Goal: Task Accomplishment & Management: Manage account settings

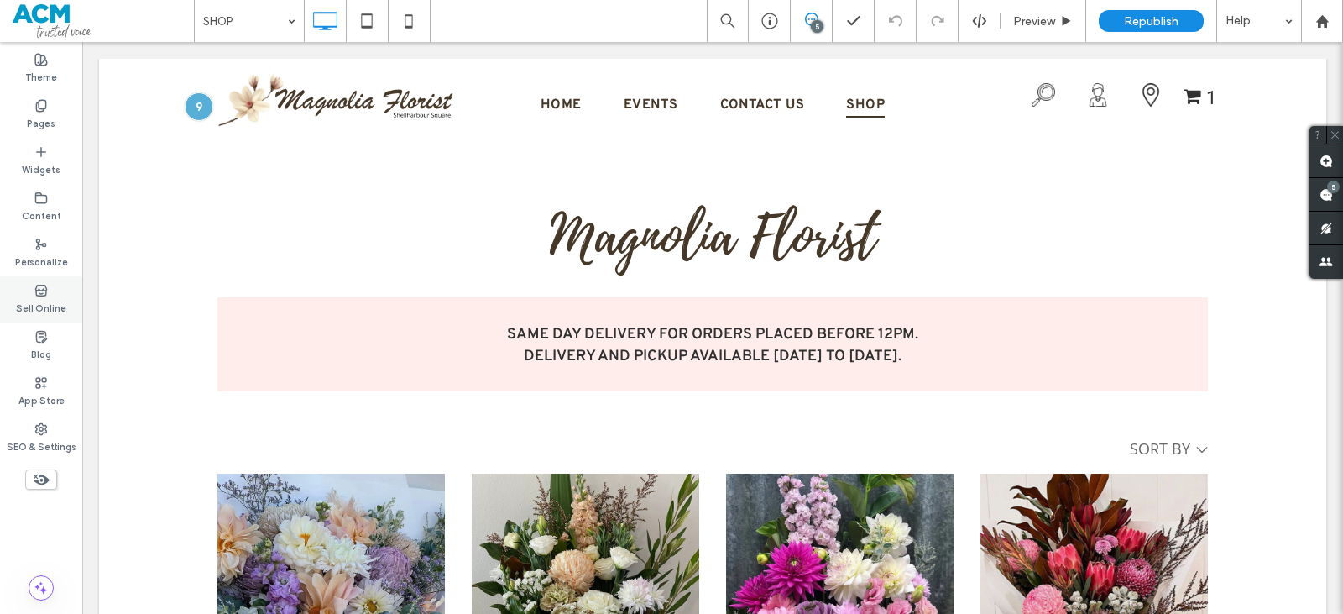
click at [39, 301] on label "Sell Online" at bounding box center [41, 306] width 50 height 18
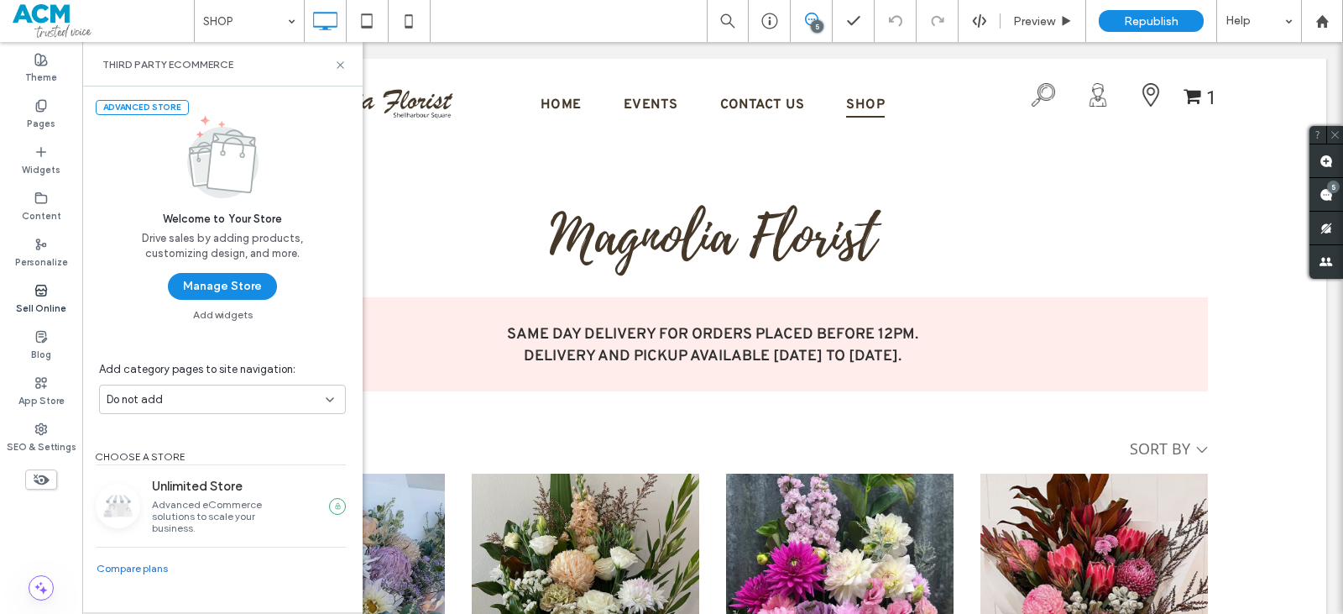
click at [205, 289] on button "Manage Store" at bounding box center [222, 286] width 109 height 27
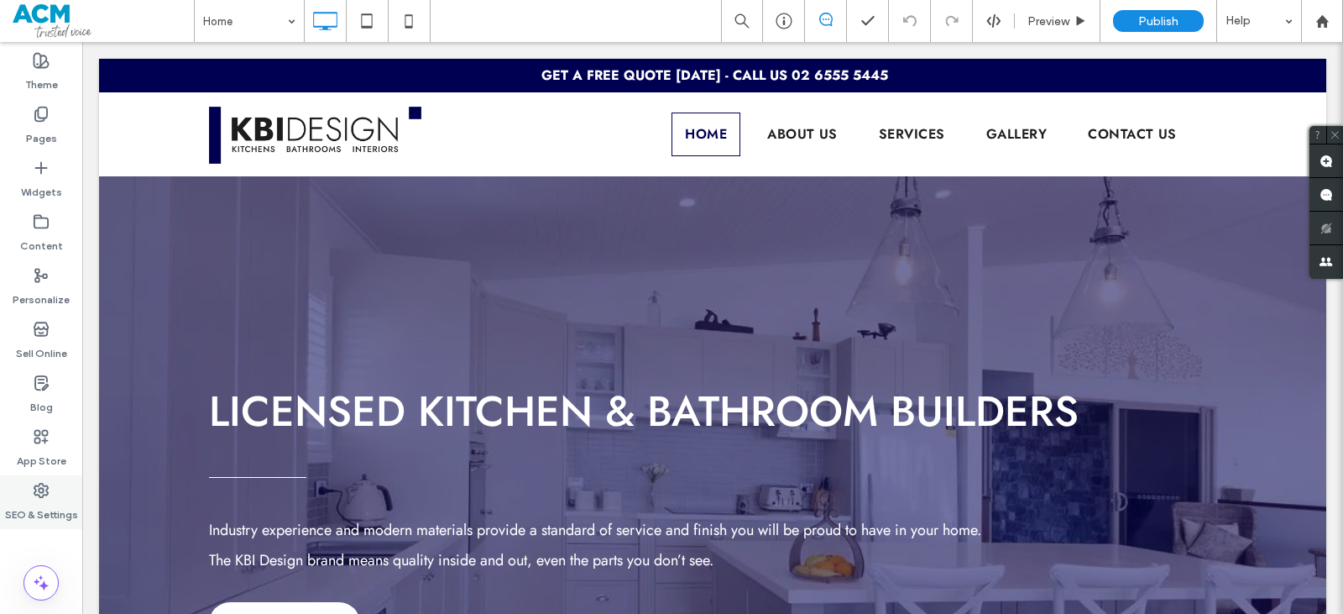
click at [20, 494] on div "SEO & Settings" at bounding box center [41, 502] width 82 height 54
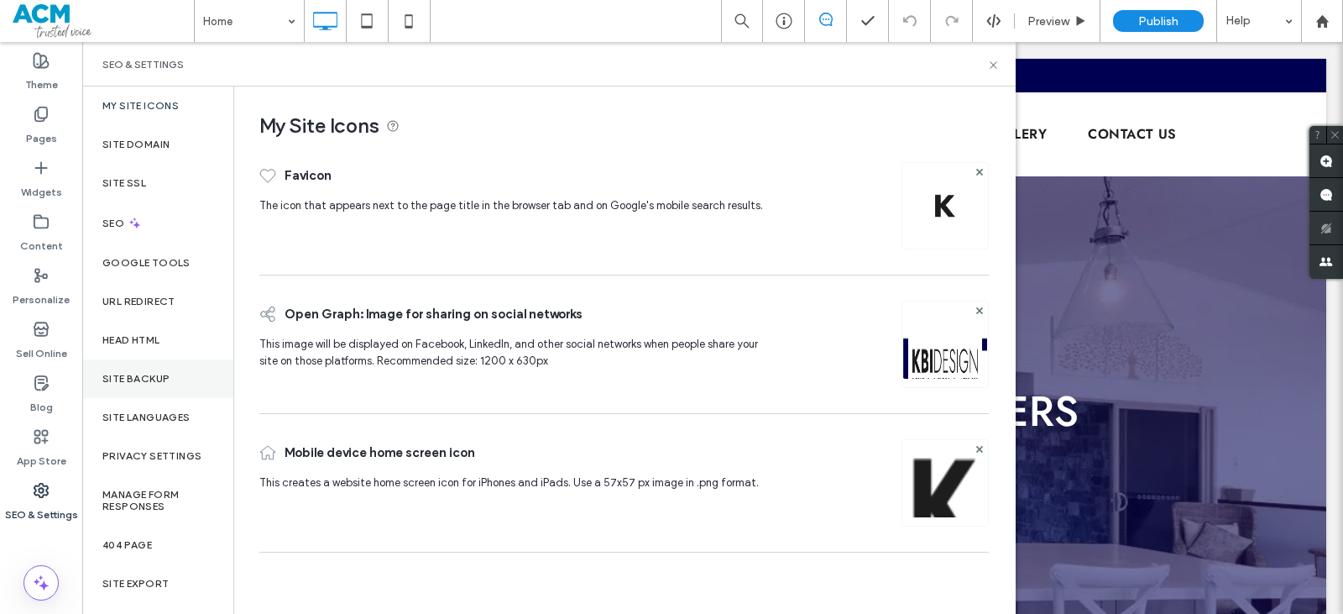
click at [158, 387] on div "Site Backup" at bounding box center [157, 378] width 151 height 39
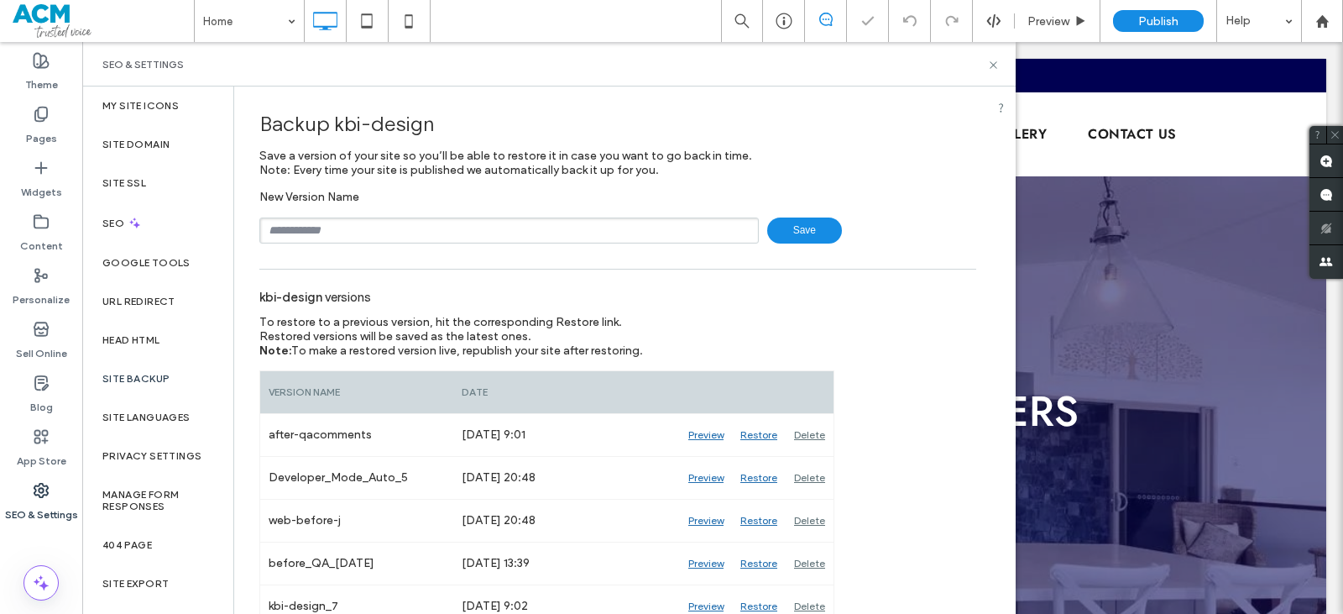
click at [341, 232] on input "text" at bounding box center [508, 230] width 499 height 26
paste input "**********"
type input "**********"
click at [599, 226] on input "text" at bounding box center [508, 230] width 499 height 26
drag, startPoint x: 403, startPoint y: 227, endPoint x: 393, endPoint y: 229, distance: 10.2
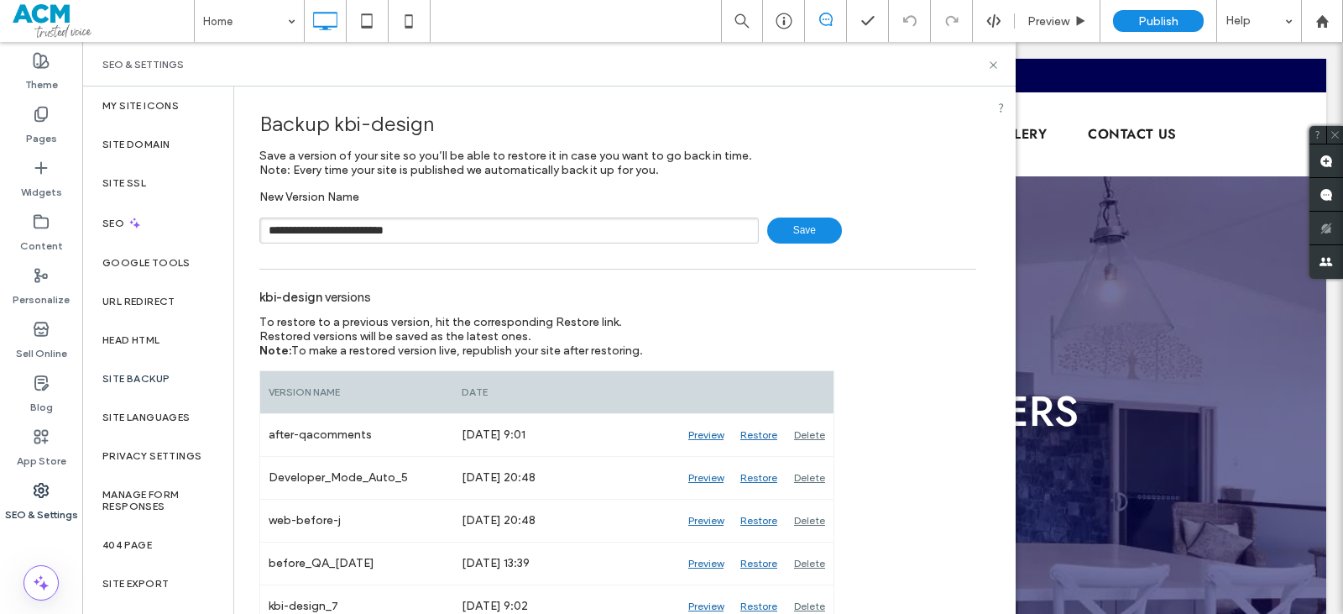
click at [393, 229] on input "**********" at bounding box center [508, 230] width 499 height 26
drag, startPoint x: 422, startPoint y: 226, endPoint x: 408, endPoint y: 229, distance: 14.7
click at [408, 229] on input "**********" at bounding box center [508, 230] width 499 height 26
click at [394, 227] on input "**********" at bounding box center [508, 230] width 499 height 26
drag, startPoint x: 422, startPoint y: 225, endPoint x: 414, endPoint y: 228, distance: 9.0
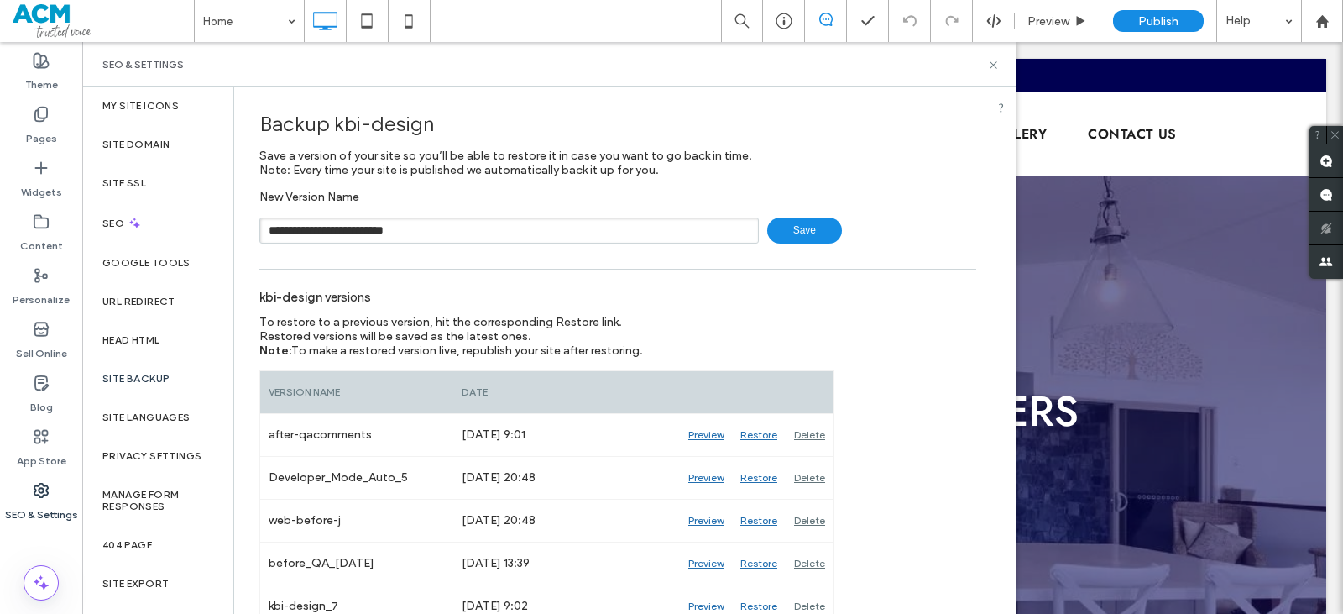
click at [414, 228] on input "**********" at bounding box center [508, 230] width 499 height 26
drag, startPoint x: 426, startPoint y: 227, endPoint x: 410, endPoint y: 236, distance: 18.0
click at [410, 236] on input "**********" at bounding box center [508, 230] width 499 height 26
type input "**********"
click at [813, 232] on span "Save" at bounding box center [804, 230] width 75 height 26
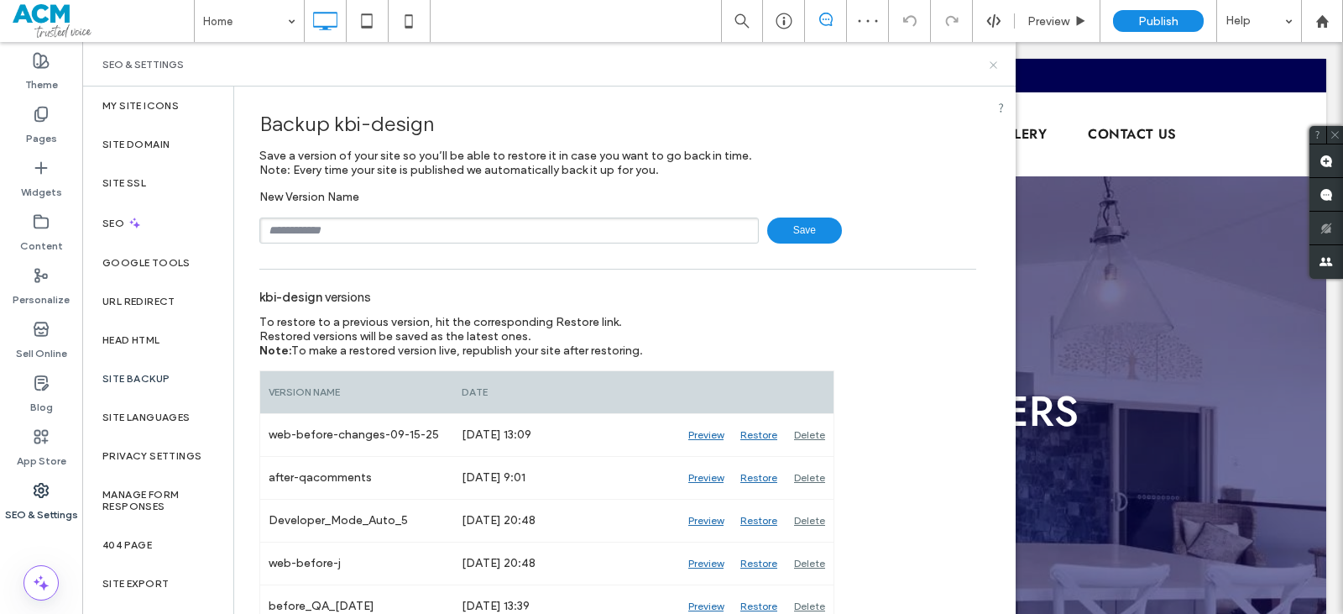
click at [994, 68] on icon at bounding box center [993, 65] width 13 height 13
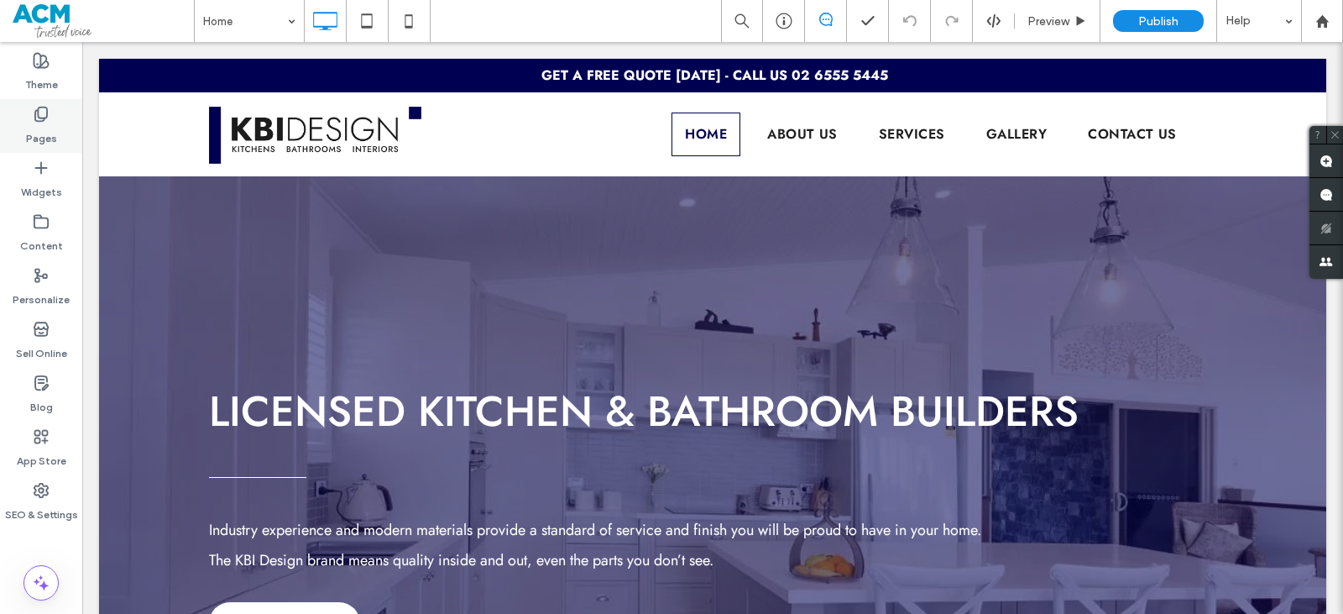
click at [52, 119] on div "Pages" at bounding box center [41, 126] width 82 height 54
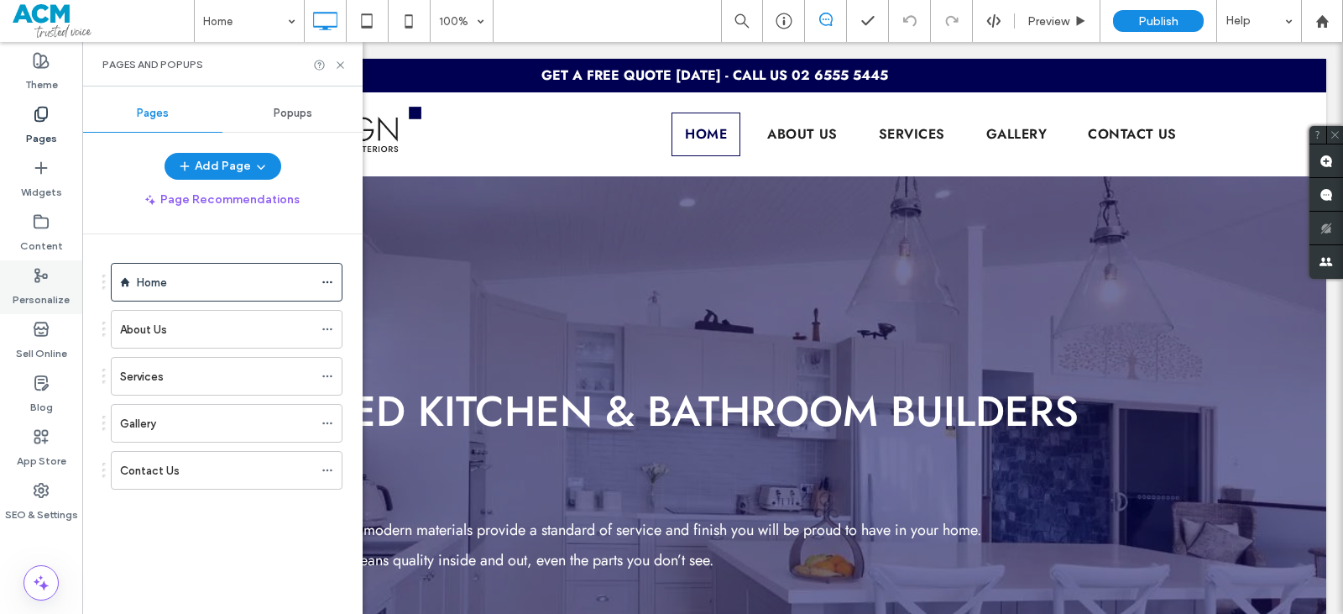
click at [46, 289] on label "Personalize" at bounding box center [41, 296] width 57 height 24
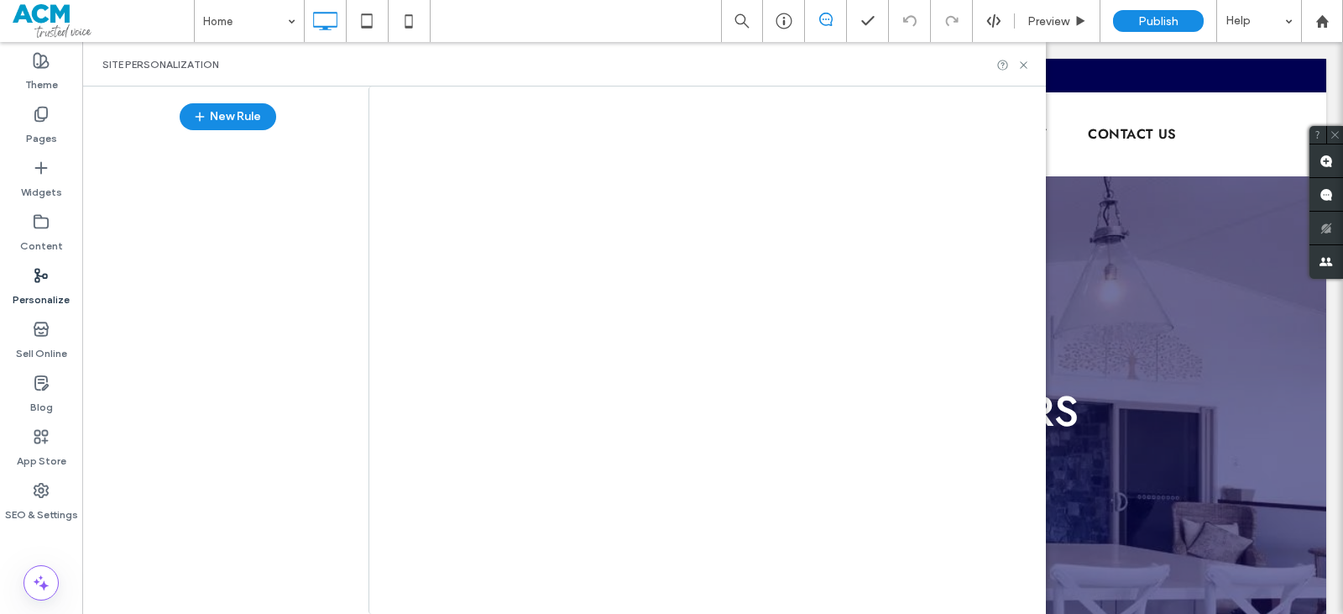
click at [60, 233] on div at bounding box center [671, 307] width 1343 height 614
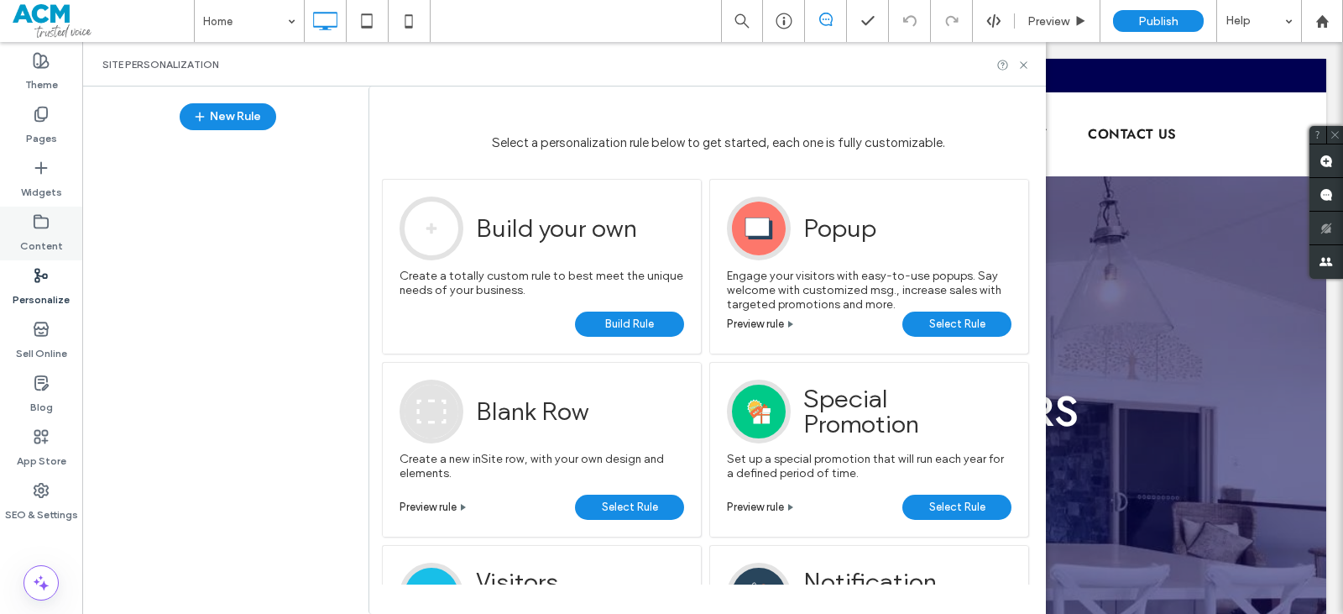
click at [40, 229] on icon at bounding box center [41, 221] width 17 height 17
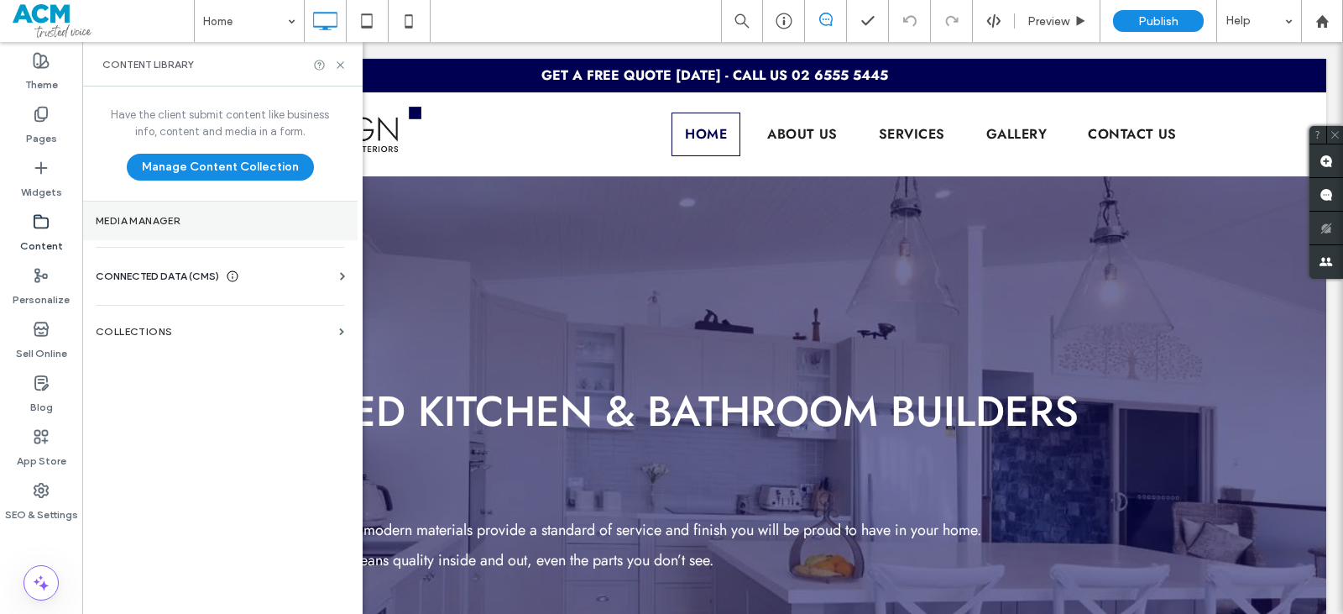
click at [125, 215] on label "Media Manager" at bounding box center [220, 221] width 248 height 12
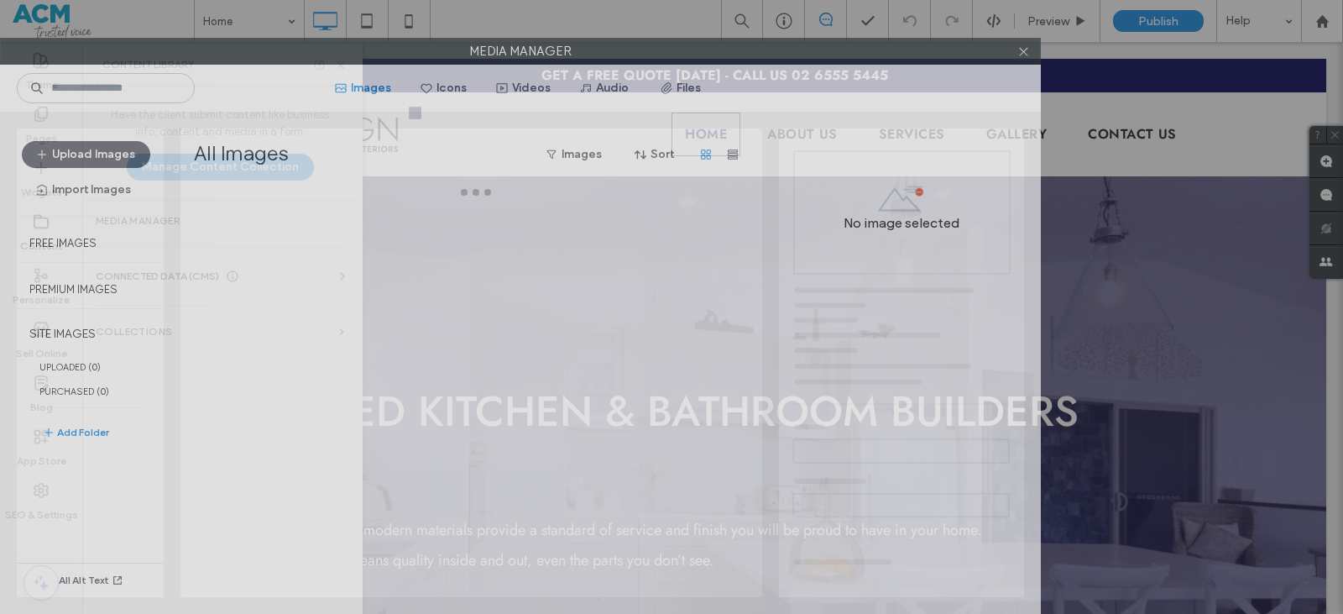
drag, startPoint x: 582, startPoint y: 34, endPoint x: 328, endPoint y: 165, distance: 285.3
click at [310, 167] on div "Media Manager Images Icons Videos Audio Files Upload Images Import Images Free …" at bounding box center [520, 326] width 1041 height 576
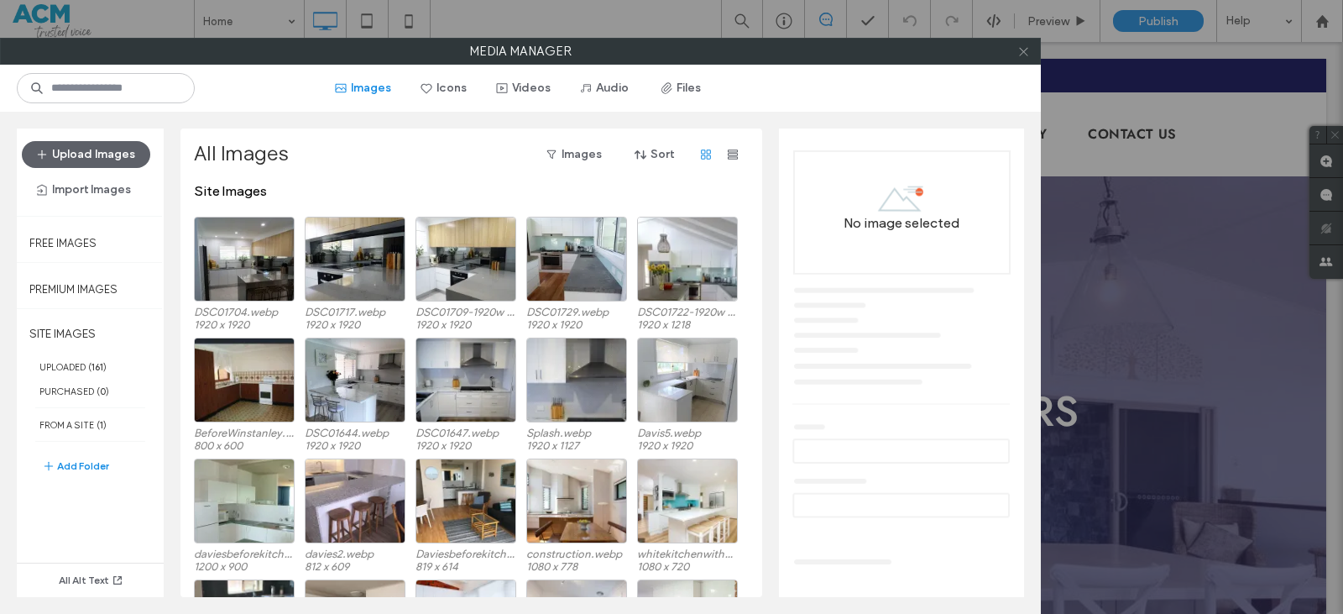
click at [1021, 59] on span at bounding box center [1023, 51] width 13 height 25
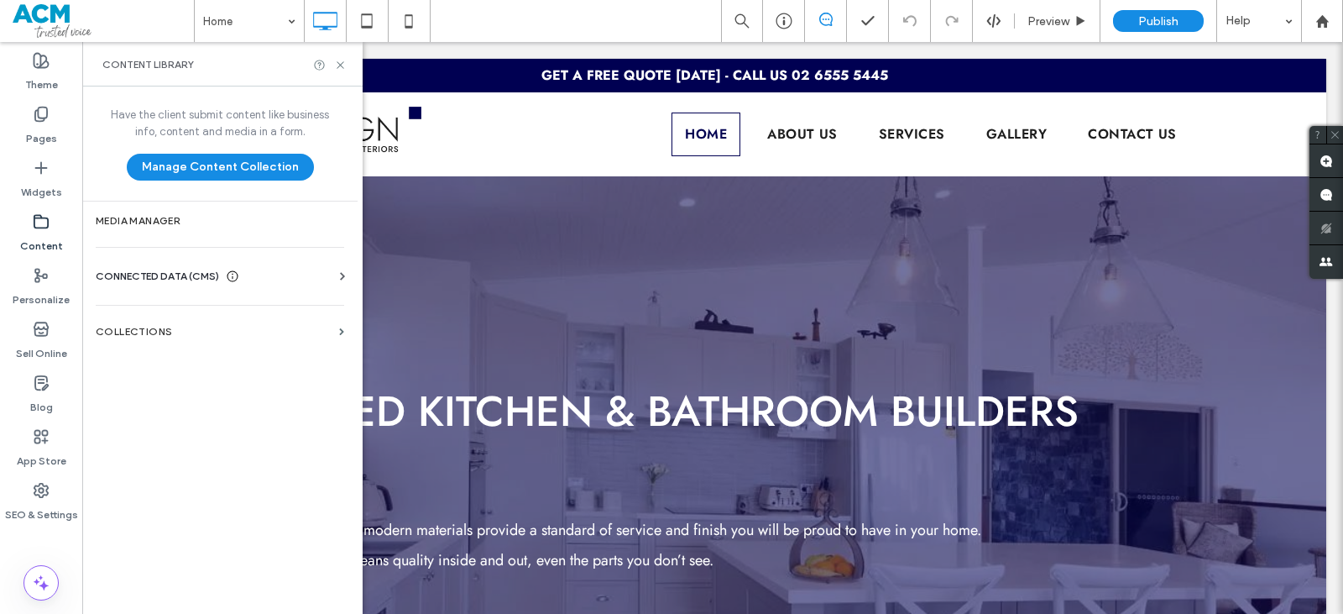
click at [248, 283] on div "CONNECTED DATA (CMS)" at bounding box center [223, 276] width 255 height 17
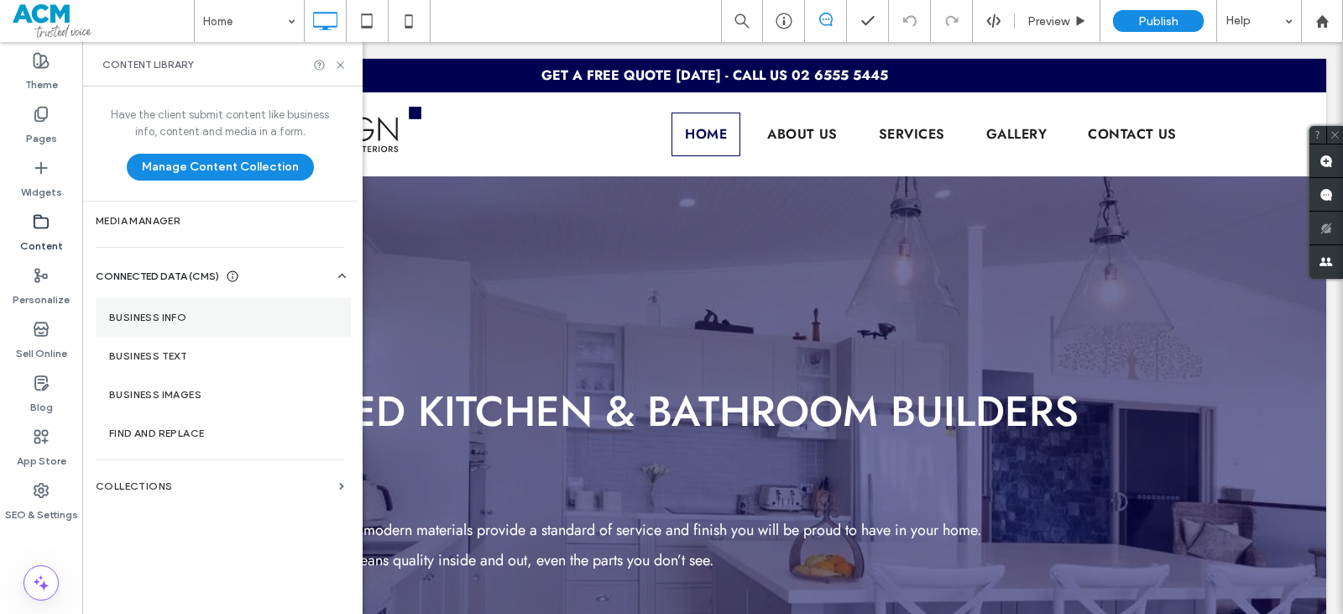
click at [206, 320] on label "Business Info" at bounding box center [223, 317] width 228 height 12
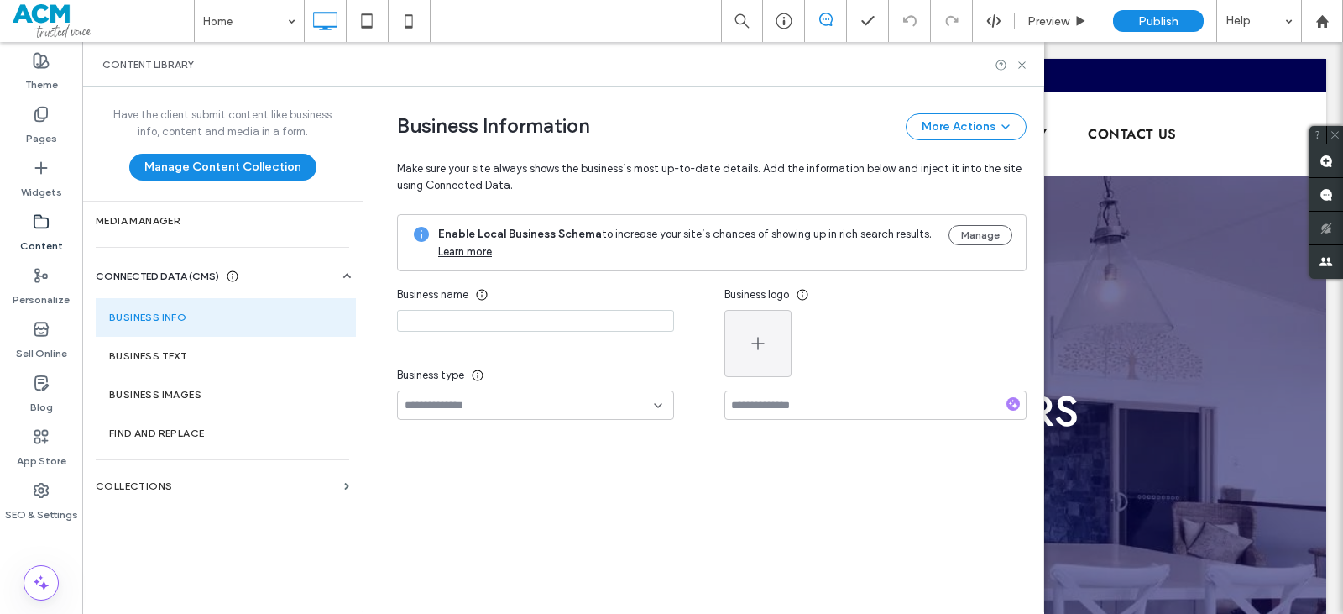
type input "**********"
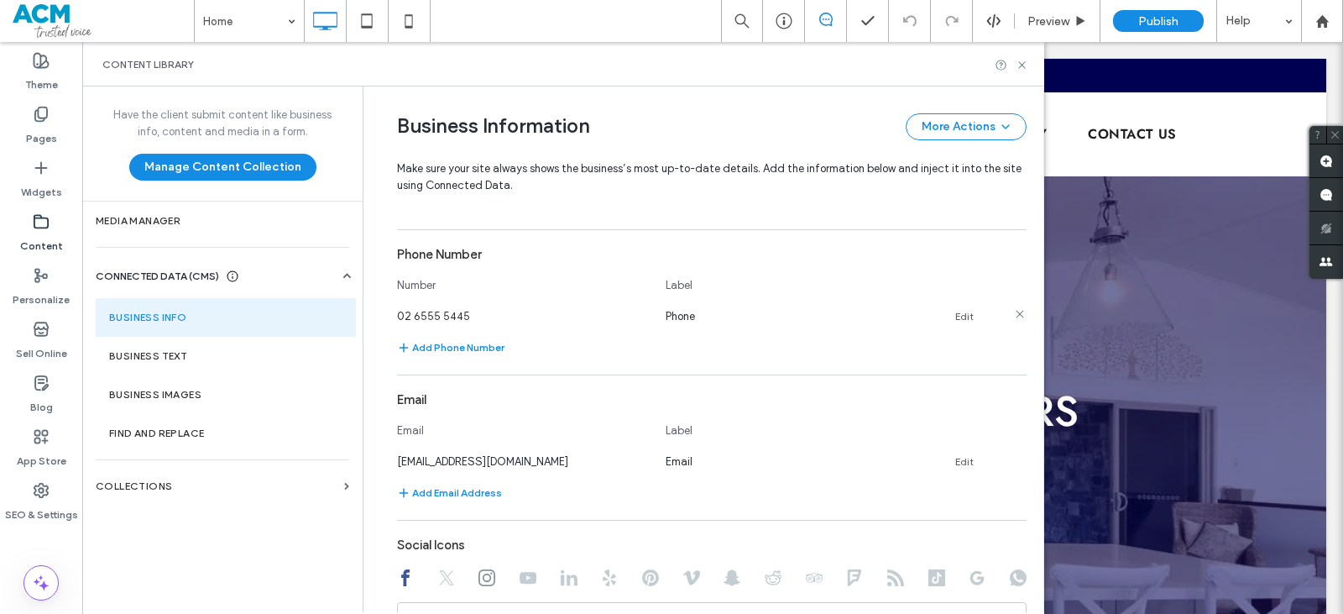
scroll to position [504, 0]
click at [955, 464] on link "Edit" at bounding box center [964, 459] width 18 height 13
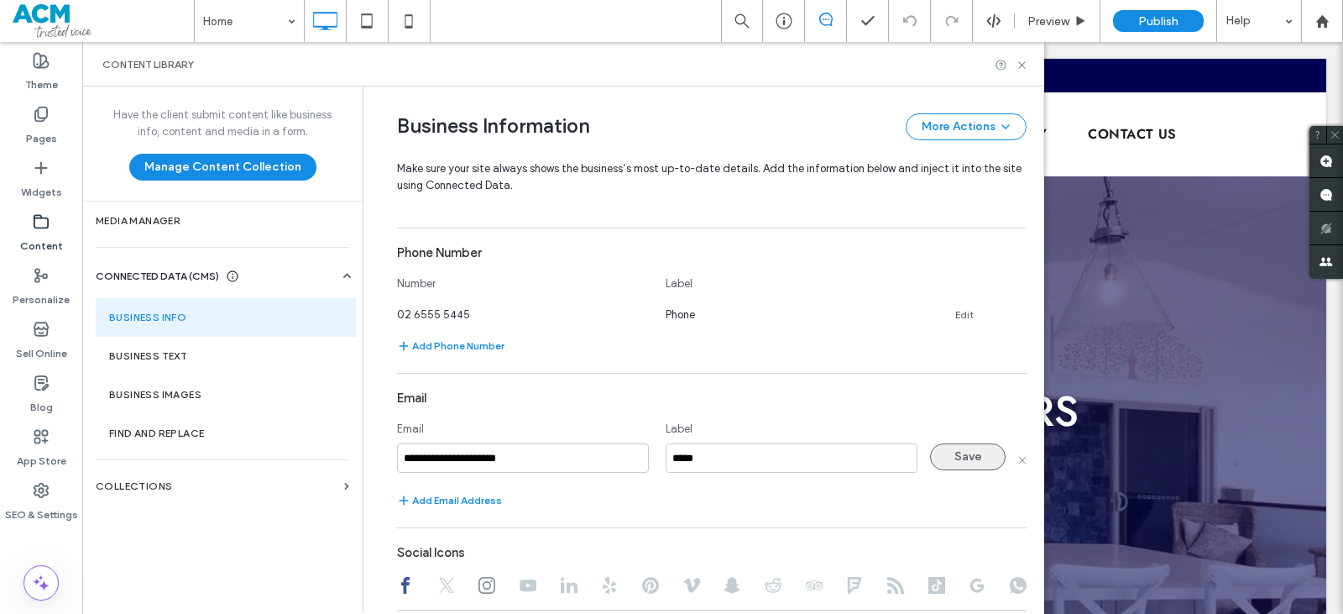
click at [954, 448] on button "Save" at bounding box center [968, 456] width 76 height 27
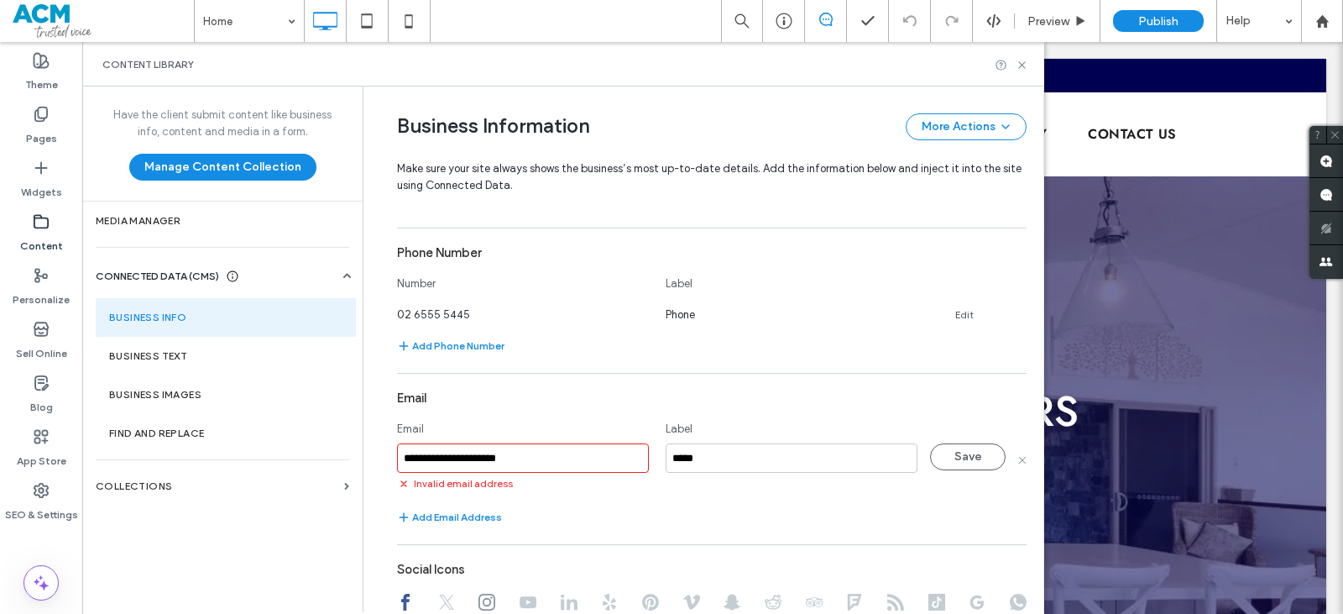
click at [524, 463] on input "**********" at bounding box center [523, 457] width 252 height 29
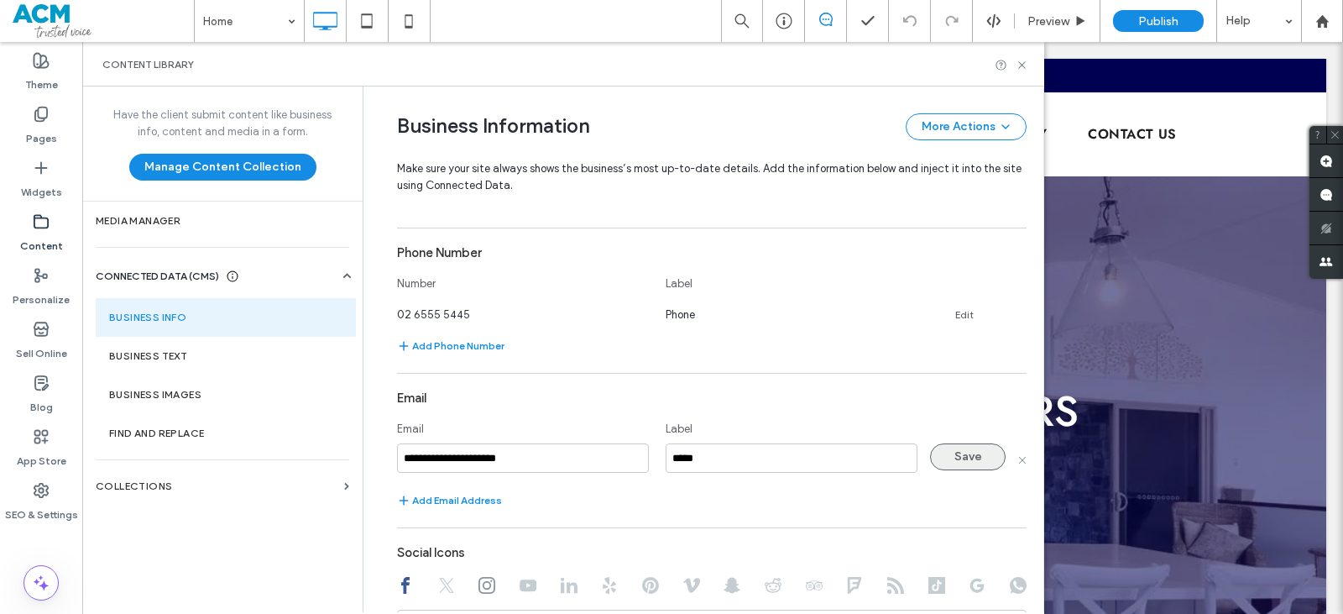
click at [936, 450] on button "Save" at bounding box center [968, 456] width 76 height 27
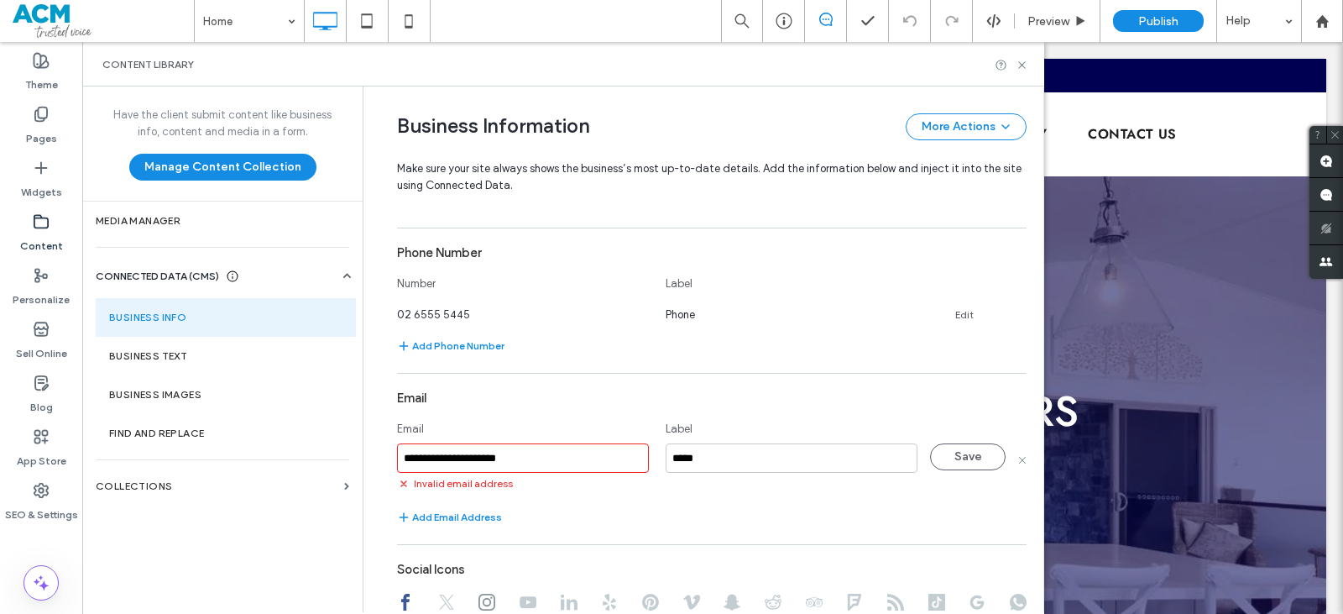
click at [528, 468] on input "**********" at bounding box center [523, 457] width 252 height 29
drag, startPoint x: 398, startPoint y: 461, endPoint x: 405, endPoint y: 477, distance: 17.6
click at [399, 462] on input "**********" at bounding box center [523, 457] width 252 height 29
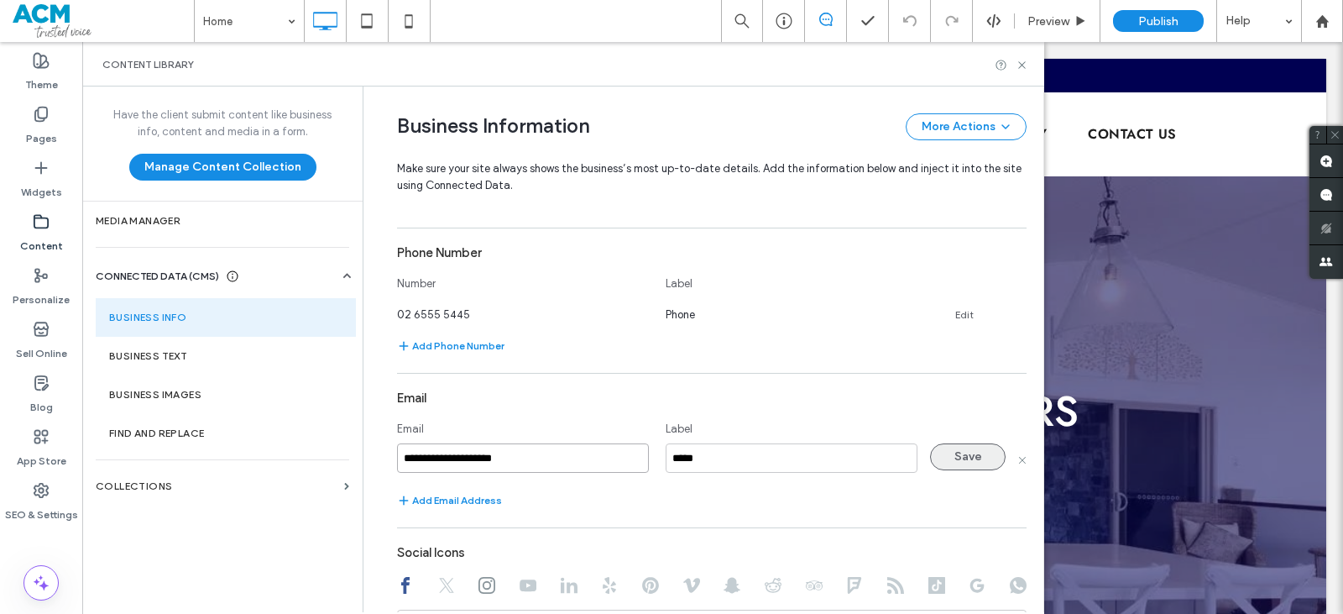
type input "**********"
click at [965, 457] on button "Save" at bounding box center [968, 456] width 76 height 27
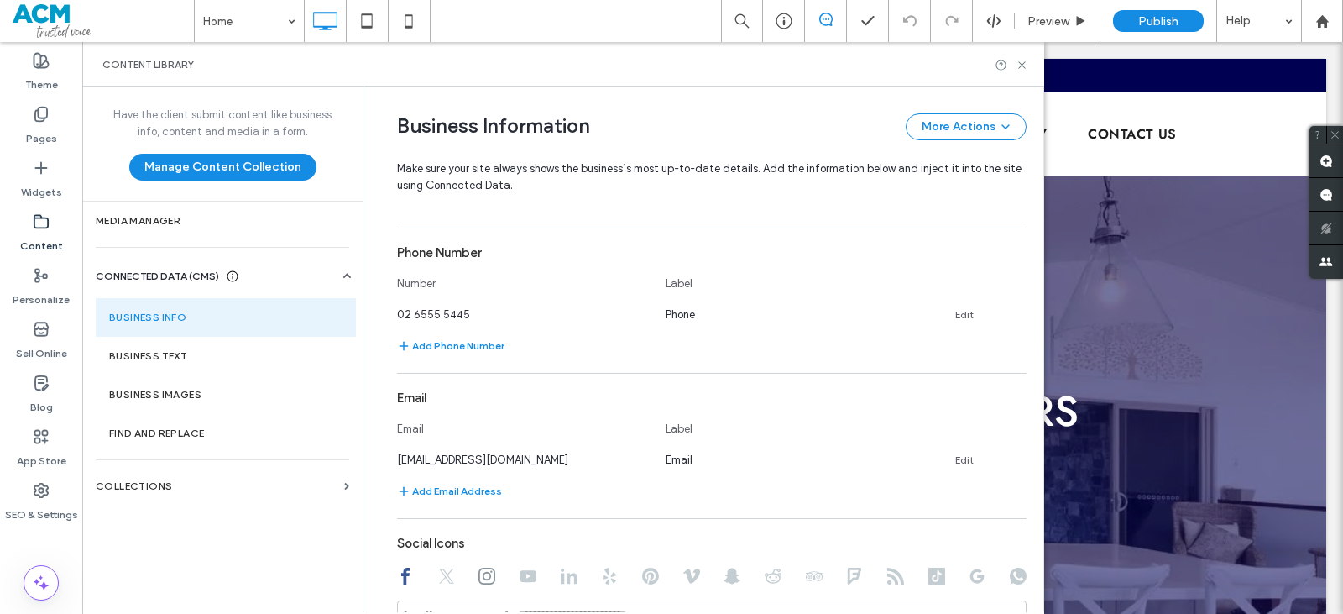
click at [1028, 61] on div "Content Library" at bounding box center [563, 64] width 962 height 44
click at [1024, 62] on use at bounding box center [1021, 64] width 7 height 7
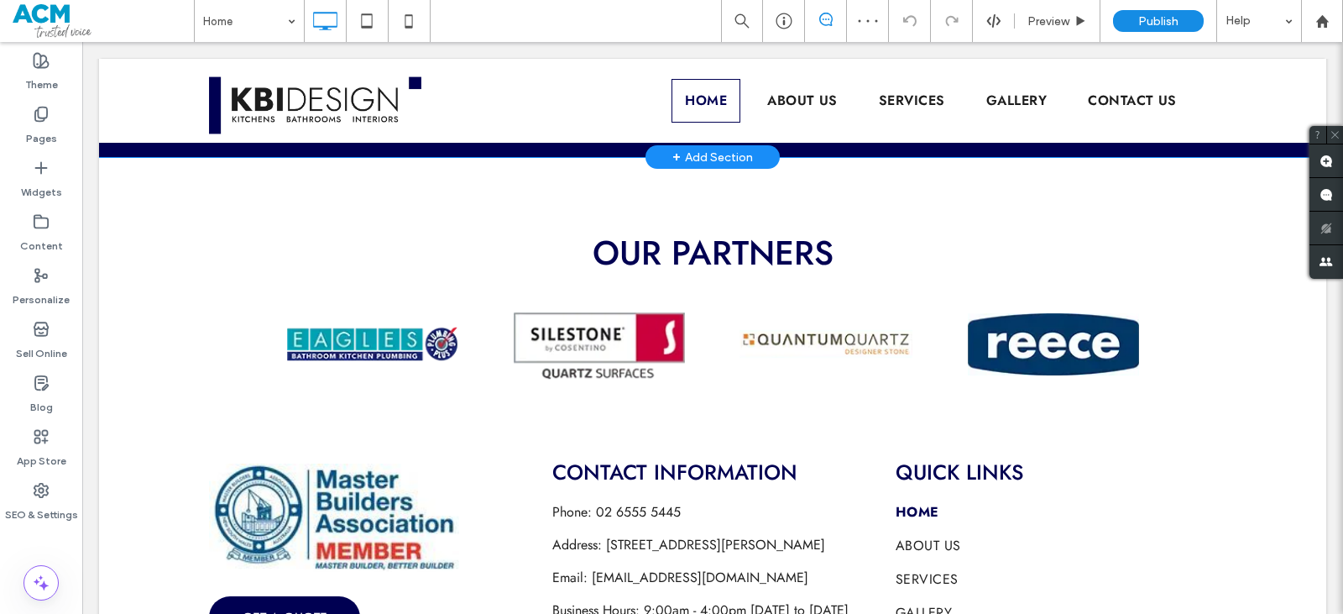
scroll to position [4102, 0]
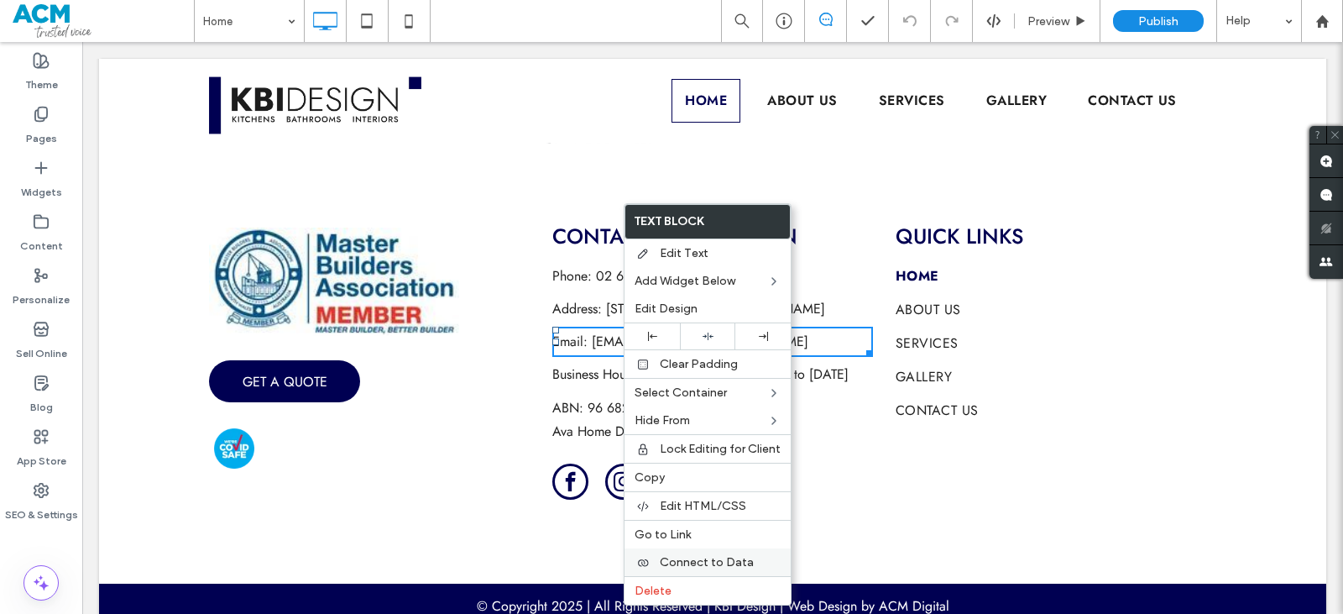
click at [672, 552] on div "Connect to Data" at bounding box center [708, 562] width 166 height 28
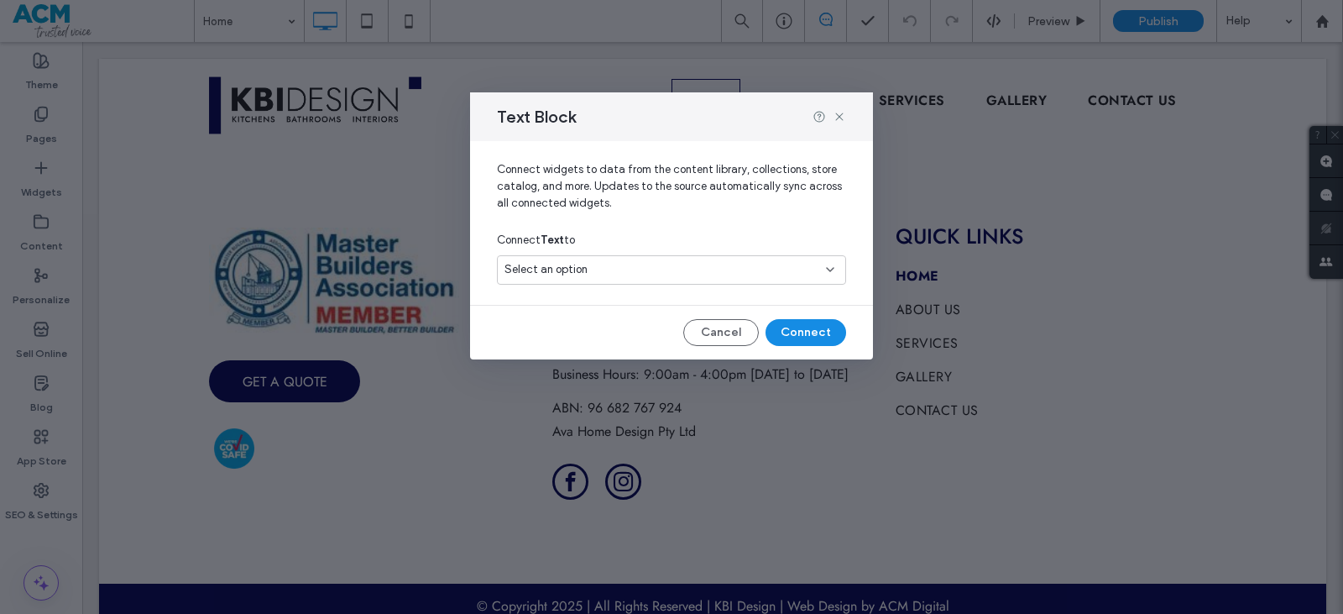
click at [644, 264] on div "Select an option" at bounding box center [662, 269] width 314 height 17
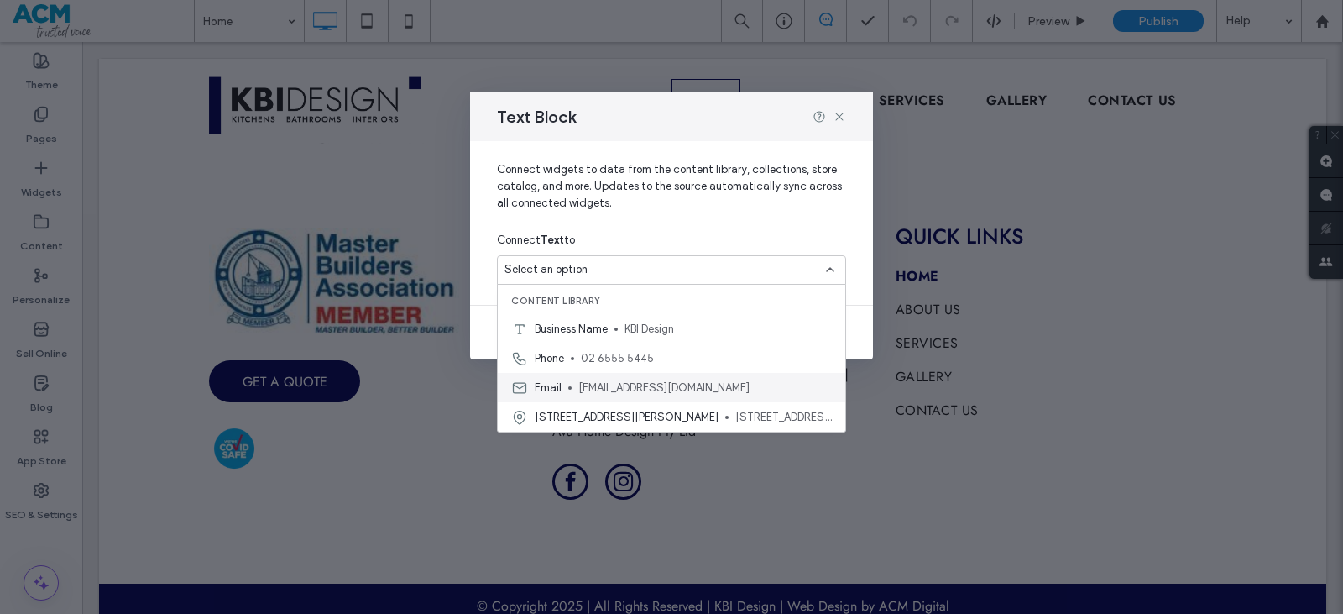
click at [549, 384] on span "Email" at bounding box center [548, 387] width 27 height 17
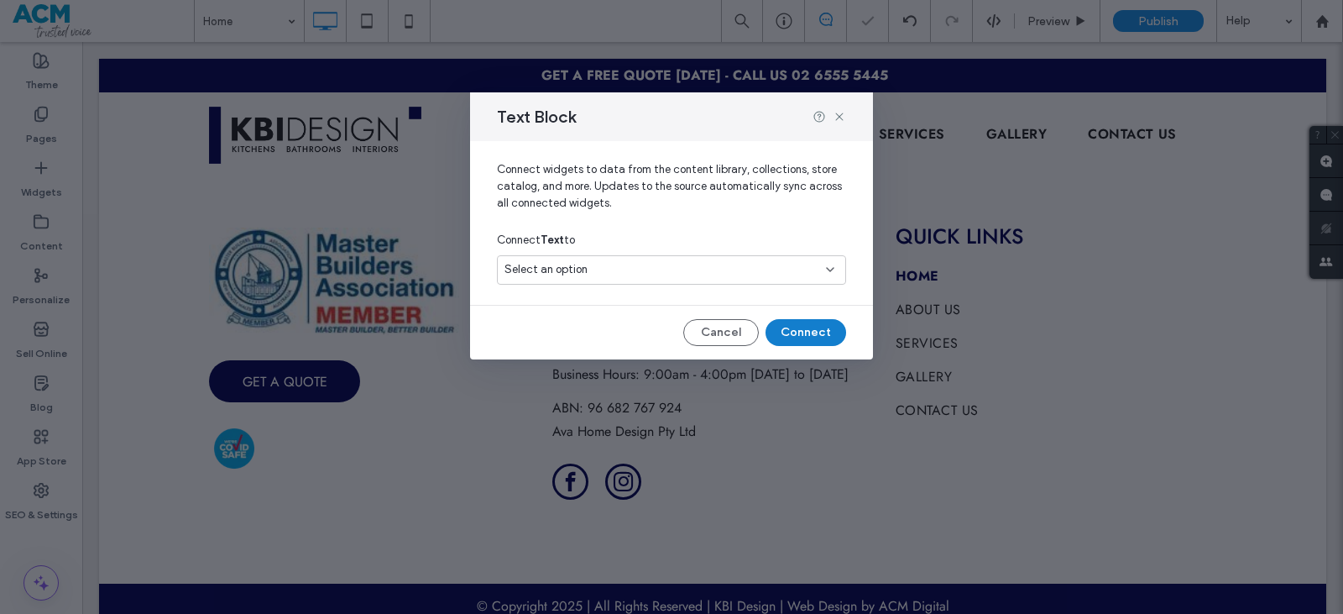
click at [807, 337] on button "Connect" at bounding box center [806, 332] width 81 height 27
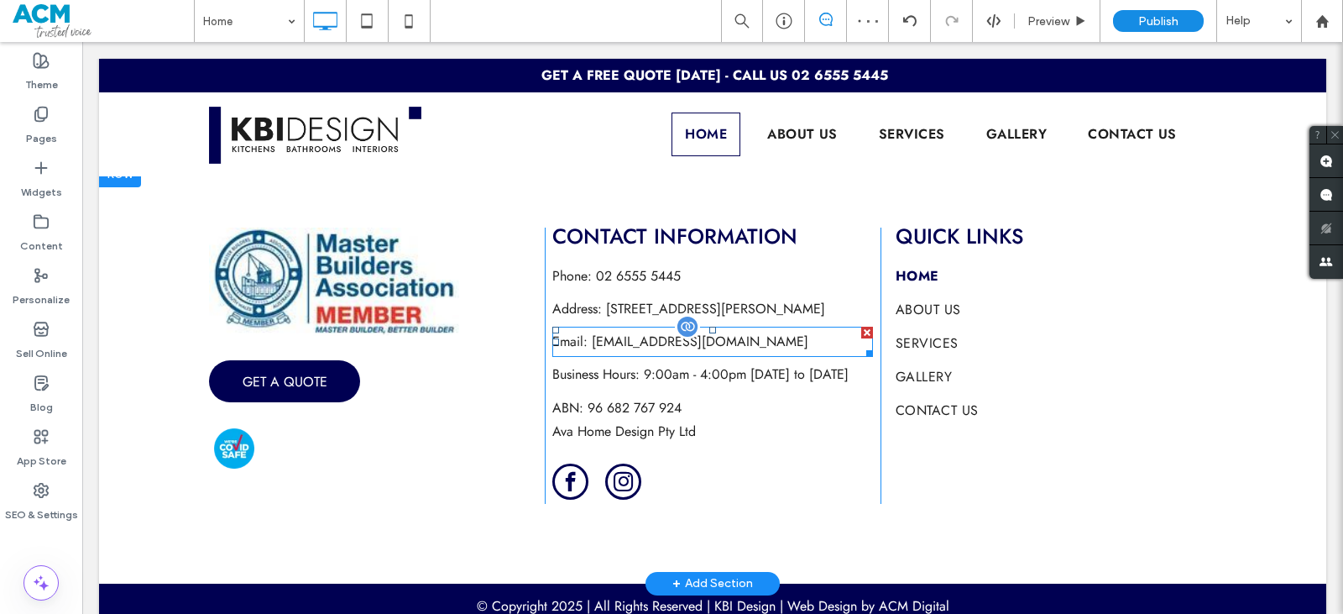
click at [649, 332] on span "info@kbidesign.com.au" at bounding box center [700, 341] width 217 height 19
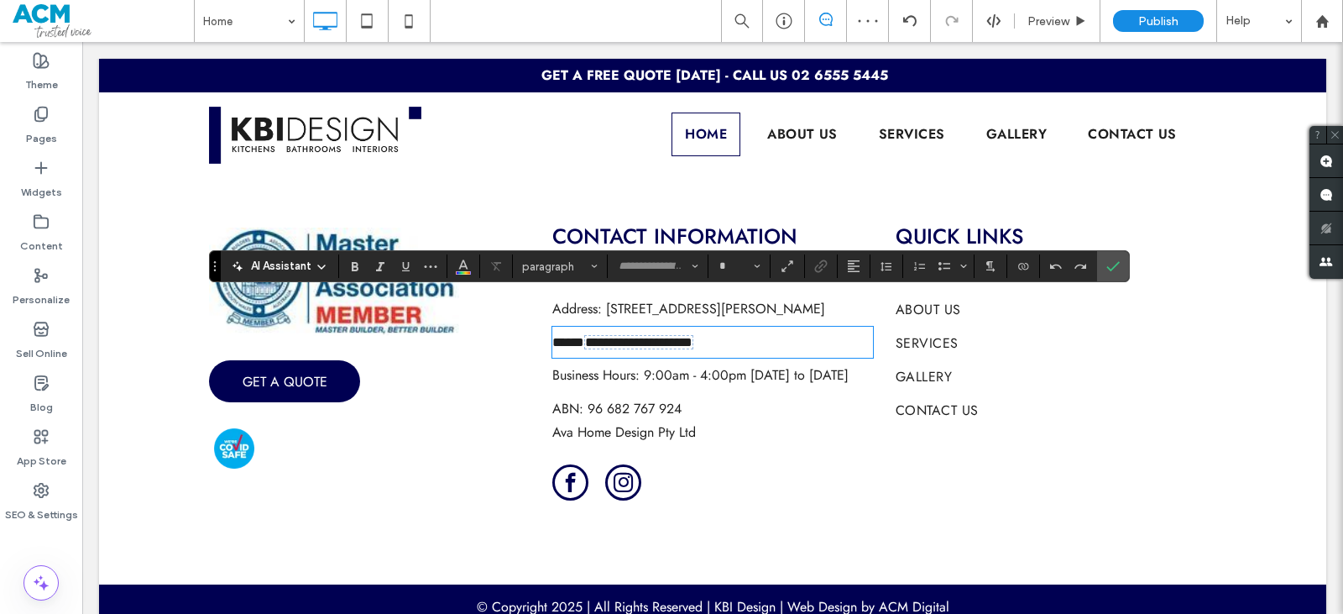
type input "****"
type input "**"
click at [660, 336] on span "**********" at bounding box center [638, 342] width 107 height 13
click at [818, 256] on span "Link" at bounding box center [818, 266] width 8 height 24
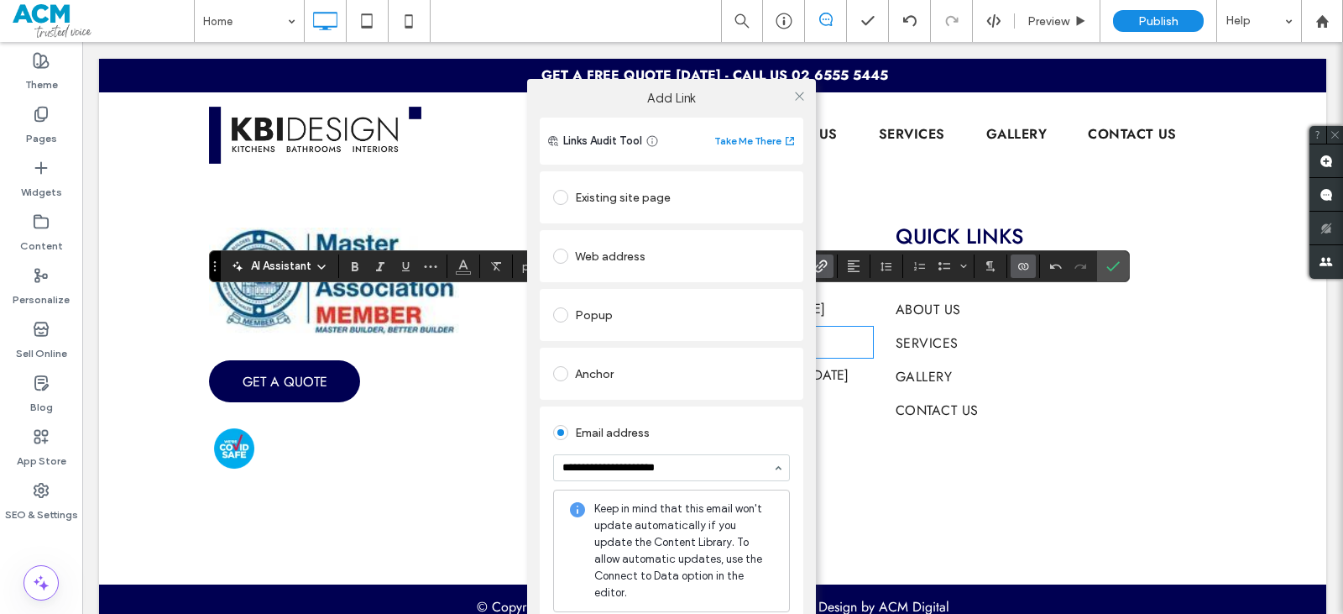
type input "**********"
click at [737, 422] on div "Email address" at bounding box center [671, 432] width 237 height 27
drag, startPoint x: 796, startPoint y: 94, endPoint x: 822, endPoint y: 123, distance: 39.2
click at [796, 95] on icon at bounding box center [799, 96] width 13 height 13
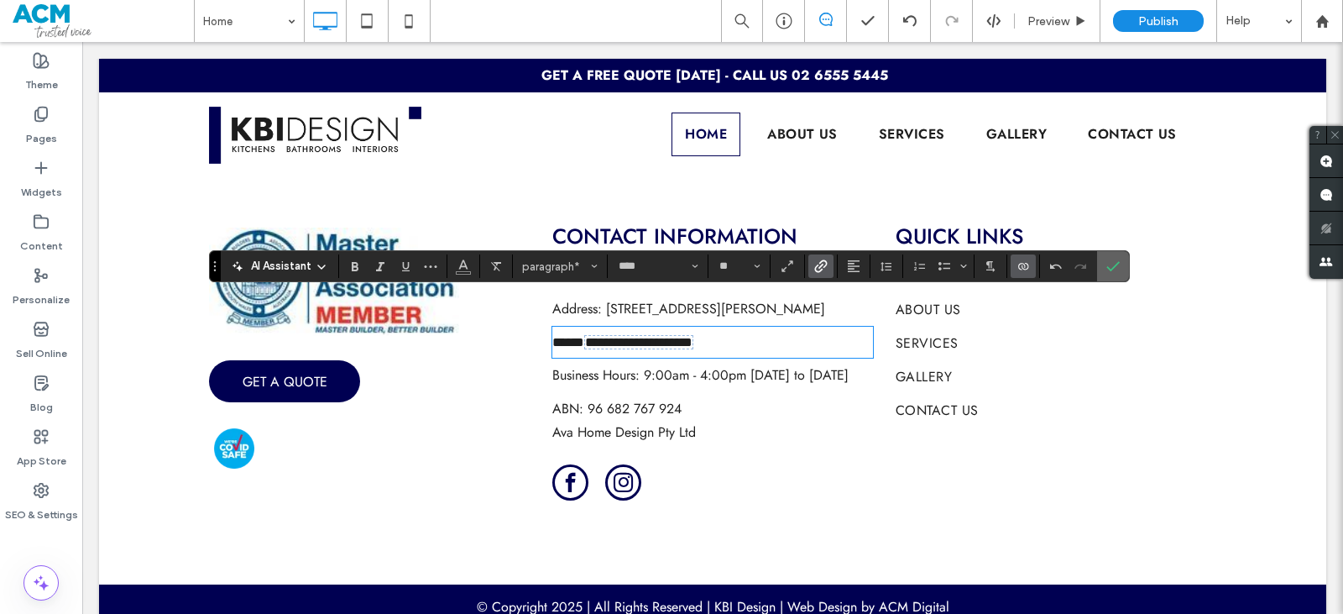
click at [1116, 266] on icon "Confirm" at bounding box center [1112, 265] width 13 height 13
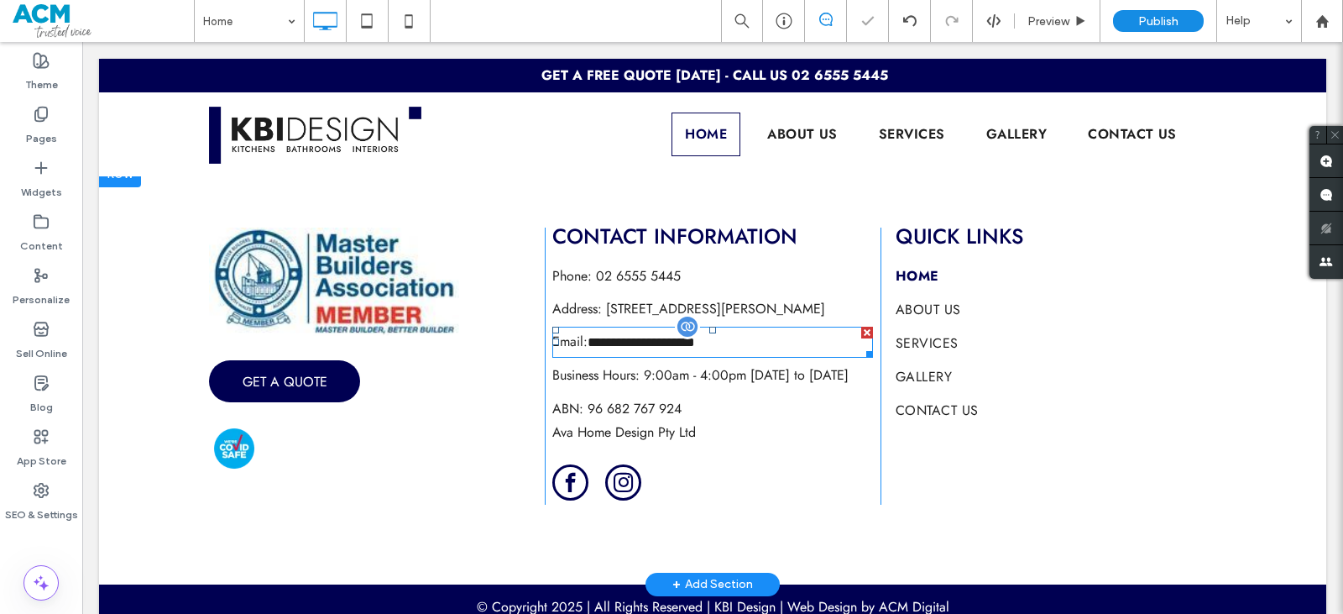
click at [646, 336] on span "**********" at bounding box center [641, 342] width 107 height 13
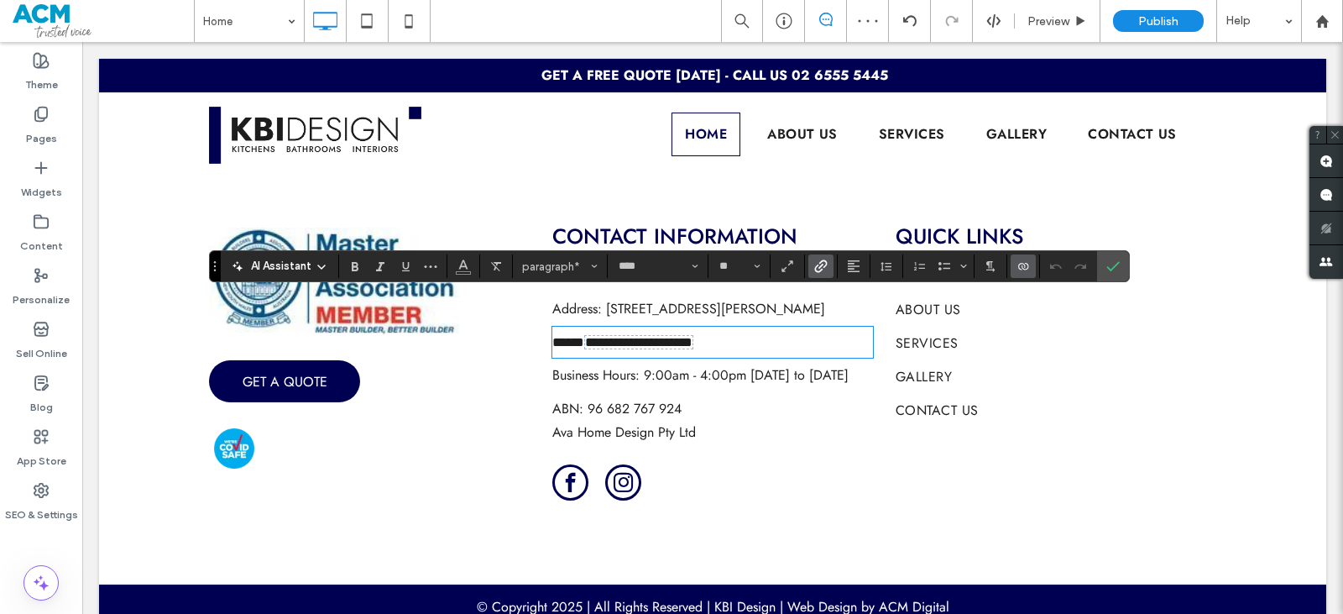
click at [813, 268] on label "Link" at bounding box center [820, 266] width 25 height 24
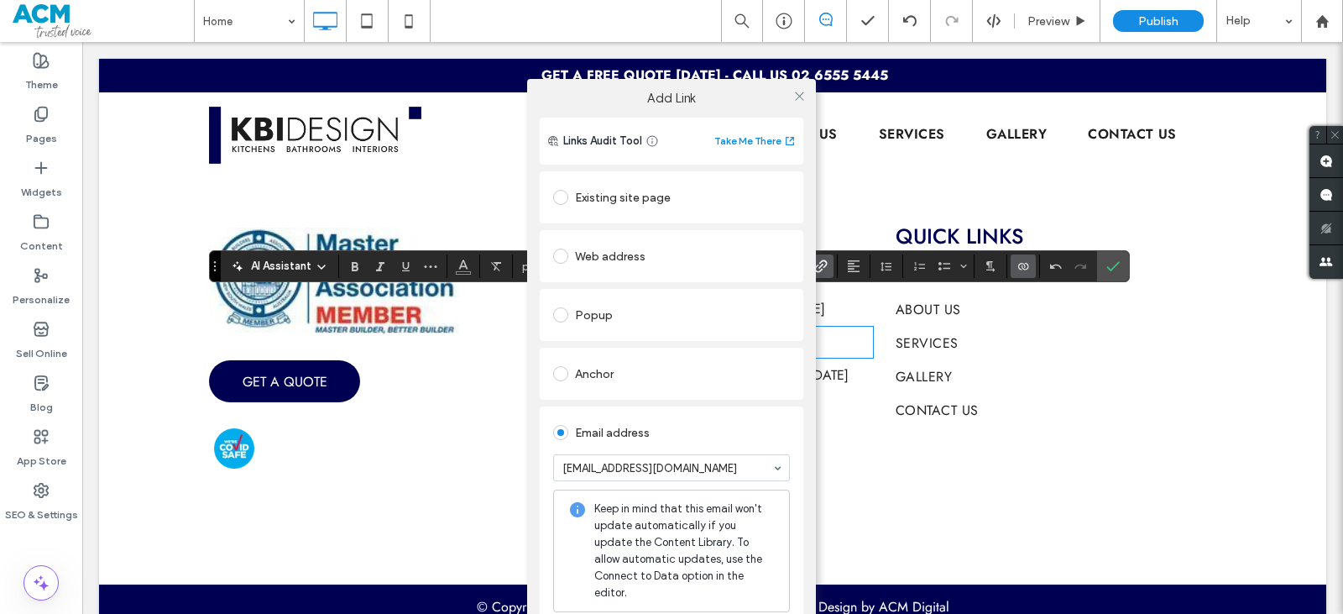
scroll to position [82, 0]
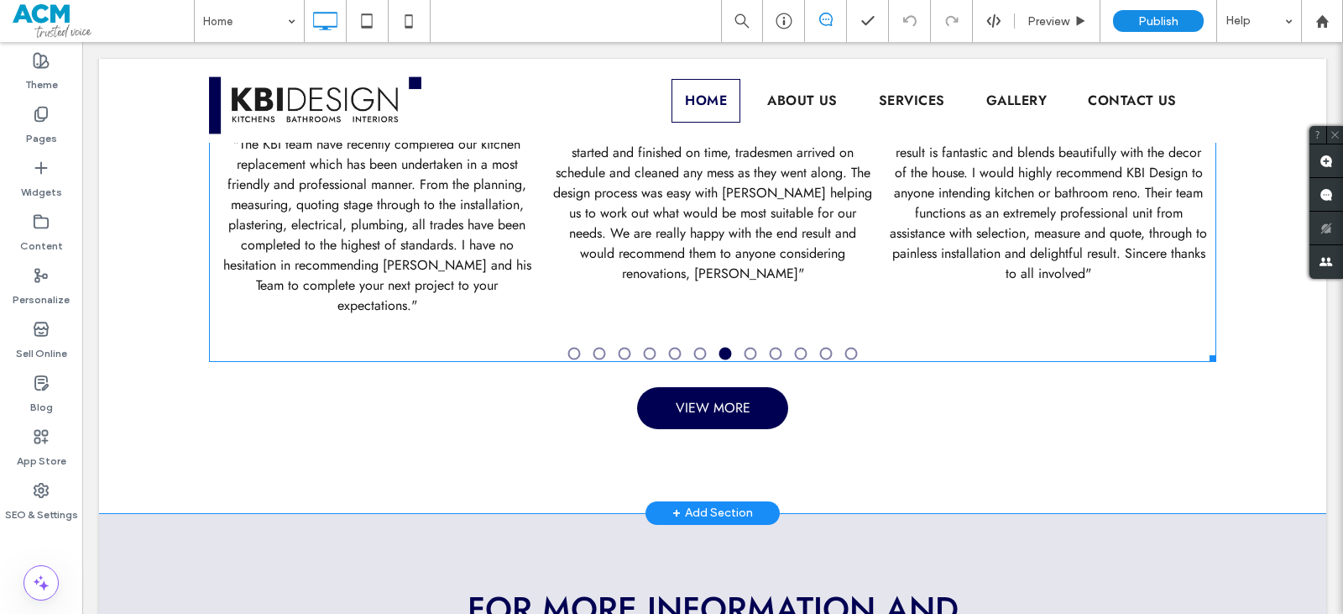
scroll to position [2518, 0]
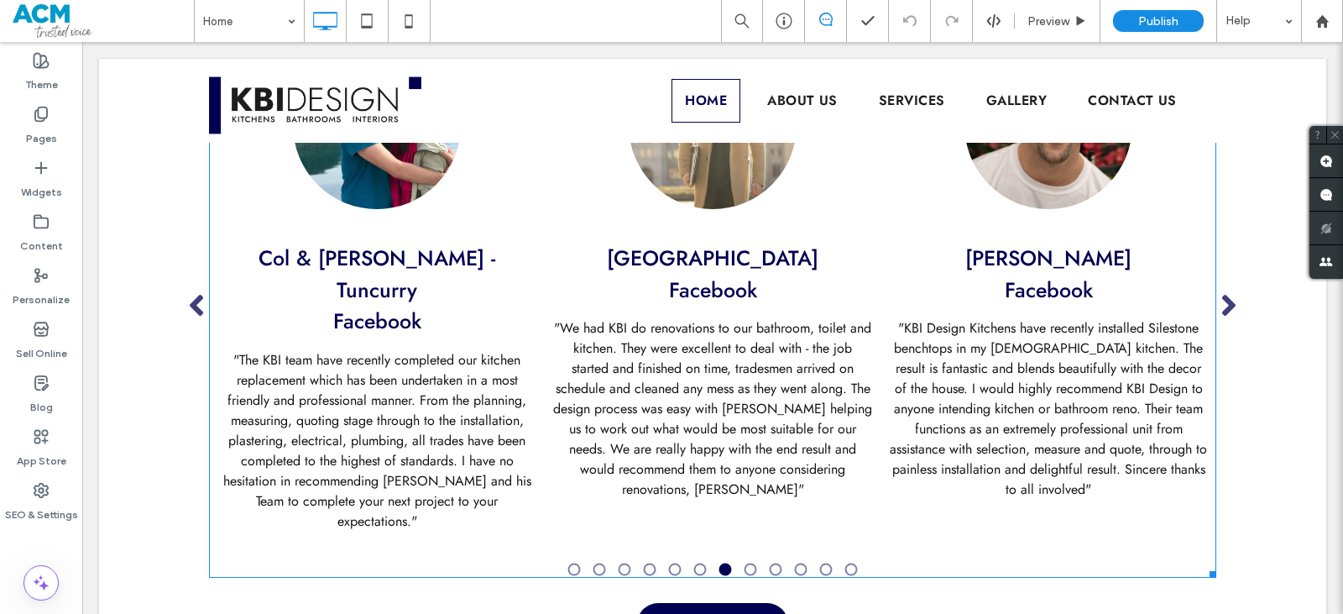
click at [591, 310] on span at bounding box center [712, 300] width 1007 height 553
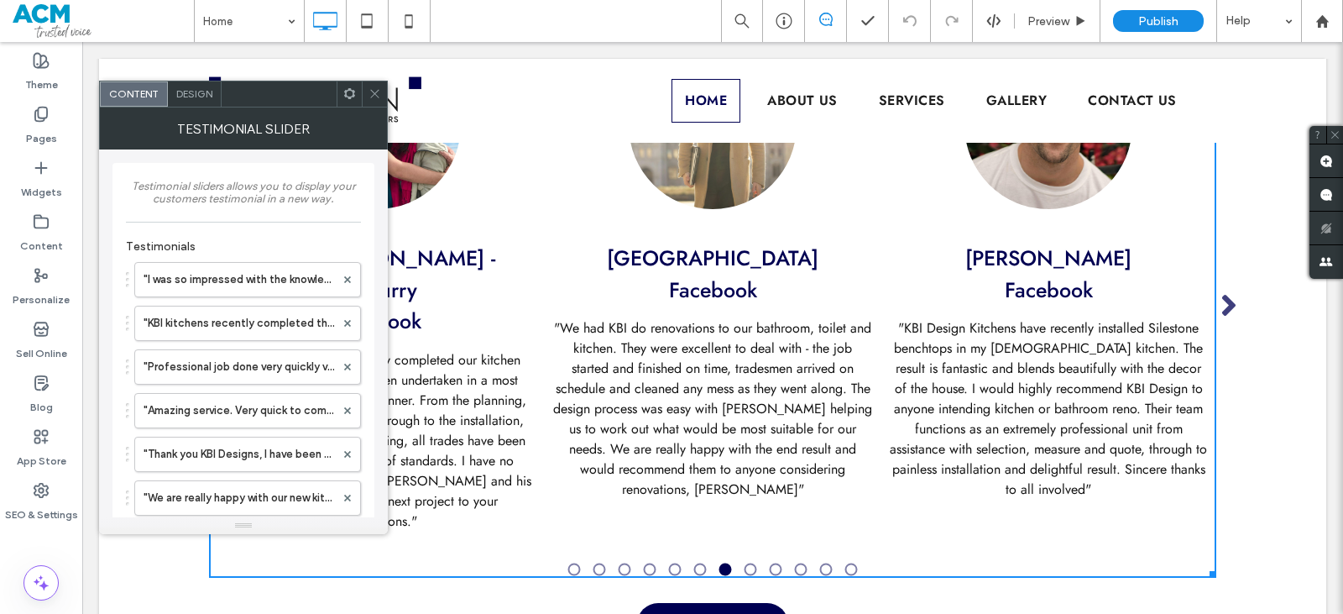
click at [223, 301] on div ""I was so impressed with the knowledge and experience of the KBI team. My bathr…" at bounding box center [243, 516] width 235 height 524
click at [224, 287] on label ""I was so impressed with the knowledge and experience of the KBI team. My bathr…" at bounding box center [239, 280] width 191 height 34
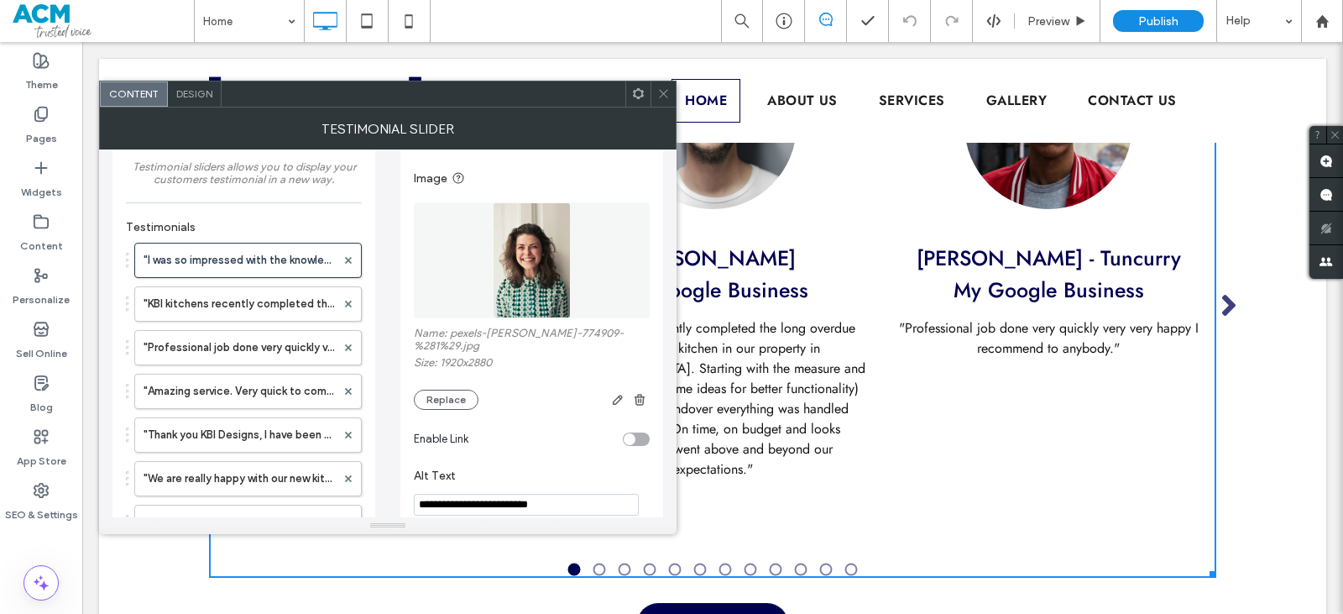
scroll to position [0, 0]
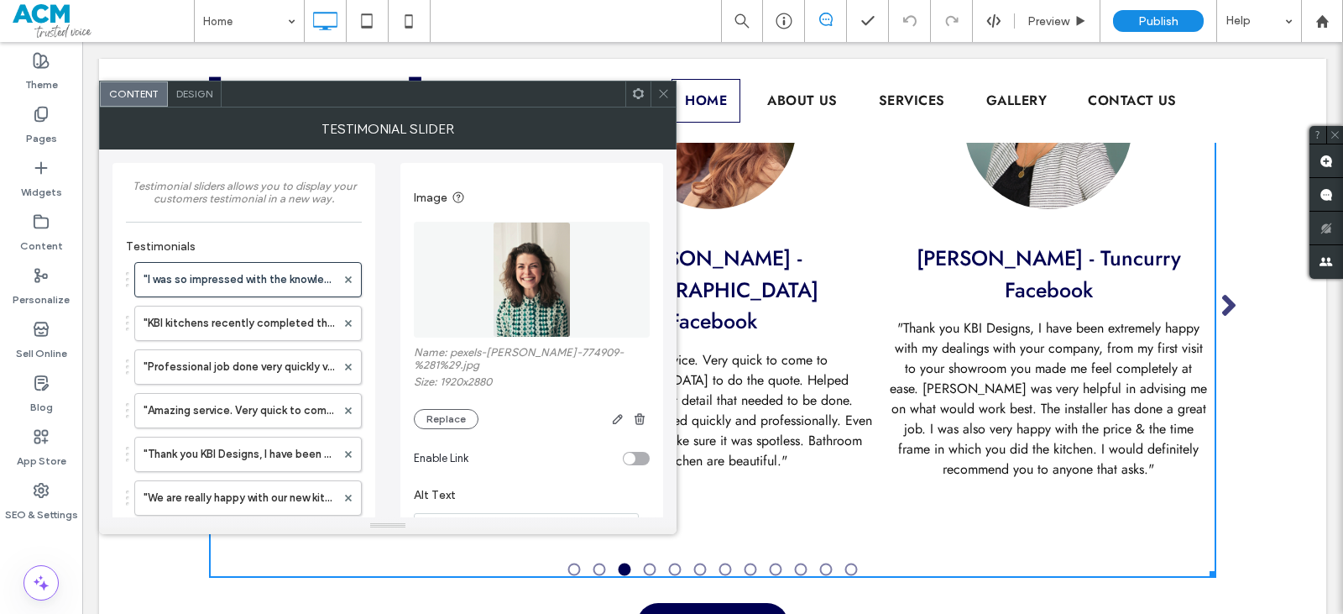
click at [203, 93] on span "Design" at bounding box center [194, 93] width 36 height 13
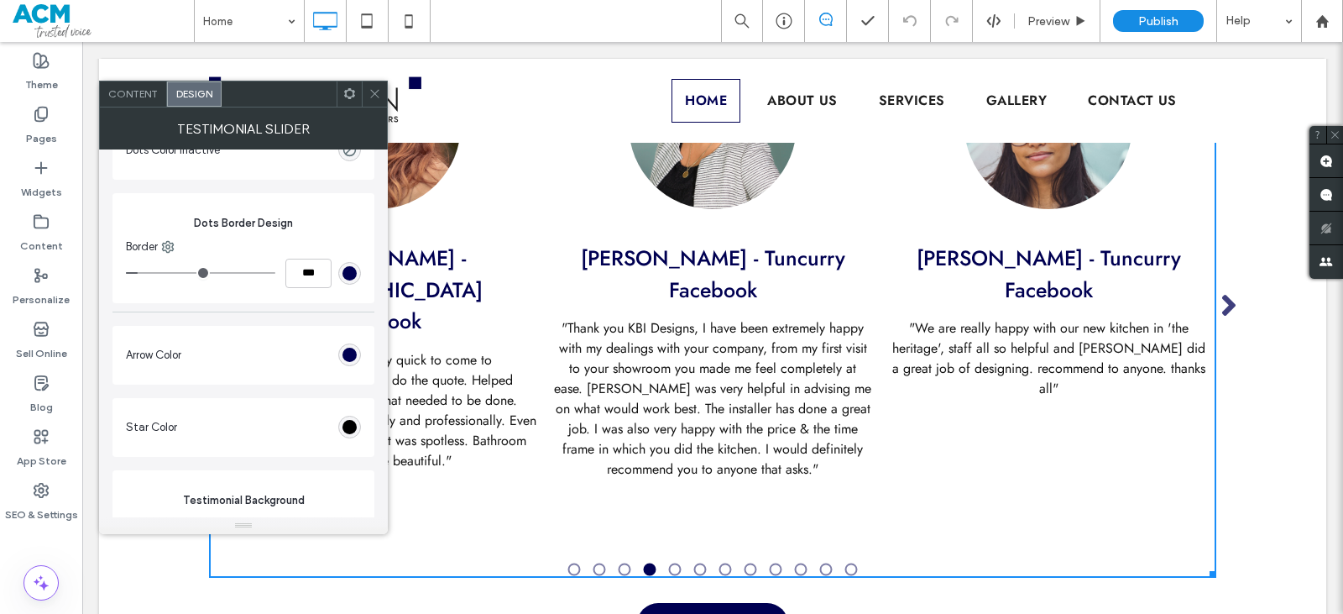
scroll to position [1649, 0]
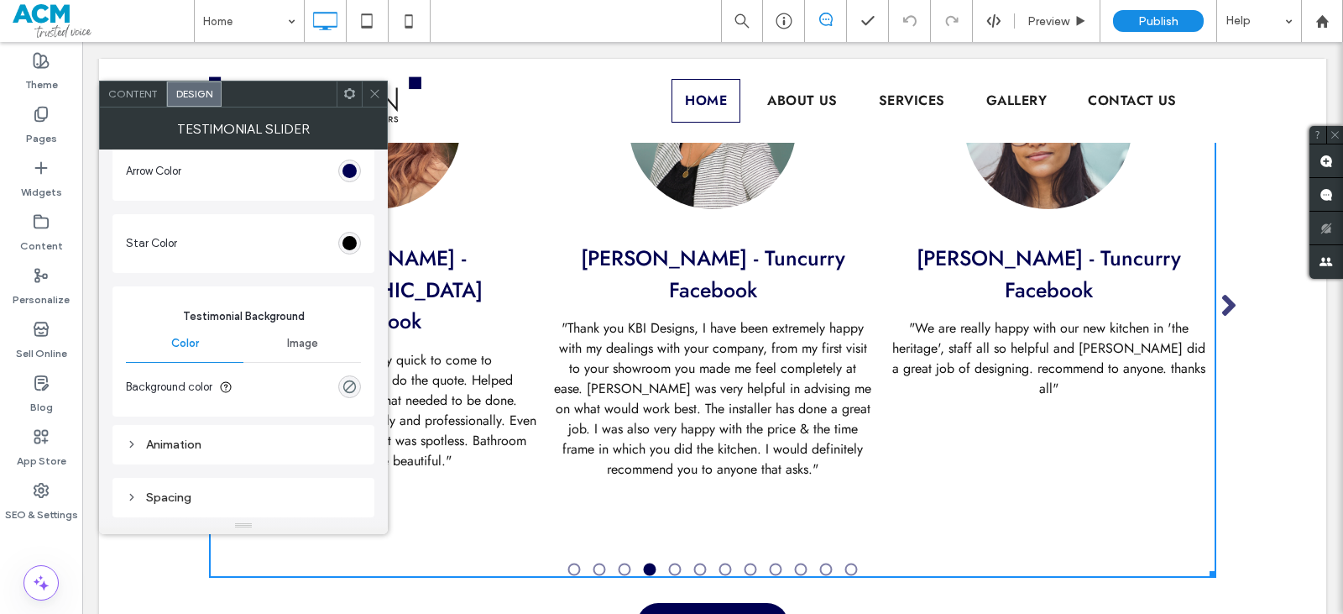
click at [145, 97] on span "Content" at bounding box center [133, 93] width 50 height 13
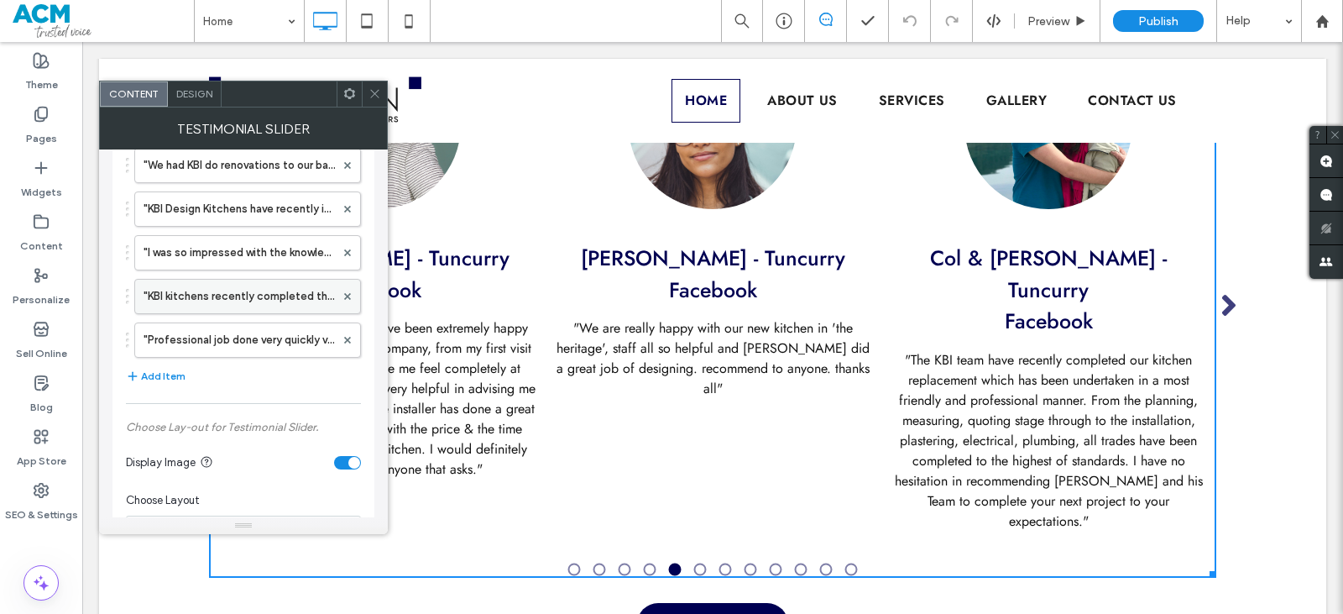
scroll to position [588, 0]
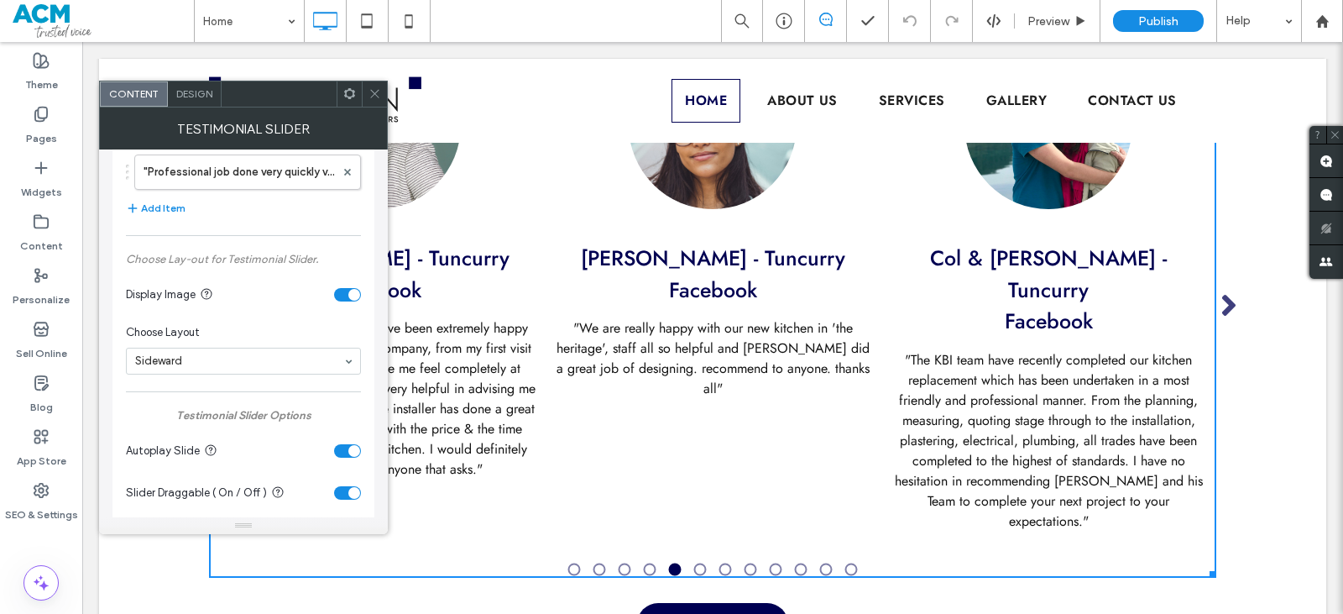
click at [348, 291] on div "toggle" at bounding box center [347, 294] width 27 height 13
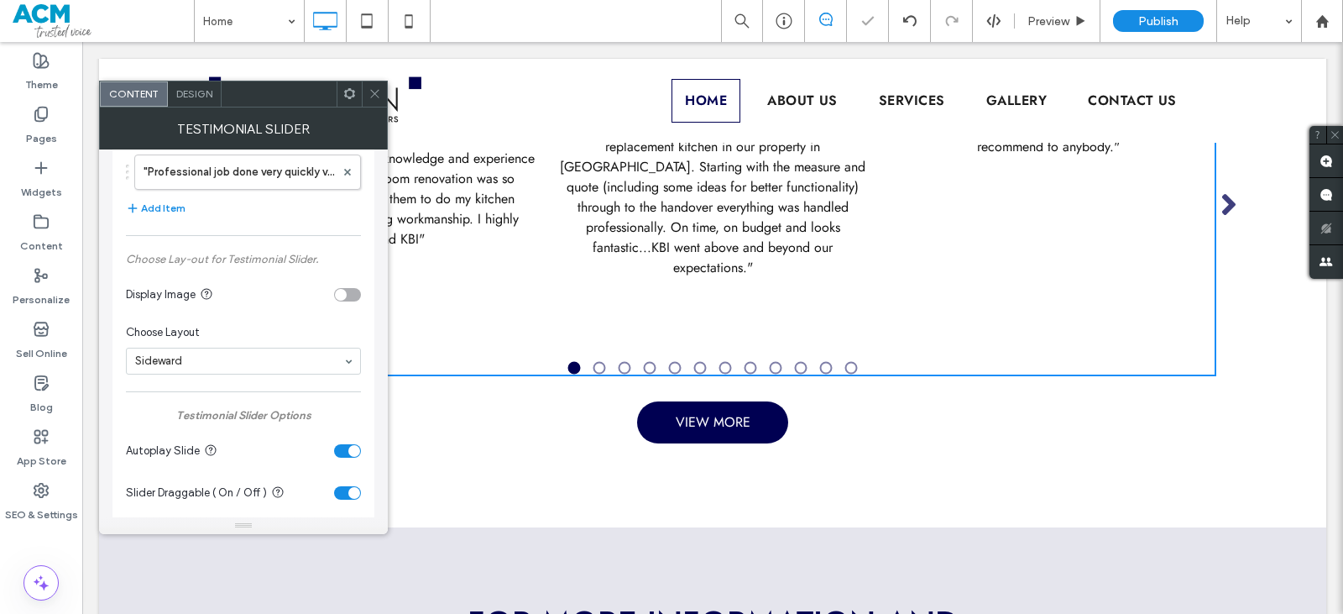
click at [378, 97] on icon at bounding box center [375, 93] width 13 height 13
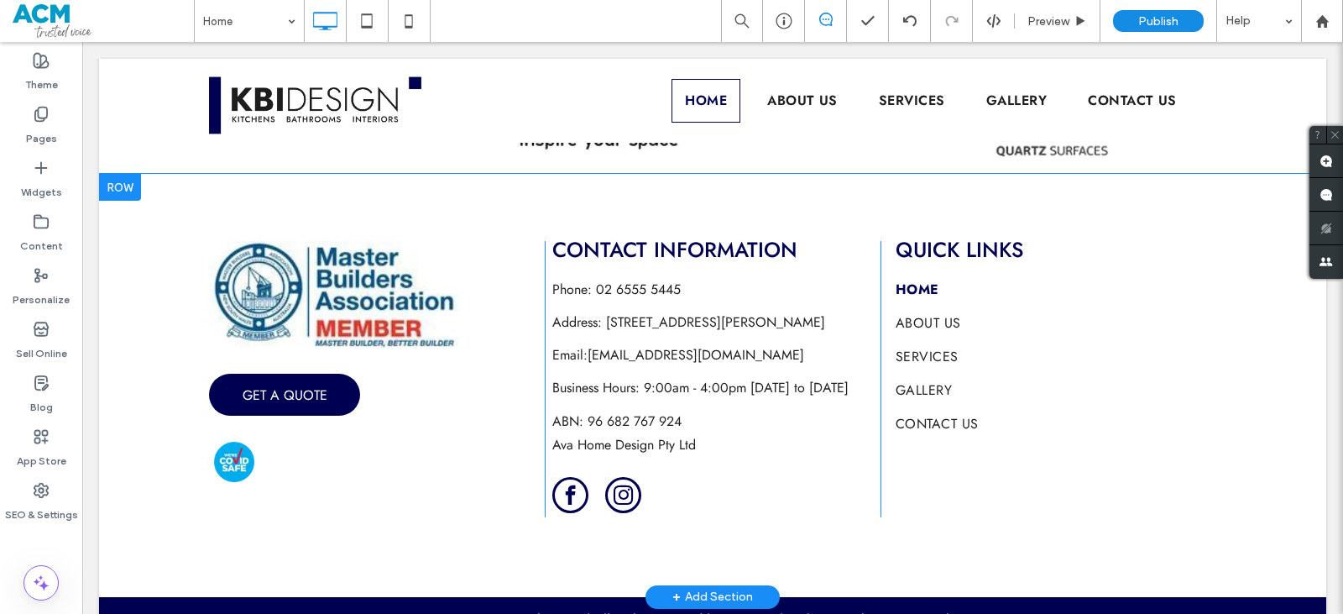
scroll to position [3900, 0]
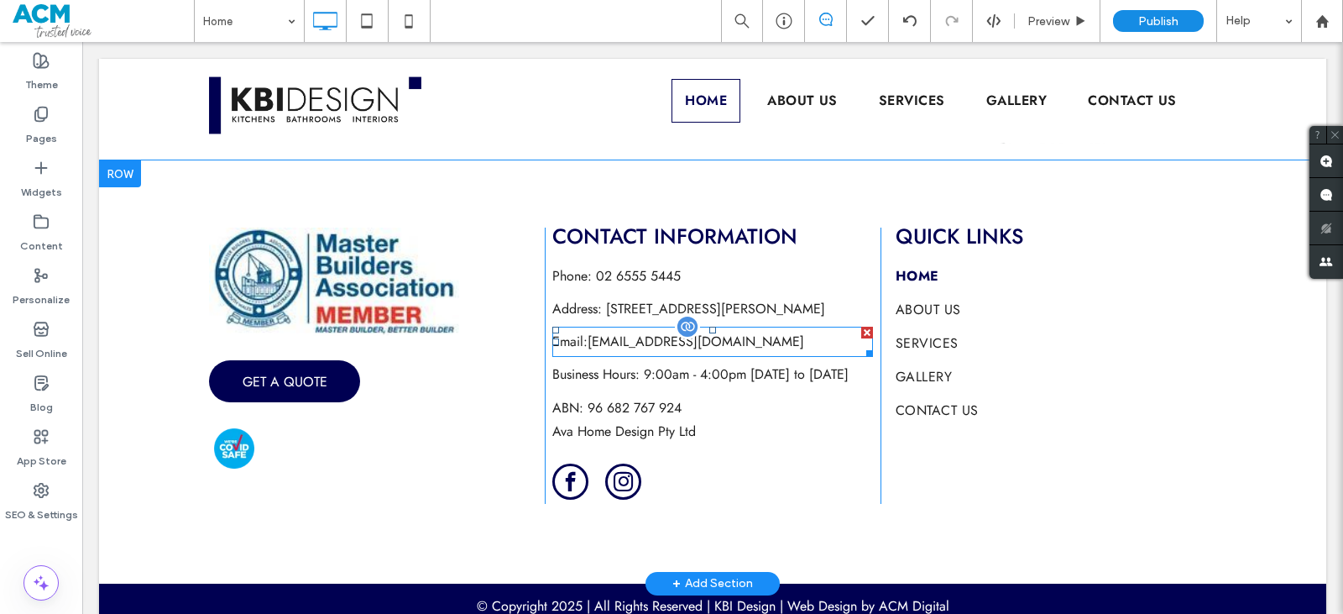
click at [641, 332] on span "info@kbidesign.com.au" at bounding box center [696, 341] width 217 height 19
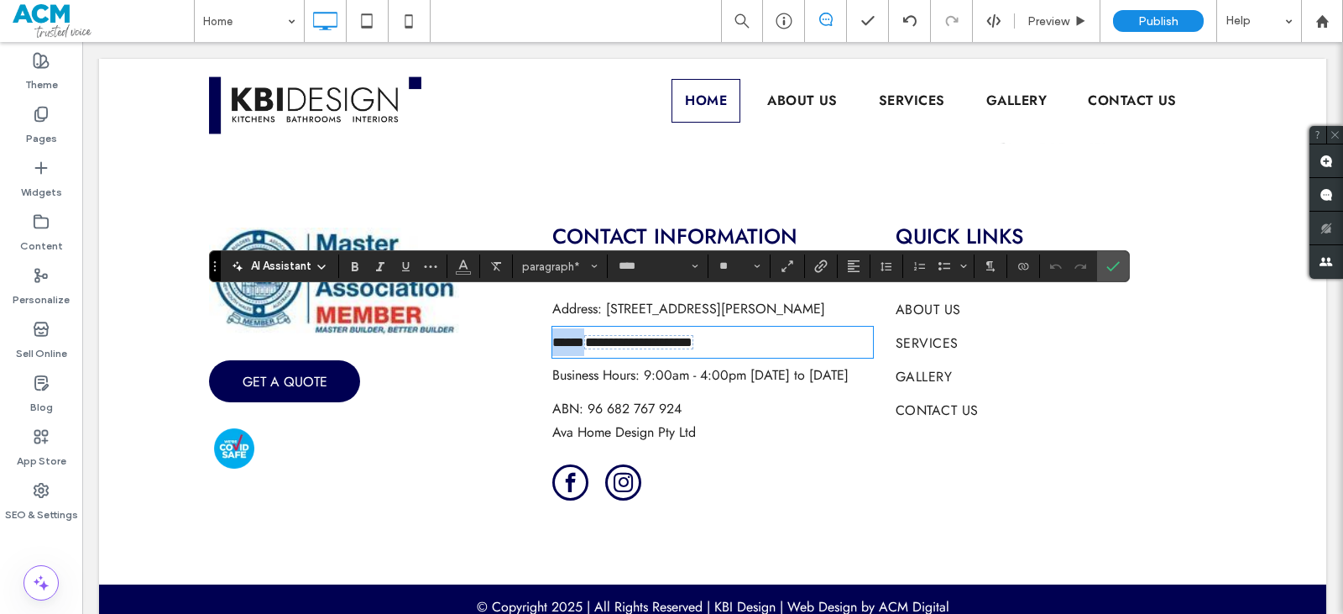
click at [641, 336] on span "**********" at bounding box center [638, 342] width 107 height 13
click at [820, 261] on icon "Link" at bounding box center [820, 265] width 13 height 13
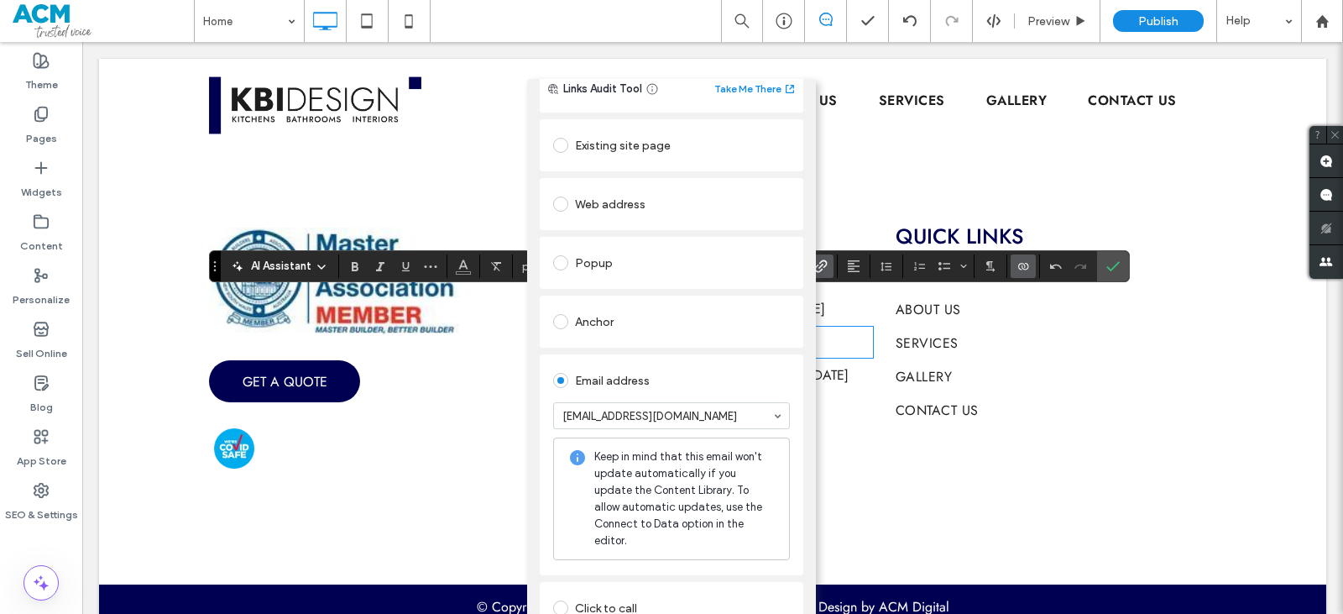
scroll to position [0, 0]
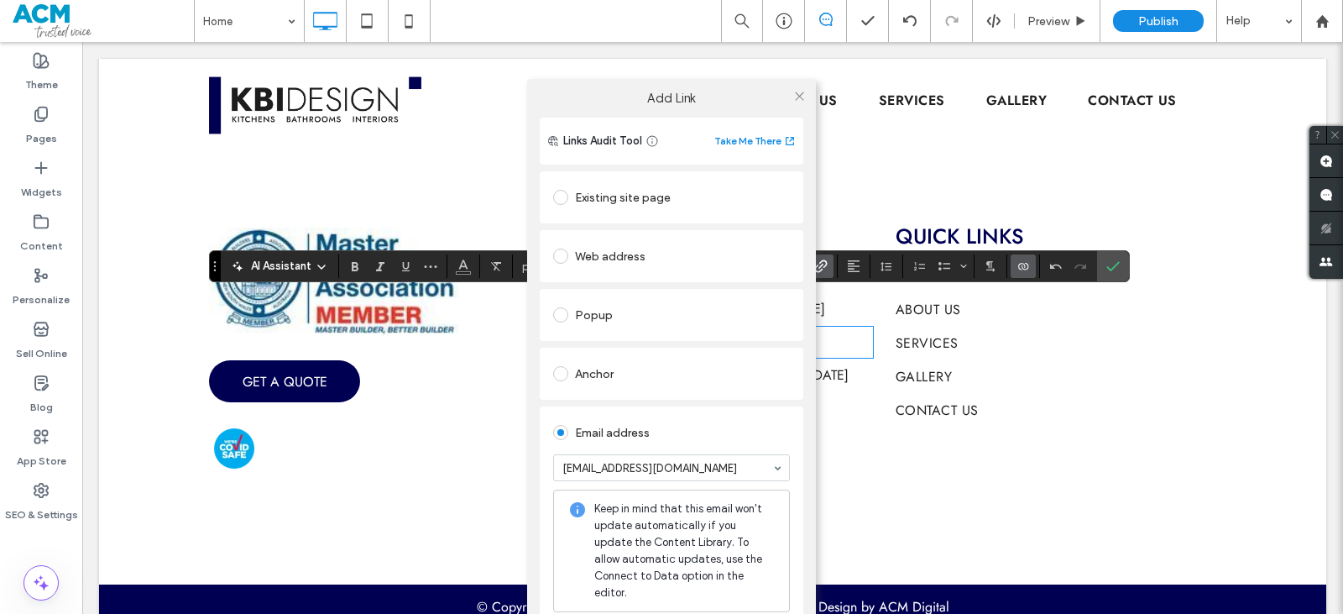
drag, startPoint x: 797, startPoint y: 98, endPoint x: 860, endPoint y: 188, distance: 109.2
click at [797, 98] on icon at bounding box center [799, 96] width 13 height 13
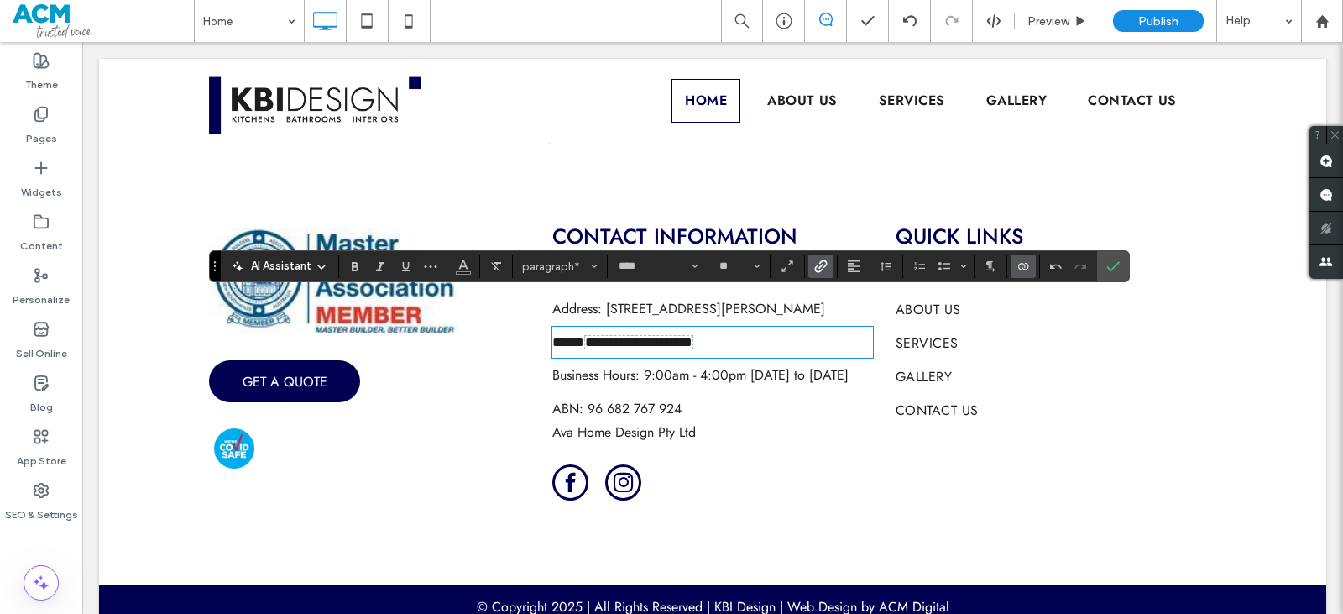
click at [1023, 268] on icon "Connect To Data" at bounding box center [1023, 265] width 13 height 13
click at [1058, 165] on span "Change Connection" at bounding box center [1074, 160] width 100 height 17
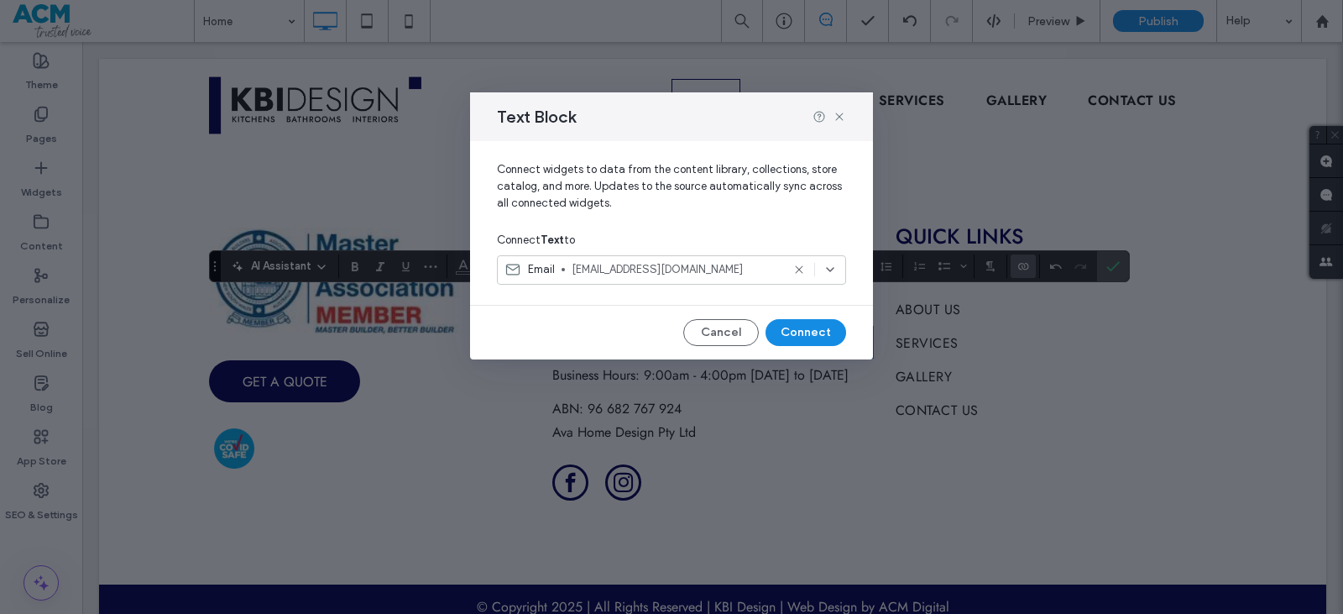
click at [693, 276] on span "info@kbidesign.com.au" at bounding box center [676, 269] width 209 height 17
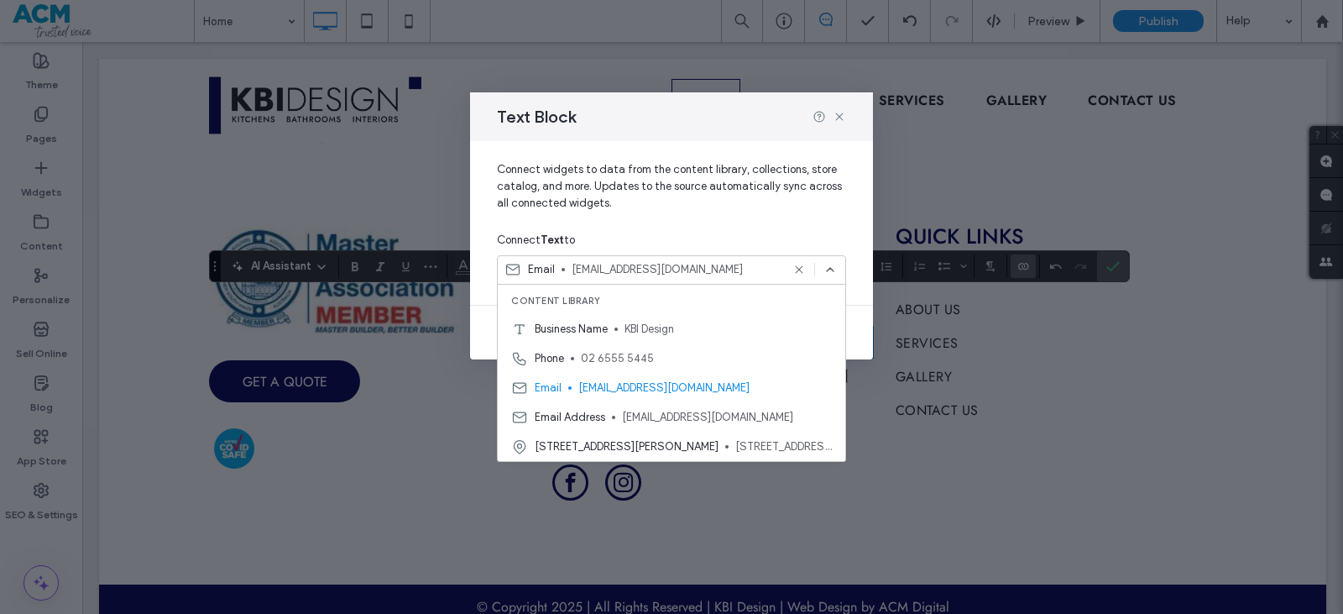
click at [621, 383] on span "info@kbidesign.com.au" at bounding box center [705, 387] width 254 height 17
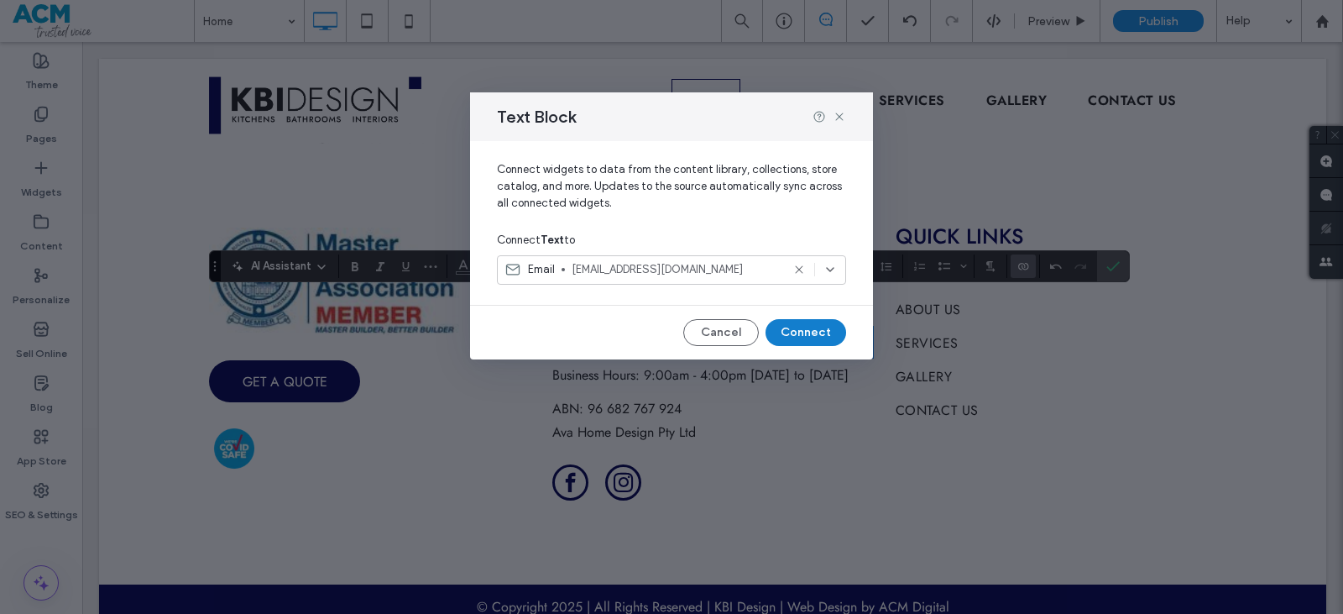
click at [813, 323] on button "Connect" at bounding box center [806, 332] width 81 height 27
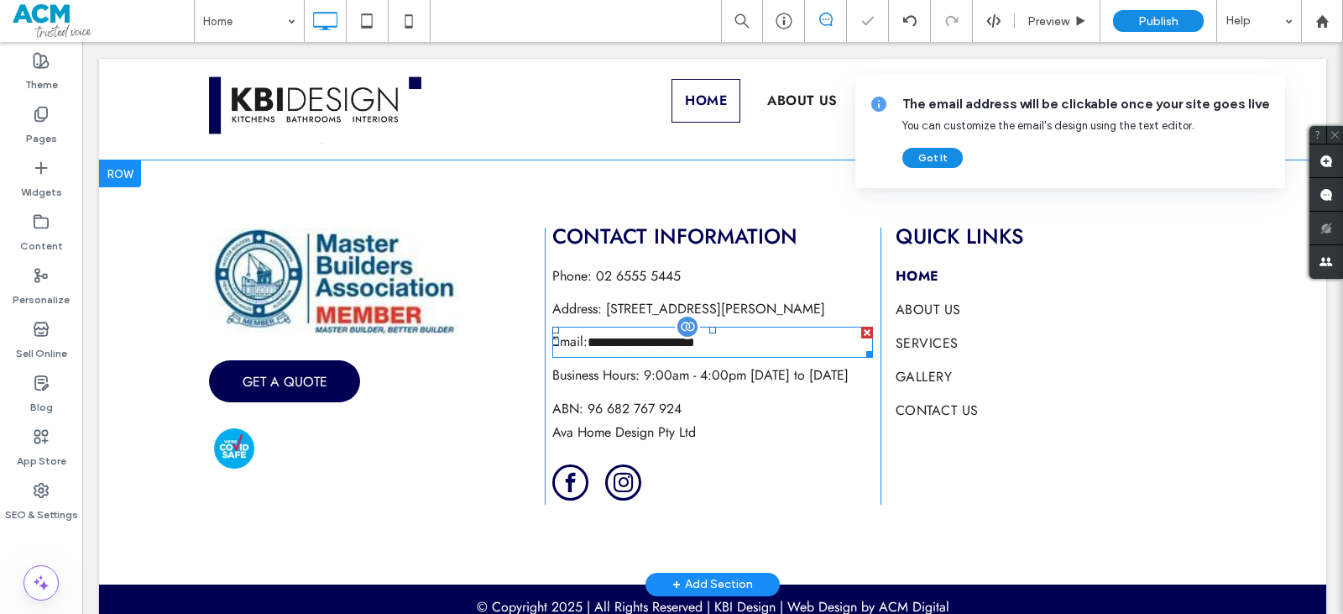
click at [668, 336] on span "**********" at bounding box center [641, 342] width 107 height 13
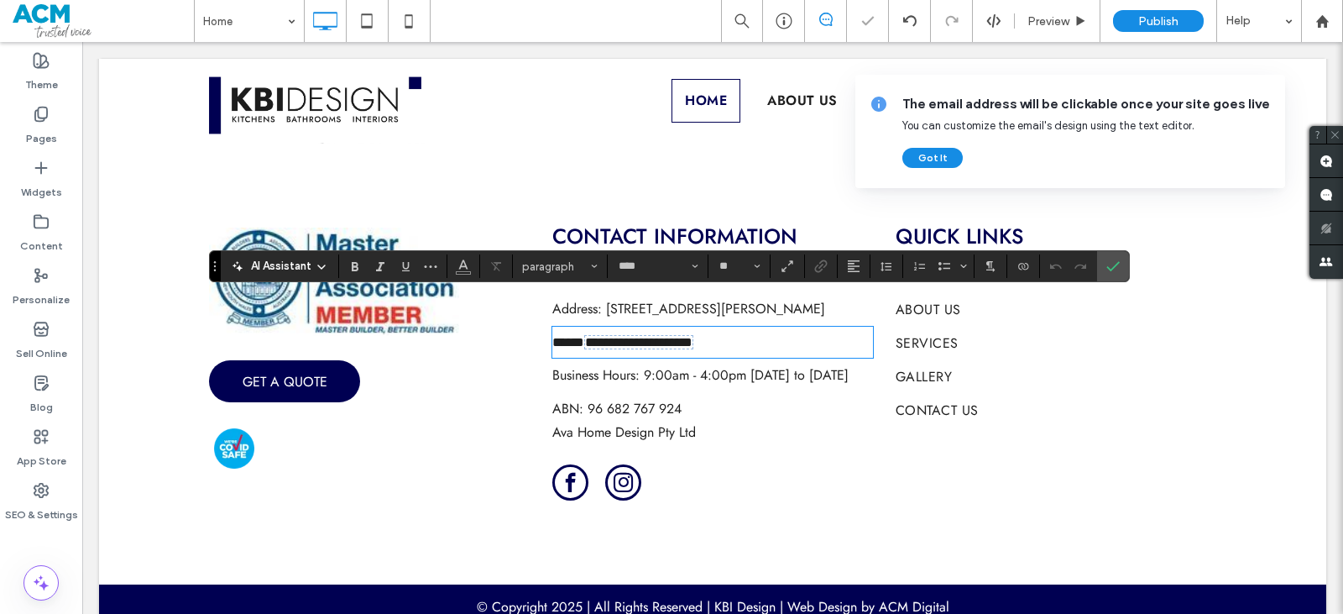
click at [668, 336] on span "**********" at bounding box center [638, 342] width 107 height 13
click at [1027, 266] on icon "Connect To Data" at bounding box center [1023, 265] width 13 height 13
click at [1074, 198] on span "Edit Content" at bounding box center [1056, 192] width 65 height 17
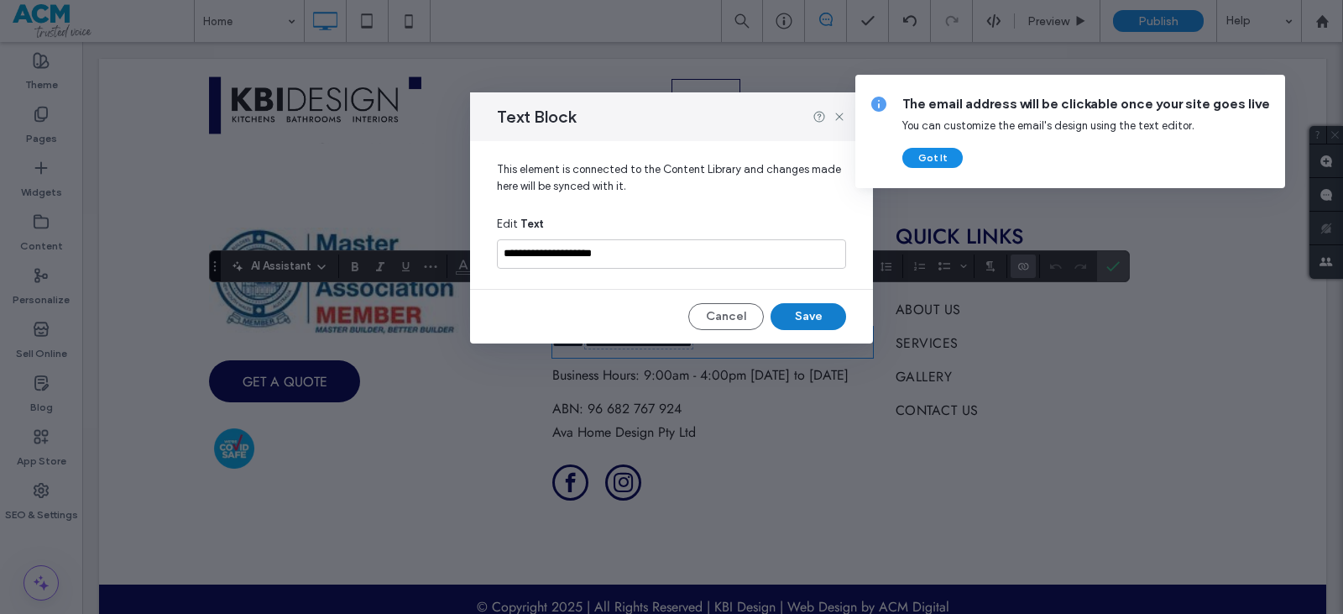
click at [813, 306] on button "Save" at bounding box center [809, 316] width 76 height 27
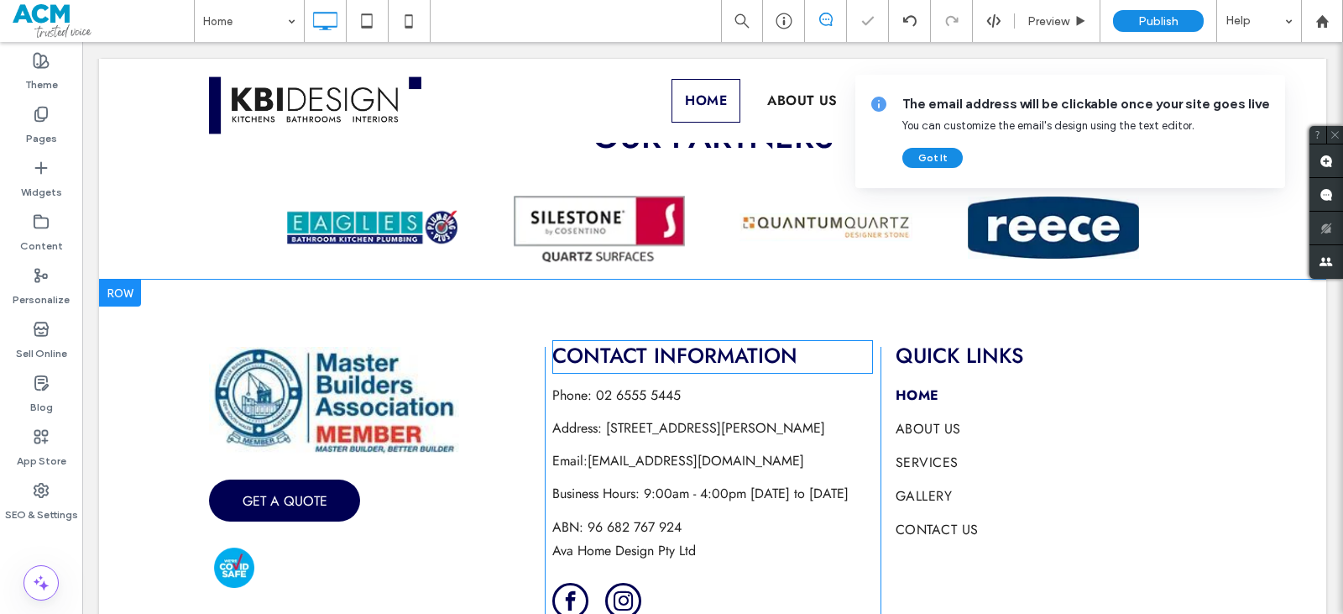
scroll to position [3900, 0]
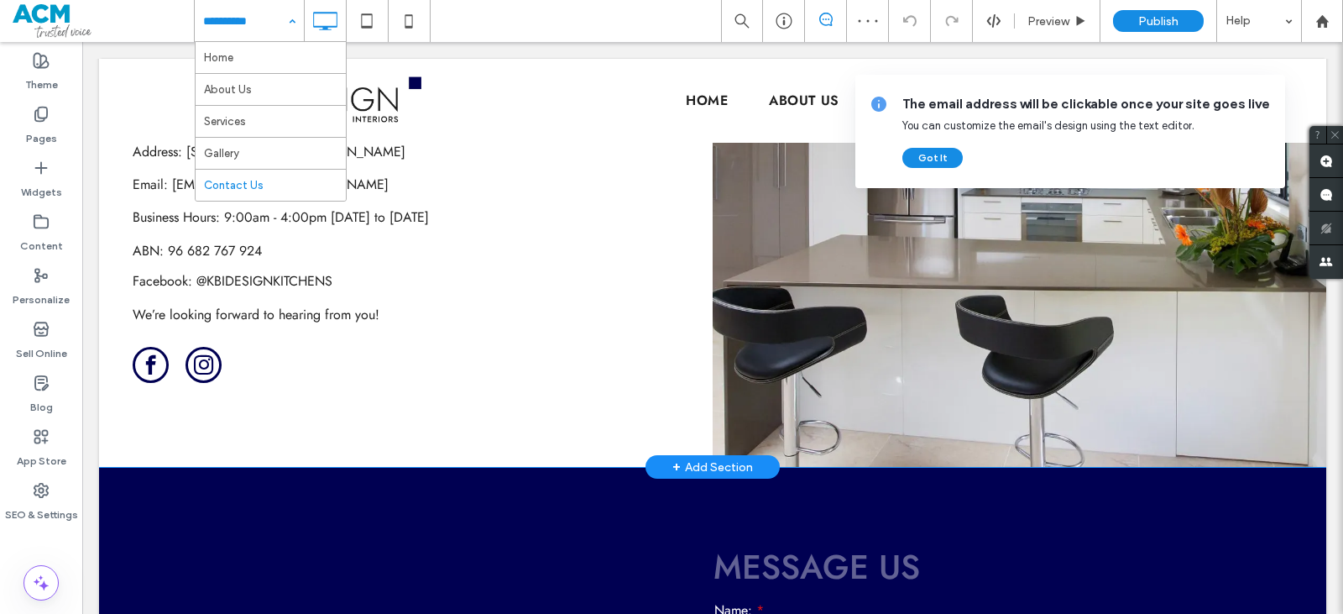
scroll to position [588, 0]
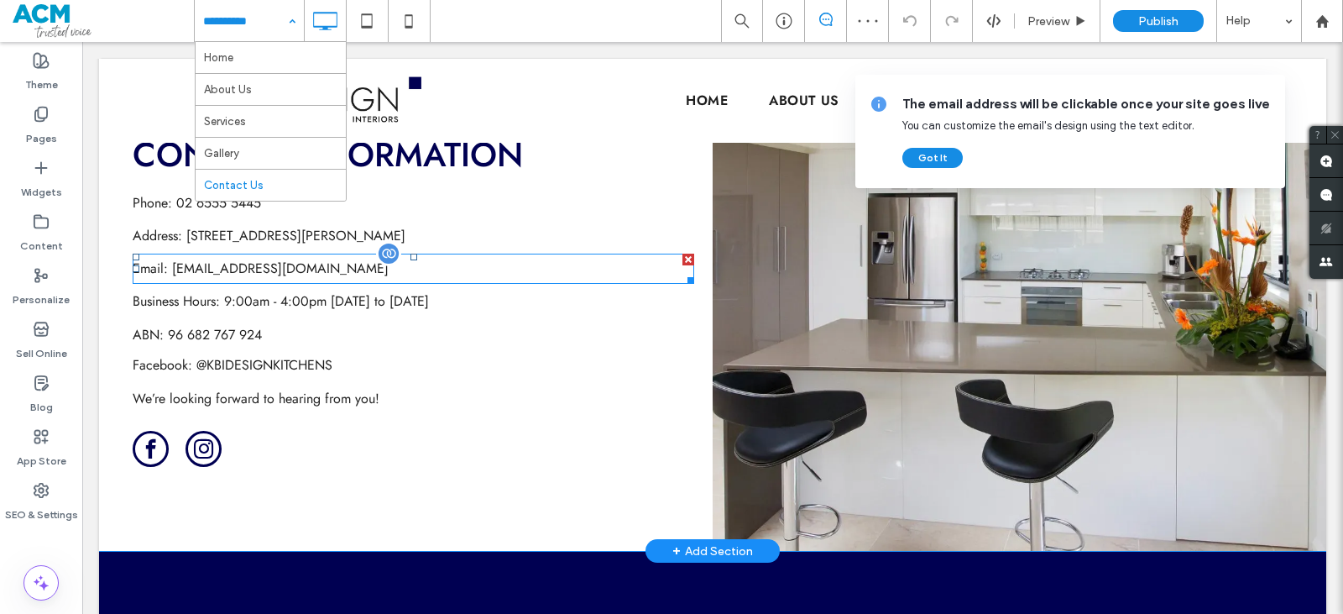
click at [226, 264] on span "info@kbidesign.com.au" at bounding box center [280, 268] width 217 height 19
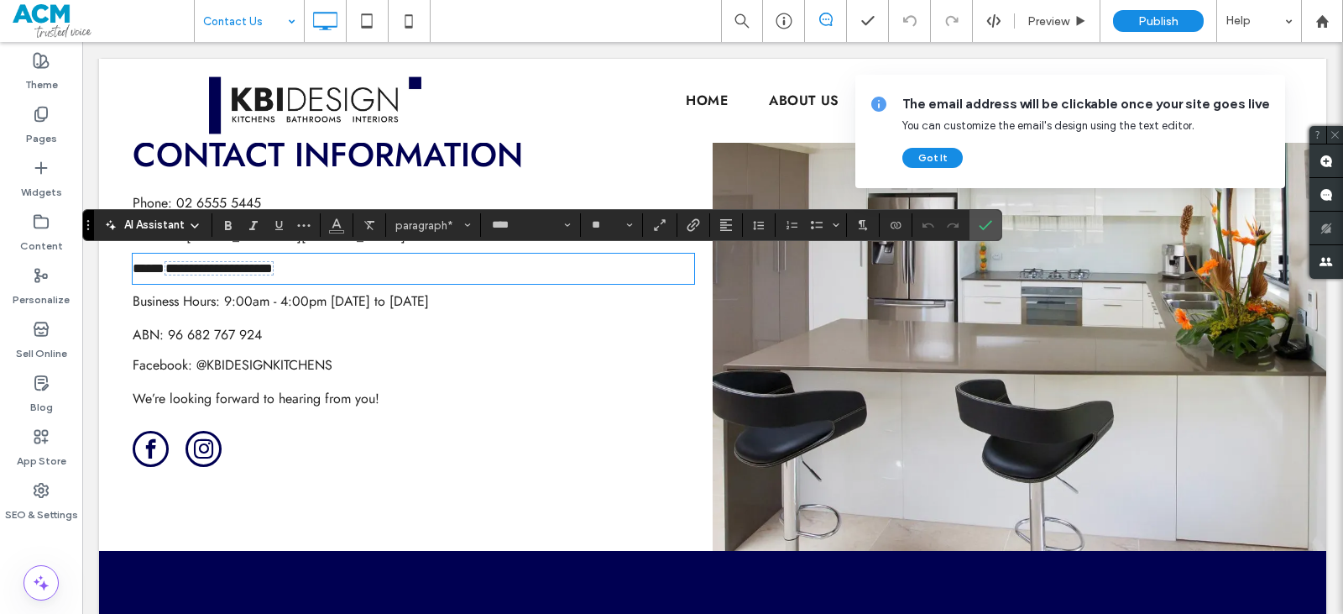
click at [226, 265] on span "**********" at bounding box center [218, 268] width 107 height 13
click at [690, 216] on span "Link" at bounding box center [691, 225] width 8 height 24
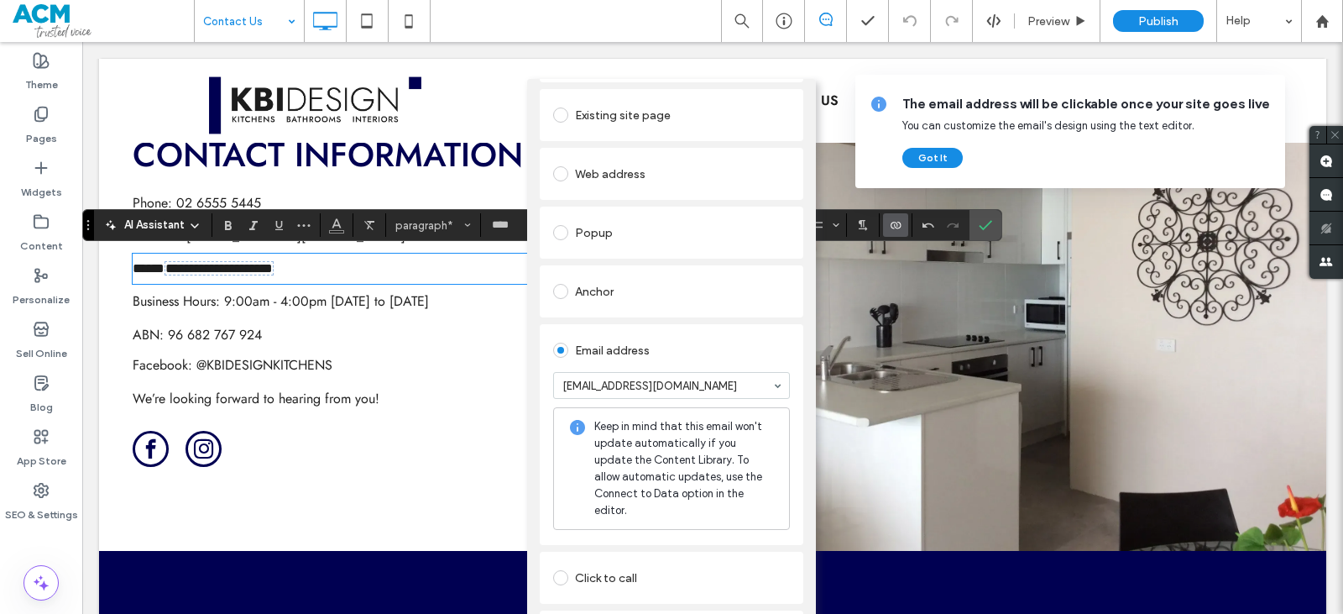
scroll to position [0, 0]
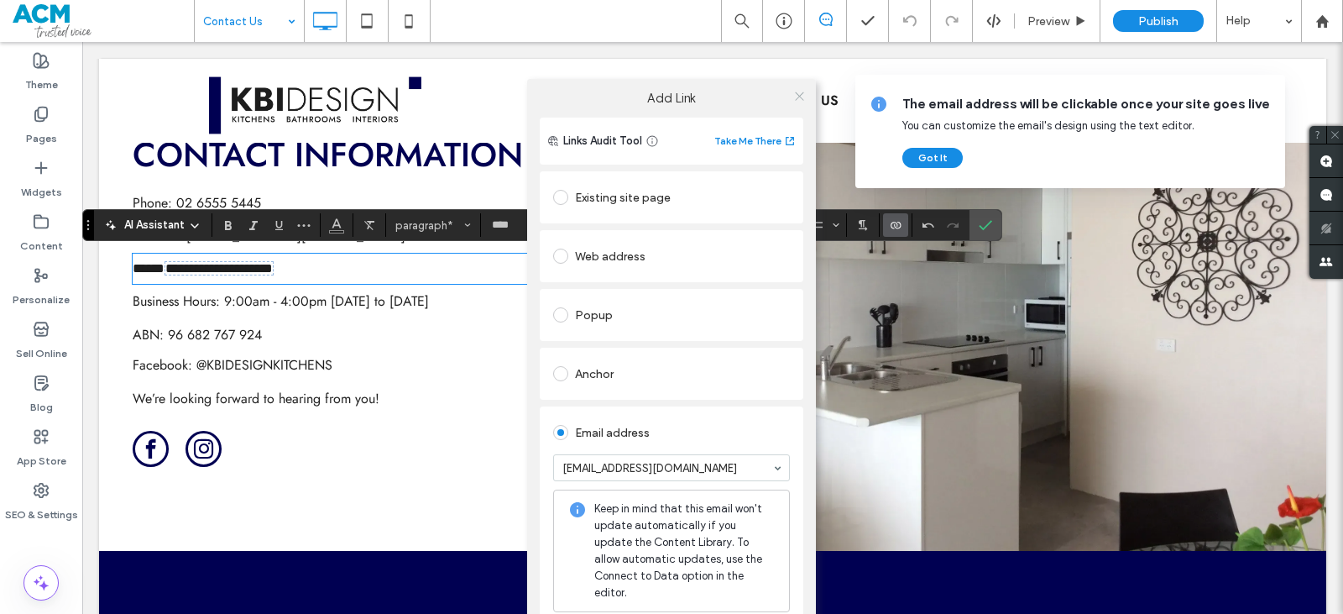
drag, startPoint x: 796, startPoint y: 96, endPoint x: 788, endPoint y: 107, distance: 14.0
click at [796, 97] on icon at bounding box center [799, 96] width 13 height 13
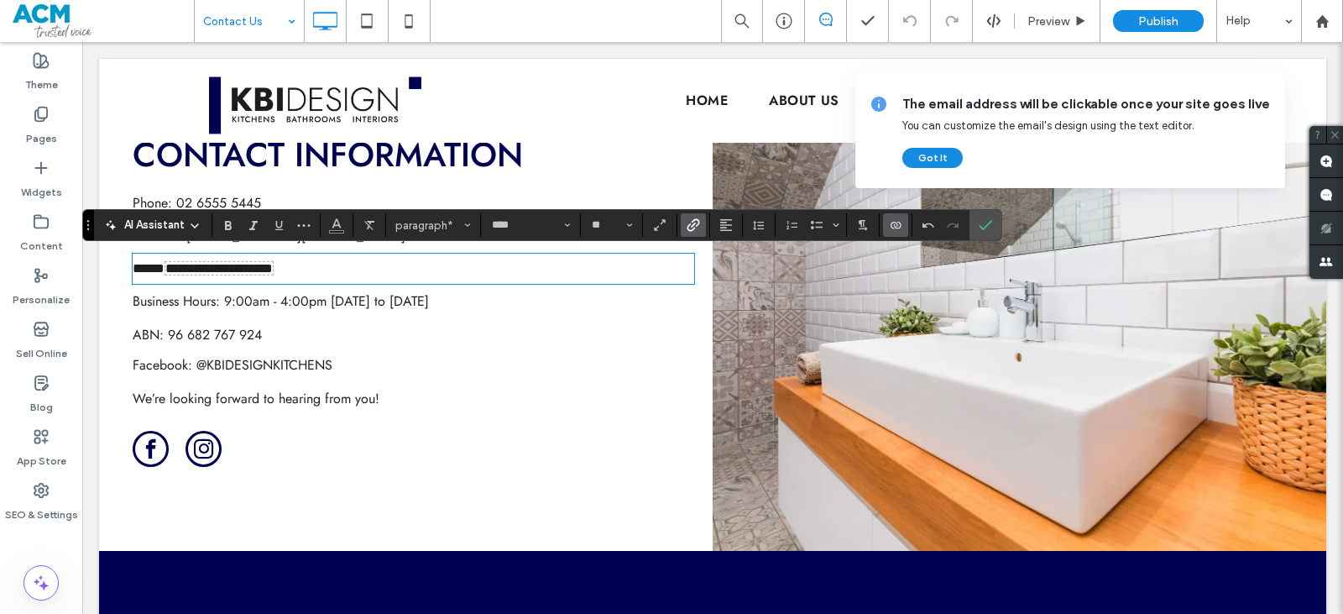
click at [901, 219] on icon "Connect To Data" at bounding box center [895, 224] width 13 height 13
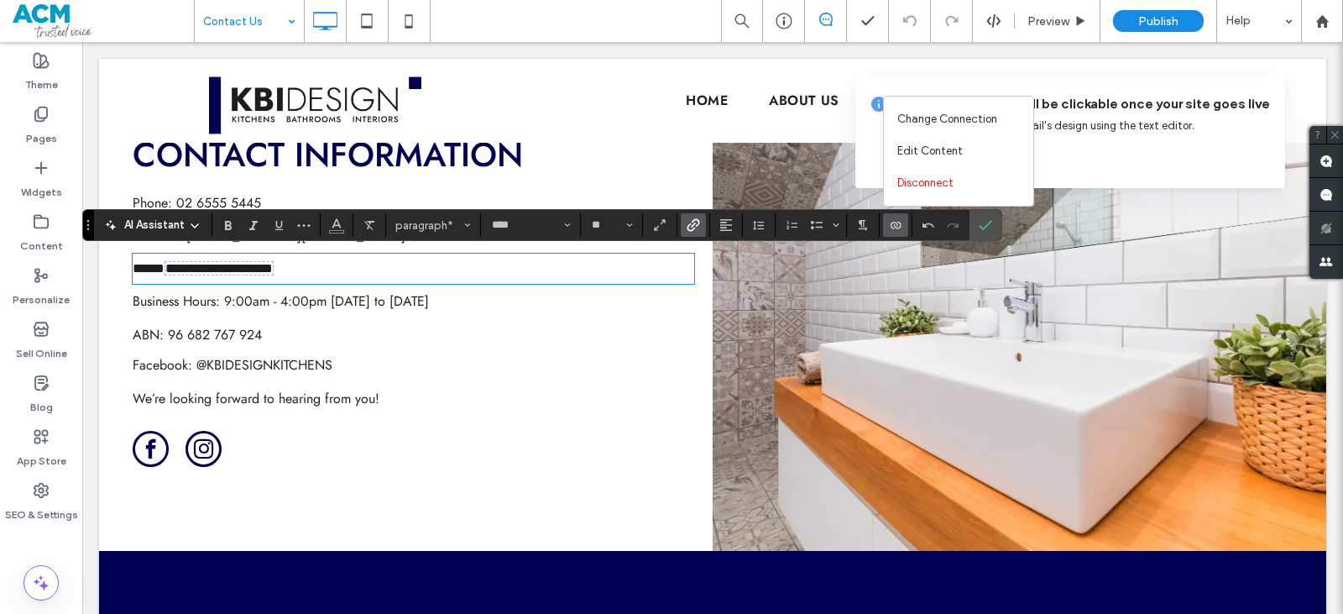
click at [922, 156] on span "Edit Content" at bounding box center [929, 151] width 65 height 17
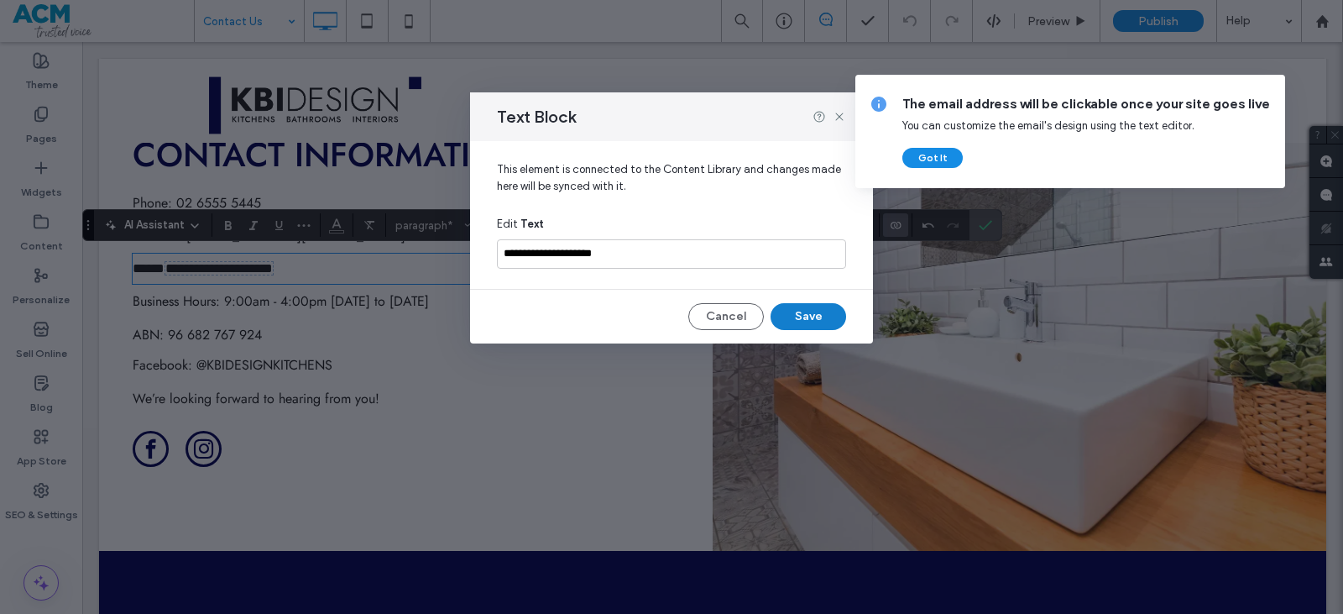
click at [779, 324] on button "Save" at bounding box center [809, 316] width 76 height 27
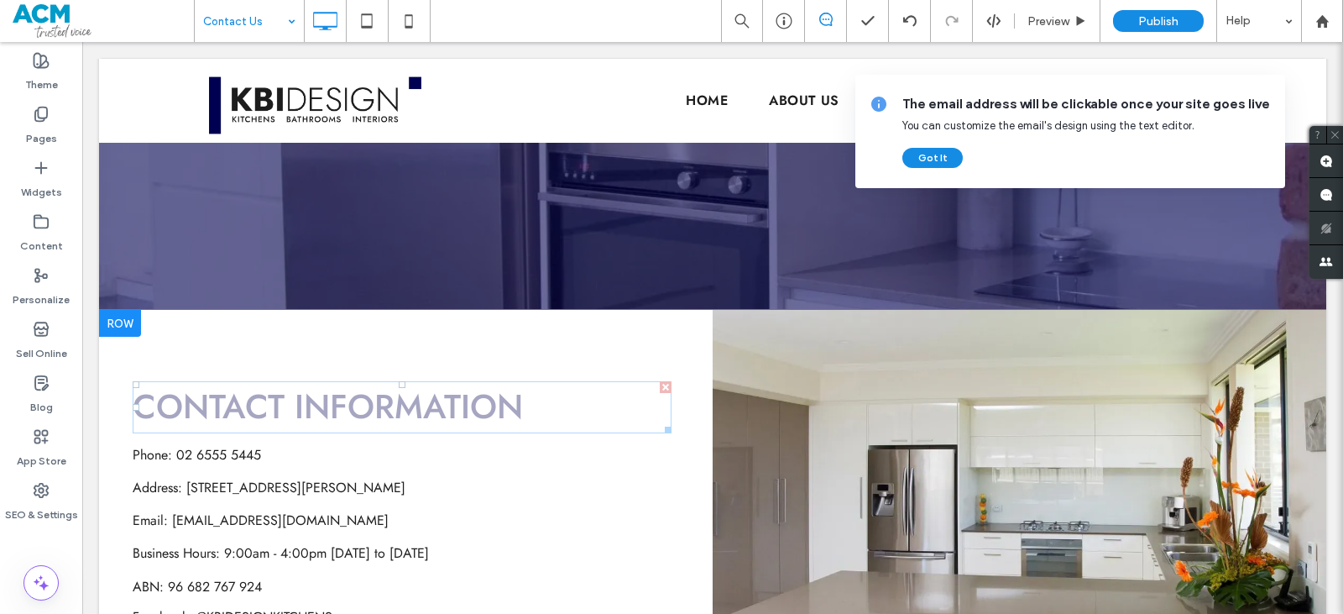
scroll to position [672, 0]
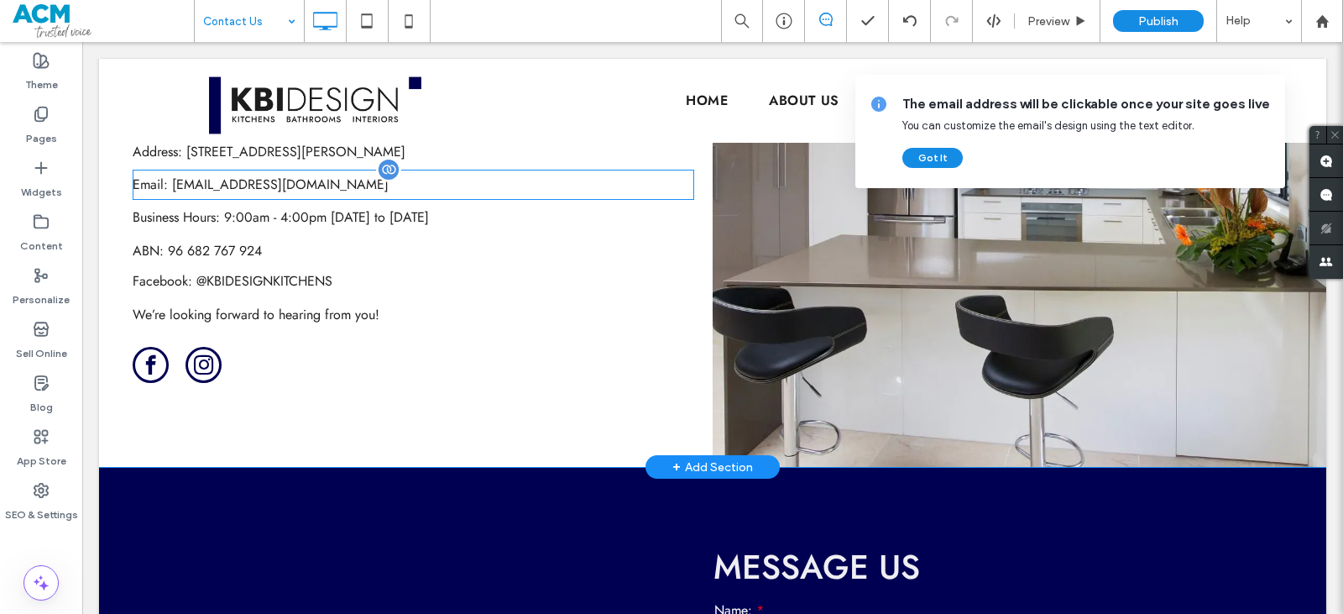
click at [248, 180] on span "info@kbidesign.com.au" at bounding box center [280, 184] width 217 height 19
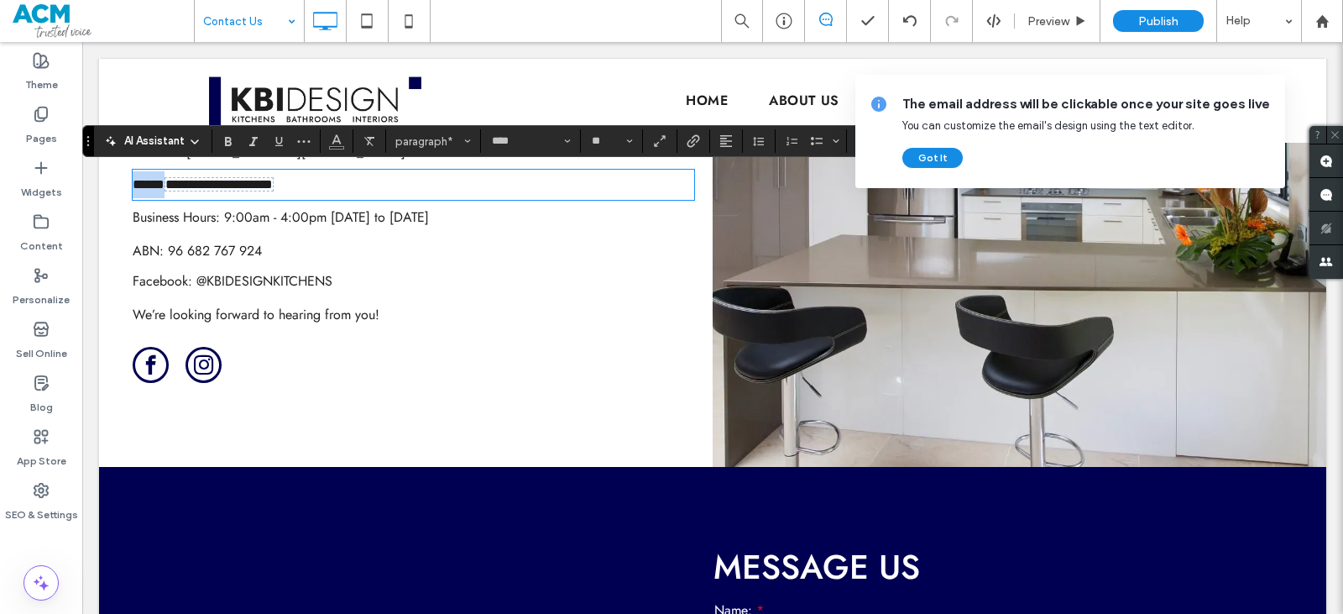
click at [248, 181] on span "**********" at bounding box center [218, 184] width 107 height 13
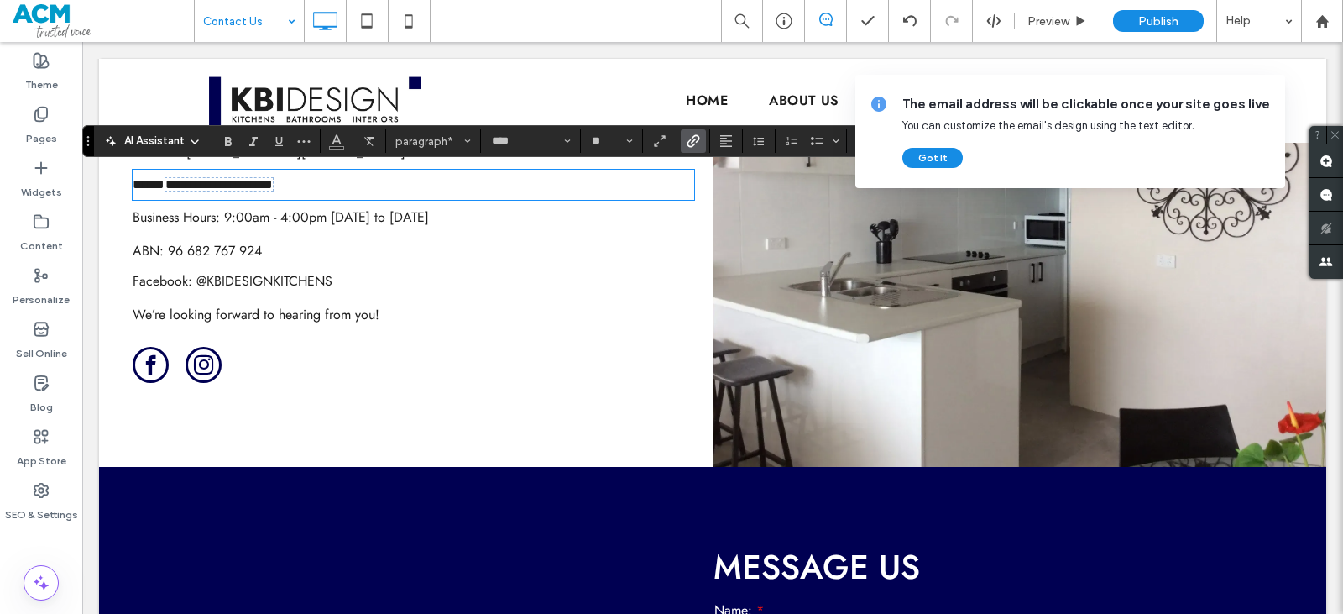
click at [696, 144] on icon "Link" at bounding box center [693, 140] width 13 height 13
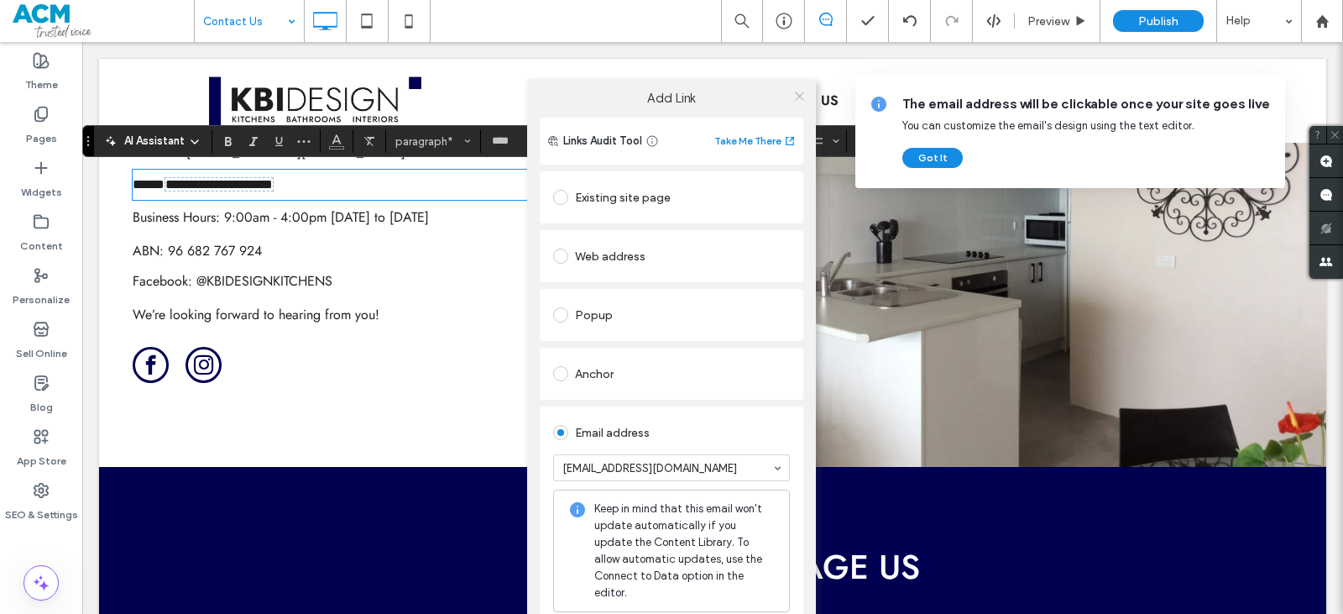
click at [793, 93] on icon at bounding box center [799, 96] width 13 height 13
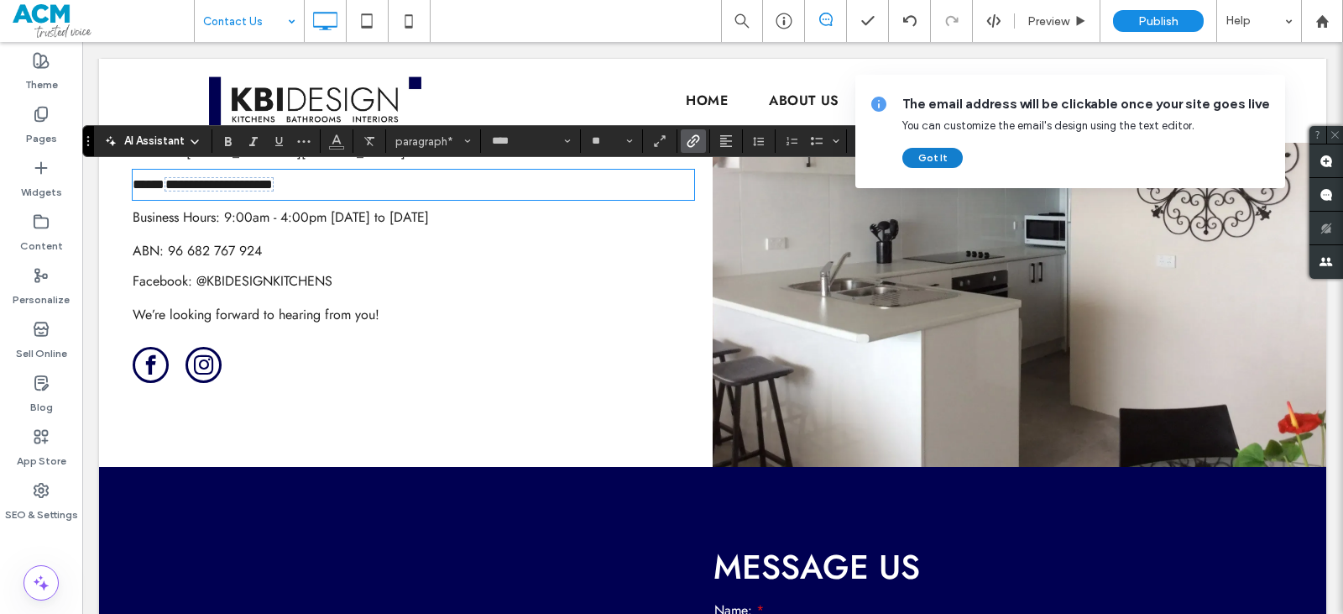
click at [945, 154] on button "Got It" at bounding box center [932, 158] width 60 height 20
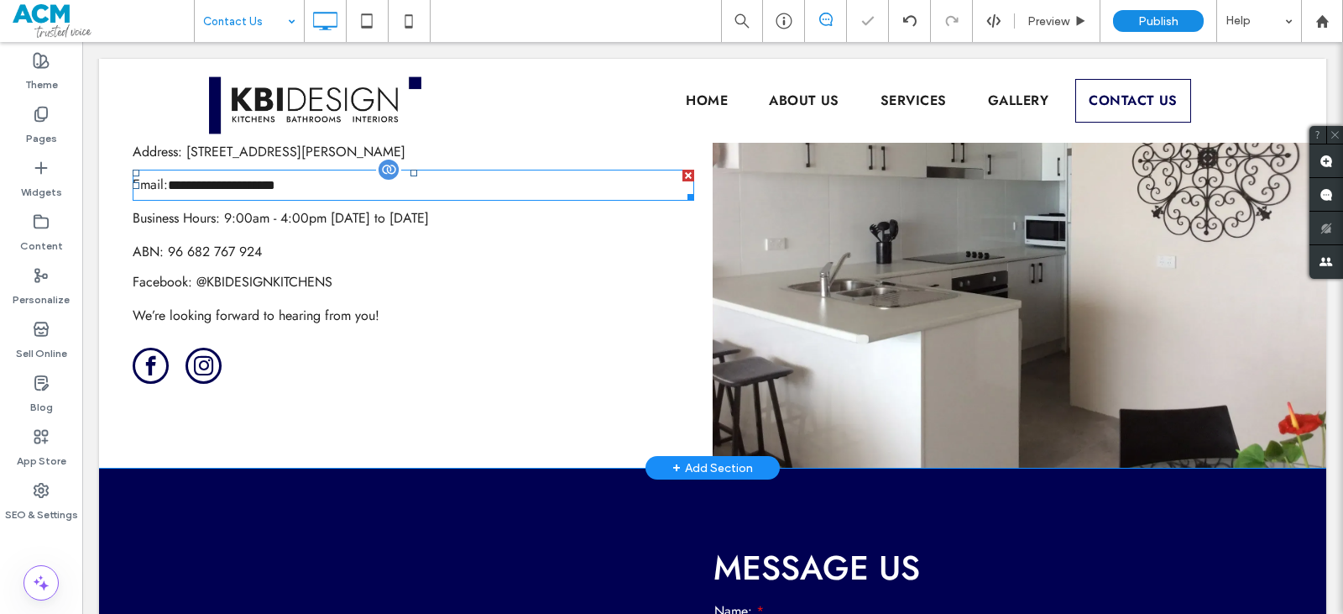
click at [260, 185] on span "**********" at bounding box center [221, 185] width 107 height 13
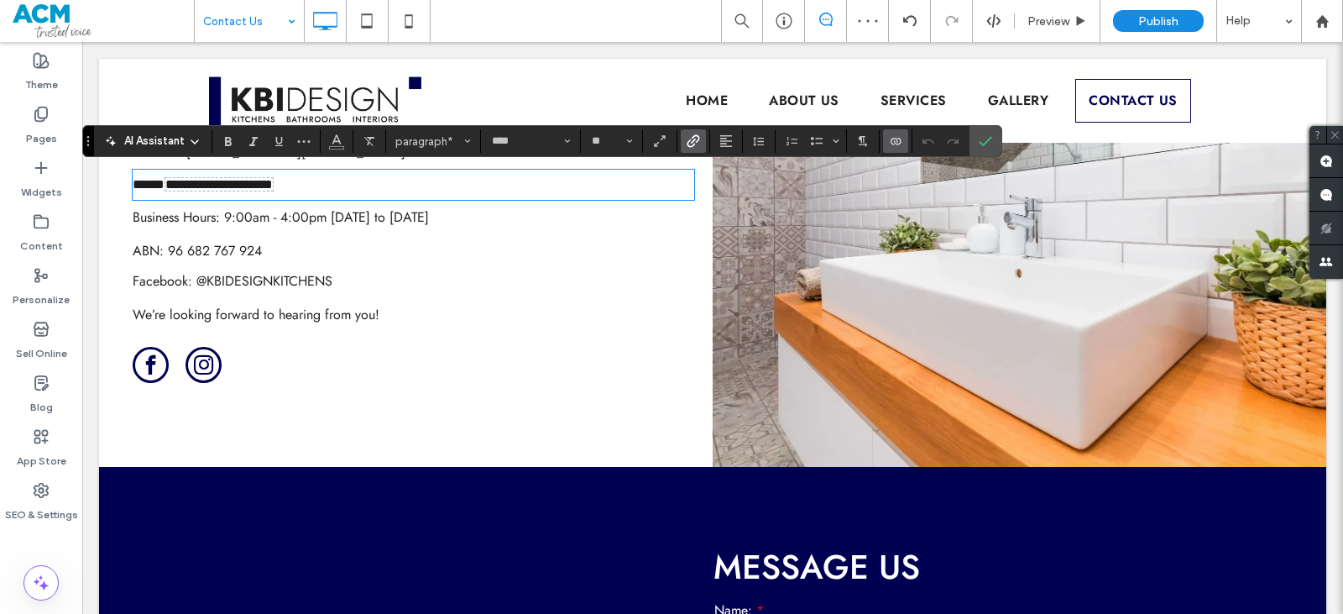
click at [904, 142] on label "Connect To Data" at bounding box center [895, 141] width 25 height 24
click at [894, 40] on div "Change Connection" at bounding box center [958, 35] width 149 height 32
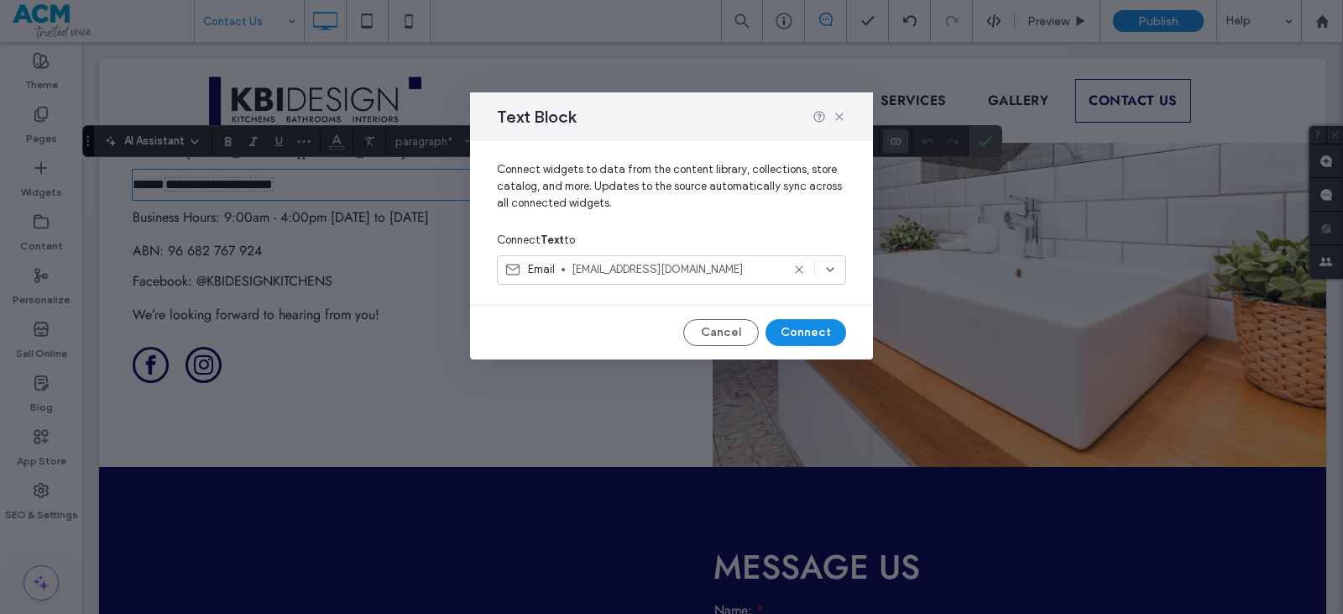
click at [688, 266] on span "info@kbidesign.com.au" at bounding box center [676, 269] width 209 height 17
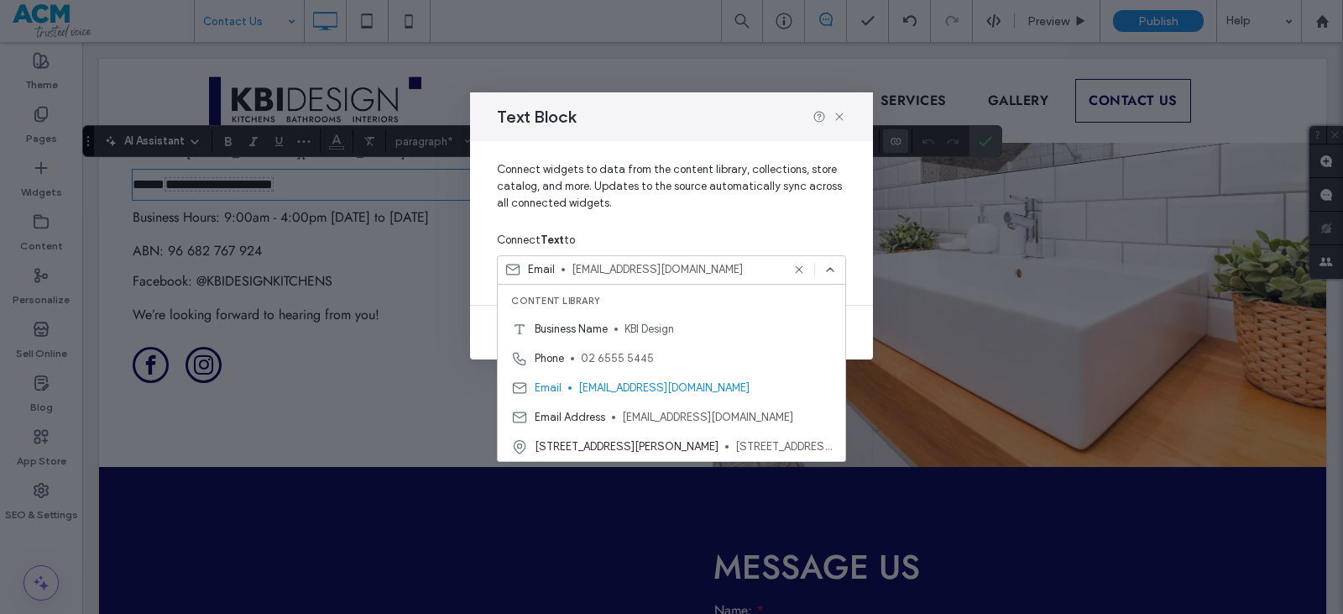
click at [633, 378] on div "Email info@kbidesign.com.au" at bounding box center [672, 387] width 348 height 29
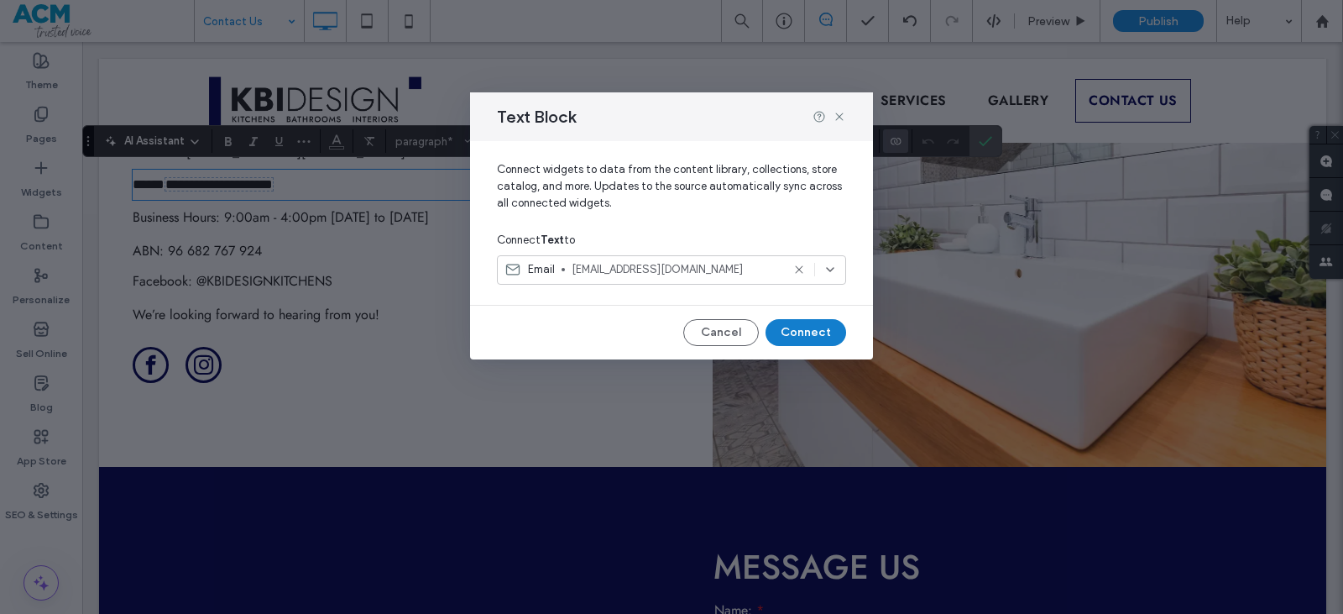
click at [792, 337] on button "Connect" at bounding box center [806, 332] width 81 height 27
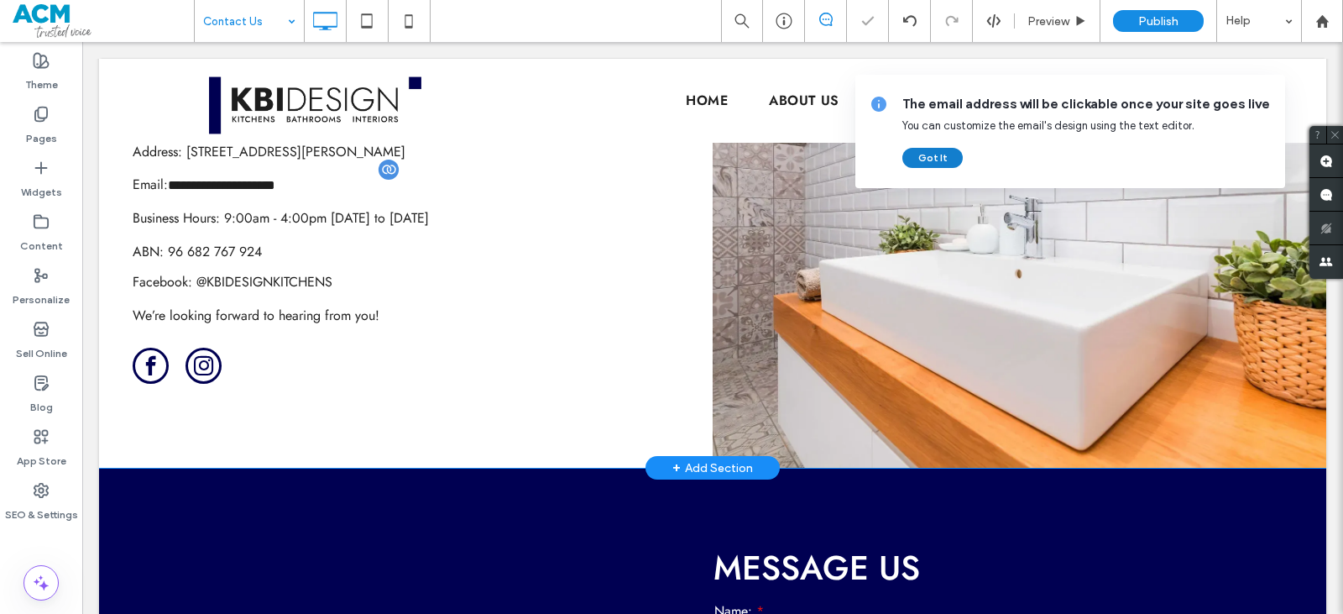
click at [948, 160] on button "Got It" at bounding box center [932, 158] width 60 height 20
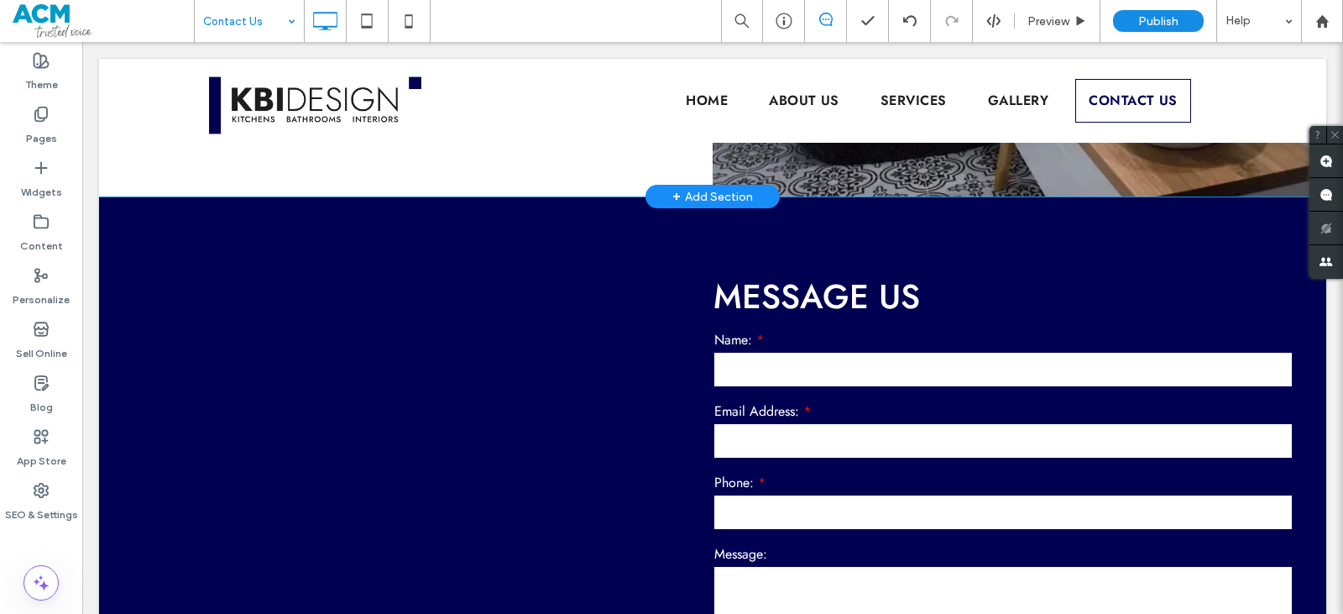
scroll to position [1007, 0]
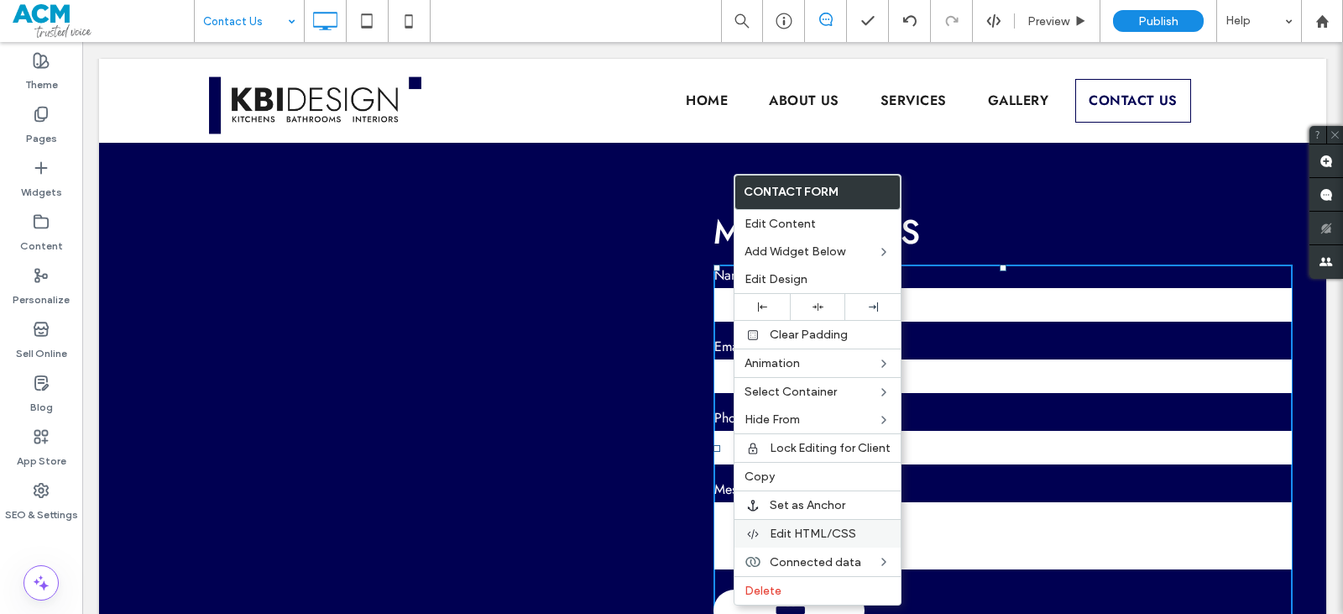
click at [781, 540] on span "Edit HTML/CSS" at bounding box center [813, 533] width 86 height 14
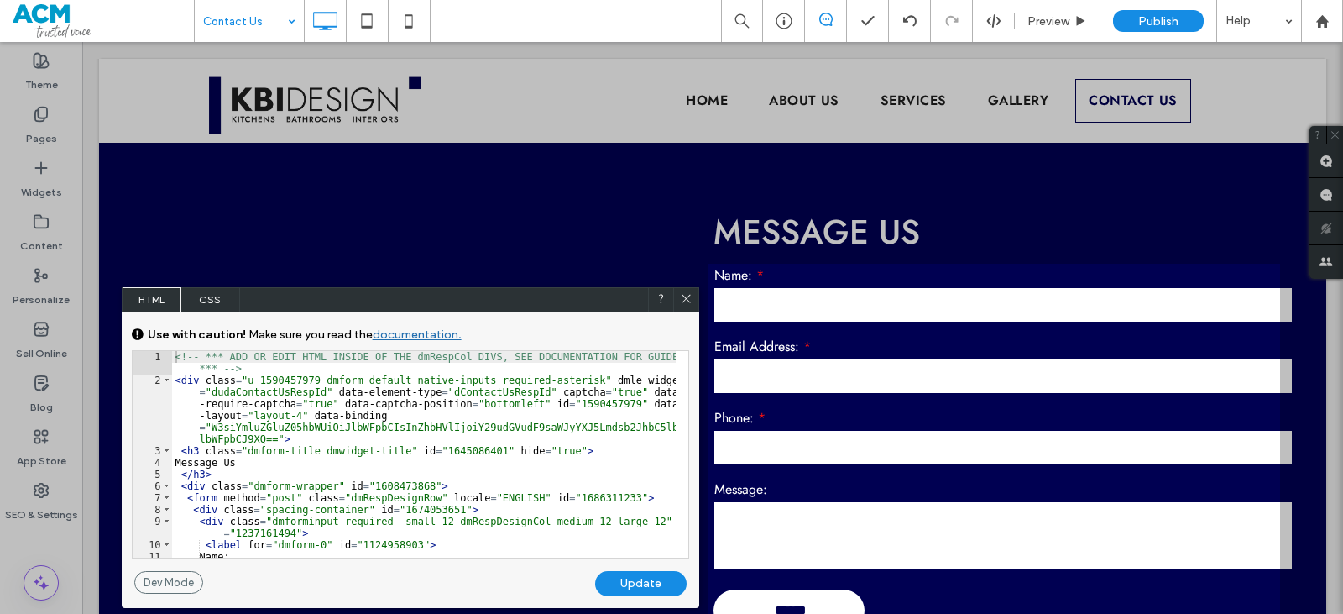
click at [695, 303] on div at bounding box center [685, 299] width 25 height 25
click at [691, 301] on icon at bounding box center [687, 298] width 13 height 13
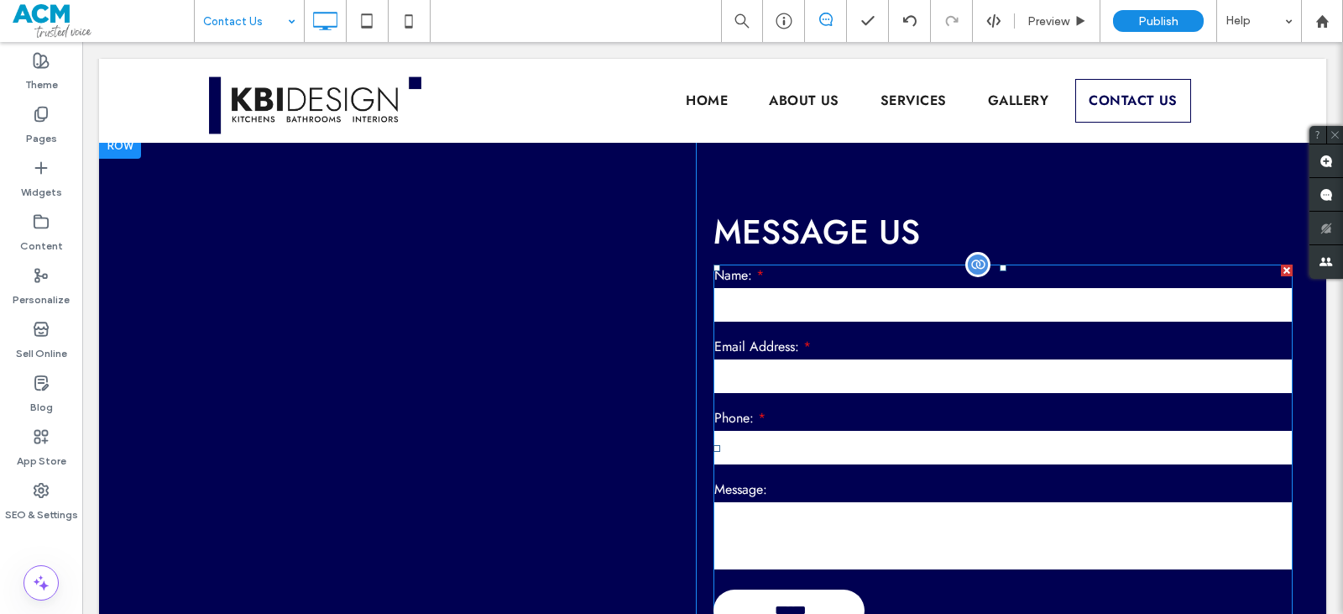
click at [834, 353] on label "Email Address:" at bounding box center [1003, 347] width 578 height 20
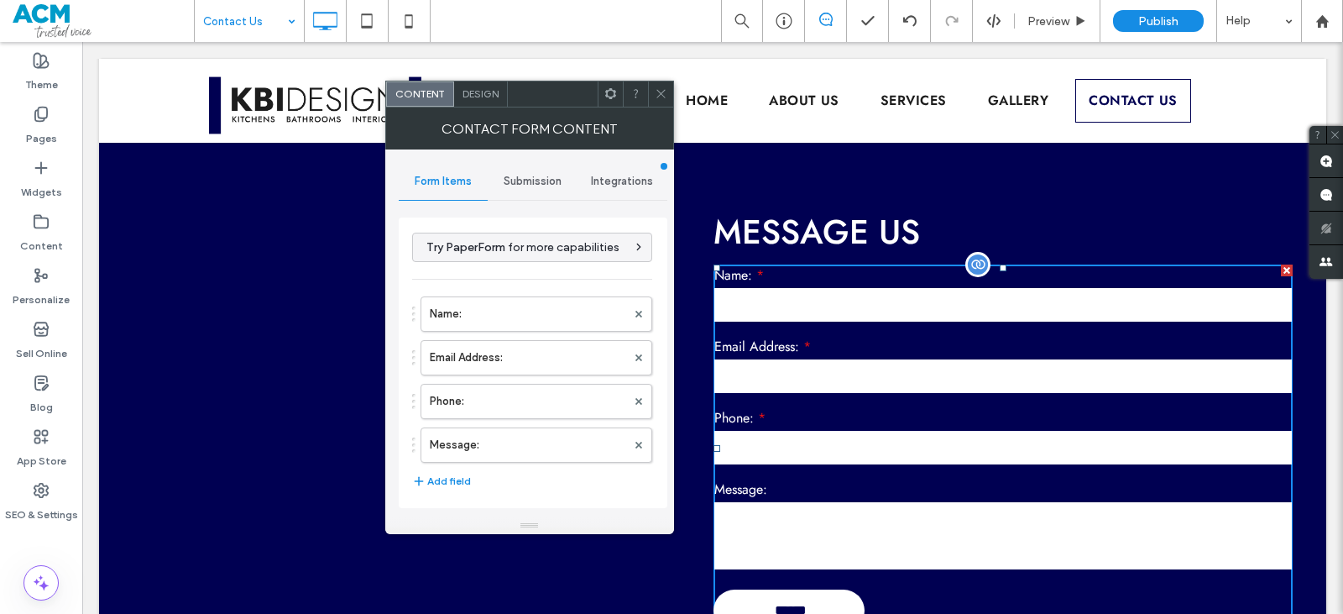
type input "******"
type input "**********"
click at [523, 176] on span "Submission" at bounding box center [533, 181] width 58 height 13
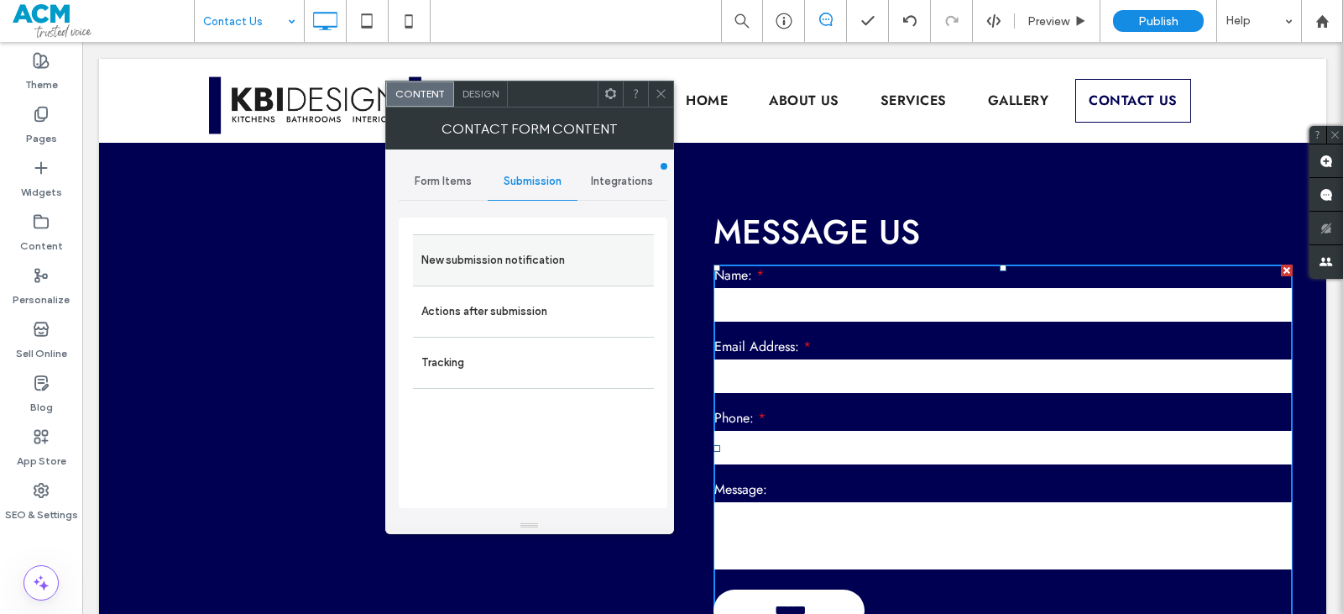
click at [546, 269] on label "New submission notification" at bounding box center [533, 260] width 224 height 34
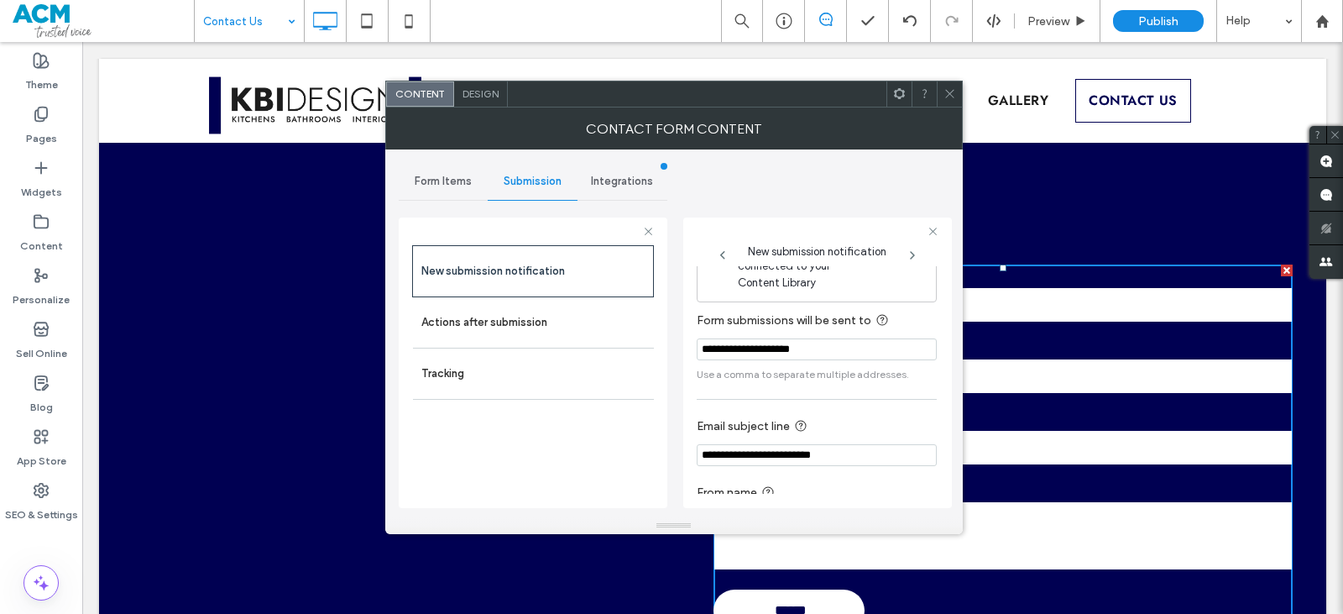
scroll to position [87, 0]
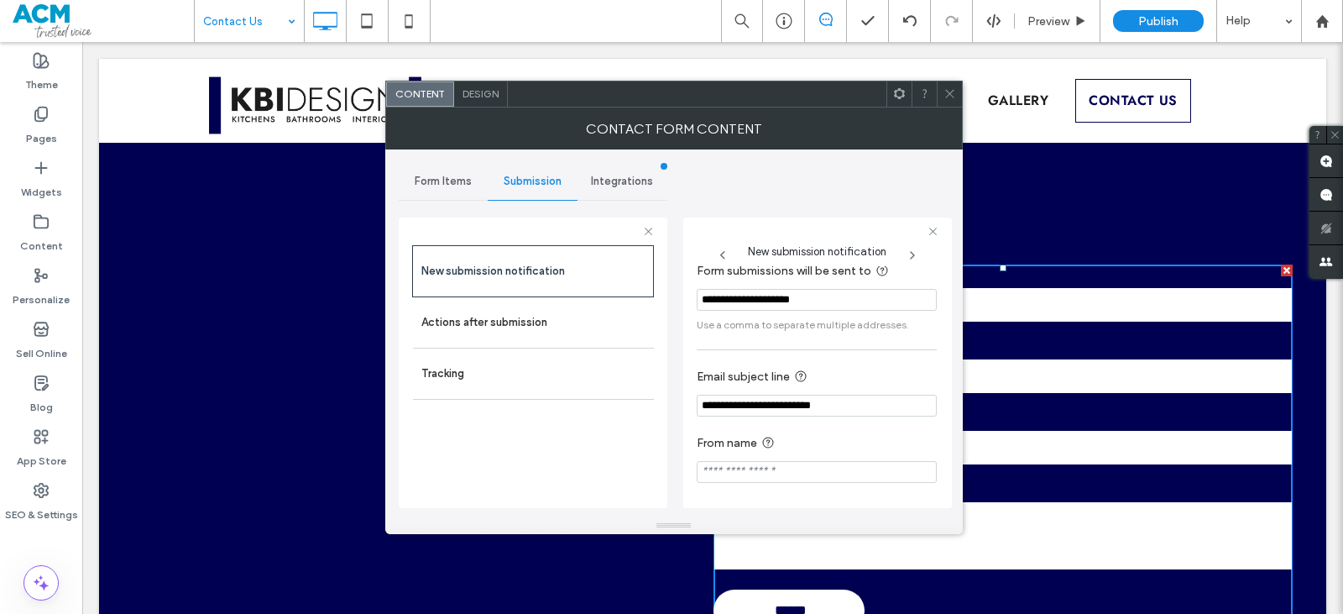
click at [940, 94] on div at bounding box center [949, 93] width 25 height 25
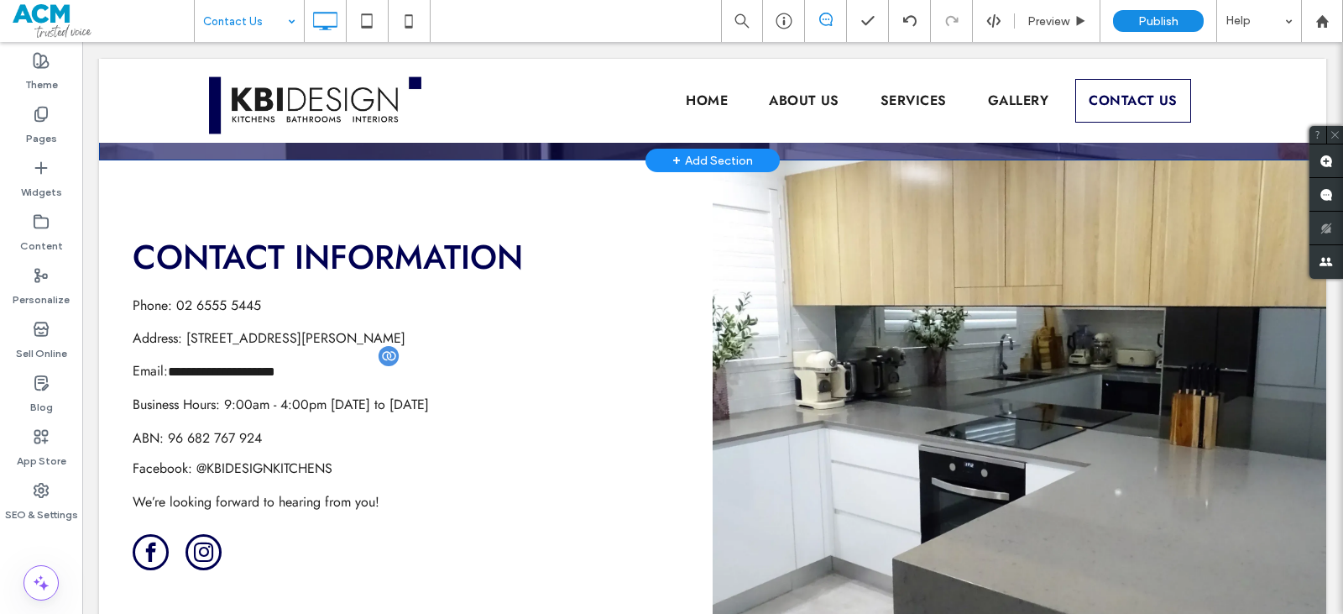
scroll to position [0, 0]
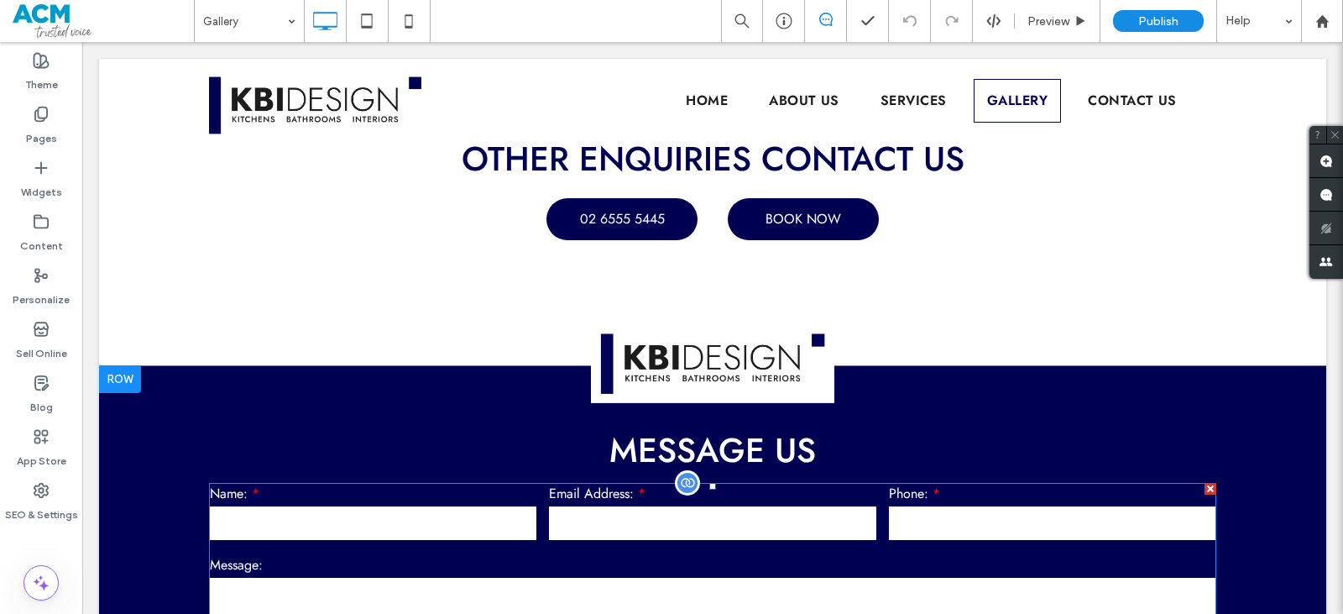
scroll to position [4701, 0]
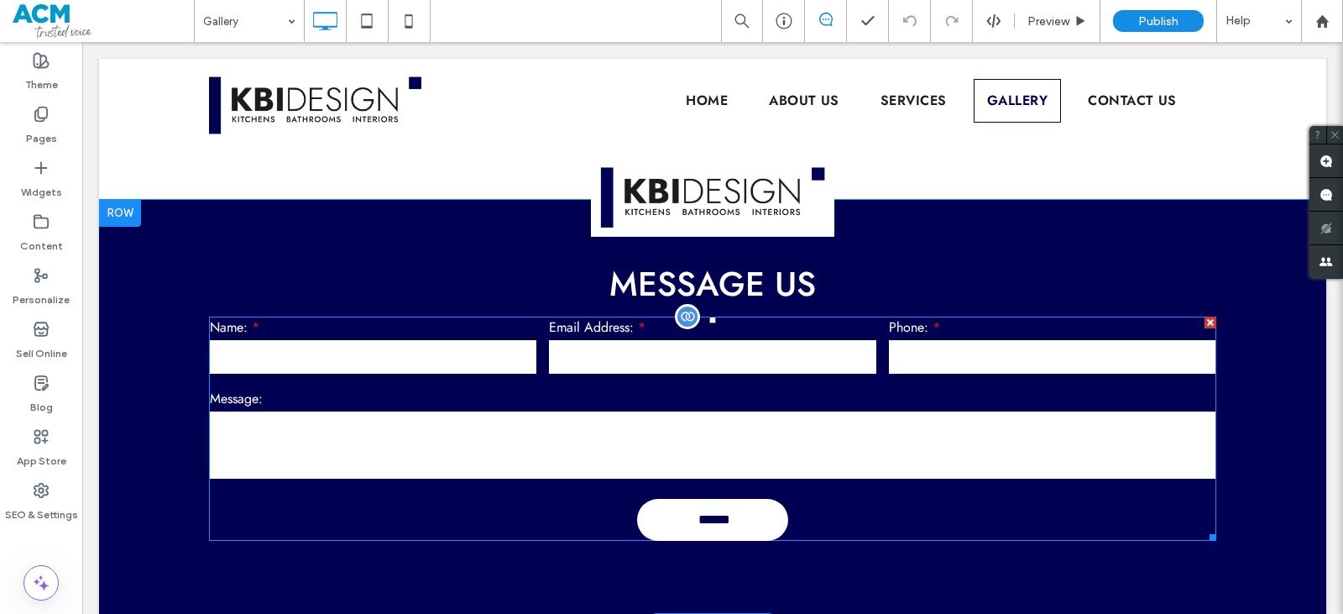
click at [722, 445] on textarea at bounding box center [713, 444] width 1006 height 67
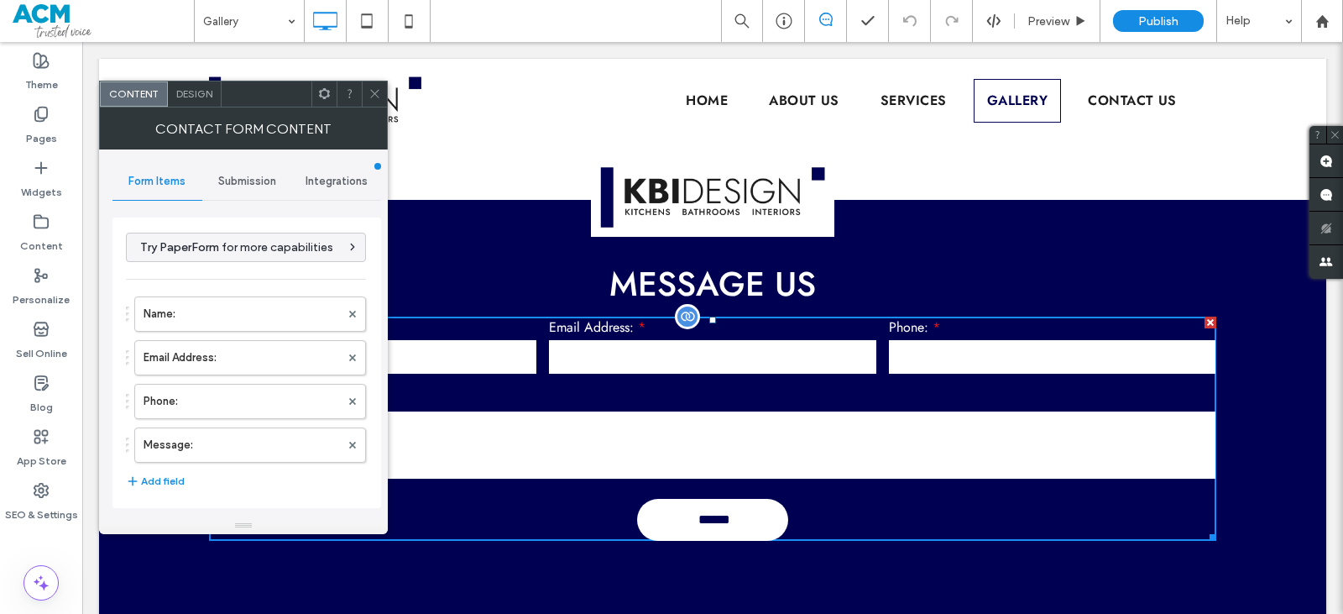
type input "******"
type input "**********"
drag, startPoint x: 237, startPoint y: 176, endPoint x: 283, endPoint y: 159, distance: 49.4
click at [237, 177] on span "Submission" at bounding box center [247, 181] width 58 height 13
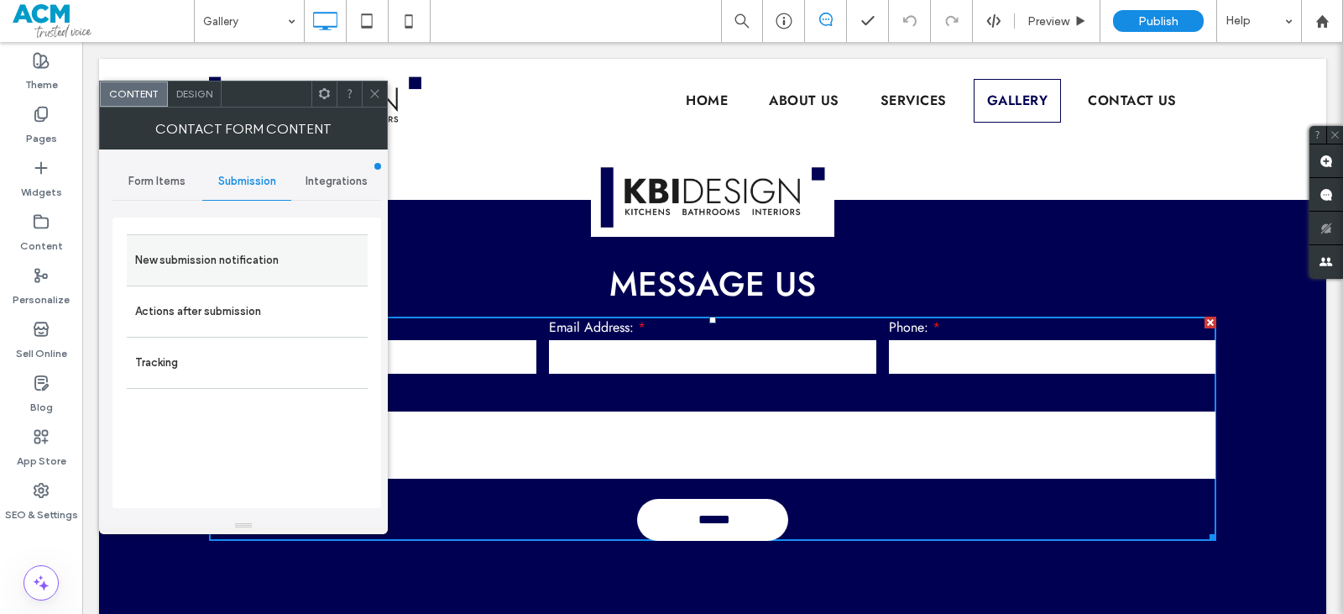
click at [263, 287] on div "Actions after submission" at bounding box center [247, 310] width 241 height 51
click at [265, 256] on label "New submission notification" at bounding box center [247, 260] width 224 height 34
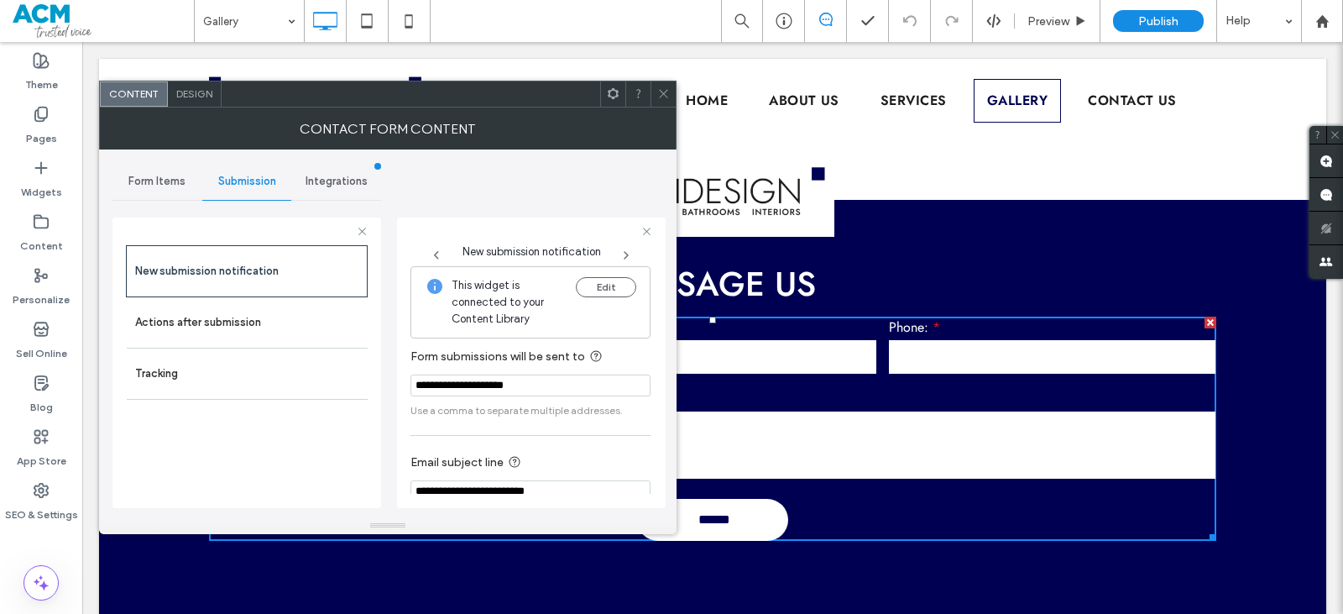
click at [664, 100] on span at bounding box center [663, 93] width 13 height 25
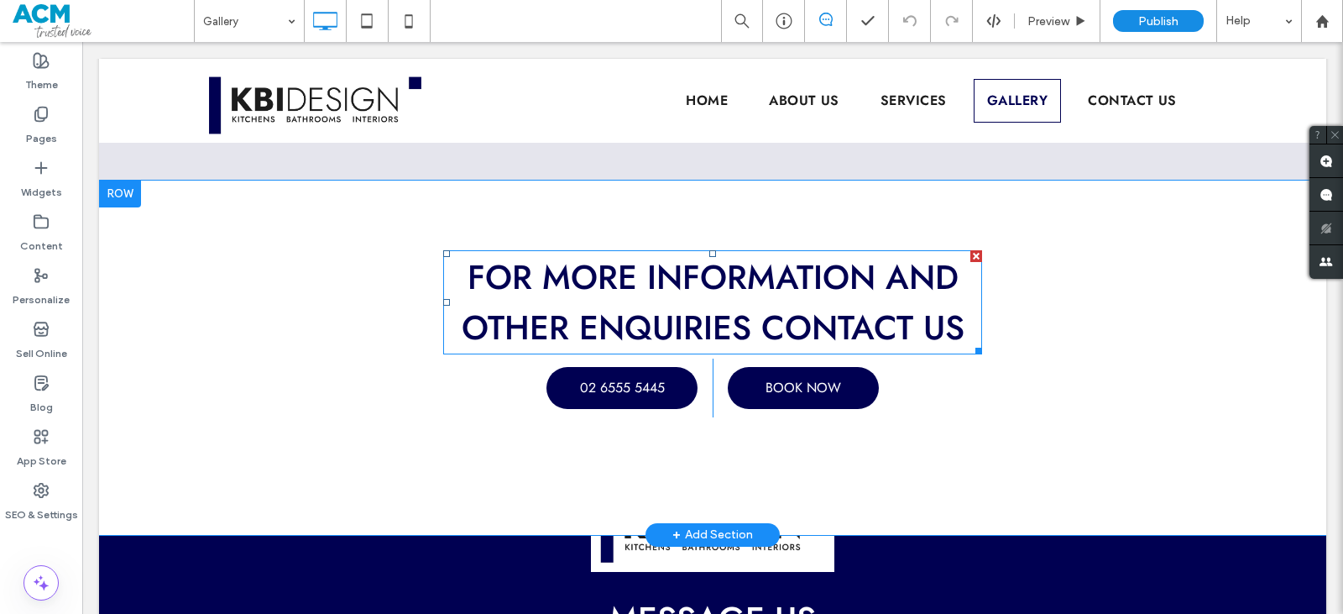
scroll to position [4365, 0]
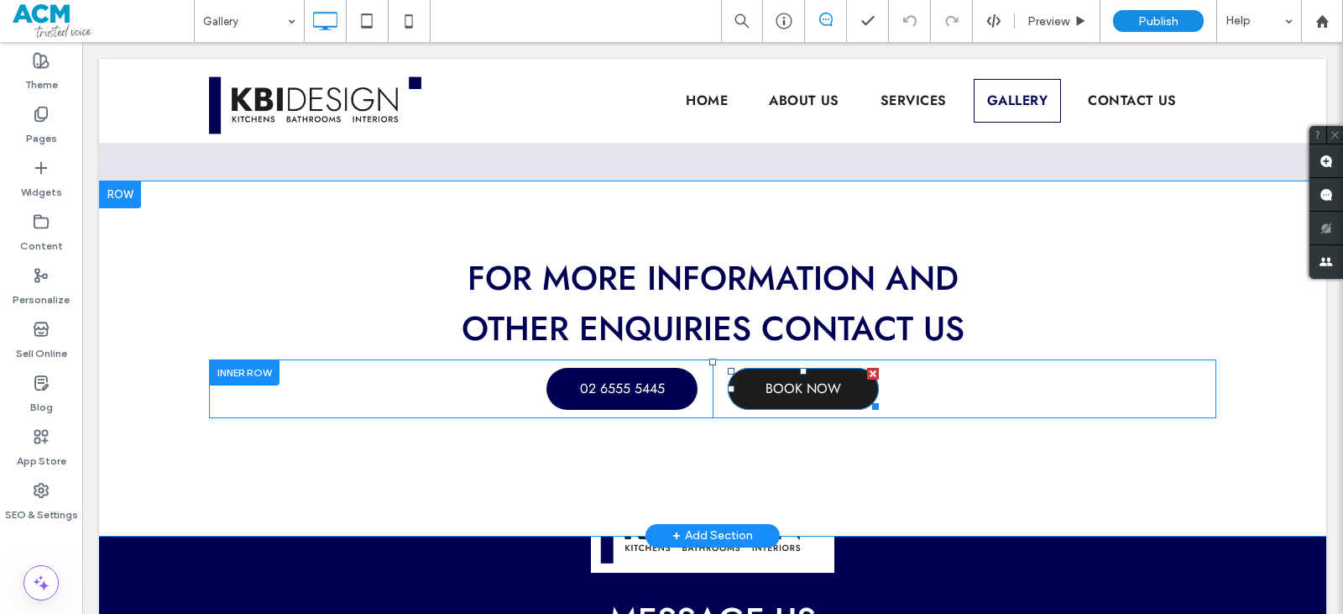
click at [767, 387] on span "BOOK NOW" at bounding box center [804, 388] width 76 height 19
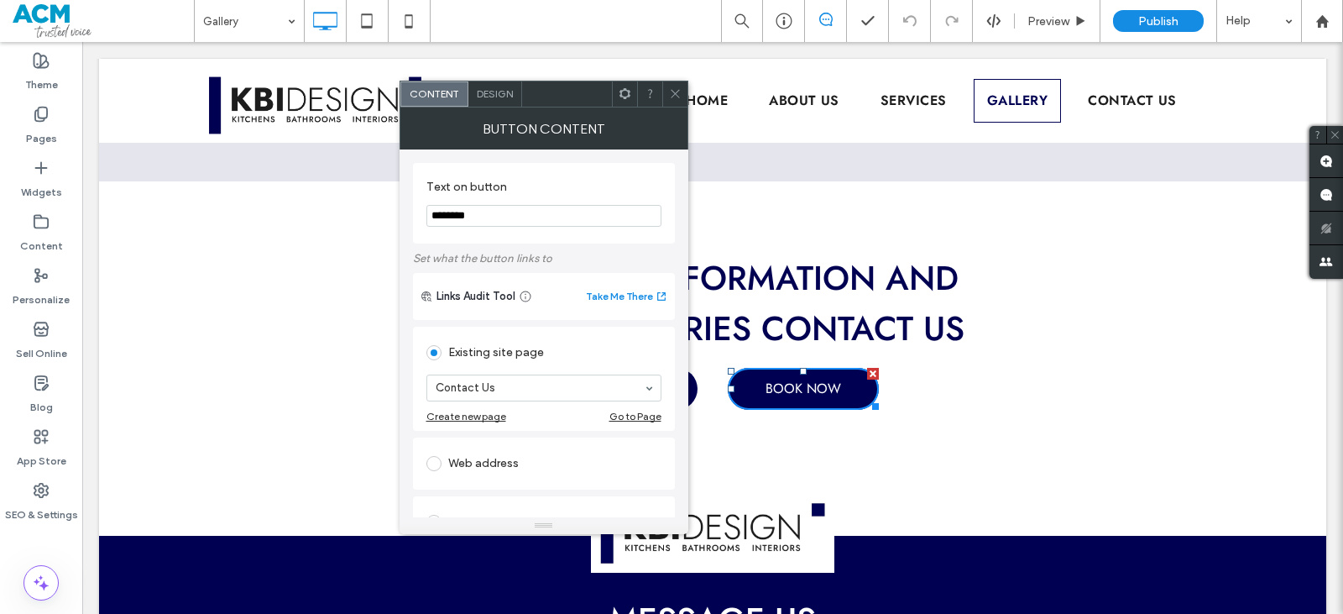
click at [676, 92] on icon at bounding box center [675, 93] width 13 height 13
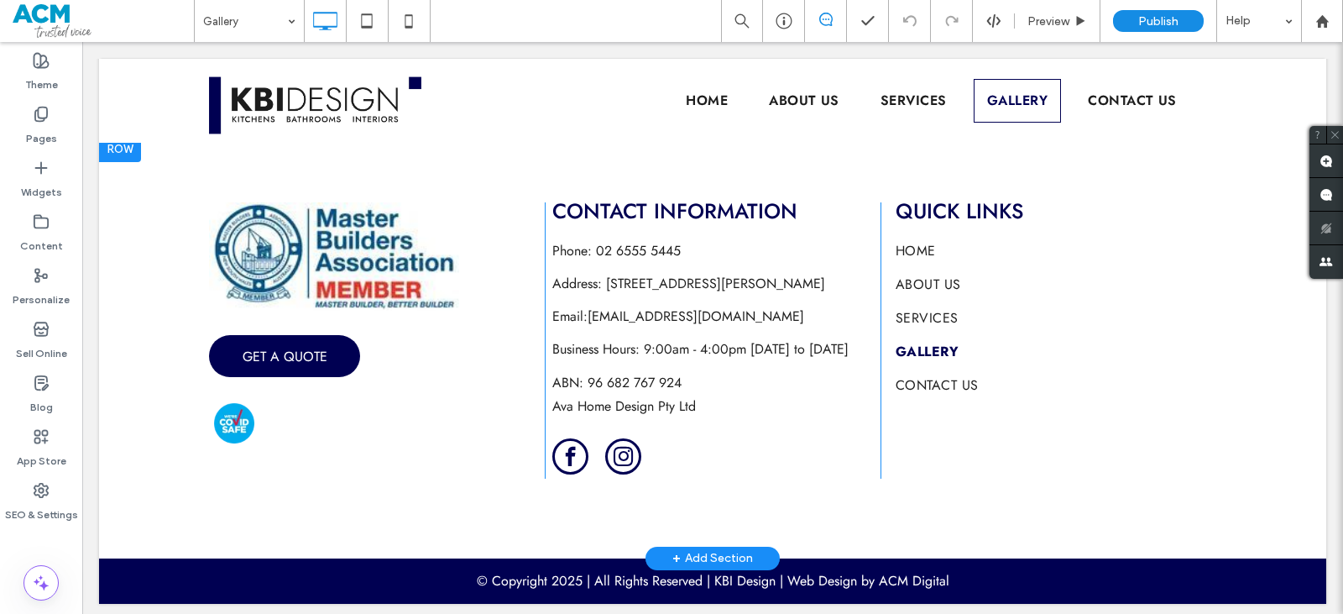
scroll to position [5436, 0]
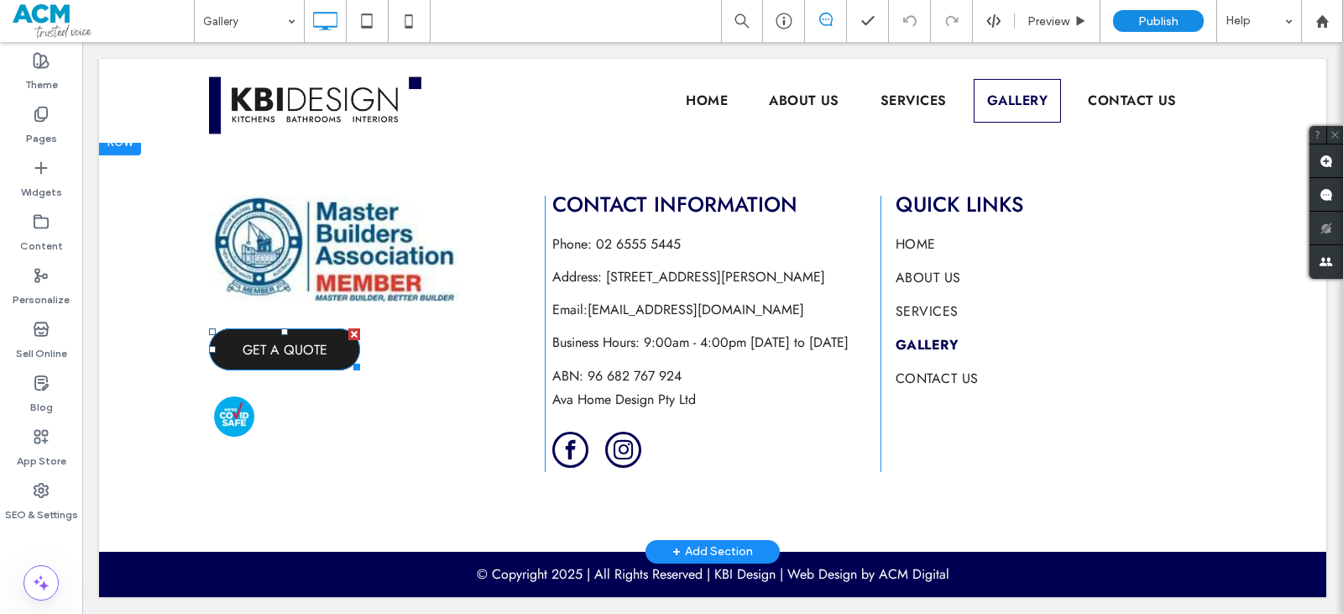
click at [316, 336] on link "GET A QUOTE" at bounding box center [284, 349] width 151 height 42
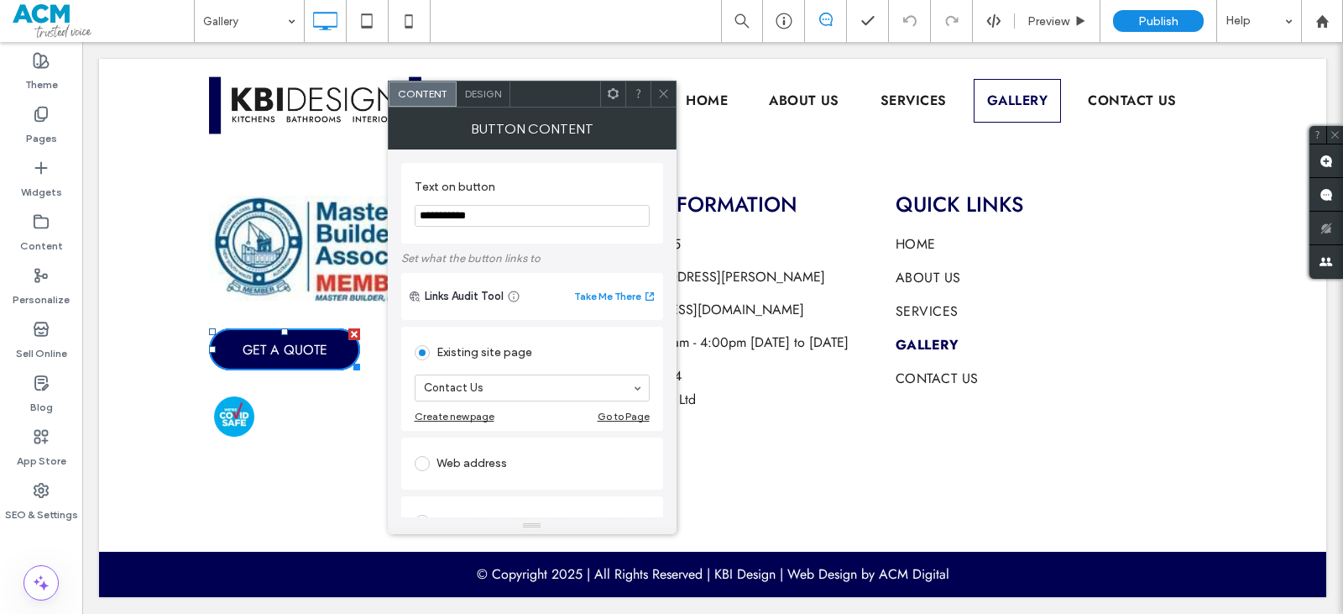
click at [662, 91] on icon at bounding box center [663, 93] width 13 height 13
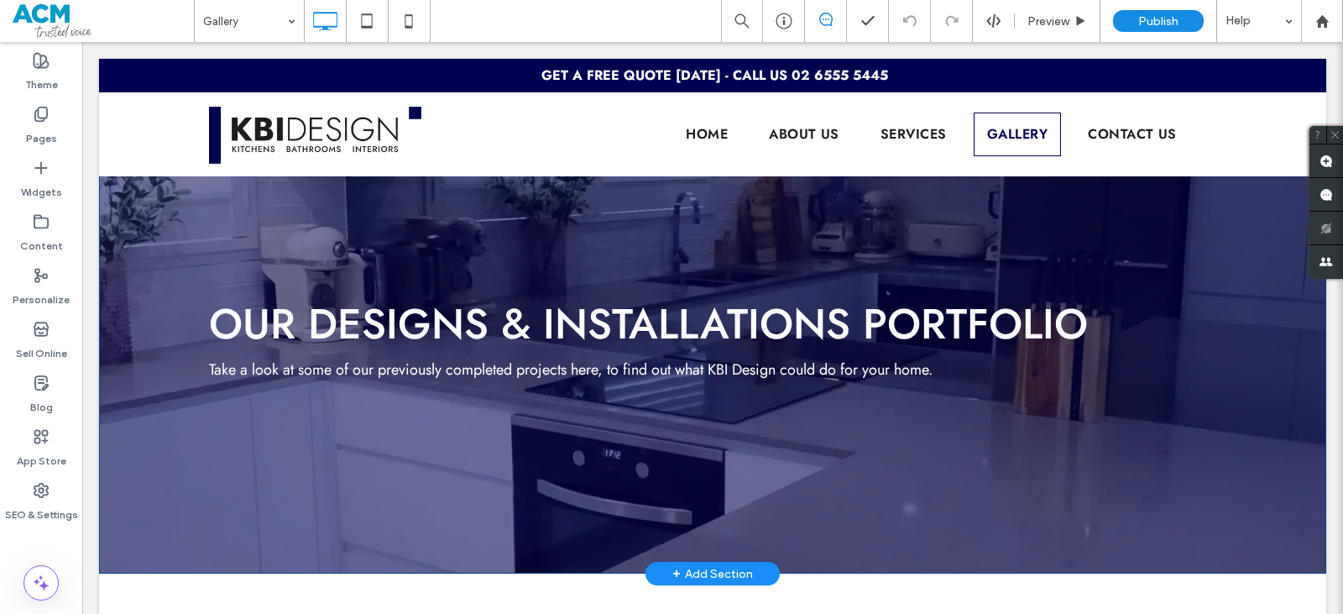
scroll to position [0, 0]
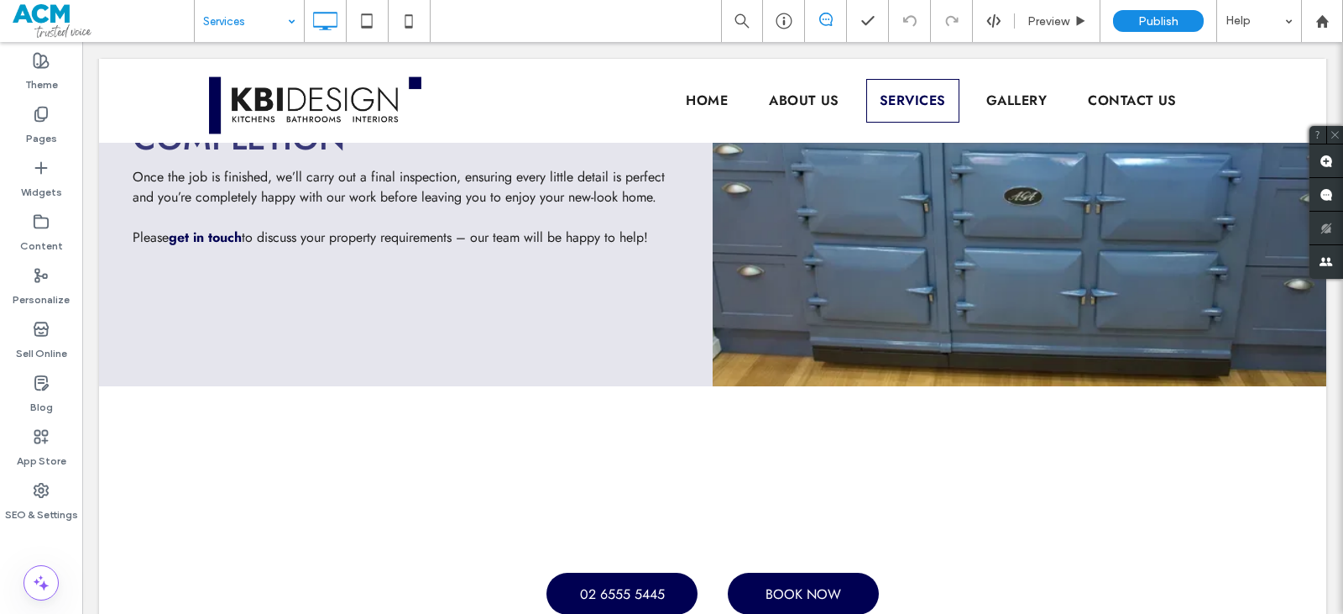
scroll to position [3526, 0]
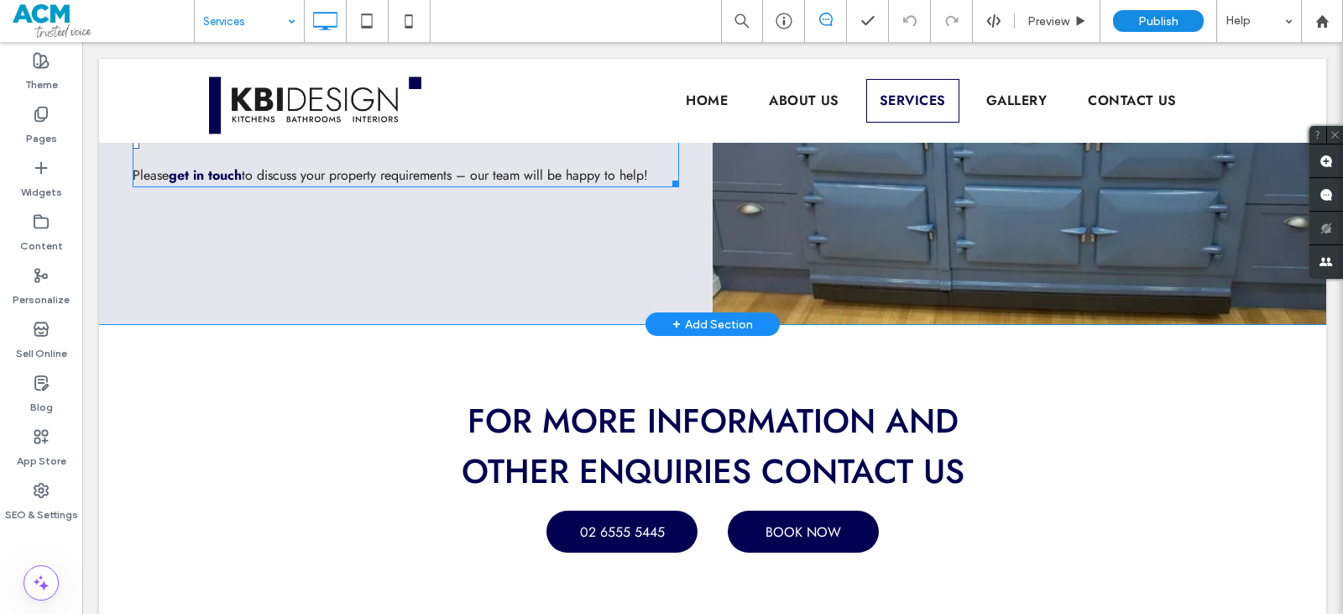
click at [203, 185] on strong "get in touch" at bounding box center [205, 174] width 73 height 19
type input "****"
type input "**"
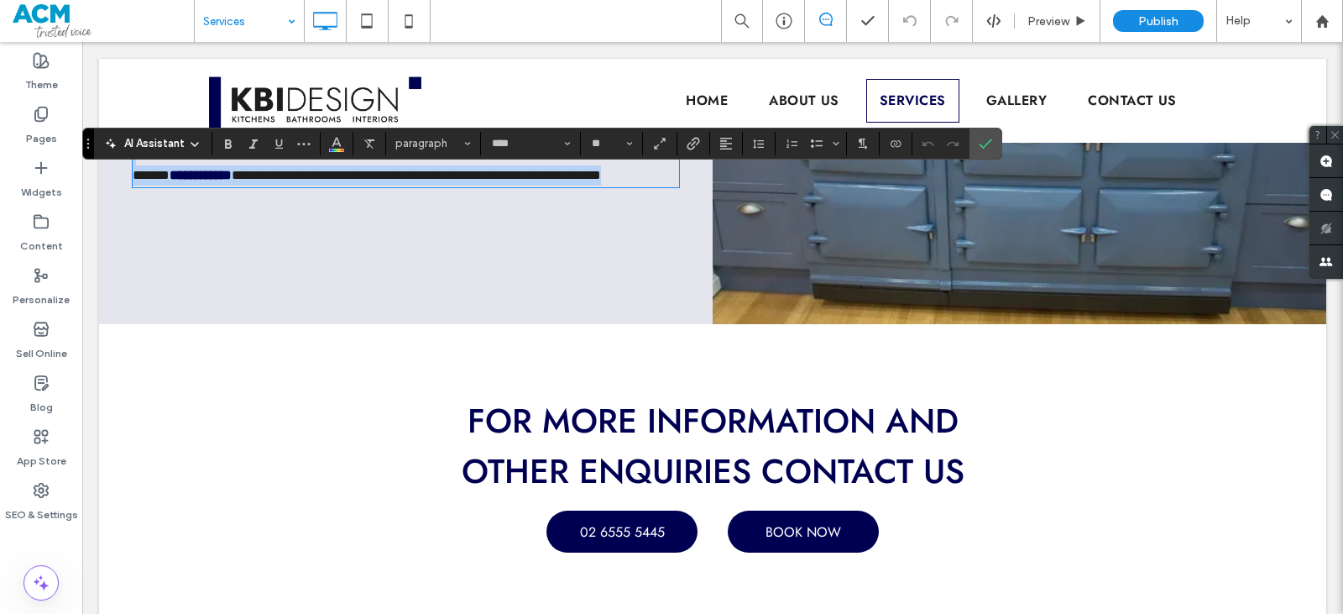
click at [212, 181] on strong "**********" at bounding box center [201, 175] width 62 height 13
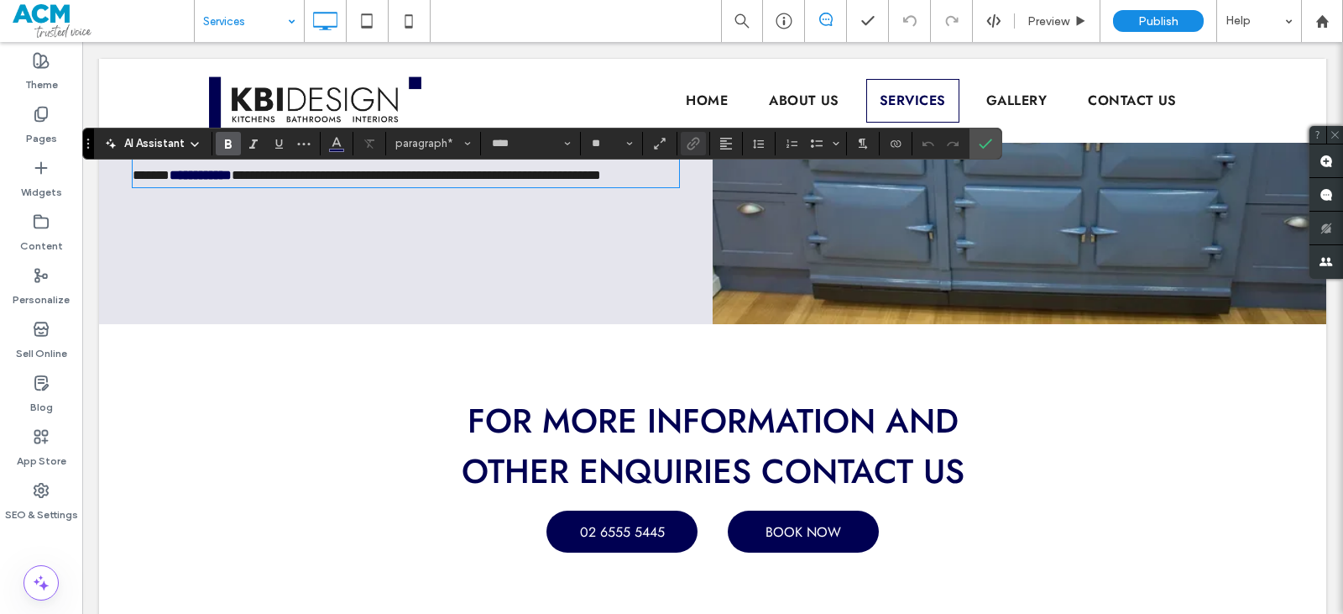
click at [691, 148] on div at bounding box center [693, 144] width 25 height 24
drag, startPoint x: 248, startPoint y: 251, endPoint x: 175, endPoint y: 259, distance: 72.7
click at [175, 259] on div "**********" at bounding box center [406, 119] width 614 height 410
click at [689, 149] on label "Link" at bounding box center [693, 144] width 25 height 24
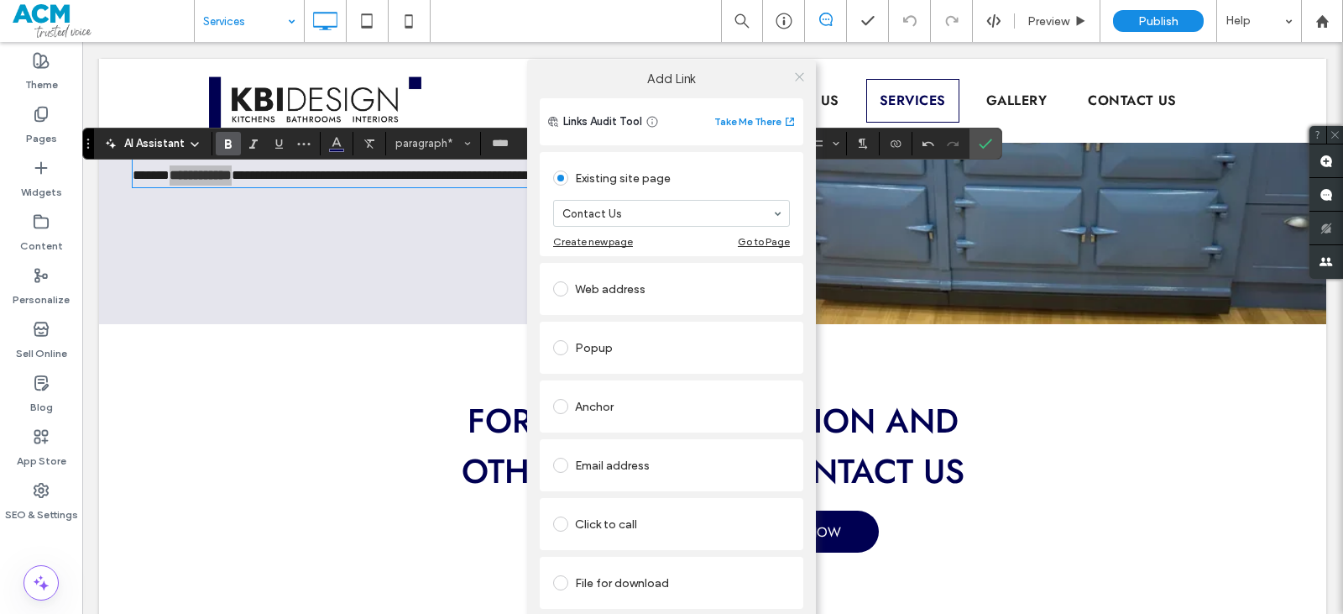
drag, startPoint x: 793, startPoint y: 71, endPoint x: 798, endPoint y: 78, distance: 9.1
click at [793, 71] on icon at bounding box center [799, 77] width 13 height 13
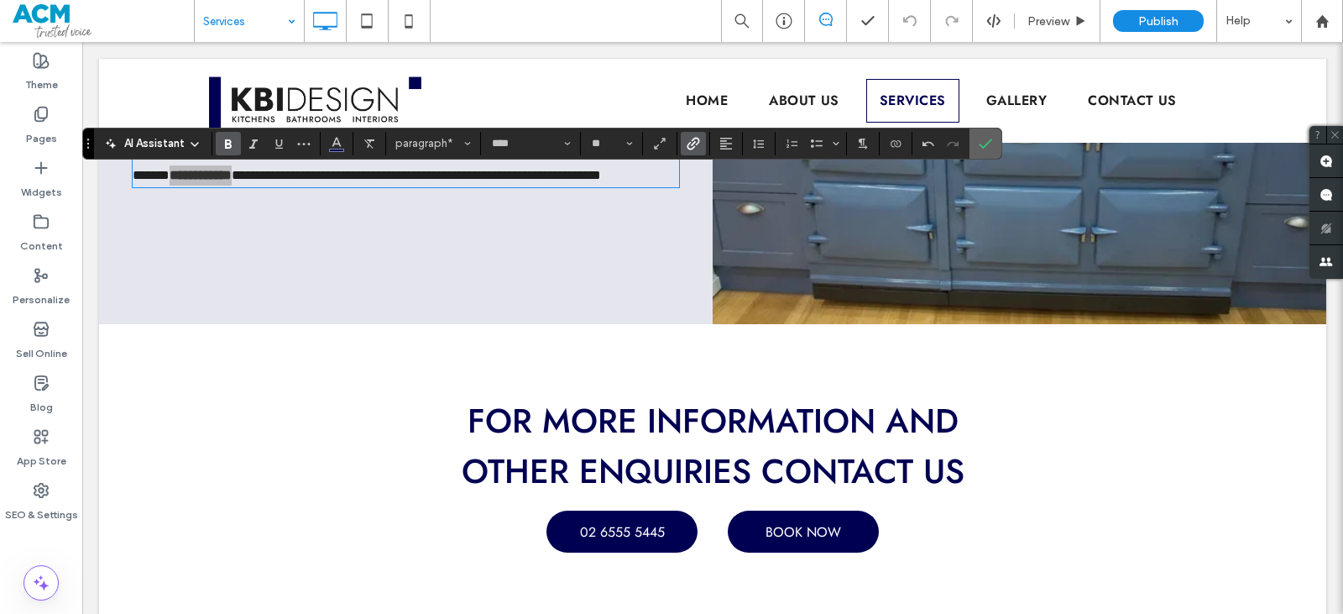
click at [991, 144] on icon "Confirm" at bounding box center [985, 143] width 13 height 13
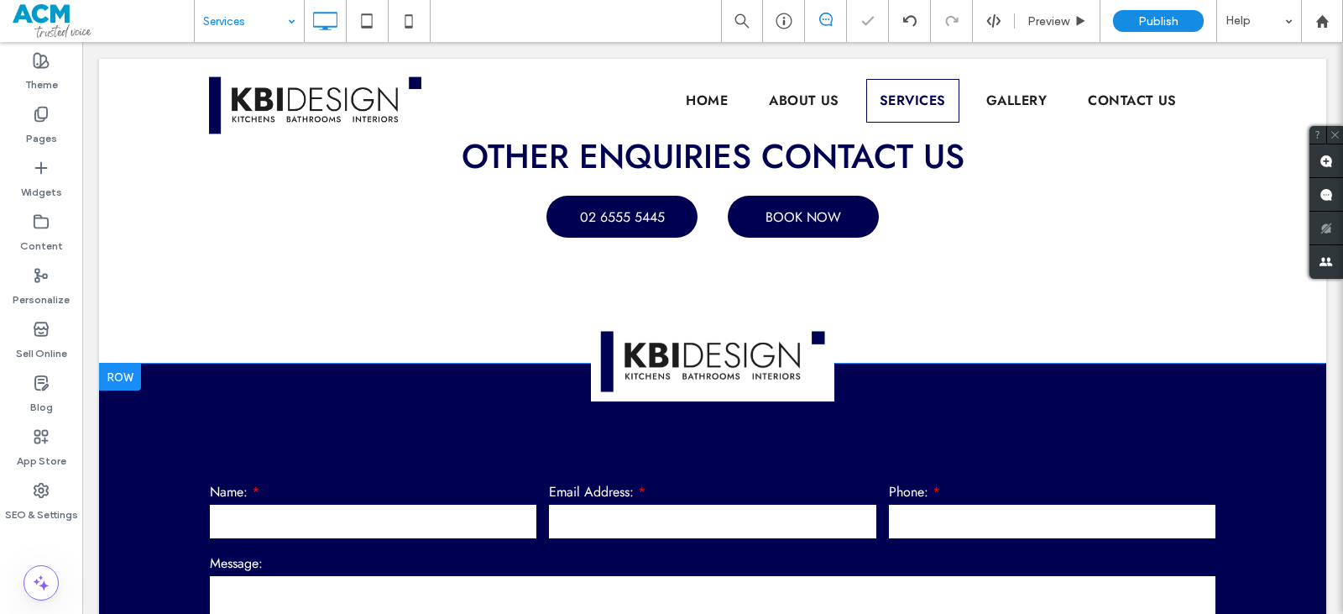
scroll to position [3945, 0]
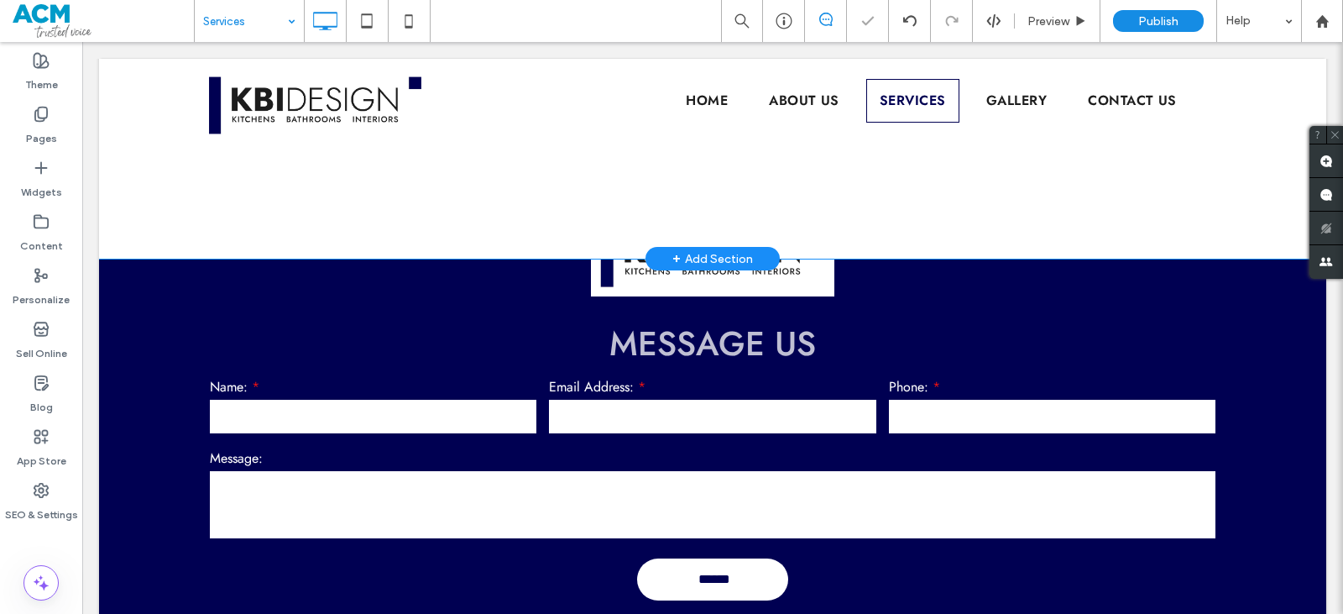
click at [801, 133] on link "BOOK NOW" at bounding box center [803, 112] width 151 height 42
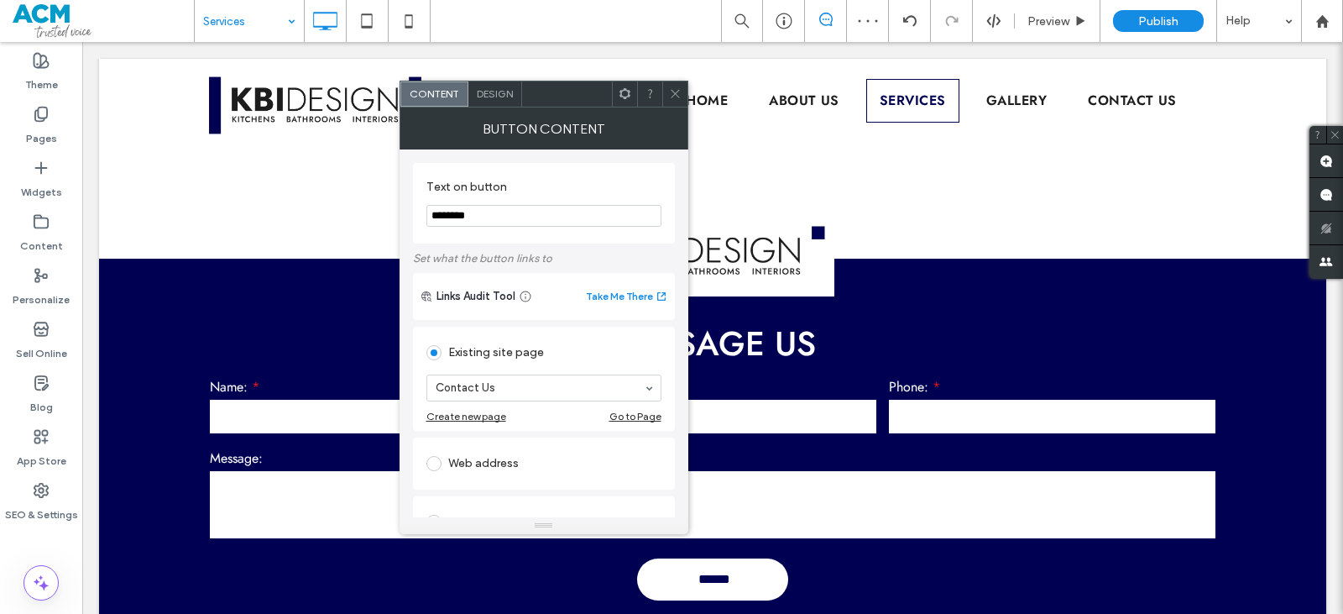
click at [684, 91] on div at bounding box center [674, 93] width 25 height 25
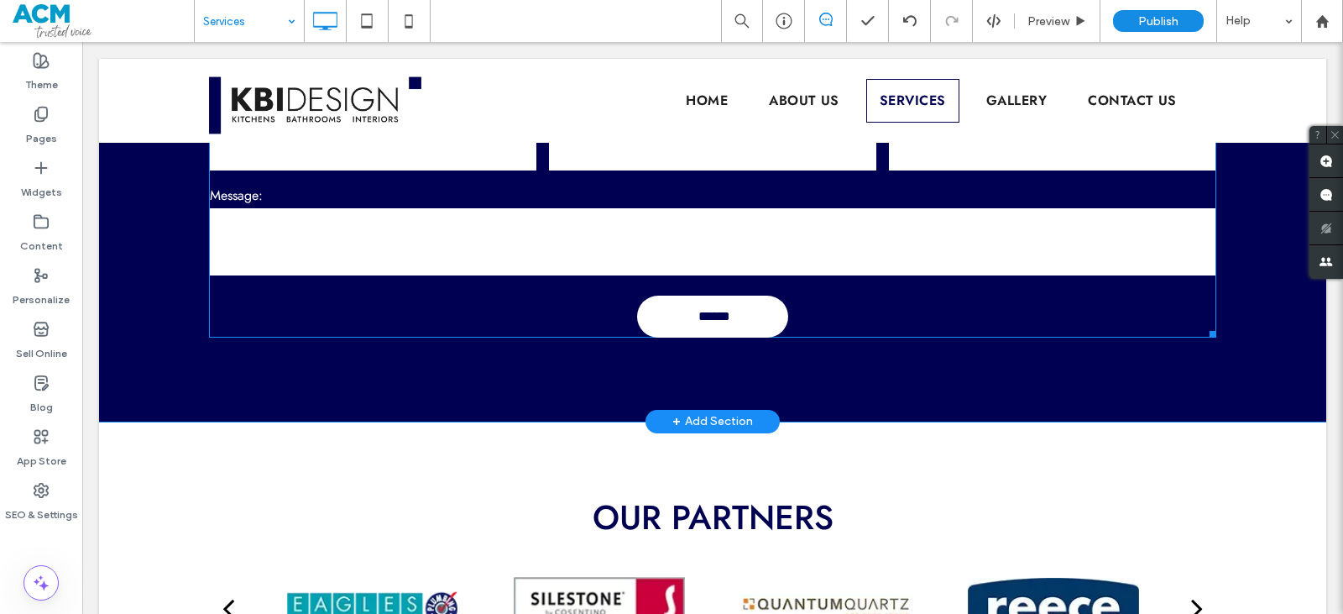
scroll to position [4113, 0]
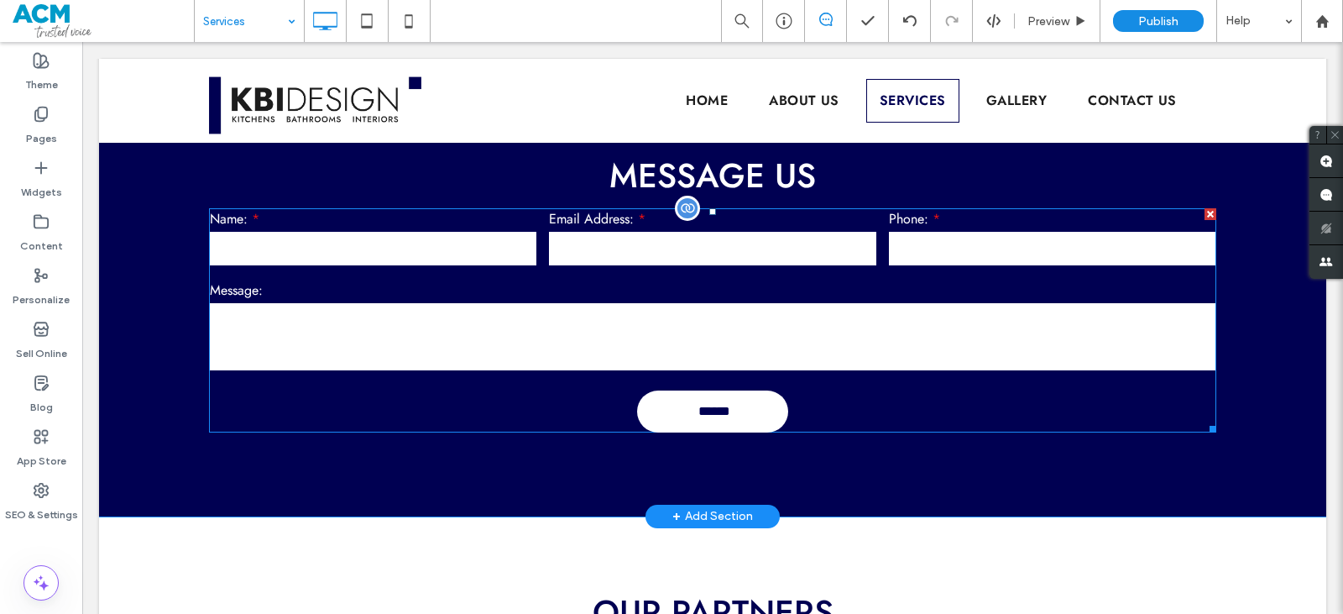
click at [581, 265] on input "email" at bounding box center [712, 249] width 327 height 34
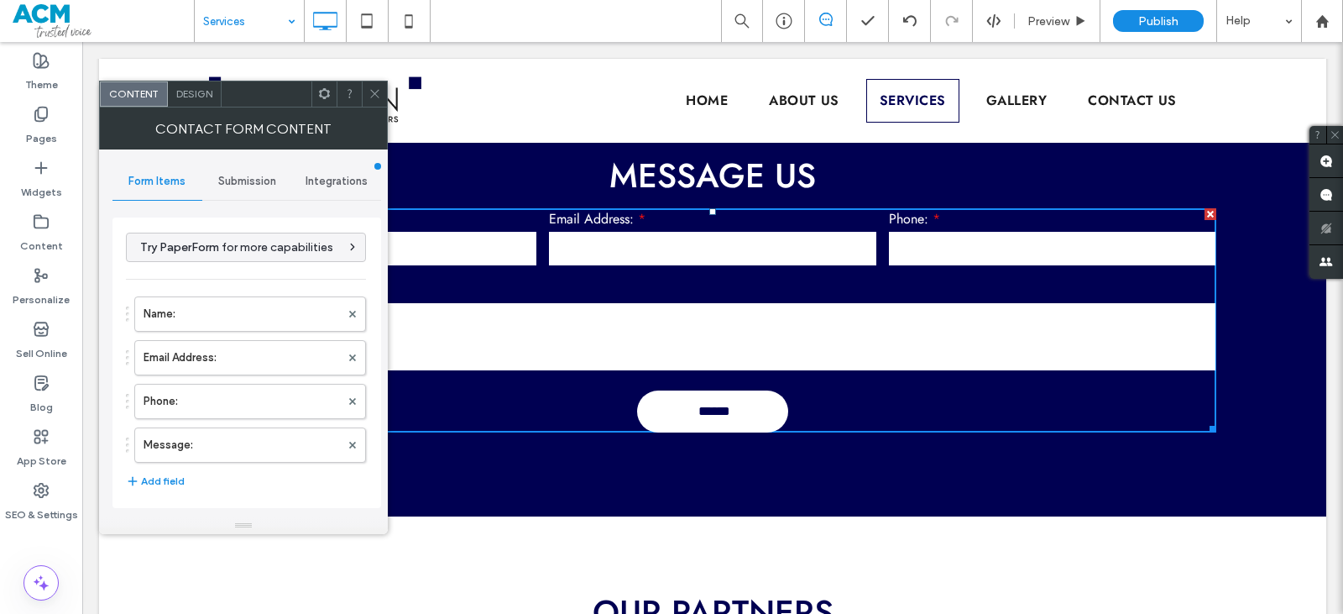
drag, startPoint x: 210, startPoint y: 182, endPoint x: 241, endPoint y: 170, distance: 33.5
click at [210, 183] on div "Submission" at bounding box center [247, 181] width 90 height 37
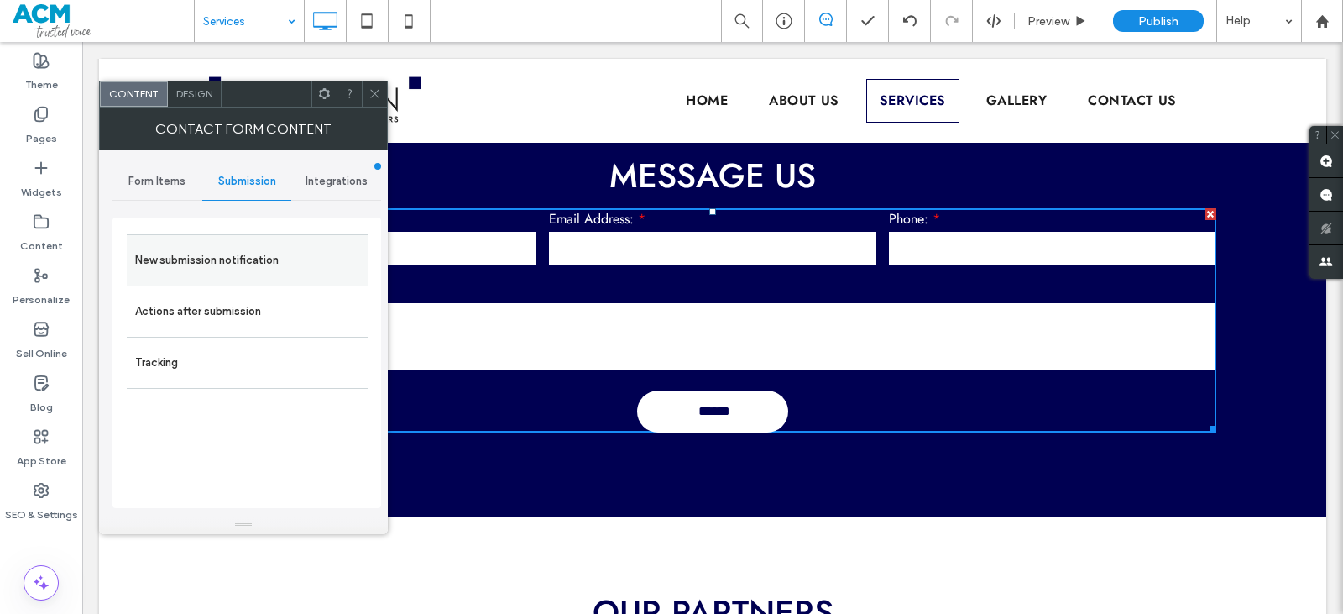
click at [227, 261] on label "New submission notification" at bounding box center [247, 260] width 224 height 34
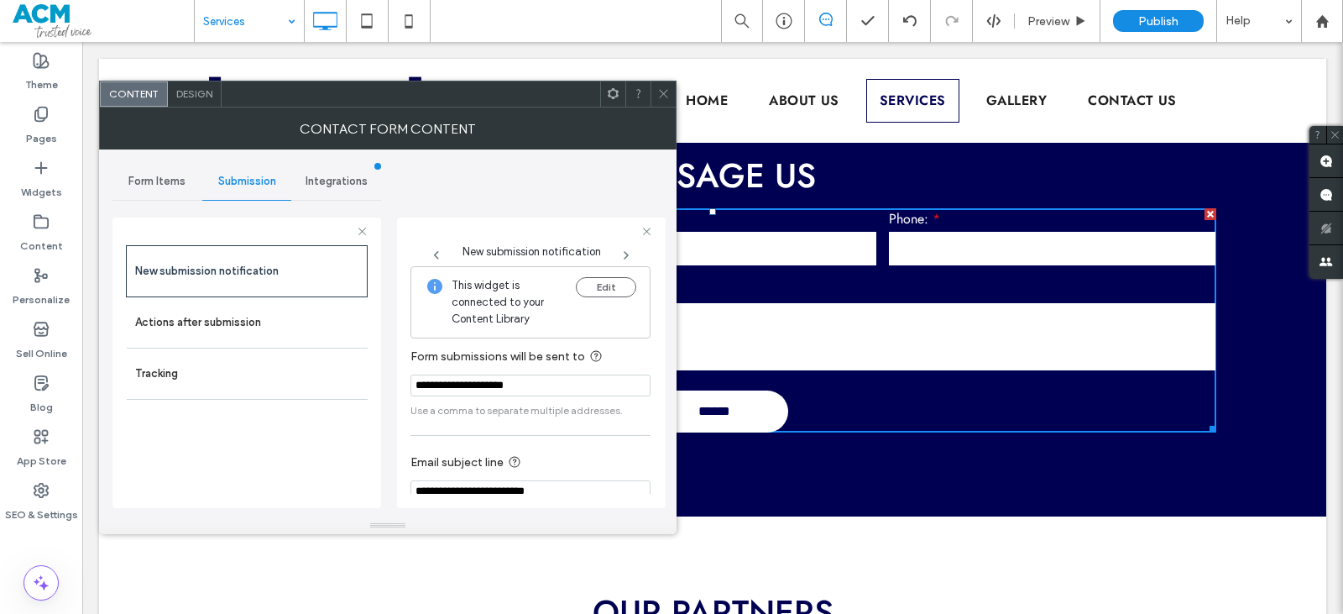
drag, startPoint x: 663, startPoint y: 96, endPoint x: 640, endPoint y: 122, distance: 34.5
click at [663, 97] on icon at bounding box center [663, 93] width 13 height 13
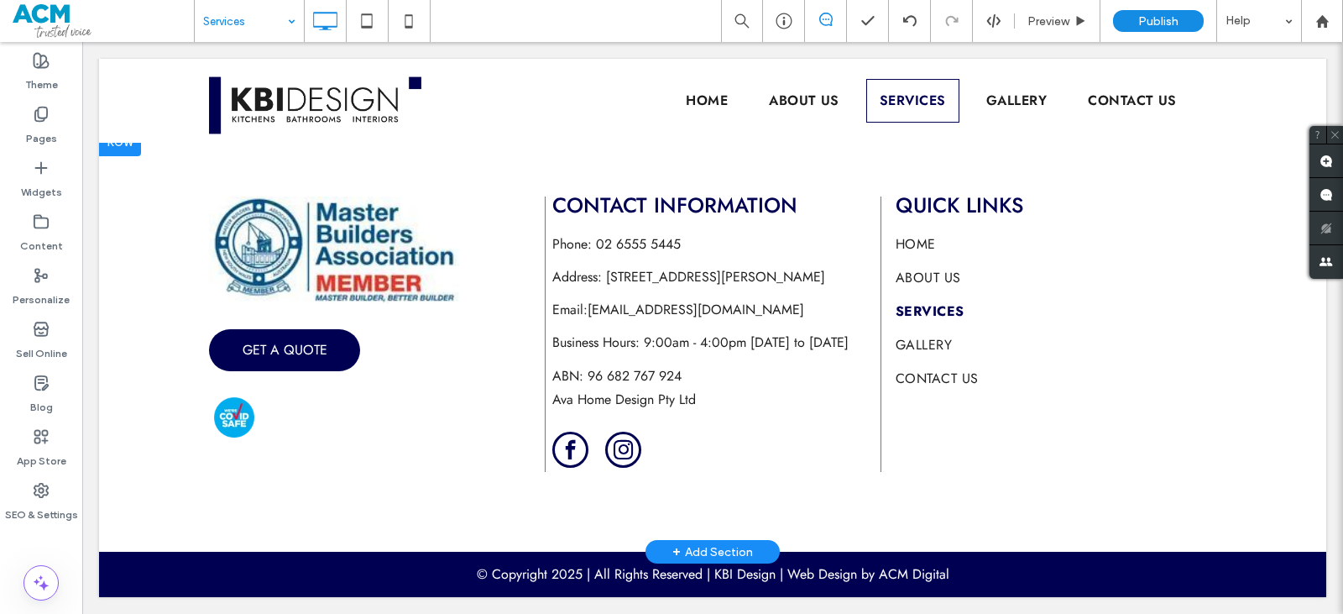
scroll to position [4808, 0]
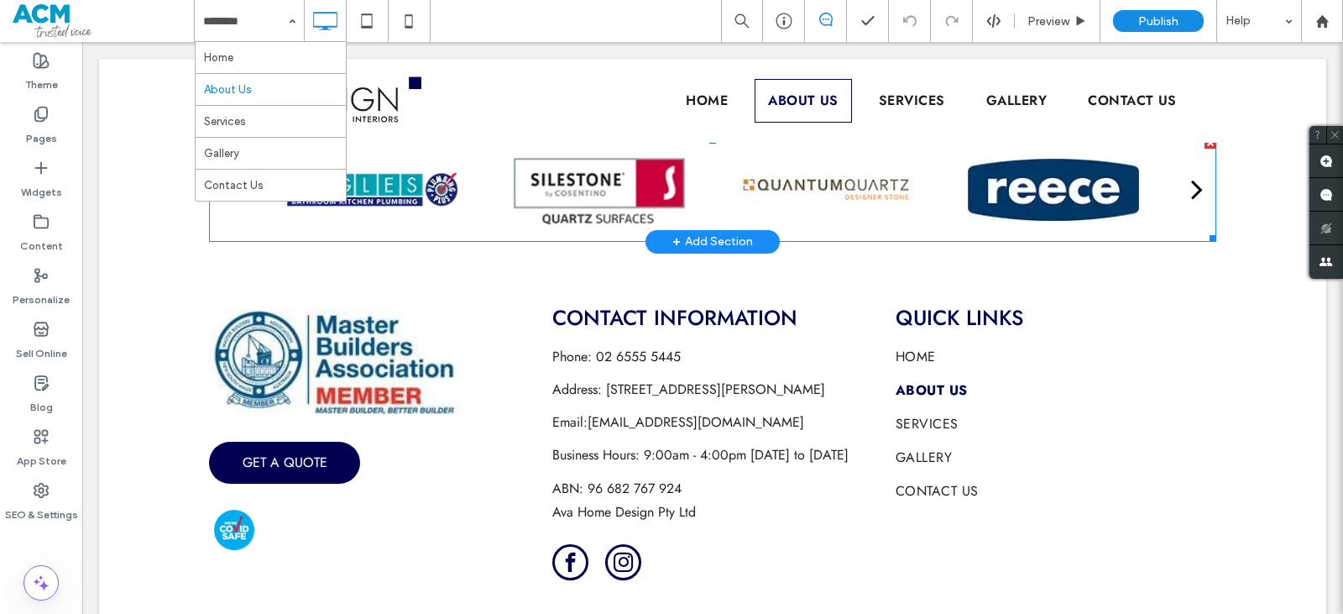
scroll to position [4528, 0]
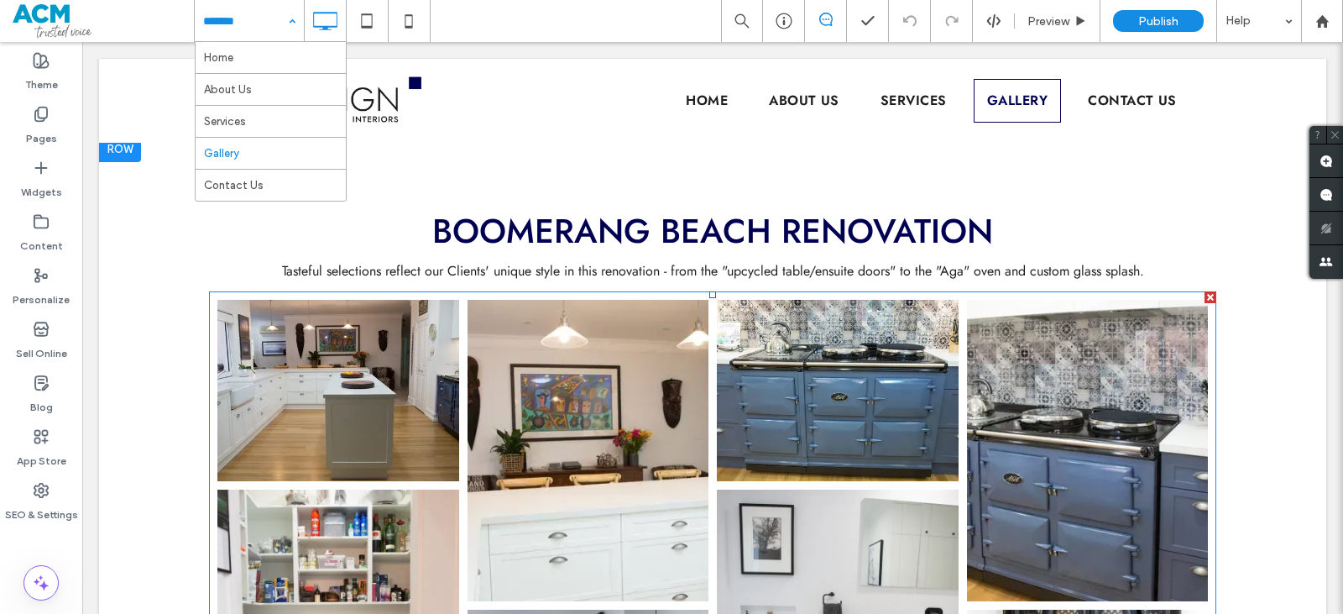
scroll to position [504, 0]
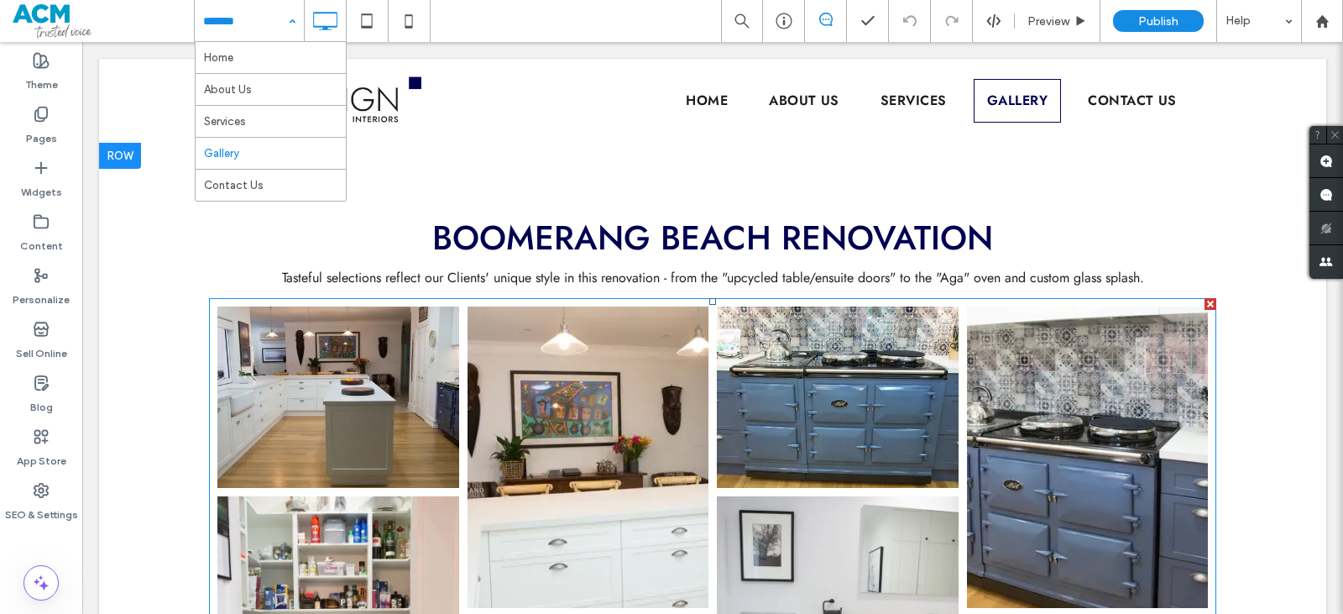
click at [405, 409] on link at bounding box center [338, 397] width 256 height 192
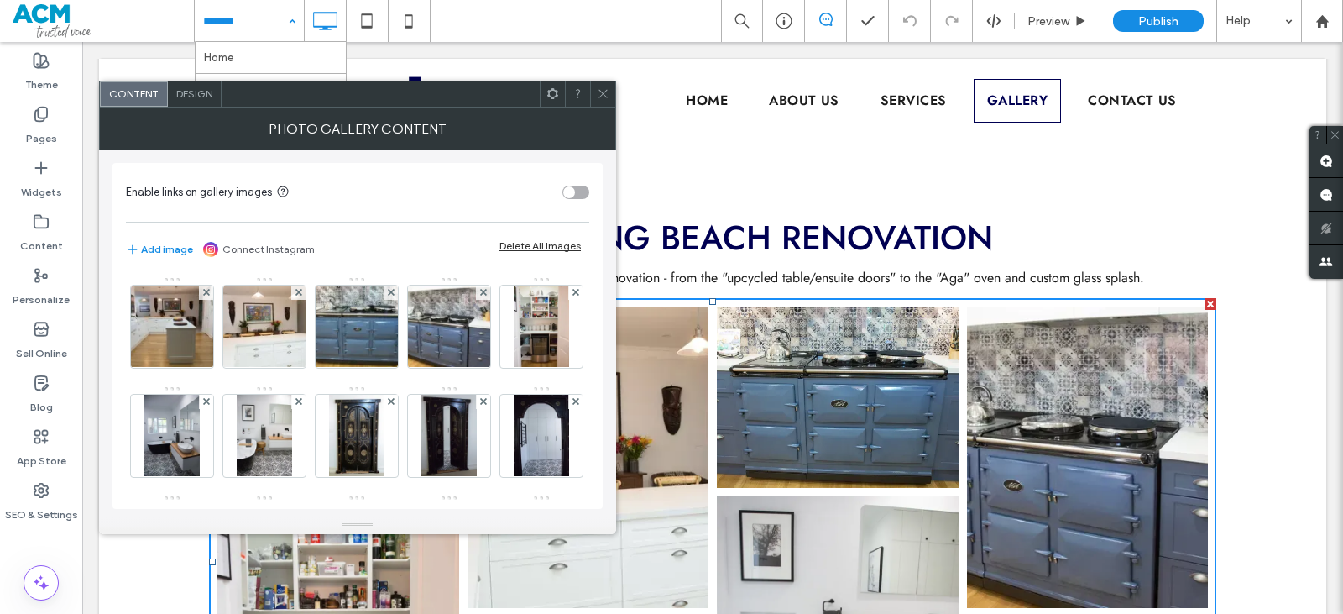
click at [207, 91] on span "Design" at bounding box center [194, 93] width 36 height 13
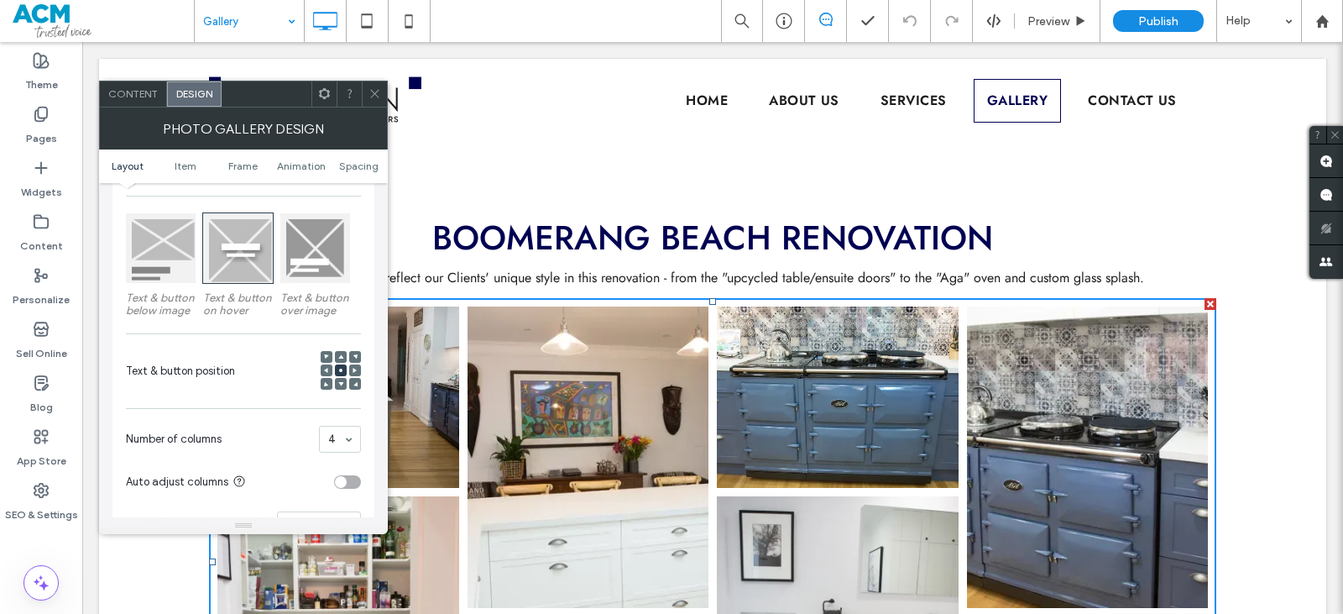
scroll to position [252, 0]
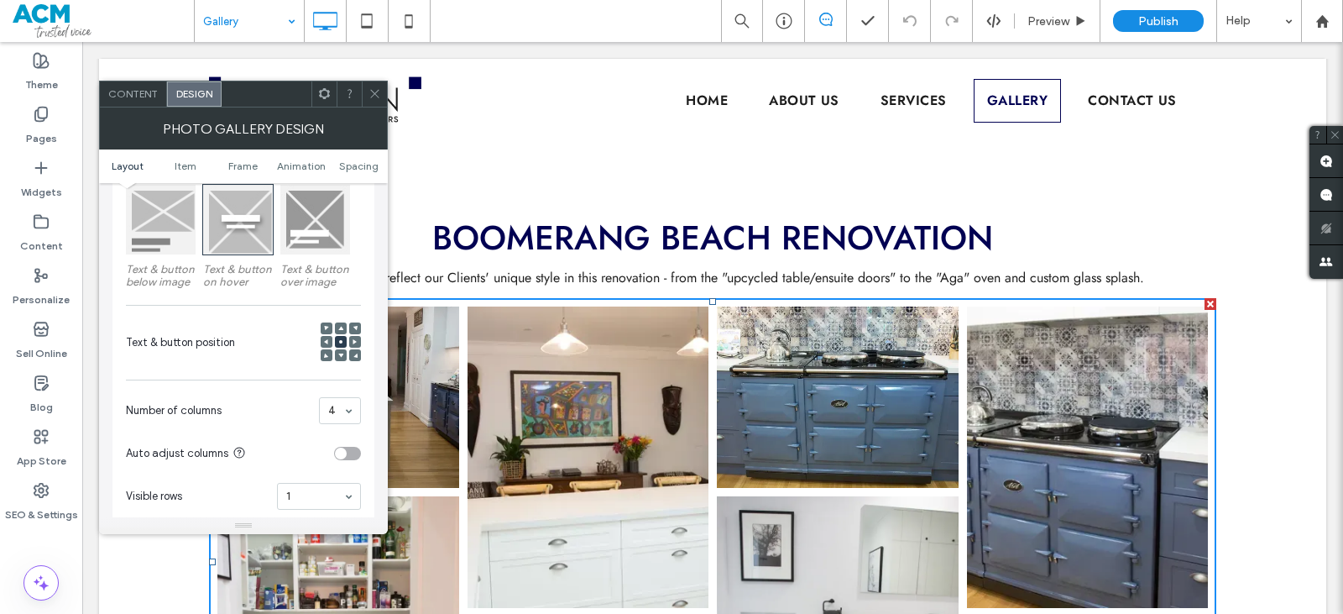
click at [172, 239] on div at bounding box center [161, 220] width 70 height 70
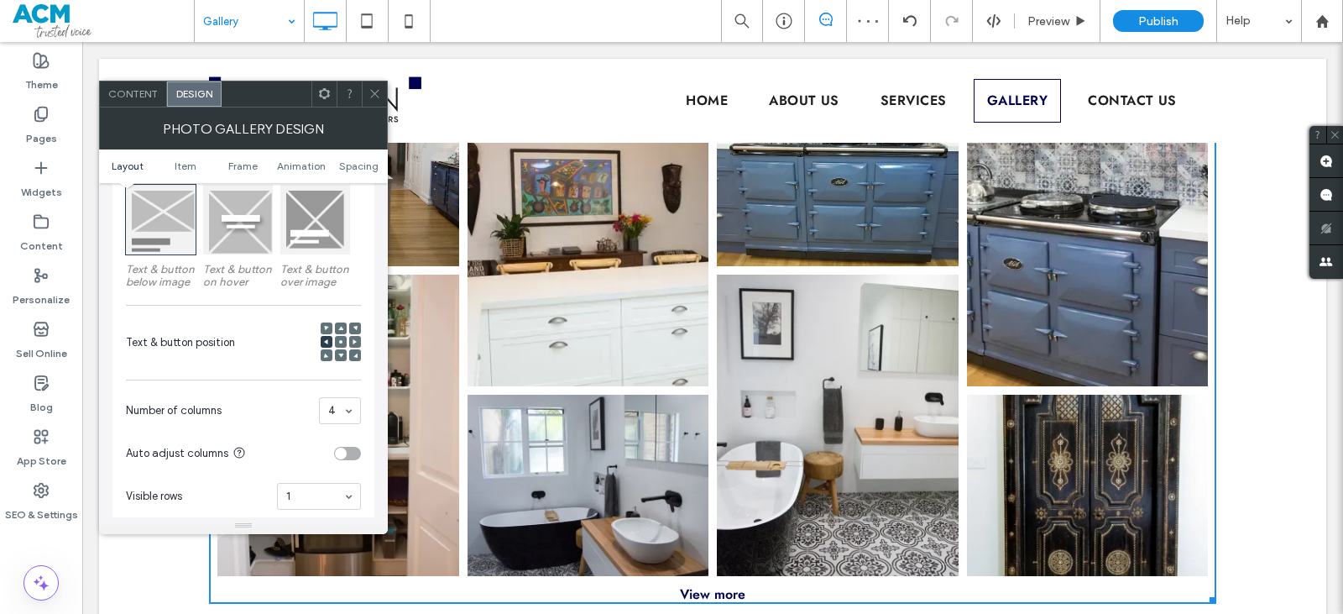
scroll to position [755, 0]
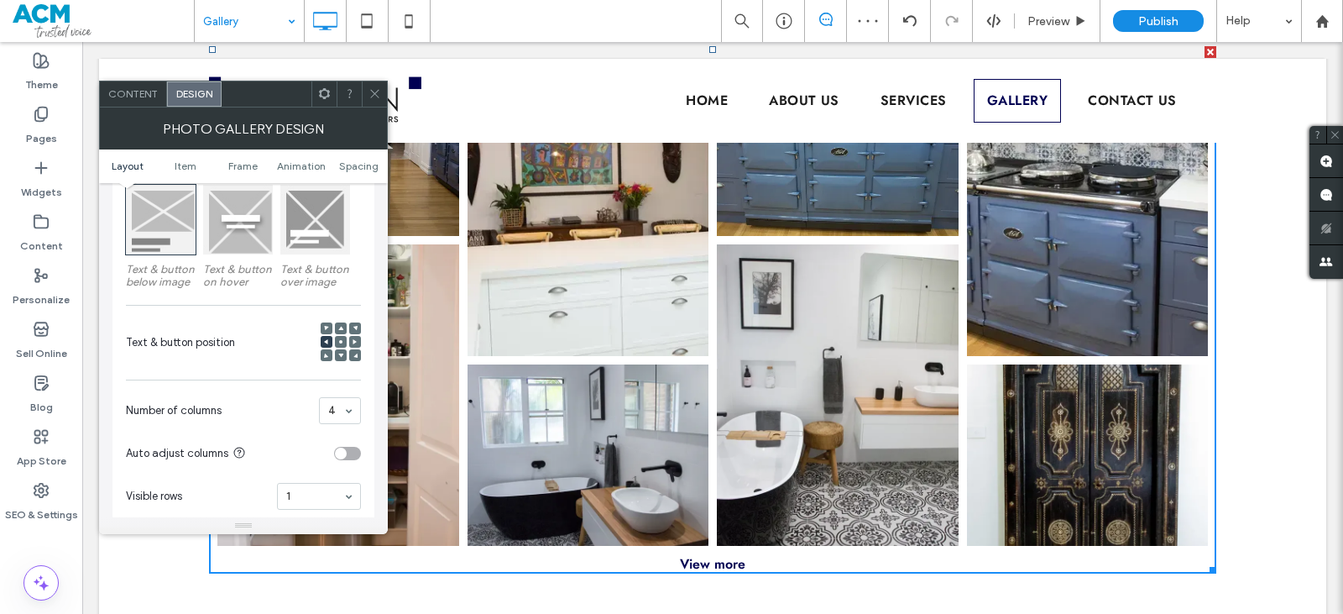
click at [377, 89] on icon at bounding box center [375, 93] width 13 height 13
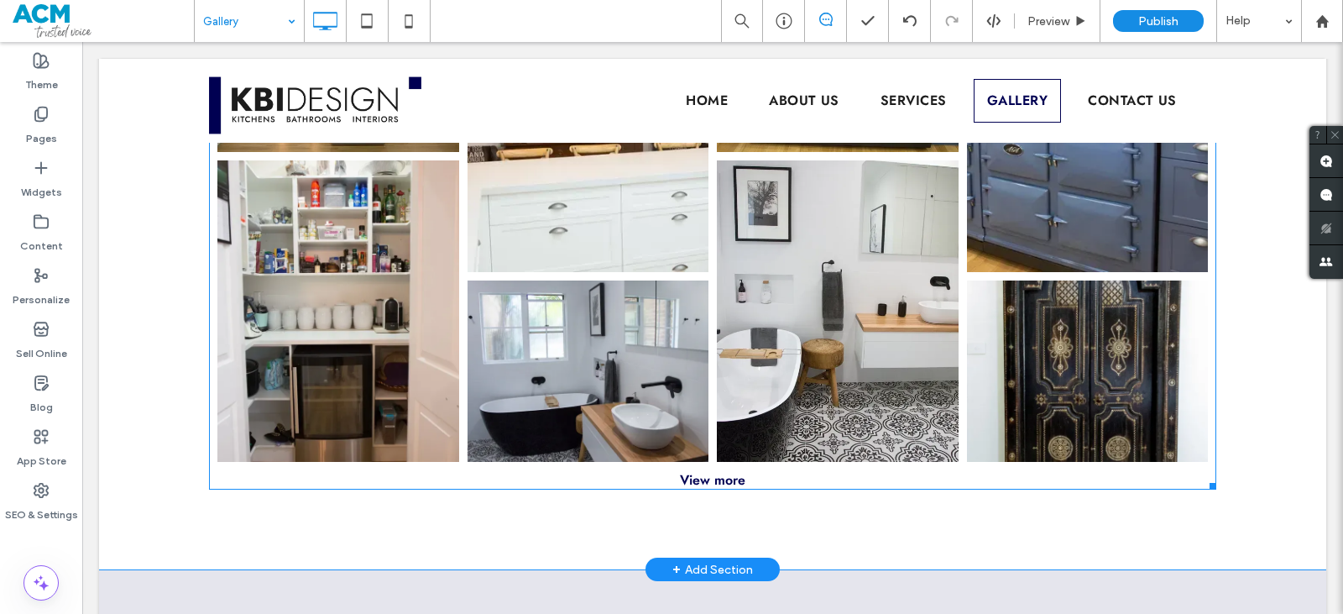
click at [716, 461] on link at bounding box center [837, 311] width 256 height 320
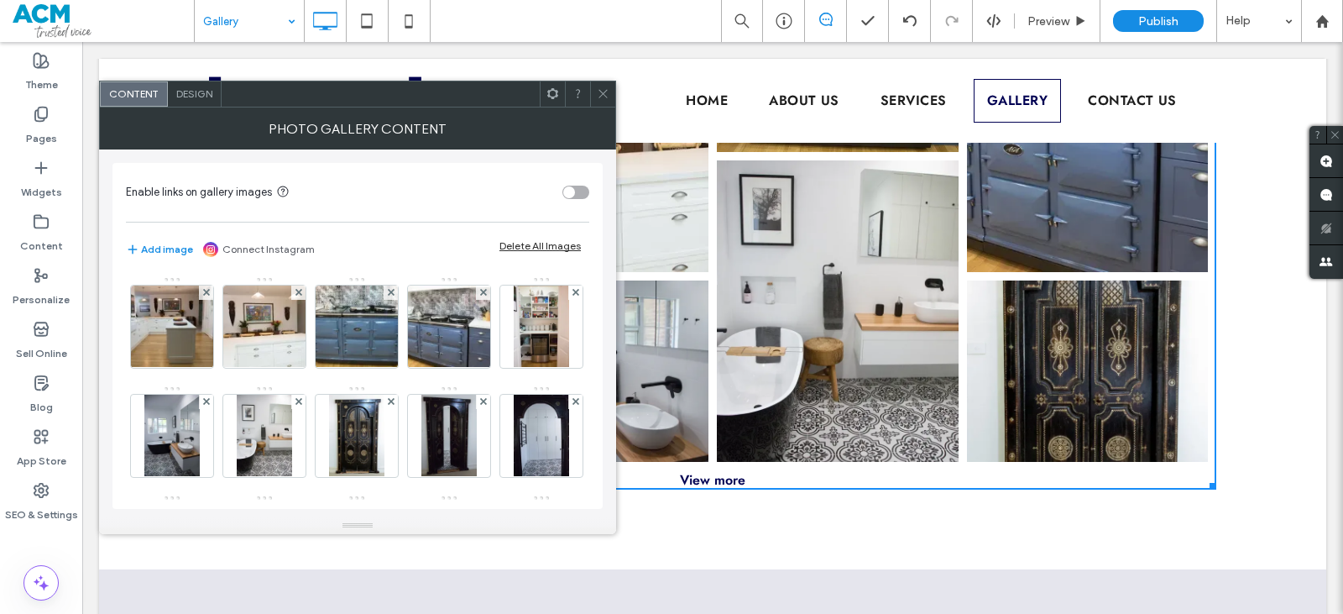
click at [717, 479] on div "View more" at bounding box center [712, 479] width 1007 height 19
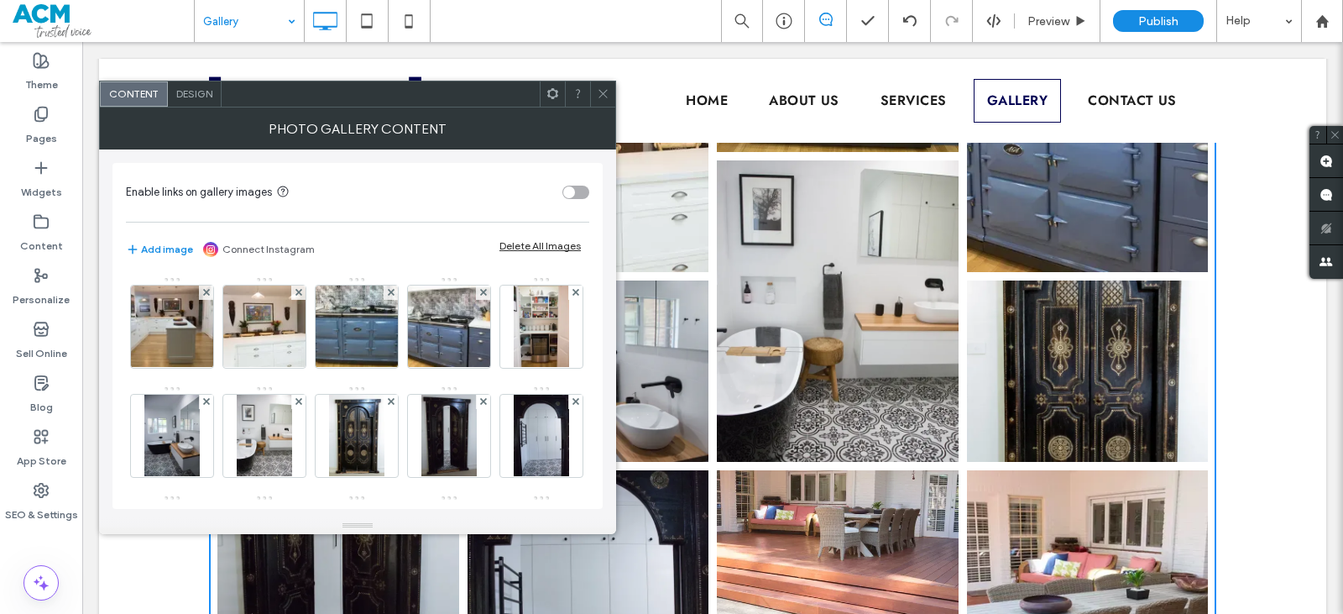
scroll to position [1649, 0]
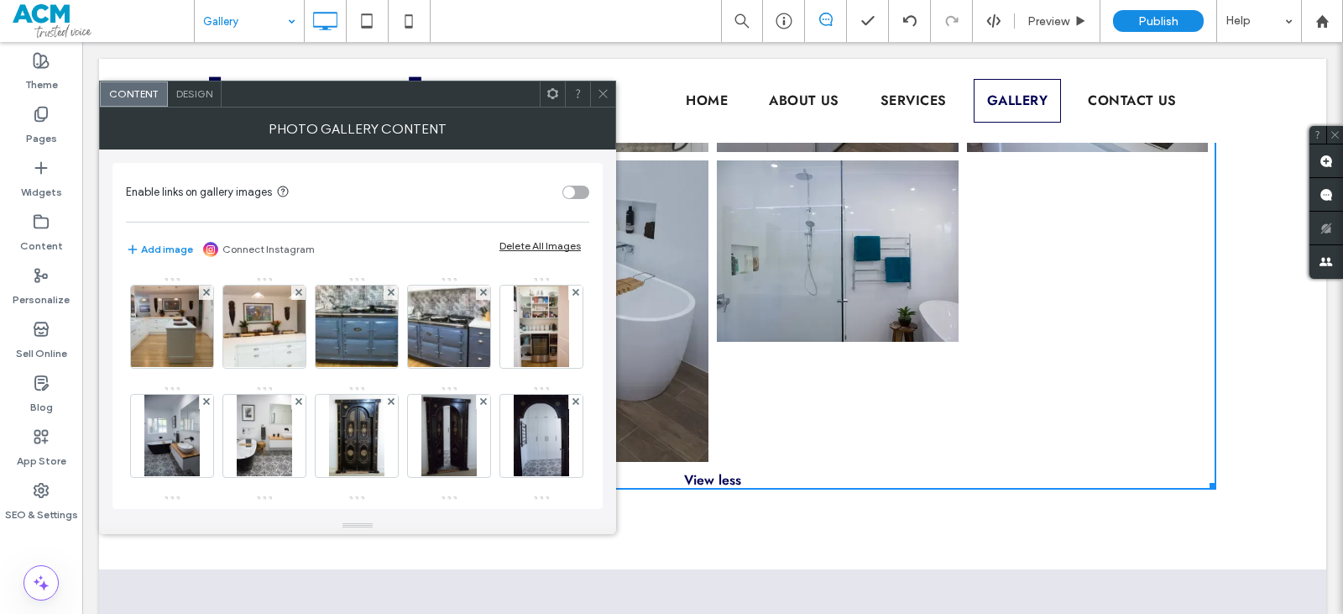
click at [601, 89] on icon at bounding box center [603, 93] width 13 height 13
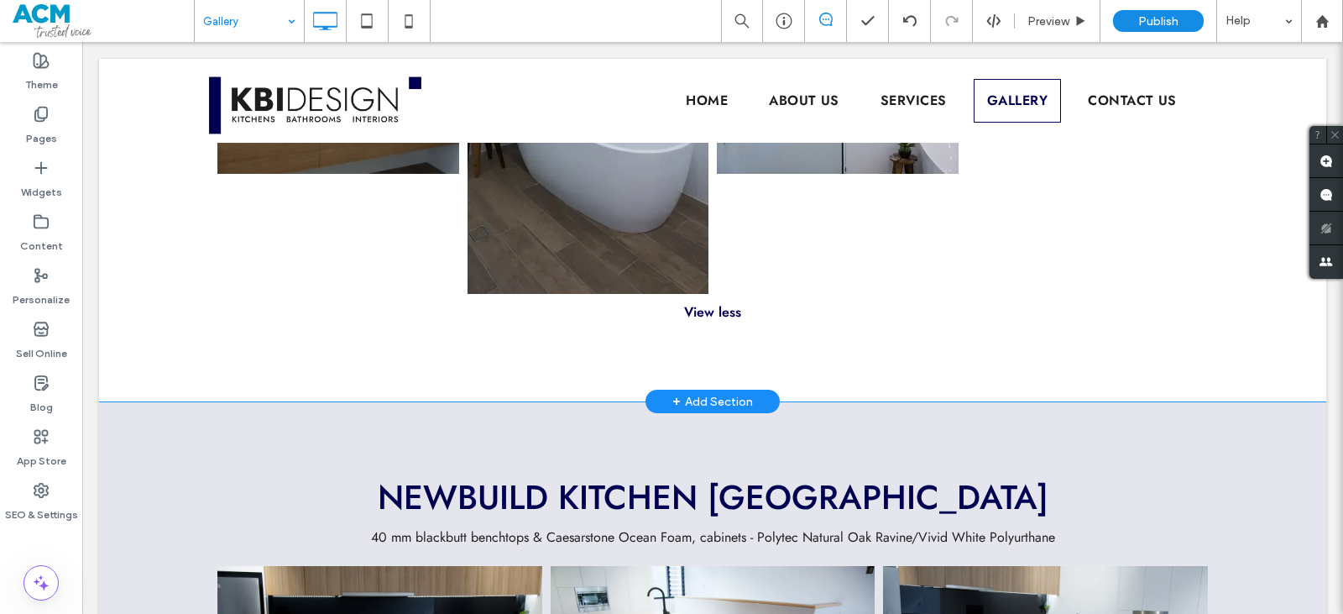
scroll to position [2068, 0]
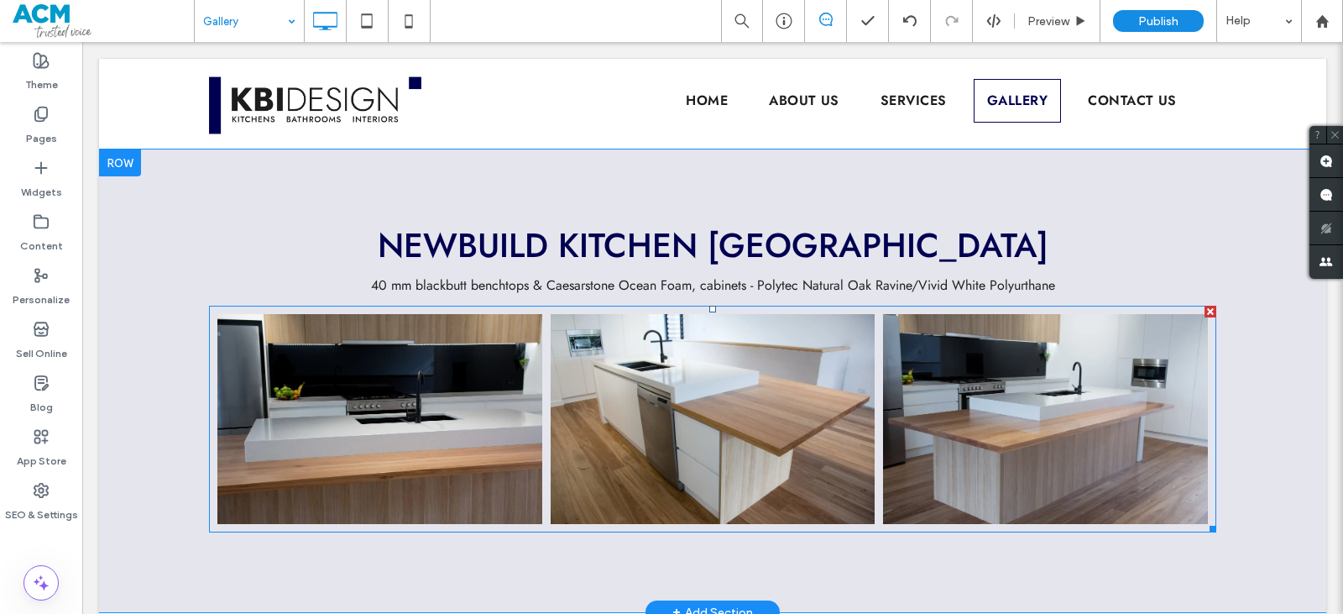
click at [604, 369] on link at bounding box center [713, 419] width 344 height 222
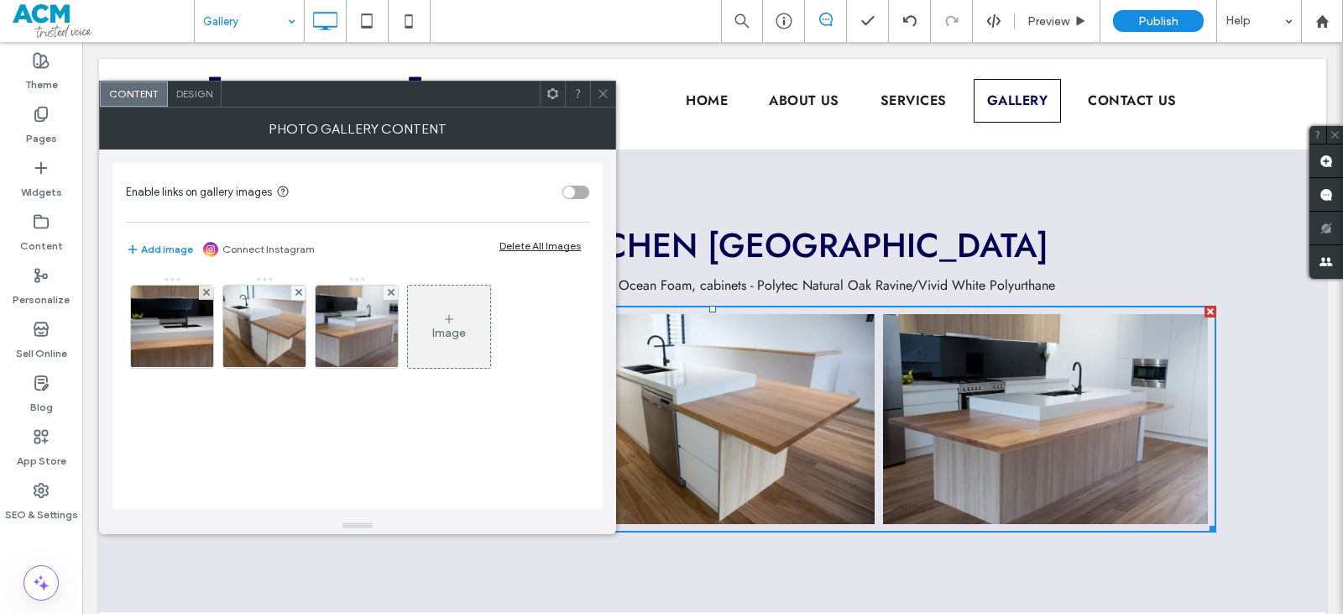
click at [605, 97] on icon at bounding box center [603, 93] width 13 height 13
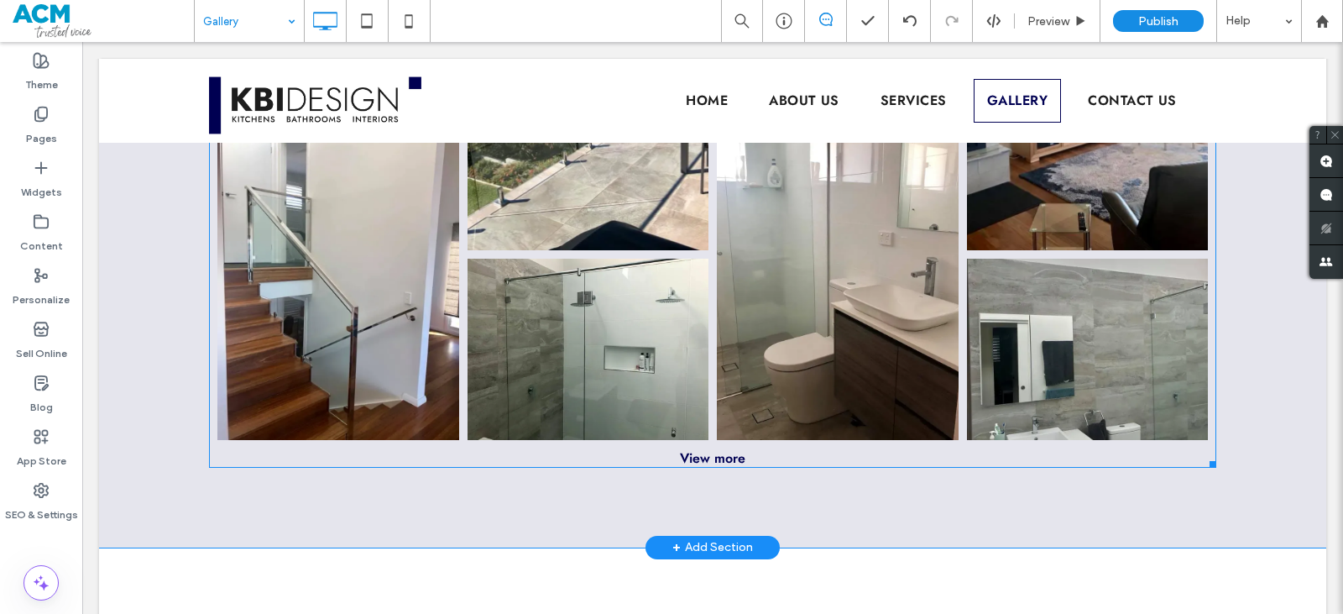
scroll to position [3328, 0]
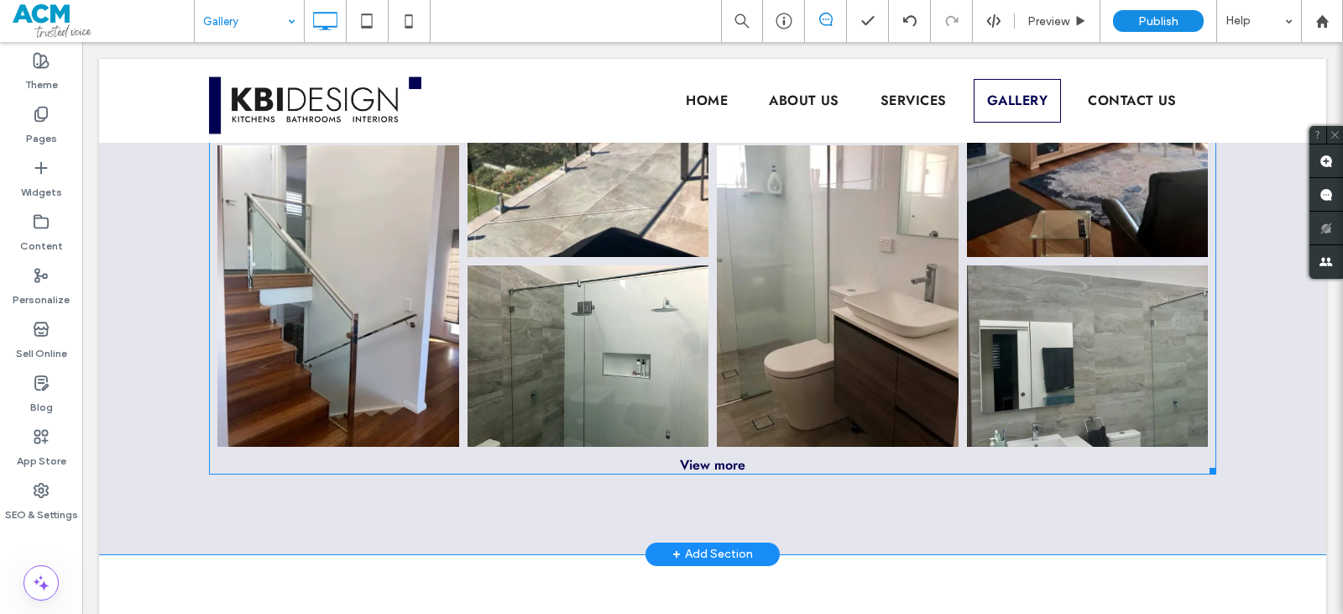
click at [723, 457] on div "View more" at bounding box center [712, 464] width 1007 height 19
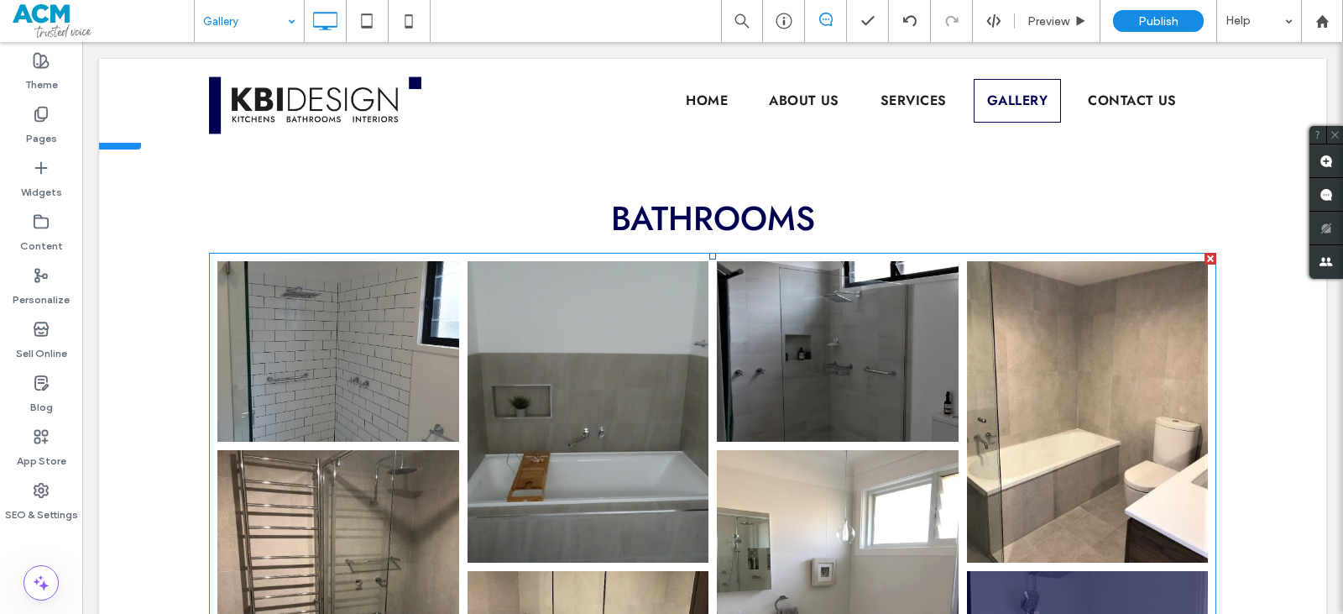
scroll to position [4189, 0]
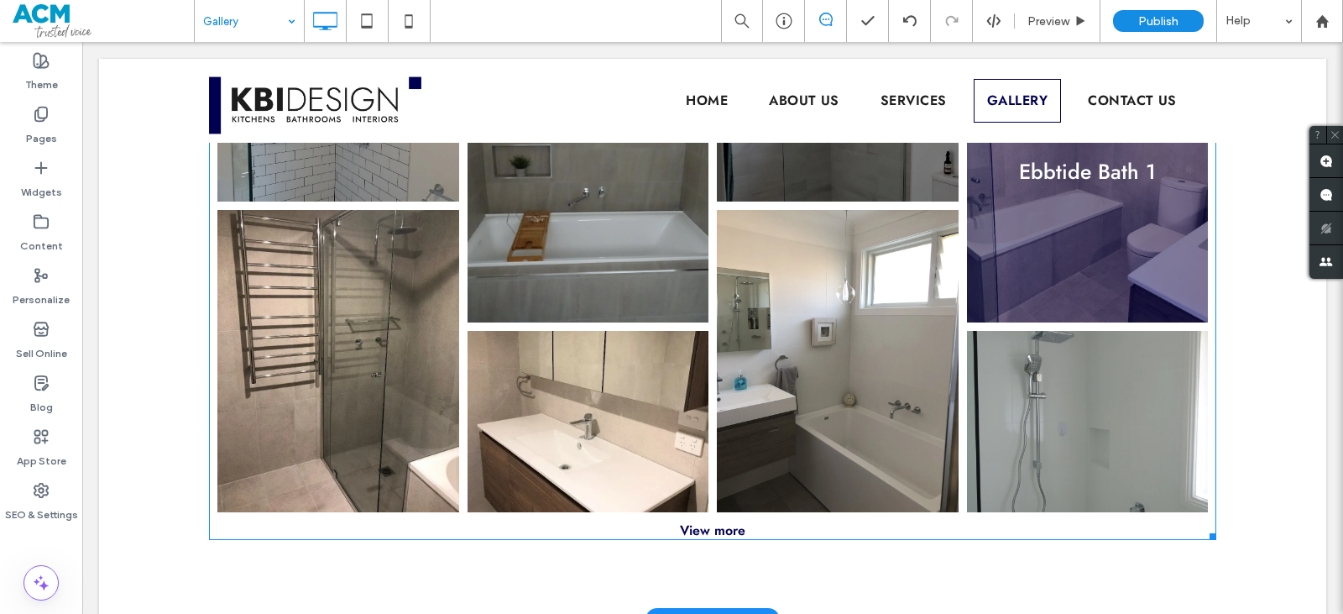
click at [1008, 269] on link at bounding box center [1087, 172] width 256 height 320
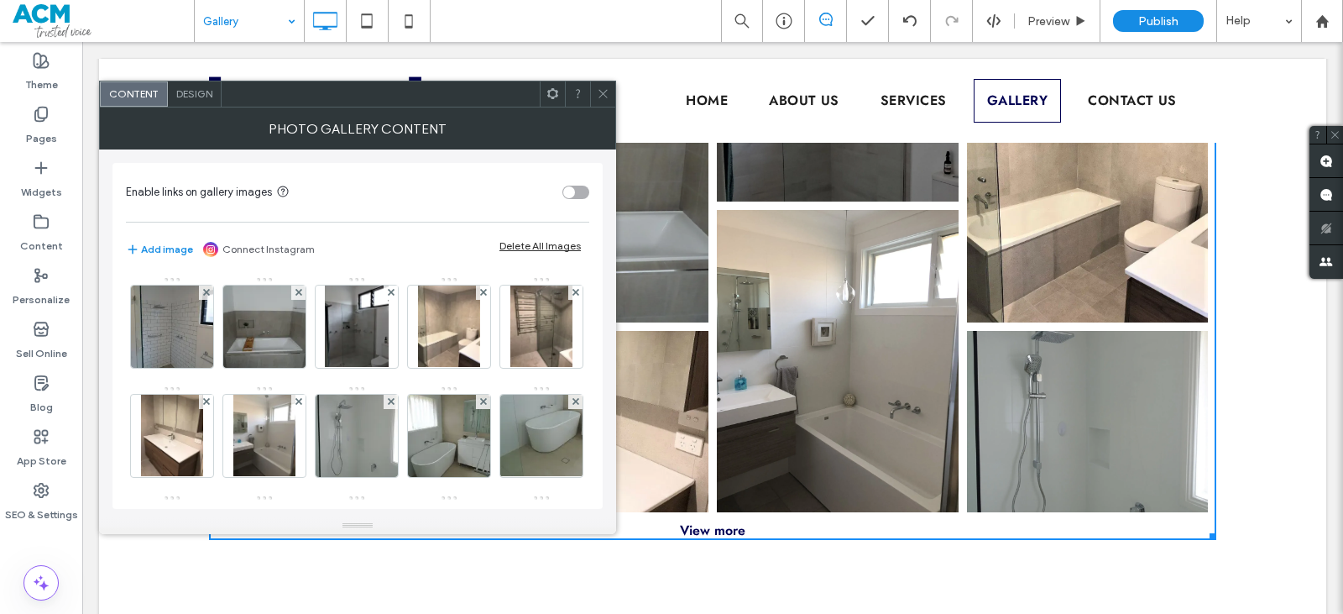
click at [192, 94] on span "Design" at bounding box center [194, 93] width 36 height 13
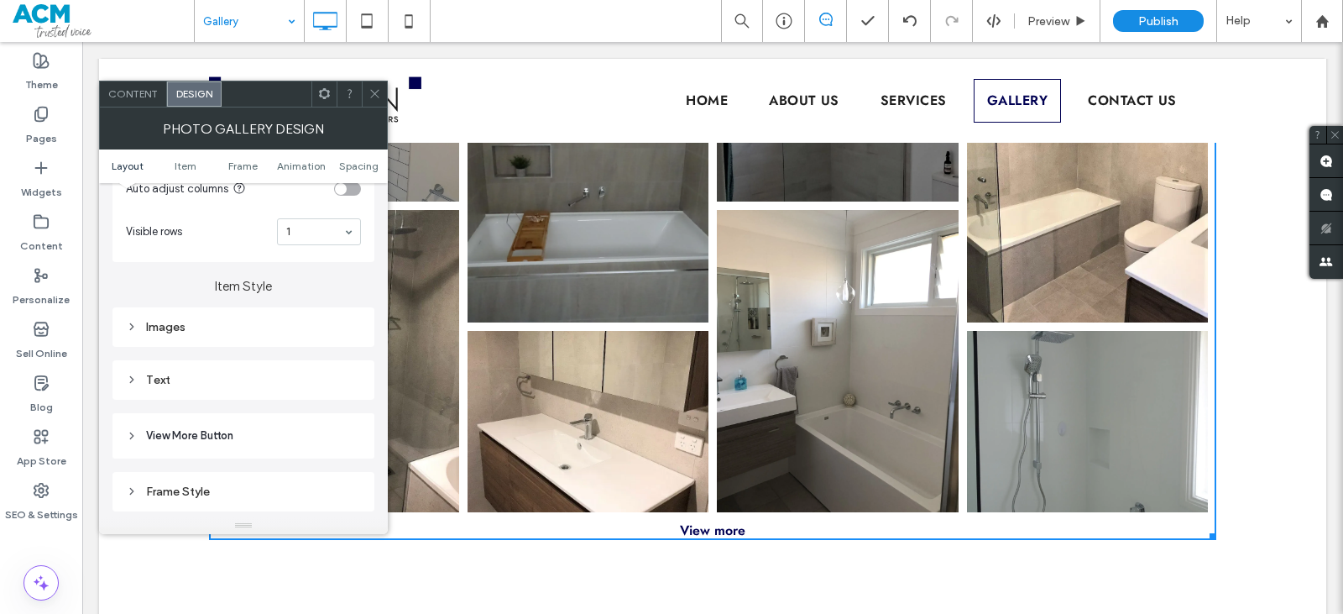
scroll to position [588, 0]
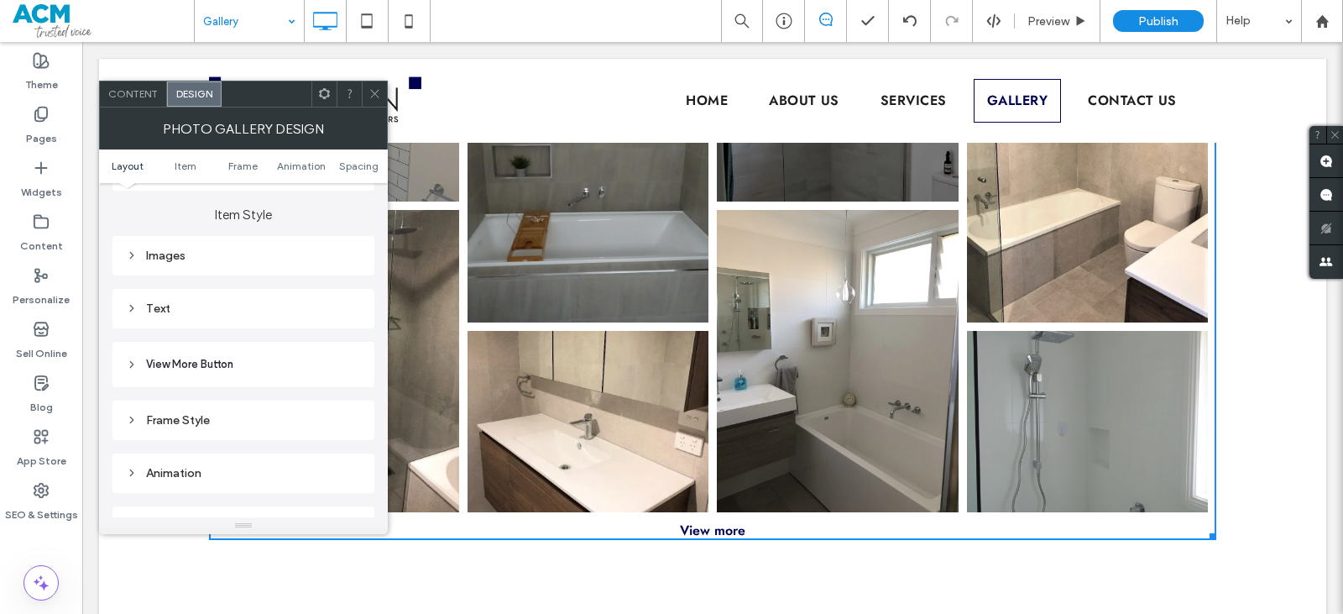
click at [221, 254] on div "Images" at bounding box center [243, 255] width 235 height 14
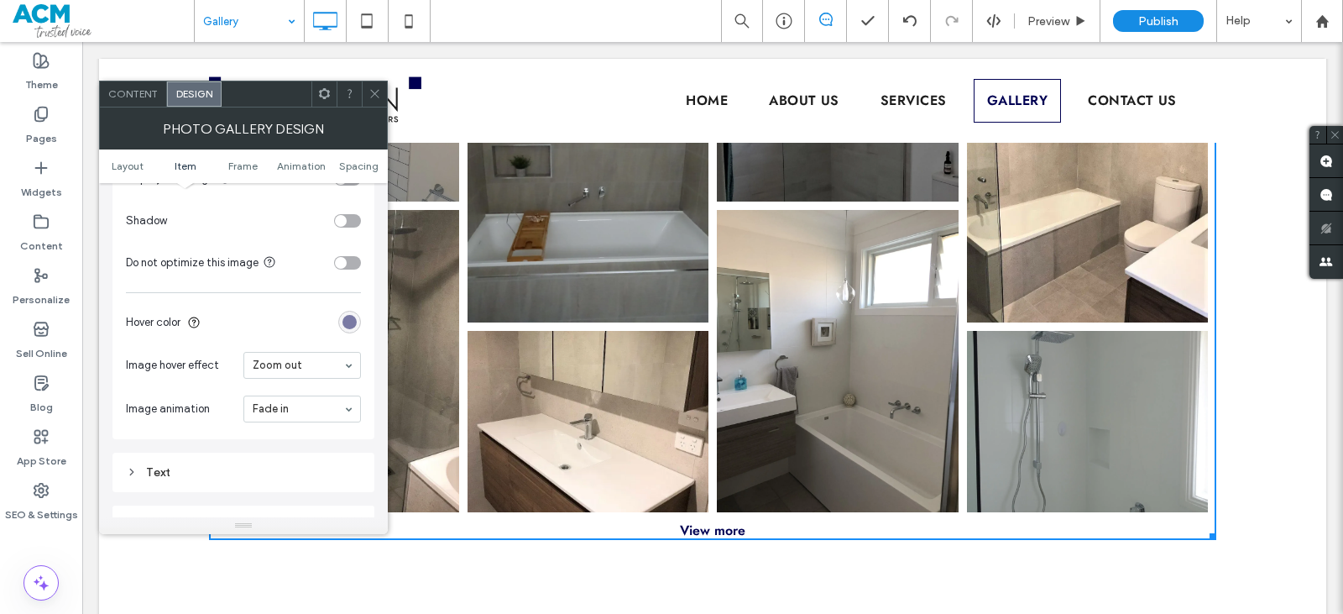
scroll to position [839, 0]
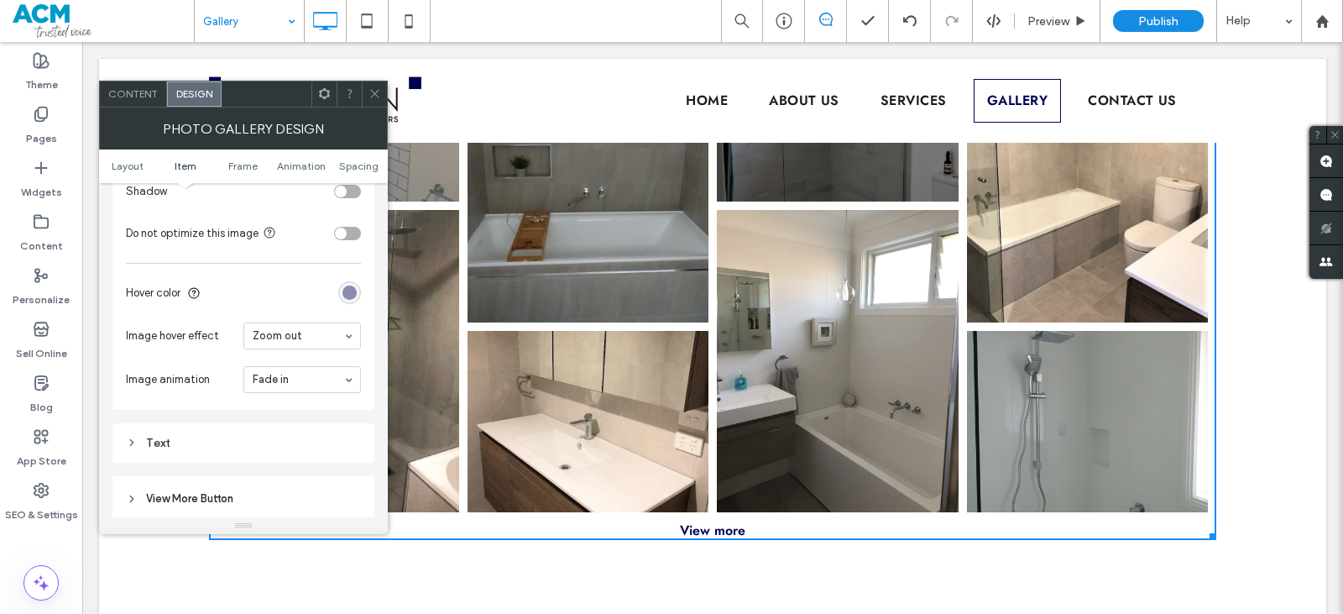
click at [351, 295] on div "rgba(0, 0, 82, 0.5)" at bounding box center [349, 292] width 14 height 14
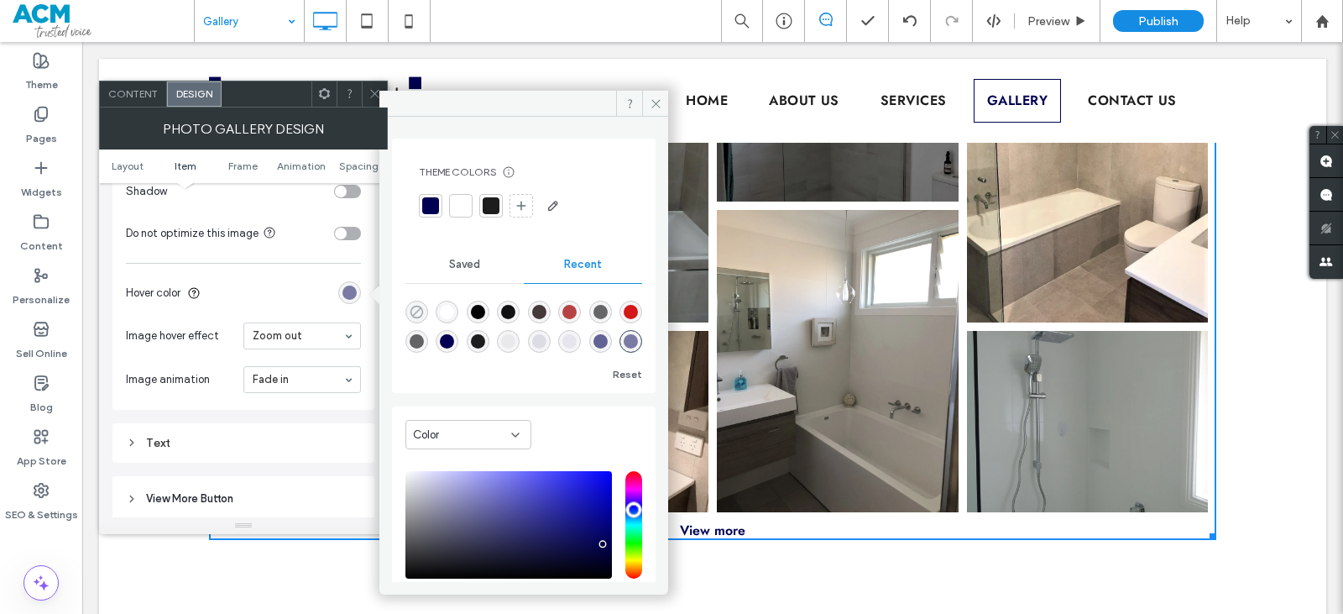
click at [415, 314] on use "rgba(0, 0, 0, 0)" at bounding box center [416, 312] width 13 height 13
type input "*******"
type input "*"
type input "**"
click at [308, 299] on section "Hover color" at bounding box center [243, 293] width 235 height 42
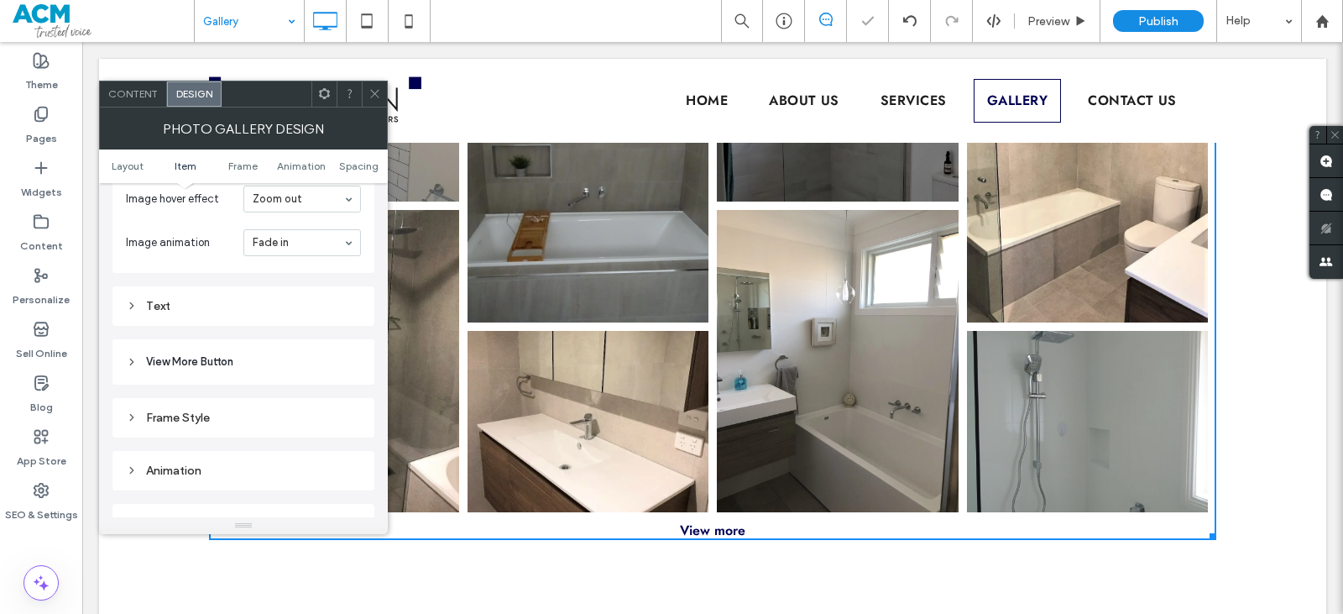
scroll to position [1007, 0]
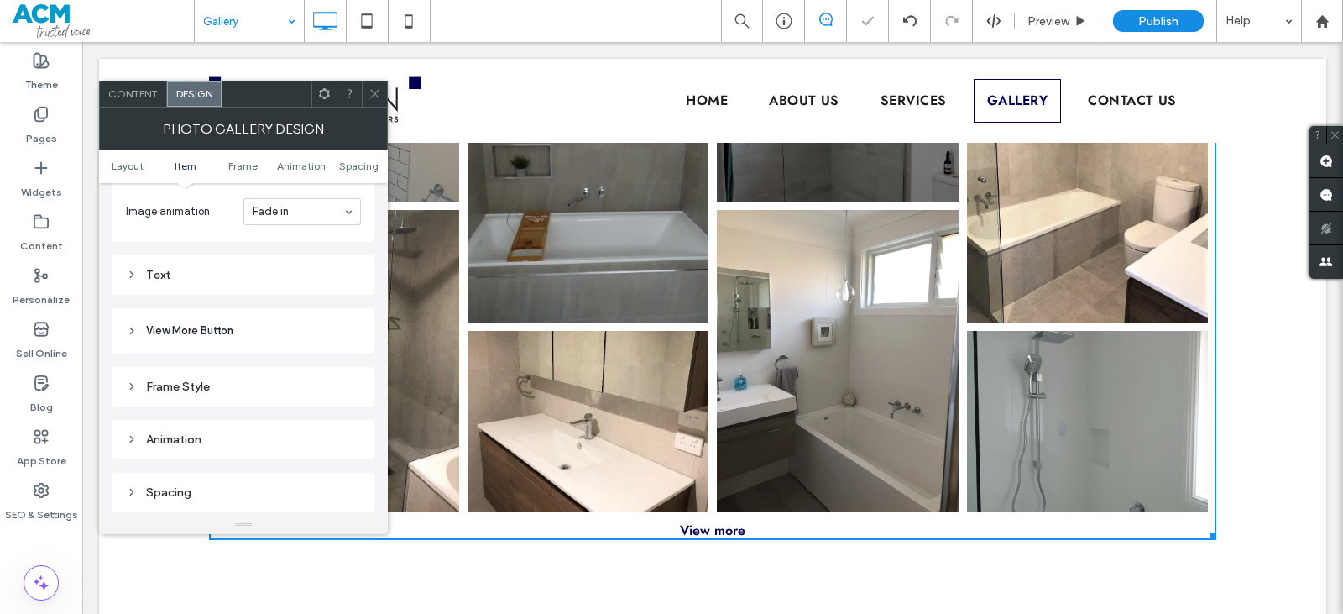
click at [243, 275] on div "Text" at bounding box center [243, 275] width 235 height 14
click at [316, 311] on div "Text" at bounding box center [302, 304] width 118 height 37
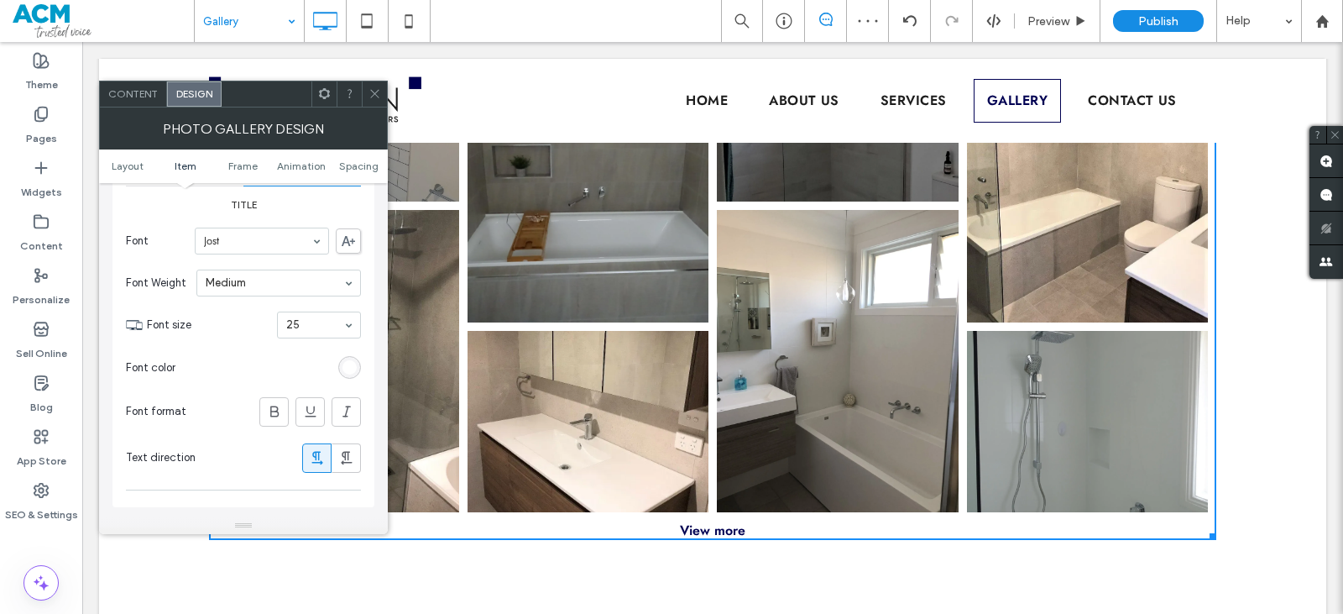
scroll to position [1175, 0]
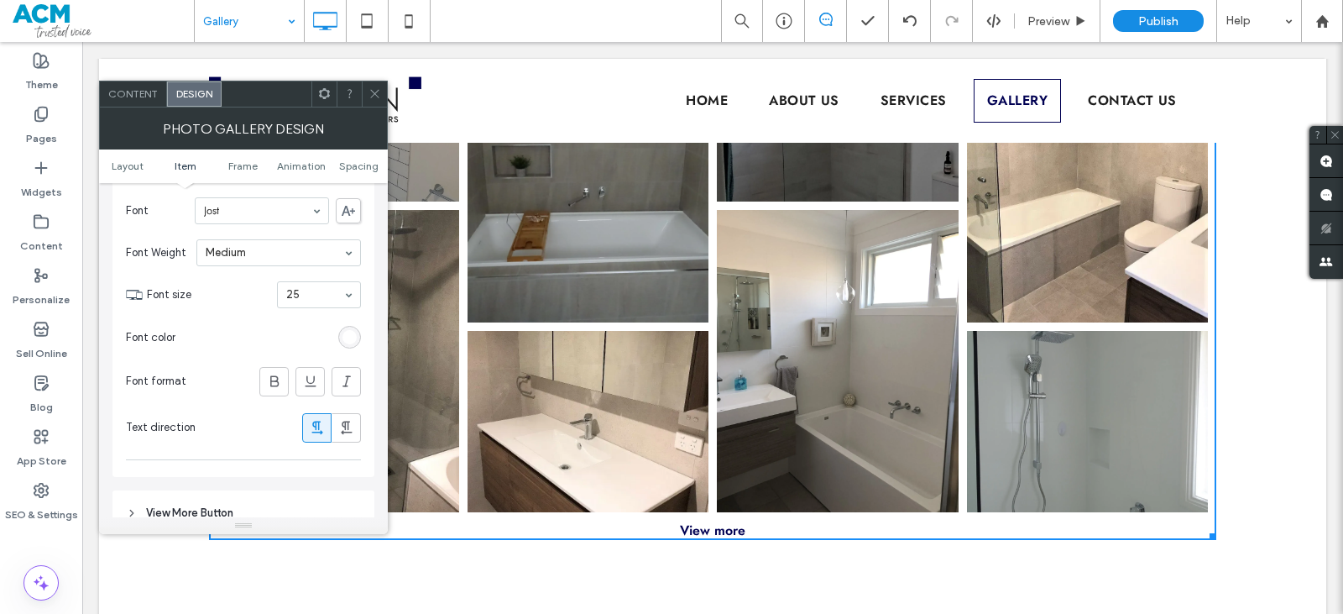
click at [357, 331] on div "rgb(255, 255, 255)" at bounding box center [349, 337] width 23 height 23
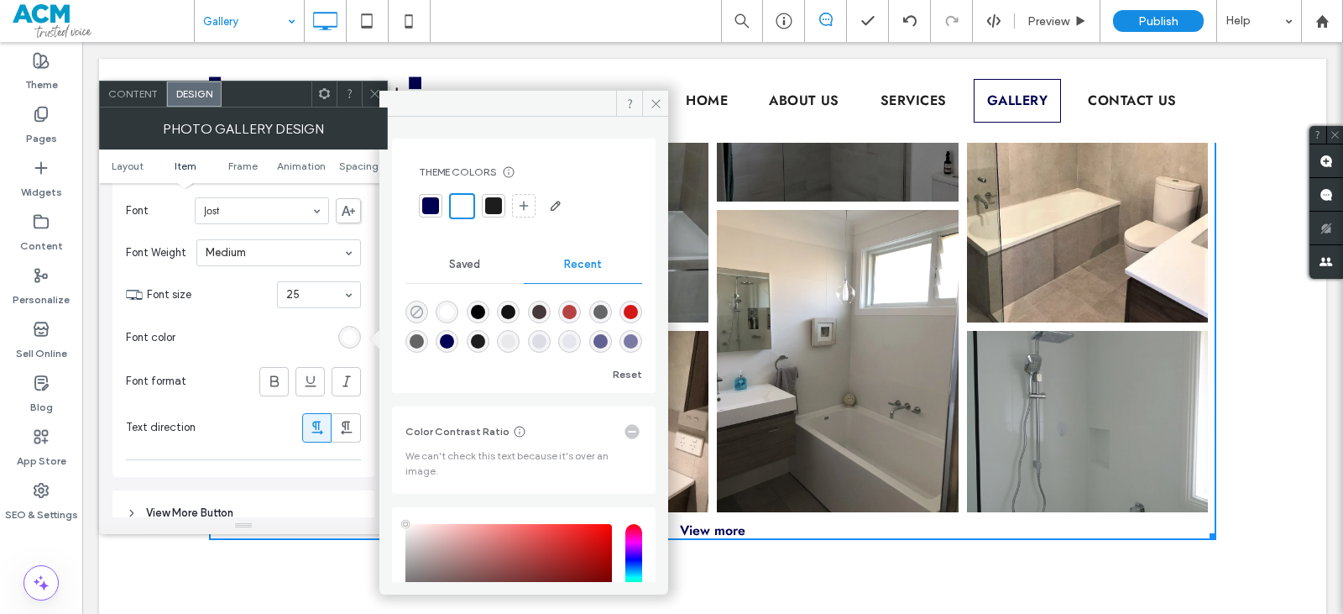
click at [412, 312] on icon "rgba(0, 0, 0, 0)" at bounding box center [417, 312] width 14 height 14
type input "*******"
type input "*"
type input "**"
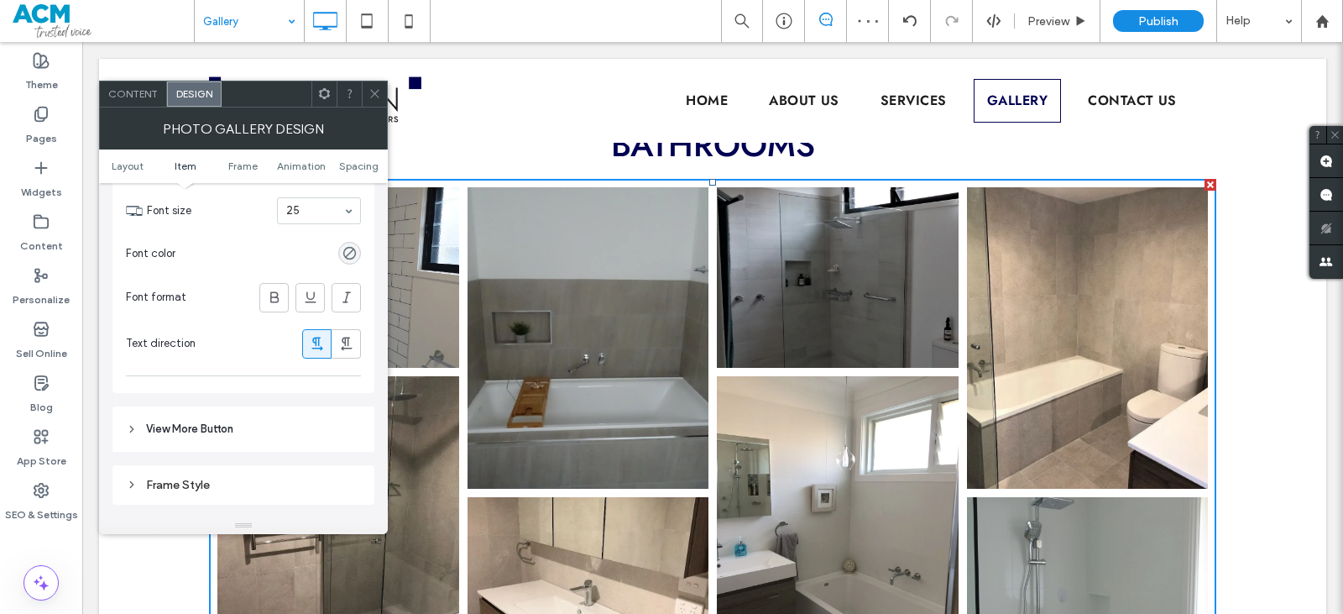
scroll to position [4021, 0]
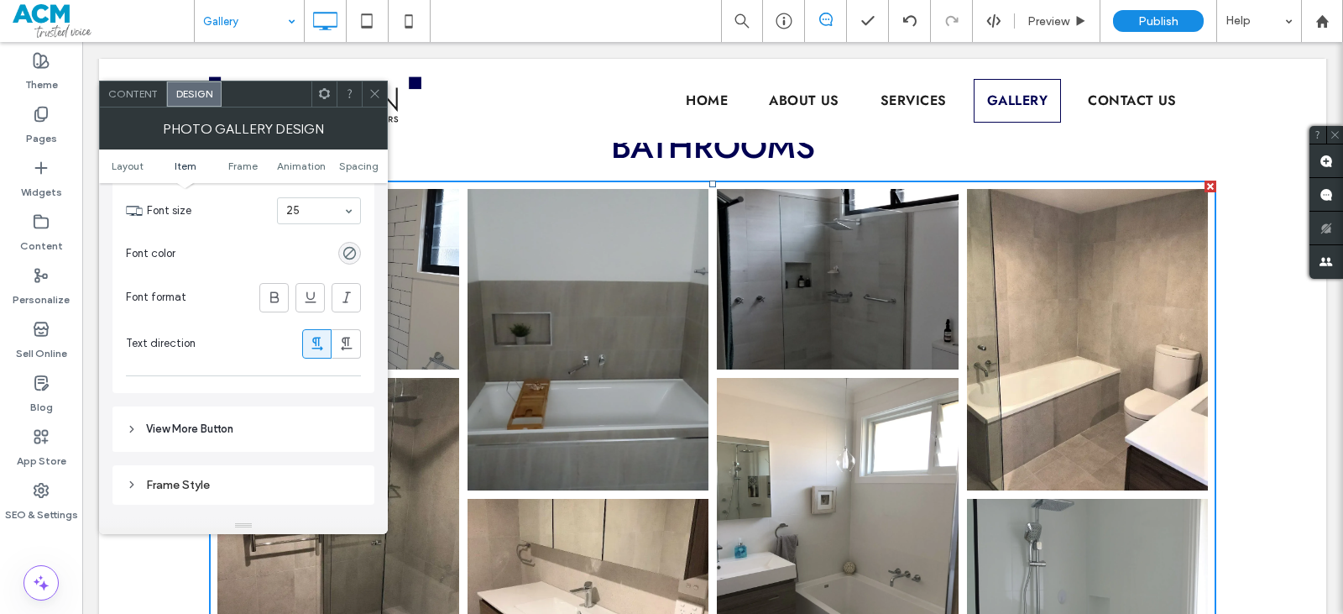
click at [248, 100] on div at bounding box center [267, 93] width 90 height 25
click at [373, 88] on icon at bounding box center [375, 93] width 13 height 13
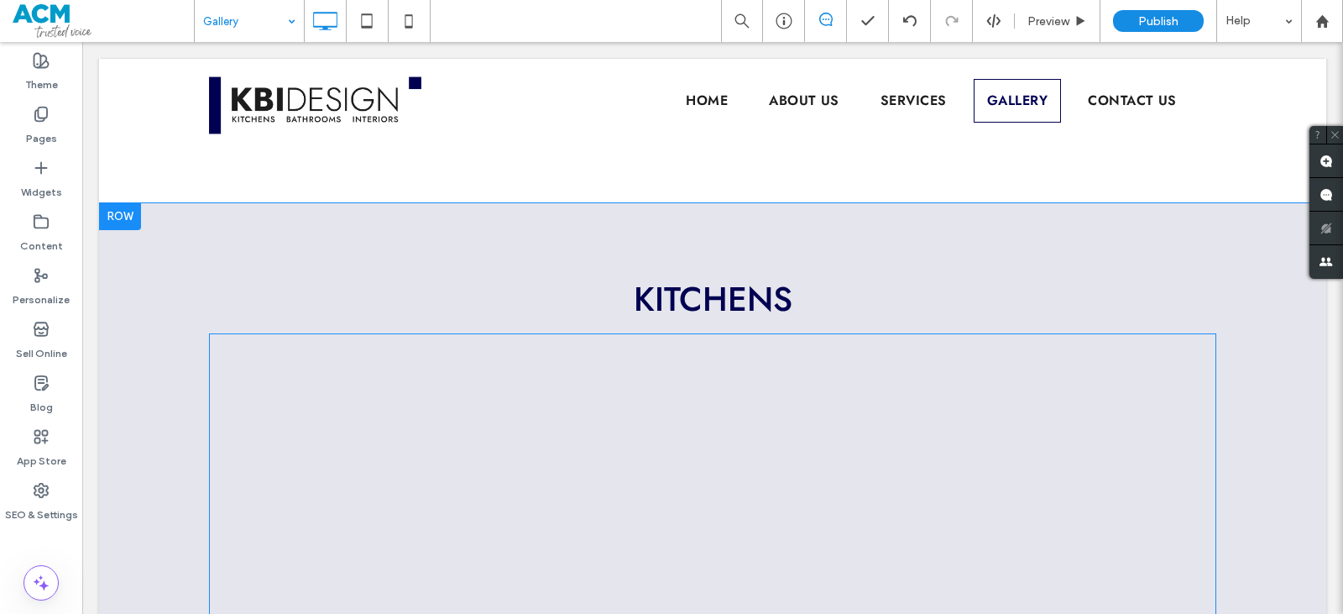
scroll to position [4776, 0]
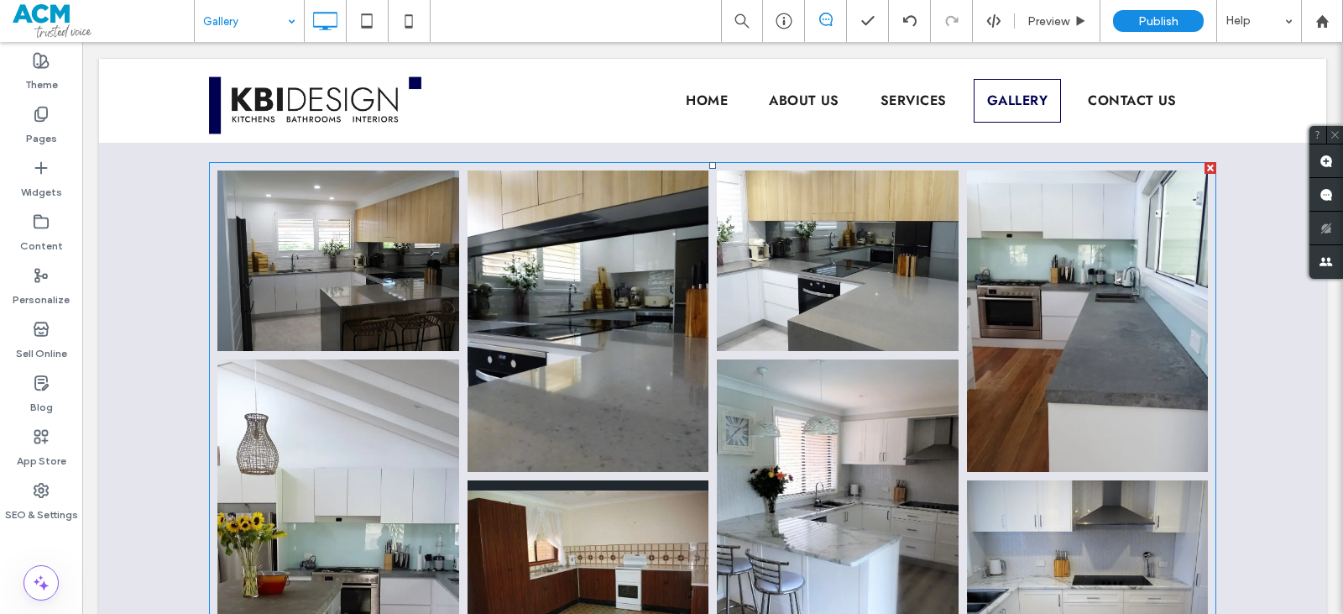
click at [587, 353] on link at bounding box center [588, 321] width 256 height 320
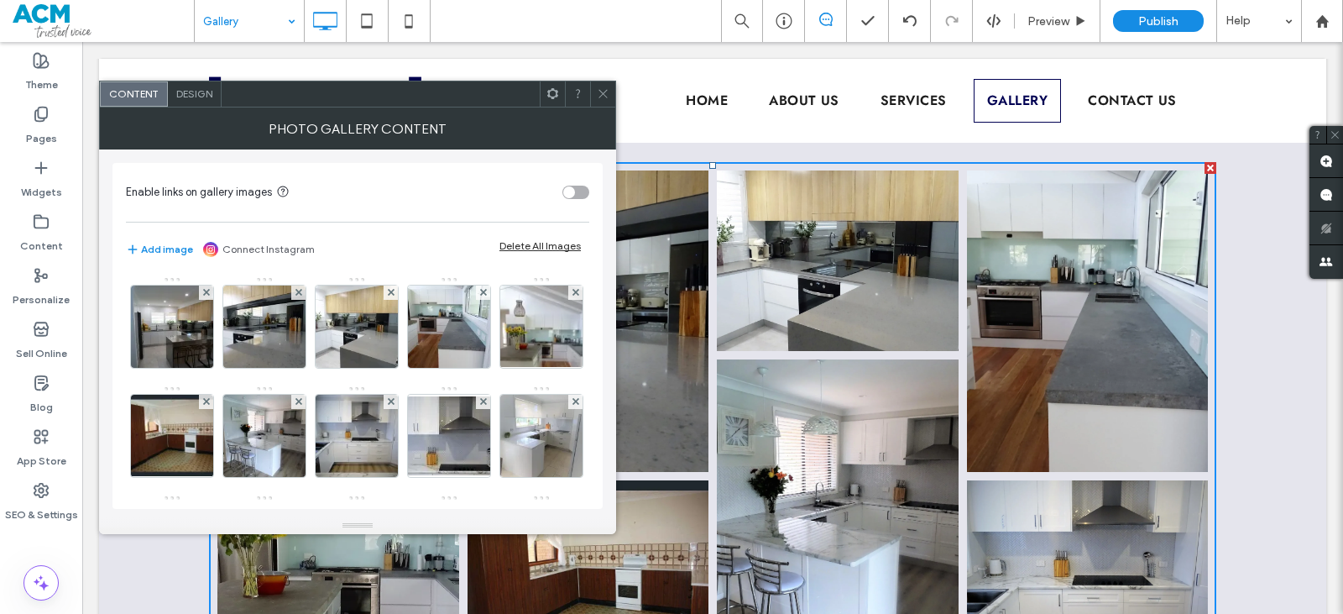
click at [196, 103] on div "Design" at bounding box center [195, 93] width 54 height 25
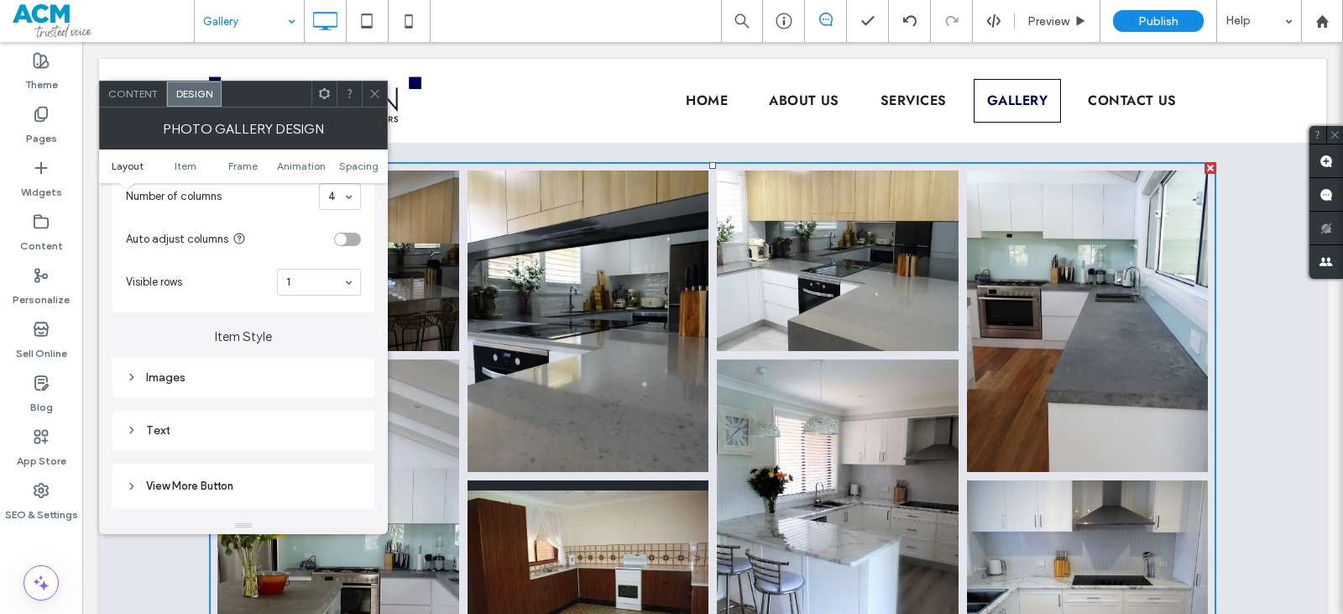
scroll to position [504, 0]
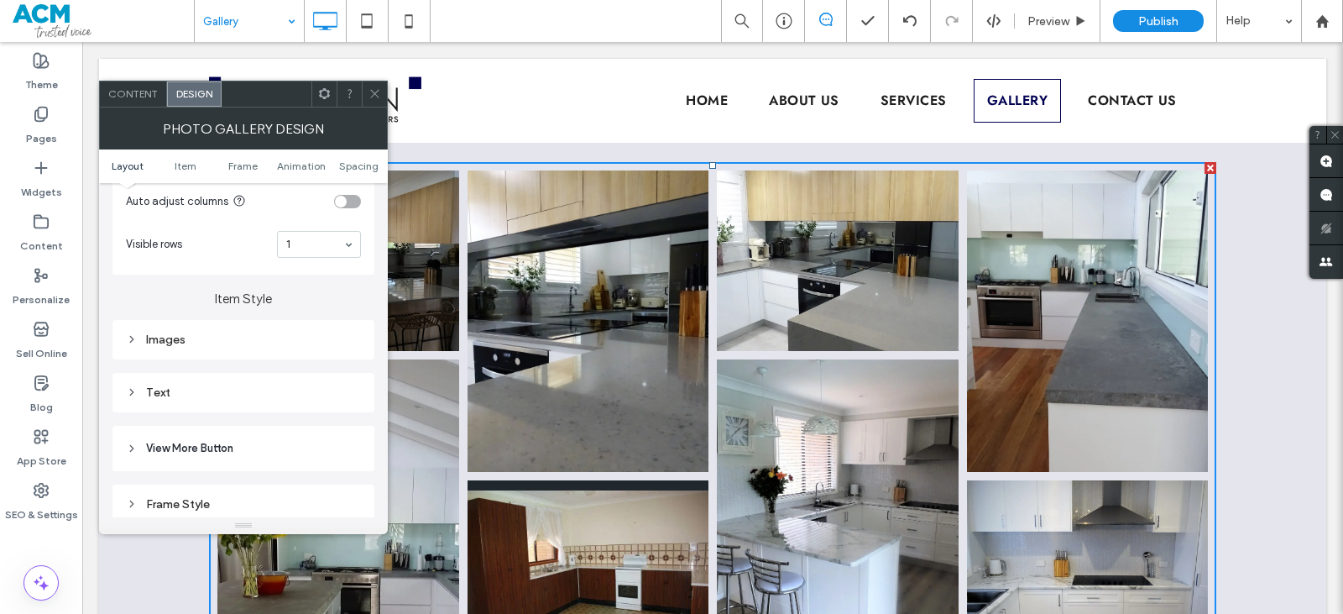
click at [265, 343] on div "Images" at bounding box center [243, 339] width 235 height 14
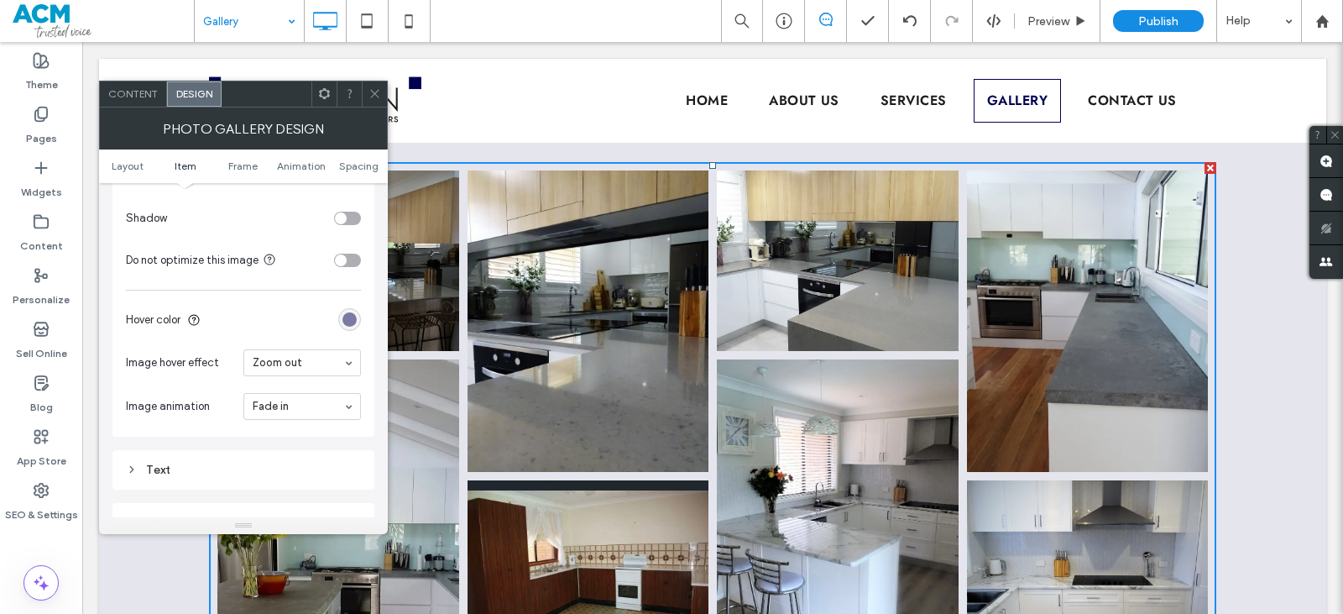
scroll to position [839, 0]
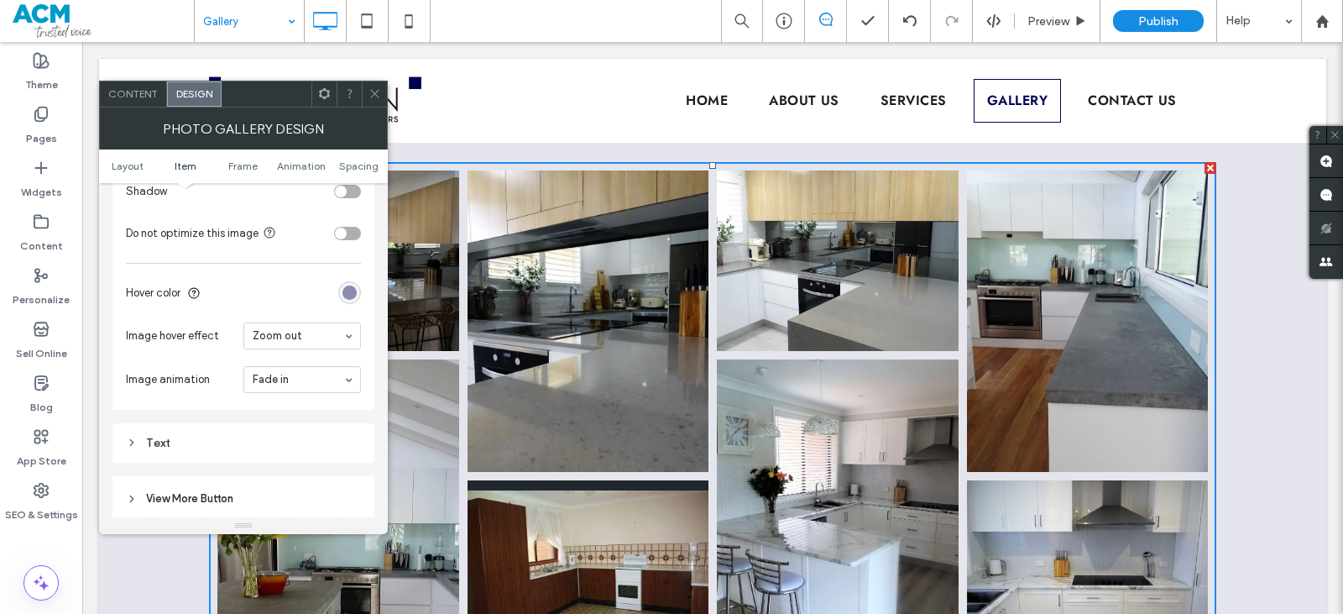
click at [350, 284] on div "rgba(0, 0, 82, 0.5)" at bounding box center [349, 292] width 23 height 23
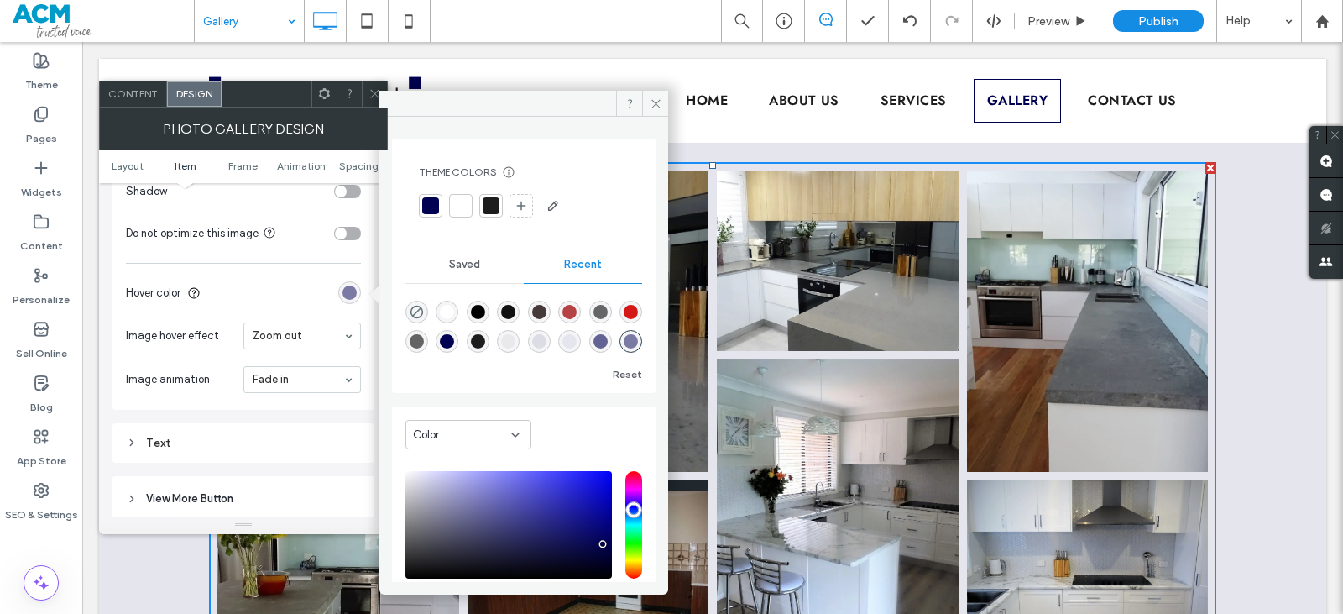
click at [415, 319] on div "rgba(0, 0, 0, 0)" at bounding box center [416, 312] width 23 height 23
type input "*******"
type input "*"
type input "**"
click at [263, 443] on div "Text" at bounding box center [243, 443] width 235 height 14
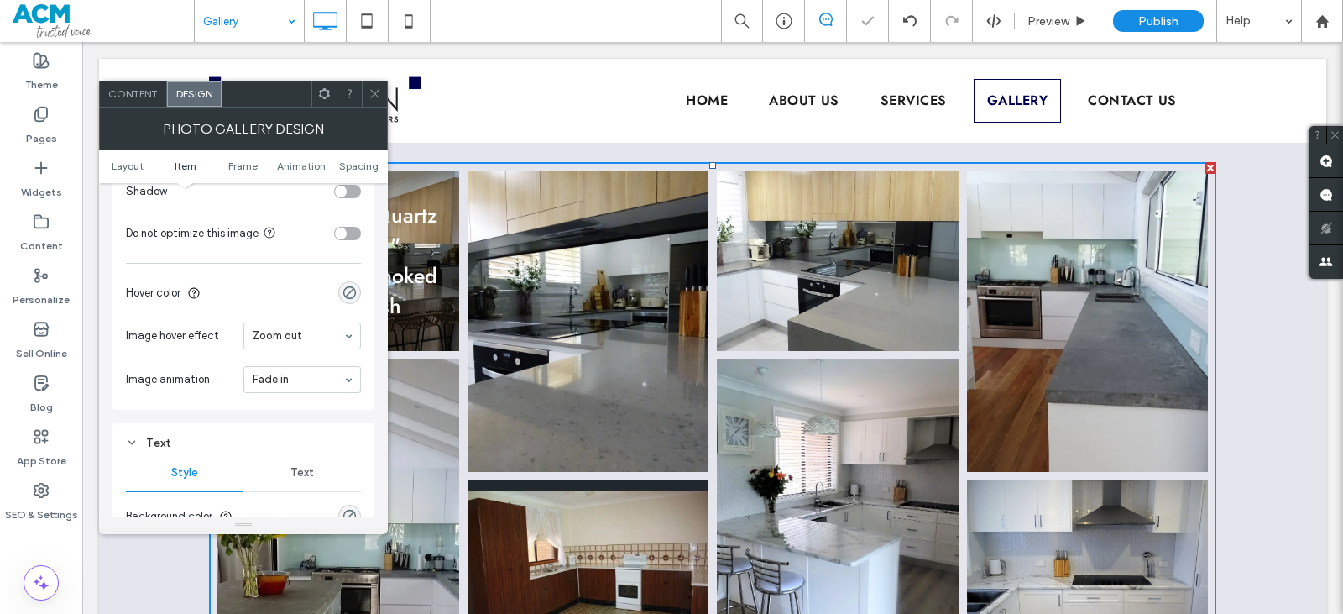
click at [308, 469] on span "Text" at bounding box center [302, 472] width 24 height 13
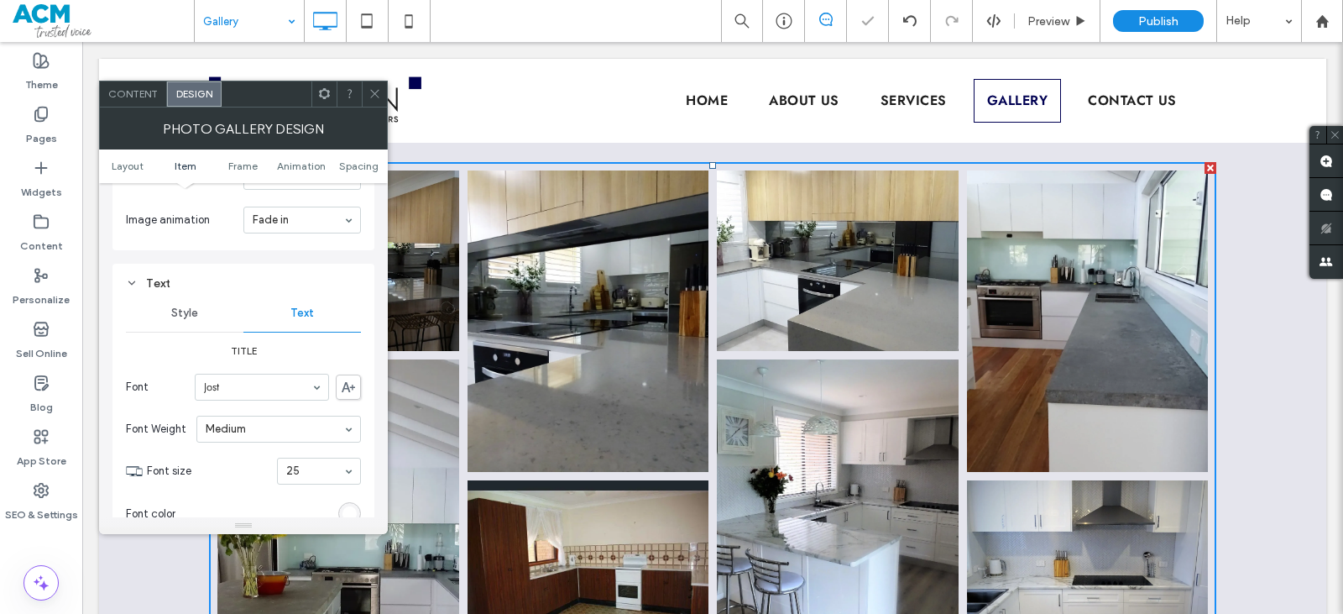
scroll to position [1007, 0]
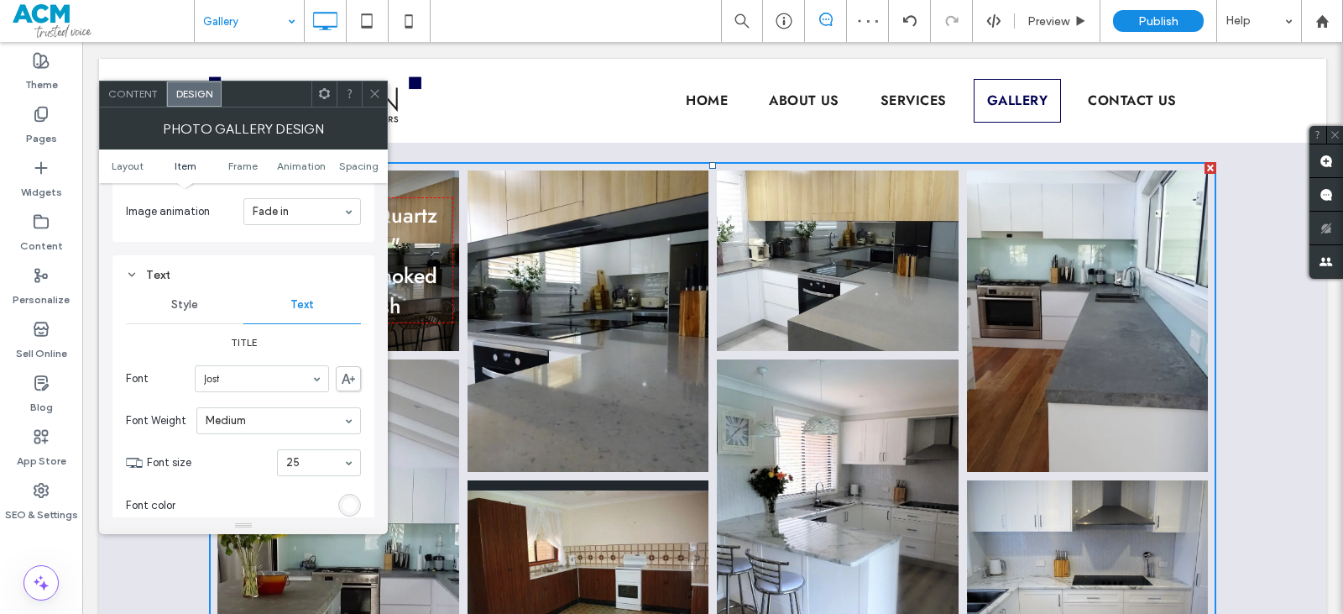
click at [347, 499] on div "rgb(255, 255, 255)" at bounding box center [349, 505] width 14 height 14
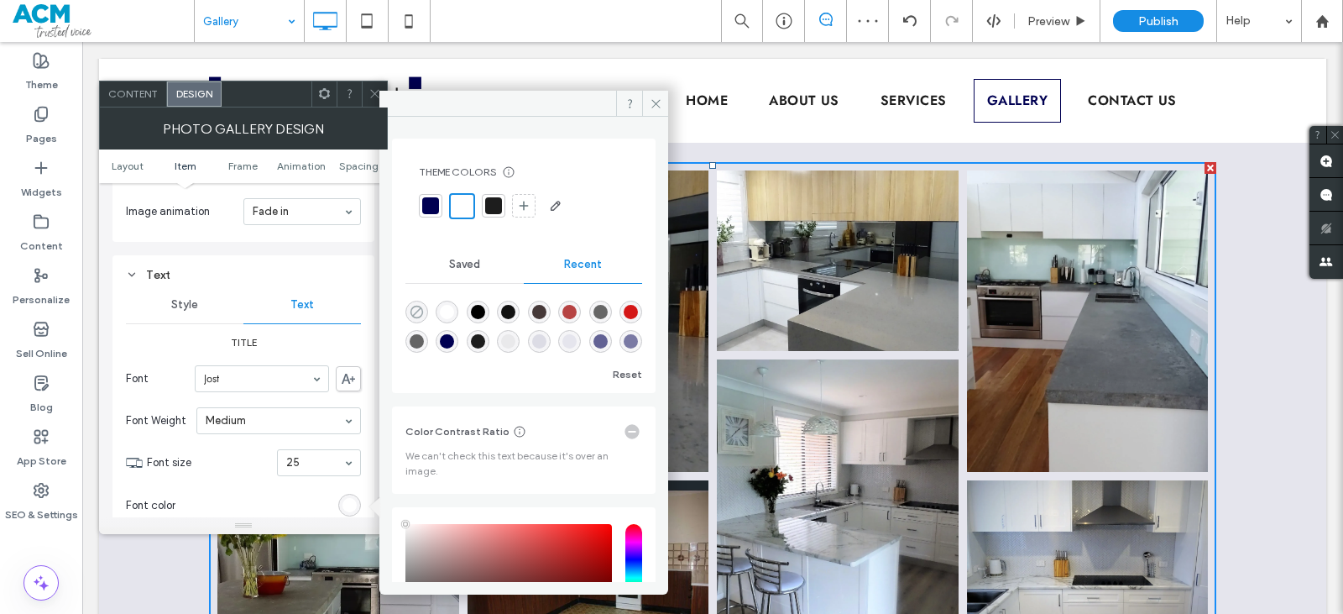
click at [421, 306] on icon "rgba(0, 0, 0, 0)" at bounding box center [417, 312] width 14 height 14
type input "*******"
type input "*"
type input "**"
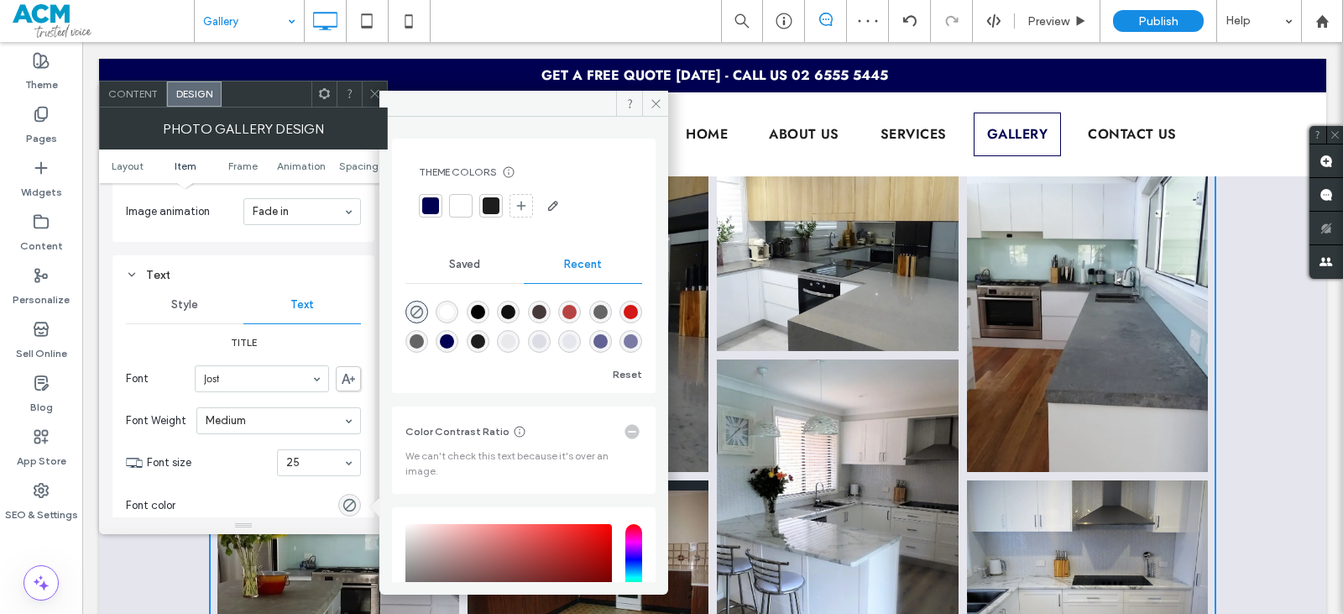
click at [369, 93] on icon at bounding box center [375, 93] width 13 height 13
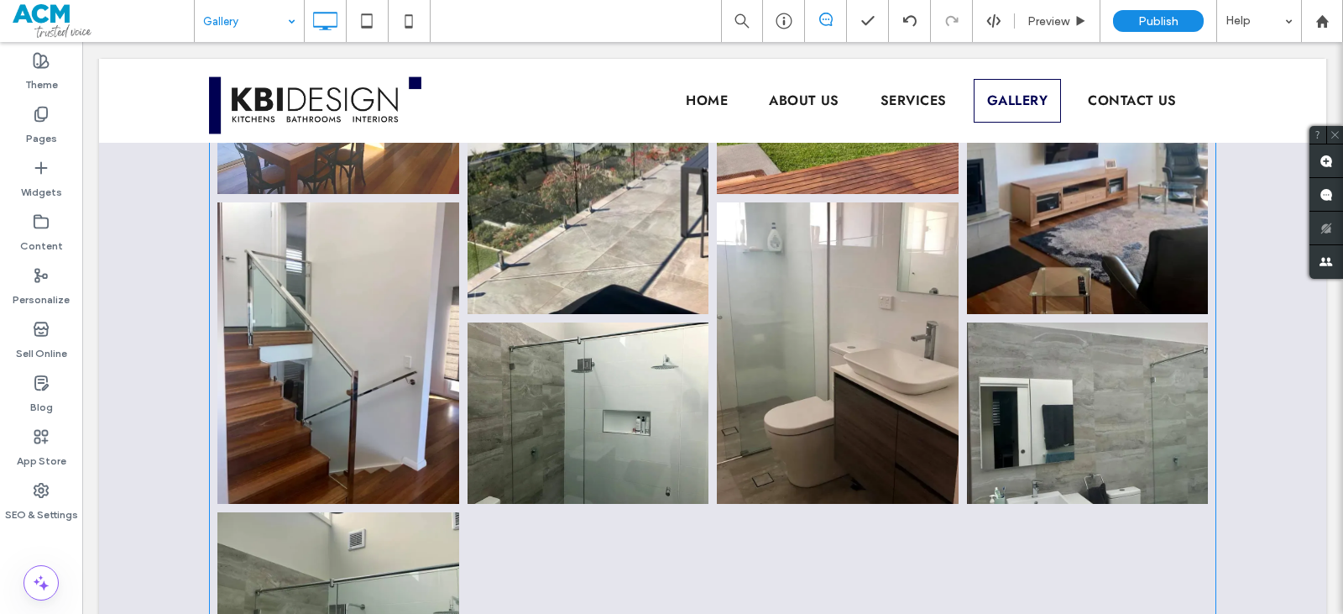
scroll to position [3265, 0]
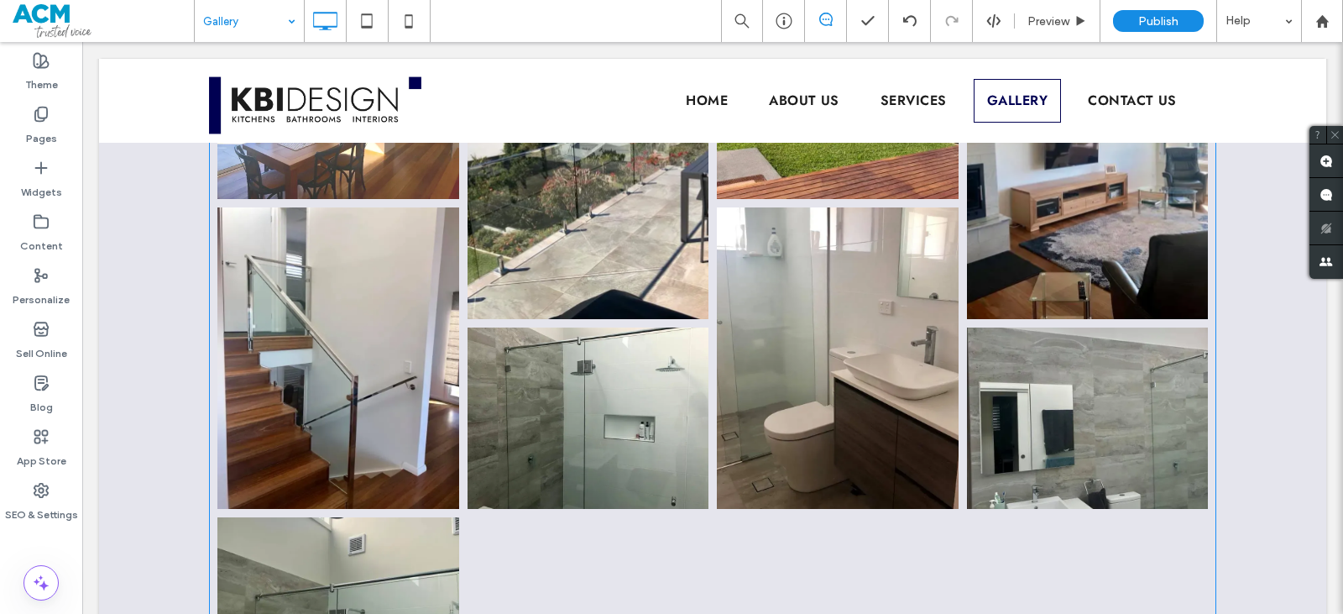
click at [699, 354] on link at bounding box center [588, 418] width 256 height 192
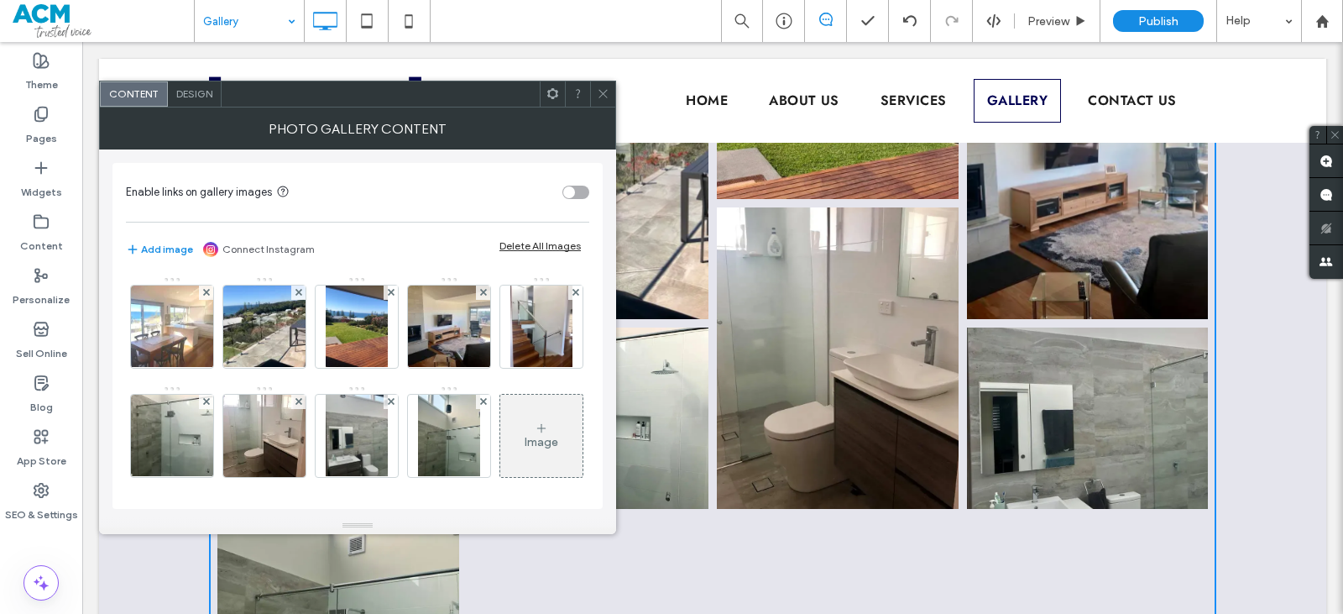
click at [184, 98] on span "Design" at bounding box center [194, 93] width 36 height 13
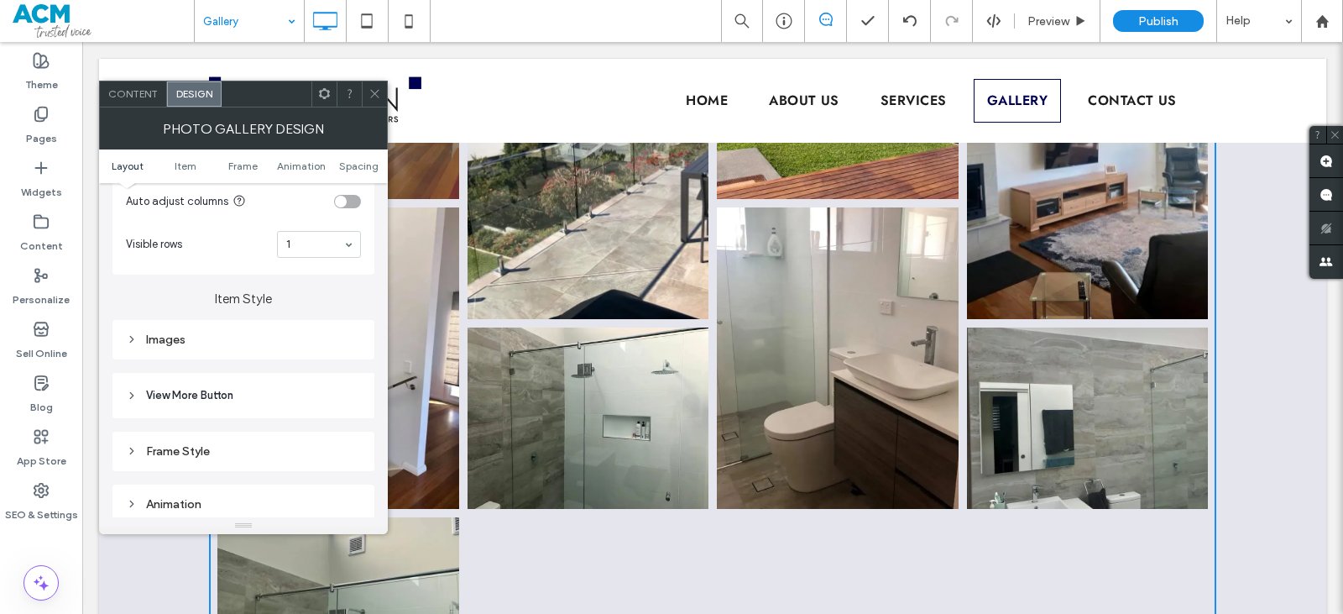
click at [243, 333] on div "Images" at bounding box center [243, 339] width 235 height 14
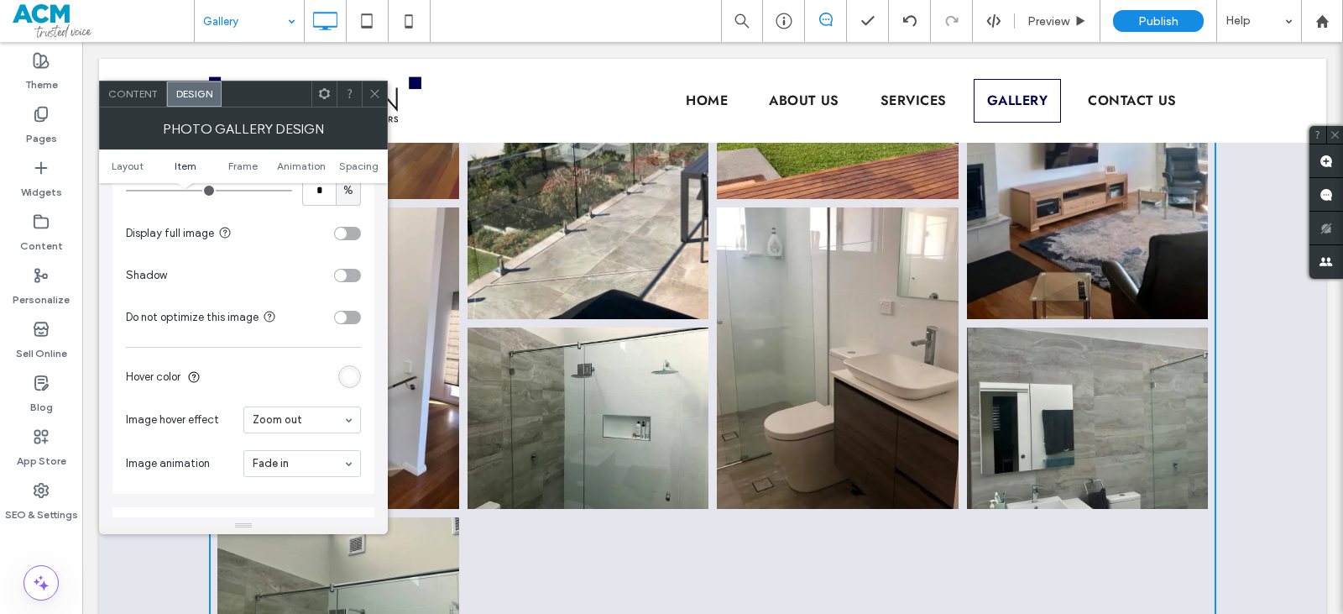
scroll to position [839, 0]
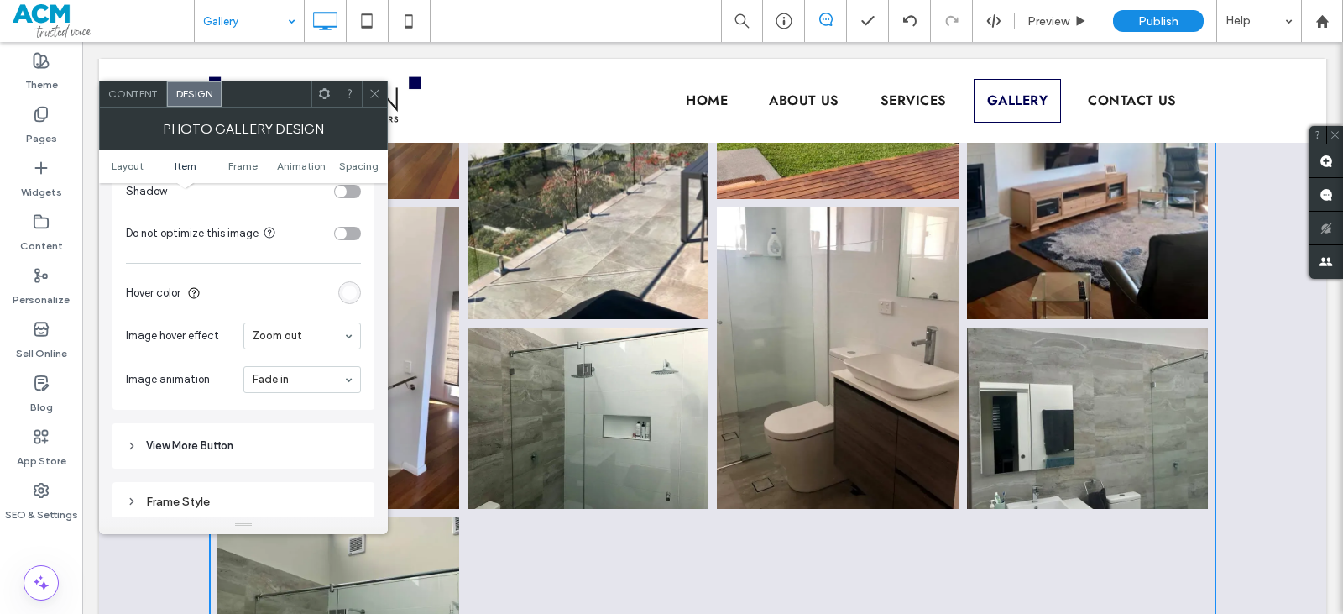
click at [341, 295] on div "rgba(255, 255, 255, 0.9)" at bounding box center [349, 292] width 23 height 23
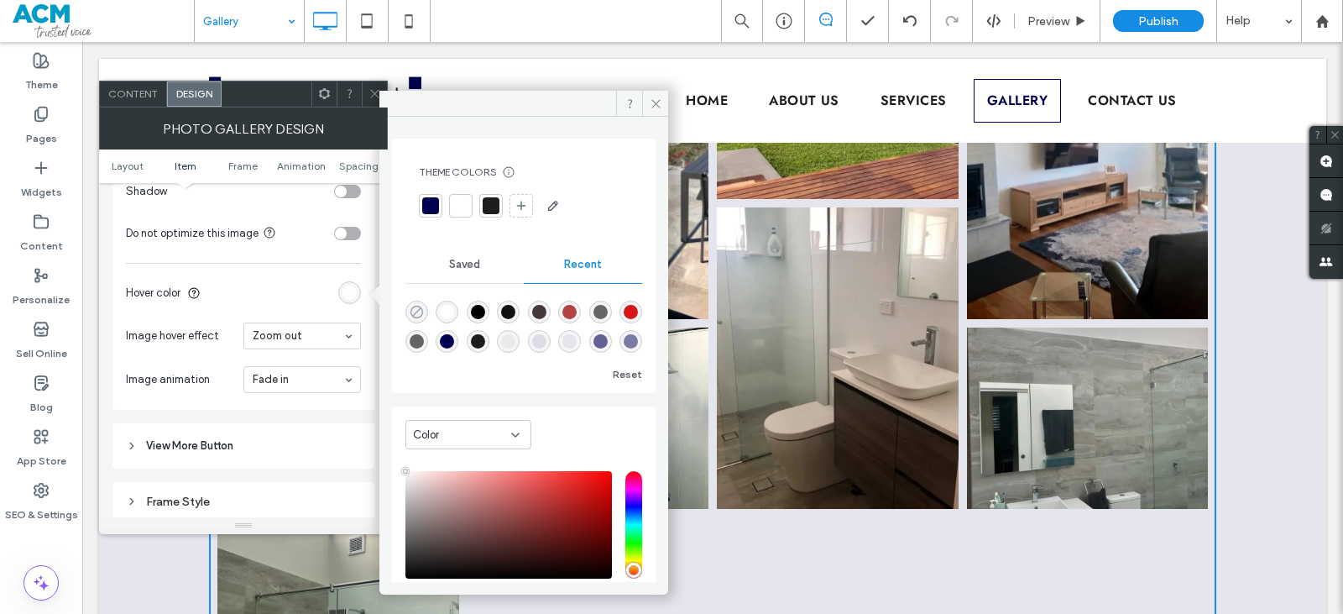
click at [412, 309] on use "rgba(0, 0, 0, 0)" at bounding box center [416, 312] width 13 height 13
type input "*******"
type input "*"
type input "**"
click at [254, 445] on header "View More Button" at bounding box center [243, 445] width 262 height 45
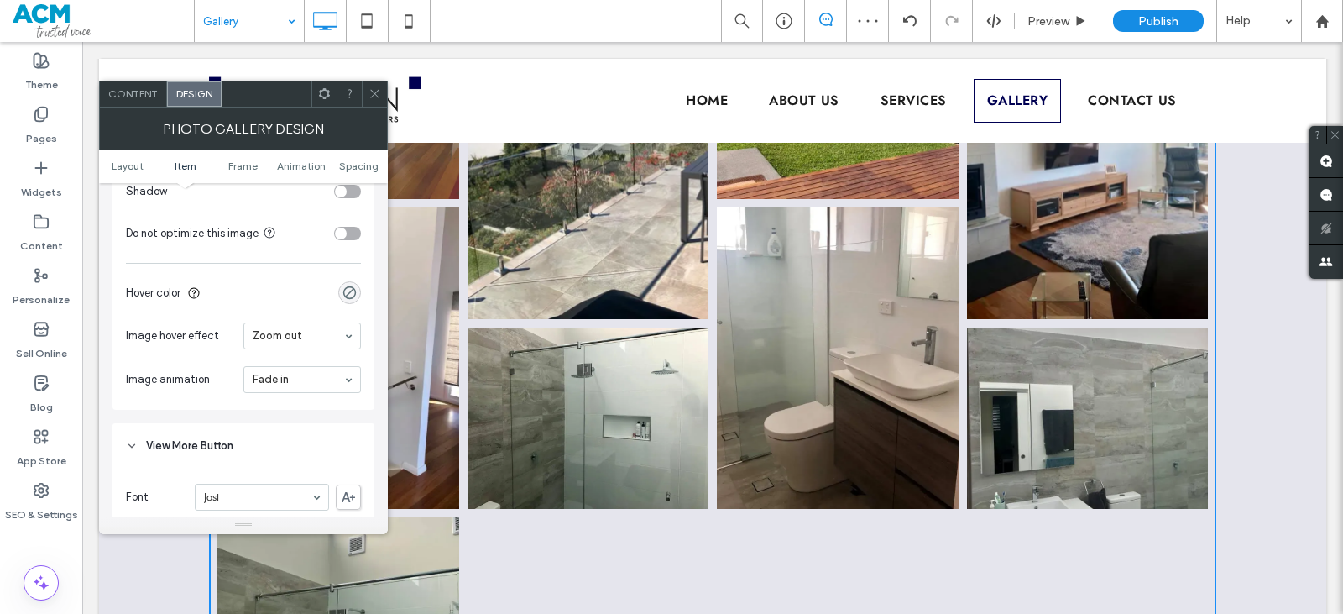
click at [369, 105] on span at bounding box center [375, 93] width 13 height 25
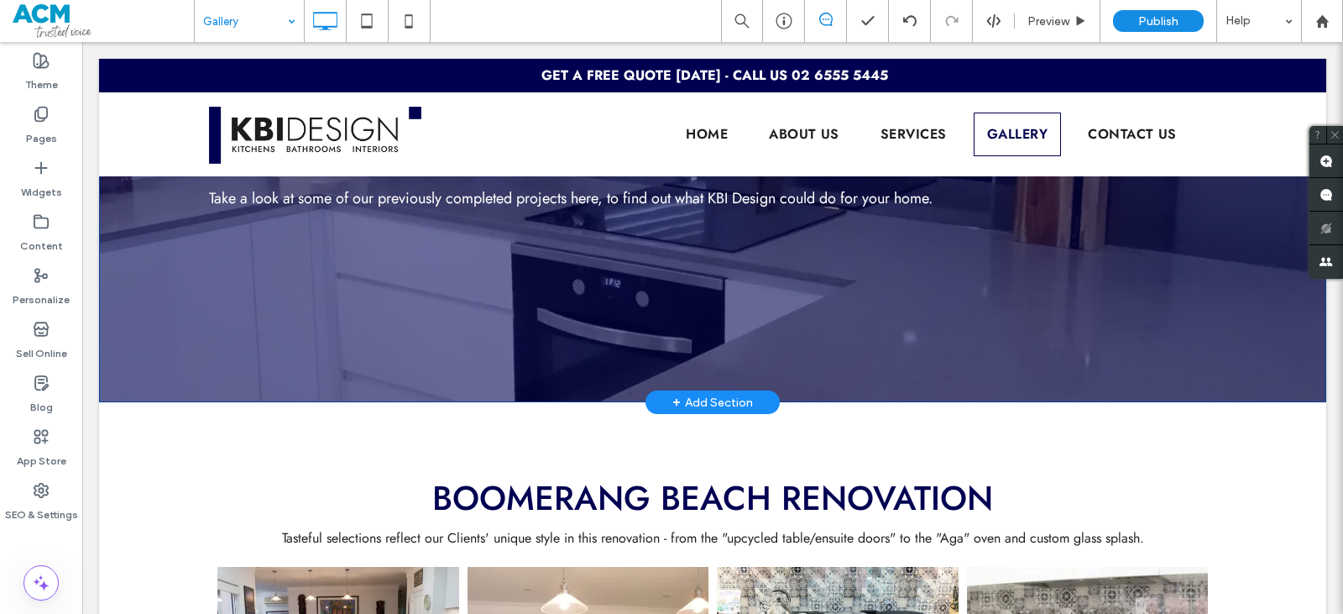
scroll to position [0, 0]
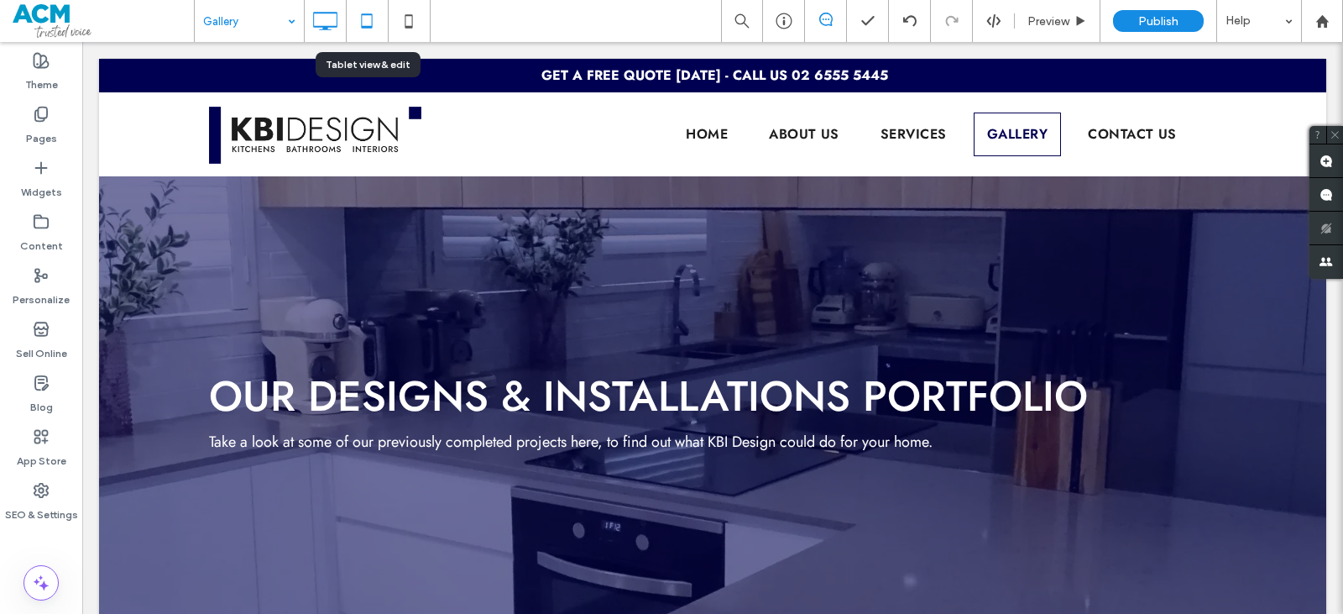
click at [366, 24] on icon at bounding box center [367, 21] width 34 height 34
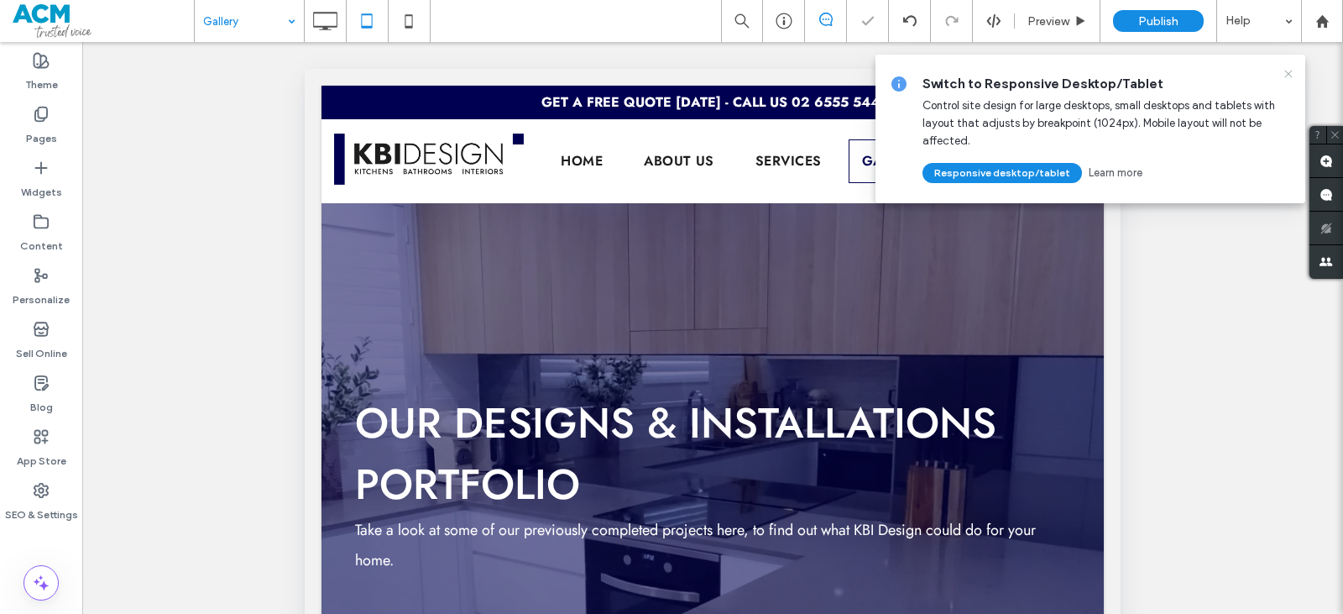
click at [1286, 74] on icon at bounding box center [1288, 73] width 13 height 13
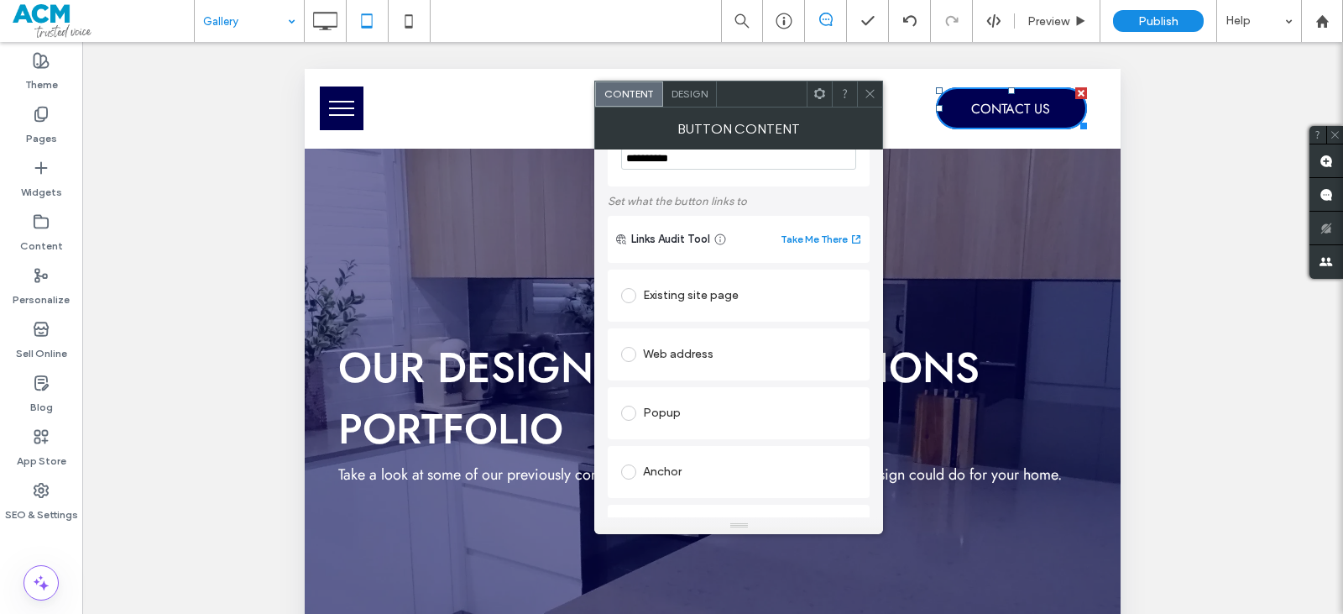
scroll to position [84, 0]
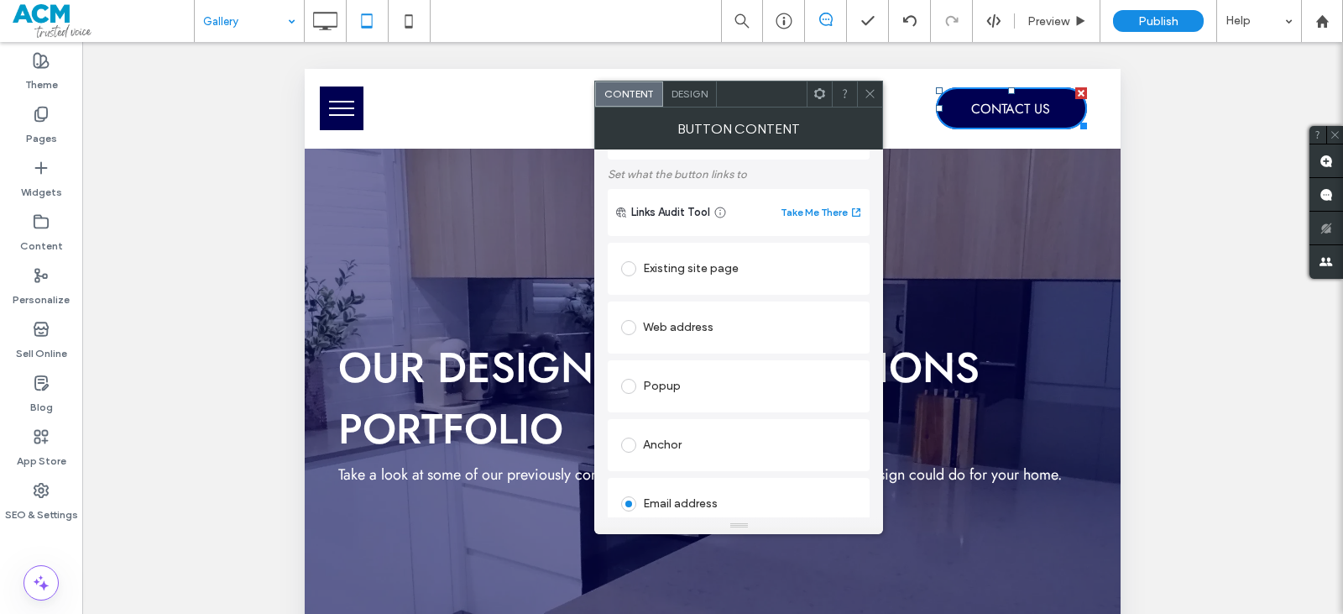
click at [697, 272] on div "Existing site page" at bounding box center [738, 268] width 235 height 27
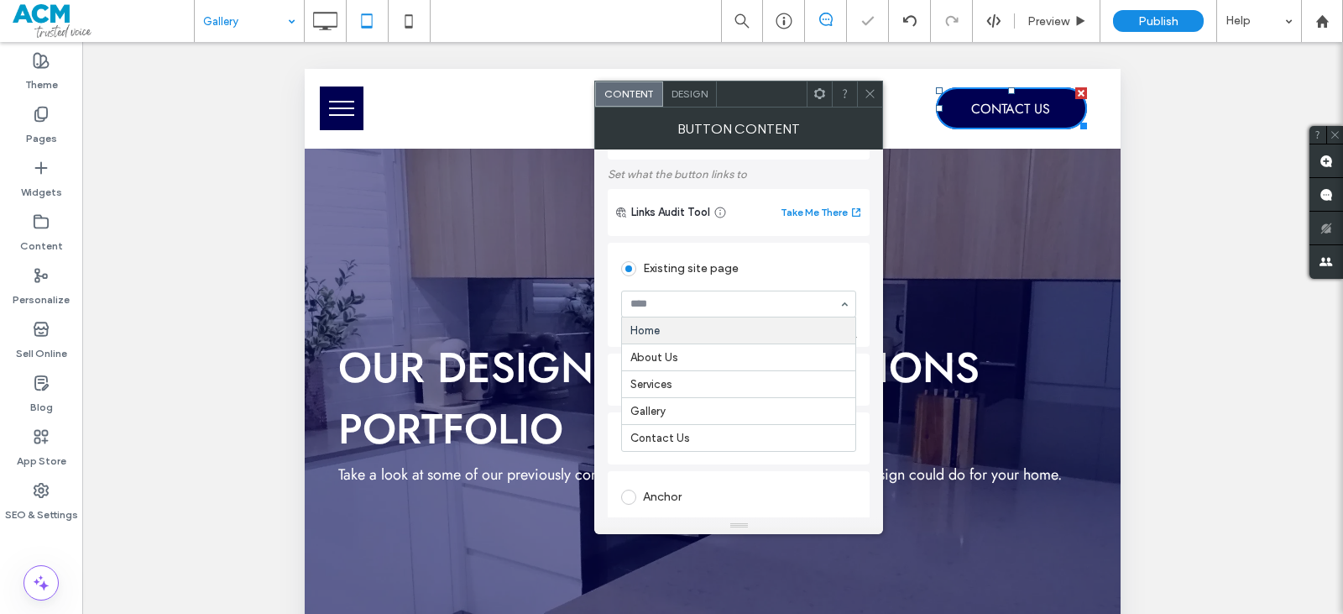
drag, startPoint x: 682, startPoint y: 305, endPoint x: 654, endPoint y: 357, distance: 59.0
click at [874, 100] on span at bounding box center [870, 93] width 13 height 25
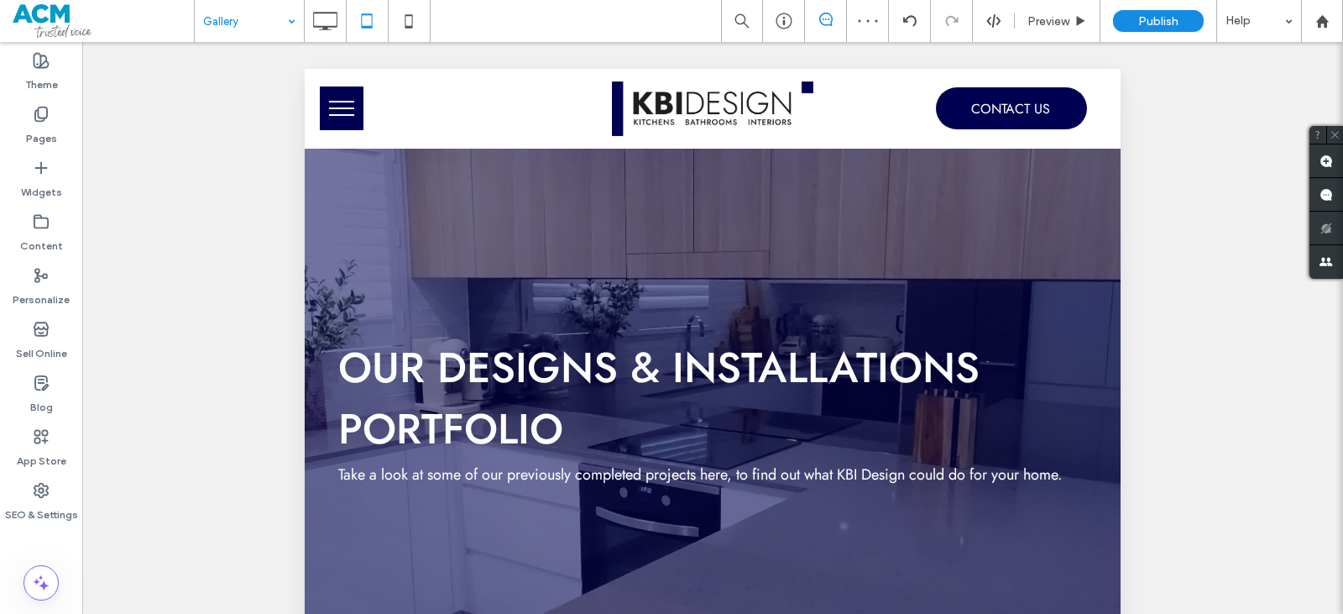
click at [342, 106] on button "menu" at bounding box center [342, 108] width 44 height 44
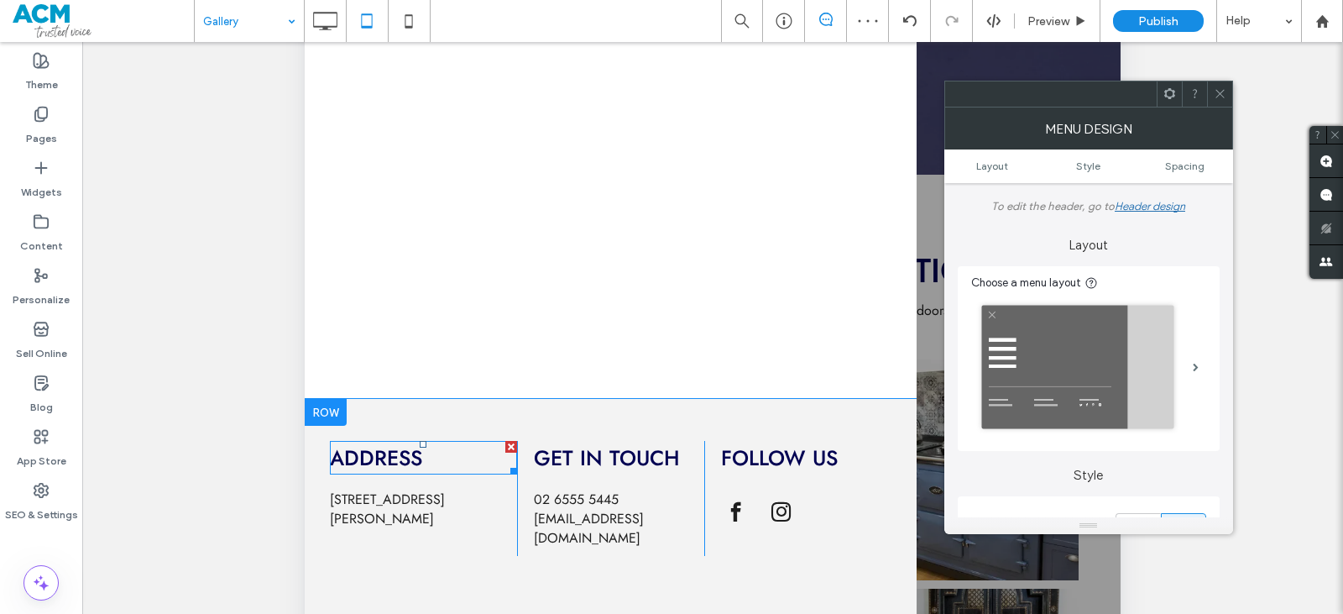
scroll to position [557, 0]
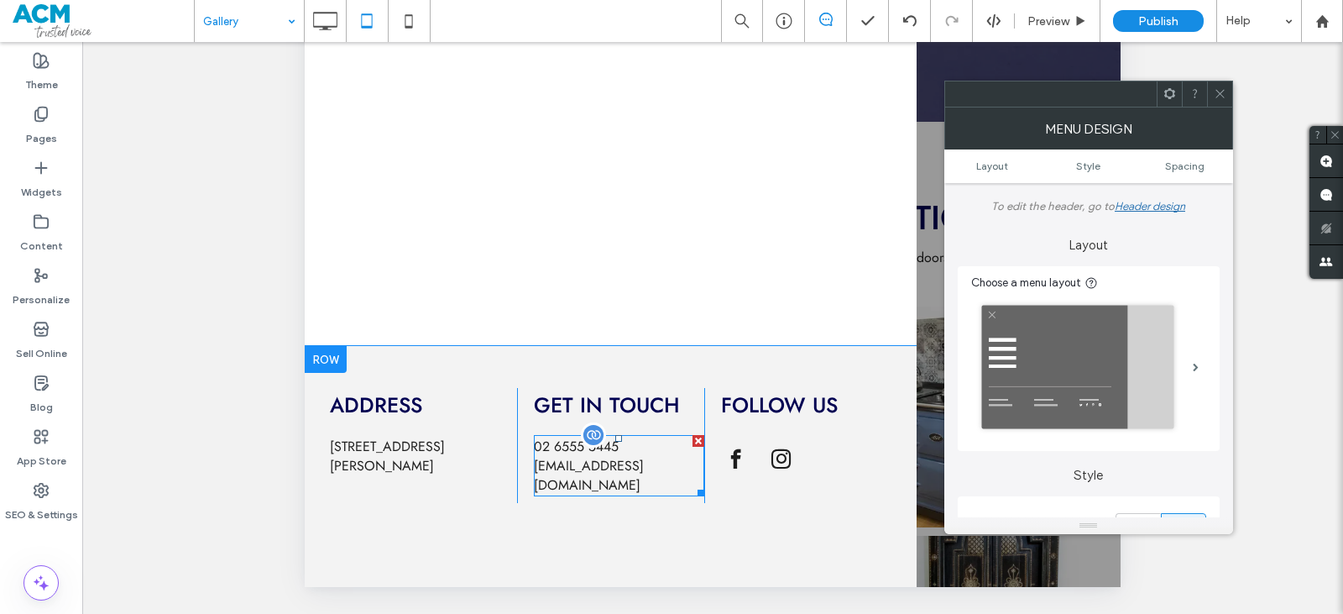
click at [566, 484] on span "info@kbidesign.com.au" at bounding box center [589, 475] width 110 height 39
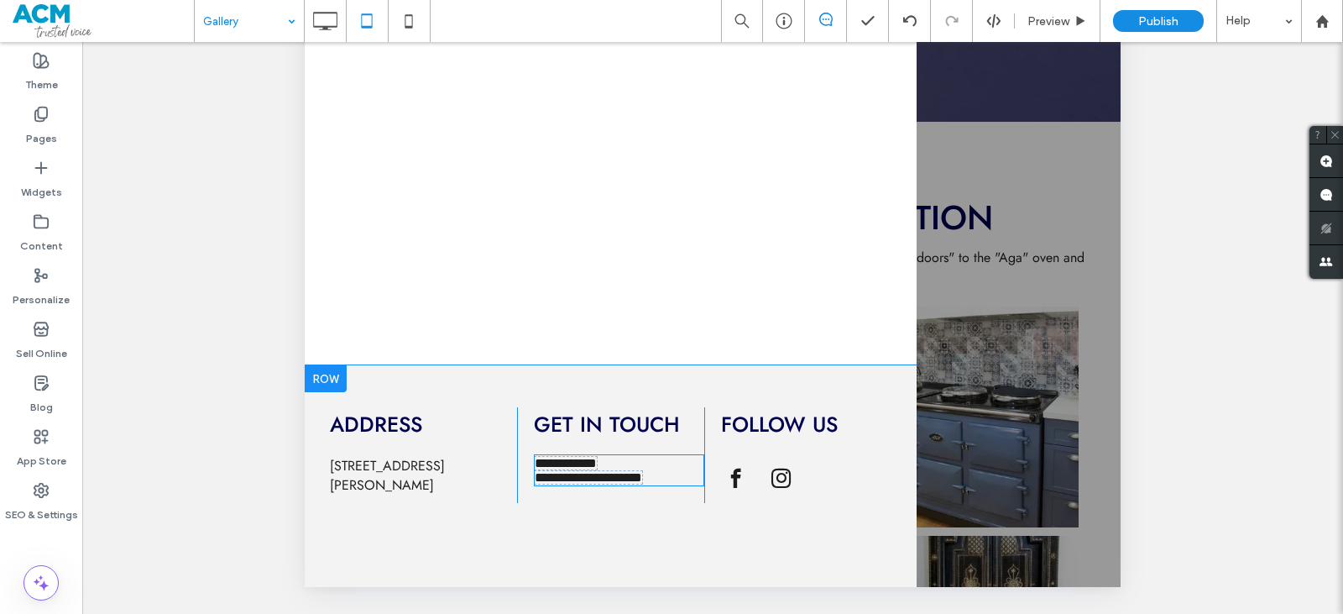
type input "****"
type input "**"
click at [567, 484] on span "**********" at bounding box center [588, 477] width 107 height 13
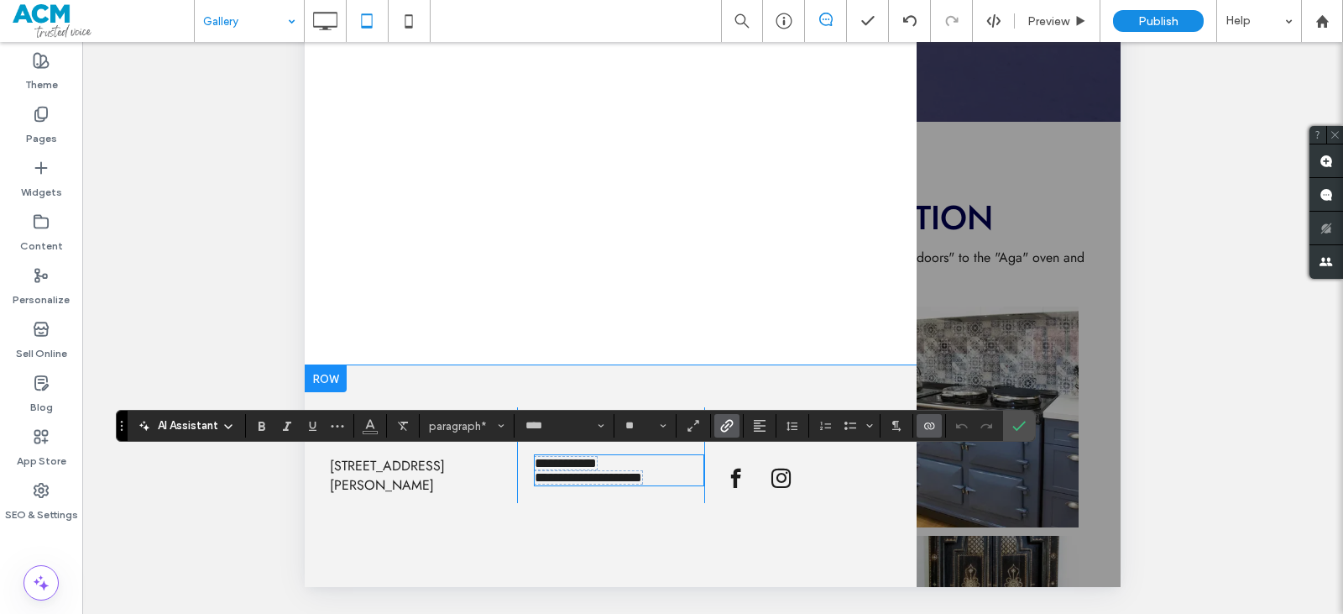
scroll to position [1, 0]
click at [926, 429] on icon "Connect To Data" at bounding box center [929, 425] width 13 height 13
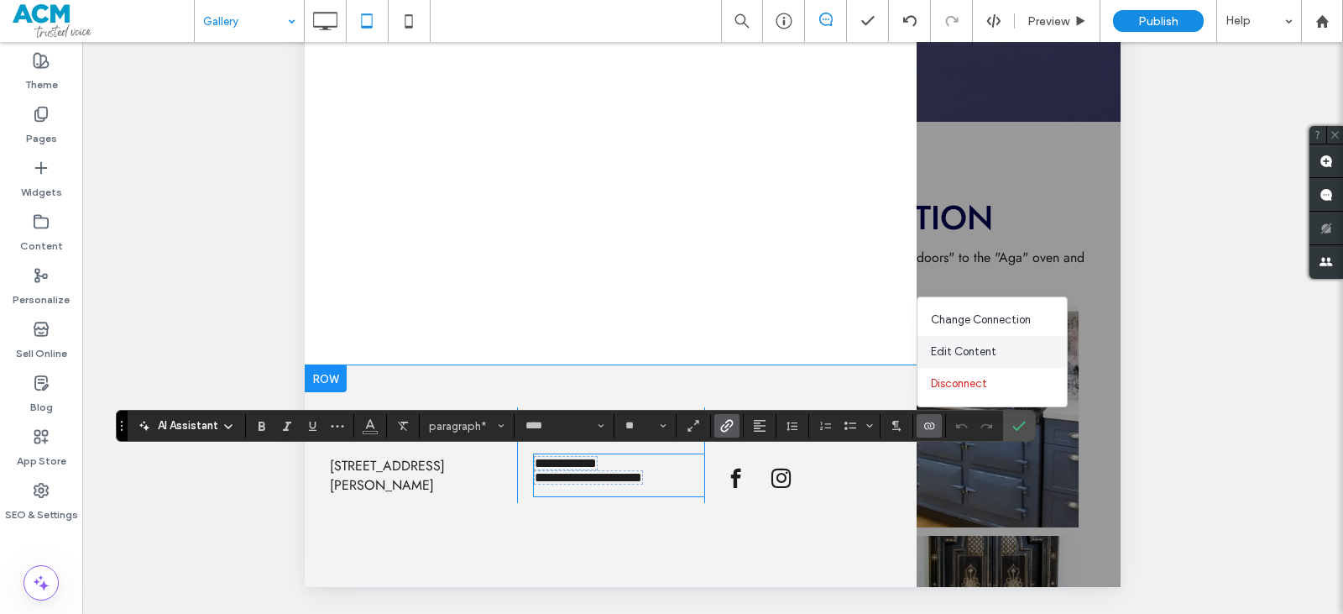
click at [980, 348] on span "Edit Content" at bounding box center [963, 351] width 65 height 17
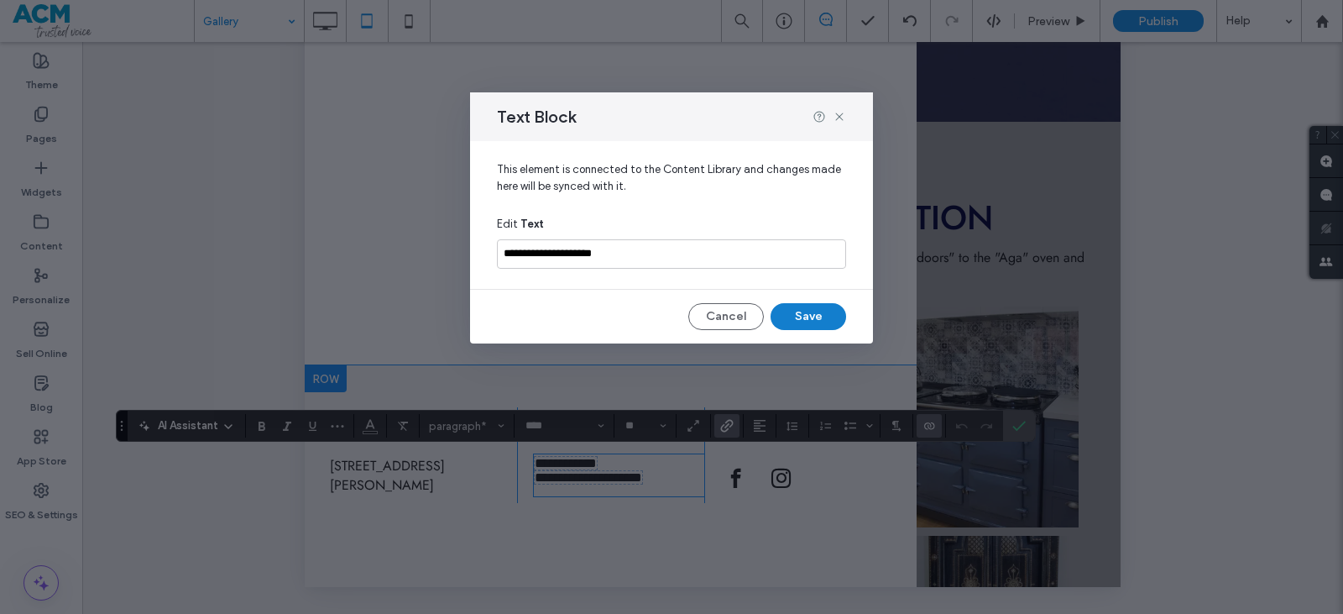
click at [801, 314] on button "Save" at bounding box center [809, 316] width 76 height 27
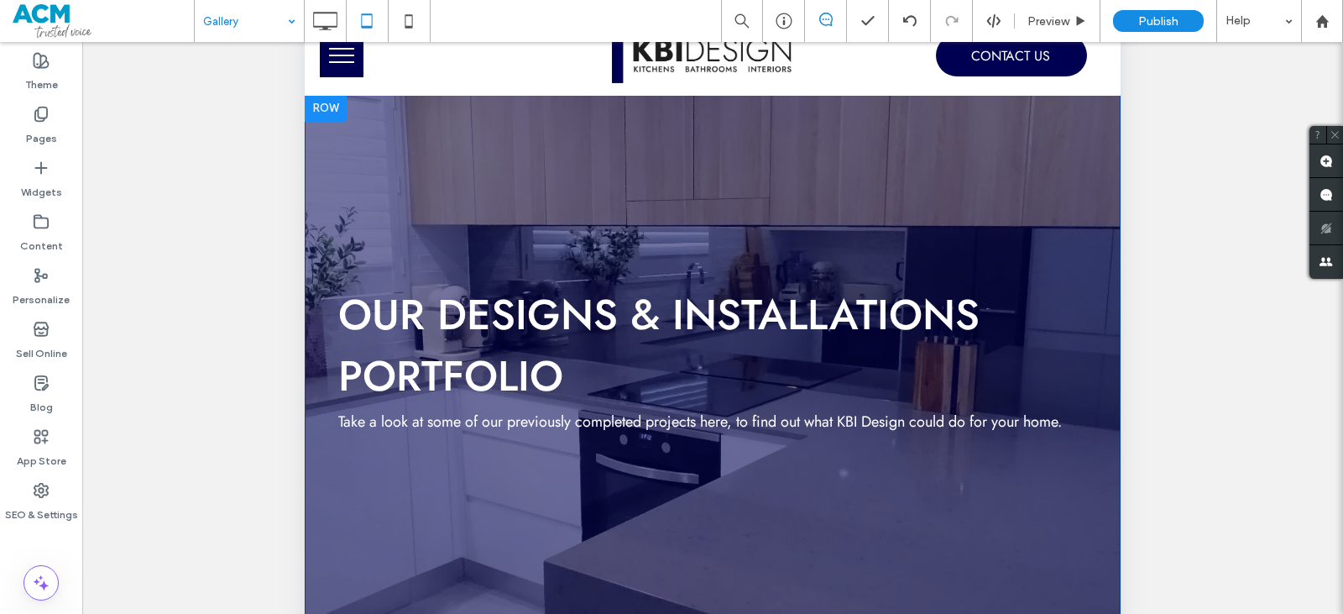
scroll to position [0, 0]
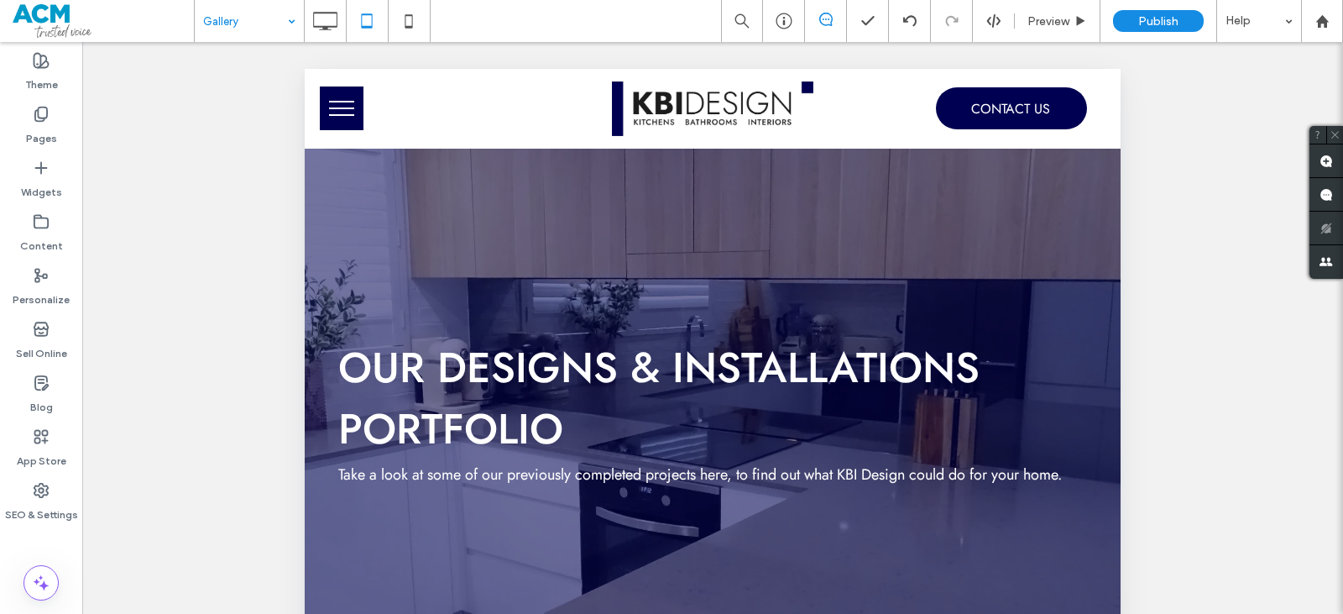
click at [358, 112] on button "menu" at bounding box center [342, 108] width 44 height 44
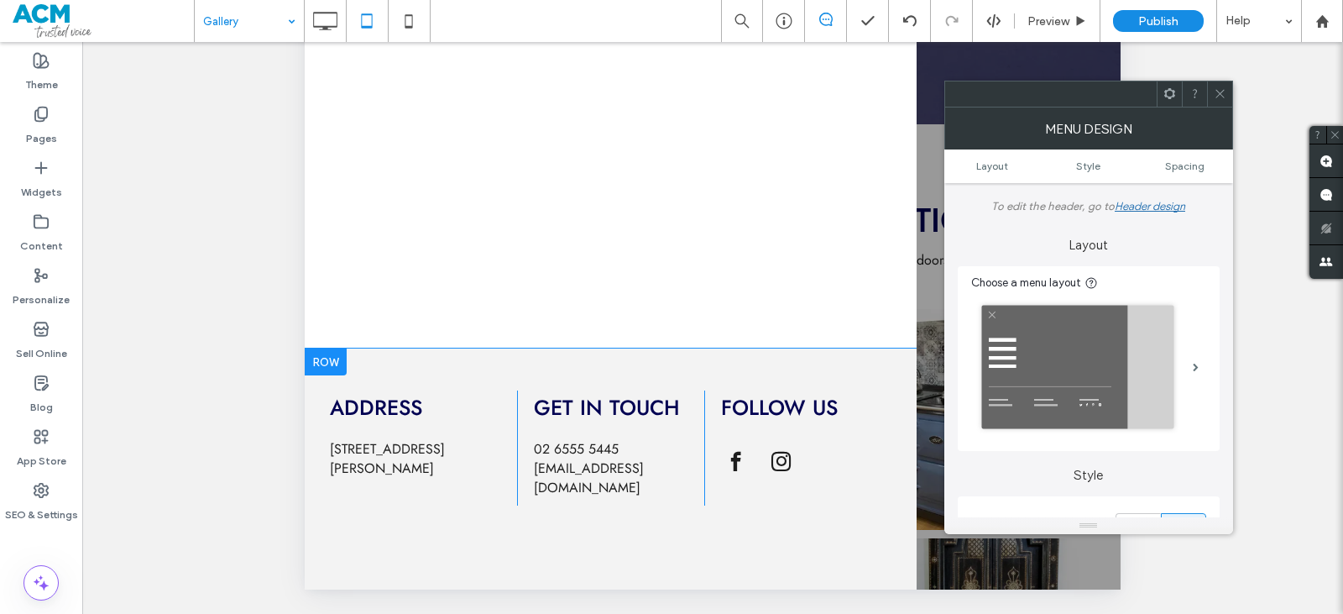
scroll to position [557, 0]
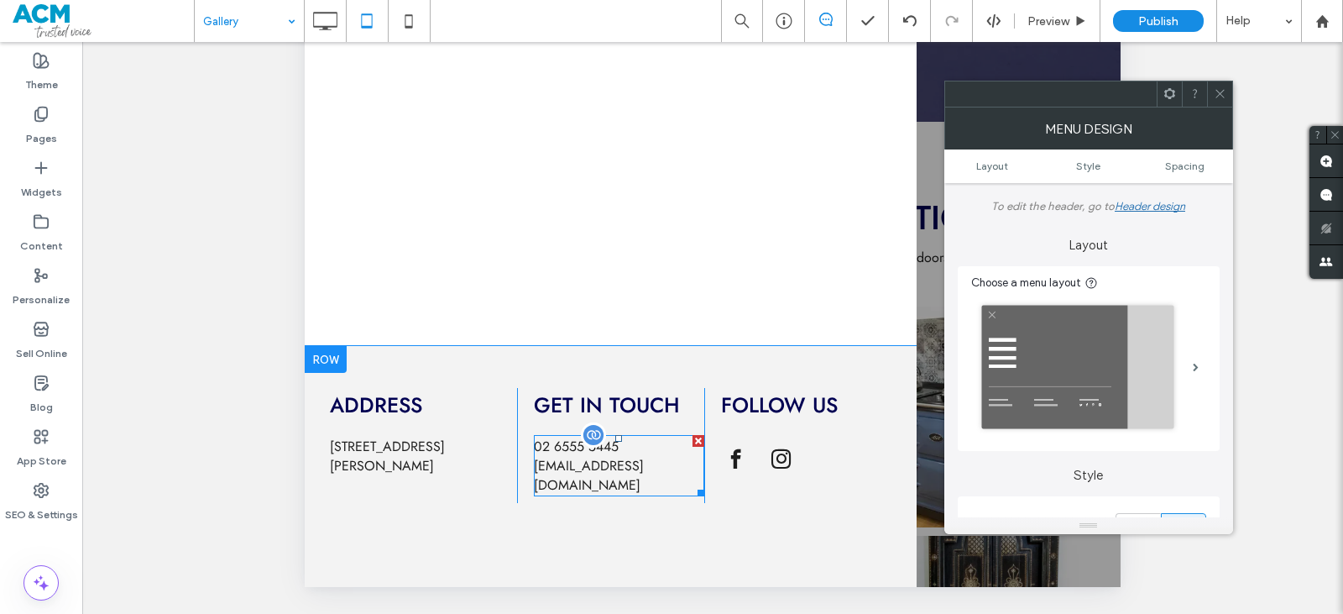
click at [627, 484] on span "info@kbidesign.com.au" at bounding box center [589, 475] width 110 height 39
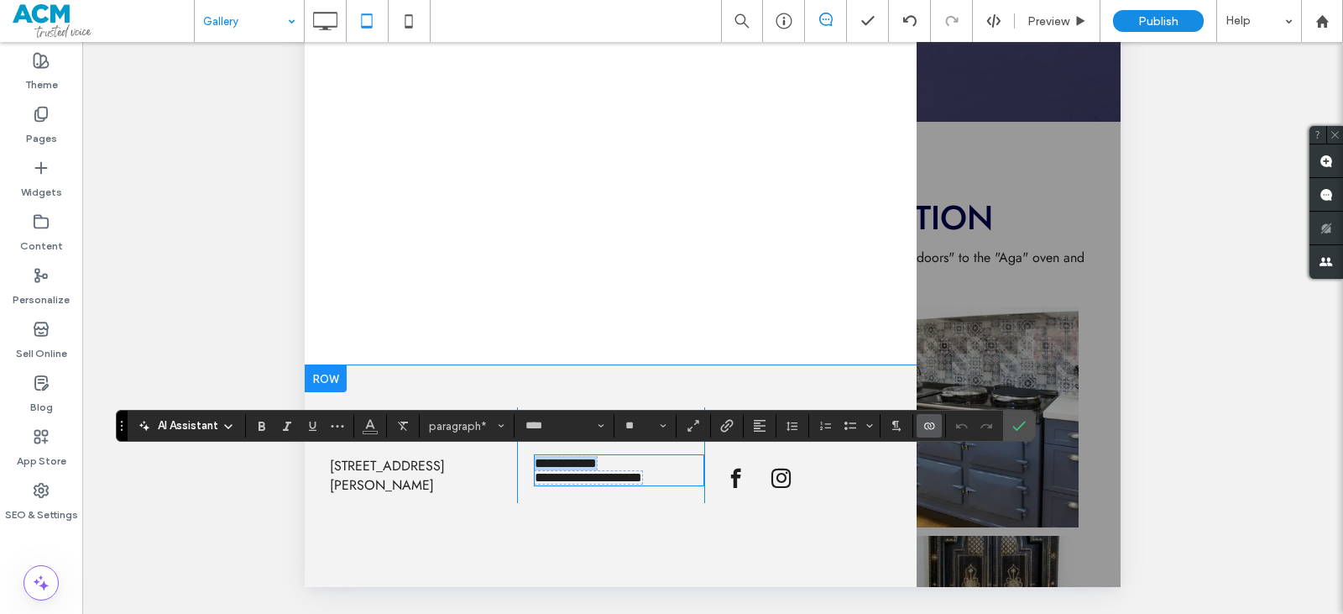
click at [629, 484] on span "**********" at bounding box center [588, 477] width 107 height 13
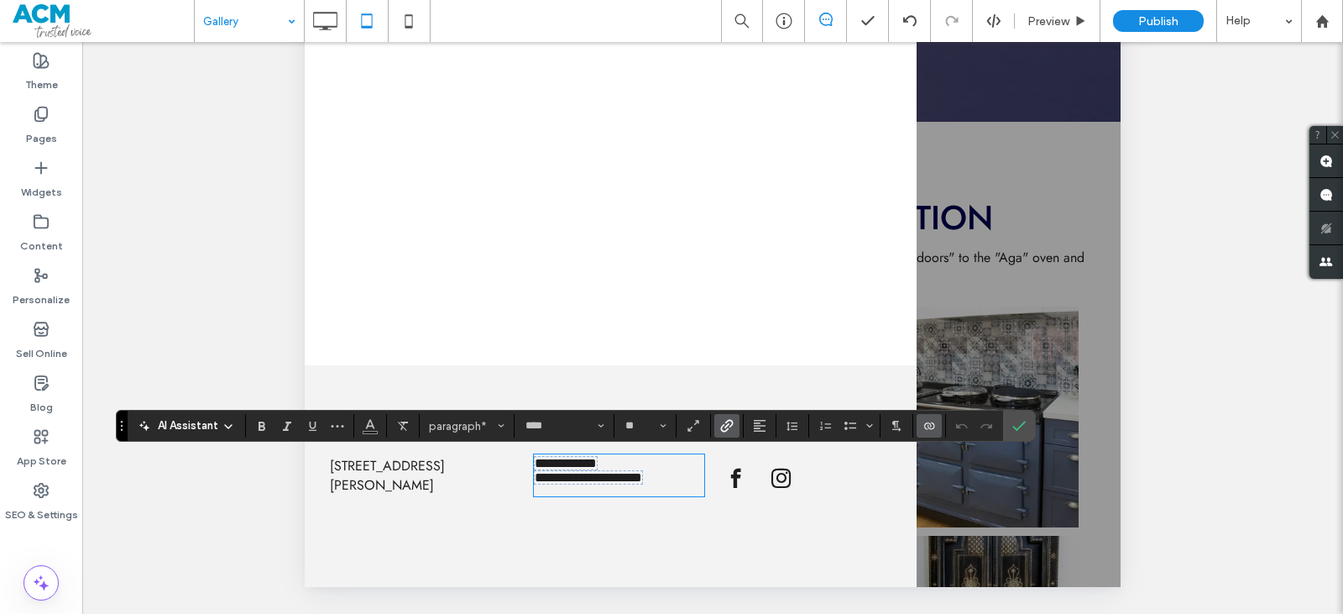
click at [726, 436] on span "Link" at bounding box center [724, 426] width 8 height 24
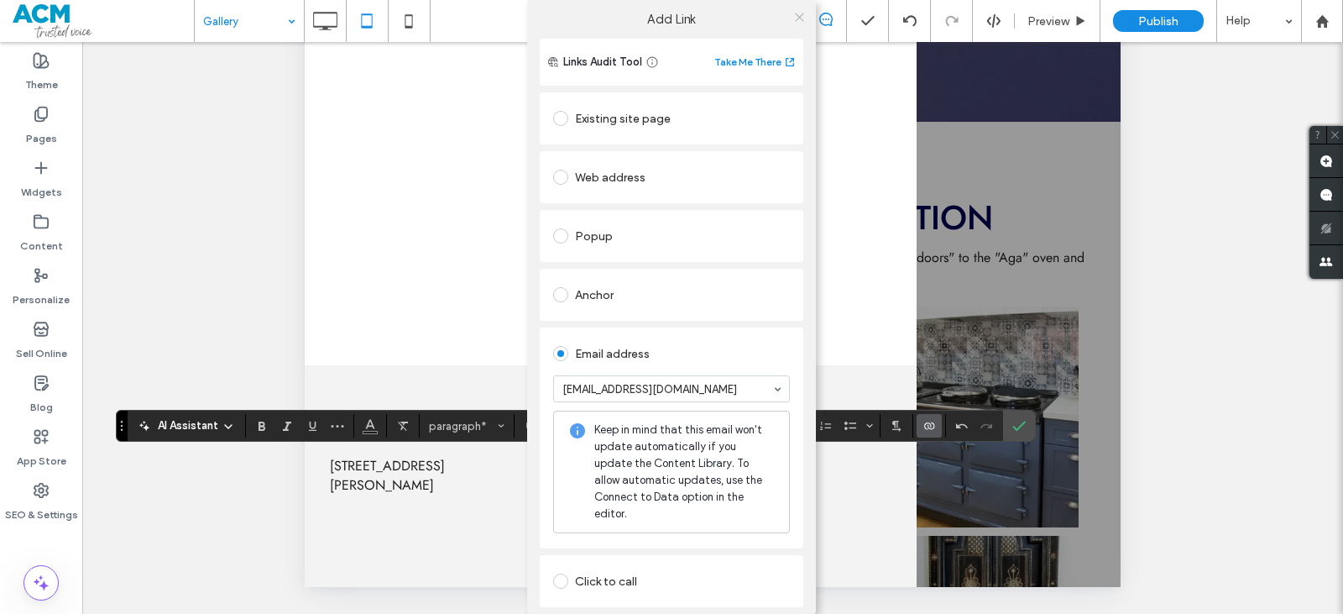
click at [793, 18] on icon at bounding box center [799, 17] width 13 height 13
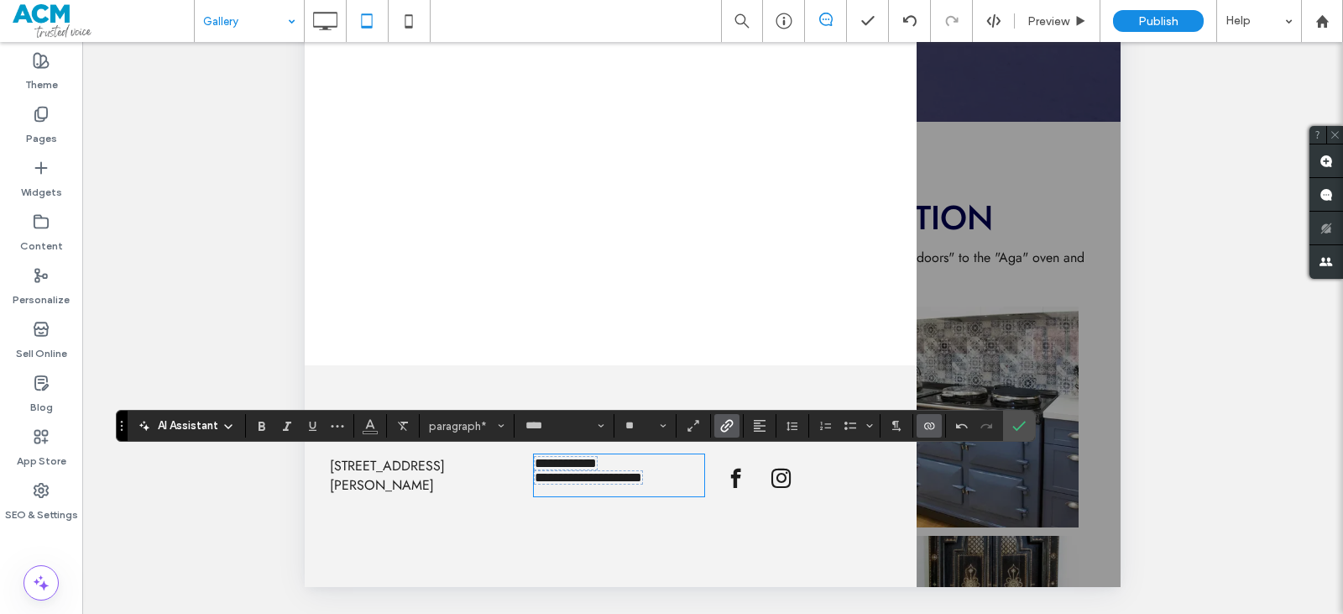
click at [924, 426] on icon "Connect To Data" at bounding box center [929, 425] width 13 height 13
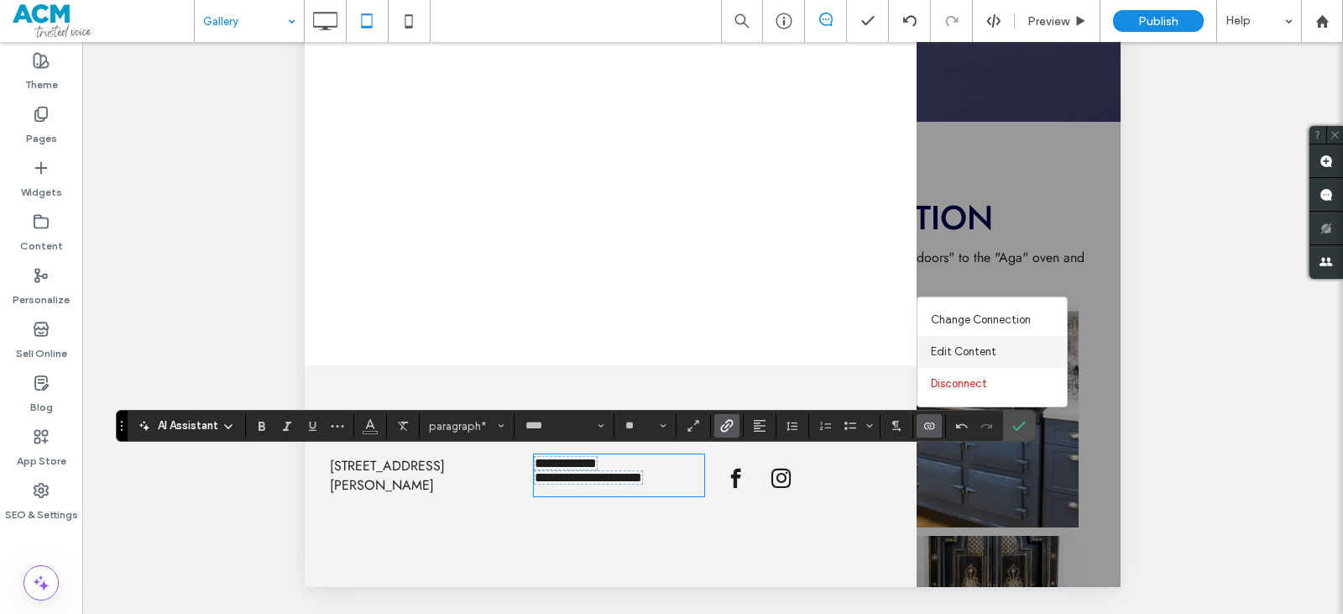
click at [955, 348] on span "Edit Content" at bounding box center [963, 351] width 65 height 17
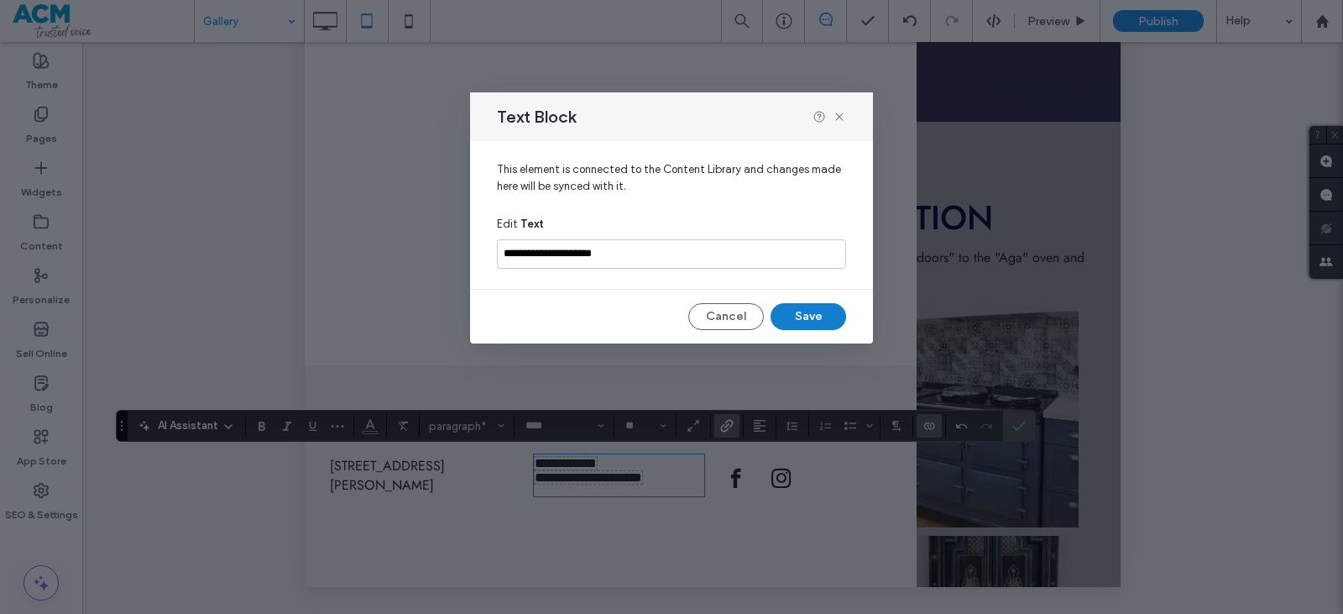
click at [809, 314] on button "Save" at bounding box center [809, 316] width 76 height 27
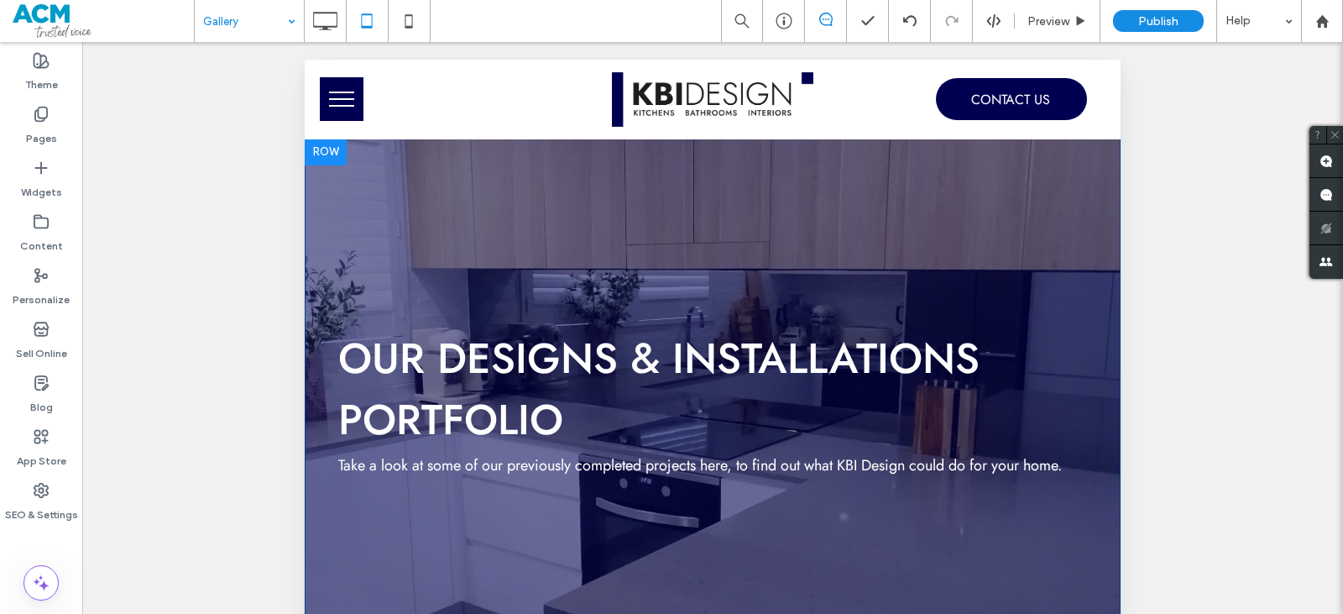
scroll to position [0, 0]
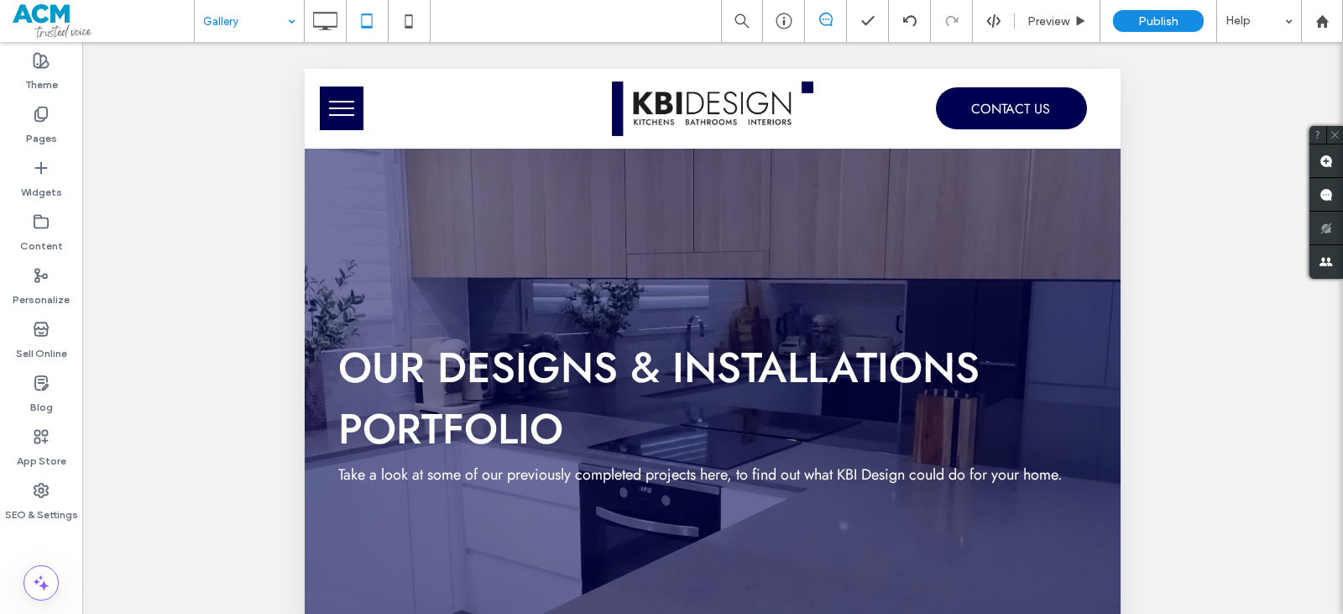
click at [340, 125] on button "menu" at bounding box center [342, 108] width 44 height 44
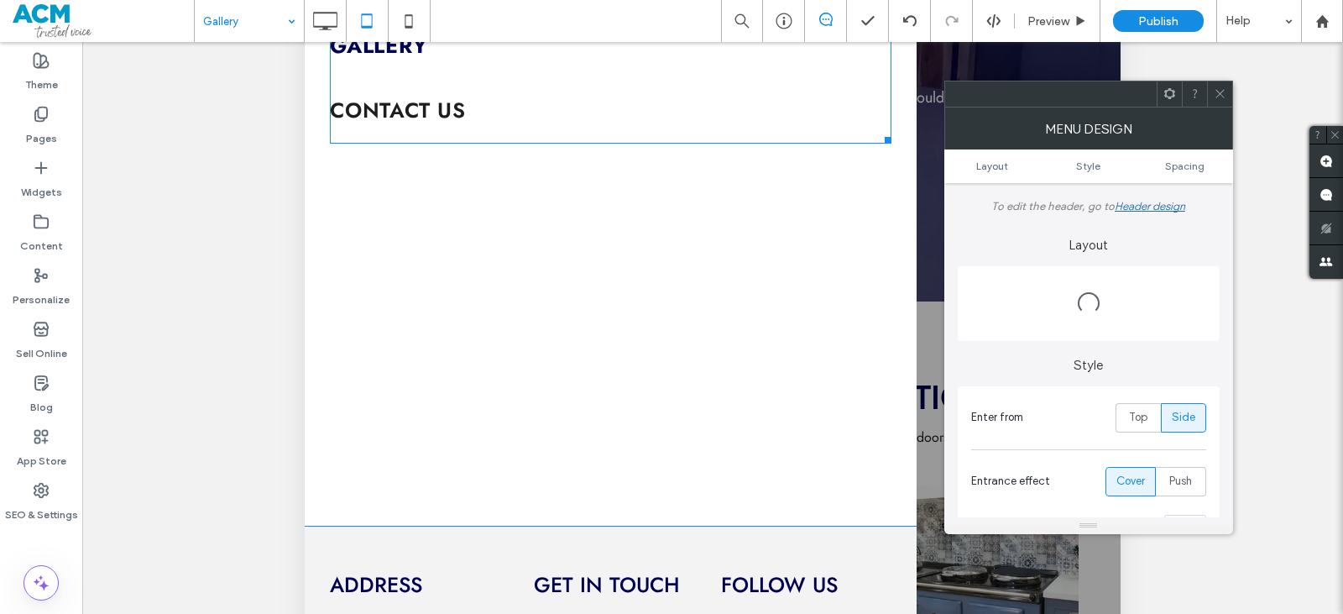
scroll to position [557, 0]
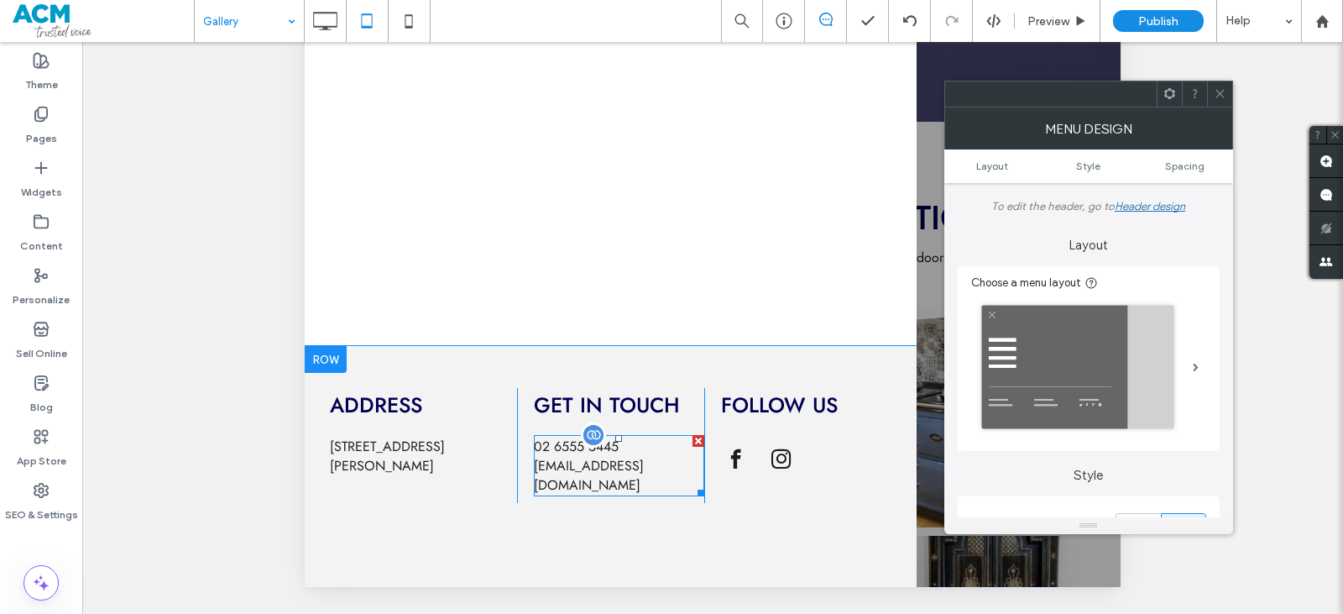
click at [610, 479] on span "info@kbidesign.com.au" at bounding box center [589, 475] width 110 height 39
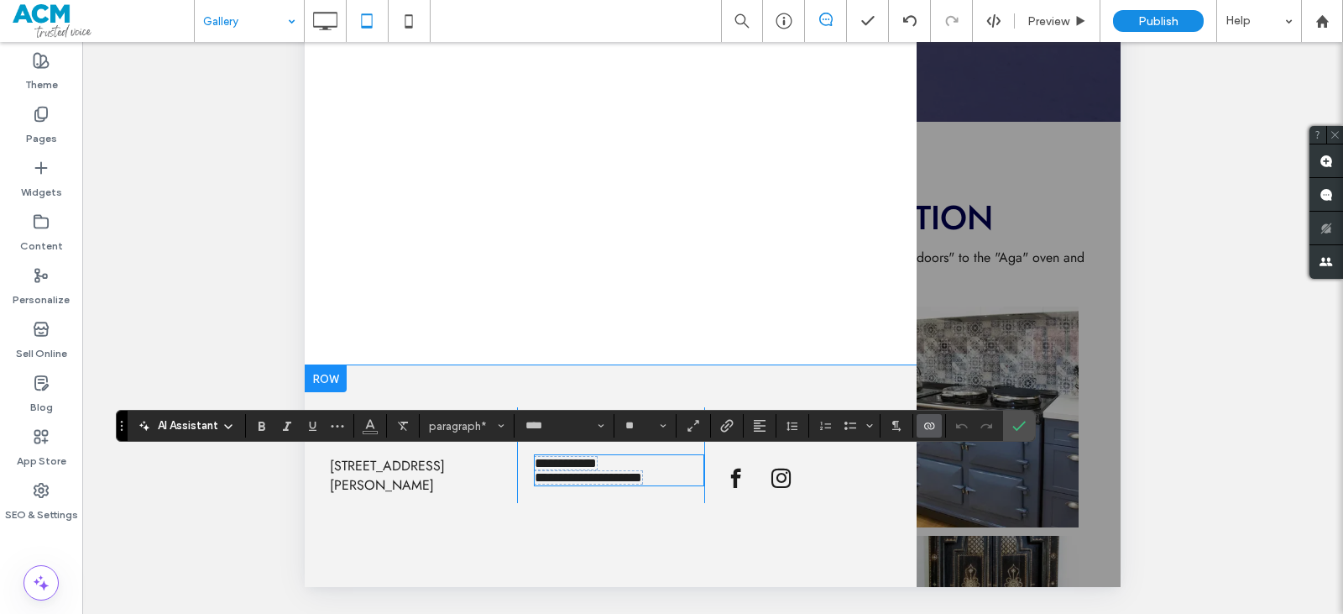
click at [614, 484] on span "**********" at bounding box center [588, 477] width 107 height 13
click at [932, 429] on use "Connect To Data" at bounding box center [929, 425] width 10 height 7
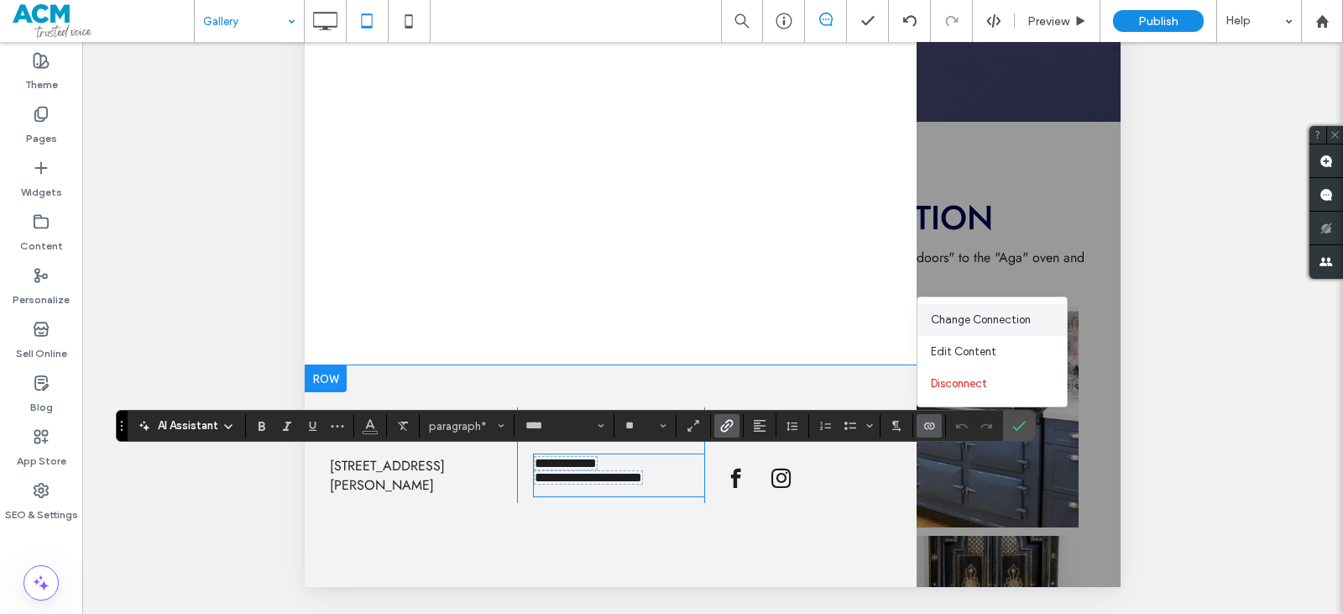
click at [962, 315] on span "Change Connection" at bounding box center [981, 319] width 100 height 17
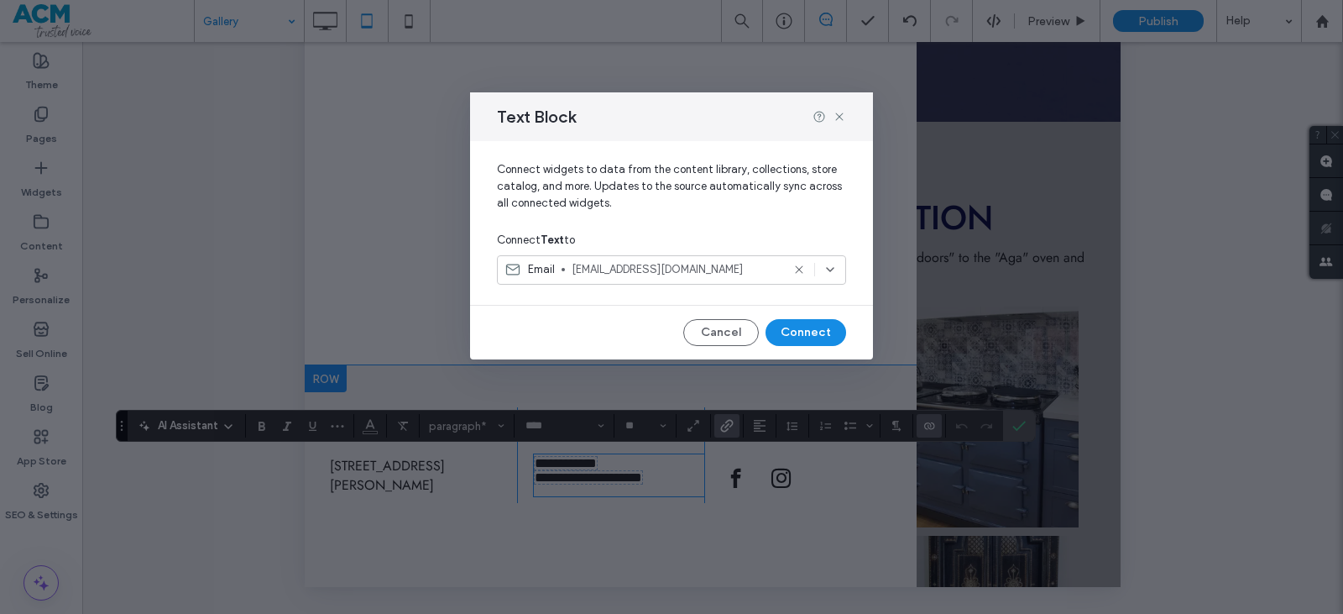
click at [758, 267] on span "info@kbidesign.com.au" at bounding box center [676, 269] width 209 height 17
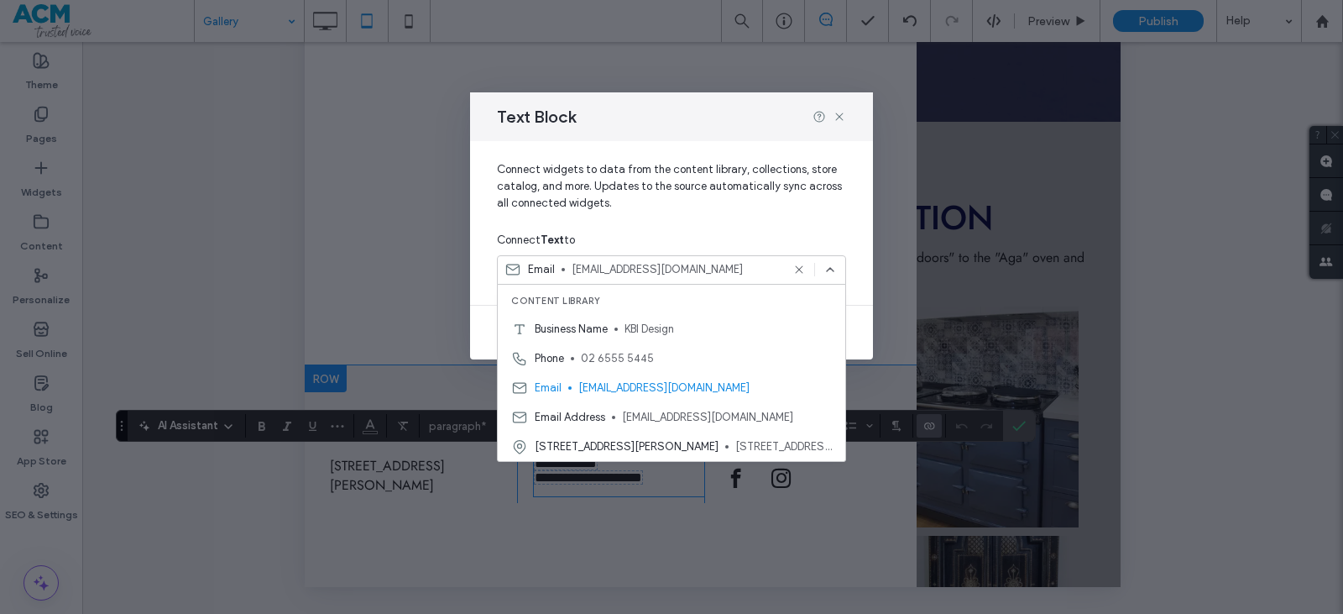
click at [627, 387] on span "info@kbidesign.com.au" at bounding box center [705, 387] width 254 height 17
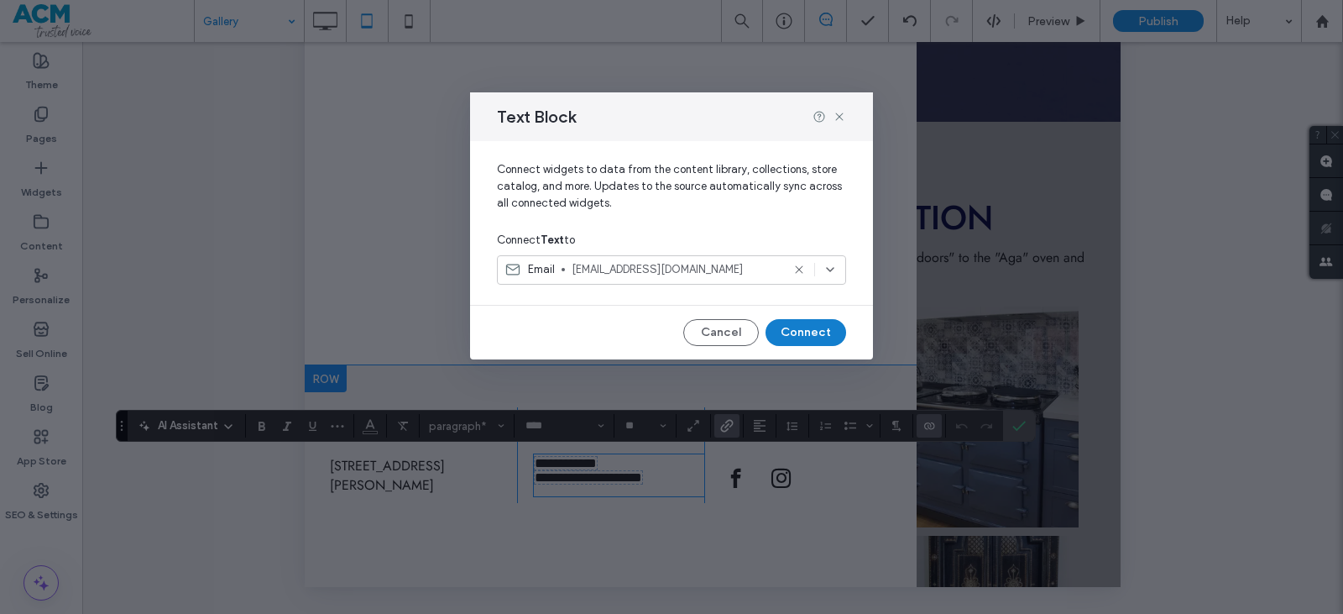
drag, startPoint x: 787, startPoint y: 340, endPoint x: 489, endPoint y: 828, distance: 572.0
click at [787, 340] on button "Connect" at bounding box center [806, 332] width 81 height 27
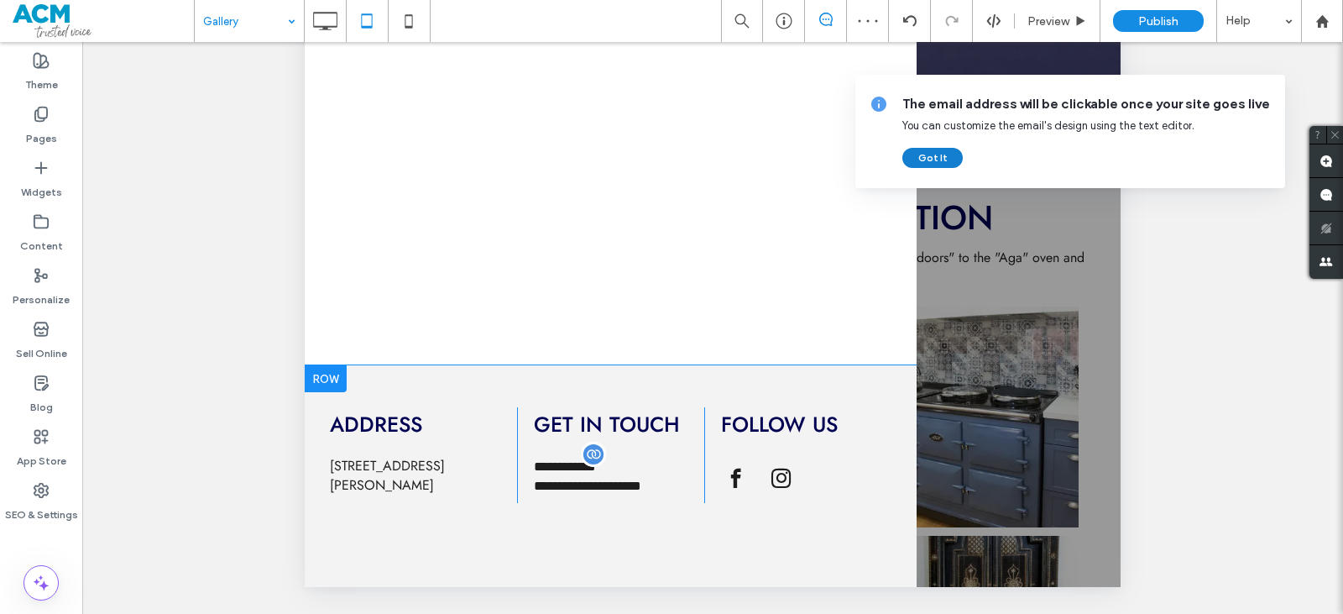
click at [930, 154] on button "Got It" at bounding box center [932, 158] width 60 height 20
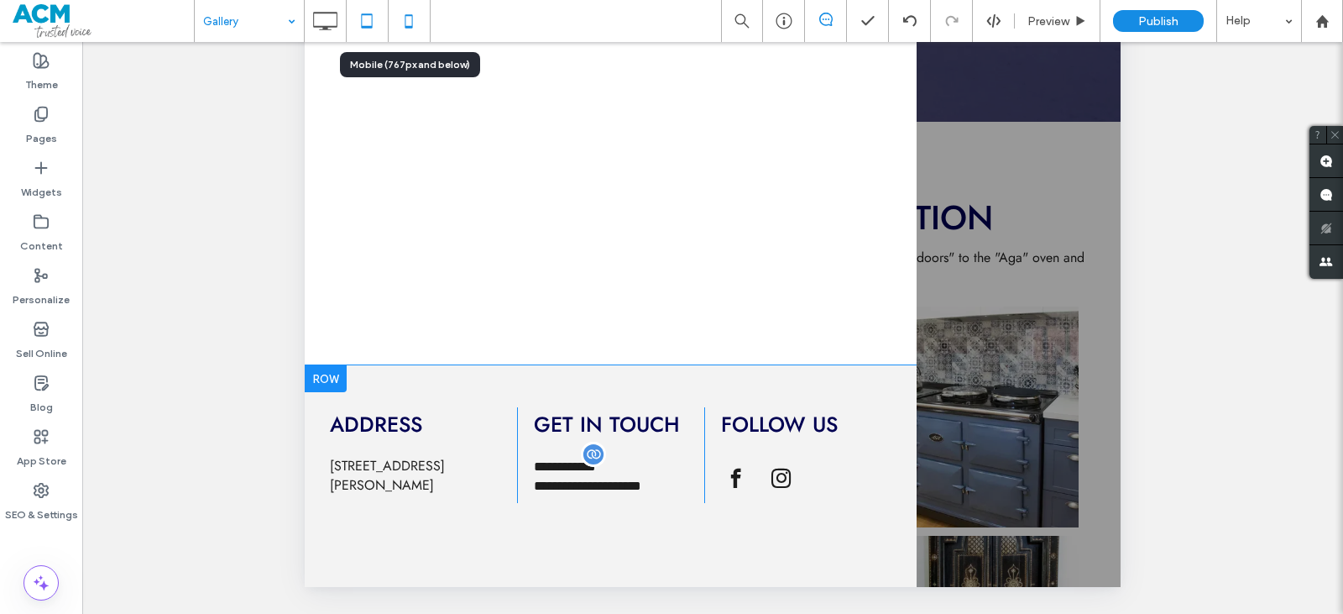
click at [415, 19] on icon at bounding box center [409, 21] width 34 height 34
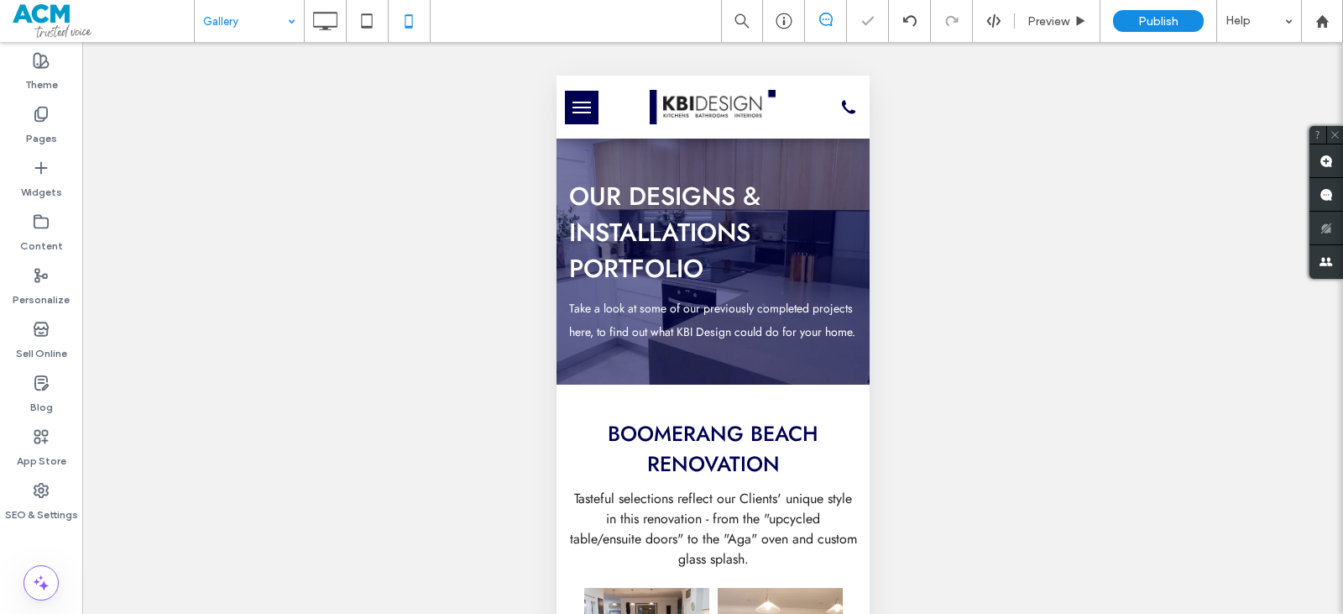
scroll to position [0, 0]
click at [573, 103] on button "menu" at bounding box center [581, 108] width 34 height 34
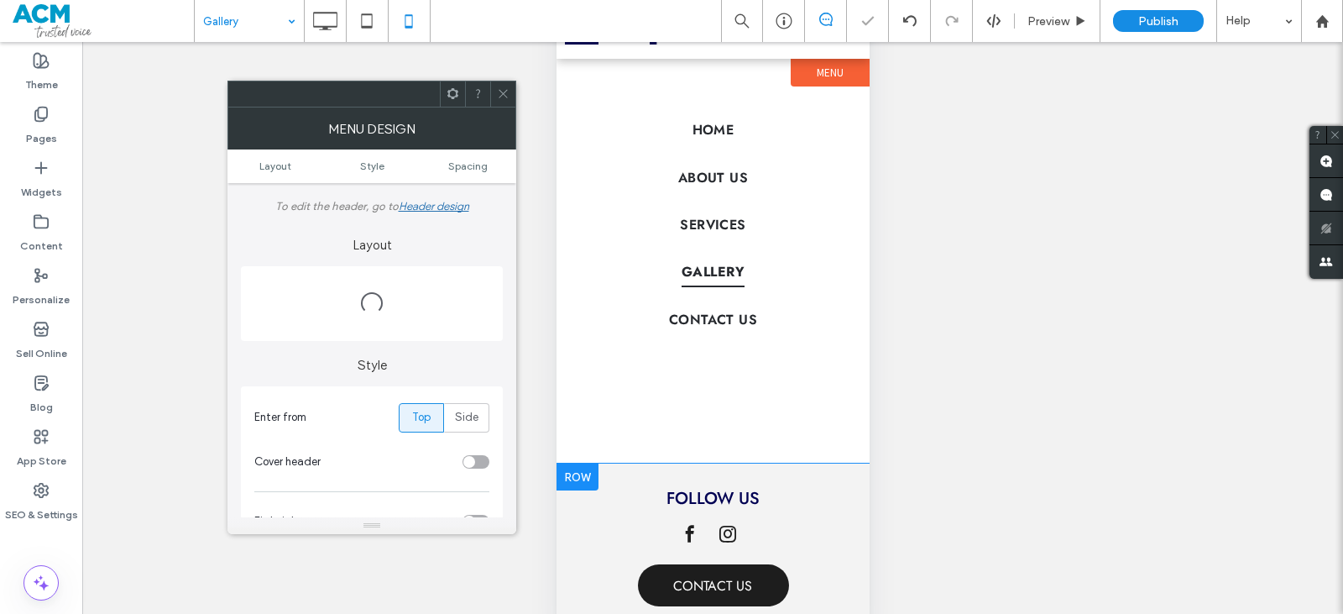
scroll to position [81, 0]
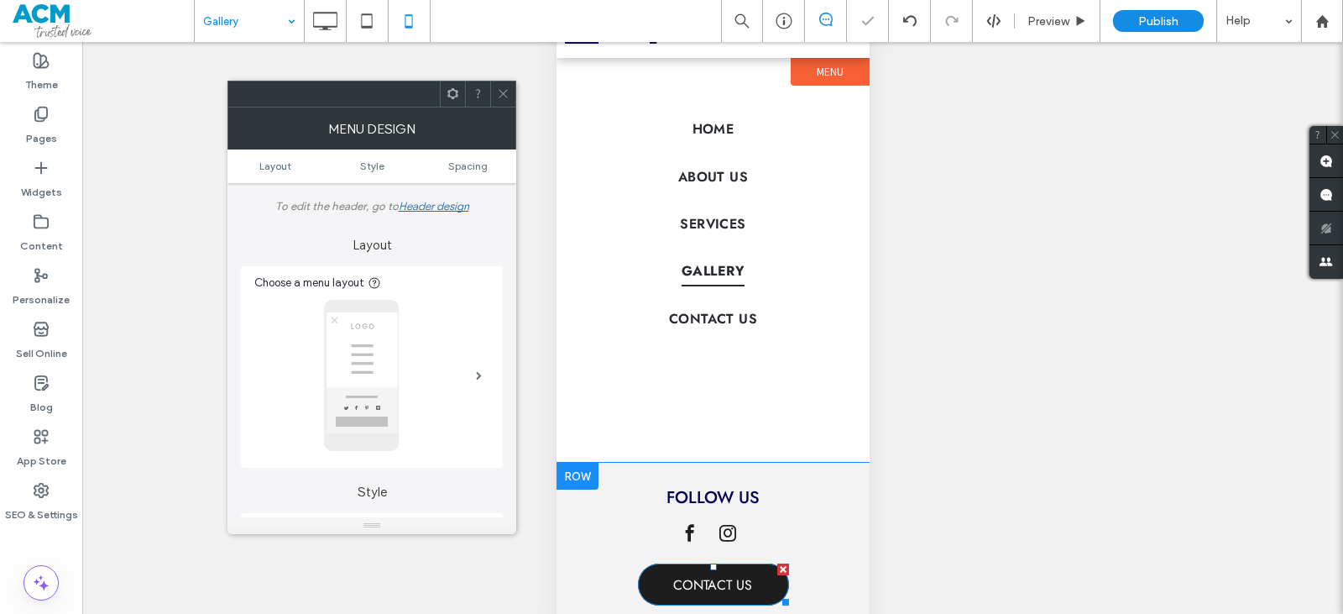
click at [728, 586] on span "CONTACT US" at bounding box center [711, 585] width 79 height 36
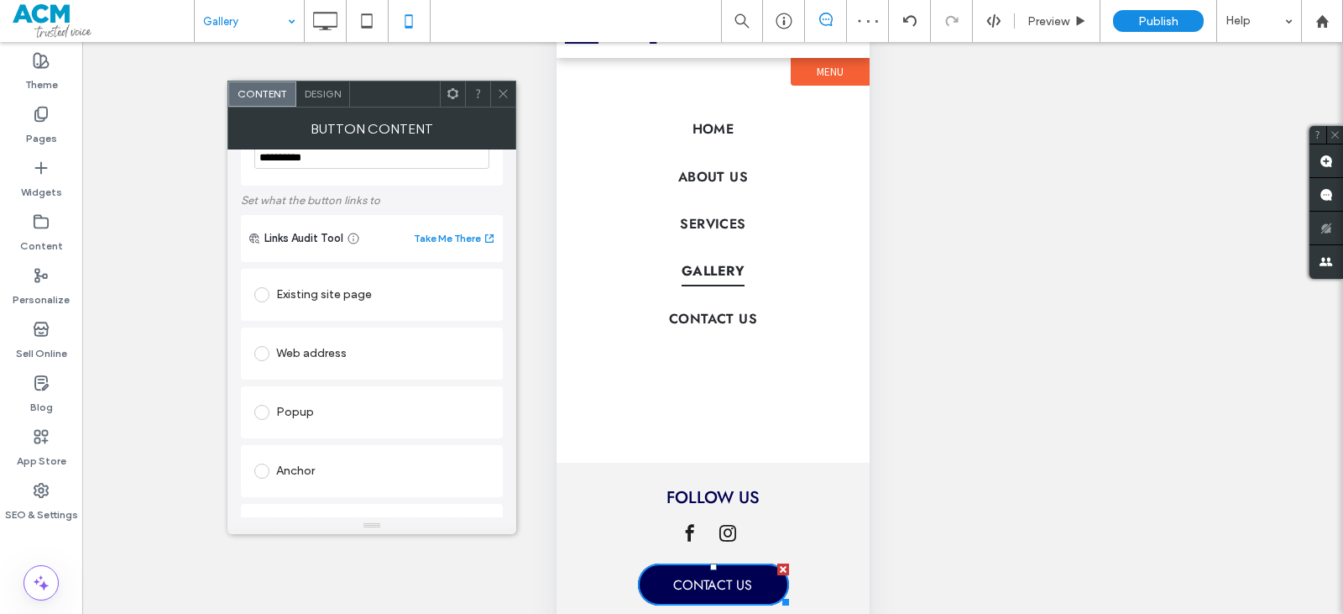
scroll to position [84, 0]
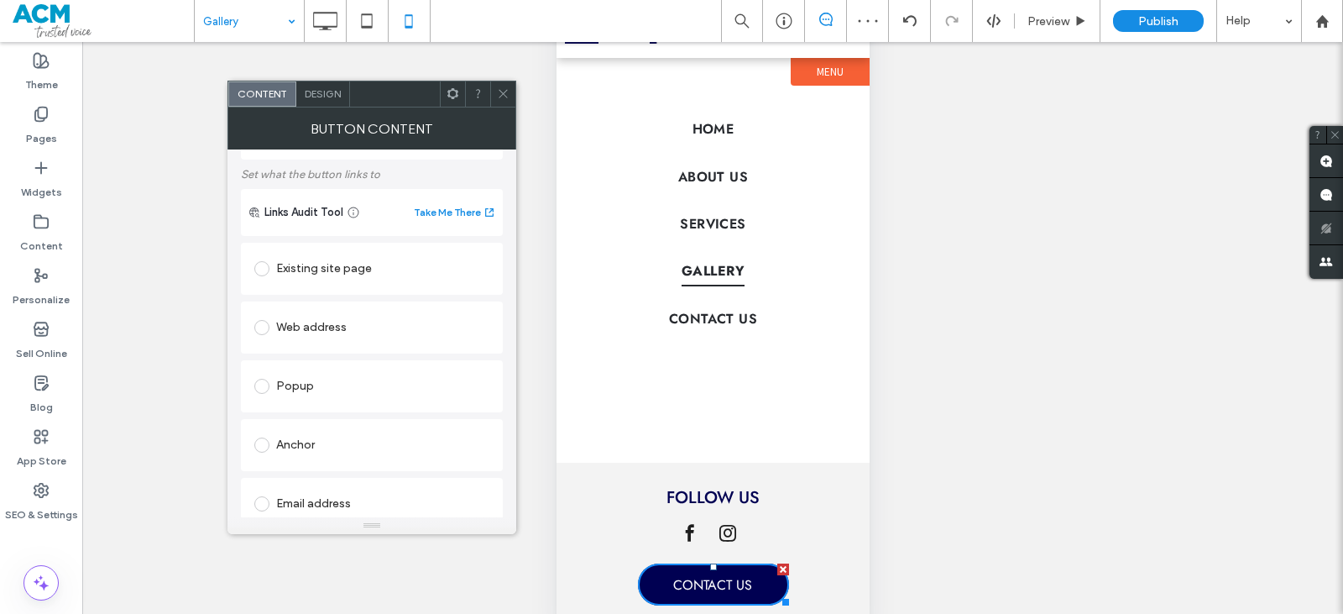
click at [336, 271] on div "Existing site page" at bounding box center [371, 268] width 235 height 27
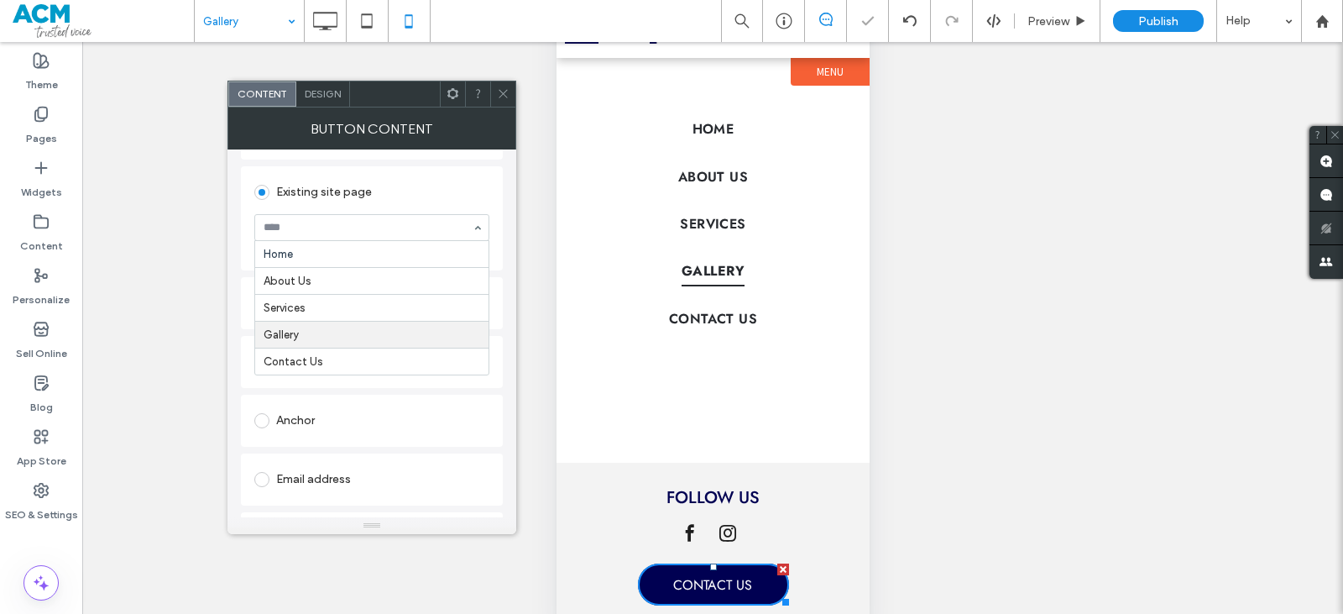
scroll to position [168, 0]
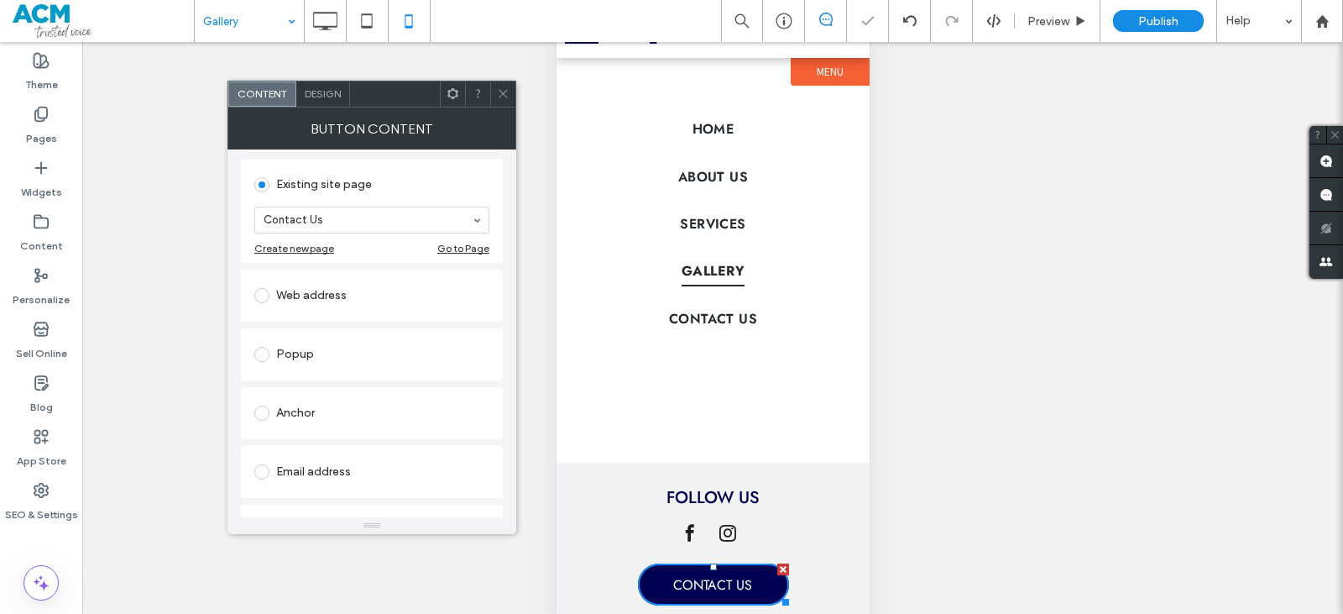
click at [502, 91] on icon at bounding box center [503, 93] width 13 height 13
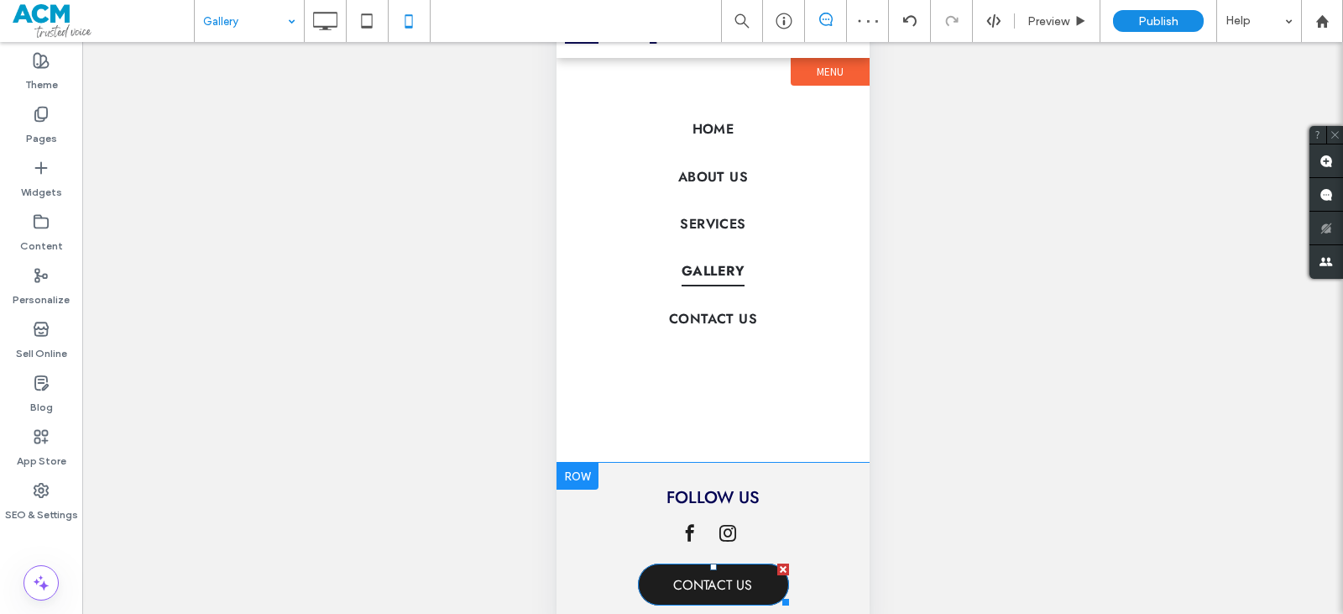
click at [719, 581] on span "CONTACT US" at bounding box center [711, 585] width 79 height 36
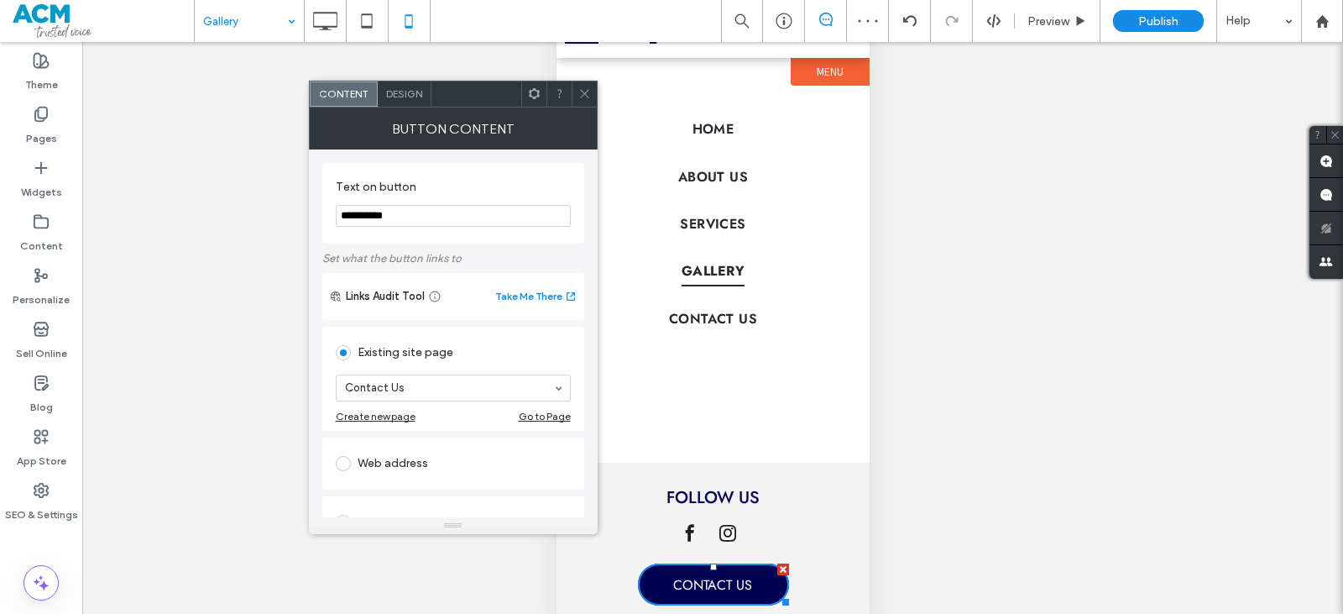
click at [400, 91] on span "Design" at bounding box center [404, 93] width 36 height 13
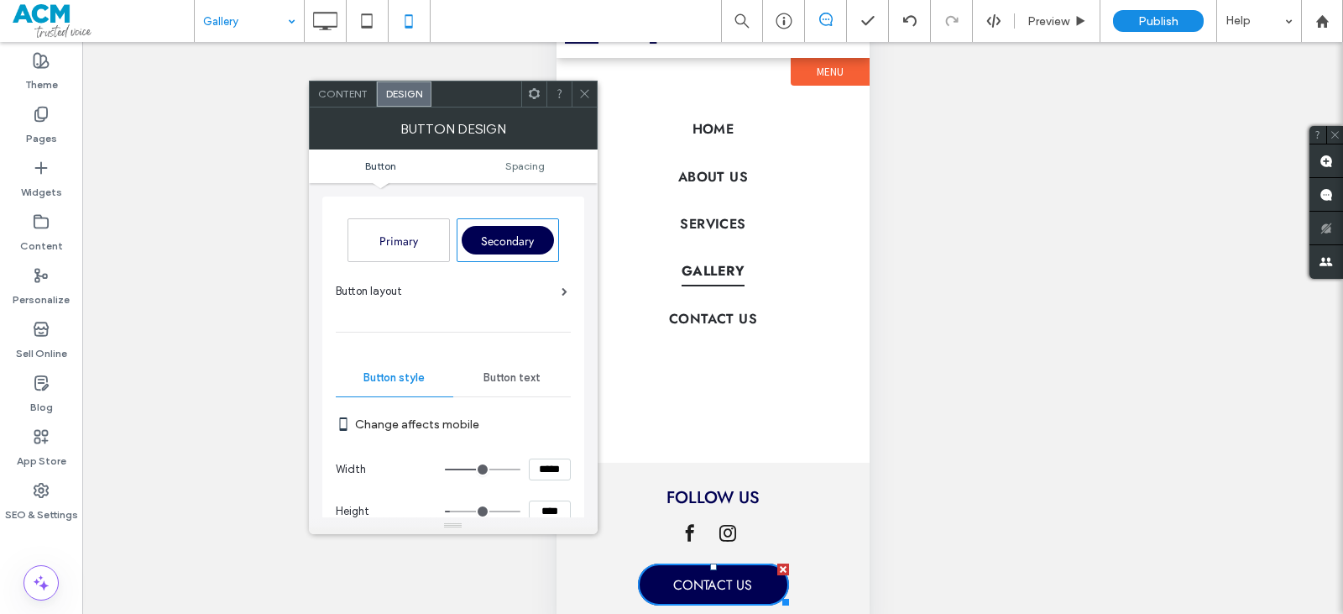
click at [530, 105] on span at bounding box center [534, 93] width 13 height 25
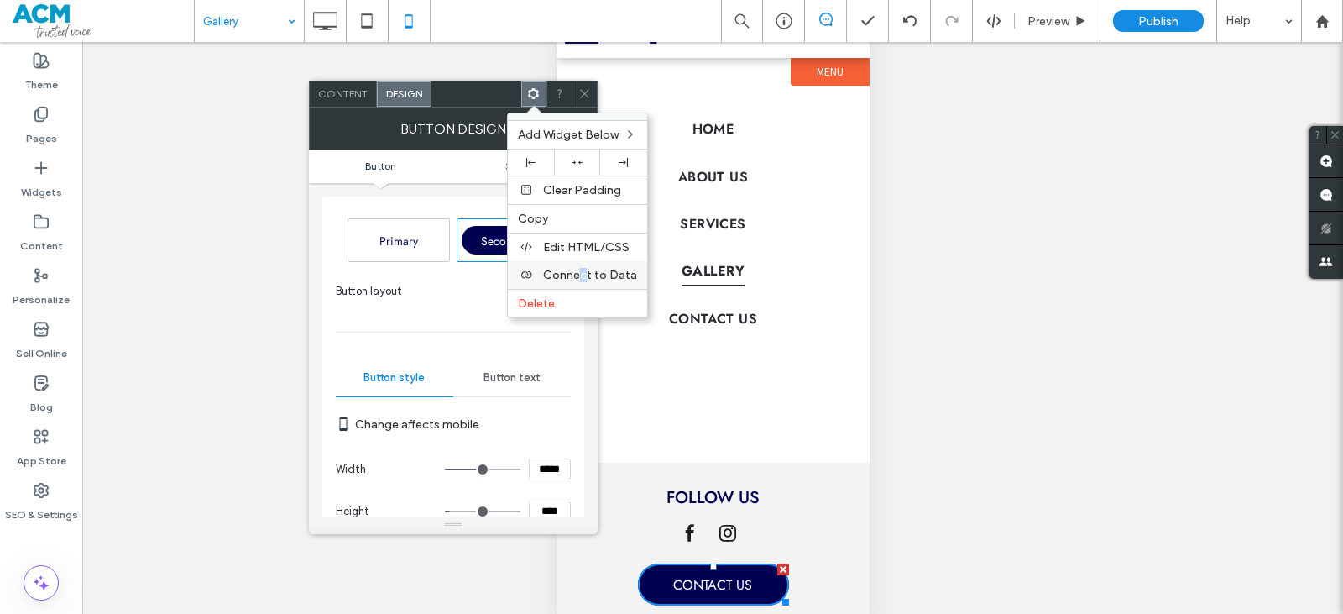
click at [583, 266] on div "Connect to Data" at bounding box center [577, 275] width 139 height 28
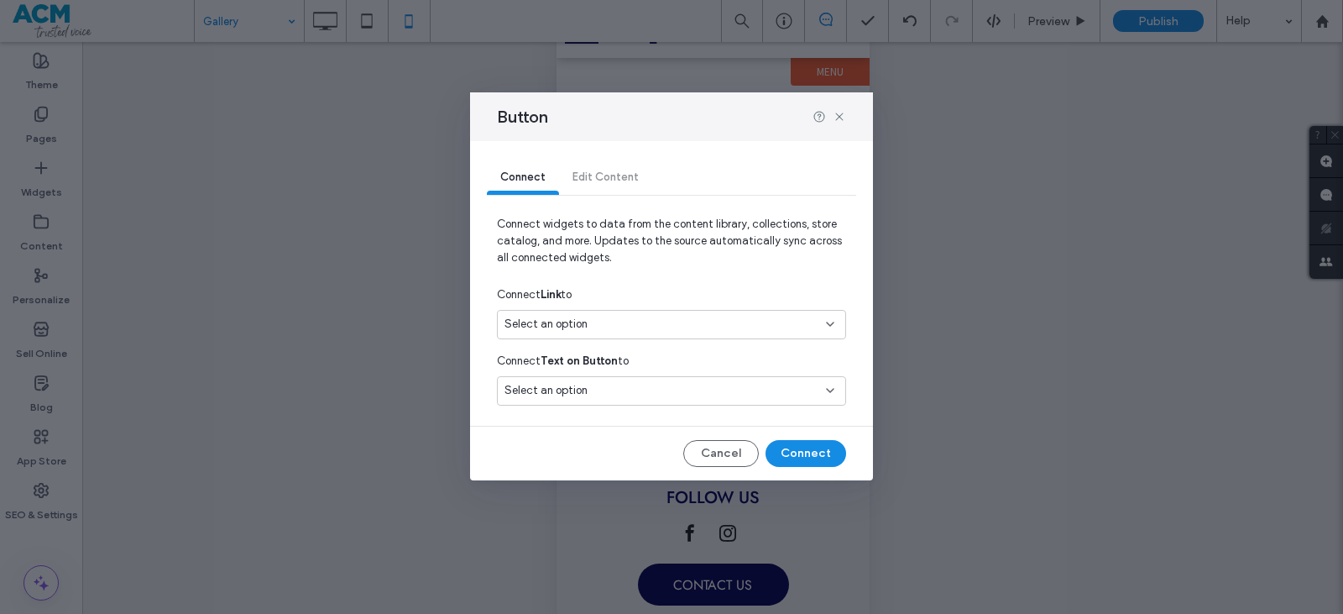
click at [594, 320] on div "Select an option" at bounding box center [662, 324] width 314 height 17
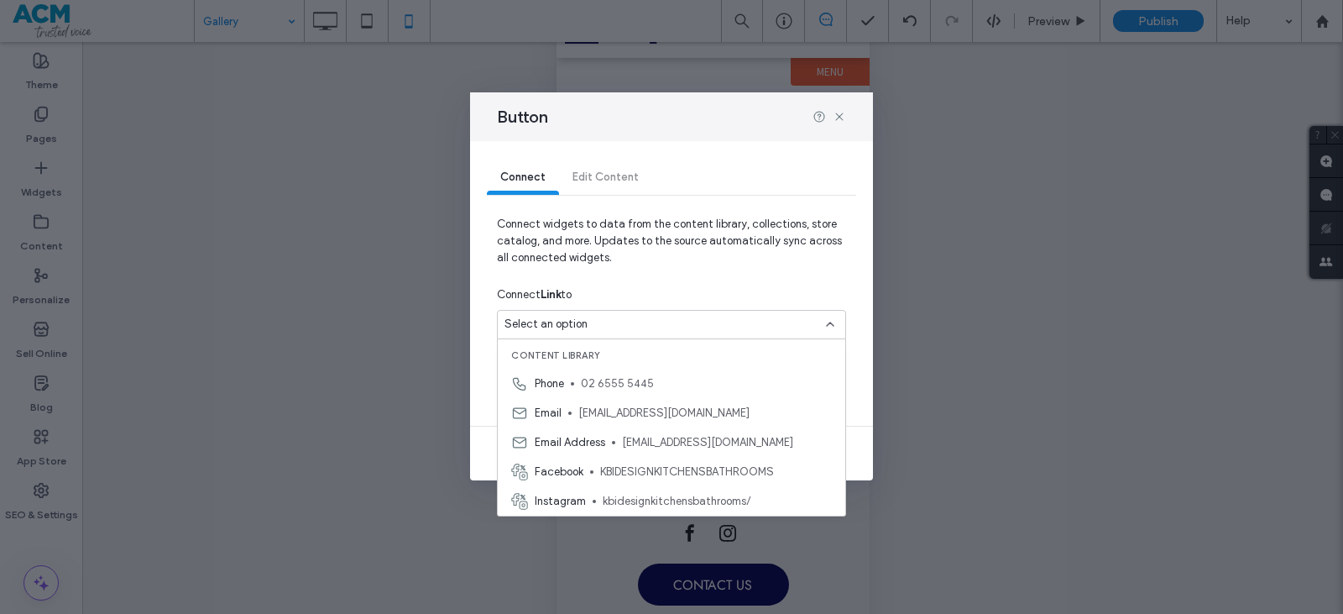
click at [603, 328] on div "Select an option" at bounding box center [662, 324] width 314 height 17
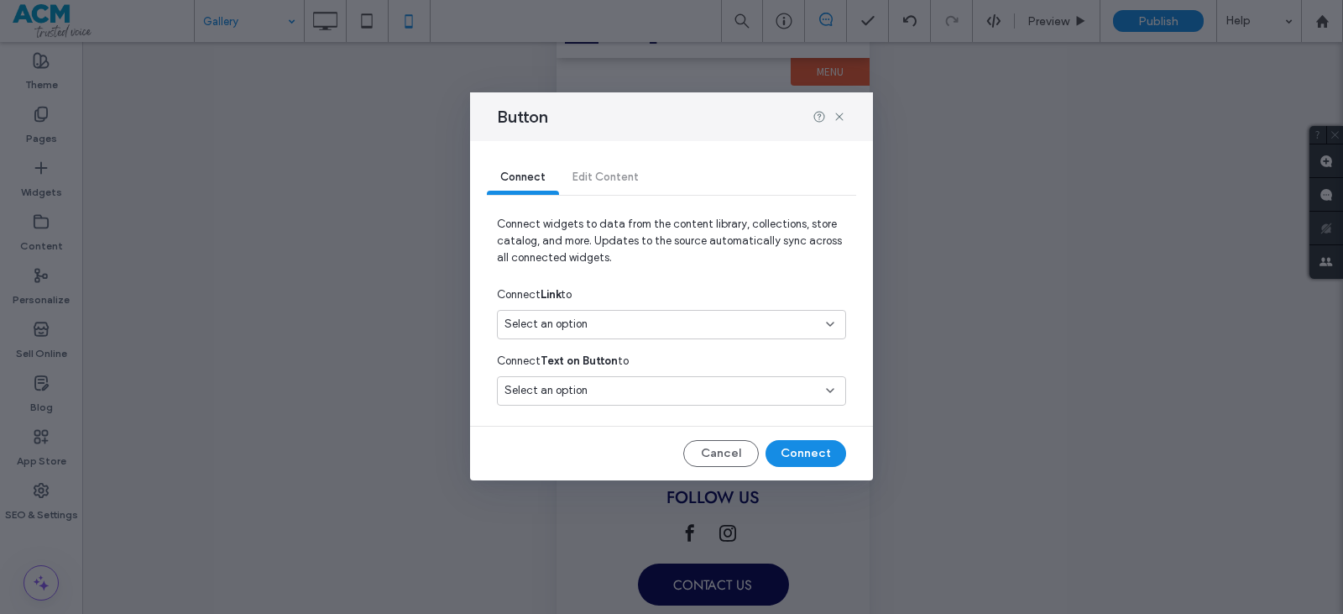
click at [635, 317] on div "Select an option" at bounding box center [662, 324] width 314 height 17
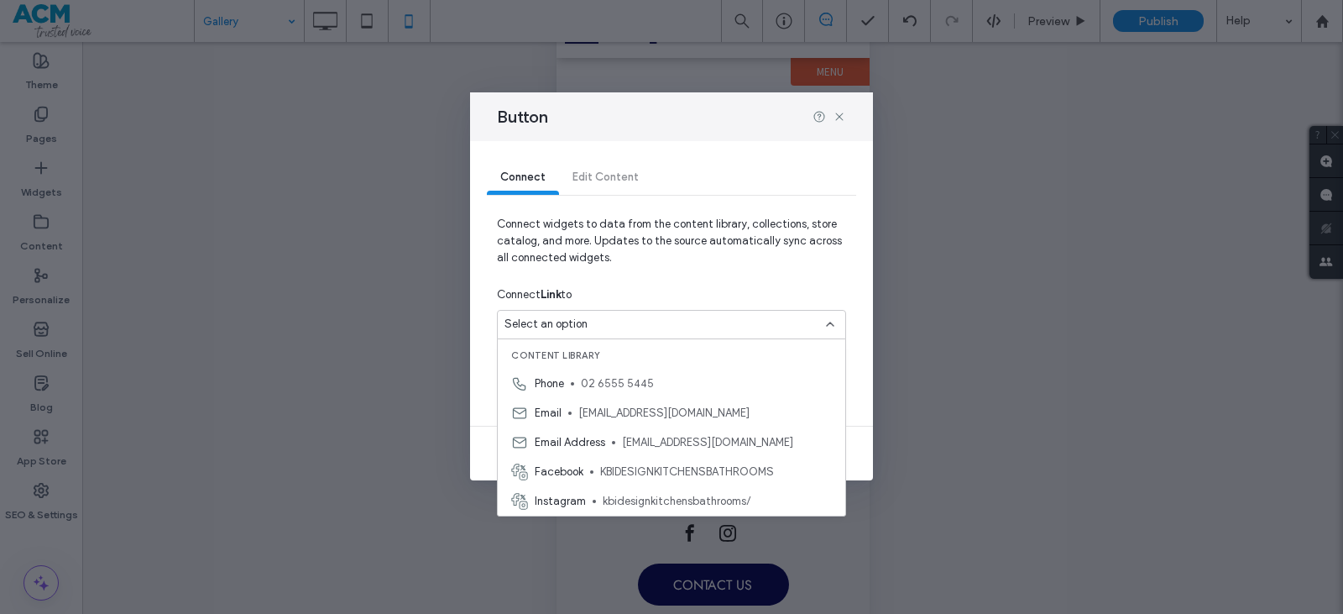
click at [602, 393] on div "Phone 02 6555 5445" at bounding box center [672, 383] width 348 height 29
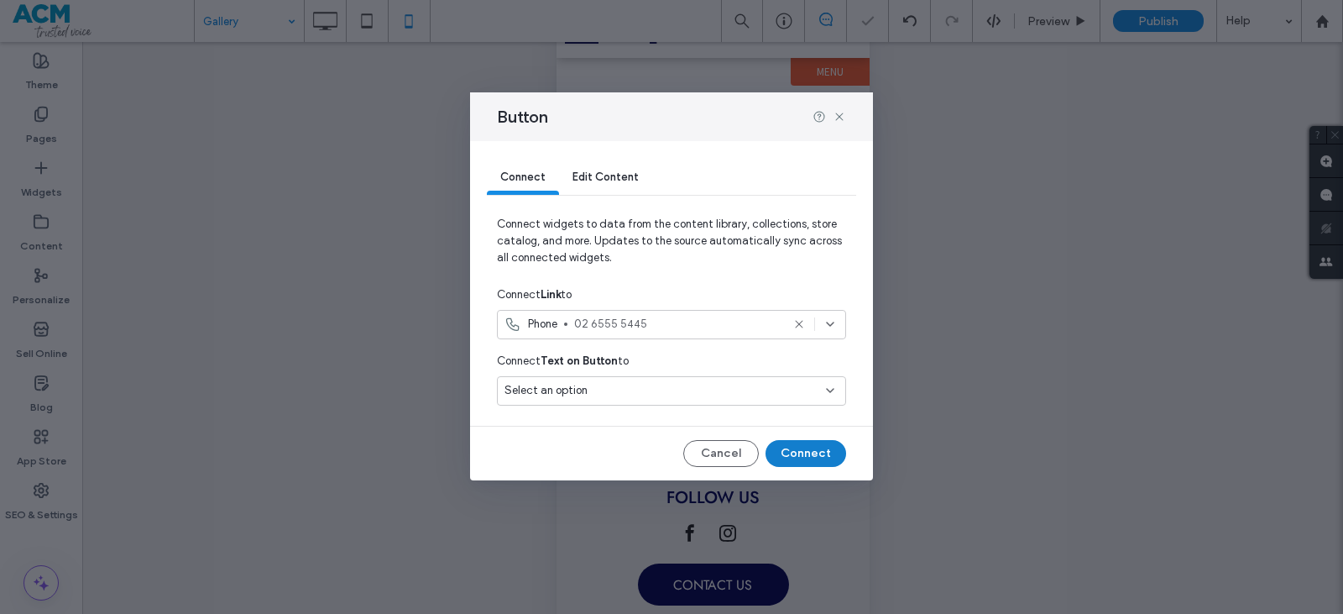
click at [784, 465] on div "Connect Edit Content Connect widgets to data from the content library, collecti…" at bounding box center [671, 310] width 403 height 339
click at [792, 452] on button "Connect" at bounding box center [806, 453] width 81 height 27
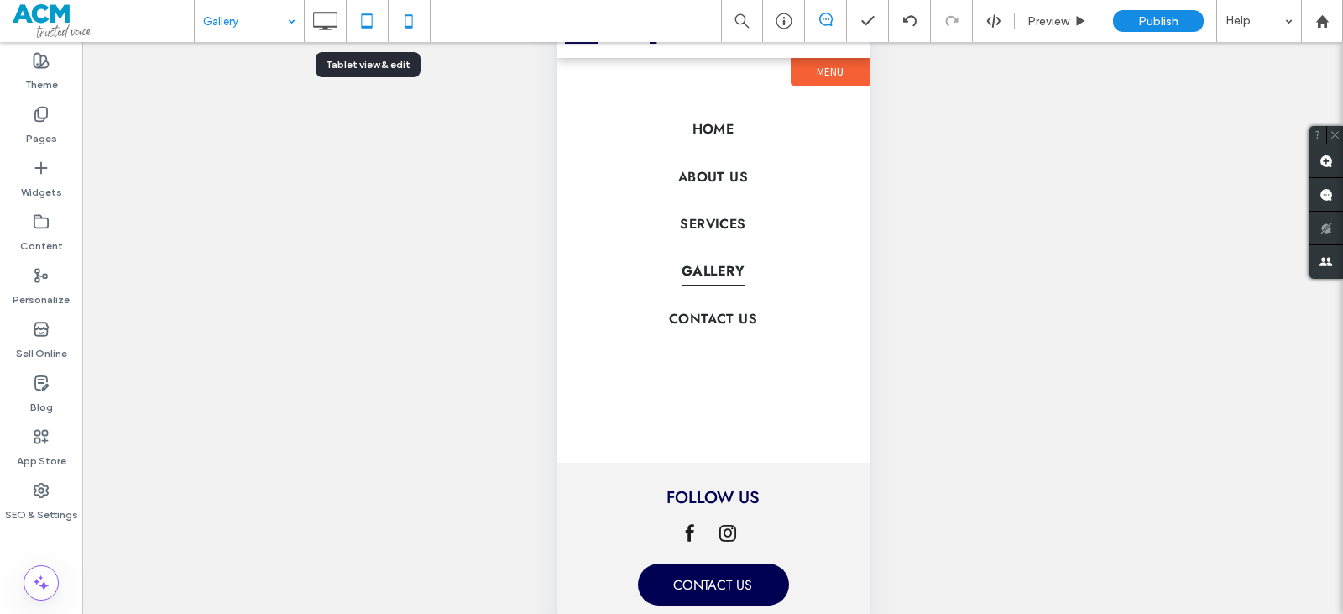
click at [360, 13] on icon at bounding box center [367, 21] width 34 height 34
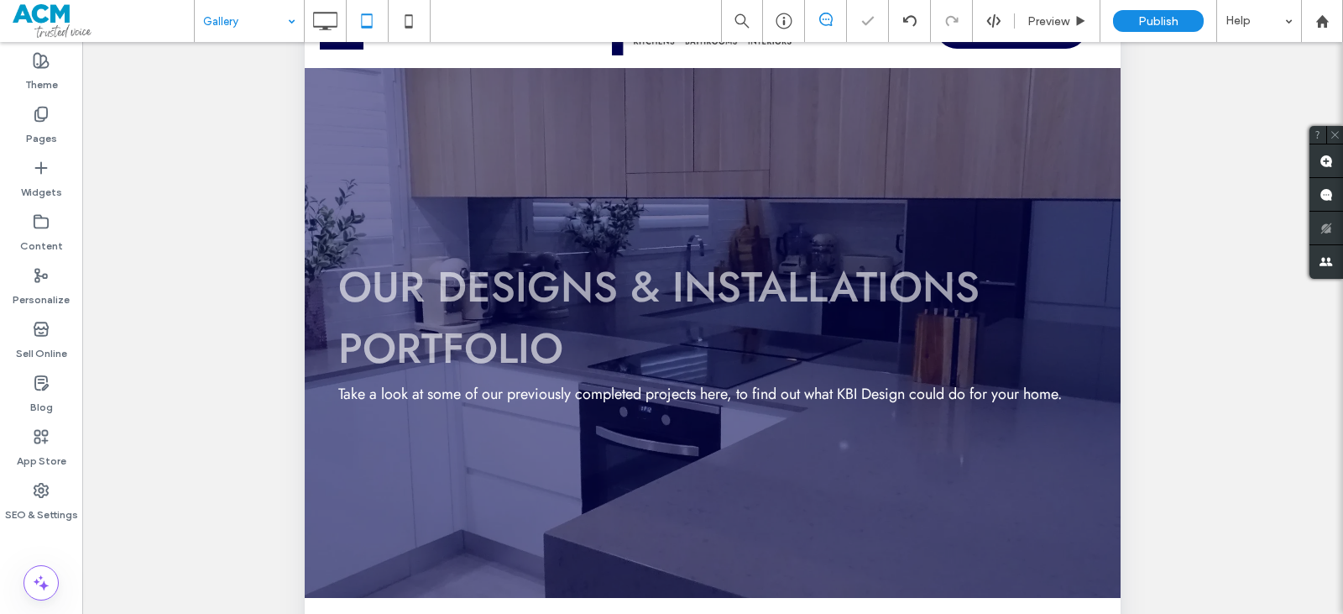
scroll to position [1967, 0]
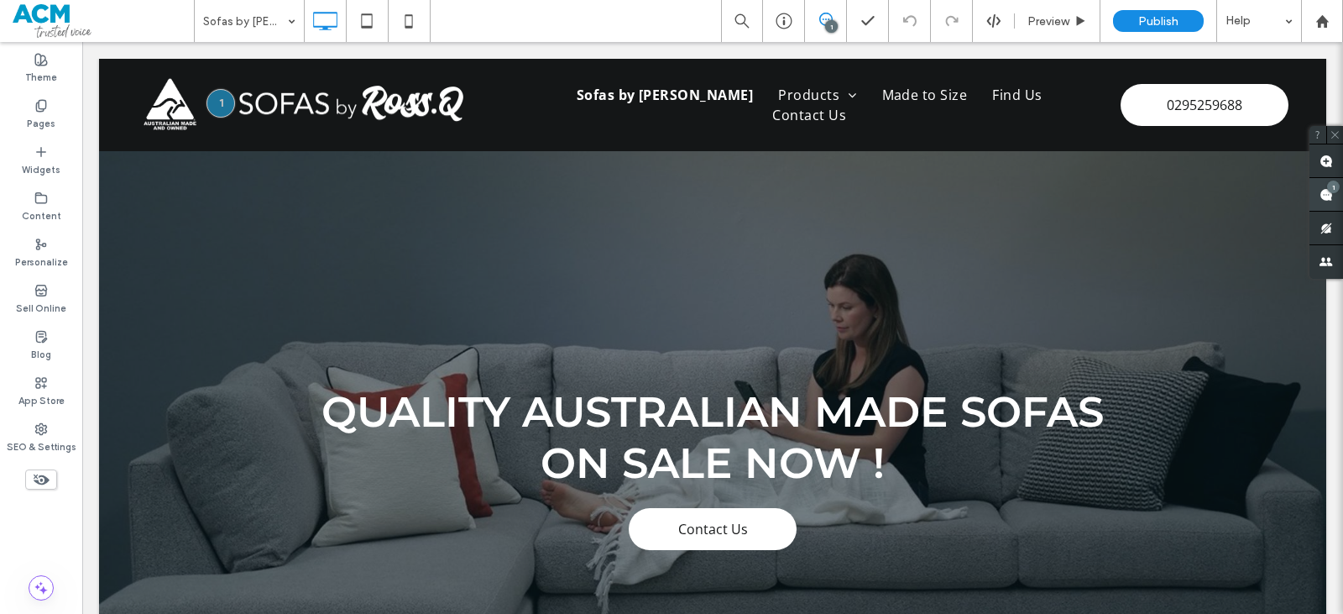
click at [1333, 183] on div "1" at bounding box center [1333, 186] width 13 height 13
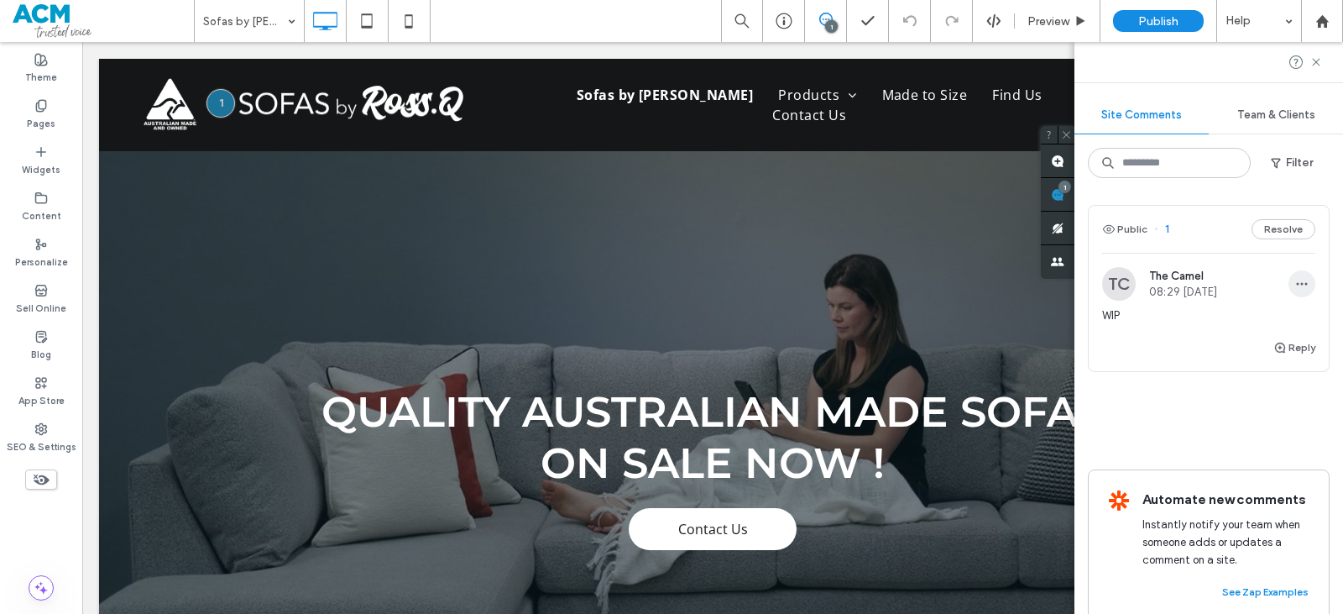
click at [1295, 283] on icon "button" at bounding box center [1301, 283] width 13 height 13
click at [1231, 358] on div "Delete" at bounding box center [1227, 359] width 149 height 32
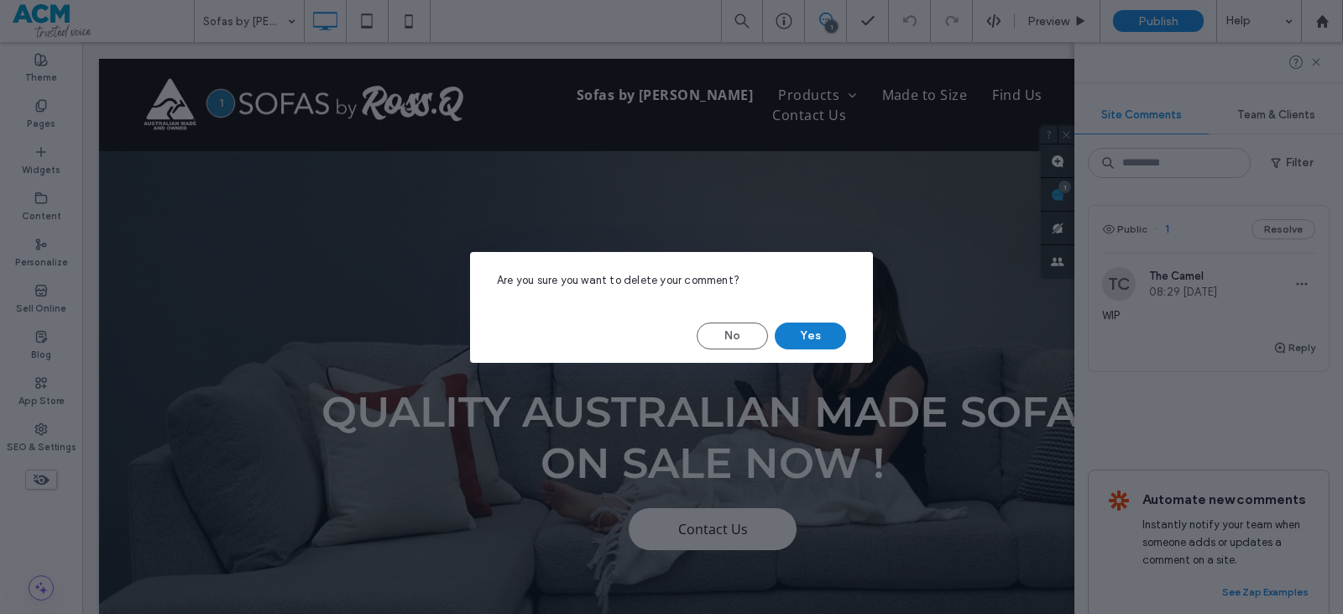
click at [807, 326] on button "Yes" at bounding box center [810, 335] width 71 height 27
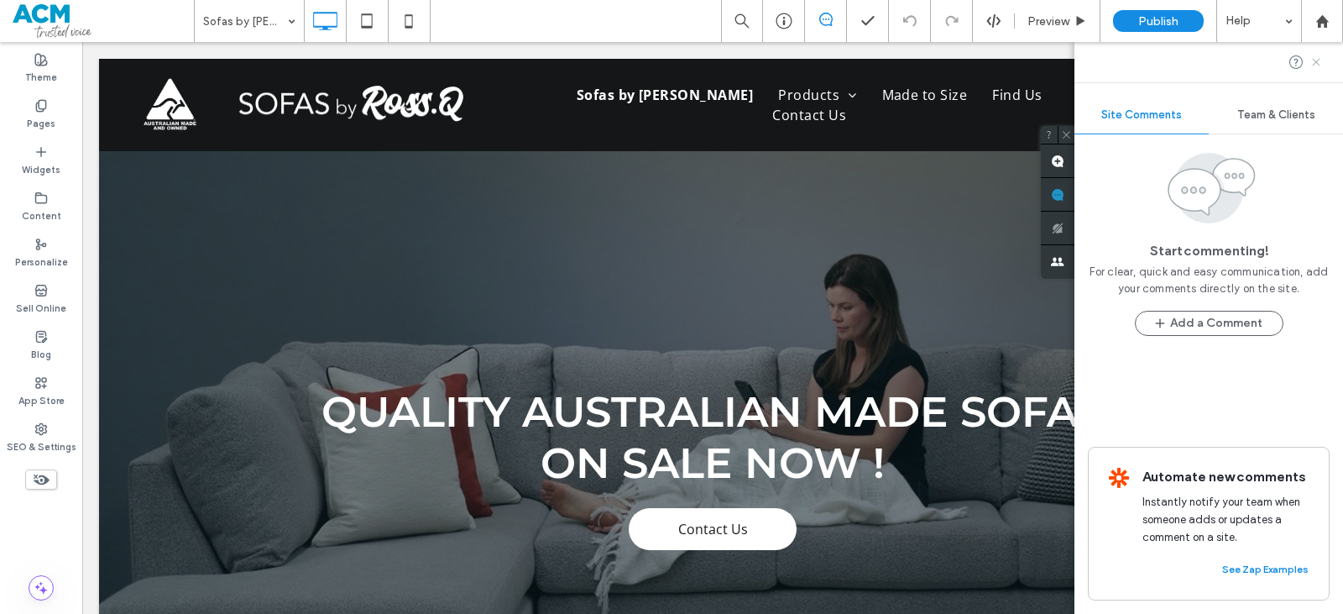
drag, startPoint x: 1320, startPoint y: 60, endPoint x: 1316, endPoint y: 68, distance: 9.4
click at [1321, 59] on icon at bounding box center [1316, 61] width 13 height 13
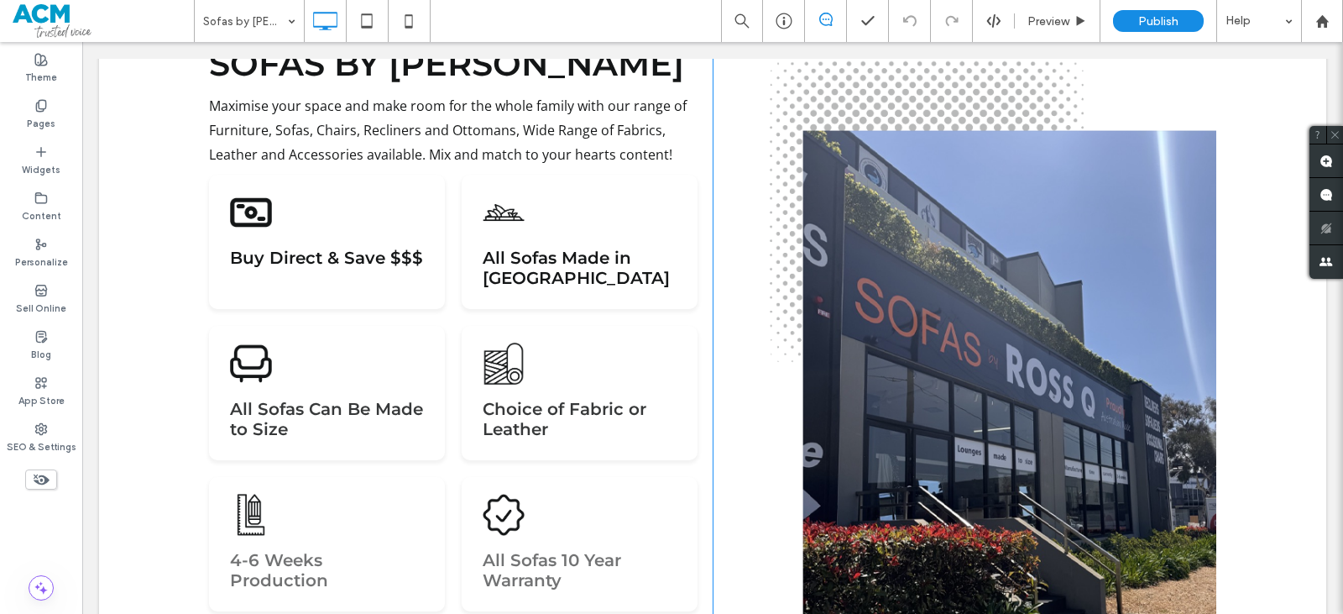
scroll to position [588, 0]
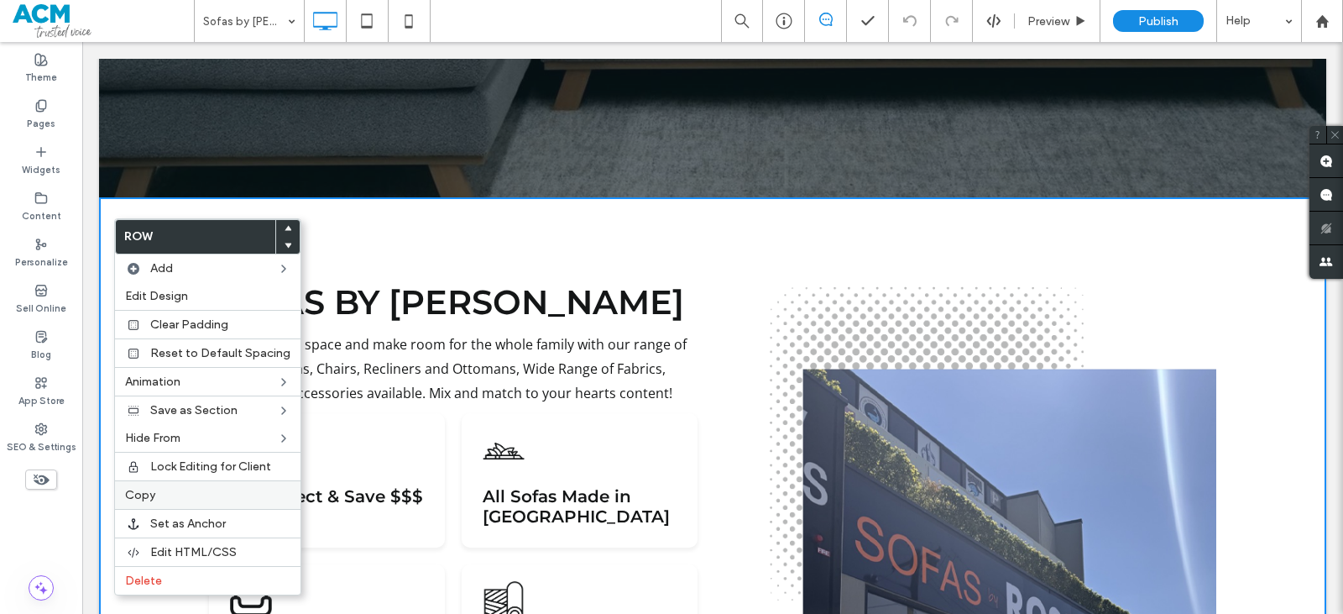
click at [140, 498] on span "Copy" at bounding box center [140, 495] width 30 height 14
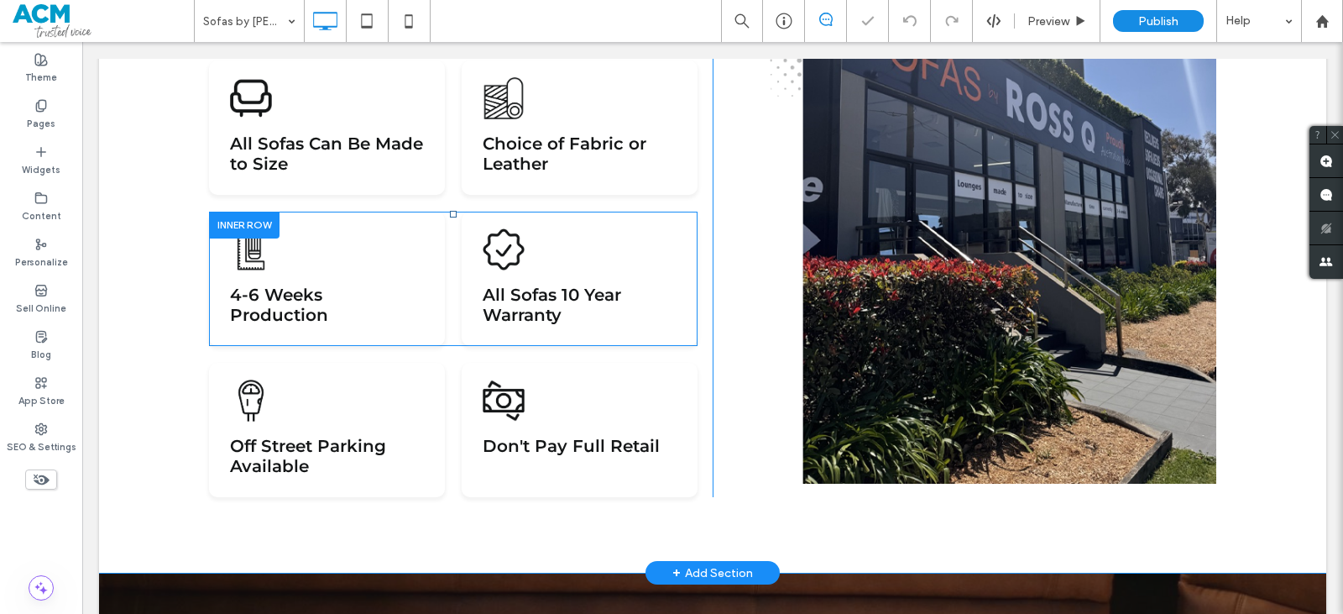
scroll to position [1679, 0]
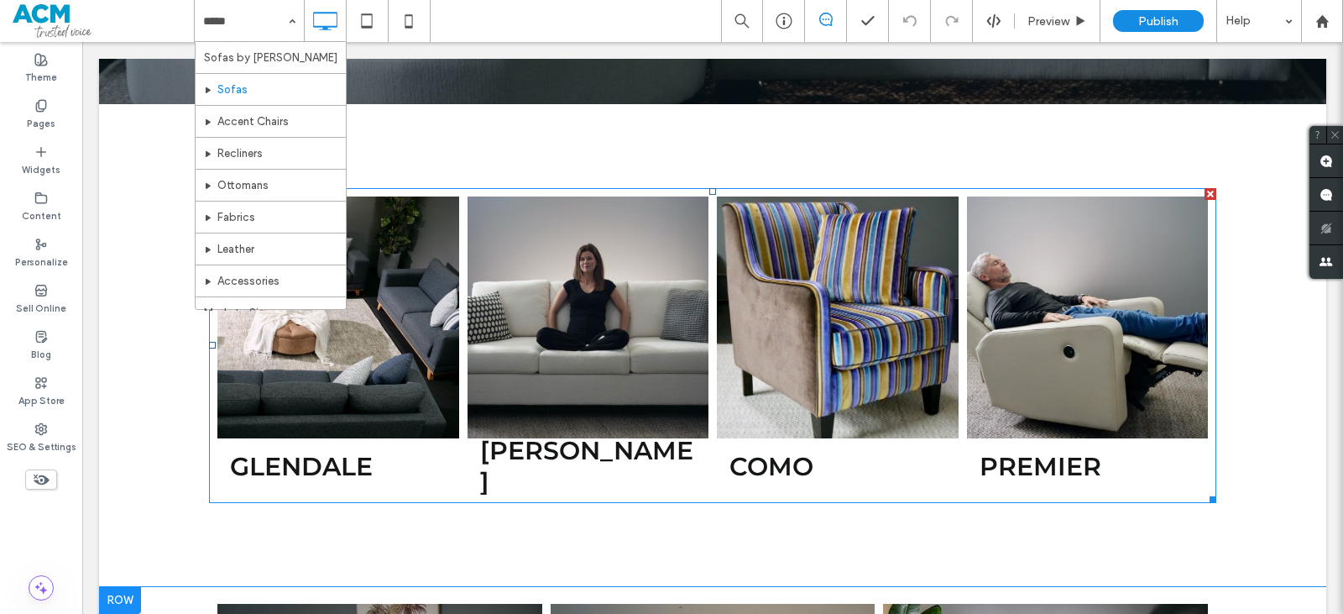
scroll to position [86, 0]
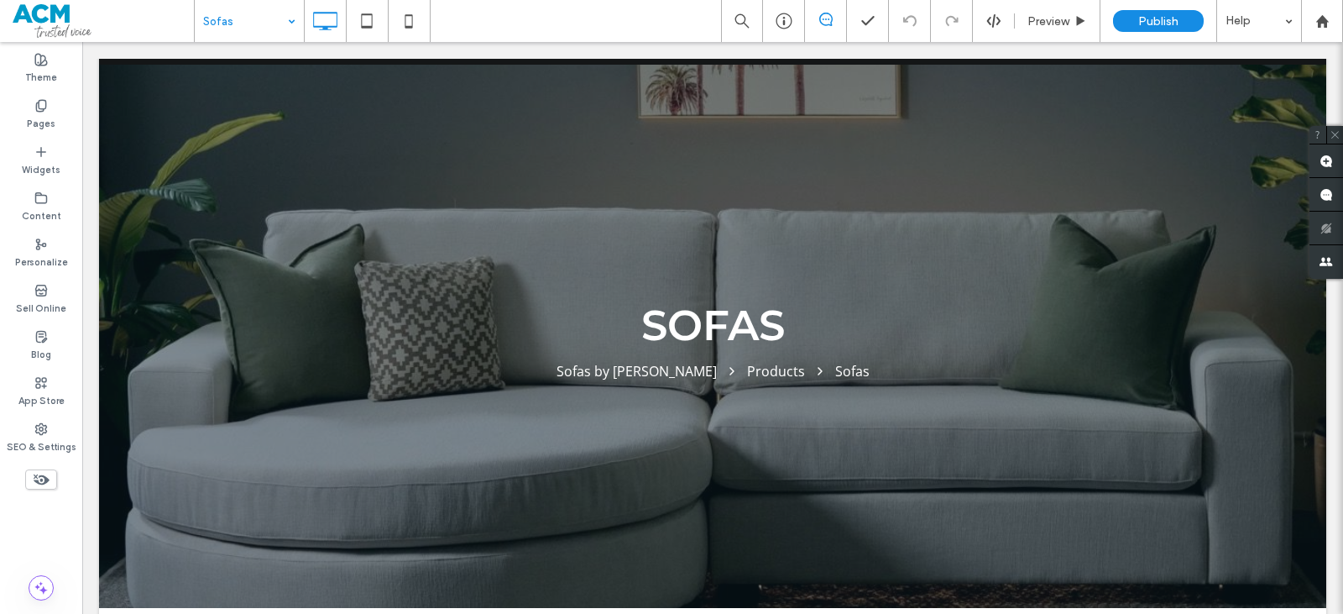
drag, startPoint x: 286, startPoint y: 19, endPoint x: 174, endPoint y: 107, distance: 142.4
click at [286, 19] on div "Sofas" at bounding box center [249, 21] width 109 height 42
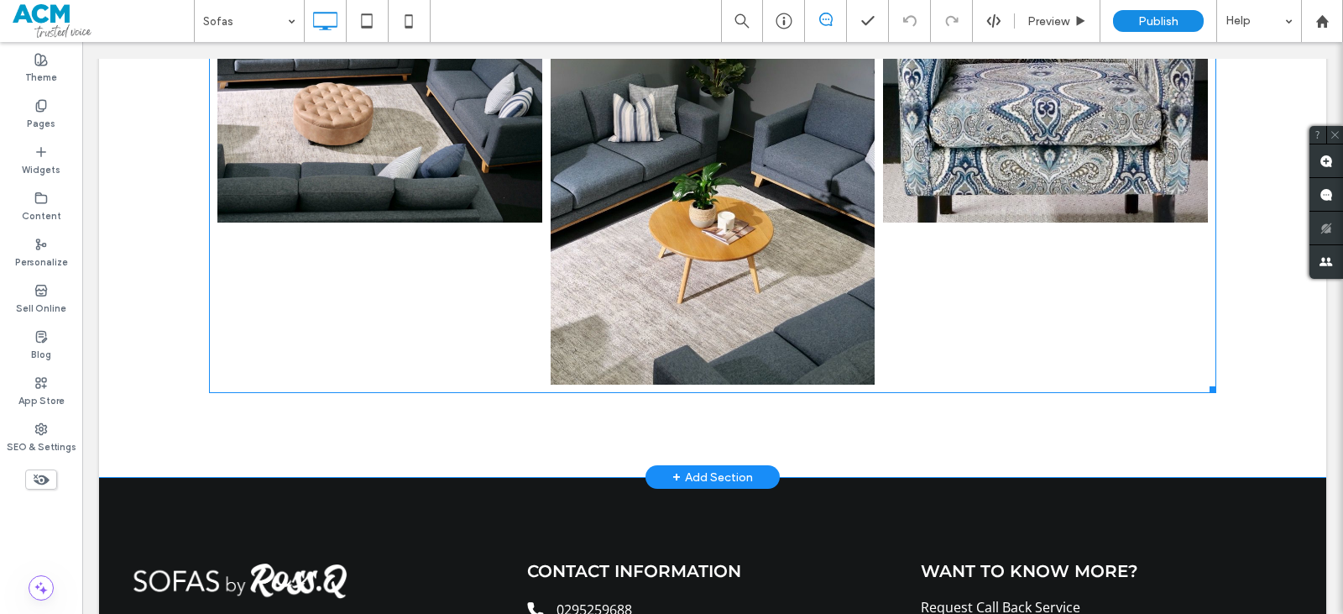
scroll to position [2605, 0]
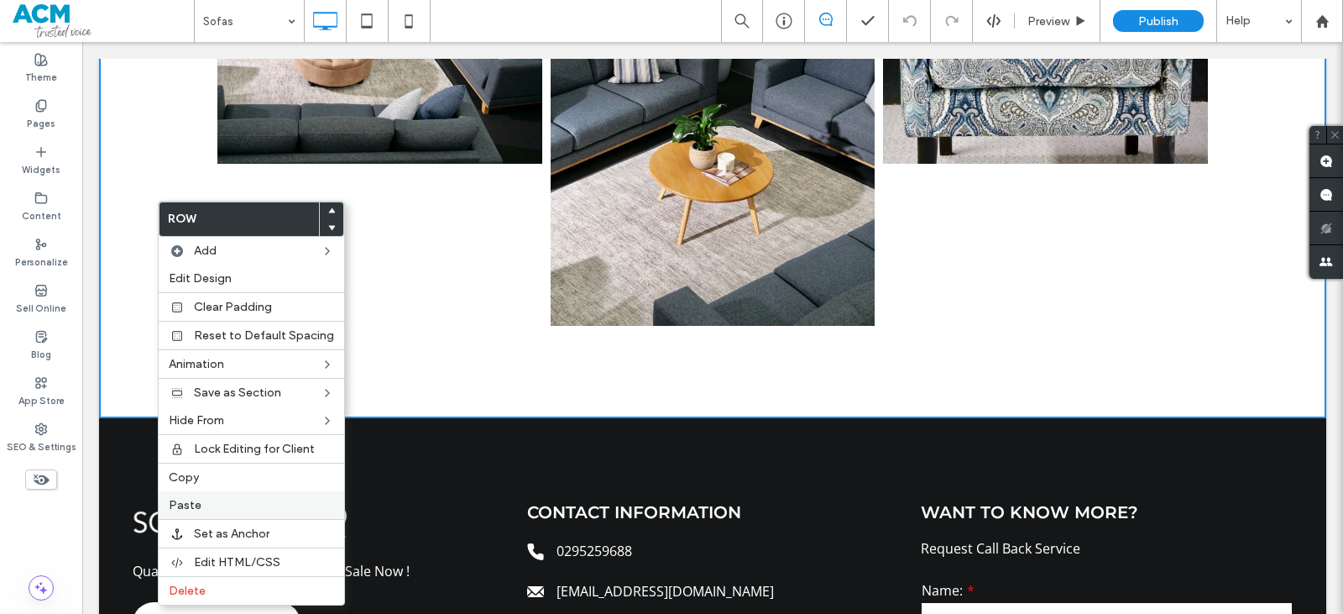
click at [190, 497] on div "Paste" at bounding box center [252, 505] width 186 height 28
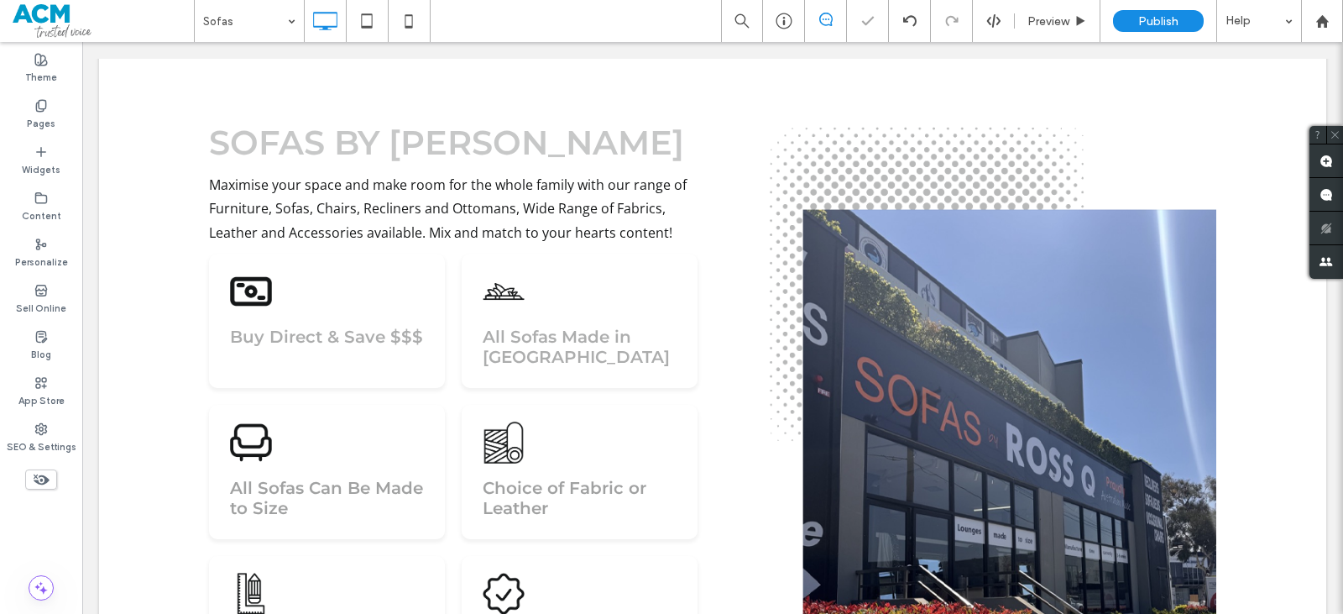
scroll to position [1076, 0]
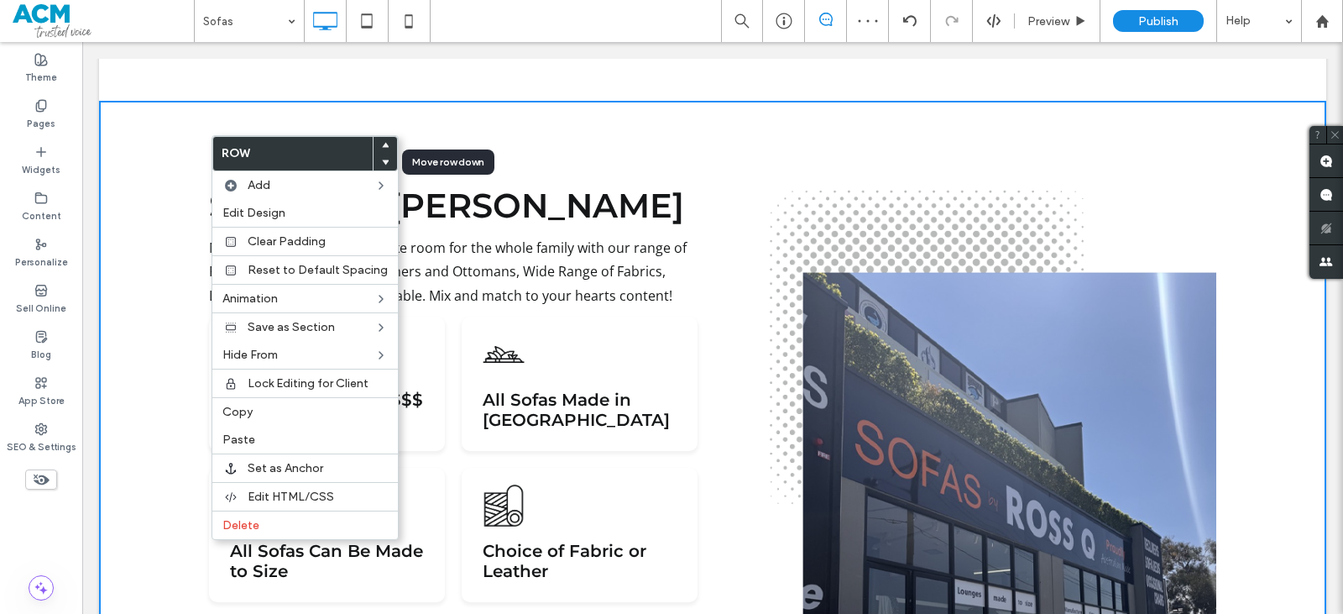
click at [382, 159] on icon at bounding box center [385, 162] width 7 height 7
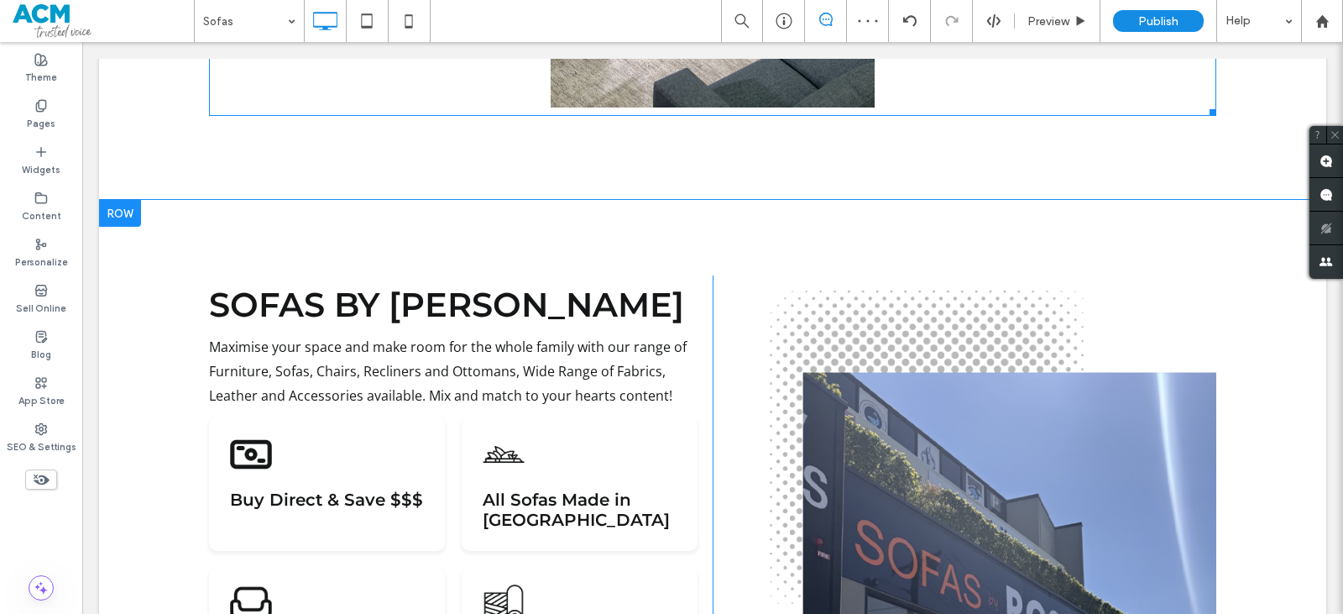
scroll to position [2839, 0]
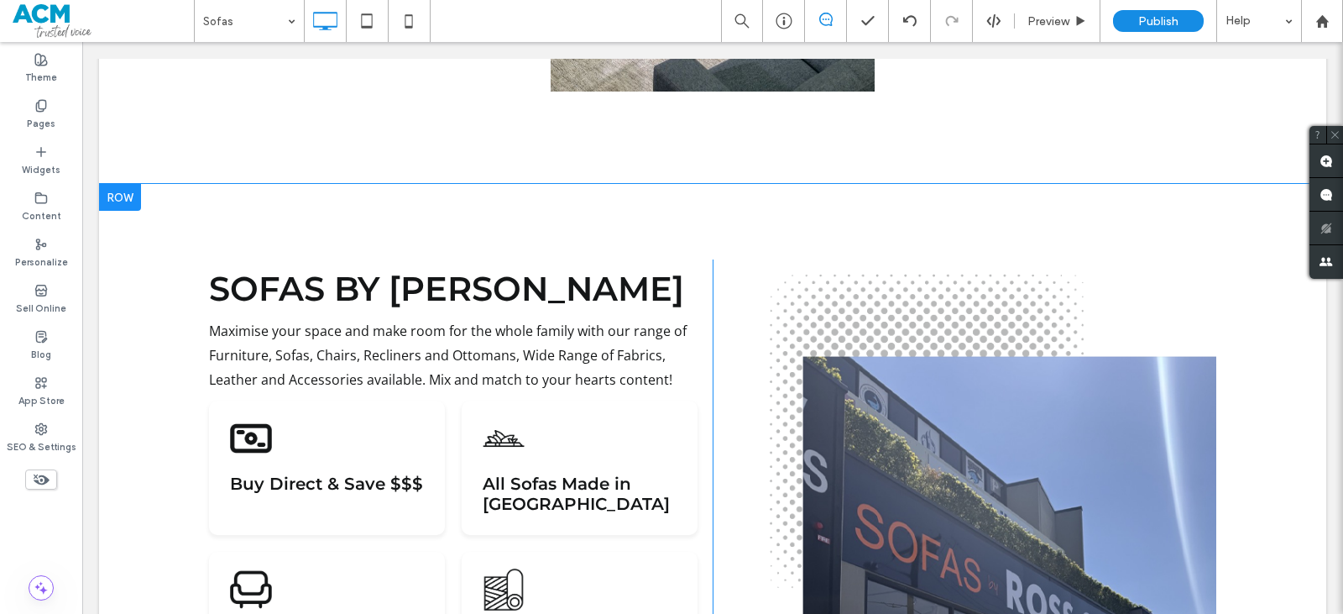
click at [483, 195] on div "Sofas by Ross Q Maximise your space and make room for the whole family with our…" at bounding box center [712, 623] width 1227 height 879
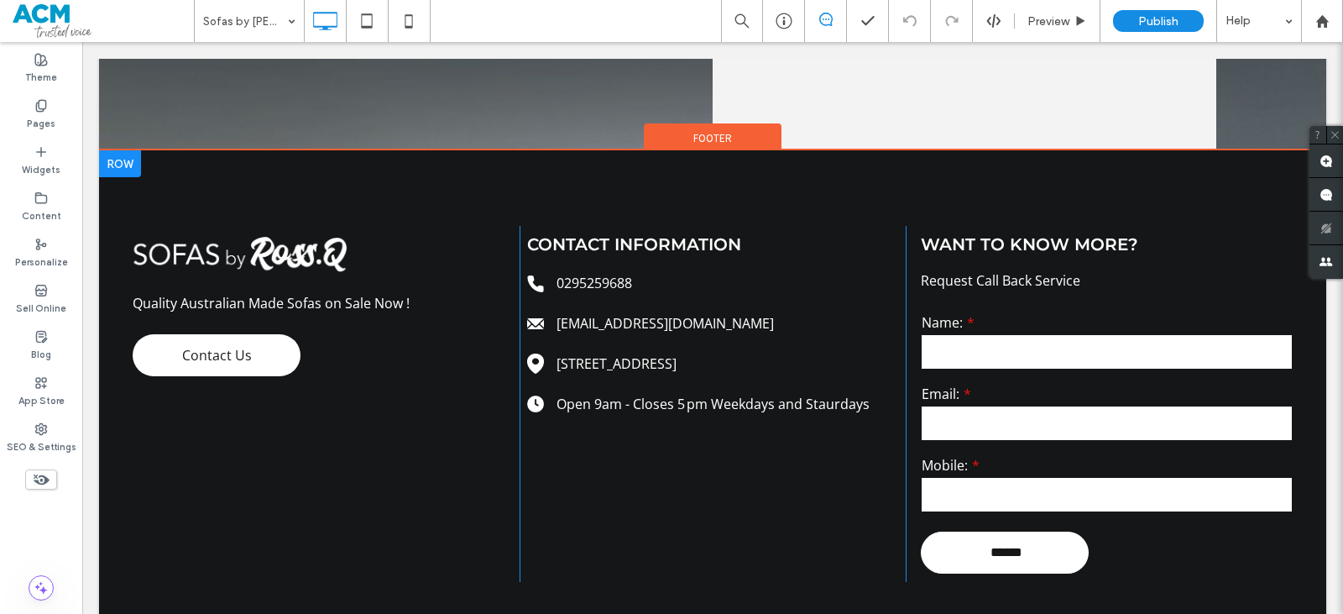
scroll to position [3438, 0]
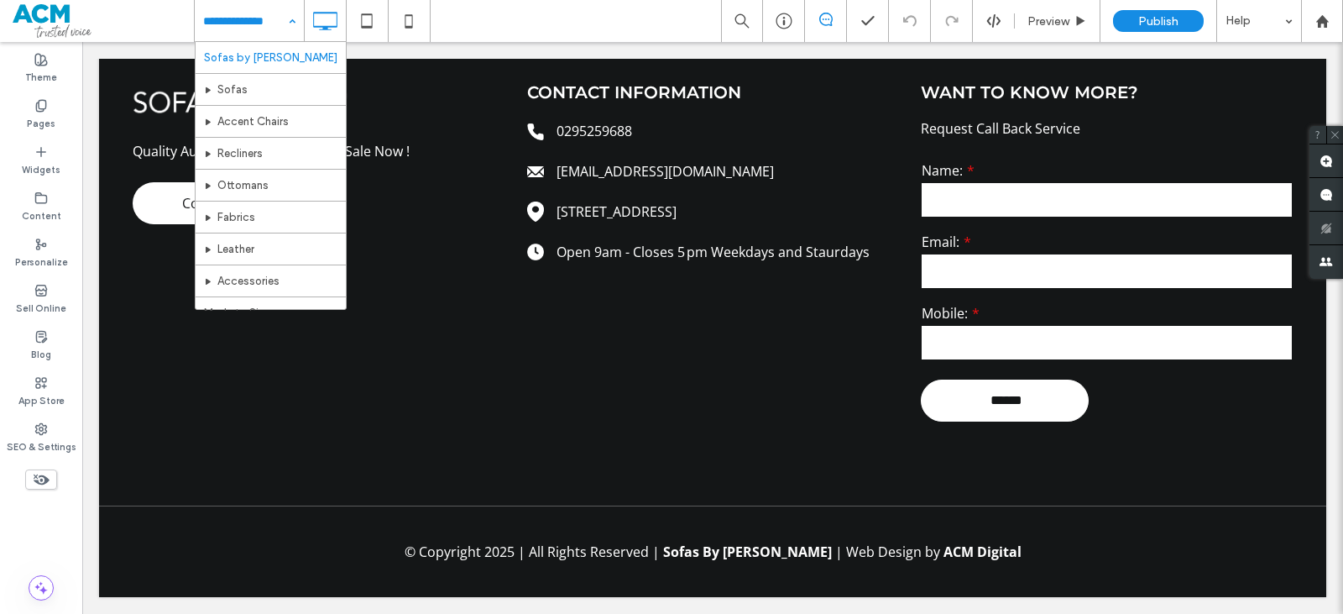
drag, startPoint x: 237, startPoint y: 23, endPoint x: 238, endPoint y: 34, distance: 10.9
click at [237, 24] on input at bounding box center [245, 21] width 84 height 42
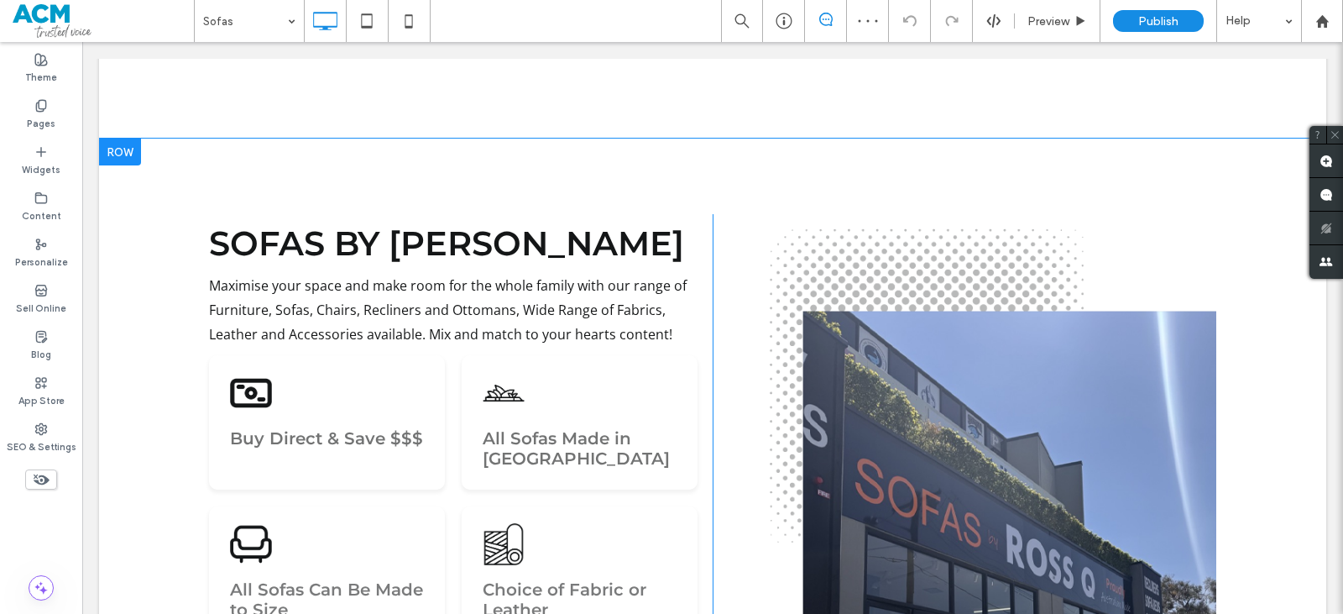
scroll to position [2854, 0]
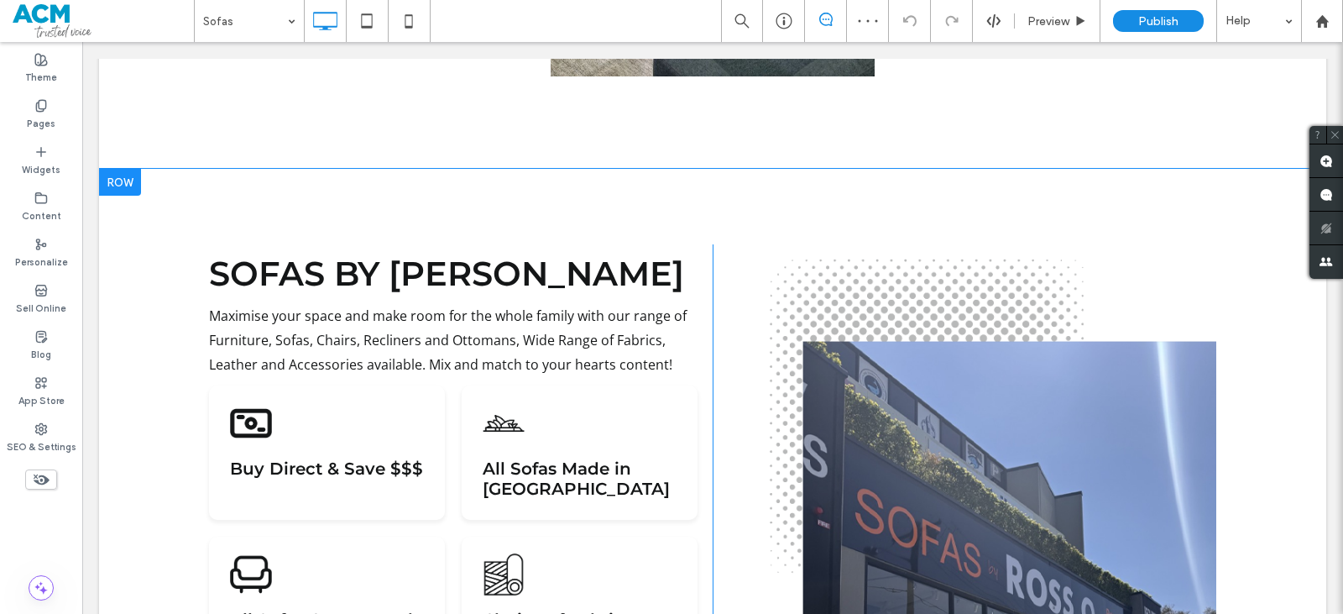
click at [390, 196] on div "Sofas by Ross Q Maximise your space and make room for the whole family with our…" at bounding box center [712, 608] width 1227 height 879
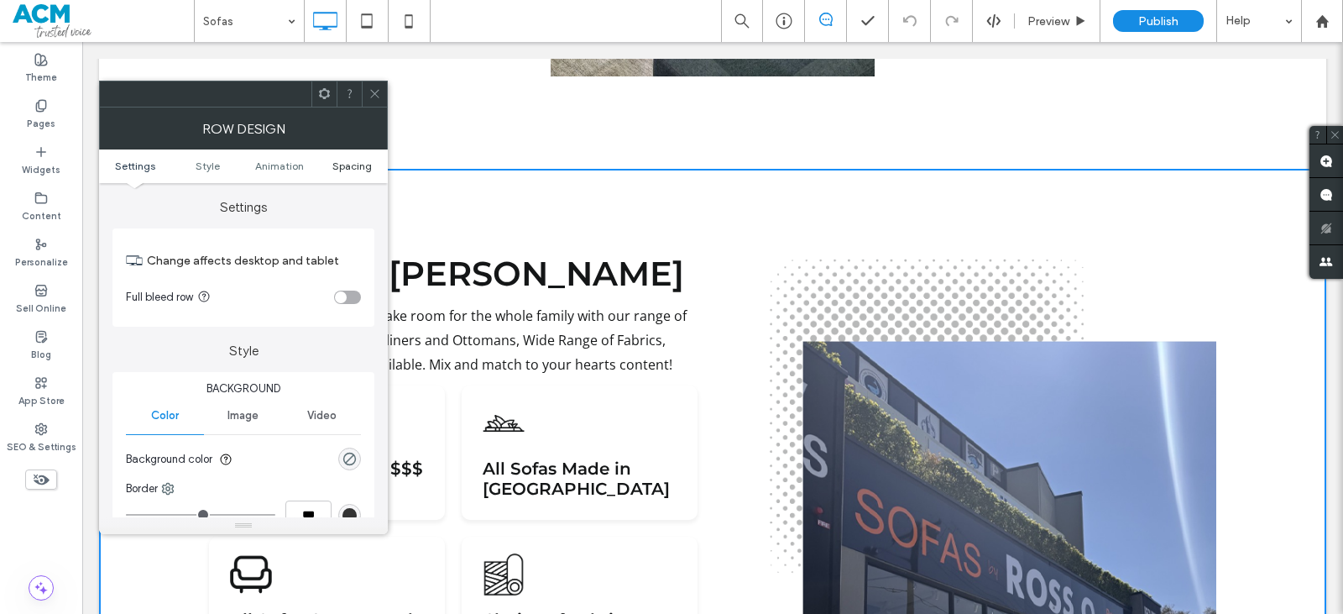
click at [372, 167] on link "Spacing" at bounding box center [352, 165] width 72 height 13
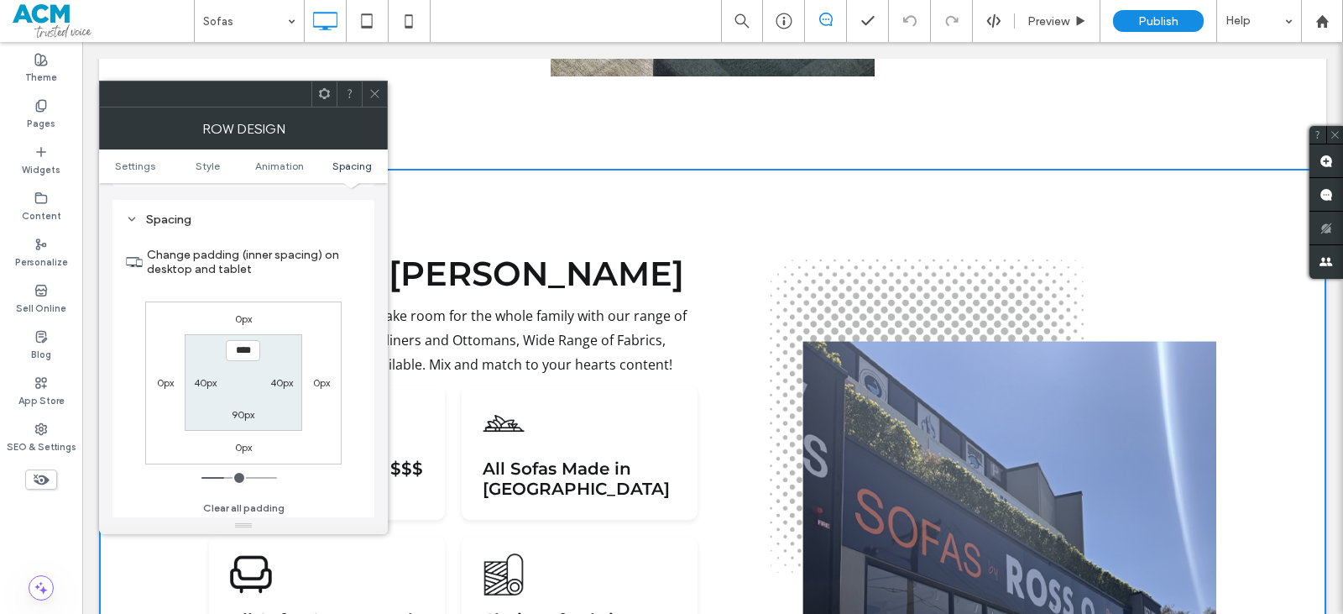
scroll to position [474, 0]
type input "***"
type input "*"
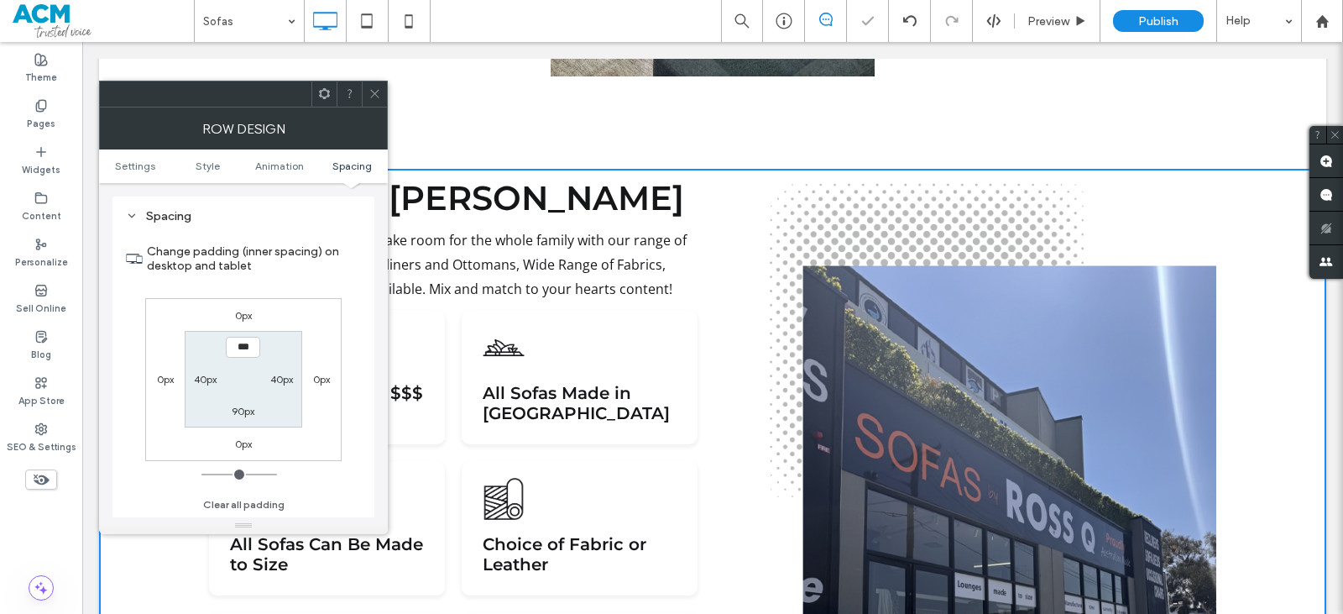
click at [381, 98] on div at bounding box center [374, 93] width 25 height 25
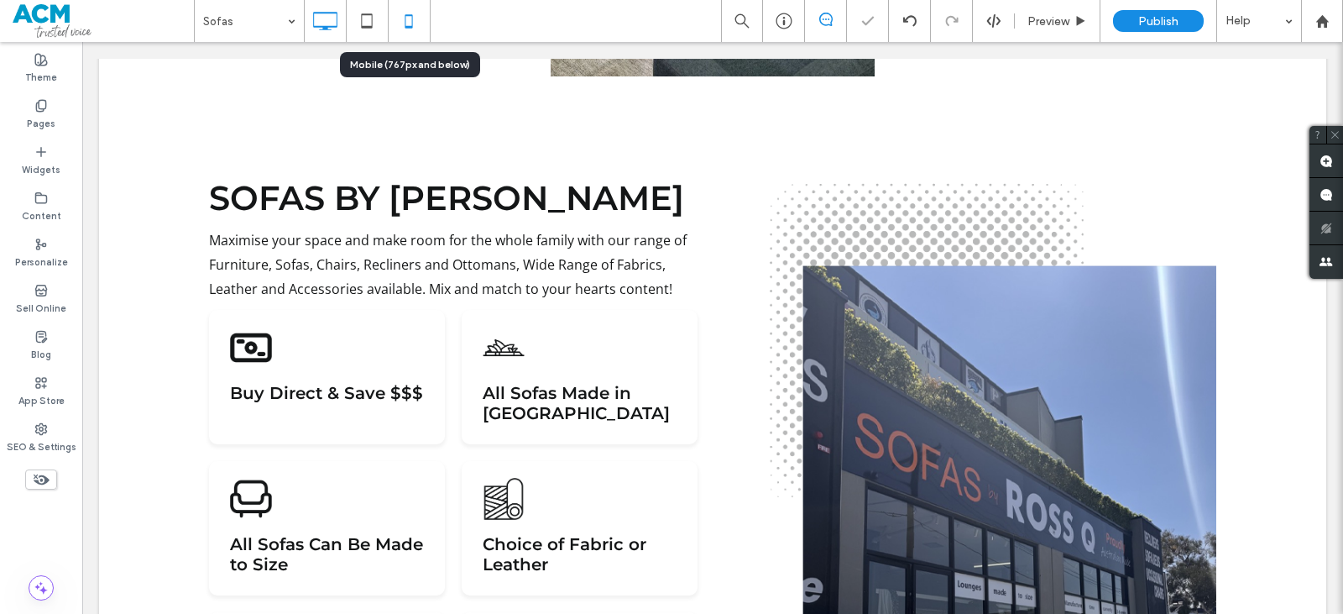
click at [411, 37] on icon at bounding box center [409, 21] width 34 height 34
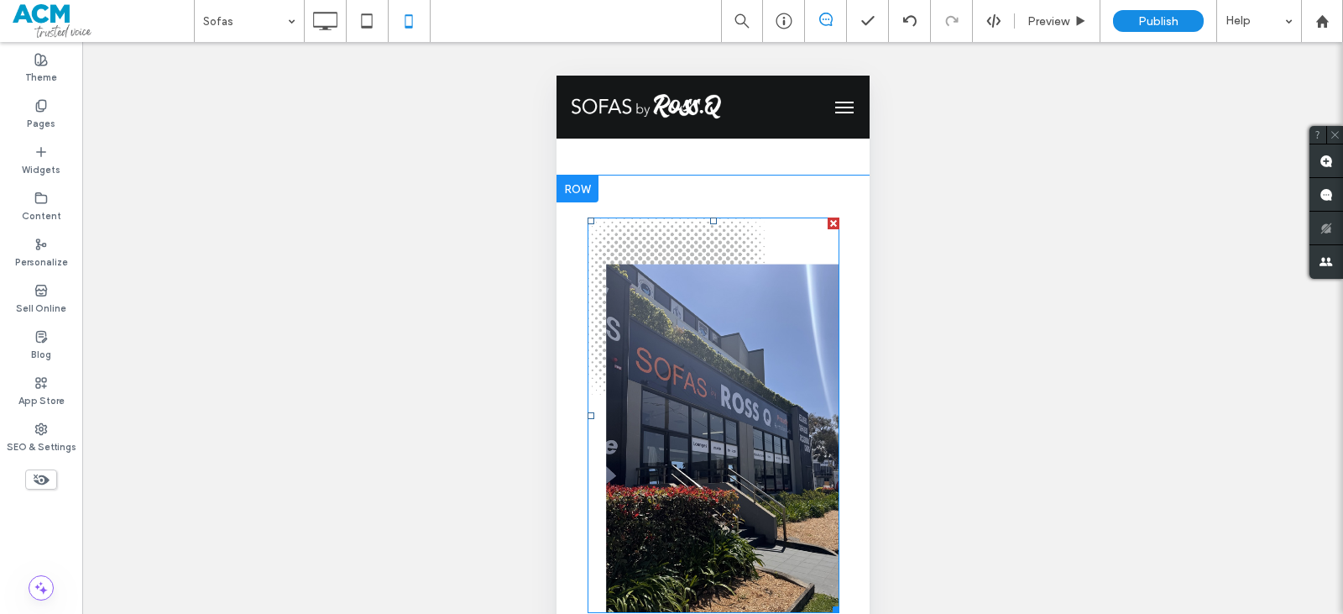
scroll to position [4953, 0]
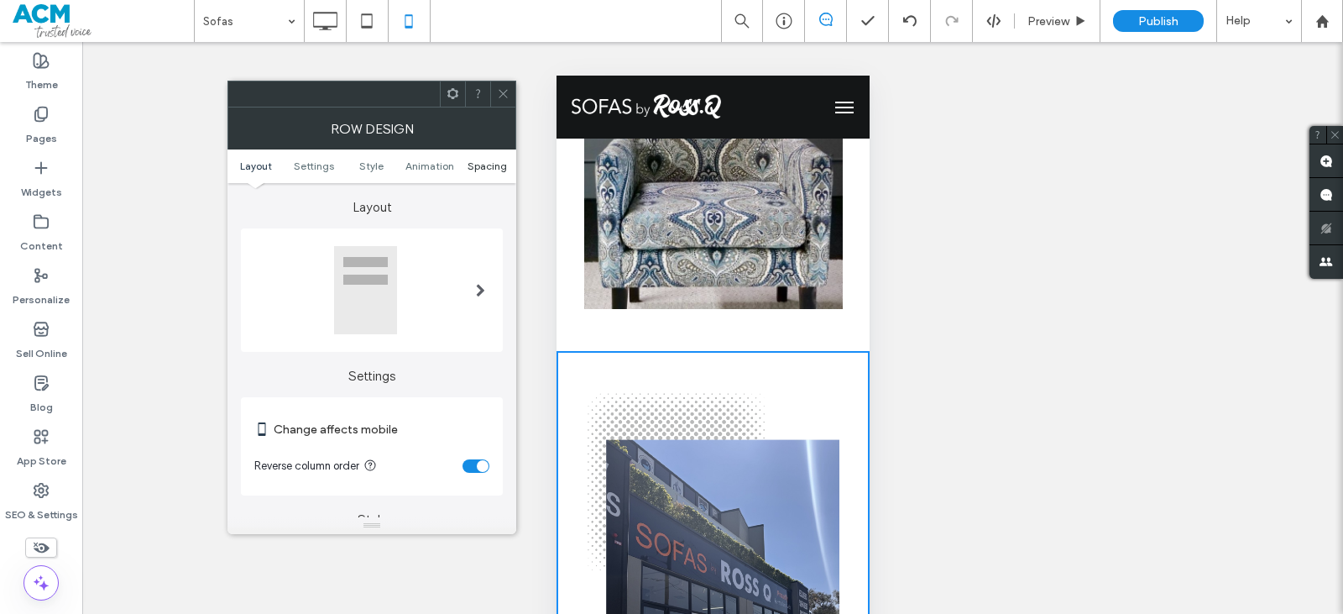
click at [487, 165] on span "Spacing" at bounding box center [487, 165] width 39 height 13
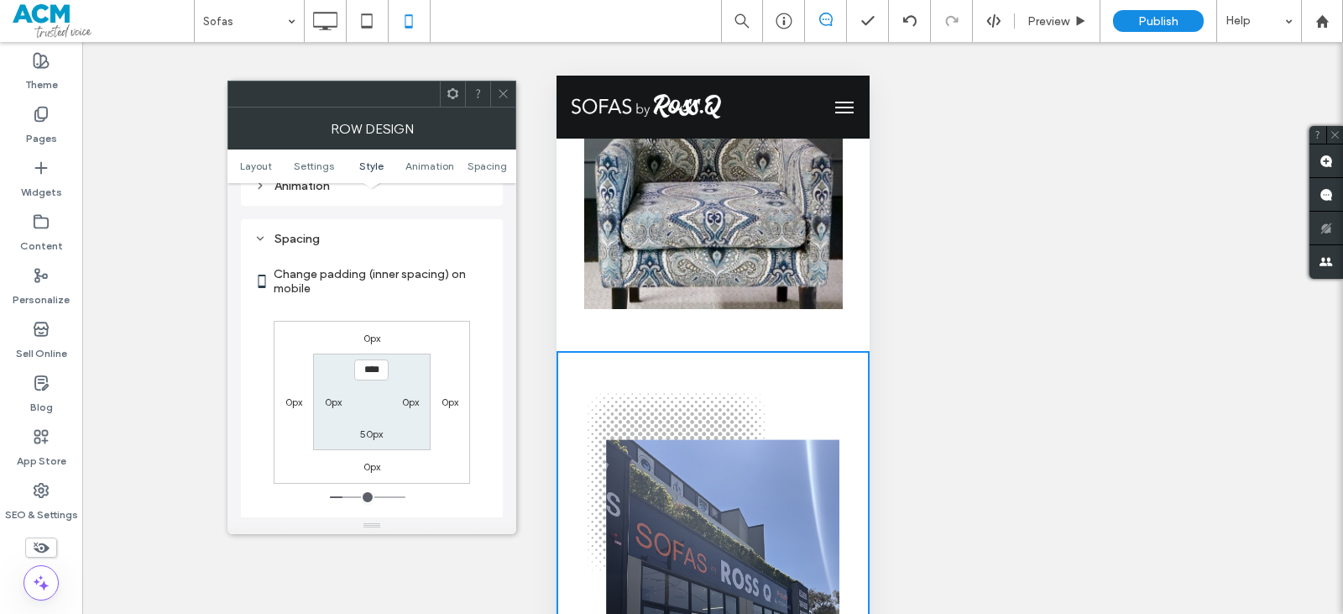
scroll to position [643, 0]
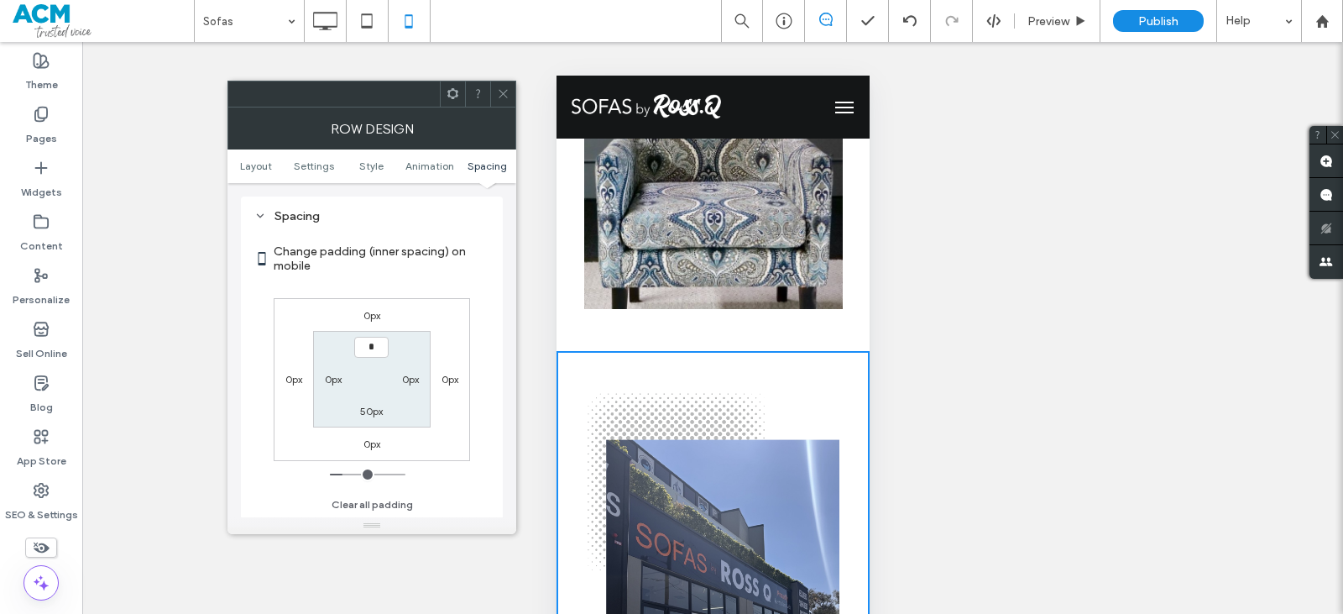
type input "***"
type input "*"
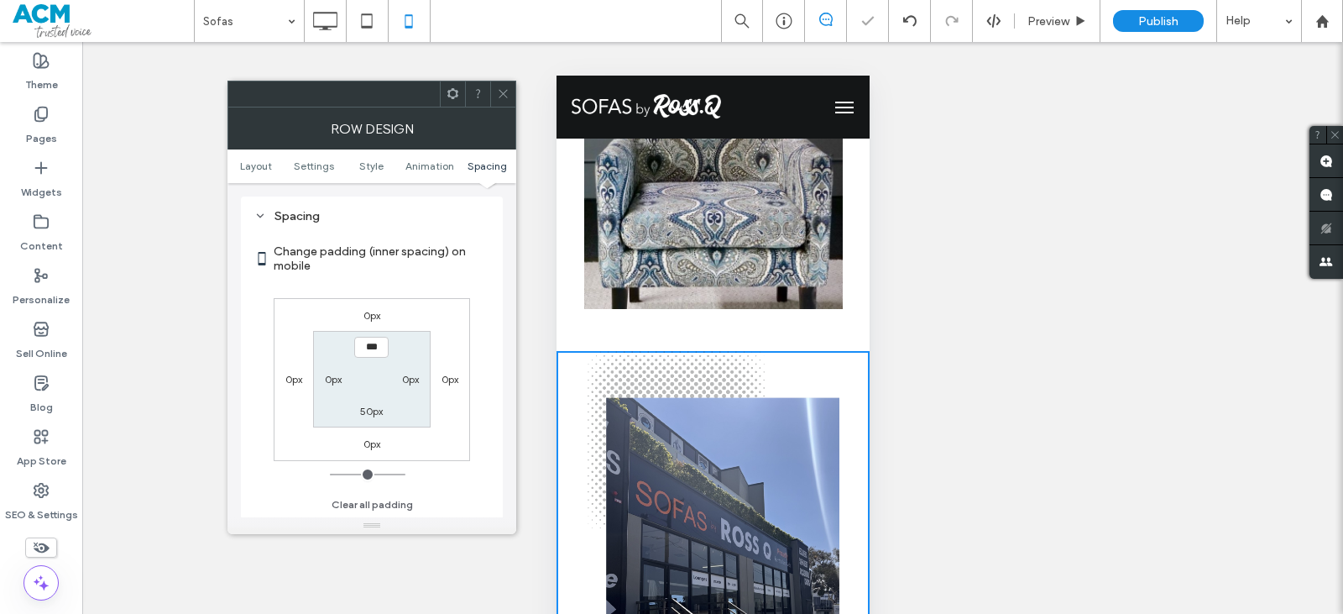
drag, startPoint x: 500, startPoint y: 106, endPoint x: 400, endPoint y: 84, distance: 102.3
click at [500, 107] on div "Row Design Layout Settings Style Animation Spacing Layout Settings Change affec…" at bounding box center [371, 307] width 289 height 453
click at [504, 97] on icon at bounding box center [503, 93] width 13 height 13
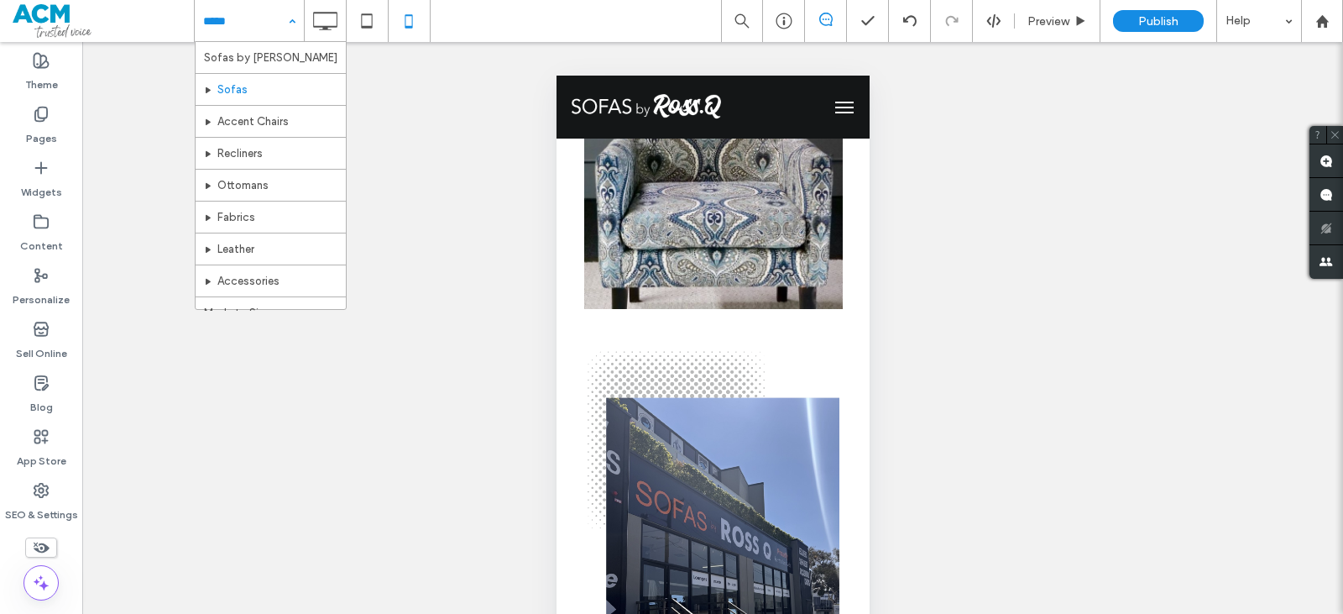
drag, startPoint x: 226, startPoint y: 24, endPoint x: 232, endPoint y: 73, distance: 49.9
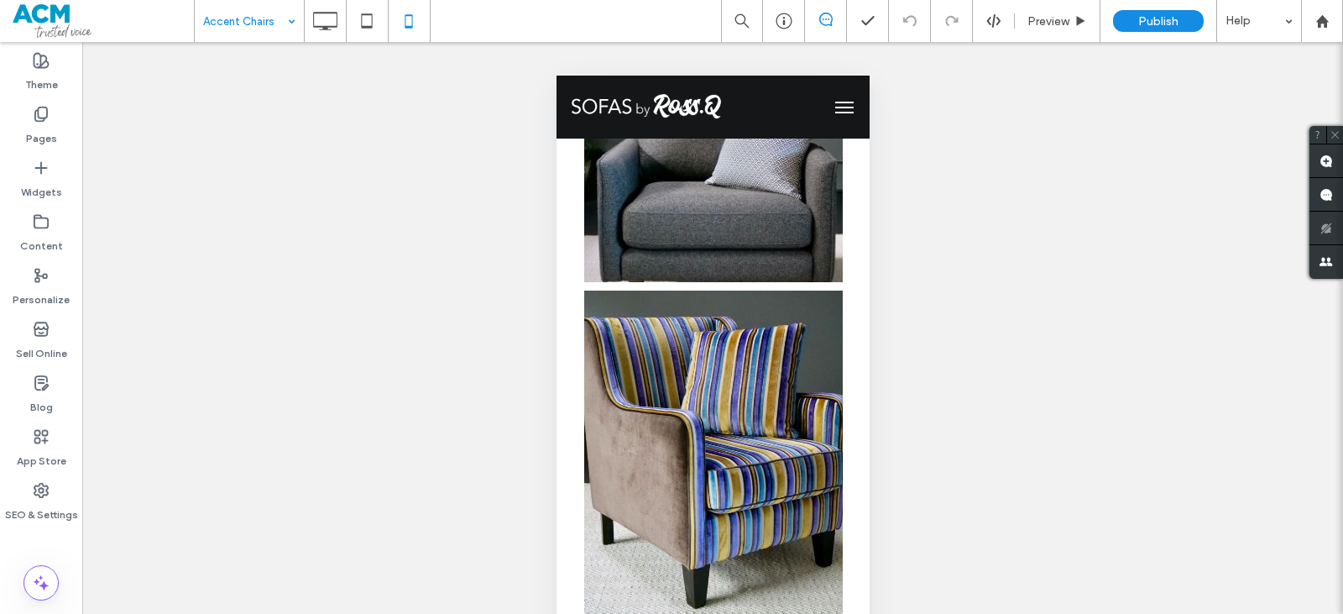
scroll to position [588, 0]
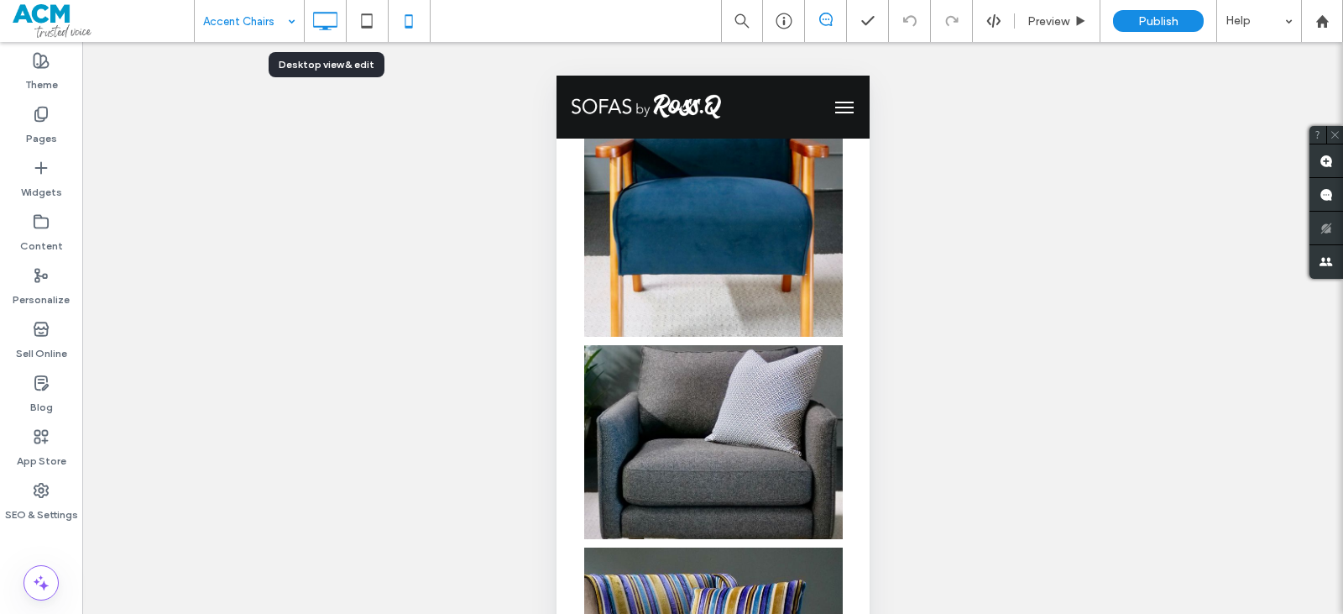
click at [327, 30] on icon at bounding box center [325, 21] width 34 height 34
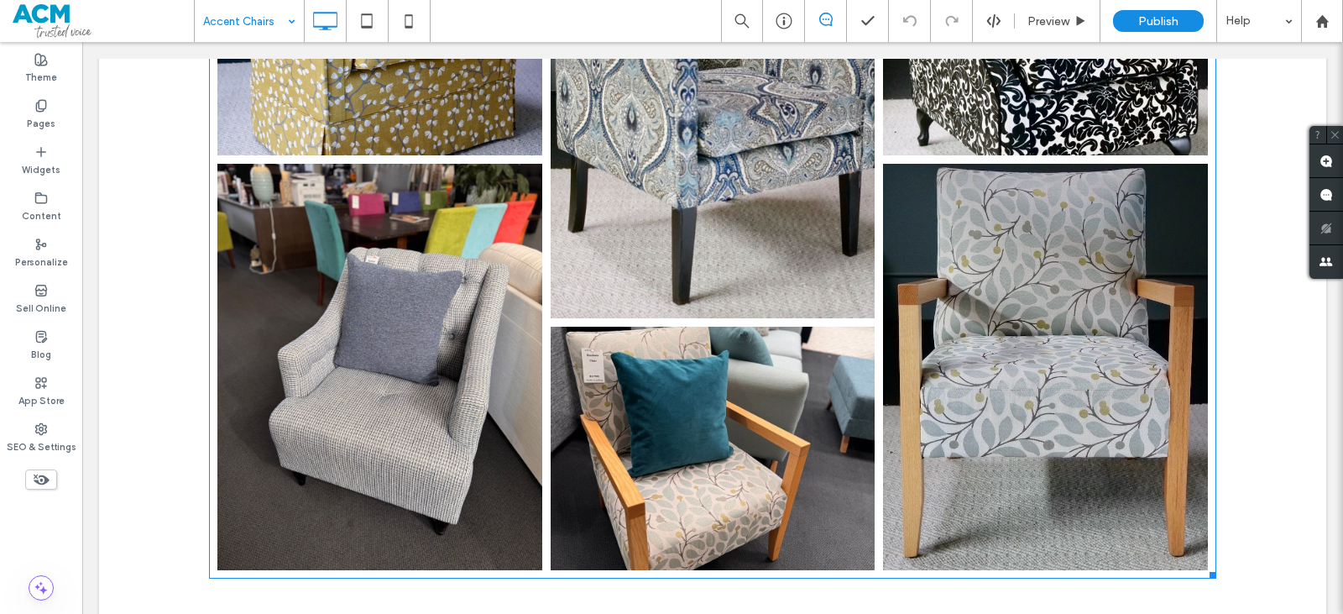
scroll to position [1763, 0]
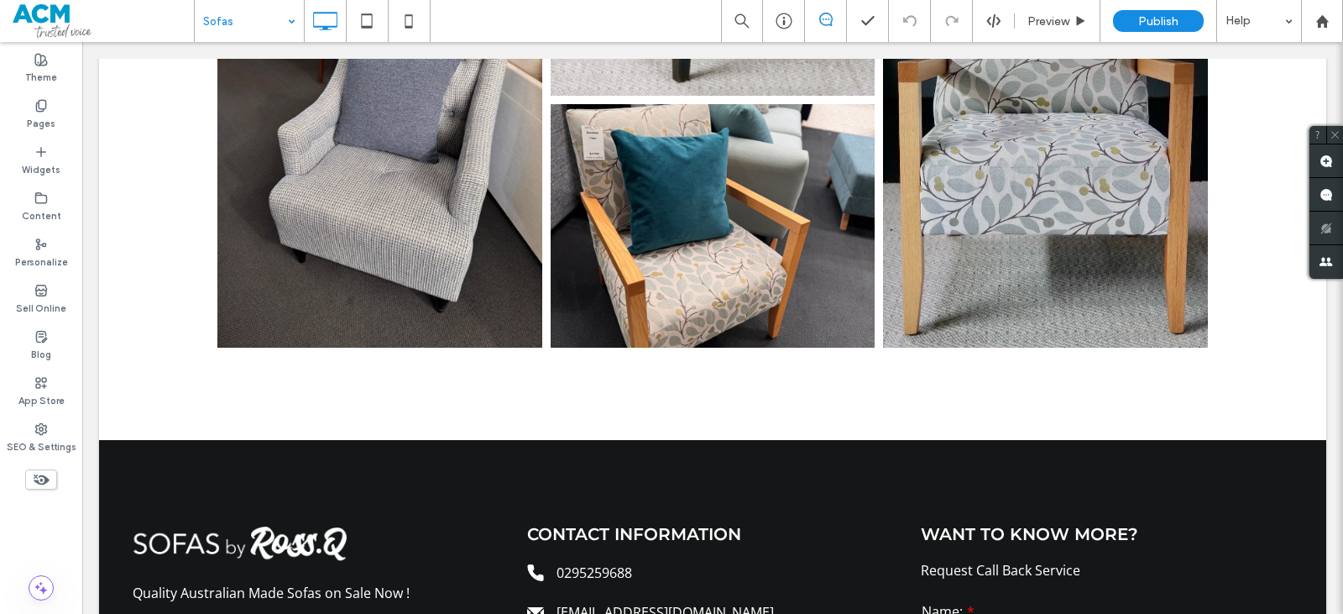
click at [229, 34] on div at bounding box center [671, 307] width 1343 height 614
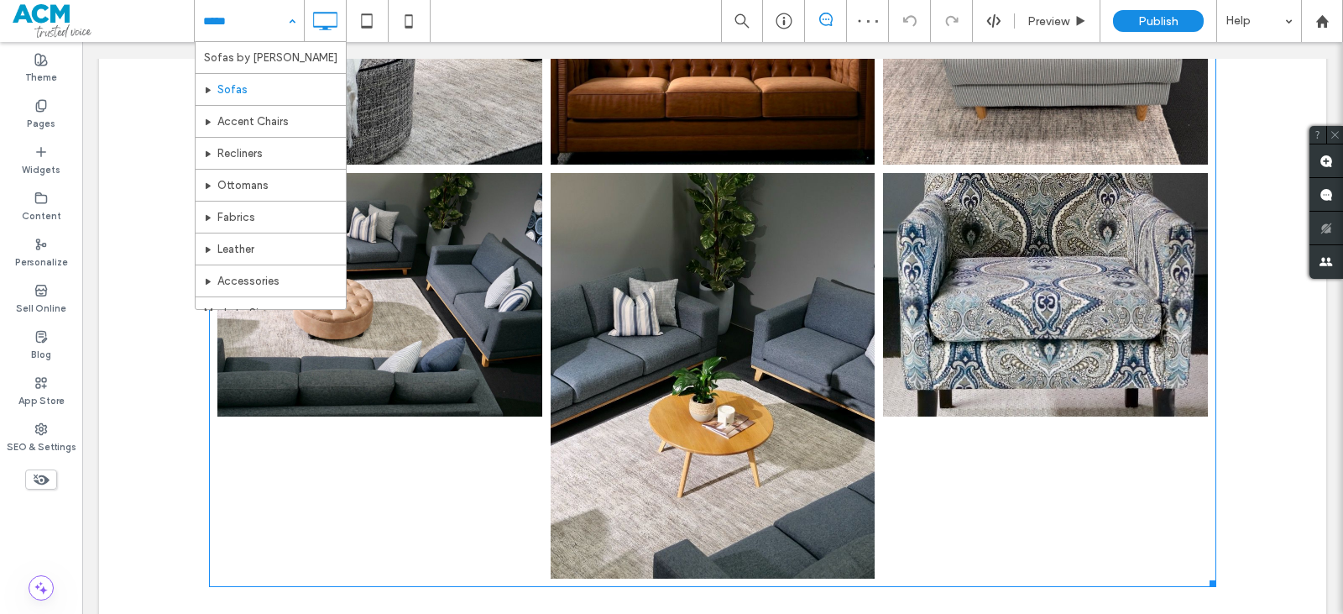
scroll to position [2602, 0]
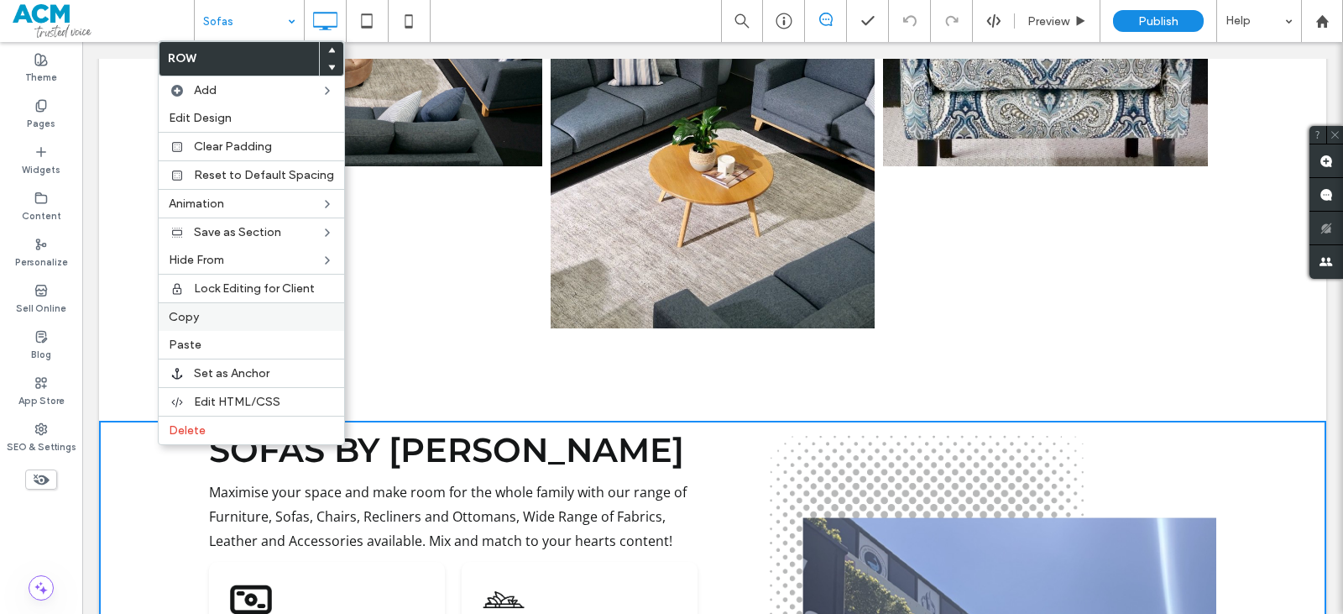
click at [193, 316] on span "Copy" at bounding box center [184, 317] width 30 height 14
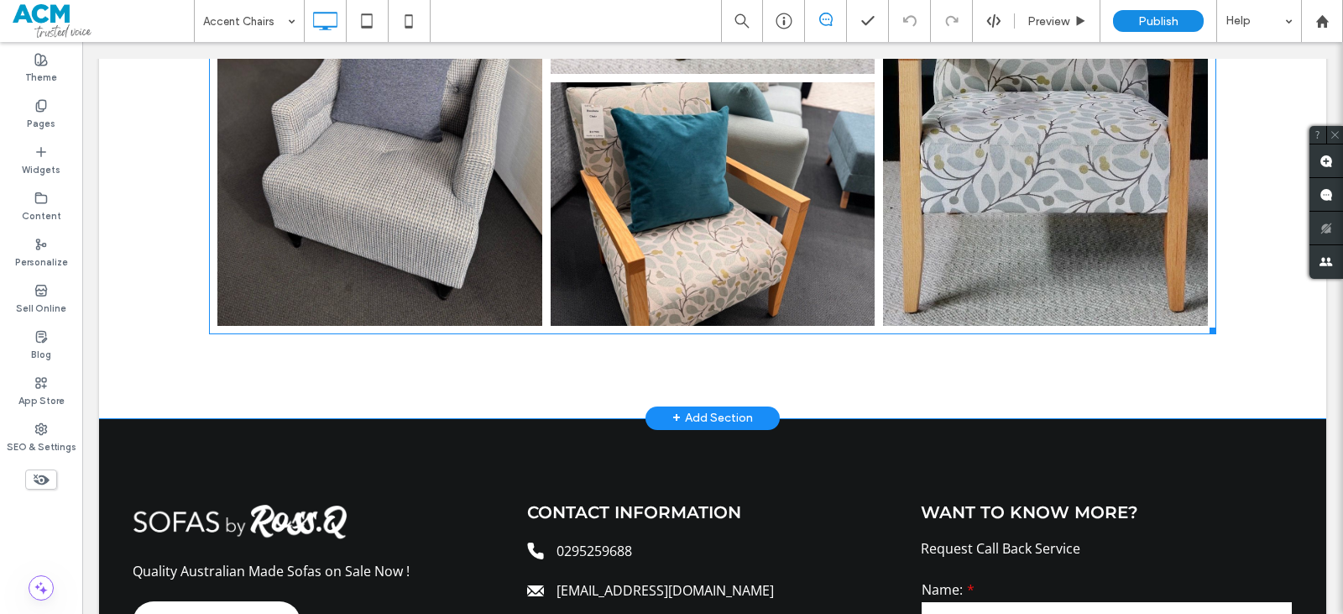
scroll to position [1595, 0]
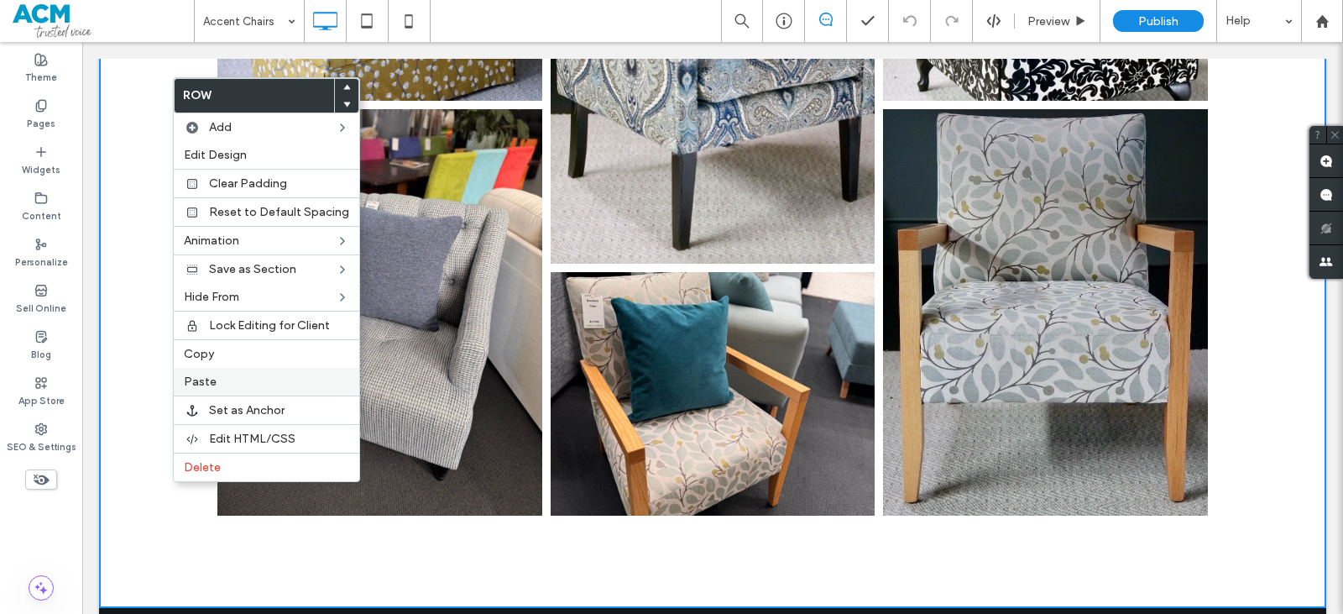
click at [210, 373] on div "Paste" at bounding box center [267, 382] width 186 height 28
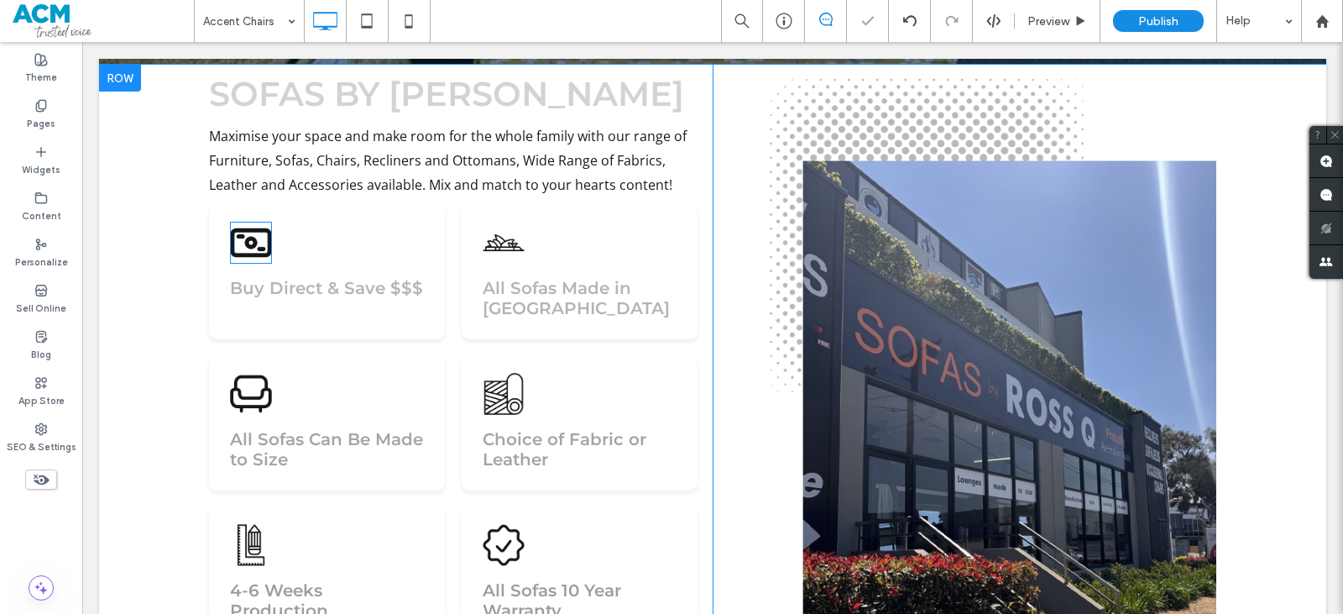
scroll to position [593, 0]
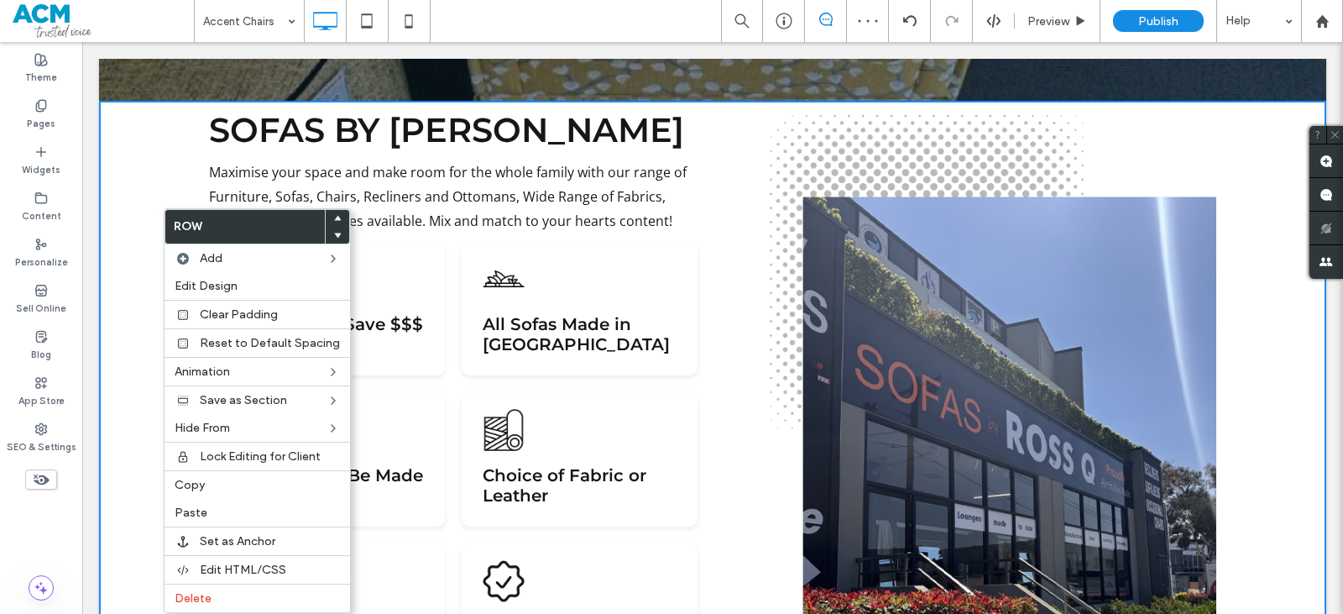
click at [335, 232] on div at bounding box center [338, 235] width 24 height 17
click at [334, 233] on icon at bounding box center [337, 235] width 7 height 7
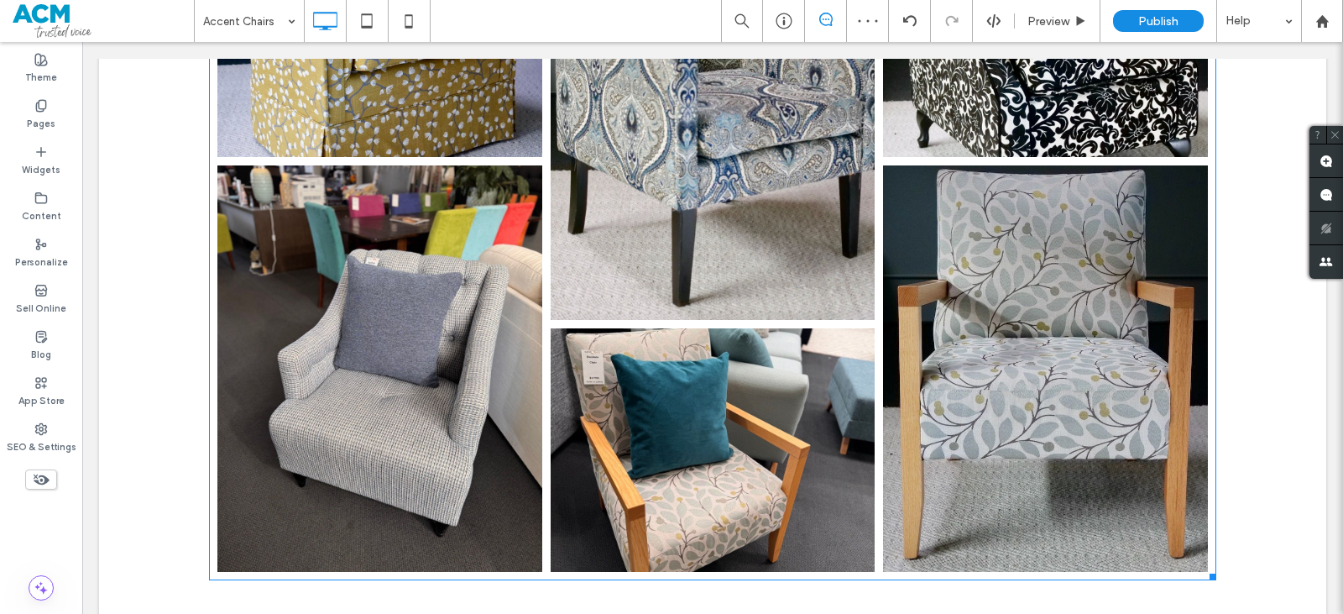
scroll to position [2021, 0]
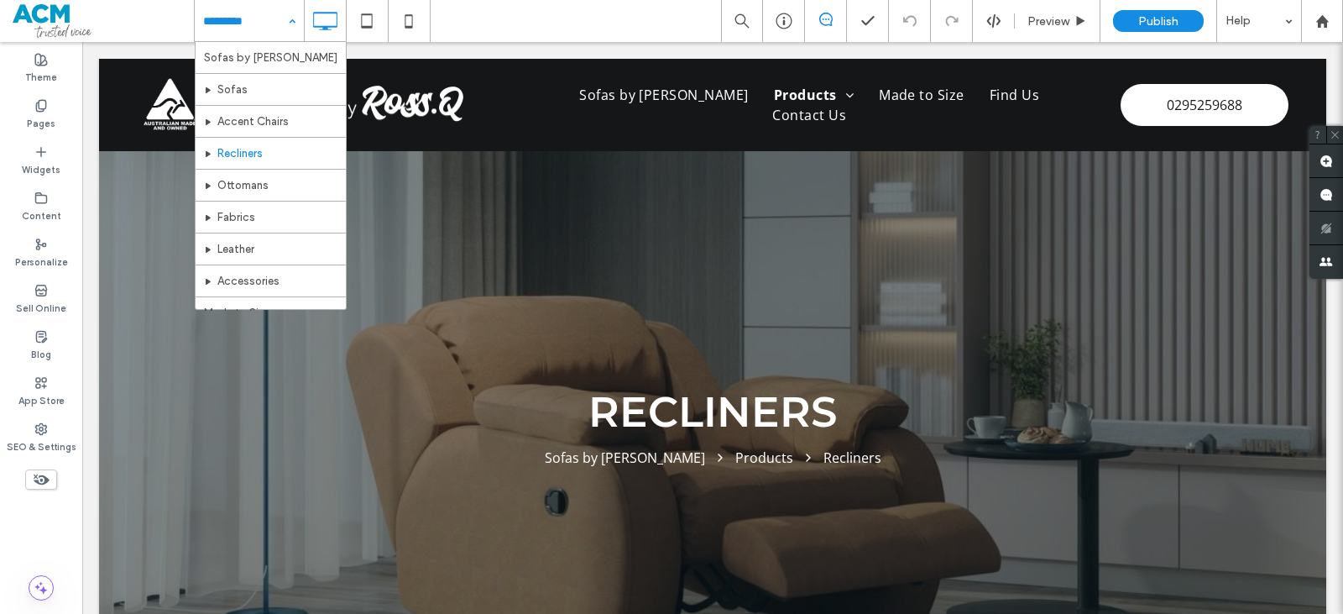
click at [295, 16] on div "Sofas by RossQ Sofas Accent Chairs Recliners Ottomans Fabrics Leather Accessori…" at bounding box center [249, 21] width 109 height 42
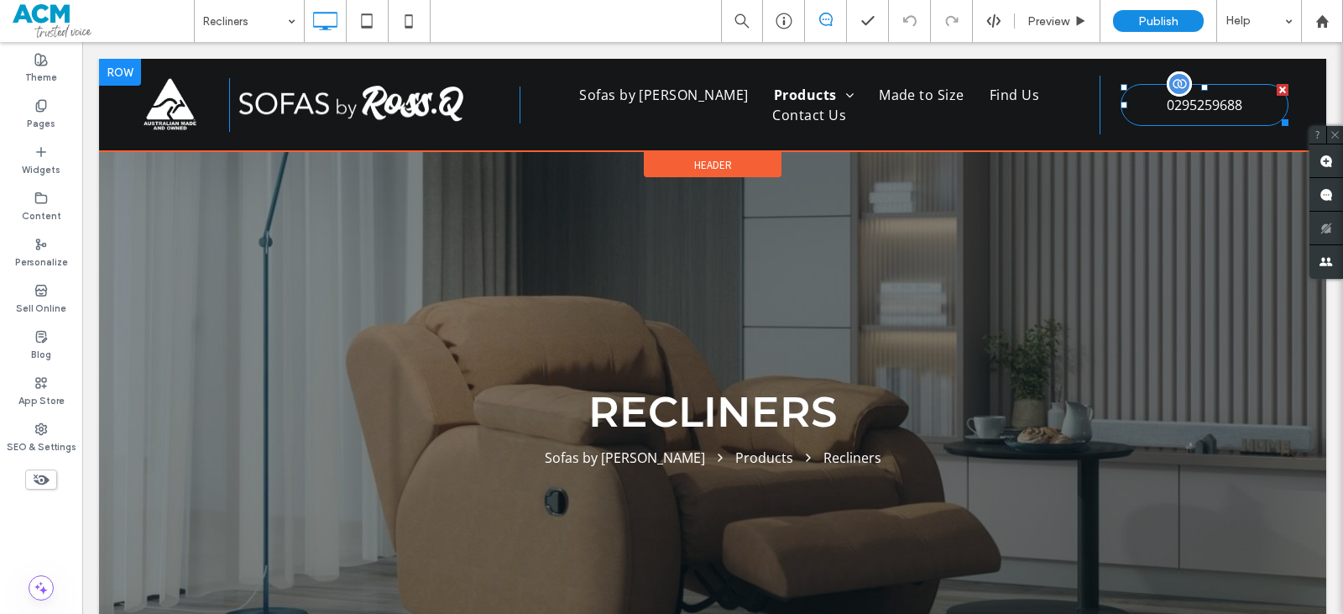
click at [1179, 109] on span "0295259688" at bounding box center [1205, 105] width 76 height 18
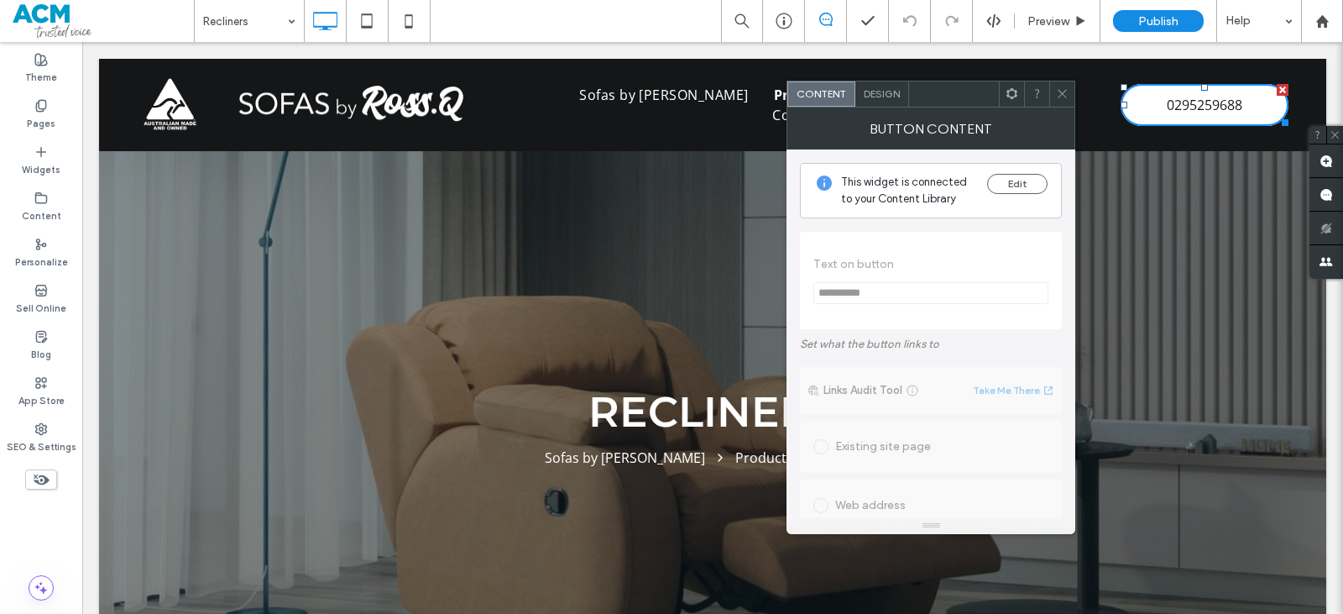
click at [871, 97] on span "Design" at bounding box center [882, 93] width 36 height 13
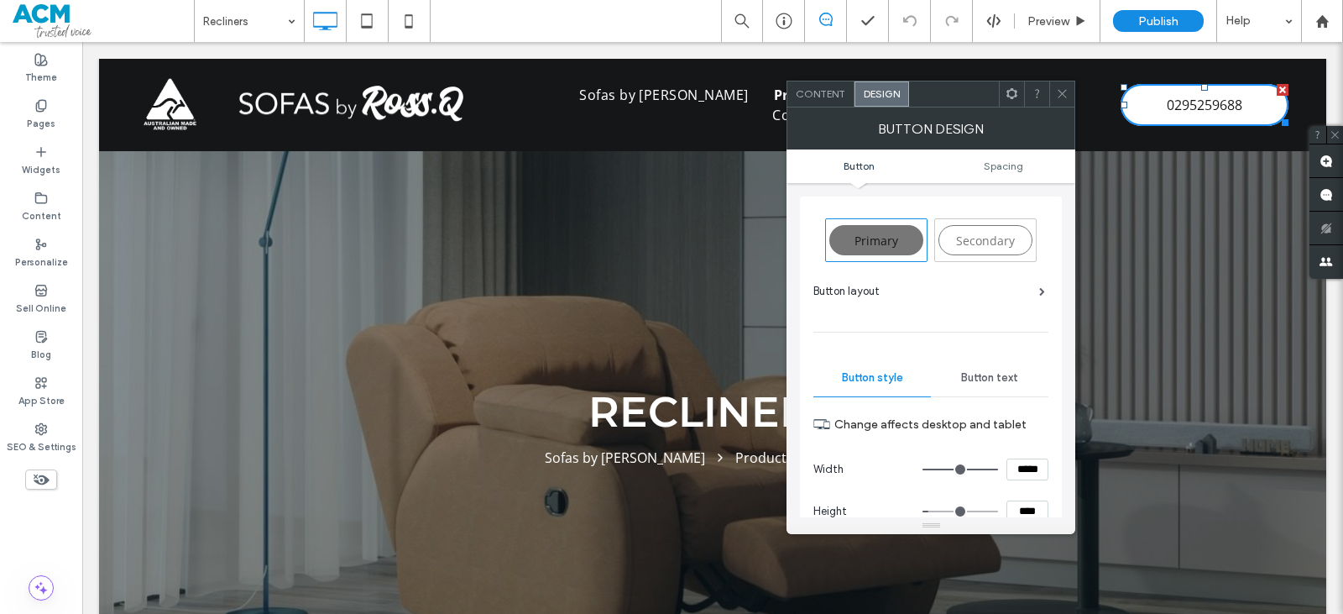
scroll to position [84, 0]
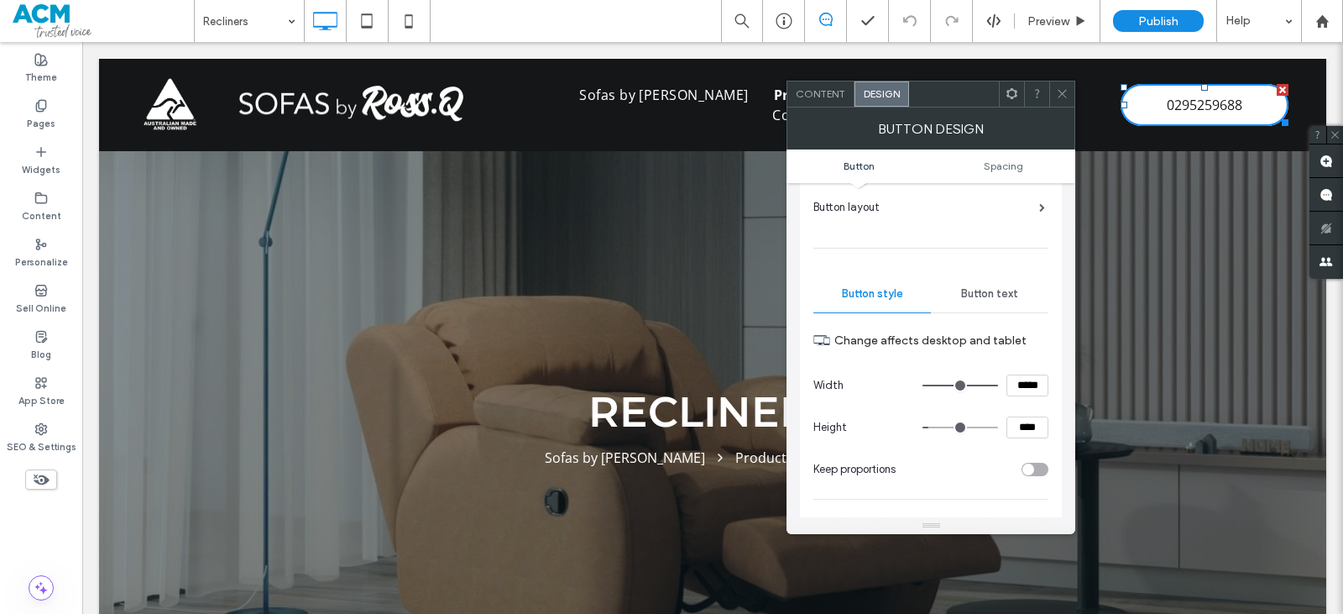
click at [981, 289] on span "Button text" at bounding box center [989, 293] width 57 height 13
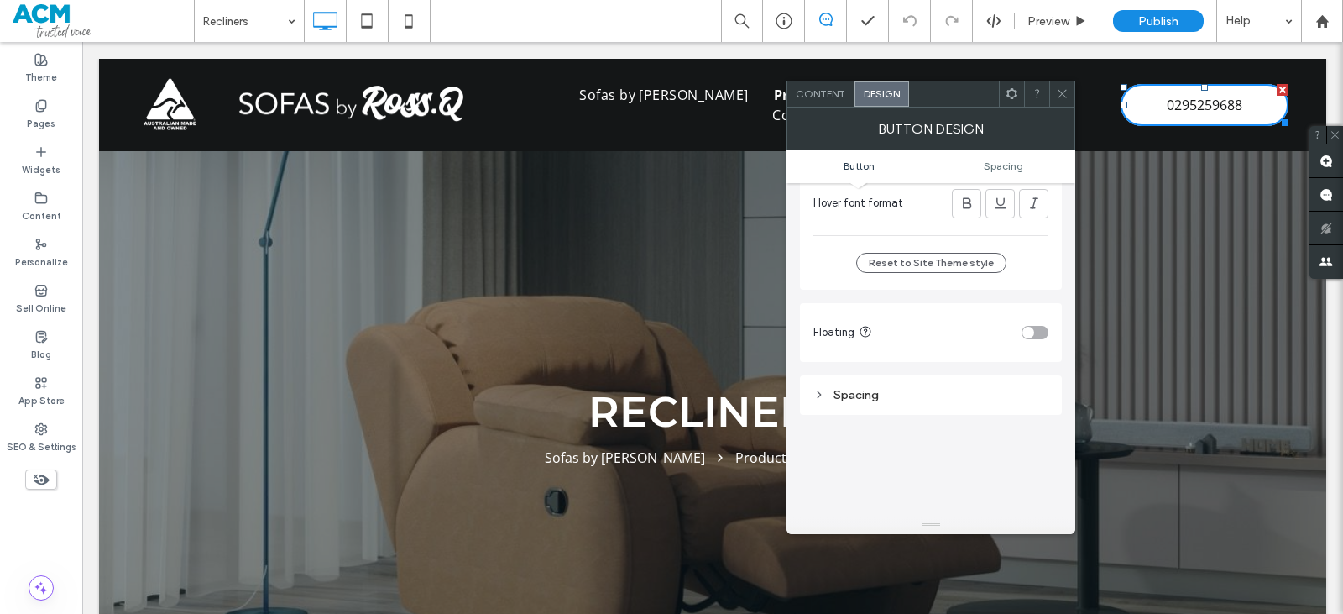
scroll to position [0, 0]
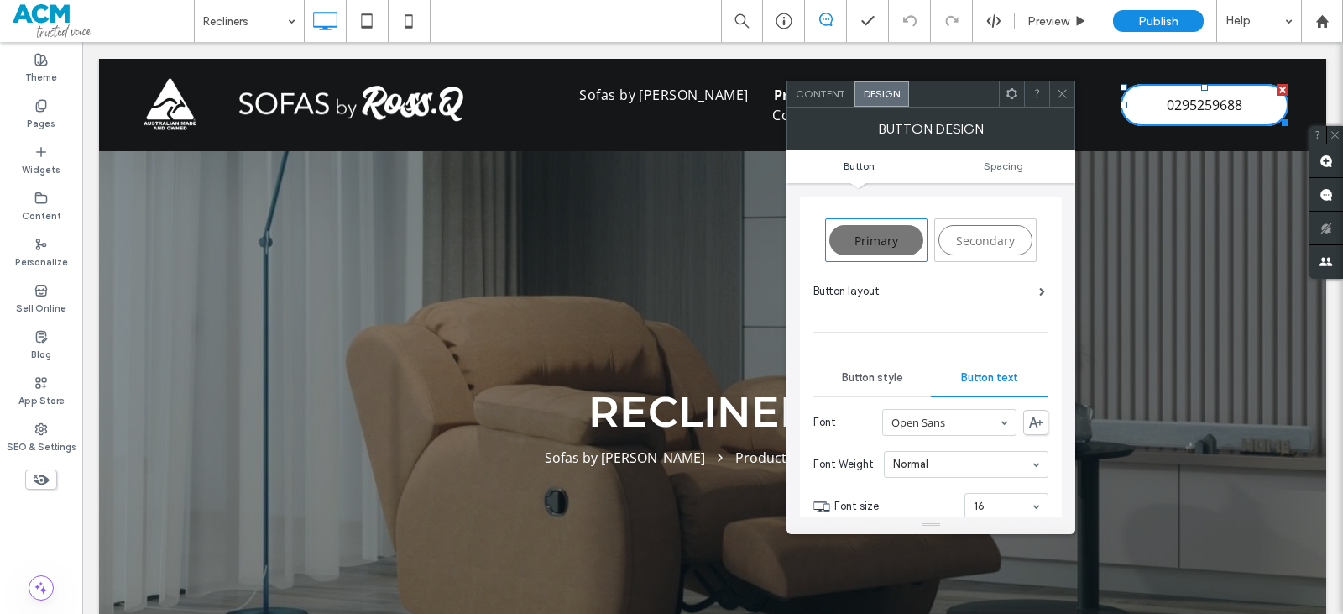
click at [860, 379] on span "Button style" at bounding box center [872, 377] width 61 height 13
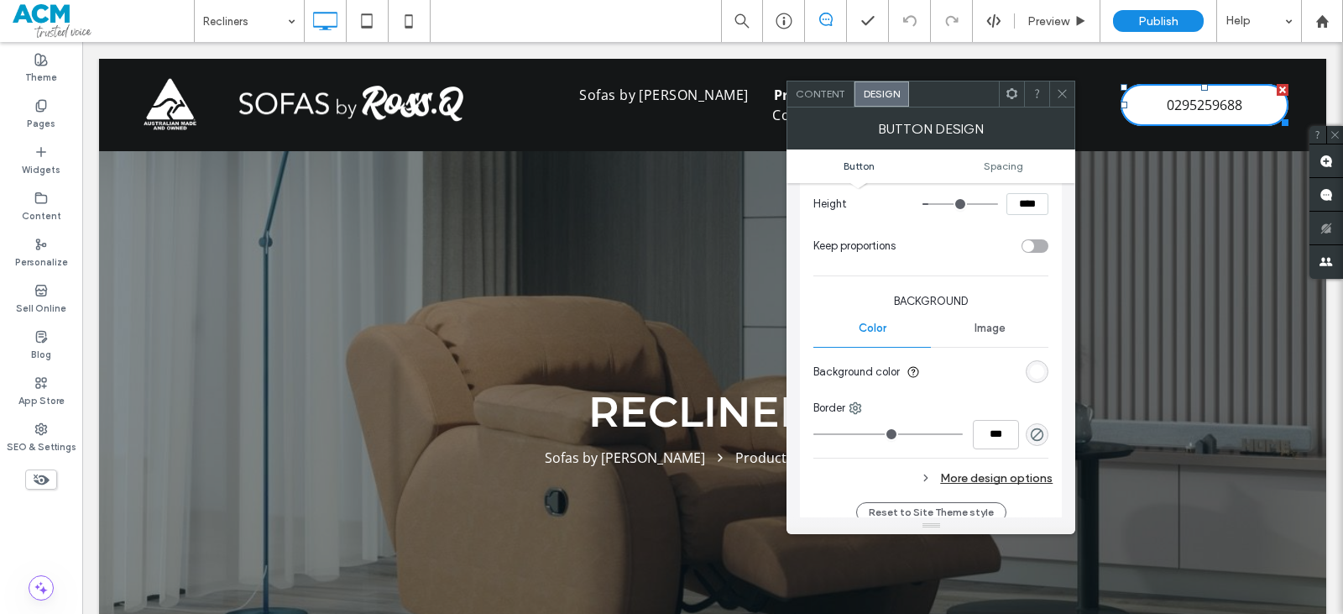
scroll to position [336, 0]
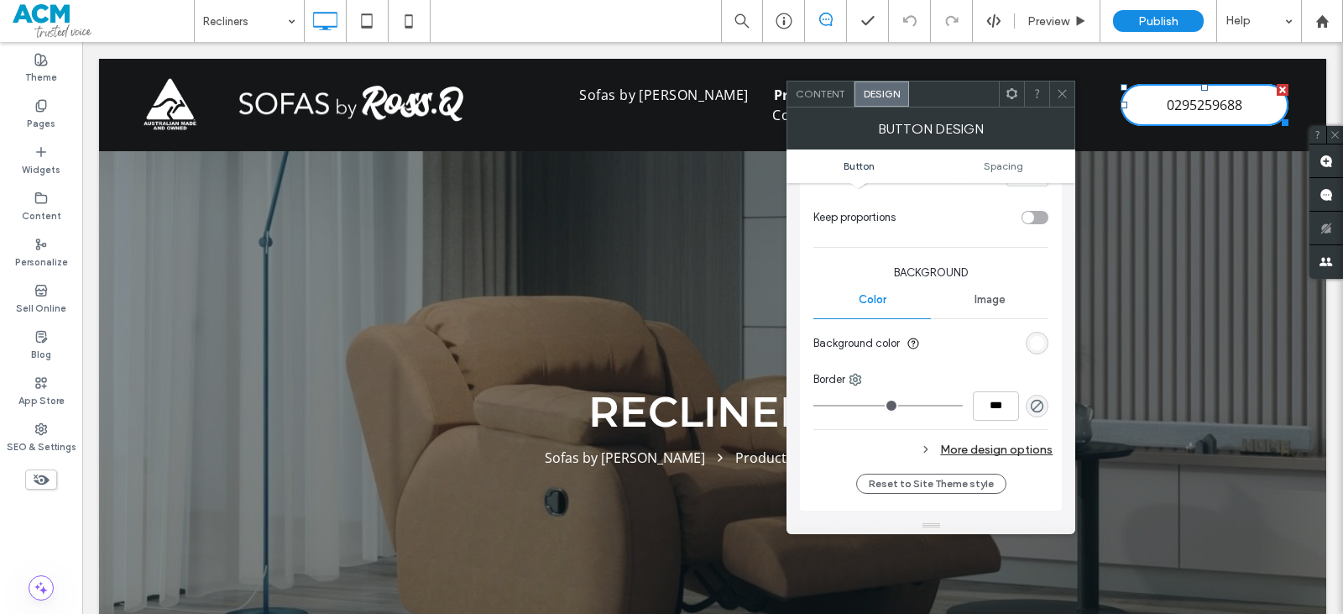
click at [1038, 343] on div "rgb(255, 255, 255)" at bounding box center [1037, 343] width 14 height 14
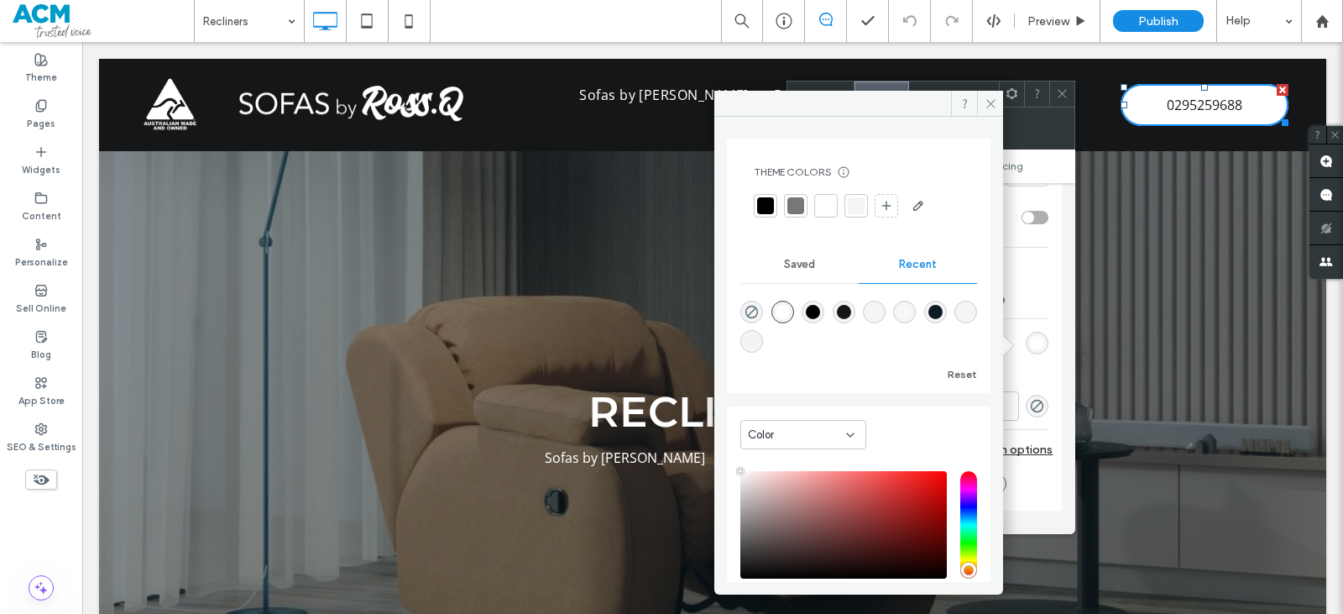
click at [791, 427] on div "Color" at bounding box center [797, 434] width 98 height 17
click at [792, 484] on div "Gradient" at bounding box center [803, 492] width 124 height 29
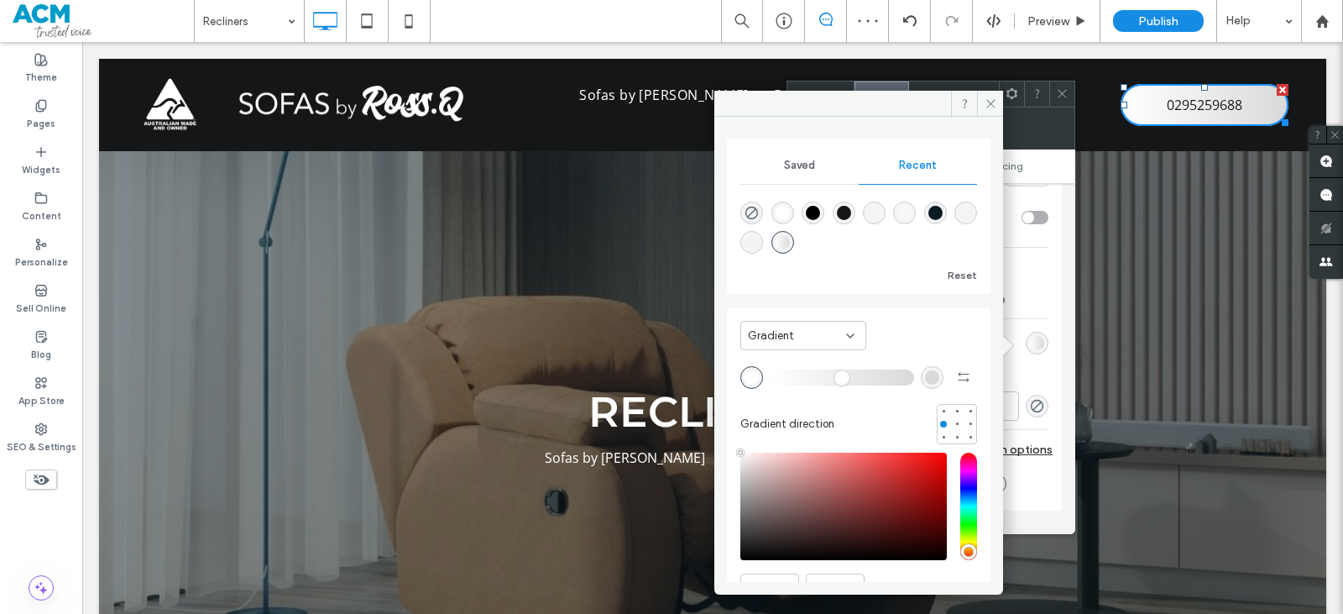
click at [925, 371] on div "rgba(217, 217, 217, 1)" at bounding box center [932, 377] width 14 height 14
click at [851, 209] on div "rgba(20, 22, 23, 1)" at bounding box center [844, 213] width 14 height 14
type input "*******"
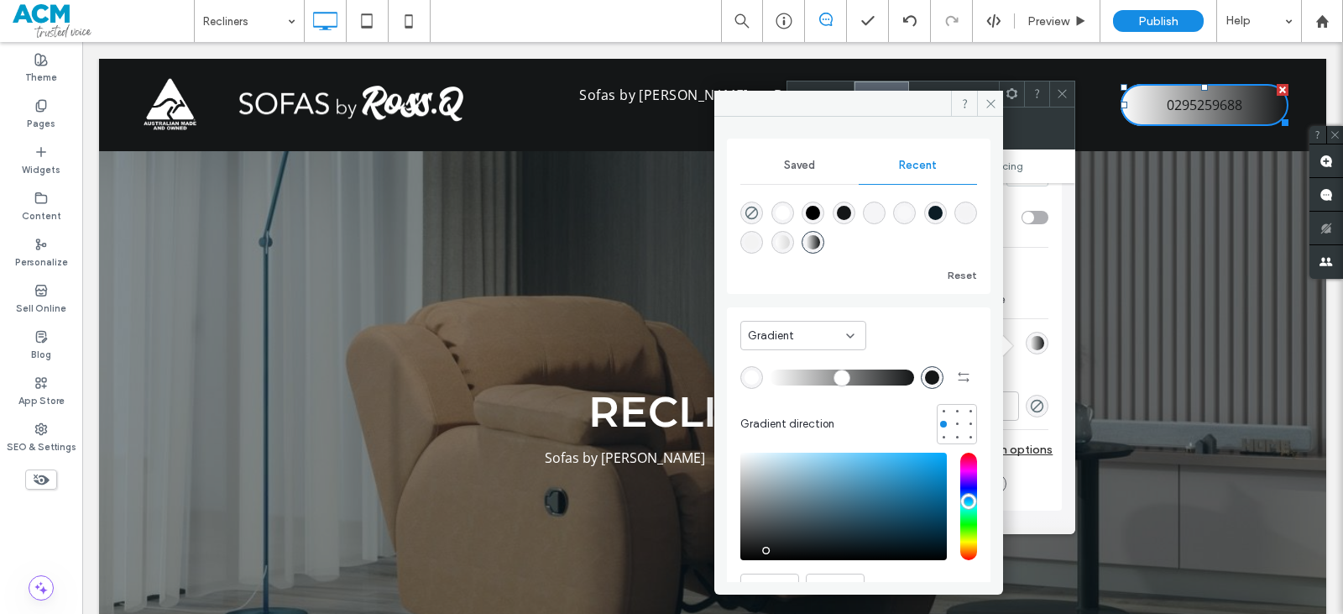
drag, startPoint x: 829, startPoint y: 324, endPoint x: 824, endPoint y: 334, distance: 11.3
click at [830, 325] on div "Gradient" at bounding box center [803, 335] width 126 height 29
click at [802, 363] on div "Color" at bounding box center [803, 364] width 124 height 29
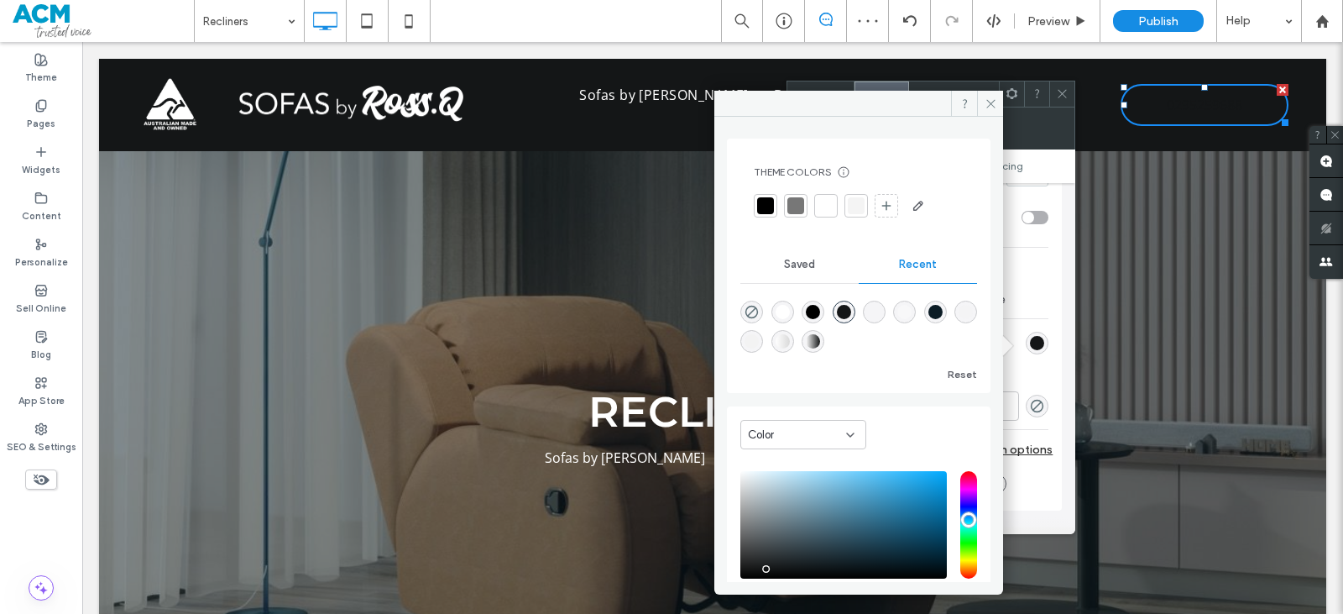
click at [821, 193] on div at bounding box center [859, 205] width 210 height 27
click at [830, 211] on div at bounding box center [826, 205] width 17 height 17
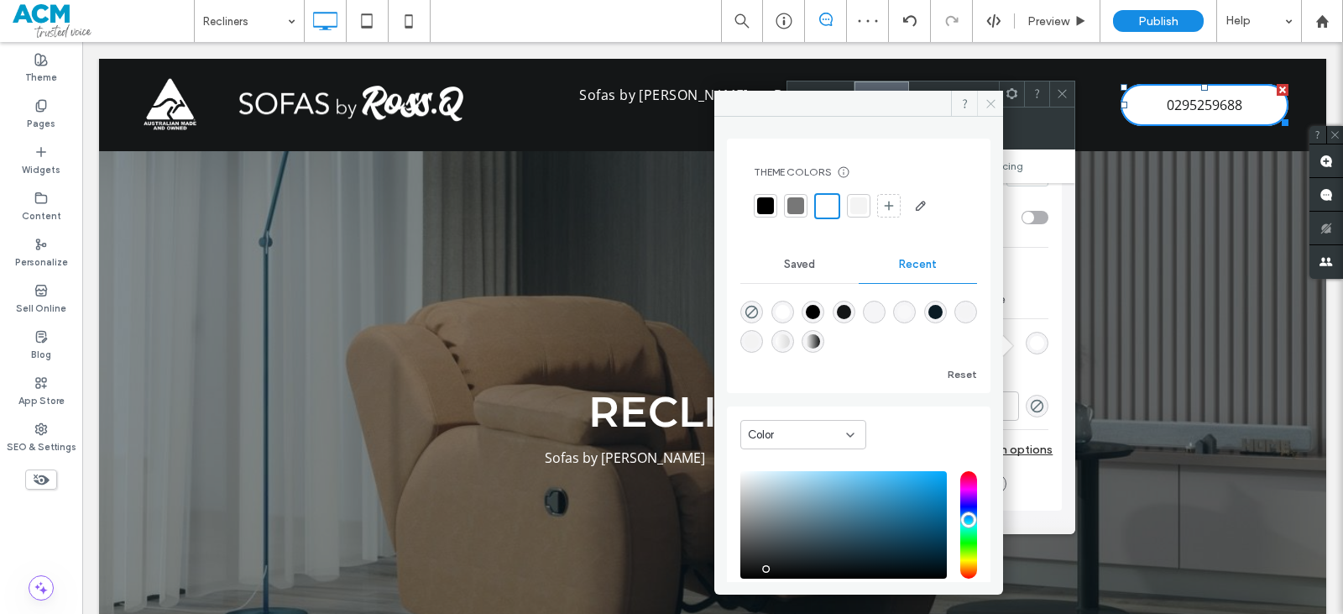
click at [992, 114] on span at bounding box center [990, 103] width 26 height 25
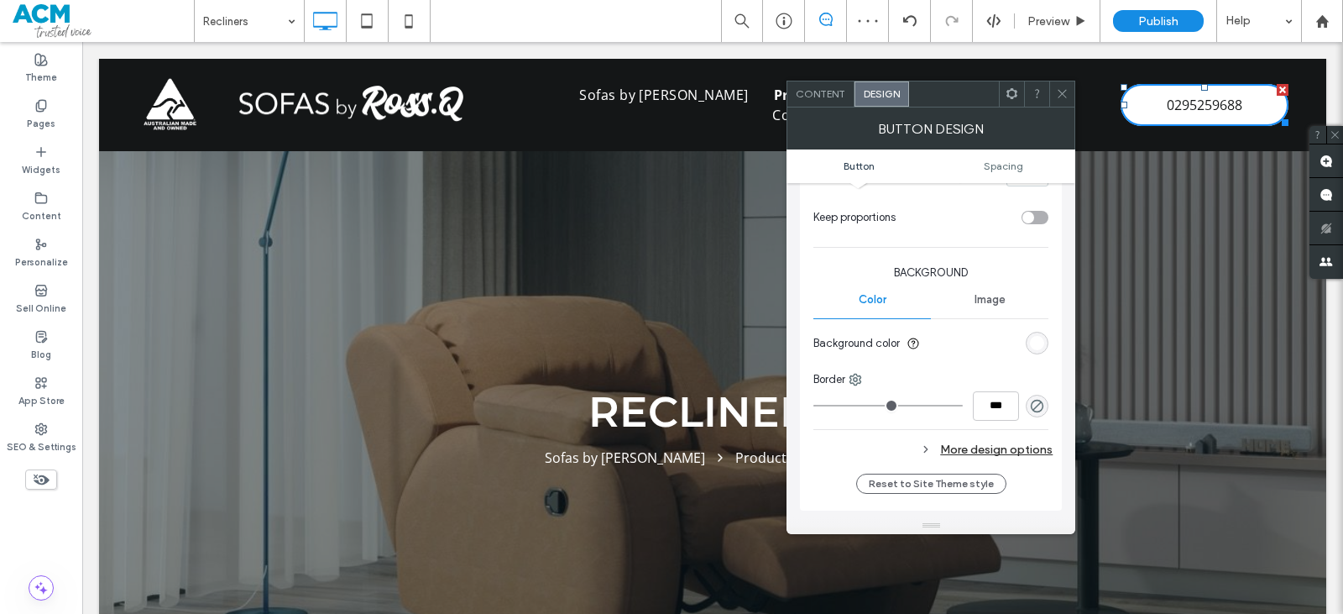
click at [1048, 92] on div at bounding box center [1036, 93] width 25 height 25
click at [1058, 90] on icon at bounding box center [1062, 93] width 13 height 13
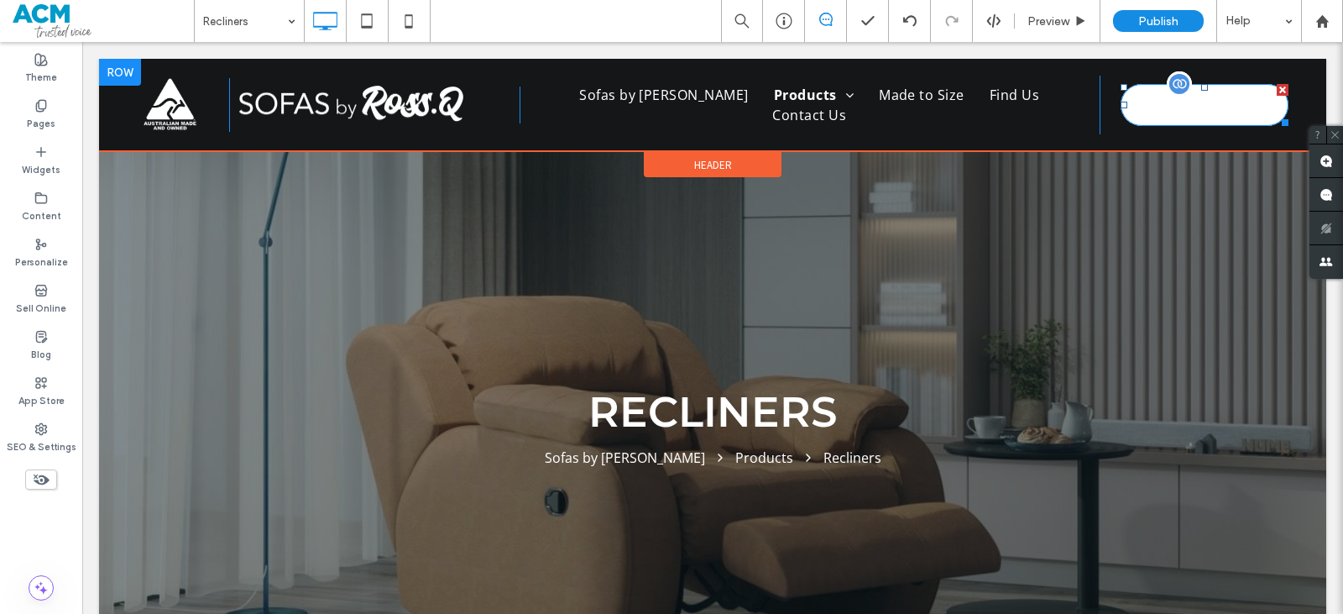
click at [1161, 118] on link "0295259688" at bounding box center [1205, 105] width 168 height 42
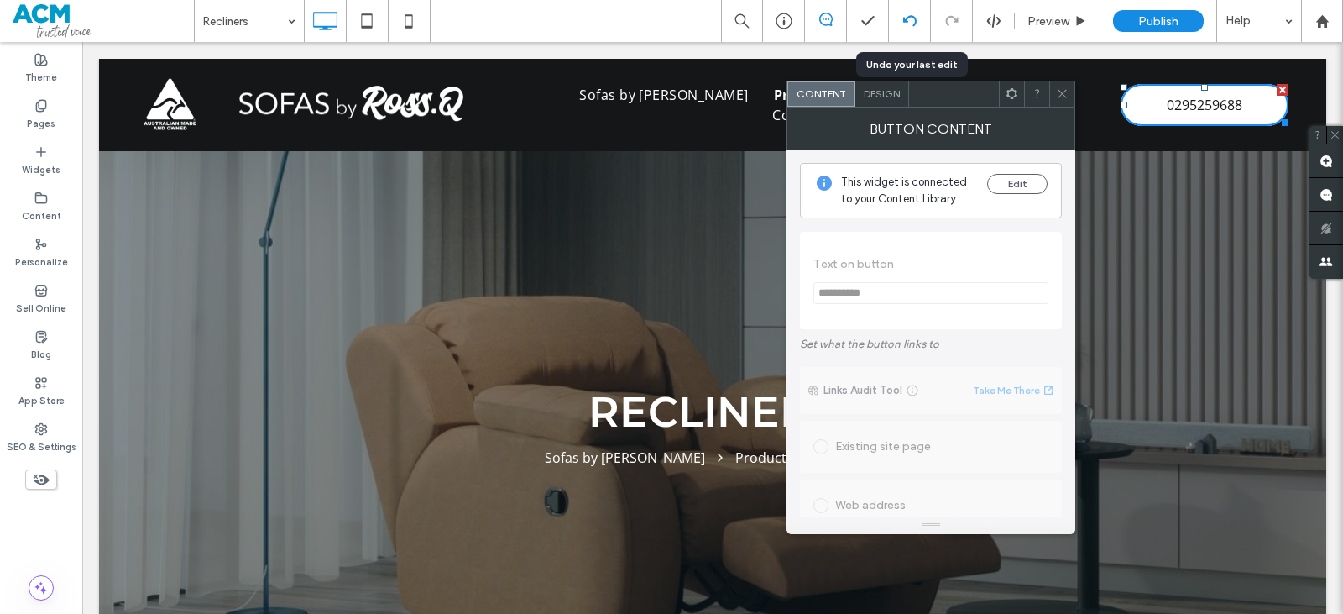
click at [912, 24] on icon at bounding box center [909, 20] width 13 height 13
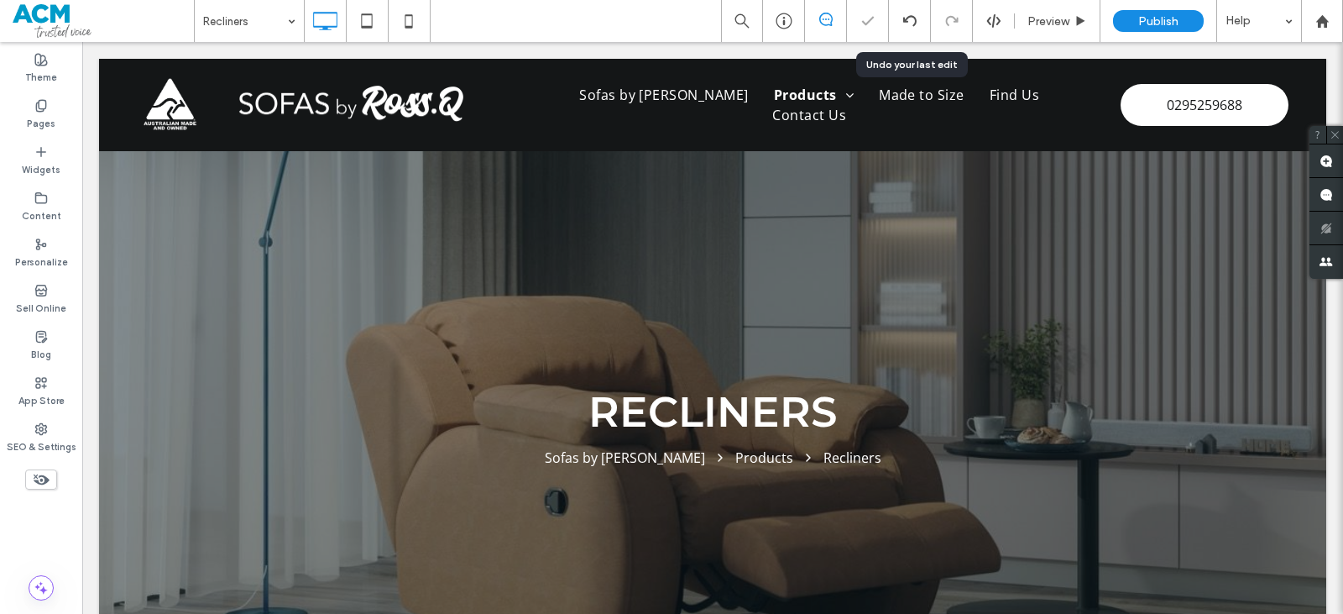
click at [912, 23] on div at bounding box center [671, 307] width 1343 height 614
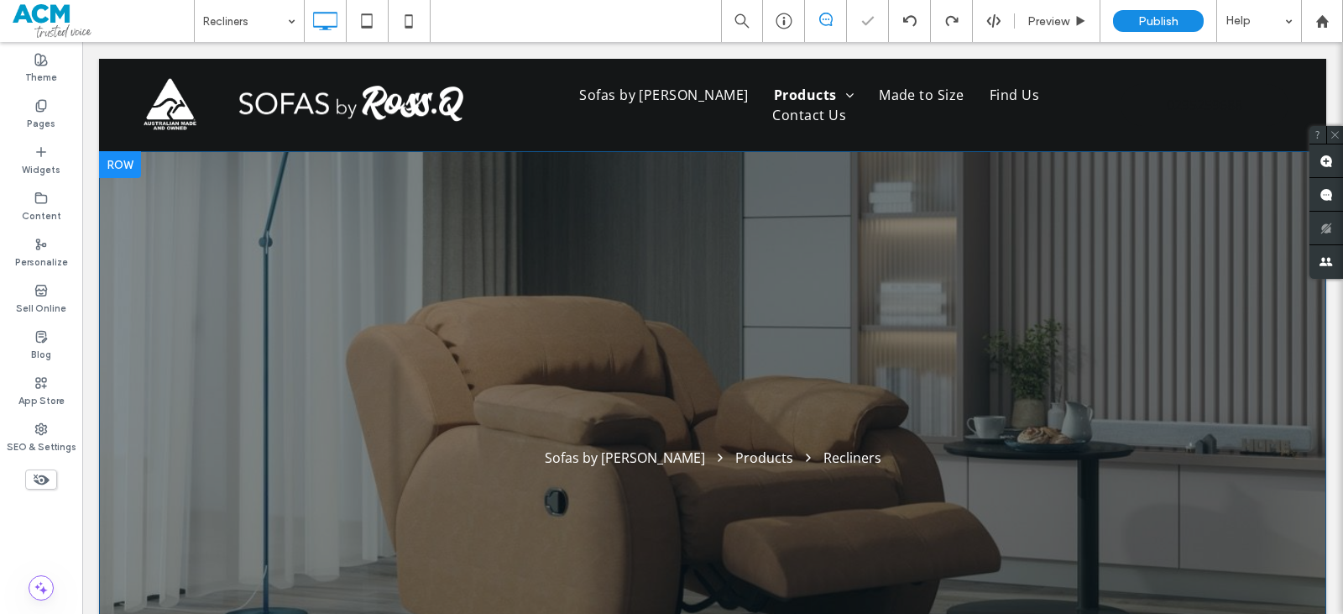
scroll to position [0, 0]
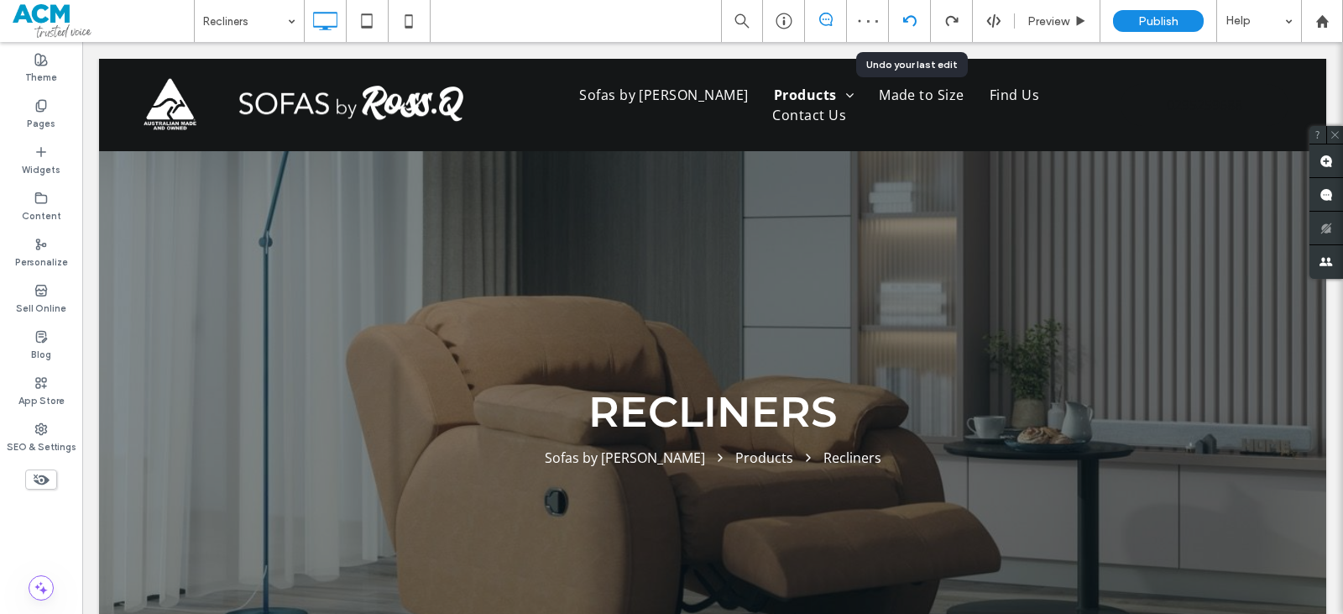
click at [914, 13] on div at bounding box center [910, 21] width 42 height 42
click at [902, 26] on div at bounding box center [909, 20] width 41 height 13
click at [907, 33] on div at bounding box center [910, 21] width 42 height 42
click at [912, 27] on icon at bounding box center [909, 20] width 13 height 13
click at [921, 10] on div at bounding box center [910, 21] width 42 height 42
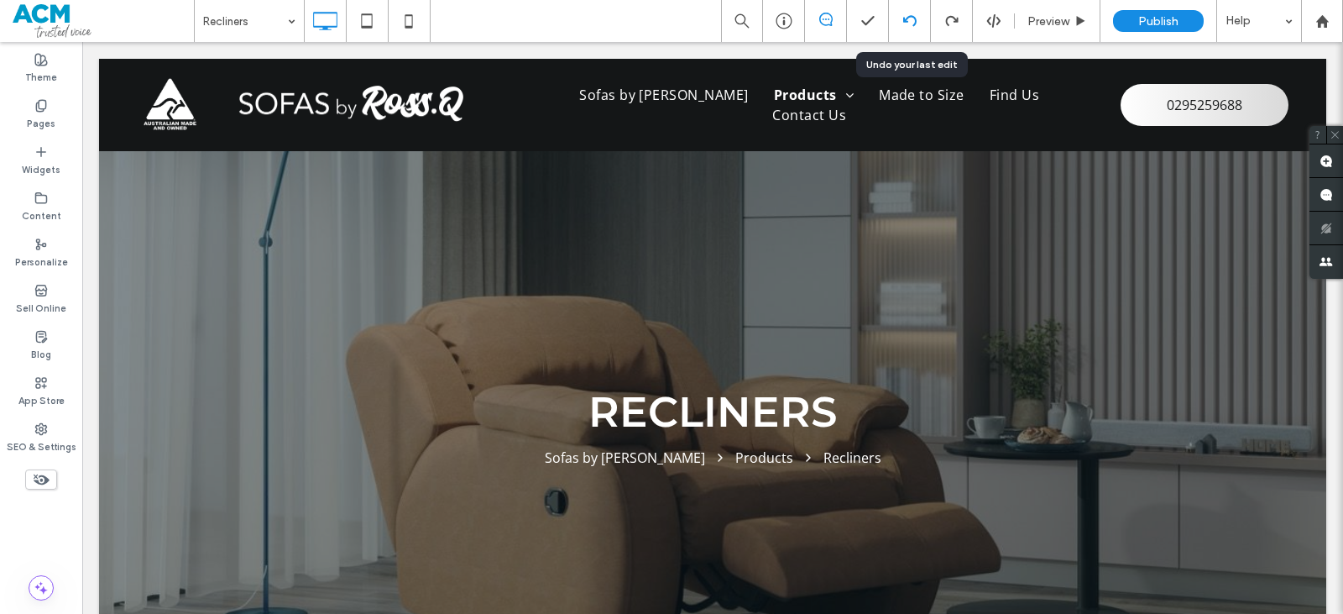
click at [908, 27] on icon at bounding box center [909, 20] width 13 height 13
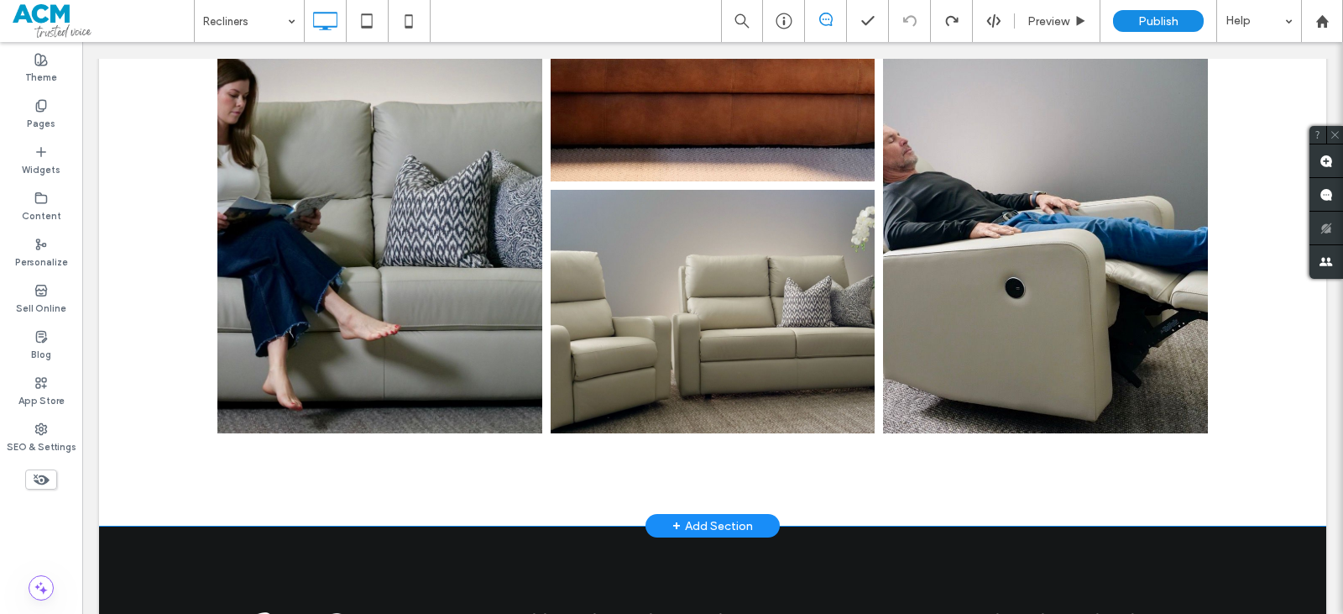
scroll to position [866, 0]
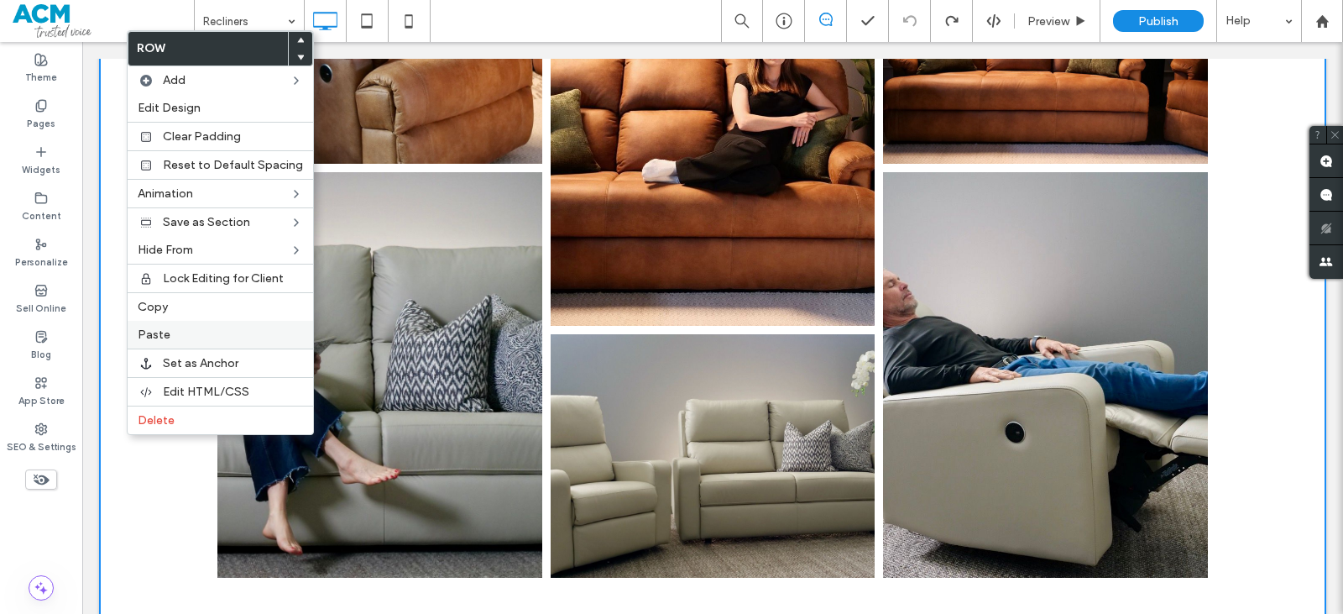
click at [166, 342] on div "Paste" at bounding box center [221, 335] width 186 height 28
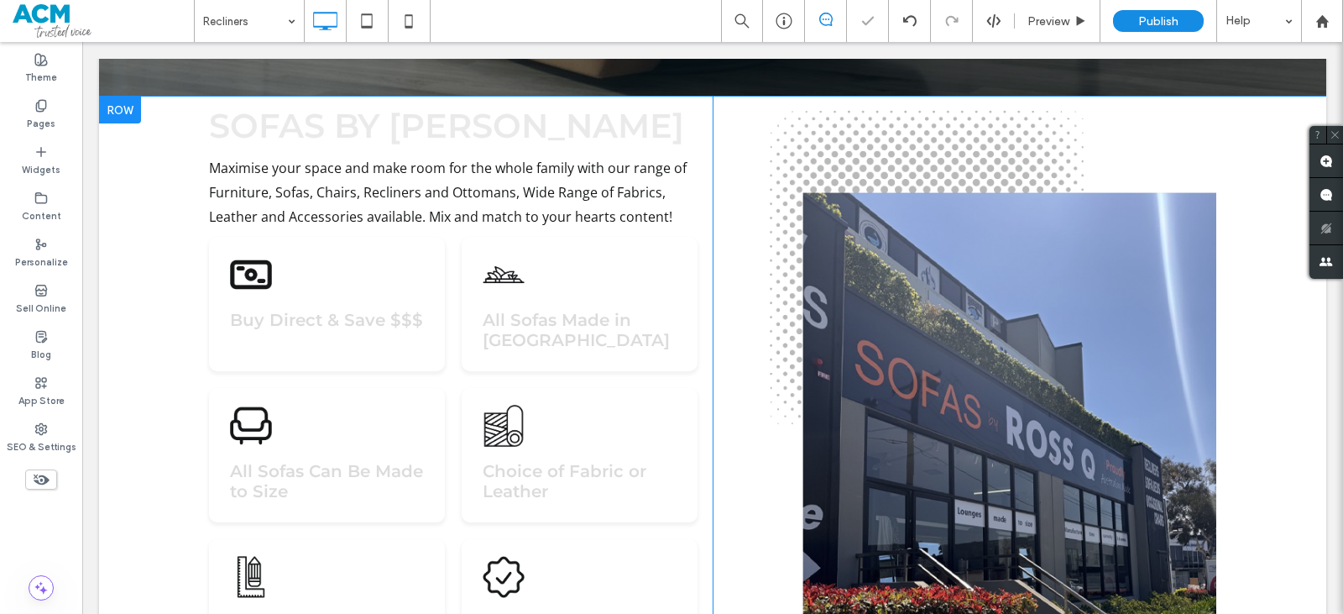
scroll to position [593, 0]
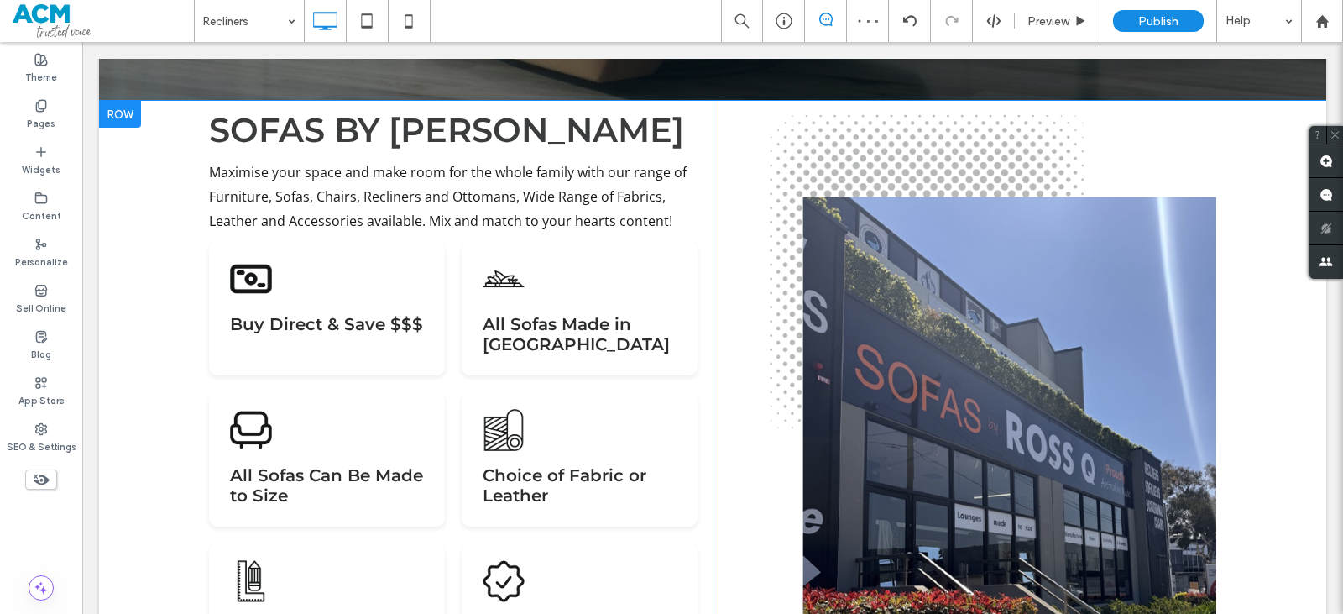
drag, startPoint x: 144, startPoint y: 201, endPoint x: 175, endPoint y: 194, distance: 32.8
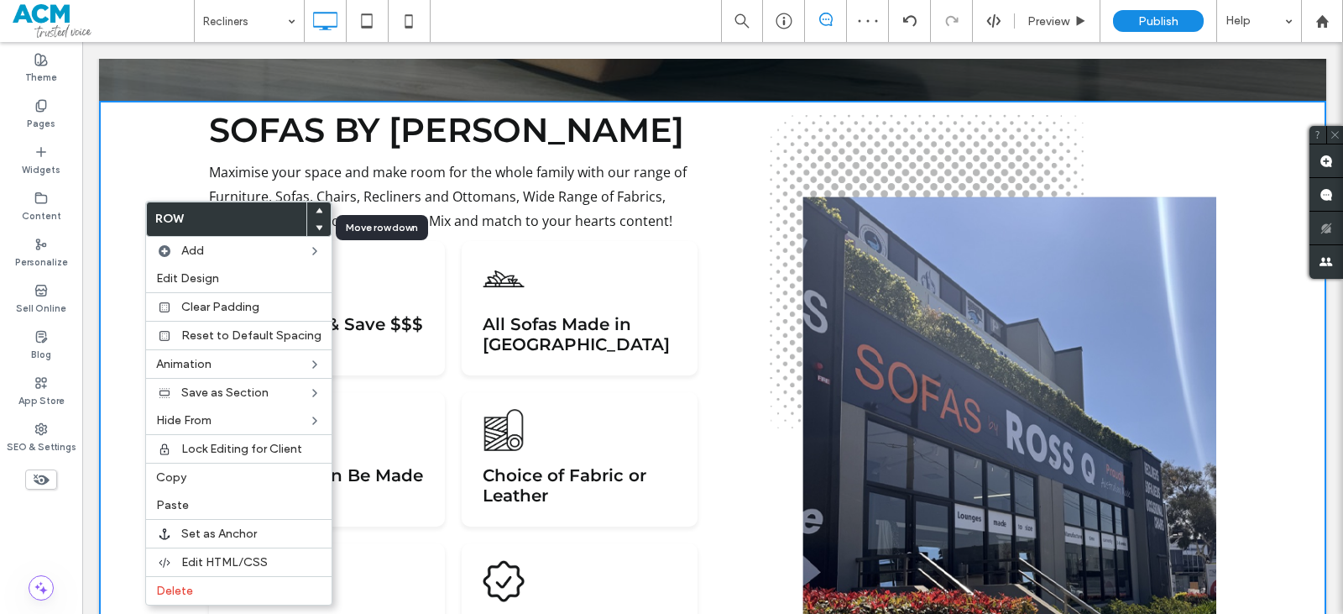
click at [316, 227] on div at bounding box center [319, 227] width 24 height 17
click at [316, 227] on icon at bounding box center [319, 227] width 7 height 7
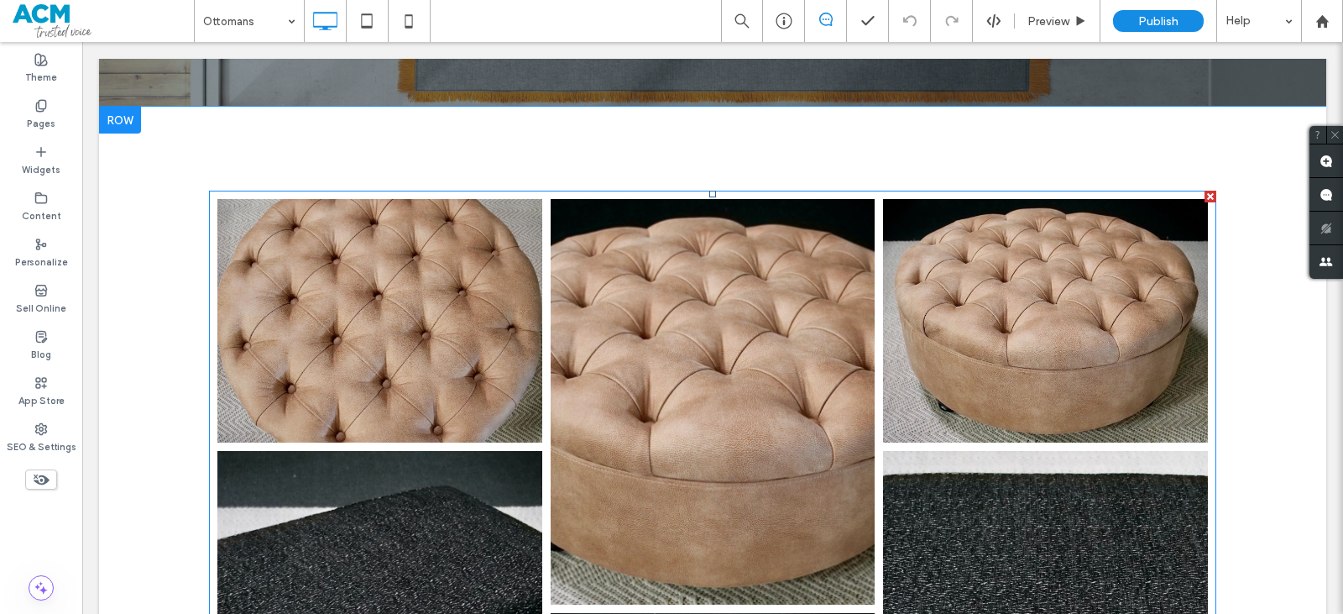
scroll to position [1091, 0]
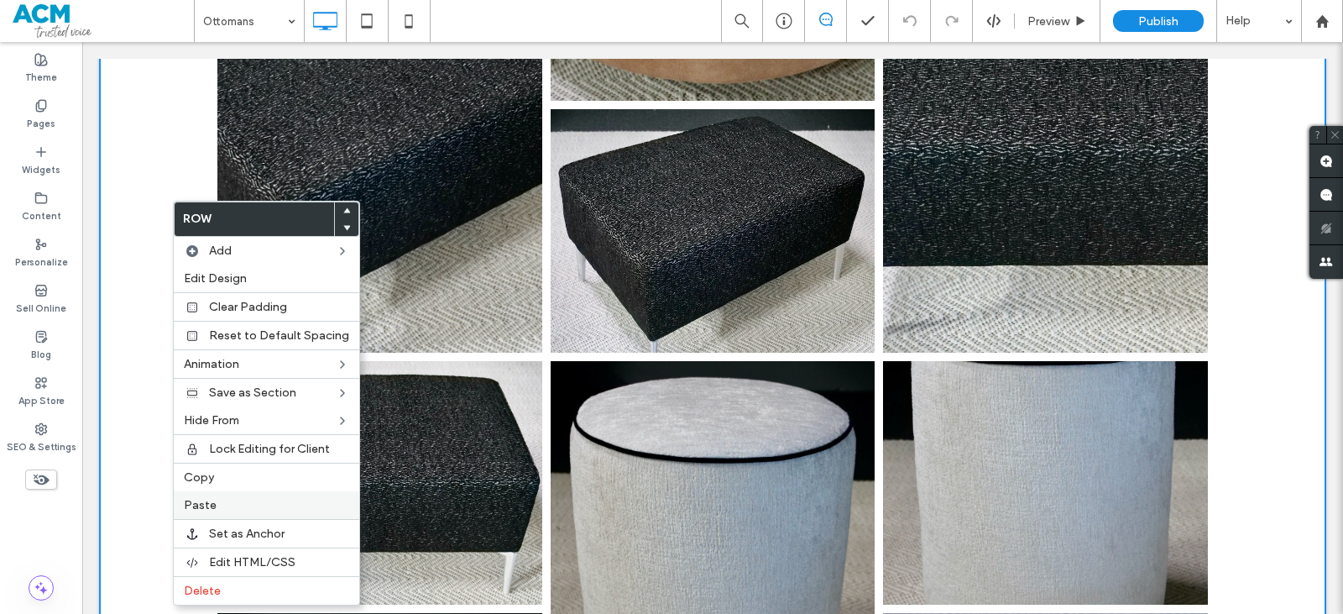
click at [214, 505] on span "Paste" at bounding box center [200, 505] width 33 height 14
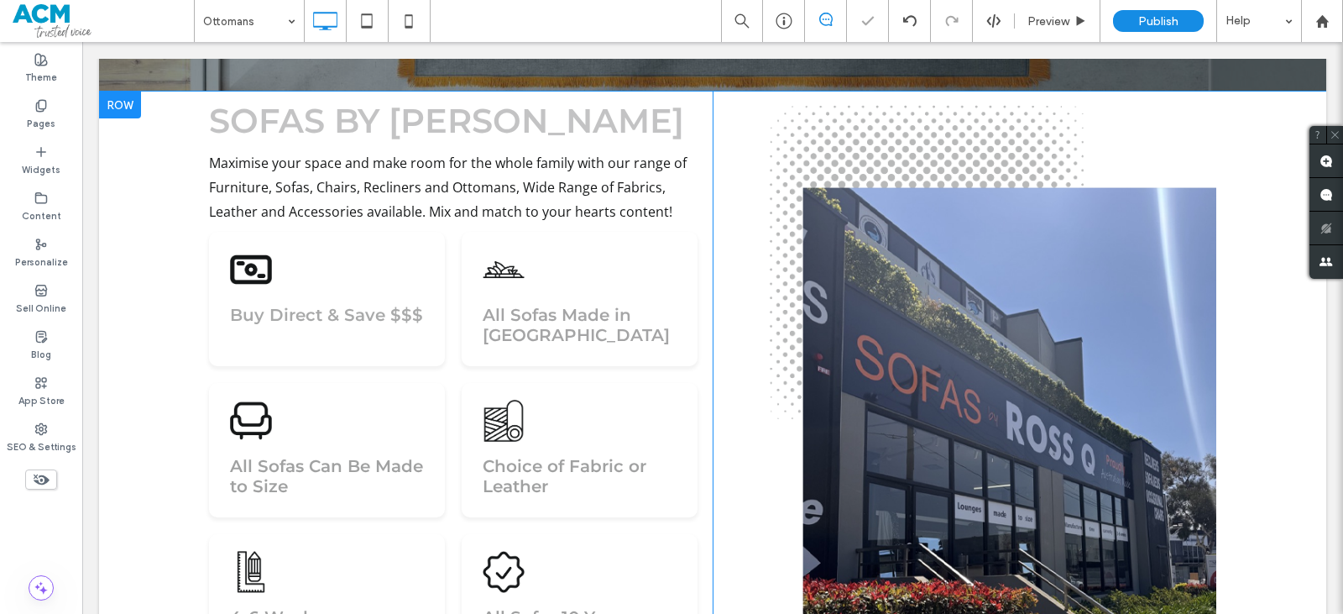
scroll to position [593, 0]
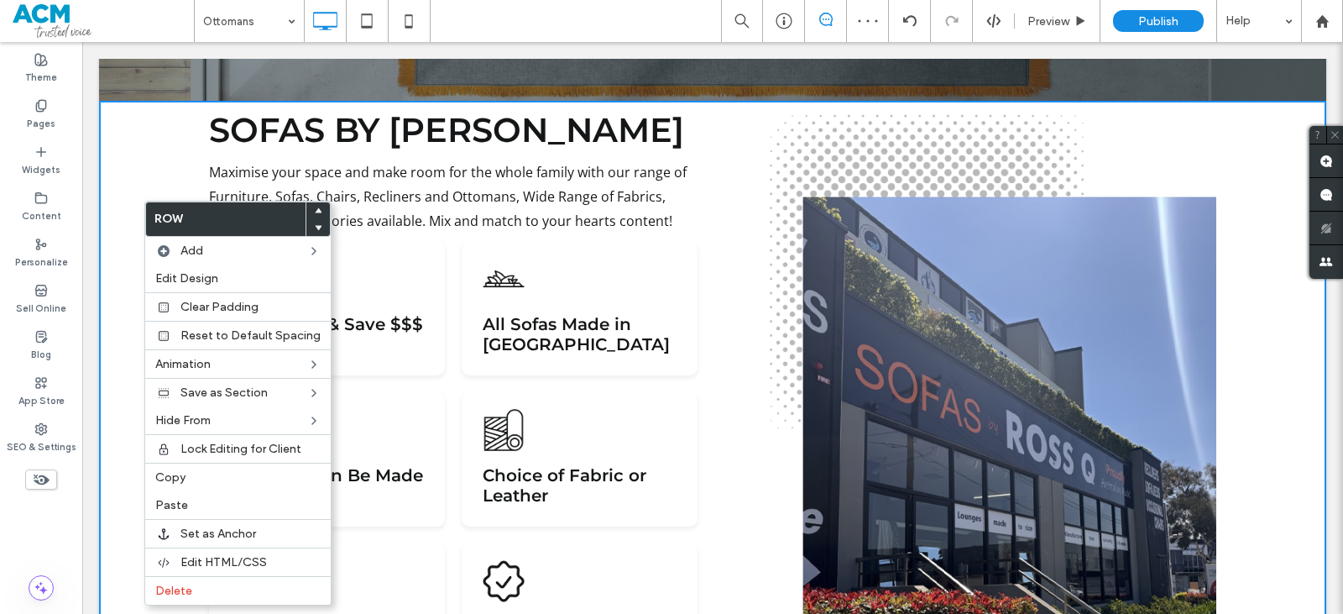
click at [315, 226] on use at bounding box center [319, 227] width 8 height 5
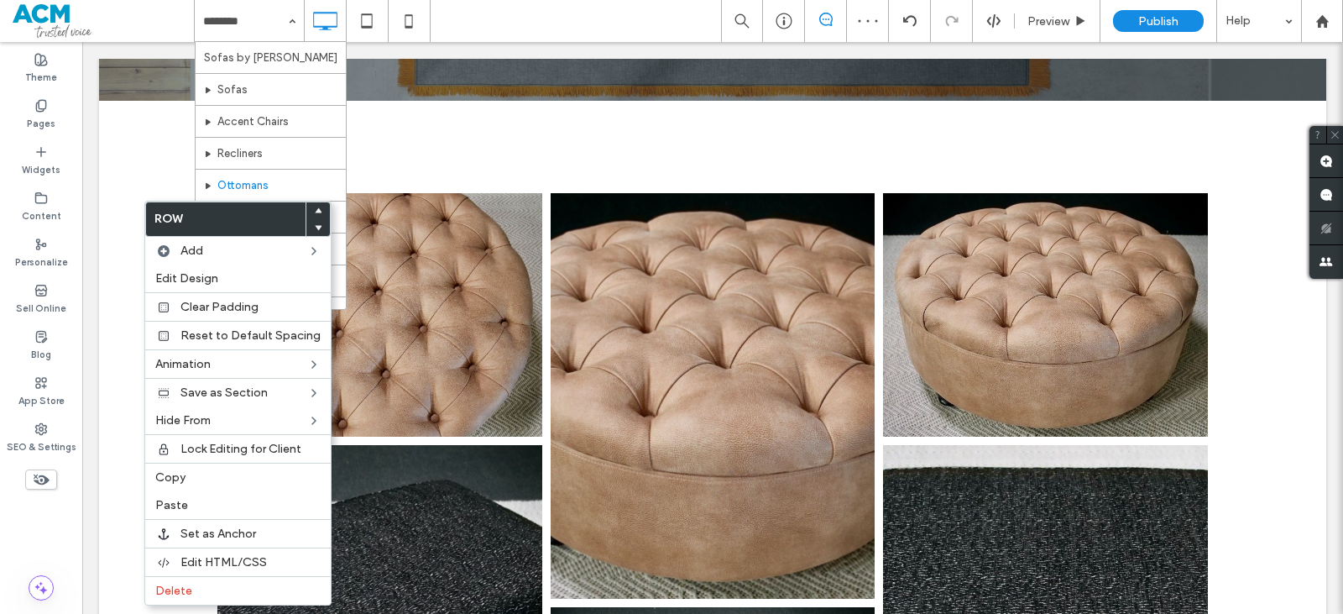
scroll to position [81, 0]
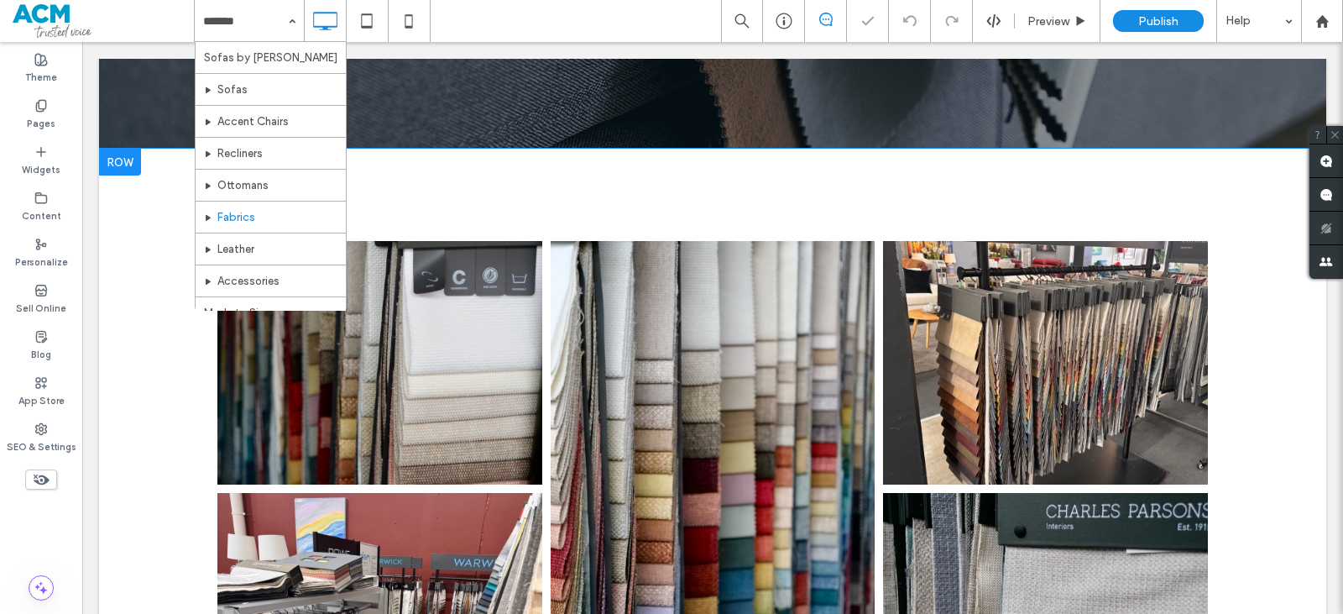
scroll to position [588, 0]
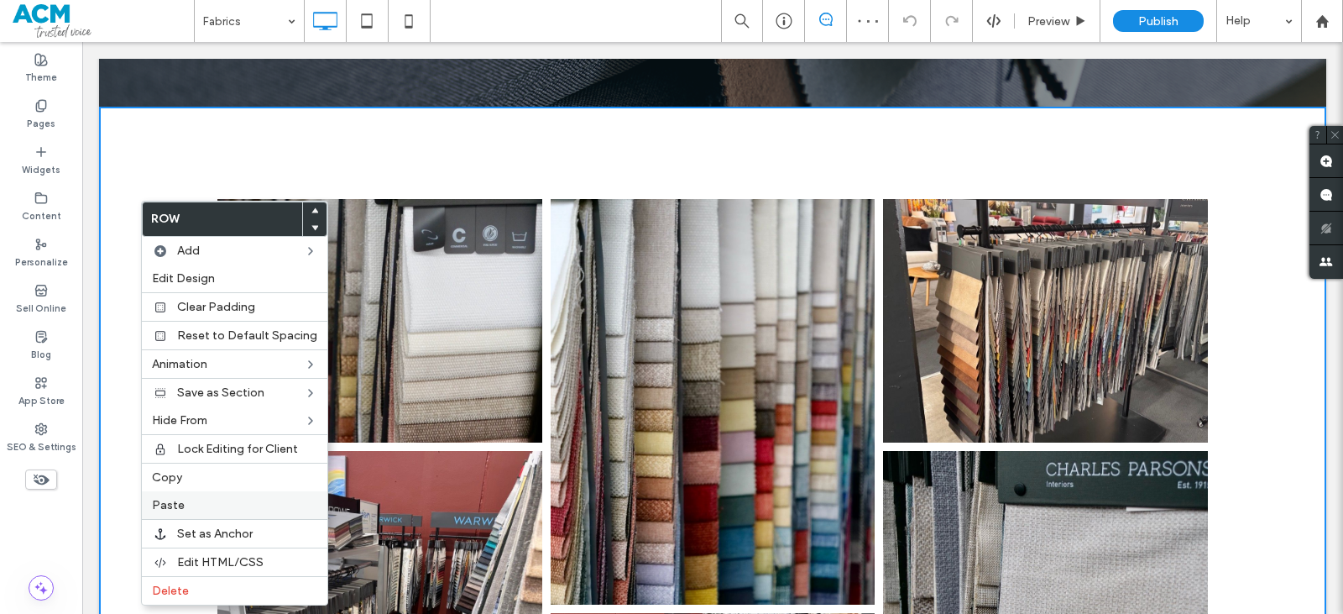
click at [188, 500] on label "Paste" at bounding box center [234, 505] width 165 height 14
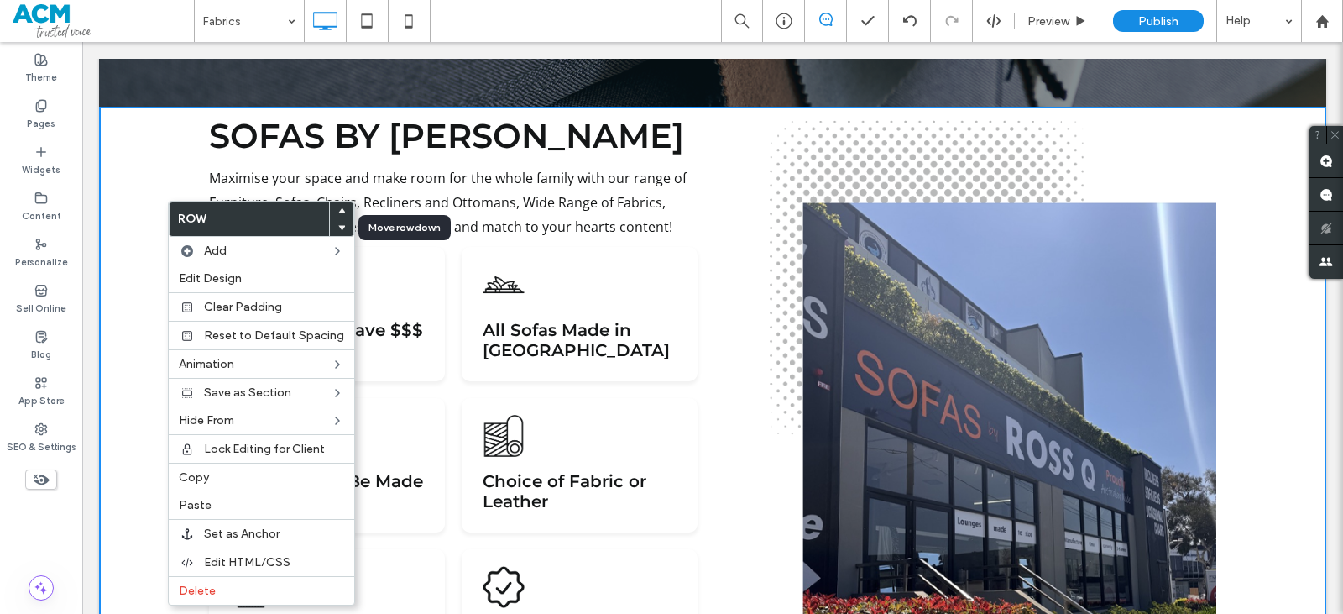
click at [338, 227] on icon at bounding box center [341, 227] width 7 height 7
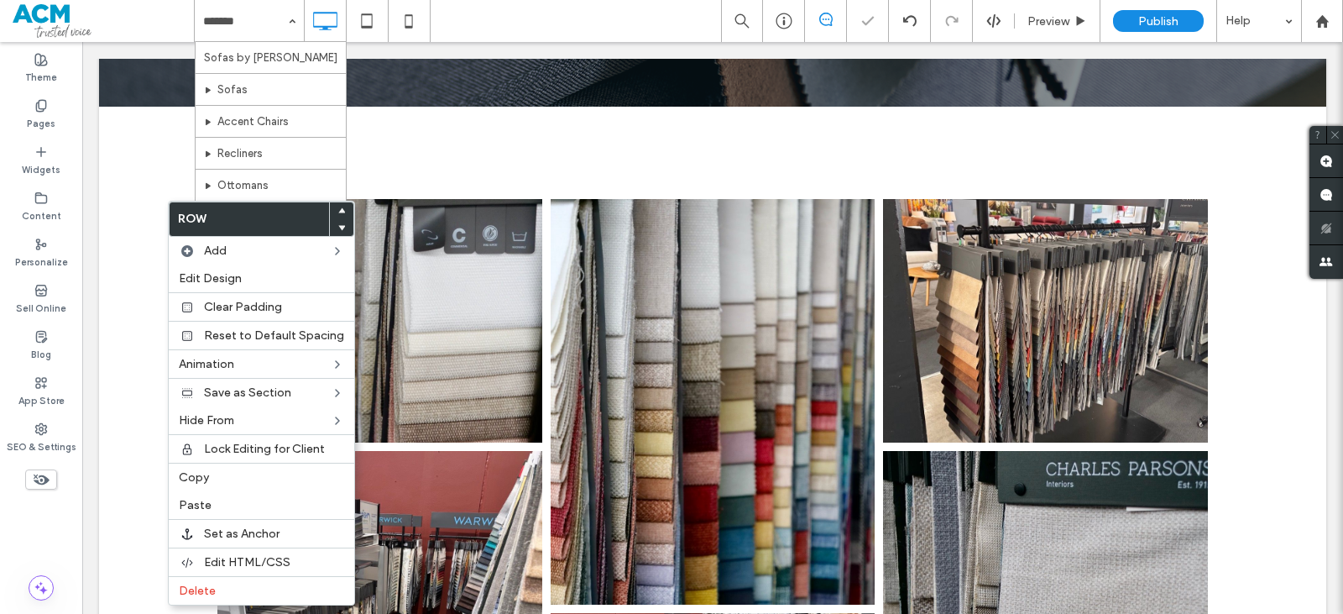
drag, startPoint x: 259, startPoint y: 20, endPoint x: 253, endPoint y: 38, distance: 18.6
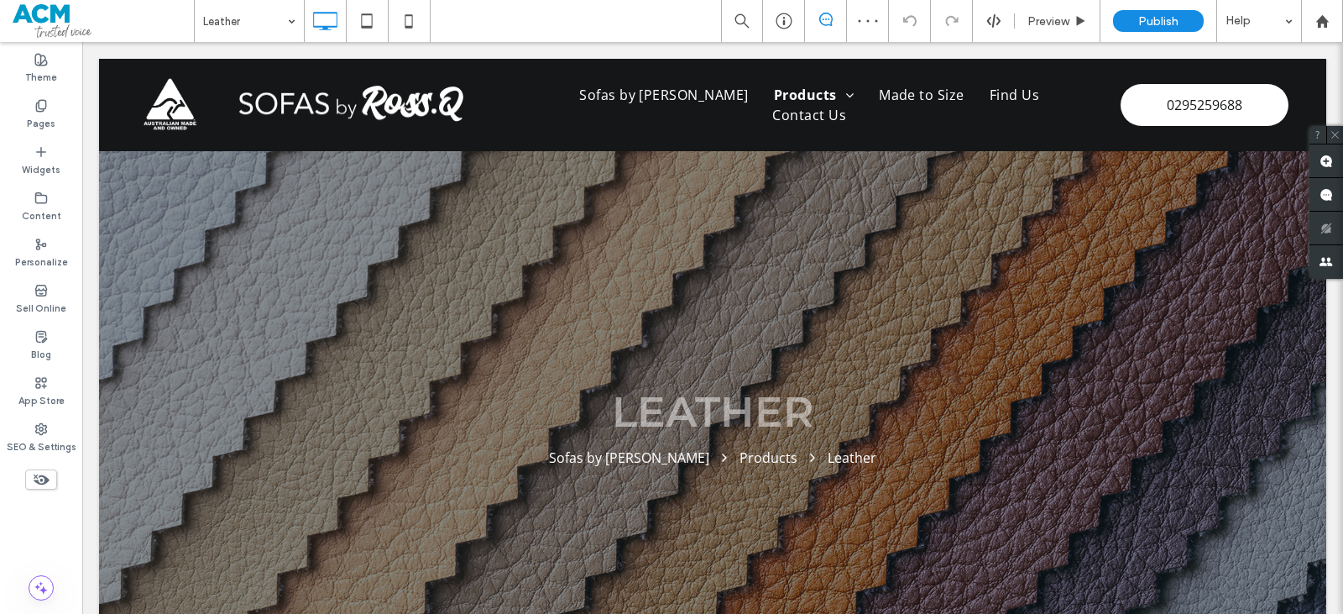
scroll to position [420, 0]
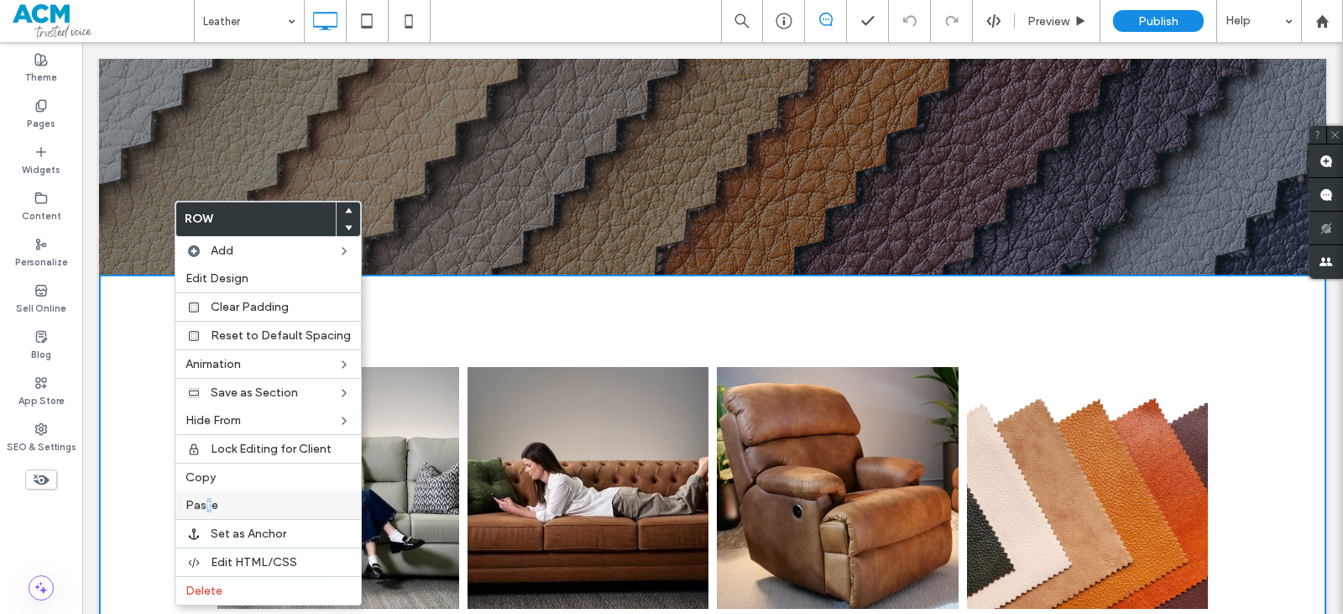
click at [207, 509] on span "Paste" at bounding box center [202, 505] width 33 height 14
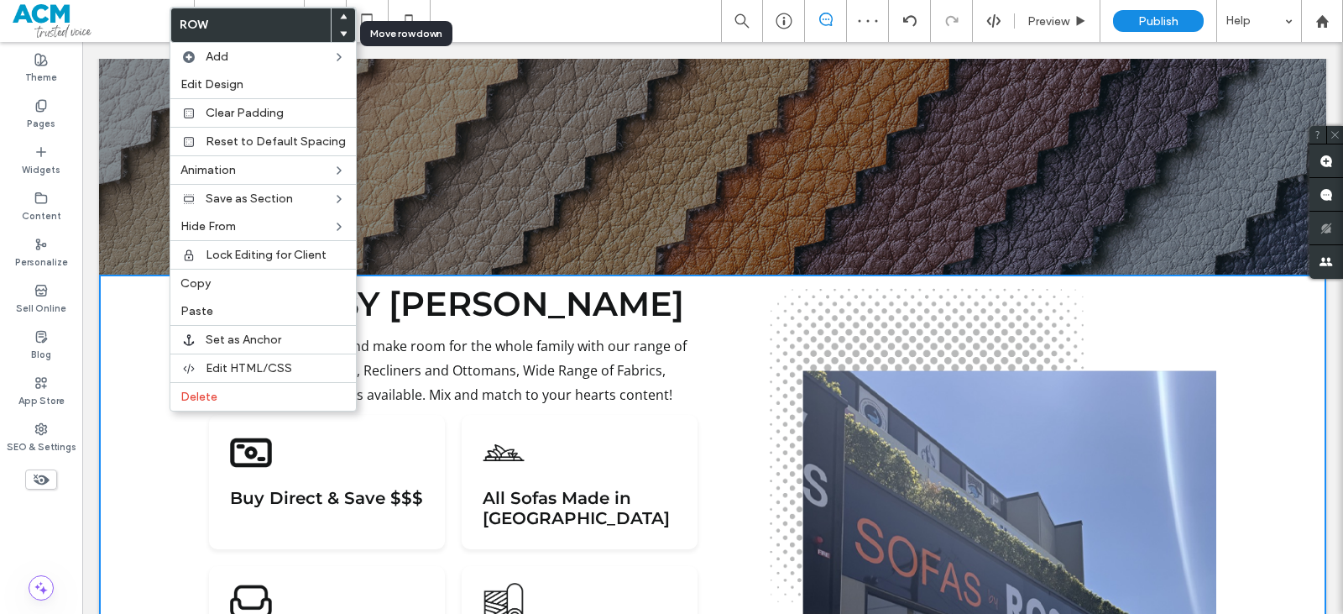
click at [332, 34] on div at bounding box center [344, 33] width 24 height 17
click at [340, 31] on span at bounding box center [343, 33] width 7 height 17
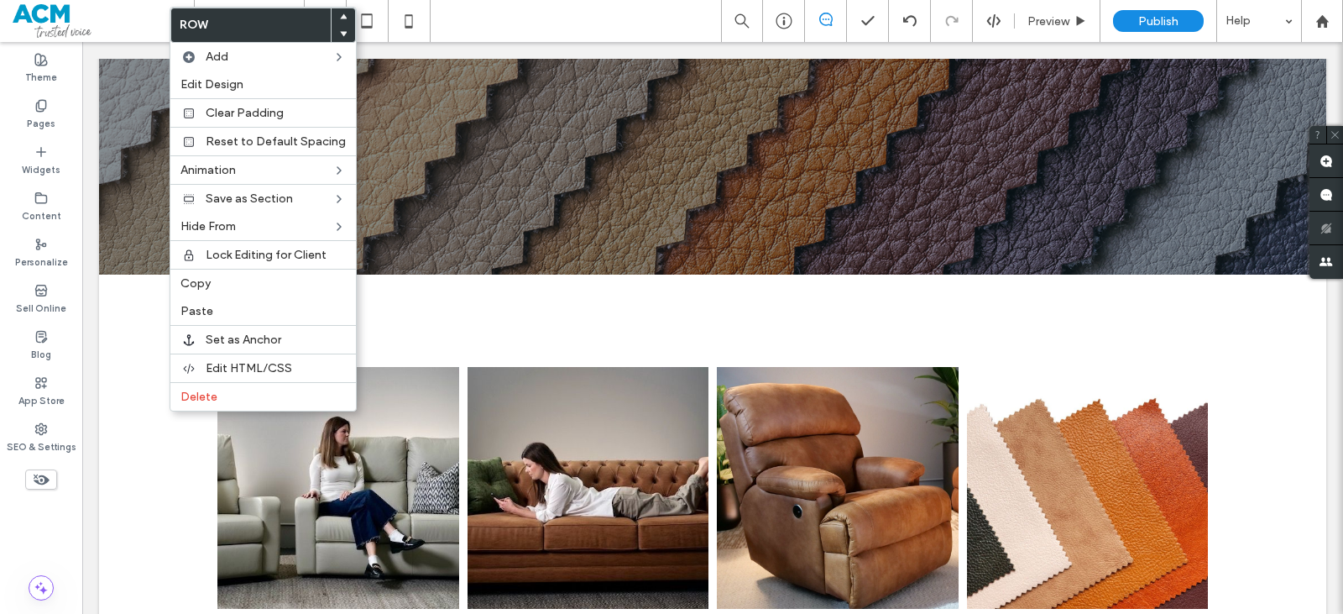
click at [141, 347] on div "Button Button Button Button Click To Paste Row + Add Section" at bounding box center [712, 487] width 1227 height 426
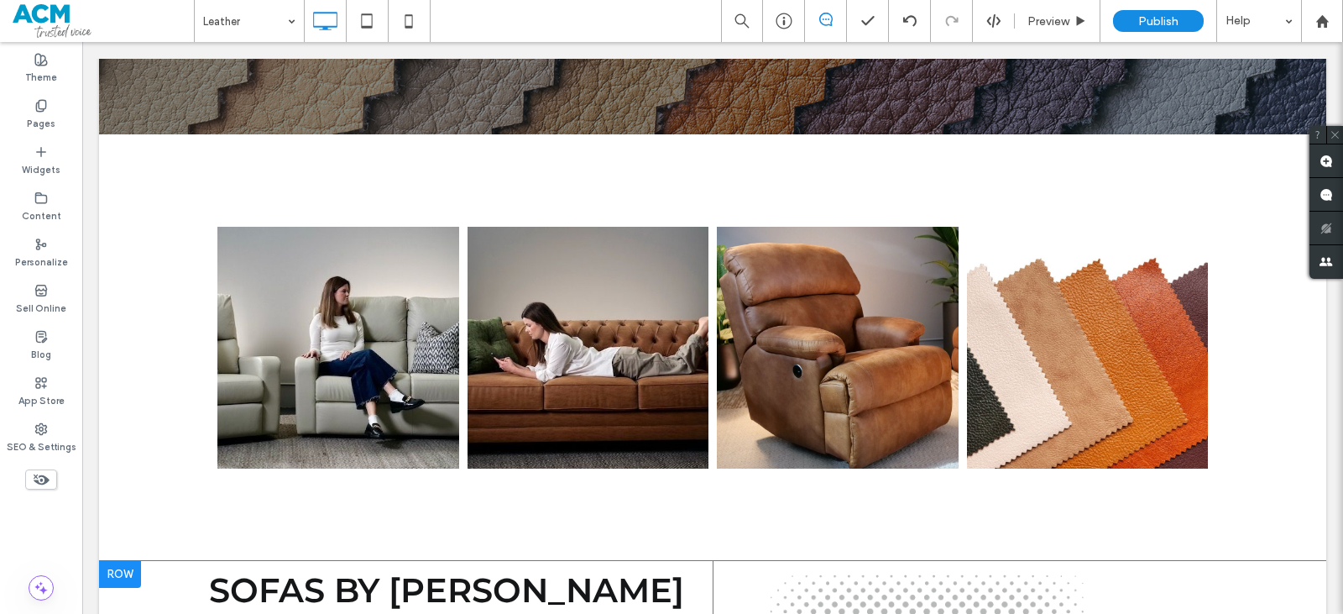
scroll to position [168, 0]
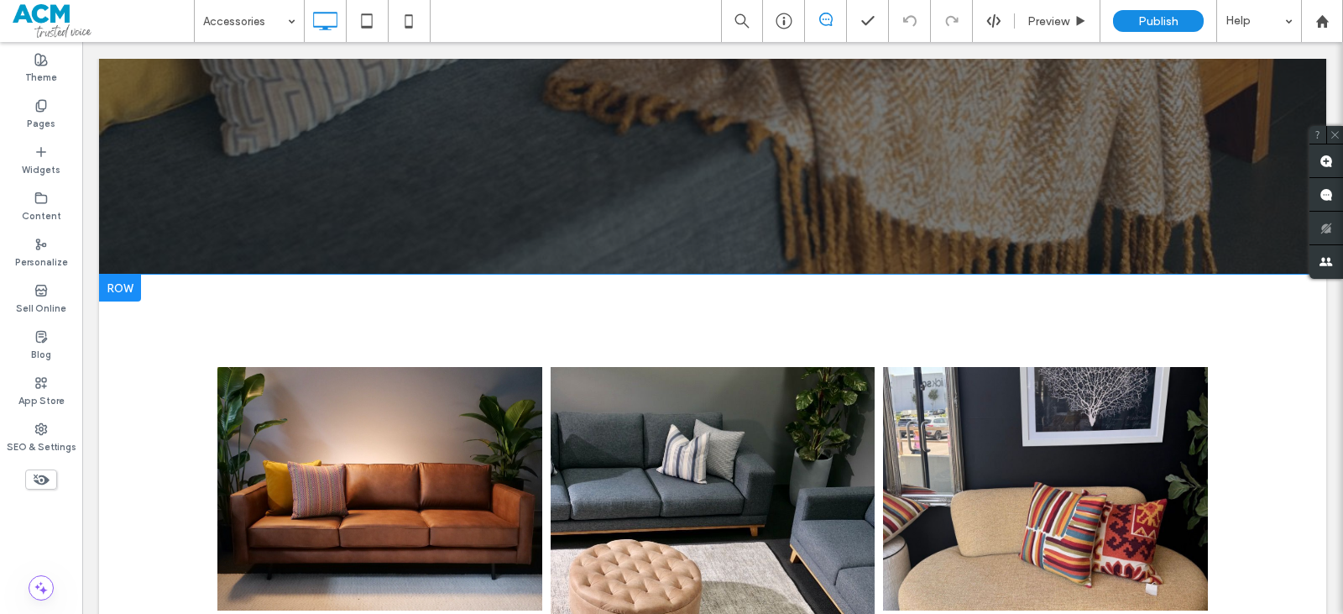
scroll to position [504, 0]
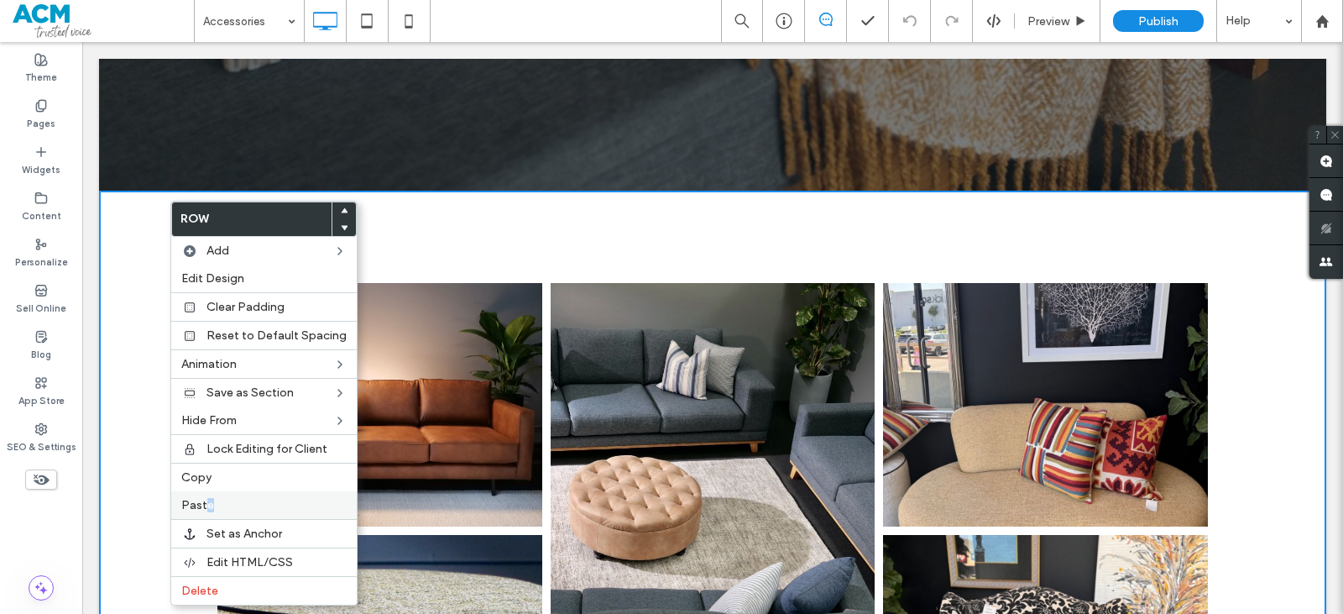
click at [209, 500] on span "Paste" at bounding box center [197, 505] width 33 height 14
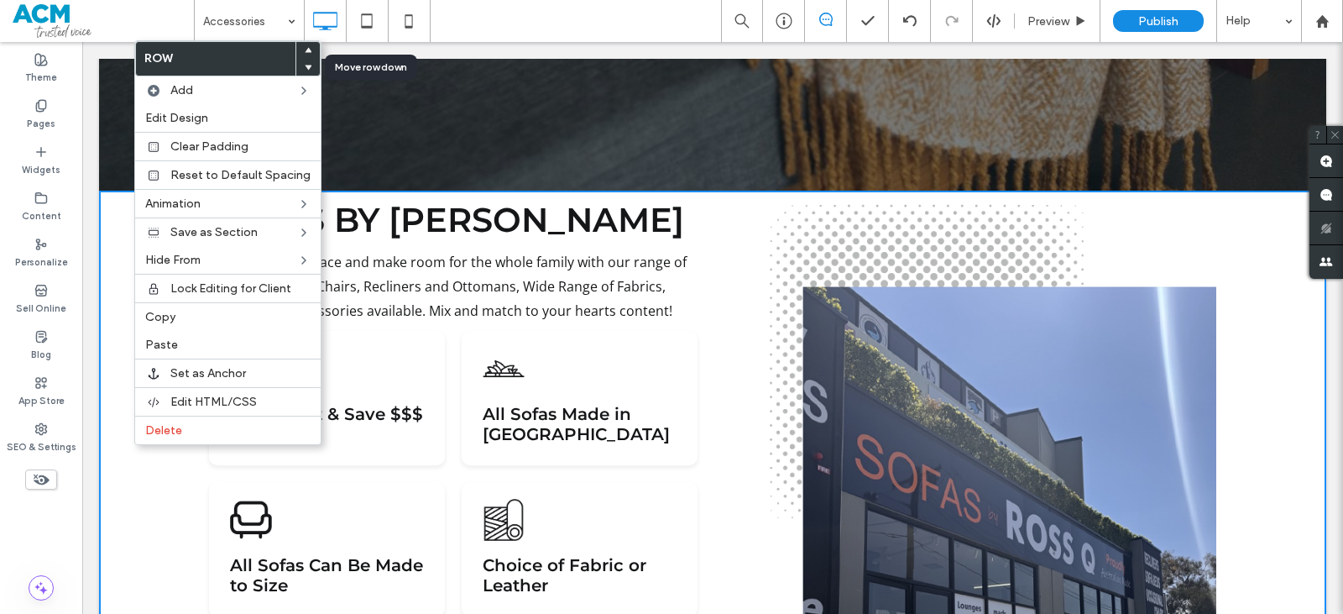
click at [305, 70] on icon at bounding box center [308, 67] width 7 height 7
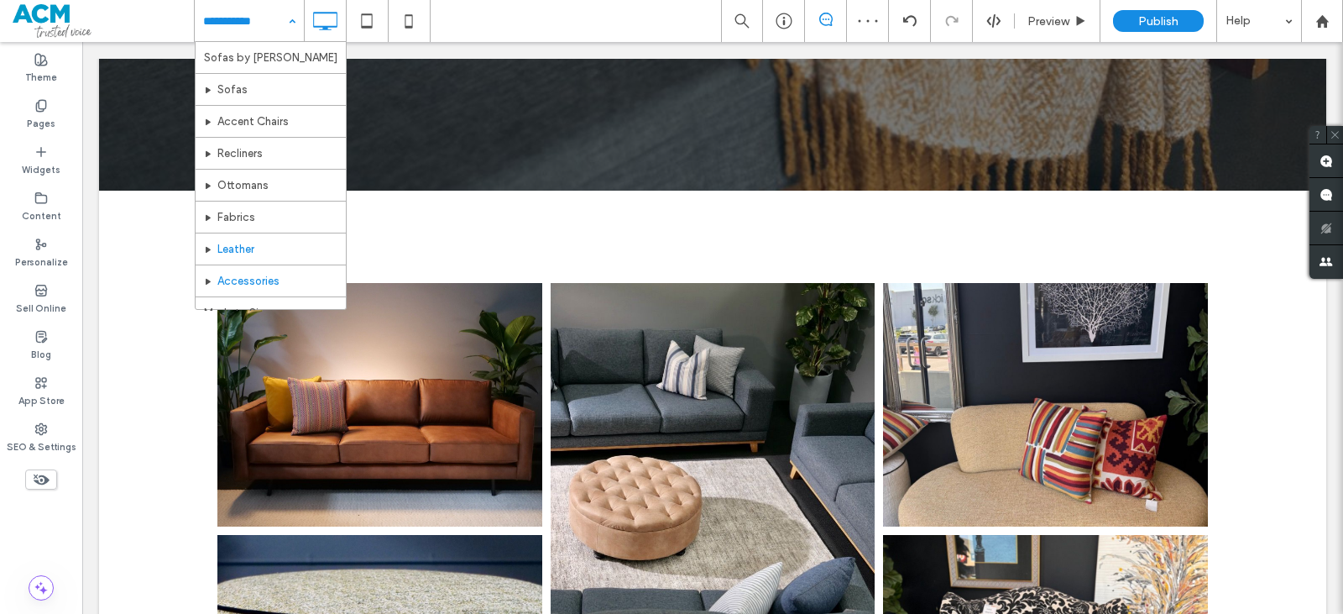
scroll to position [81, 0]
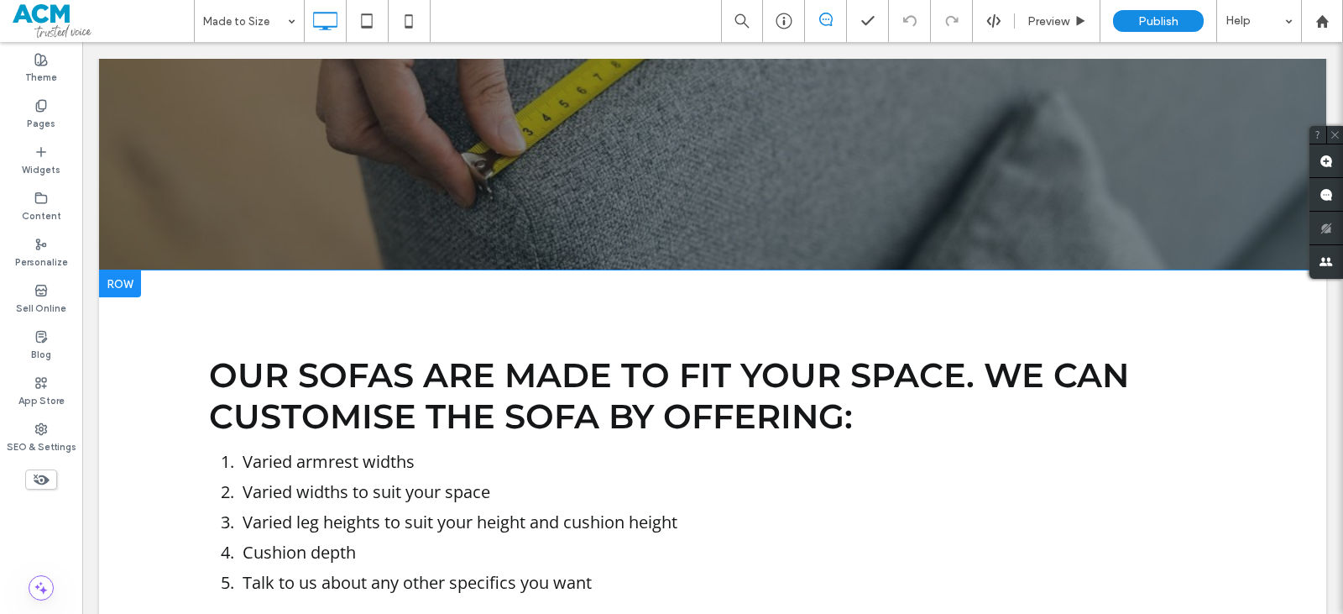
scroll to position [420, 0]
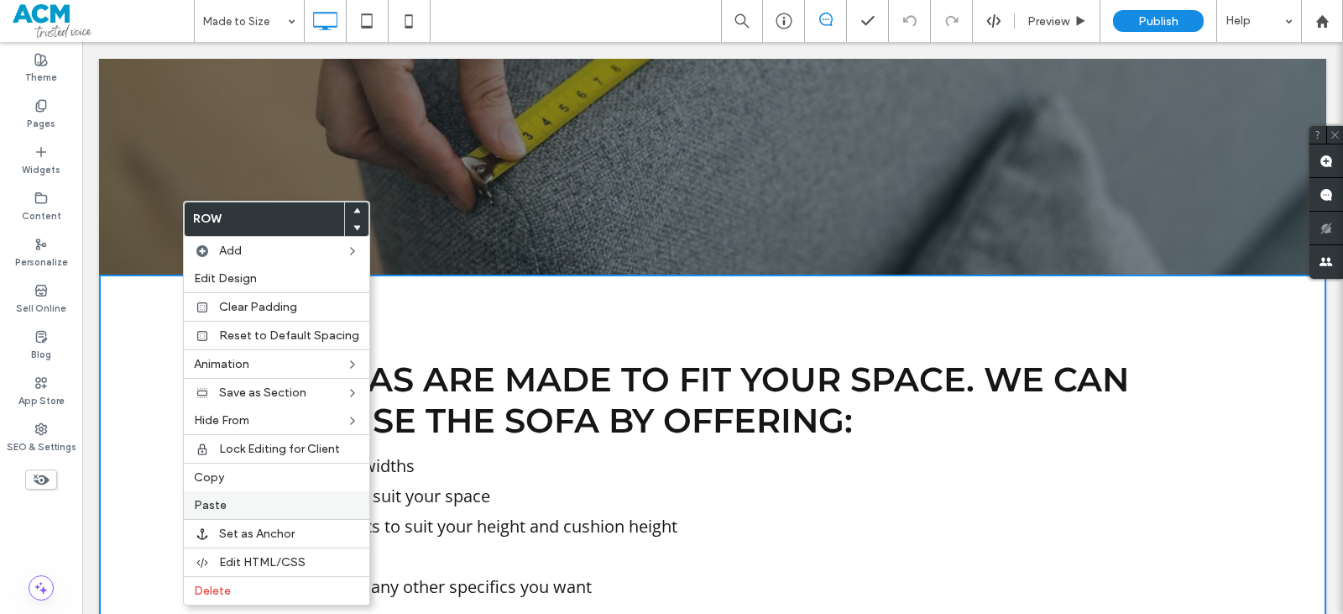
click at [203, 495] on div "Paste" at bounding box center [277, 505] width 186 height 28
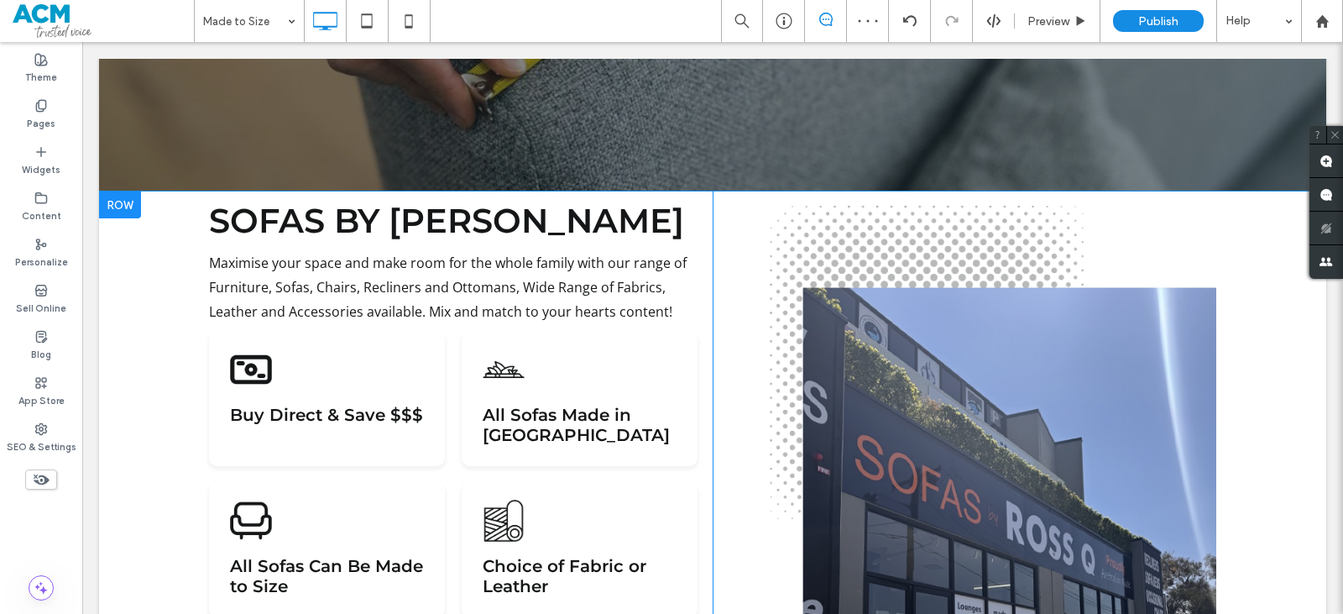
scroll to position [504, 0]
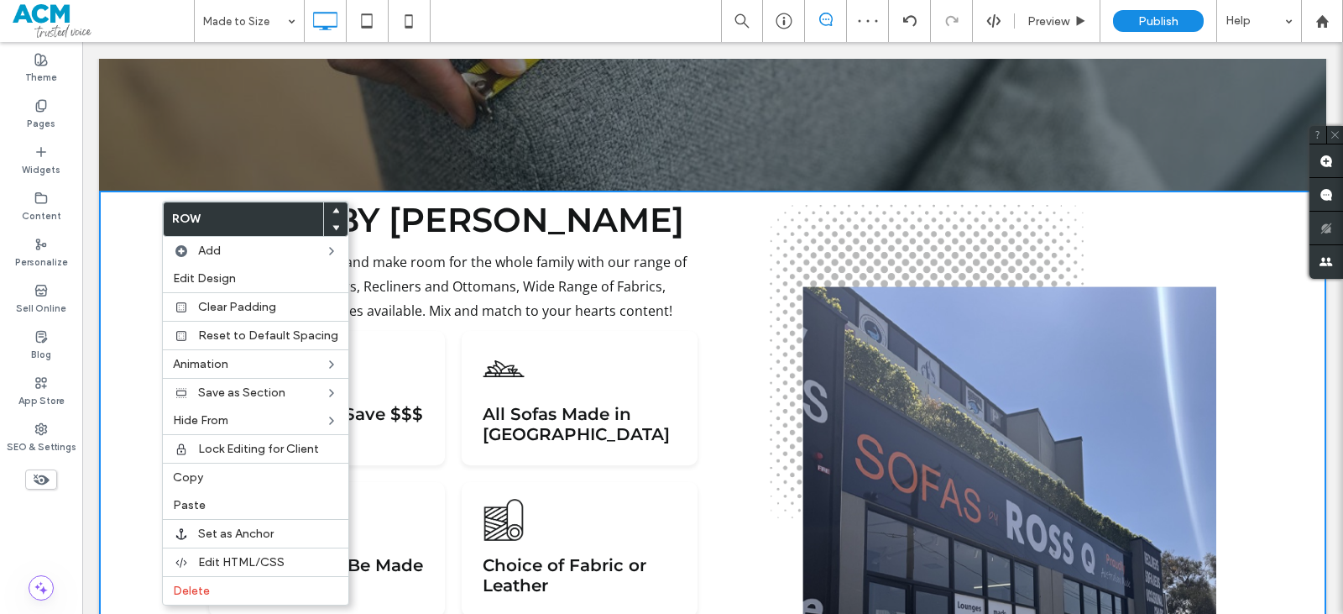
click at [332, 226] on use at bounding box center [336, 227] width 8 height 5
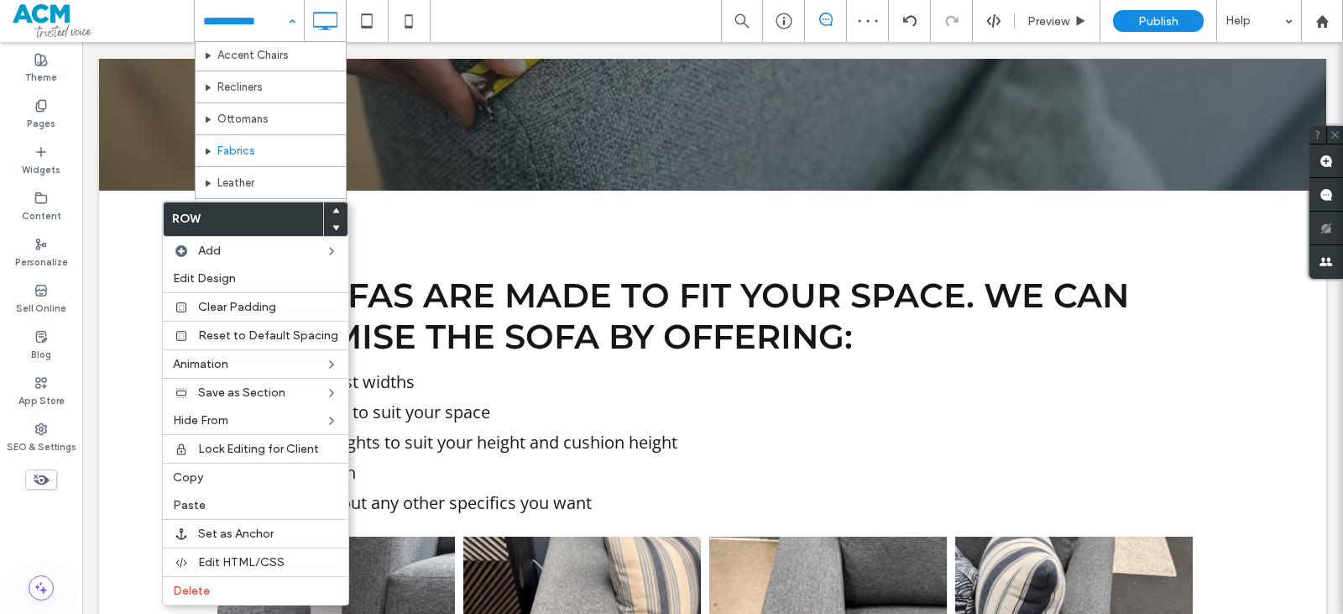
scroll to position [81, 0]
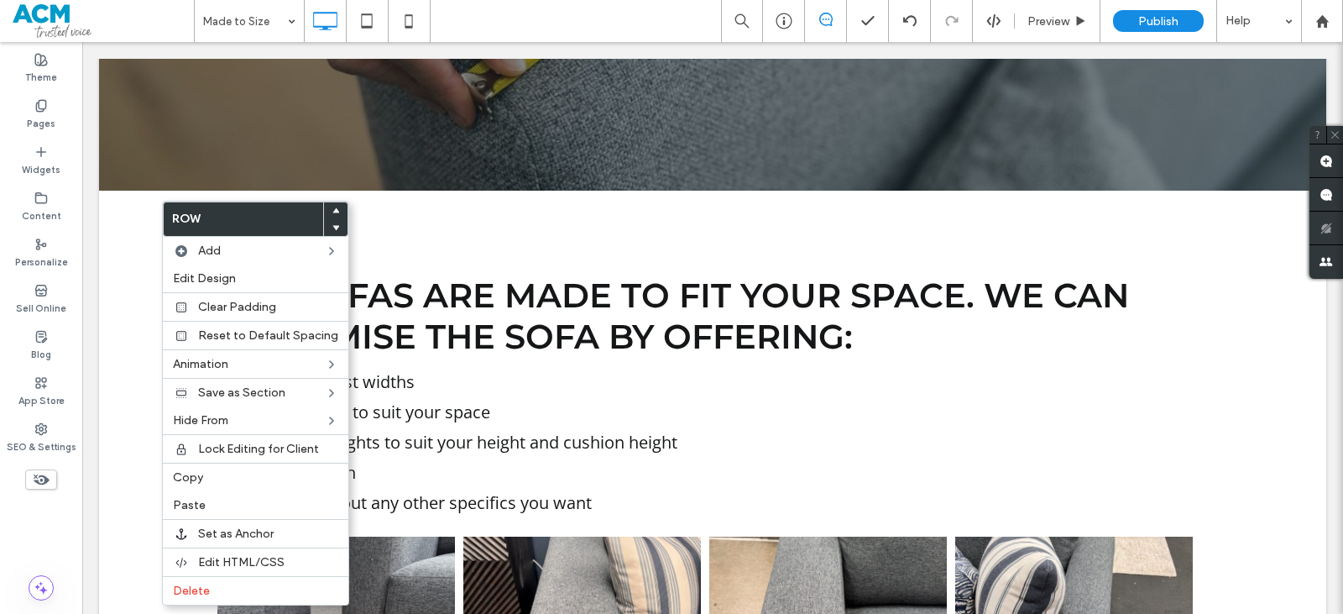
click at [401, 216] on div "Our Sofas are made to fit your space. We can customise the sofa by offering: Va…" at bounding box center [712, 529] width 1227 height 676
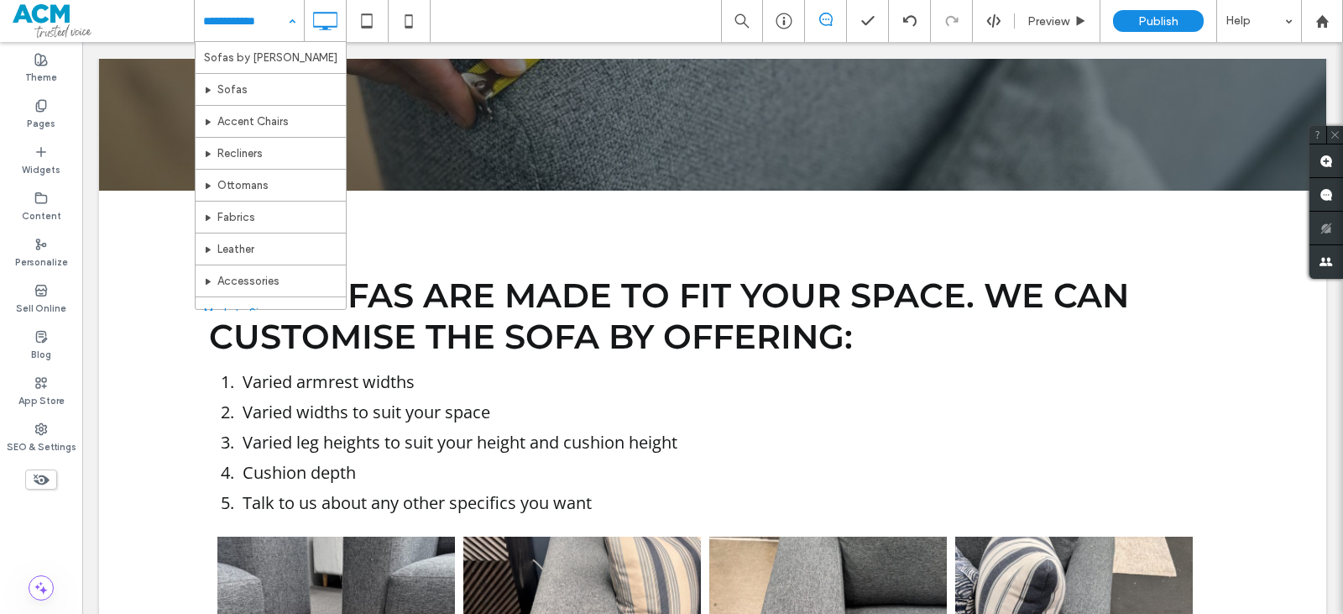
drag, startPoint x: 285, startPoint y: 13, endPoint x: 273, endPoint y: 75, distance: 62.6
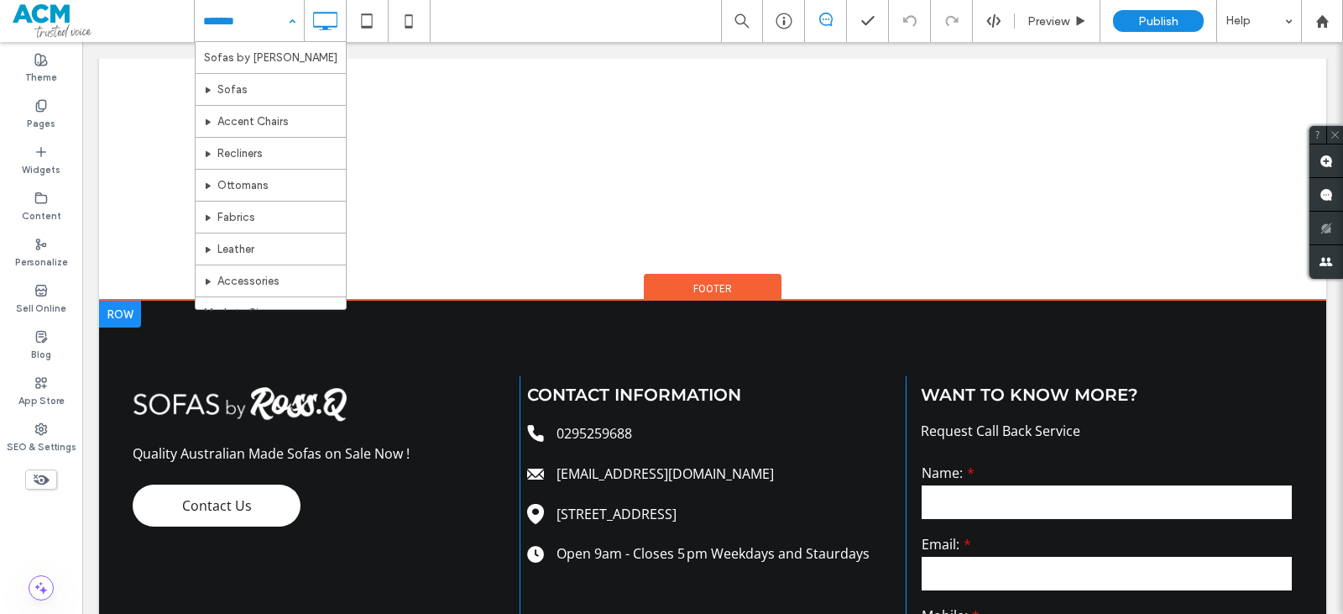
scroll to position [1091, 0]
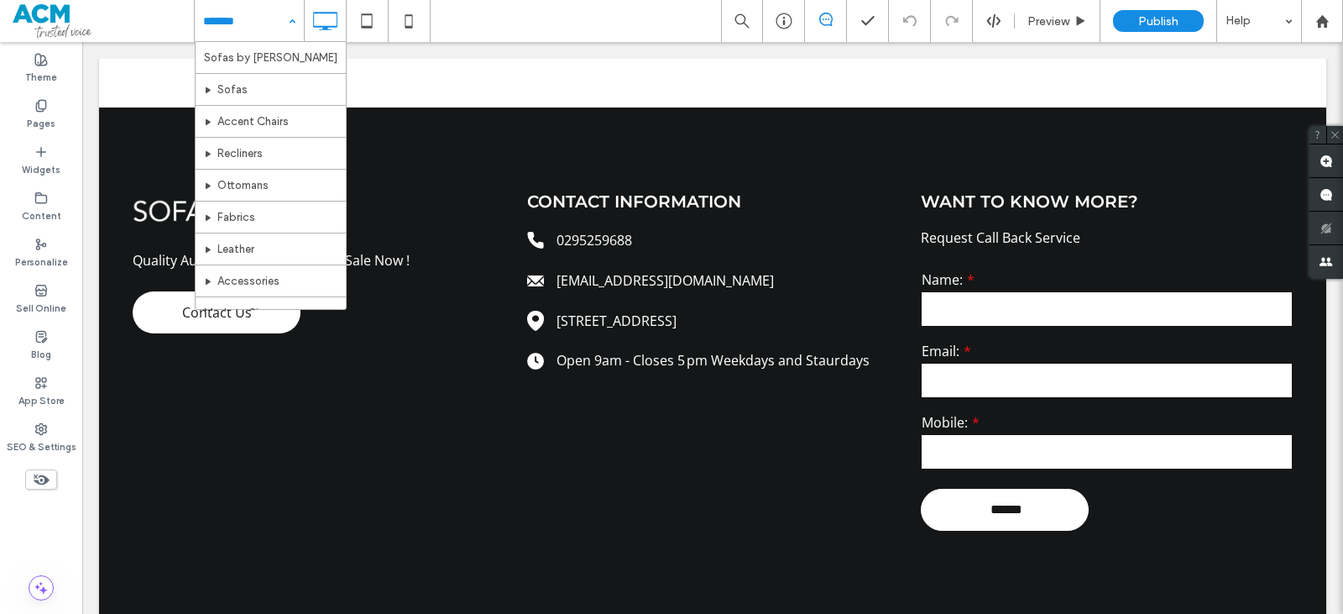
click at [292, 14] on div "Sofas by RossQ Sofas Accent Chairs Recliners Ottomans Fabrics Leather Accessori…" at bounding box center [249, 21] width 109 height 42
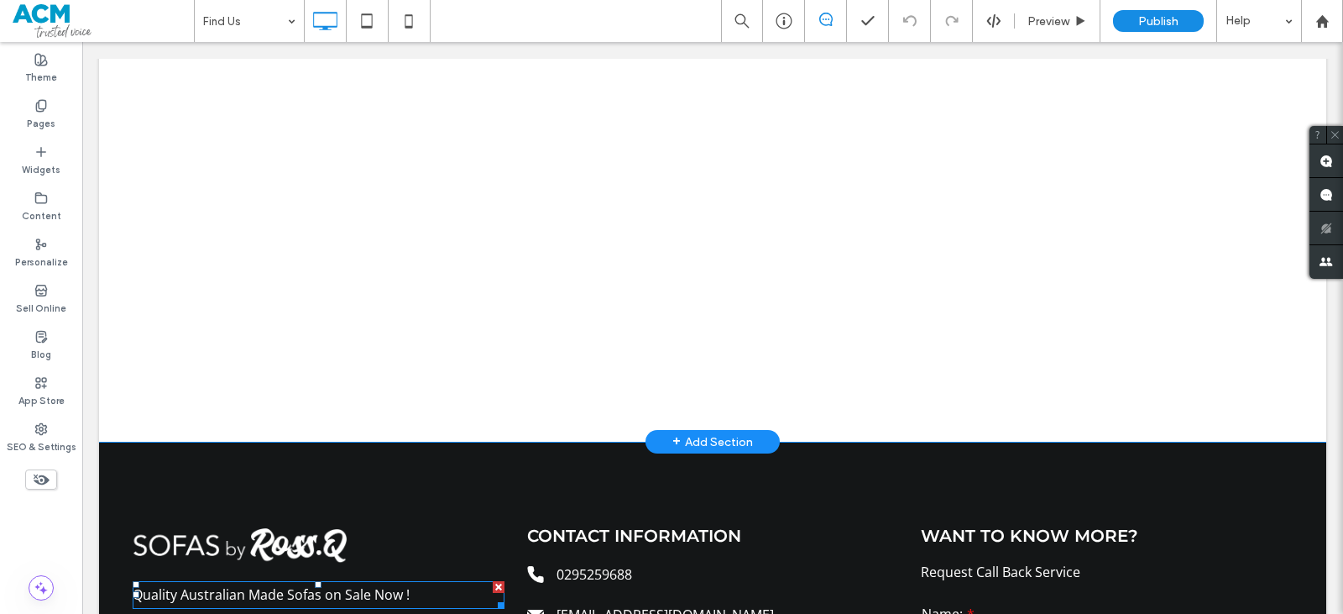
scroll to position [420, 0]
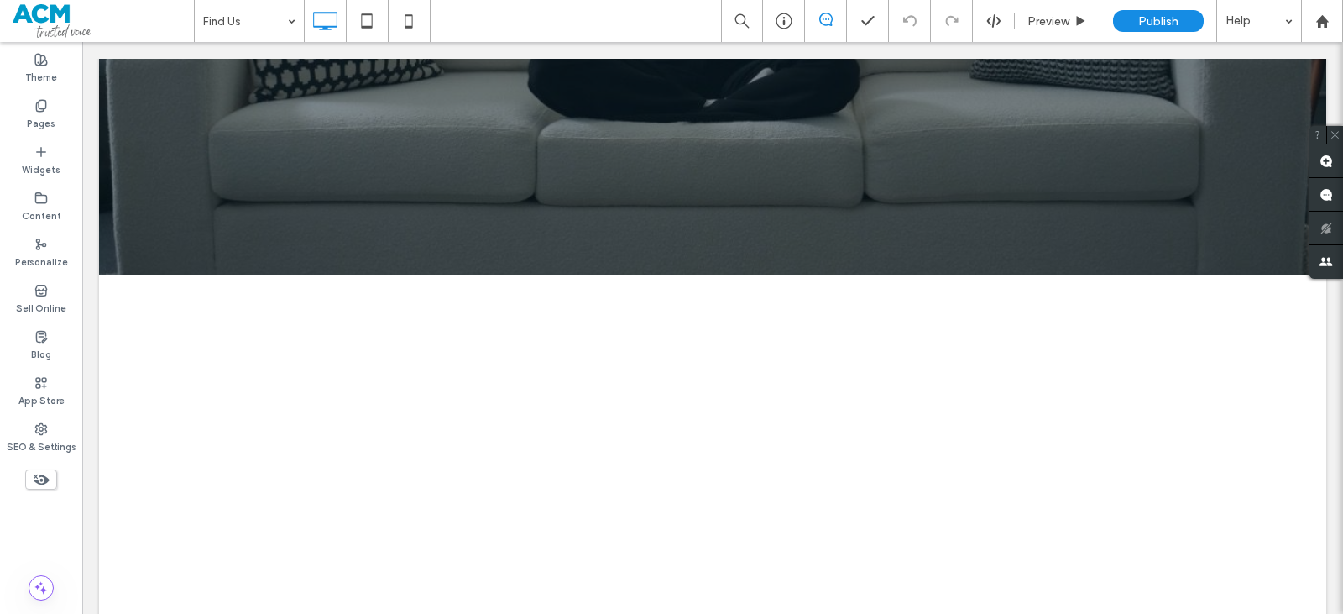
click at [52, 481] on span at bounding box center [41, 479] width 32 height 20
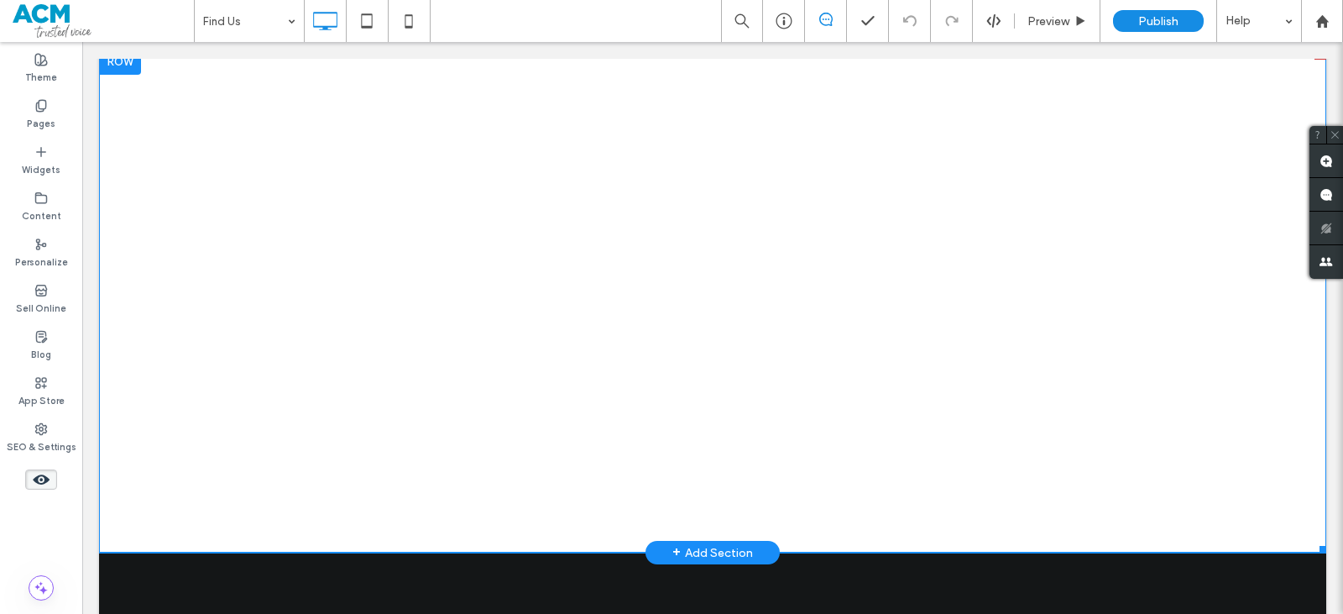
scroll to position [480, 0]
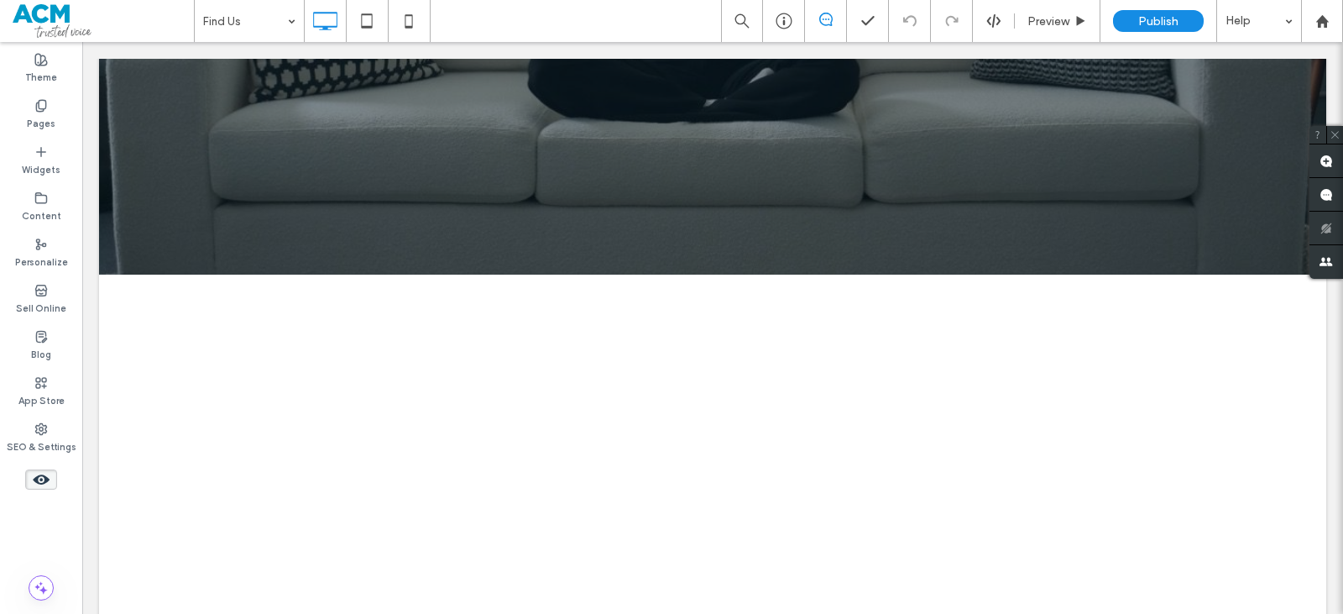
click at [34, 484] on icon at bounding box center [41, 479] width 18 height 18
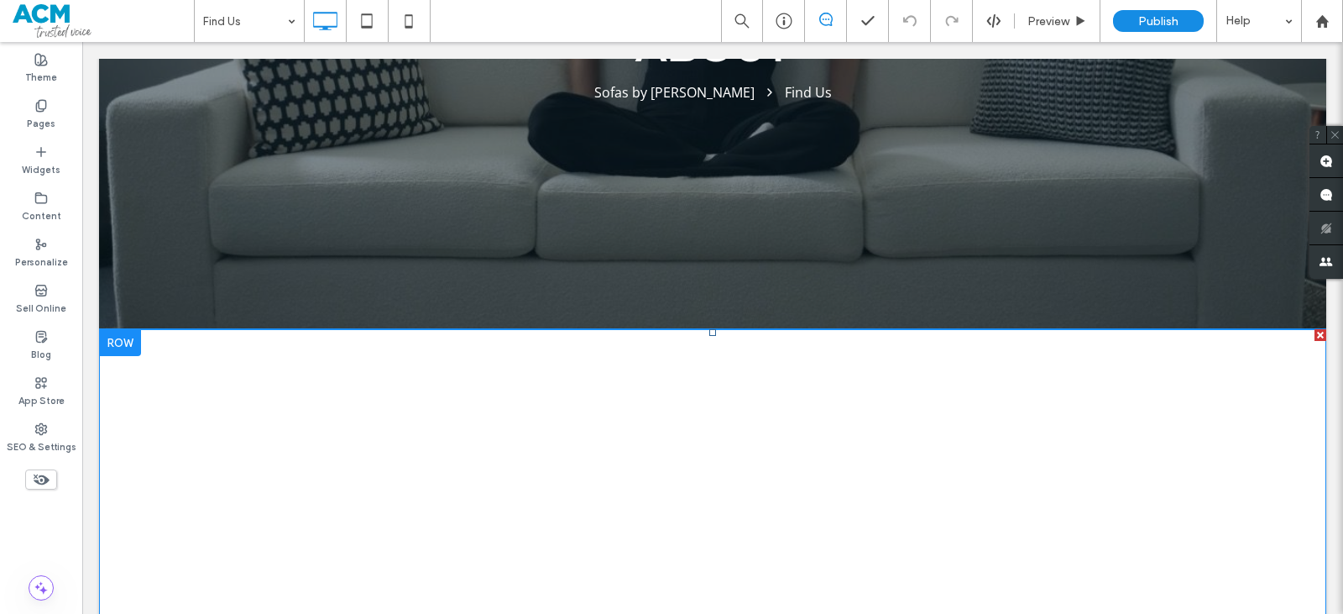
scroll to position [336, 0]
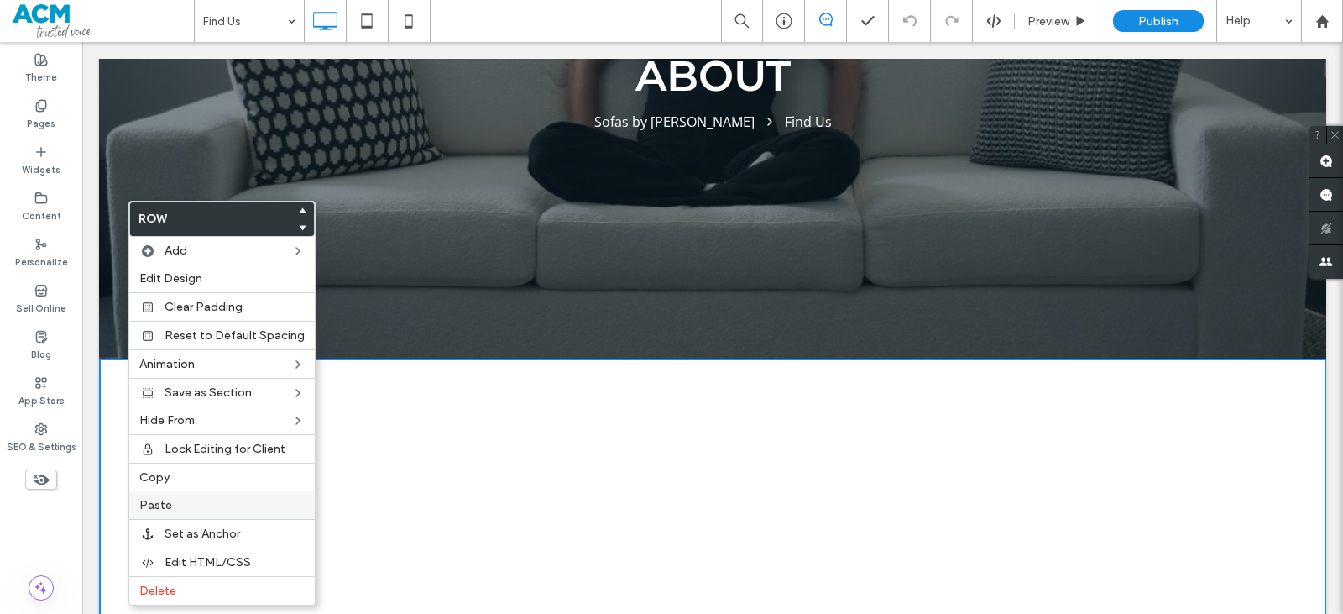
click at [178, 505] on label "Paste" at bounding box center [221, 505] width 165 height 14
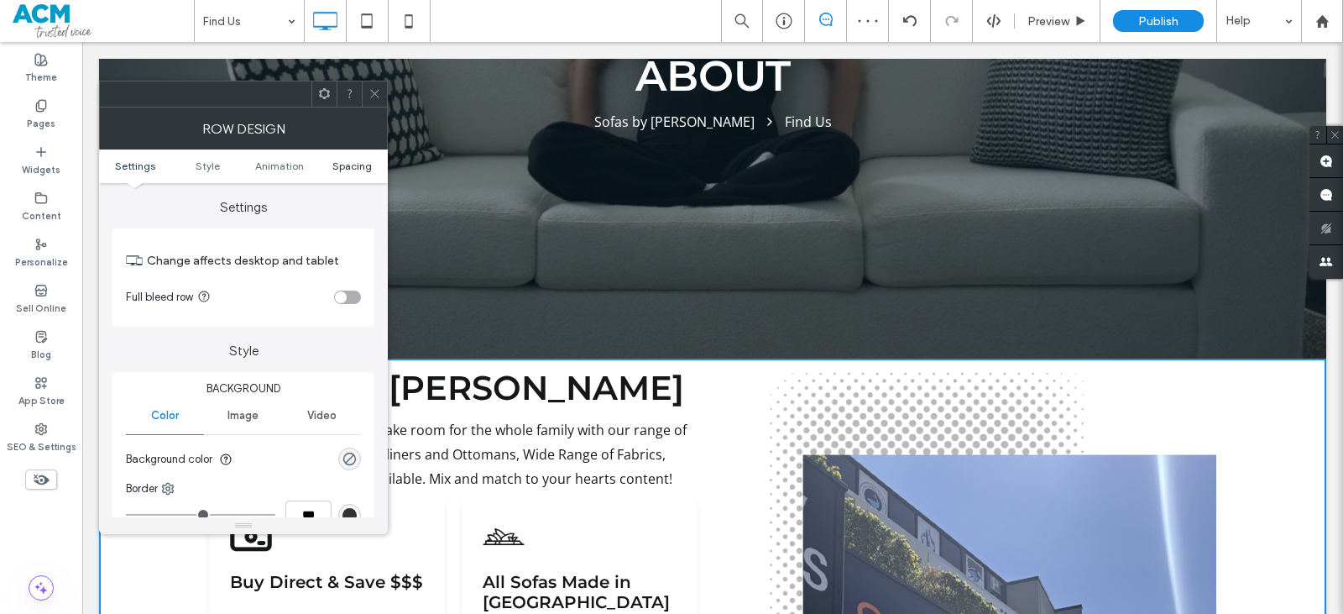
click at [348, 167] on span "Spacing" at bounding box center [351, 165] width 39 height 13
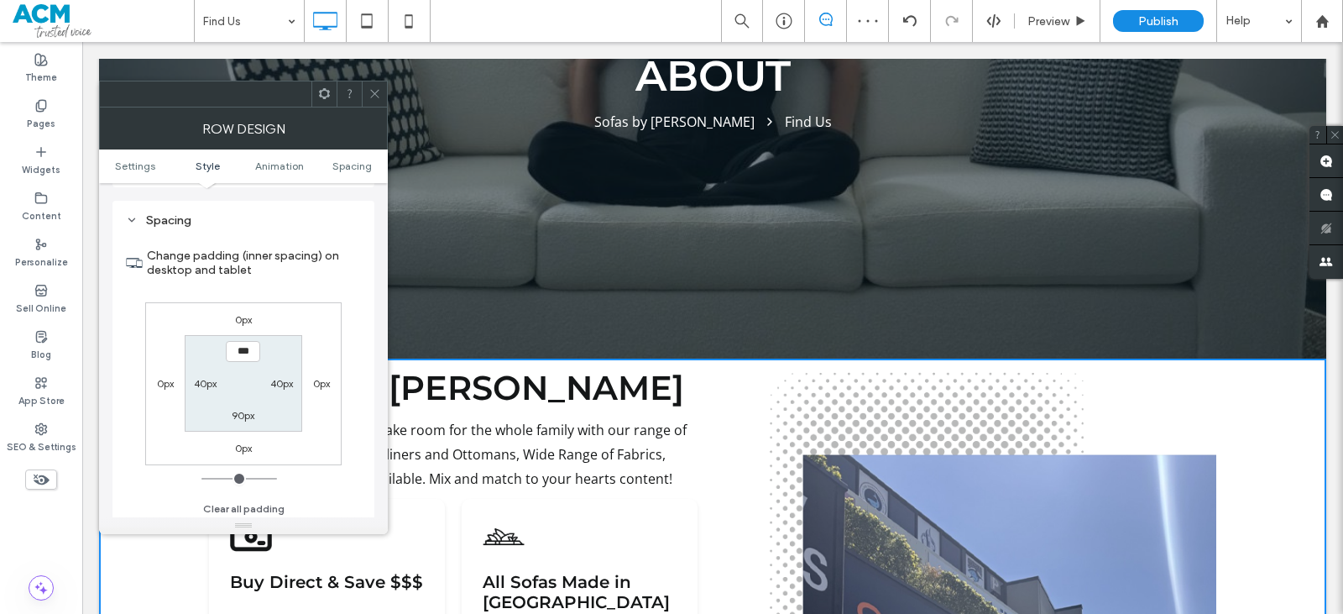
scroll to position [474, 0]
type input "****"
type input "**"
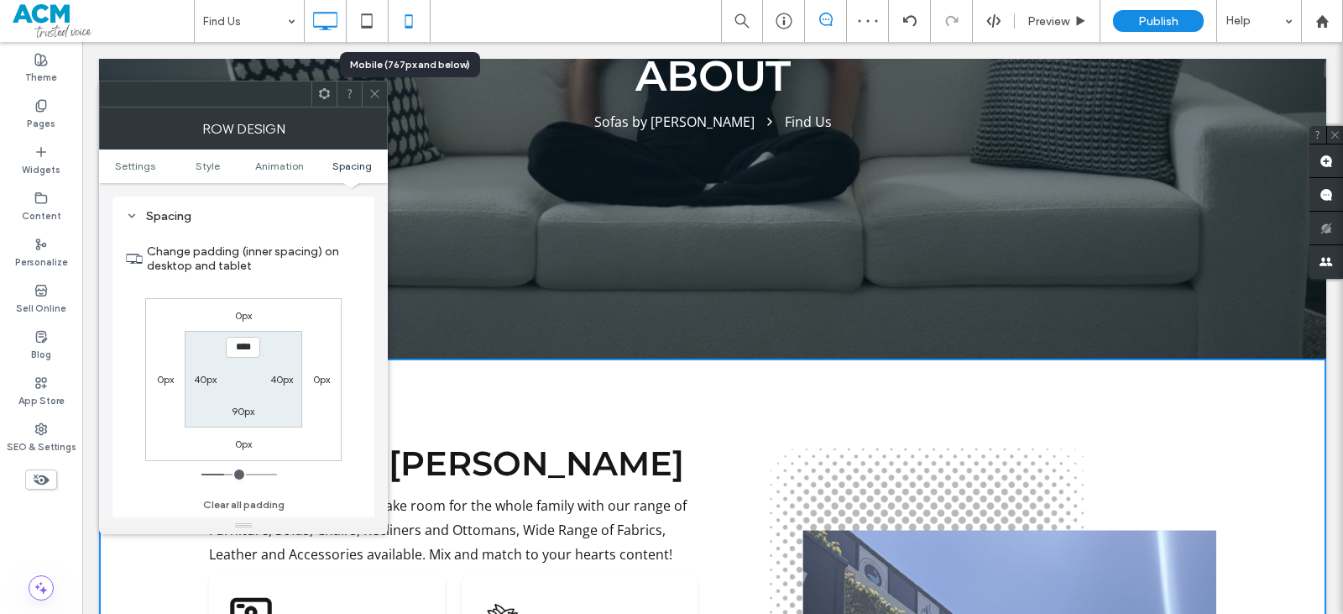
click at [402, 17] on icon at bounding box center [409, 21] width 34 height 34
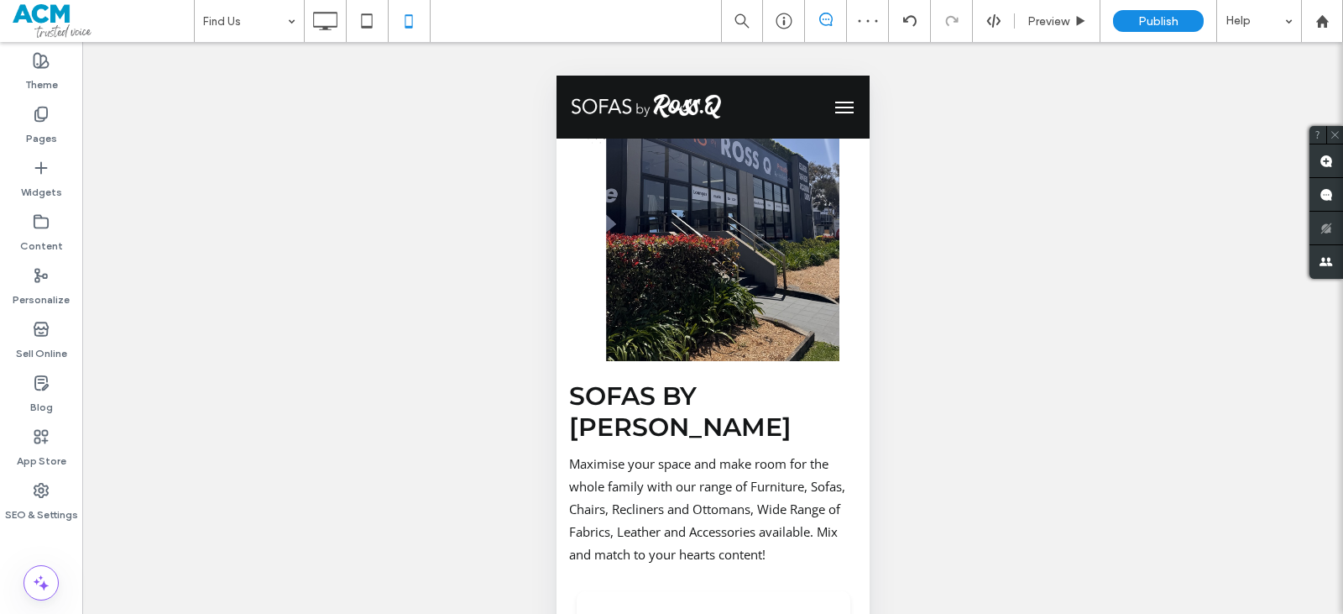
scroll to position [168, 0]
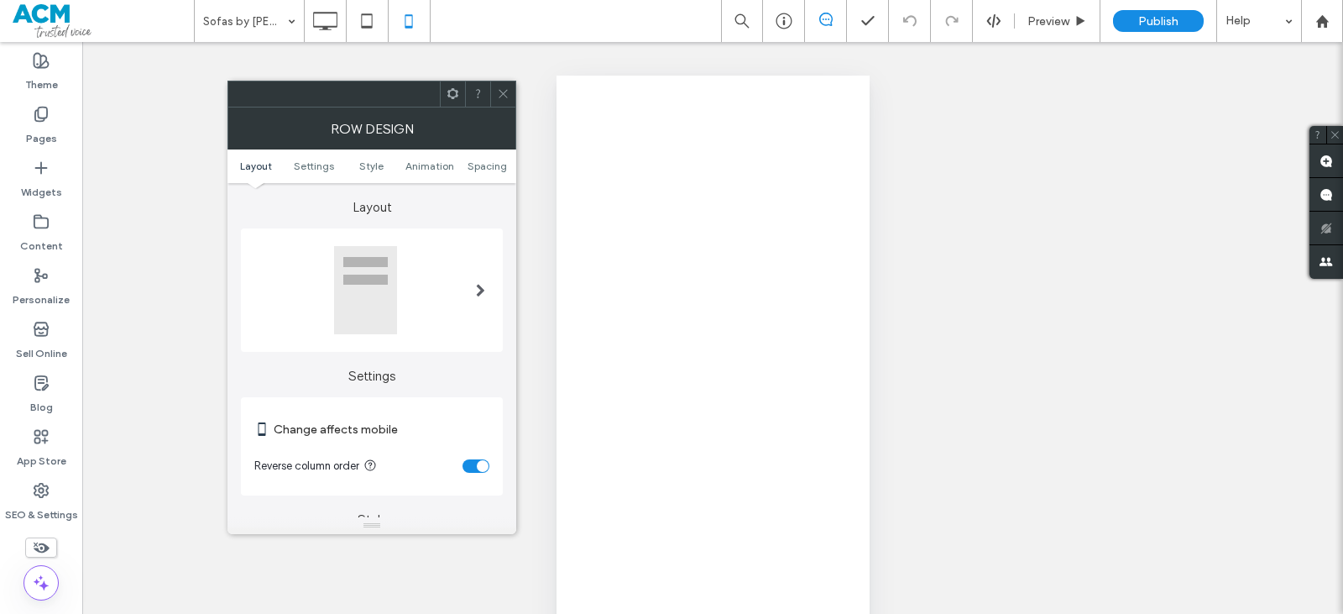
drag, startPoint x: 492, startPoint y: 164, endPoint x: 508, endPoint y: 118, distance: 48.1
click at [492, 165] on span "Spacing" at bounding box center [487, 165] width 39 height 13
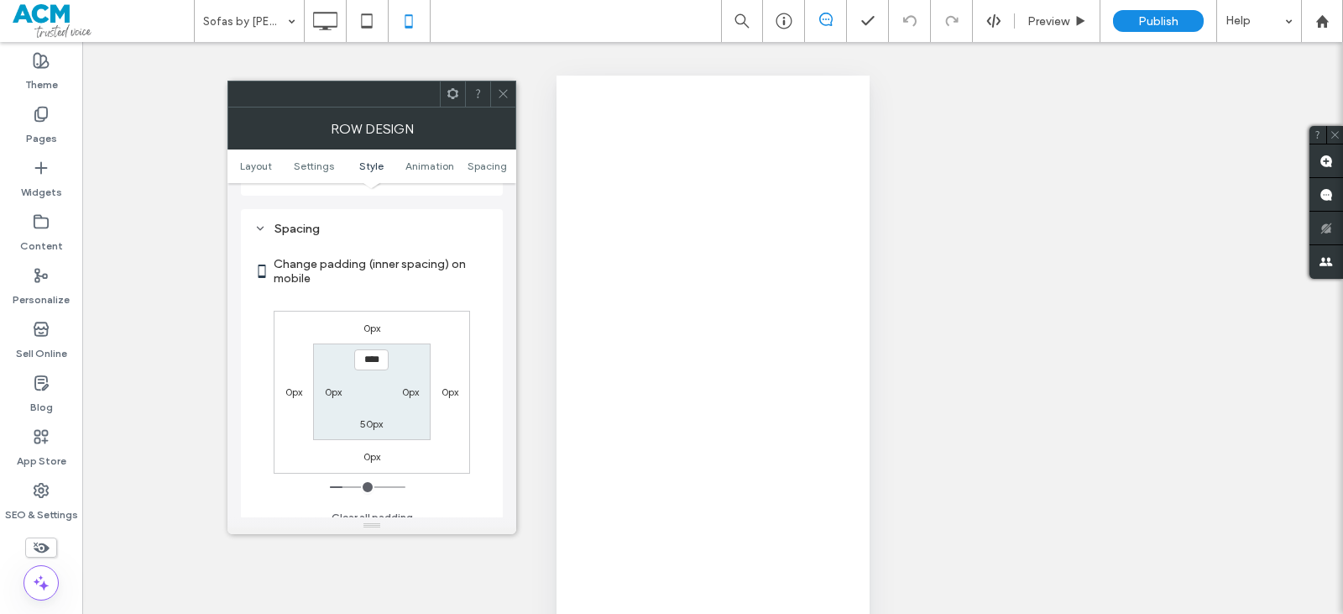
scroll to position [643, 0]
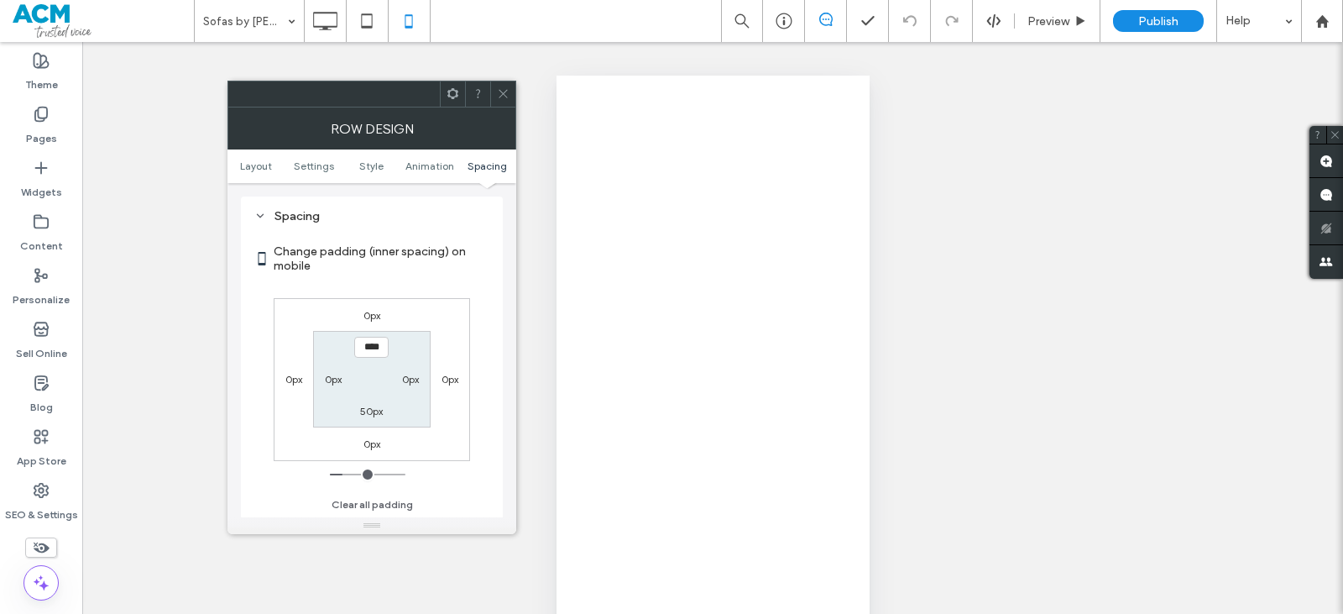
drag, startPoint x: 510, startPoint y: 90, endPoint x: 489, endPoint y: 83, distance: 22.0
click at [510, 91] on div at bounding box center [502, 93] width 25 height 25
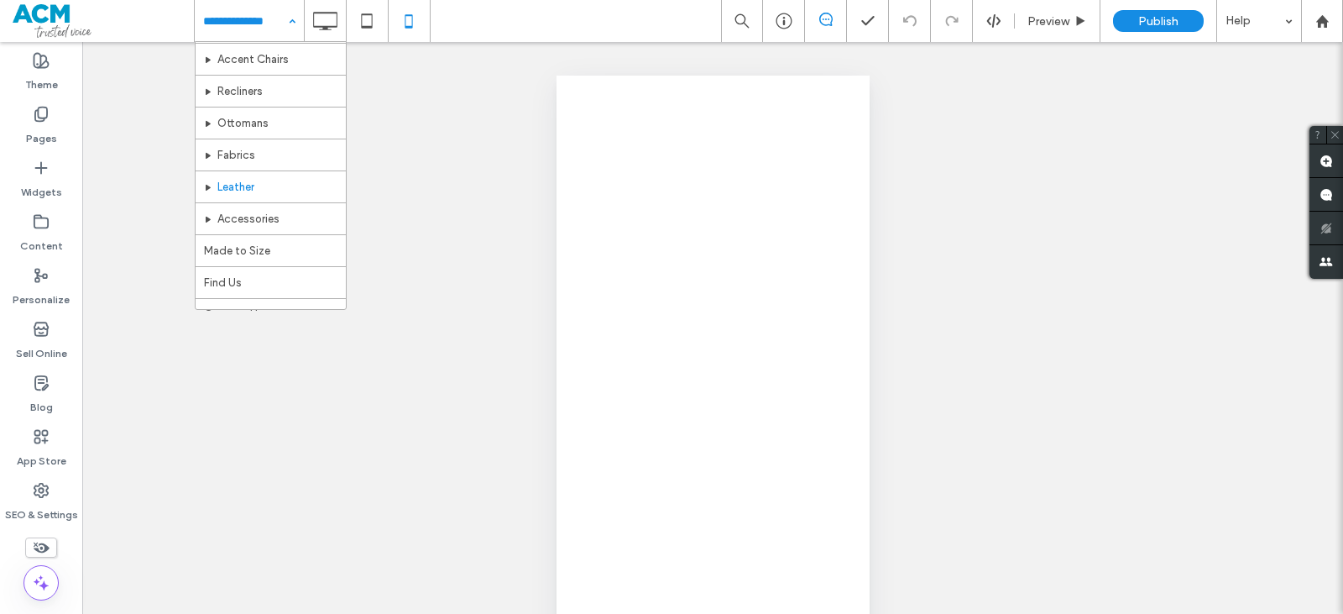
scroll to position [81, 0]
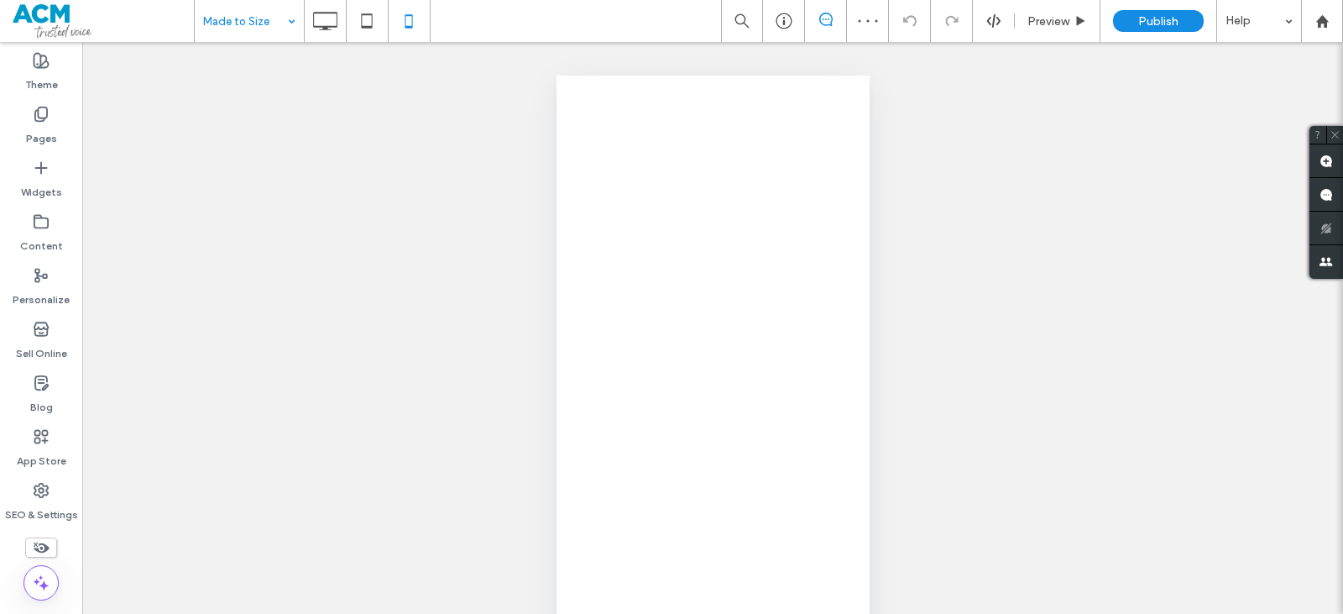
click at [283, 24] on div "Made to Size" at bounding box center [249, 21] width 109 height 42
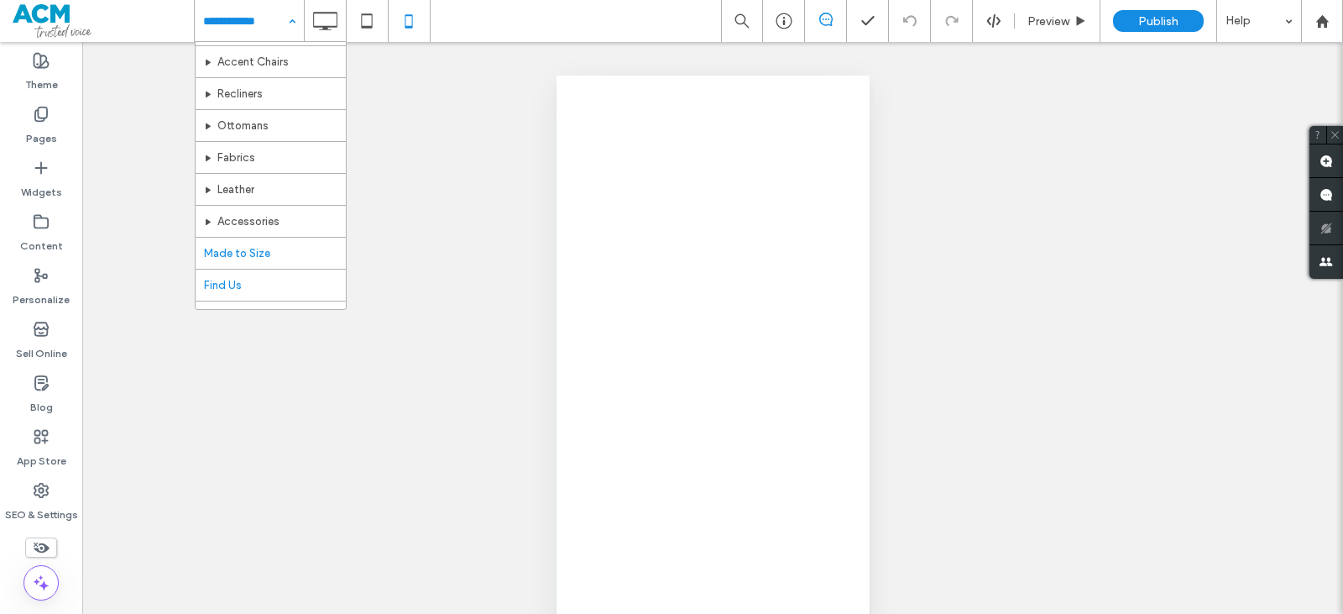
scroll to position [81, 0]
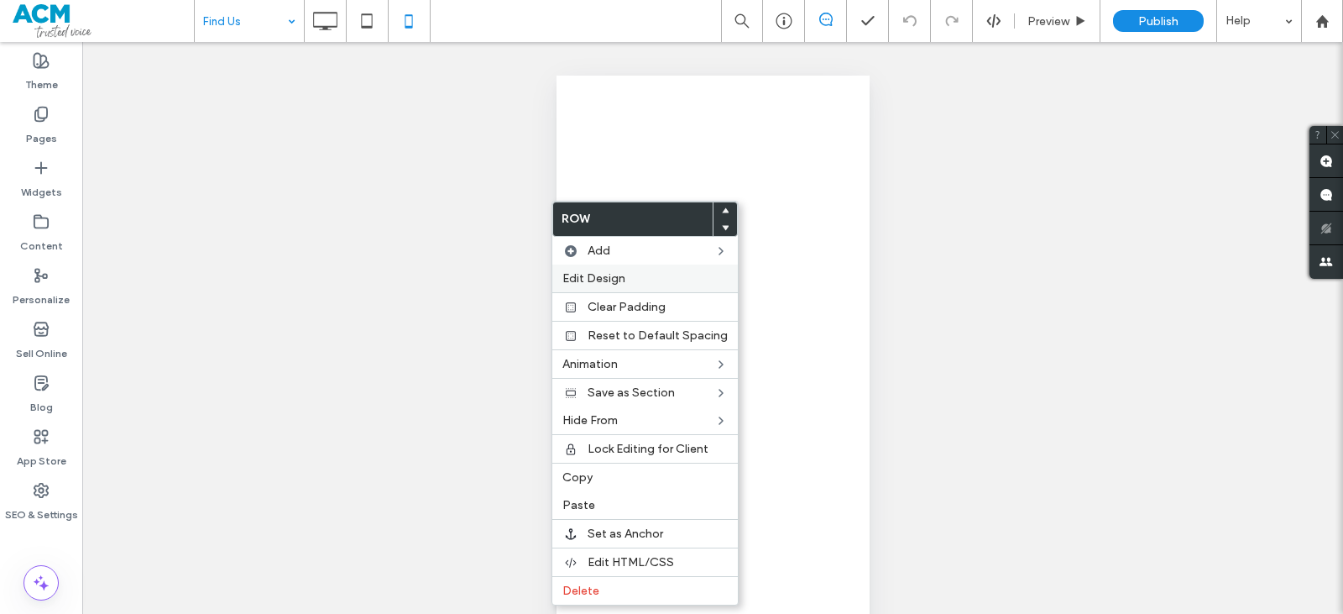
click at [585, 283] on span "Edit Design" at bounding box center [593, 278] width 63 height 14
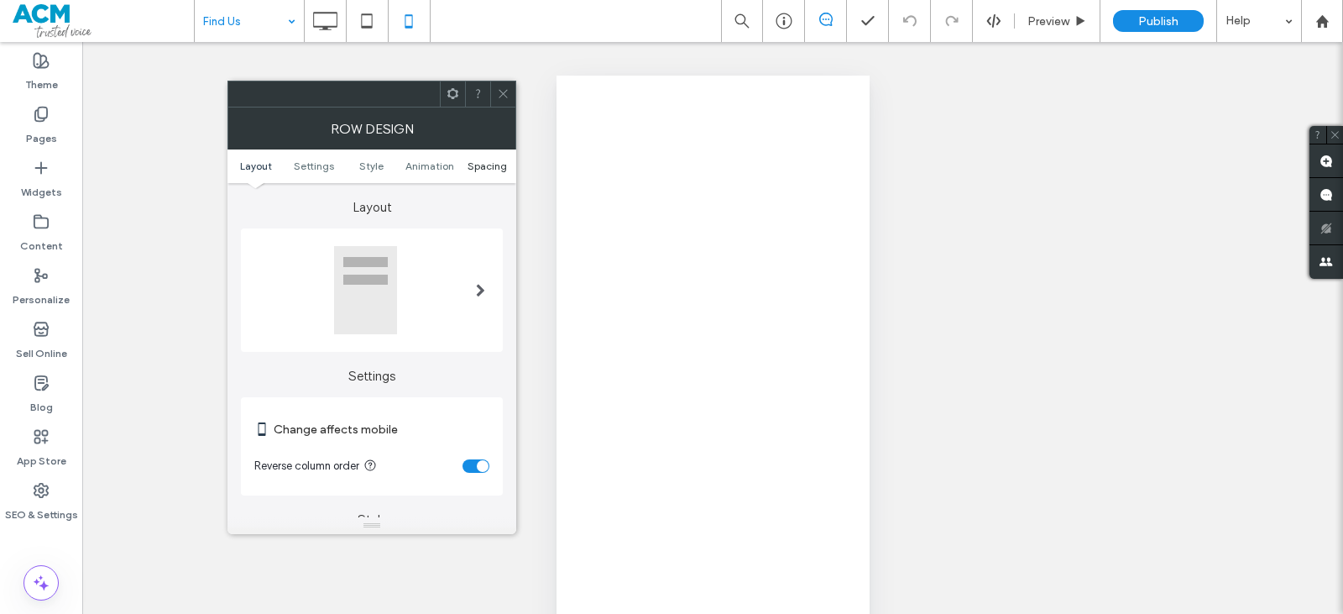
click at [484, 159] on span "Spacing" at bounding box center [487, 165] width 39 height 13
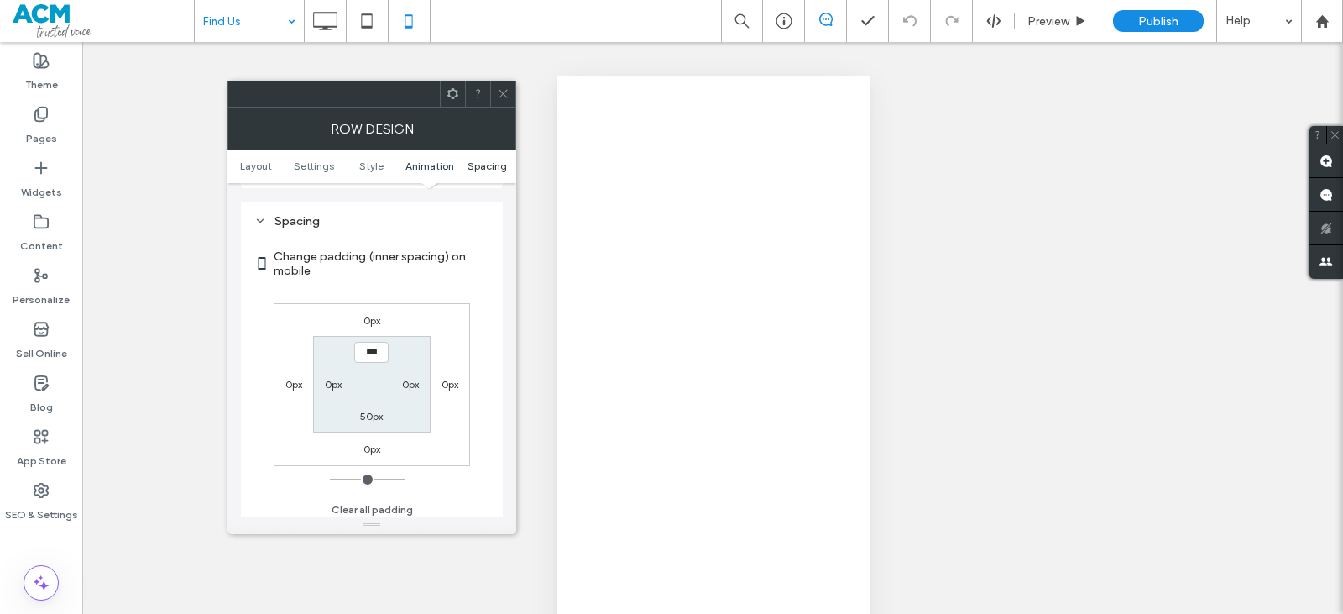
scroll to position [643, 0]
type input "****"
type input "**"
click at [512, 87] on div at bounding box center [502, 93] width 25 height 25
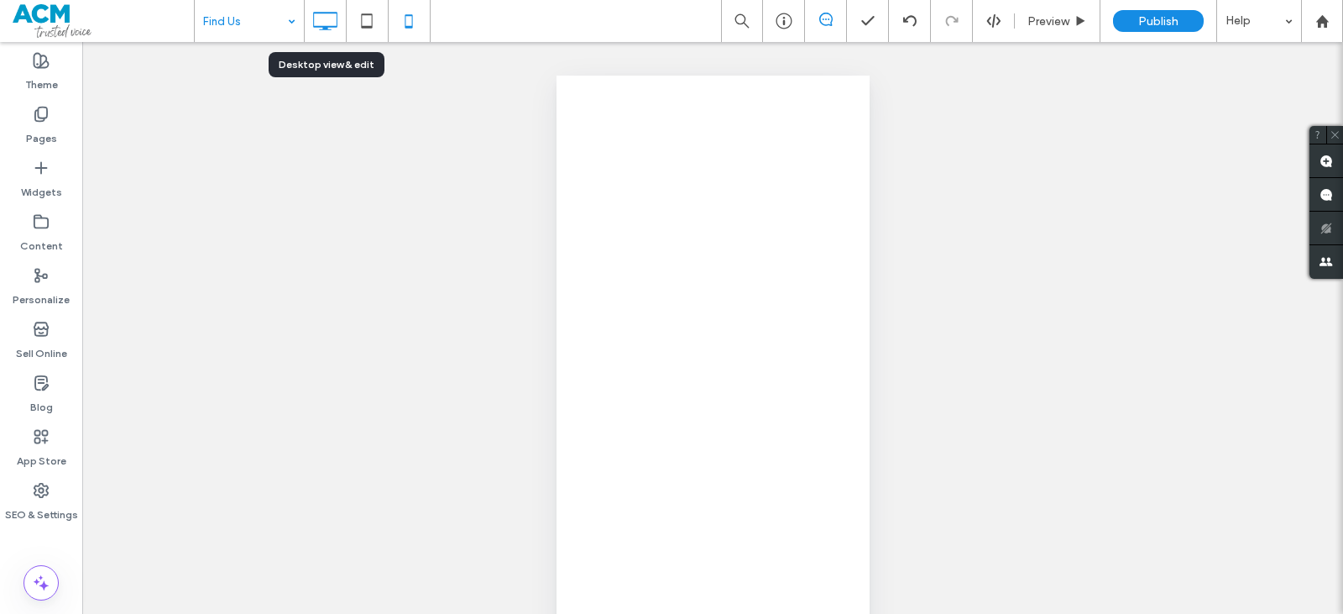
click at [327, 19] on icon at bounding box center [325, 21] width 34 height 34
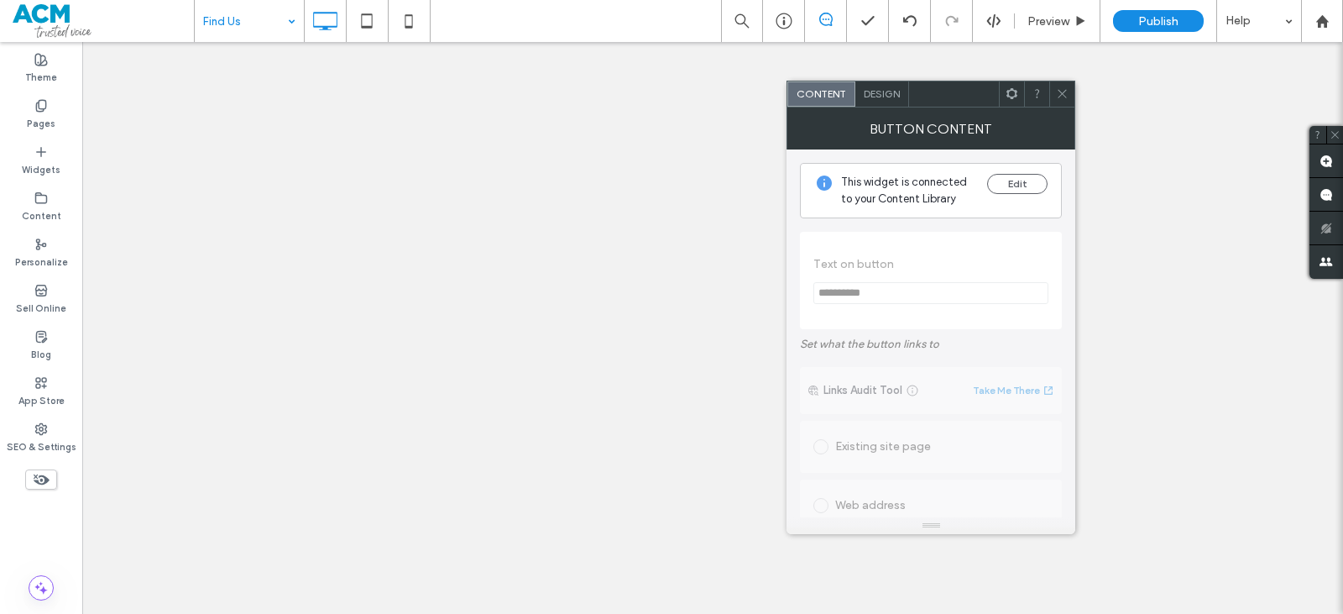
click at [886, 99] on span "Design" at bounding box center [882, 93] width 36 height 13
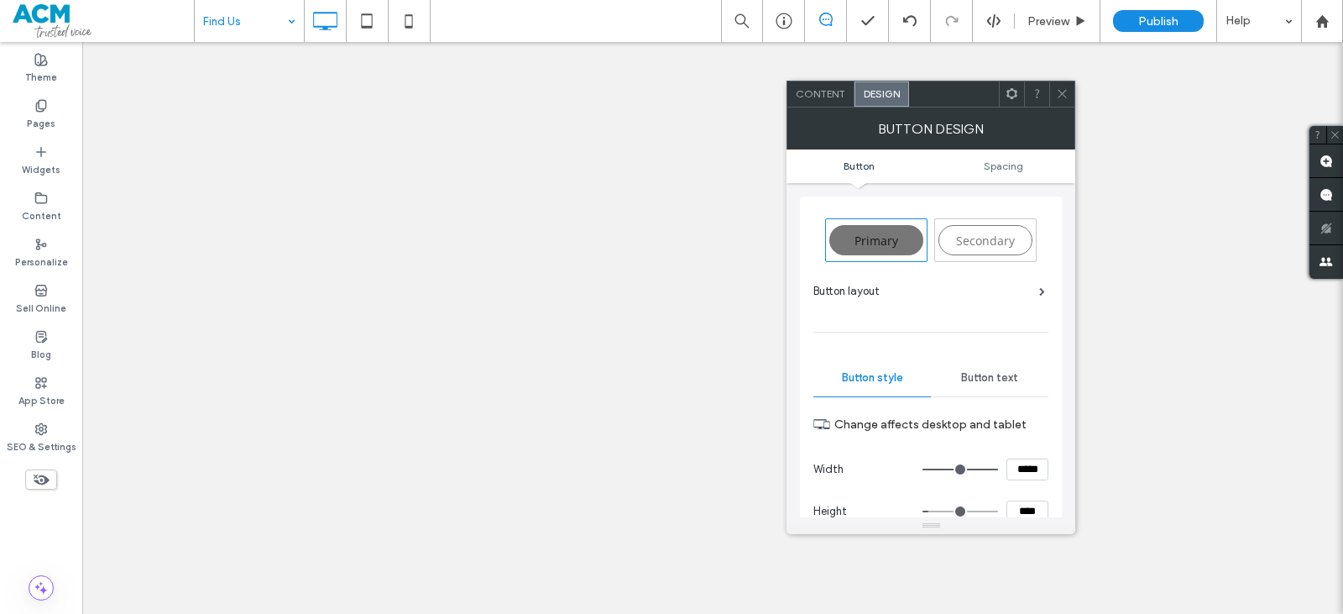
click at [961, 235] on span "Secondary" at bounding box center [985, 241] width 59 height 16
click at [1068, 86] on span at bounding box center [1062, 93] width 13 height 25
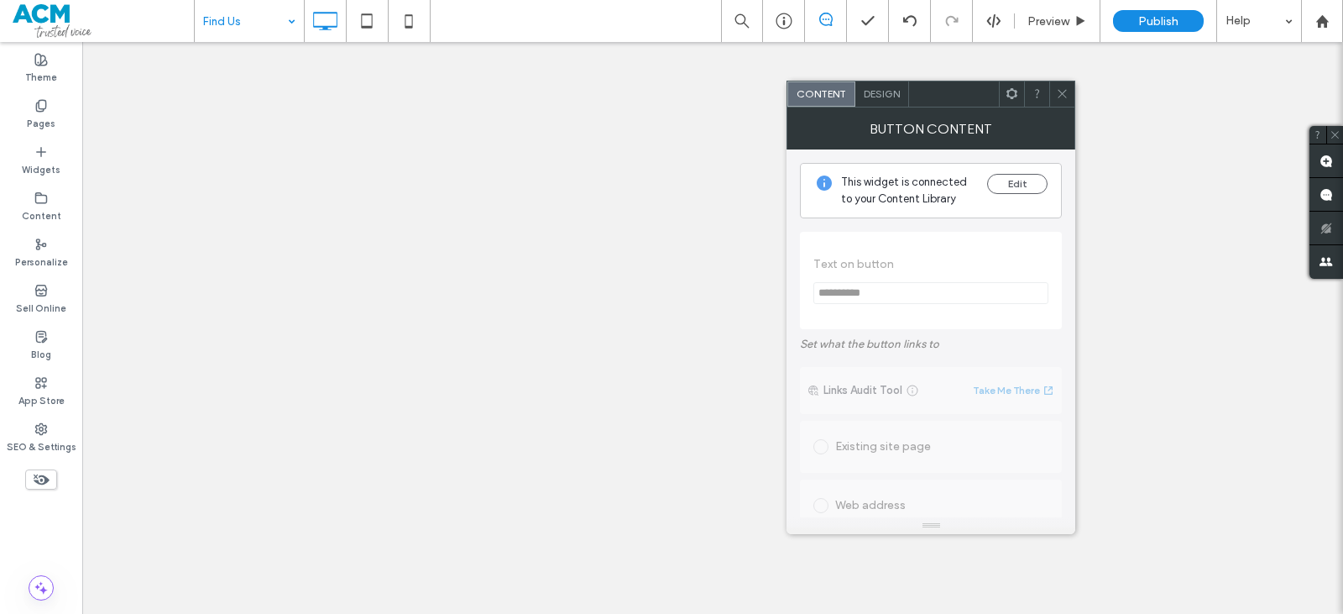
click at [887, 83] on div "Design" at bounding box center [882, 93] width 54 height 25
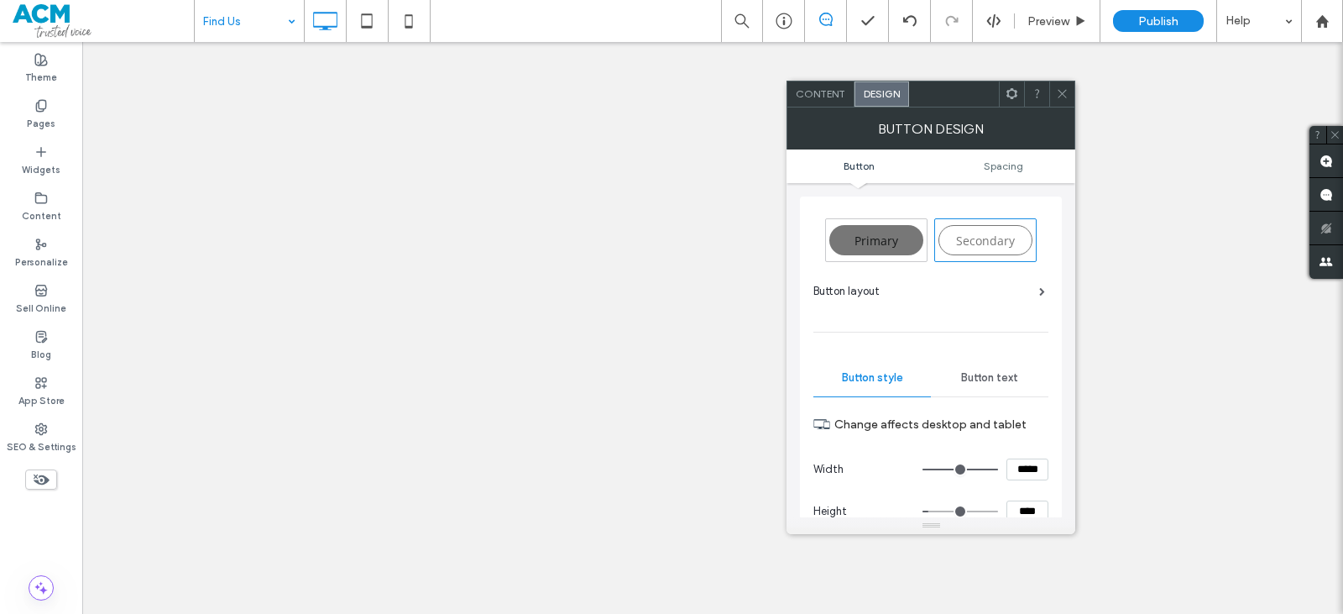
click at [893, 237] on span "Primary" at bounding box center [877, 241] width 44 height 16
click at [1064, 100] on span at bounding box center [1062, 93] width 13 height 25
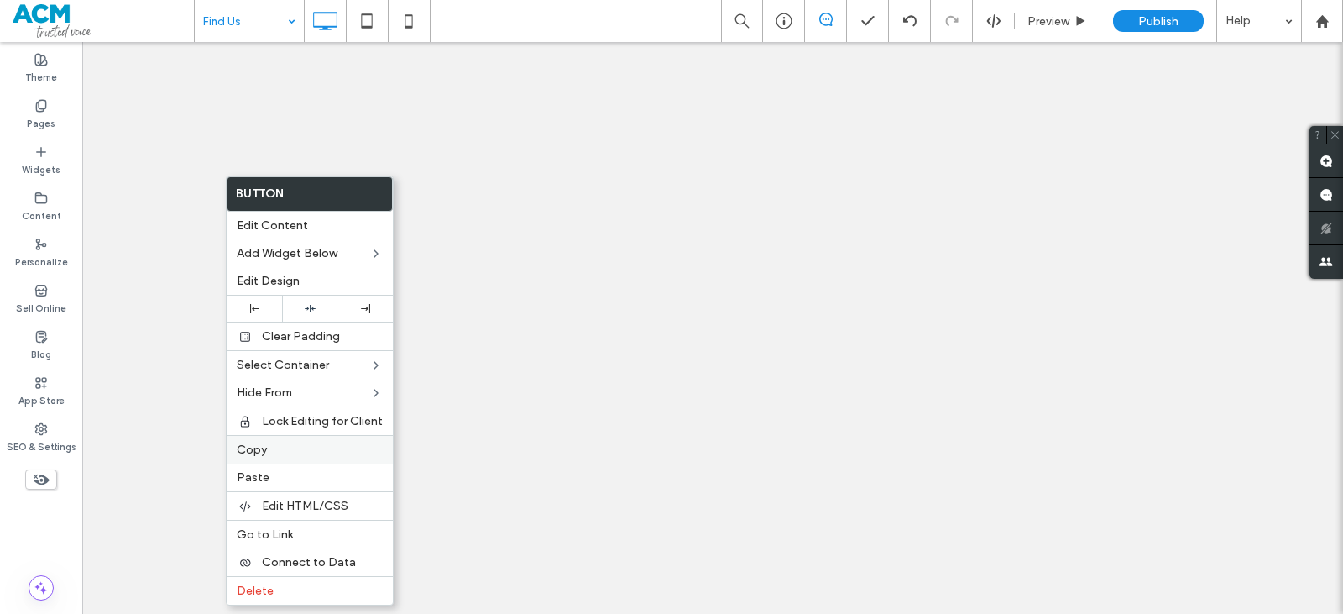
click at [258, 455] on span "Copy" at bounding box center [252, 449] width 30 height 14
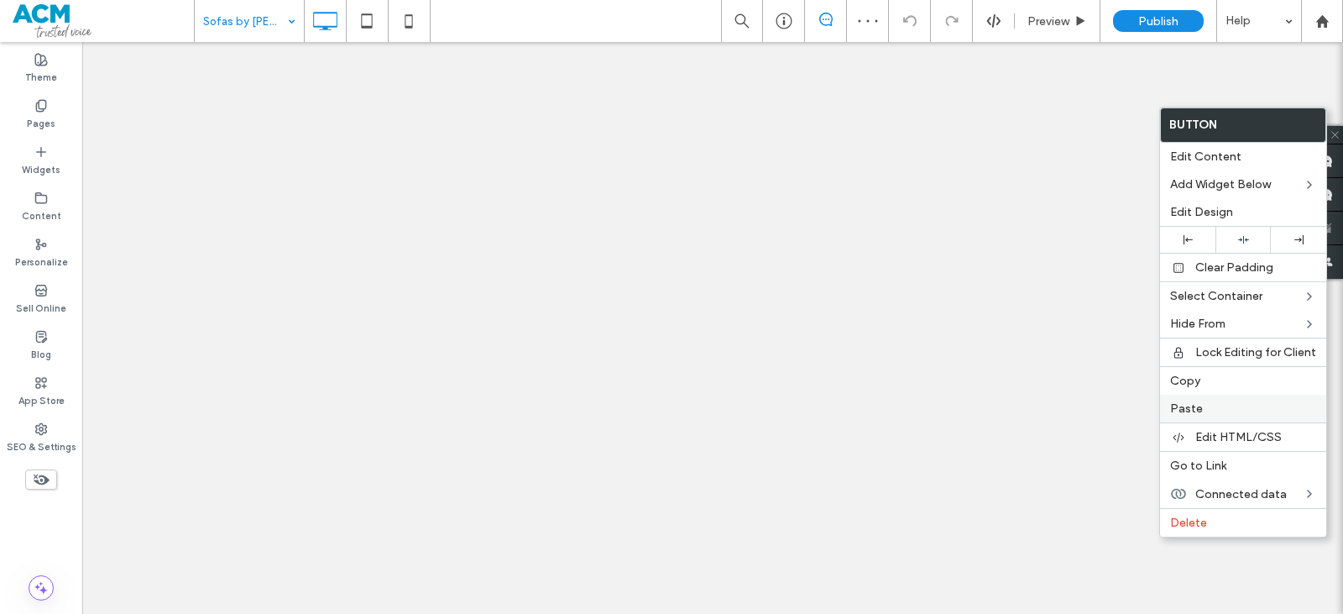
click at [1196, 405] on span "Paste" at bounding box center [1186, 408] width 33 height 14
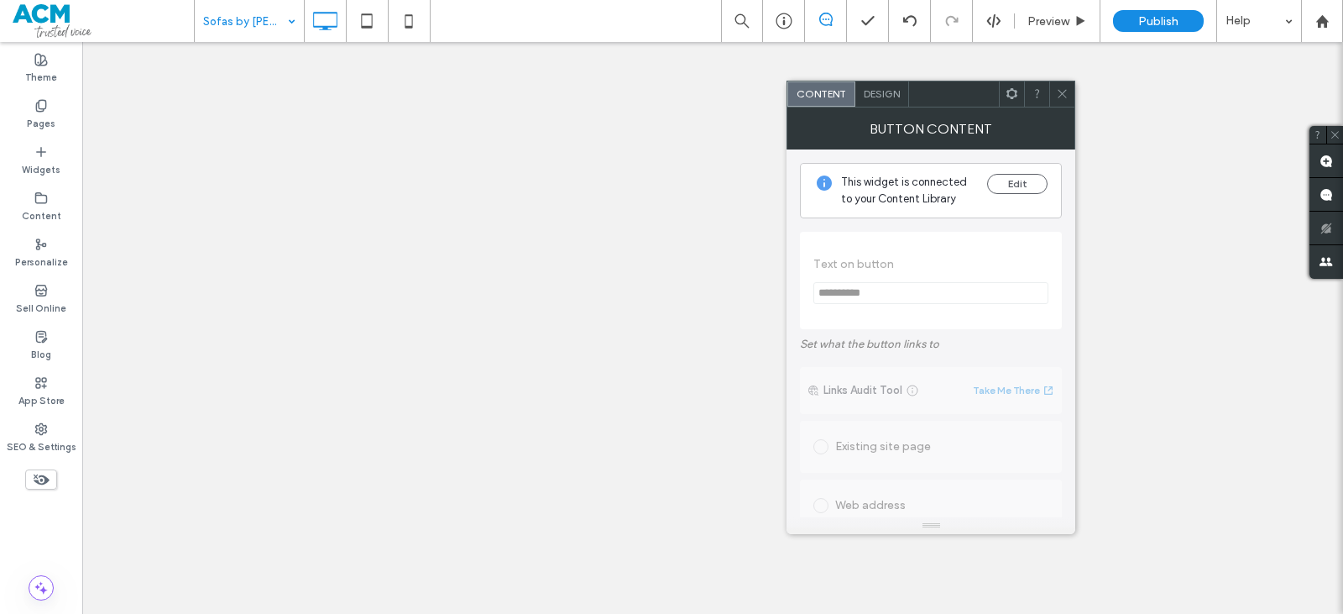
click at [1057, 101] on span at bounding box center [1062, 93] width 13 height 25
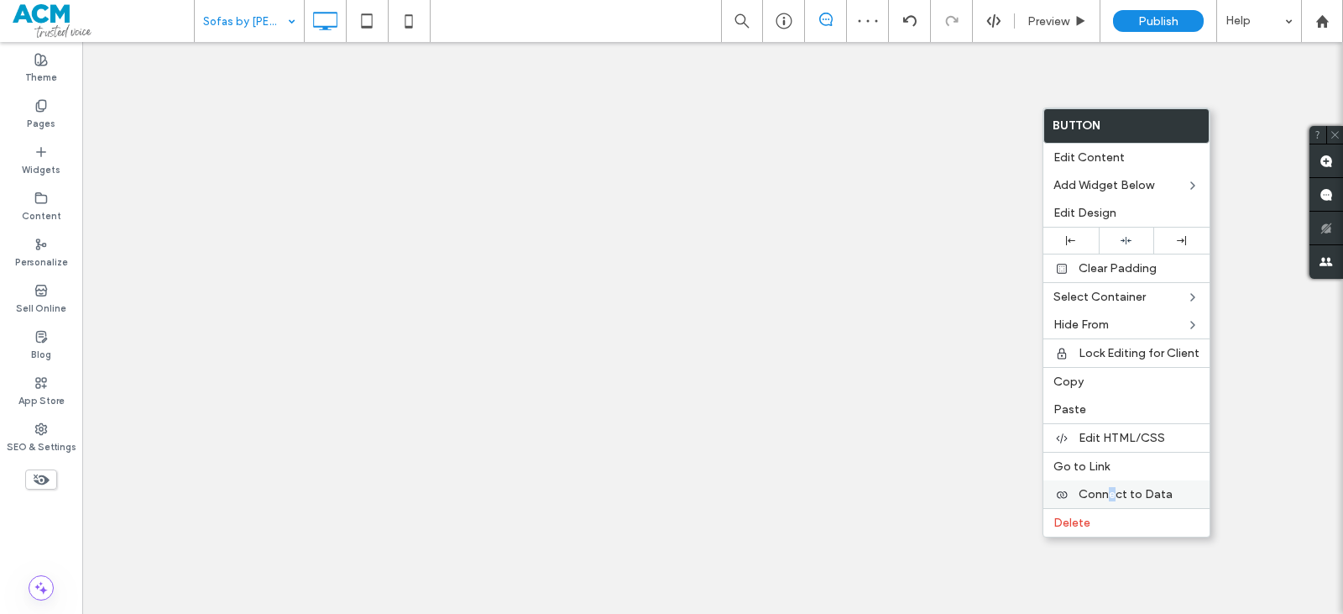
click at [1111, 494] on span "Connect to Data" at bounding box center [1126, 494] width 94 height 14
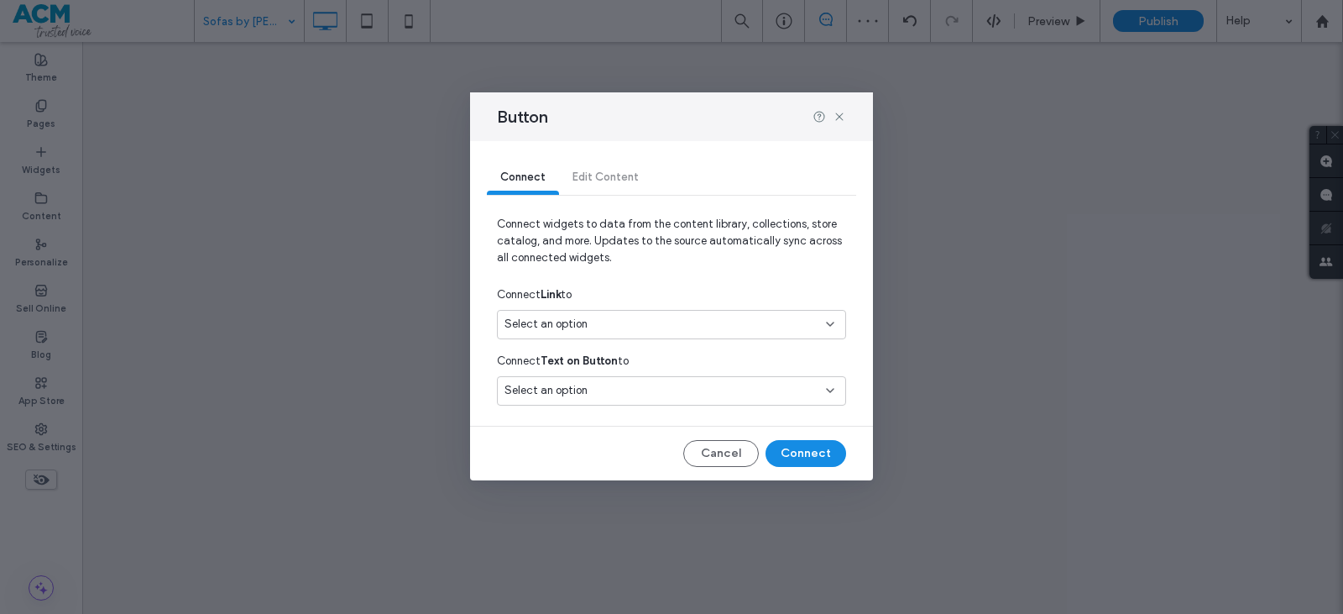
click at [662, 327] on div "Select an option" at bounding box center [662, 324] width 314 height 17
click at [630, 380] on span "0295259688" at bounding box center [727, 383] width 210 height 17
click at [634, 384] on div "Select an option" at bounding box center [662, 390] width 314 height 17
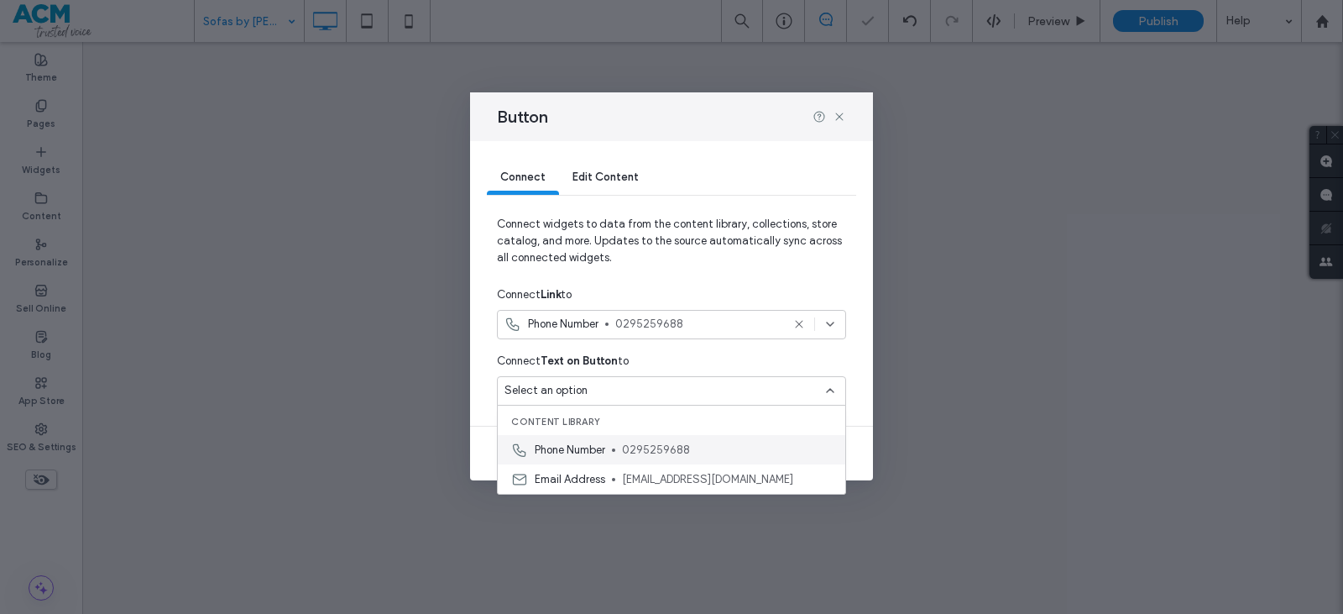
click at [632, 446] on span "0295259688" at bounding box center [727, 450] width 210 height 17
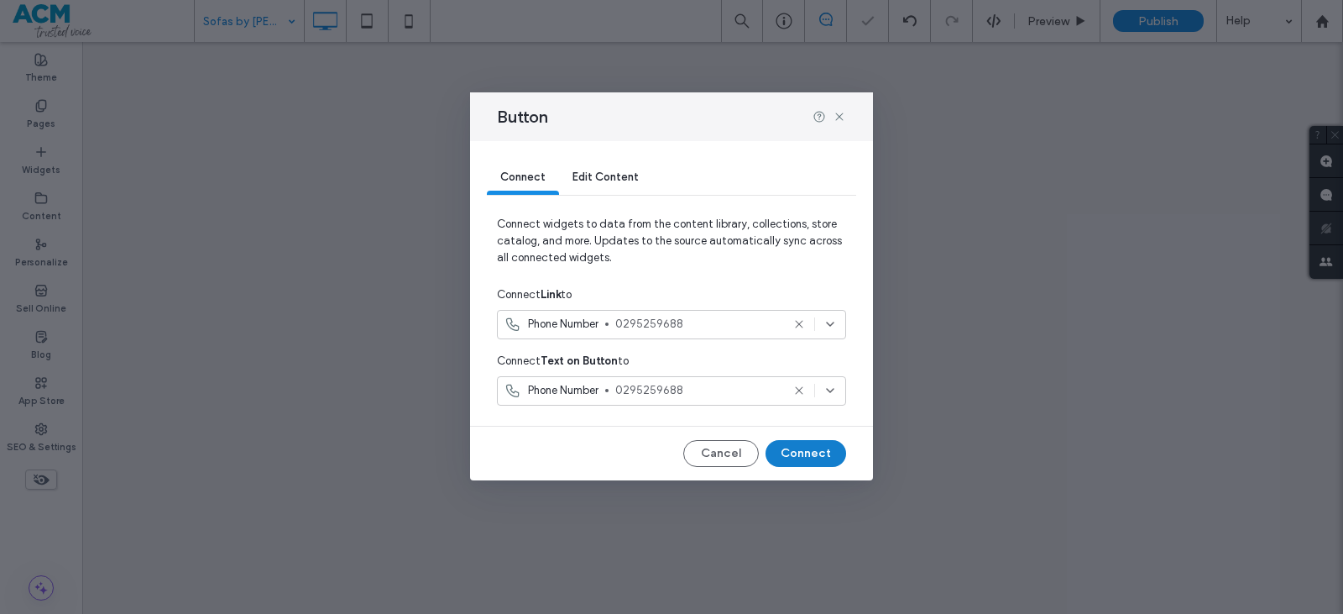
click at [800, 457] on button "Connect" at bounding box center [806, 453] width 81 height 27
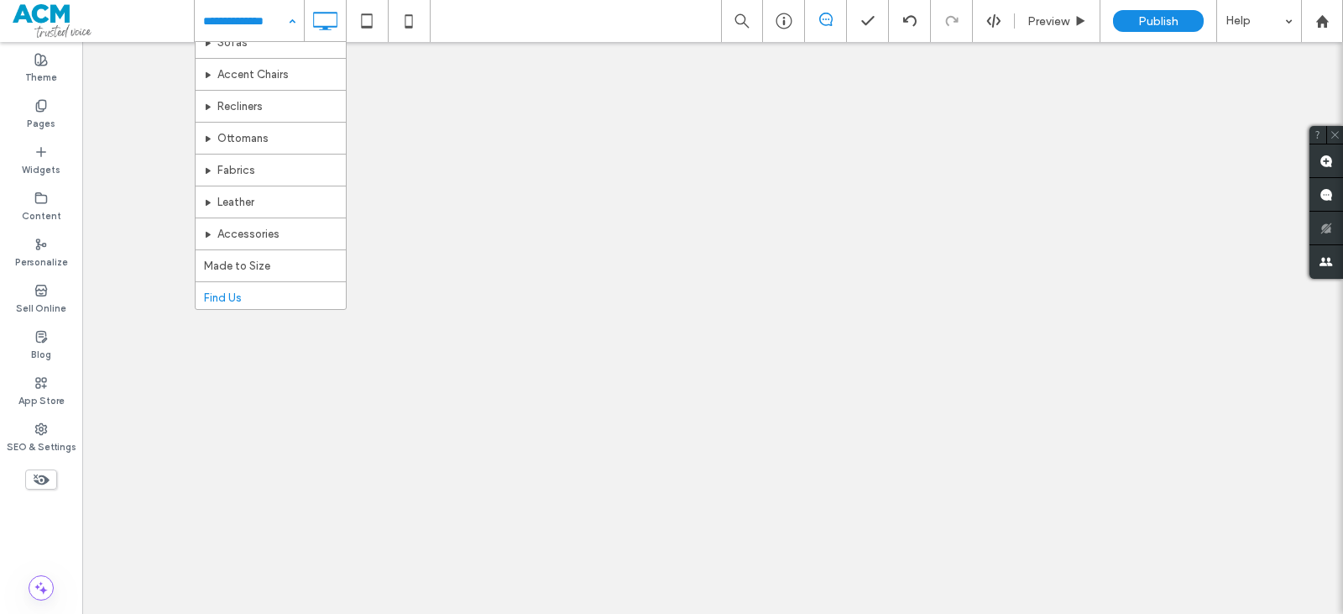
scroll to position [81, 0]
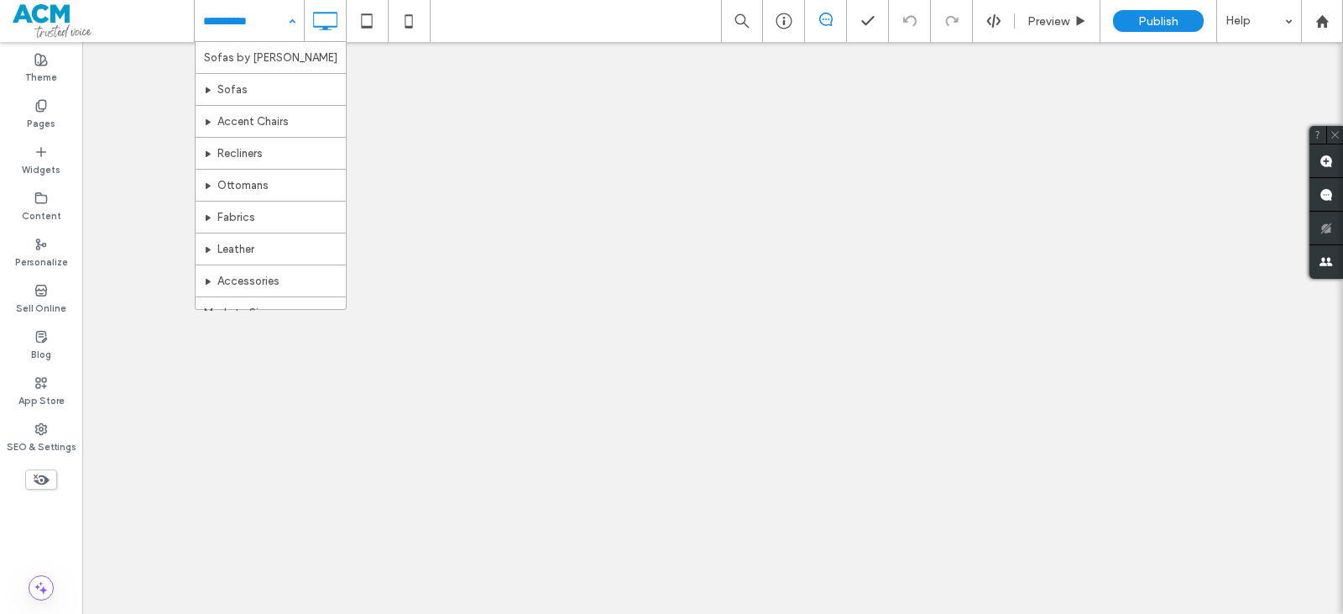
click at [211, 36] on input at bounding box center [245, 21] width 84 height 42
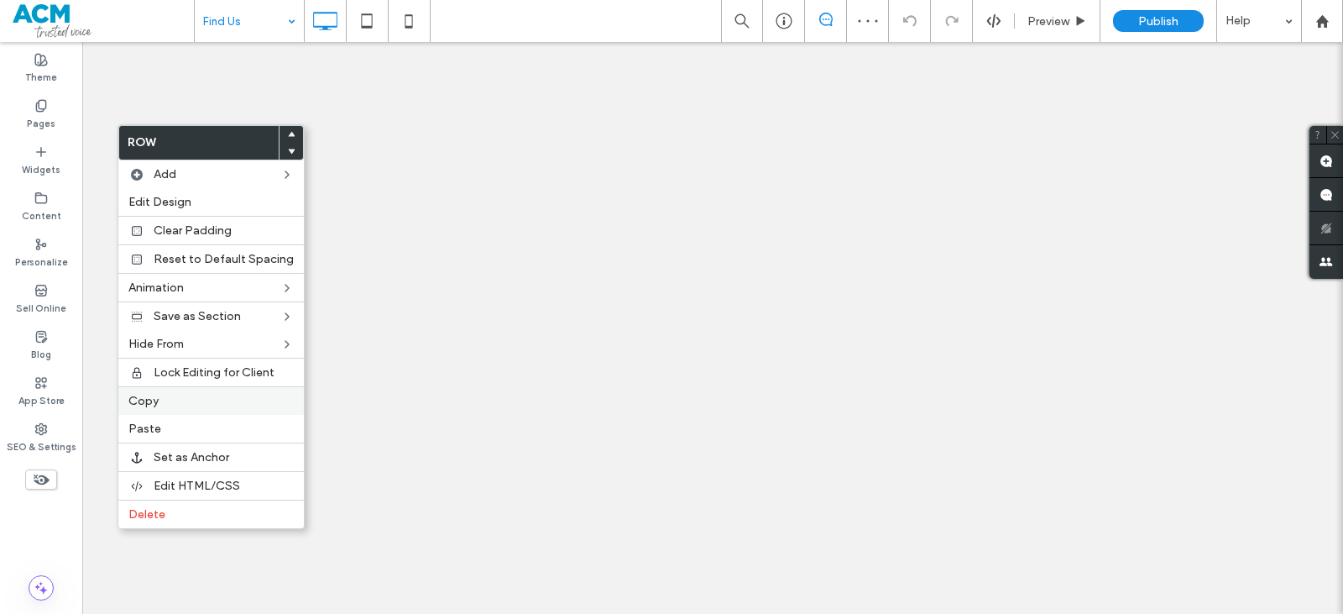
click at [182, 400] on label "Copy" at bounding box center [210, 401] width 165 height 14
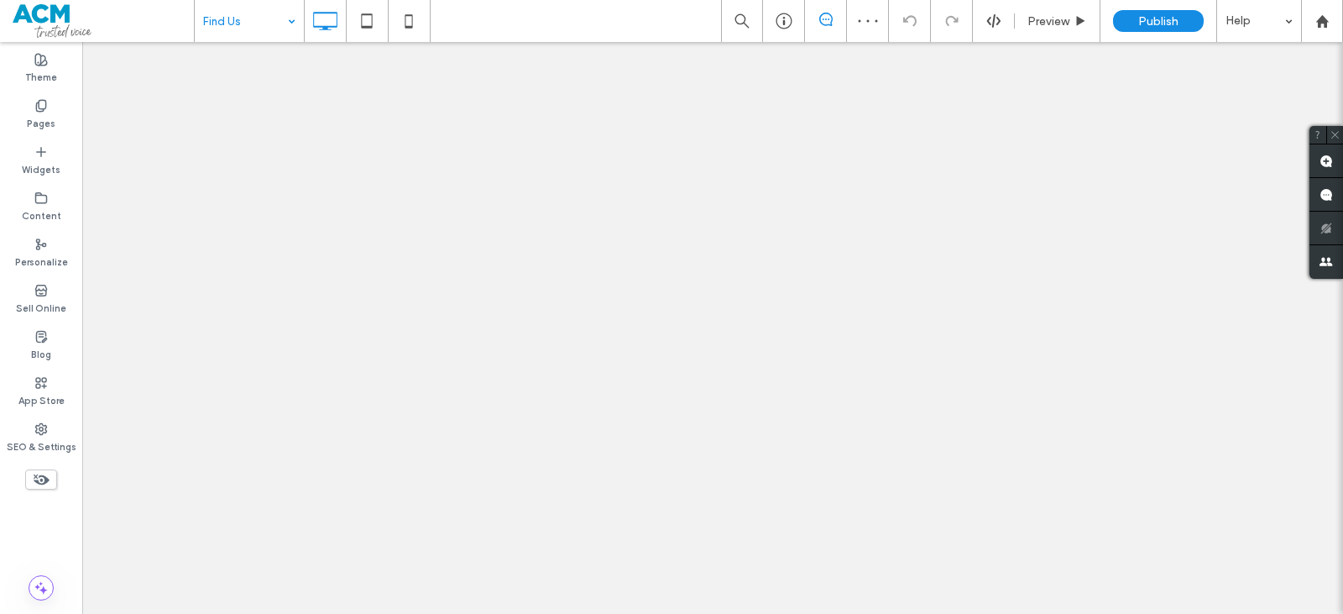
click at [225, 31] on div at bounding box center [671, 307] width 1343 height 614
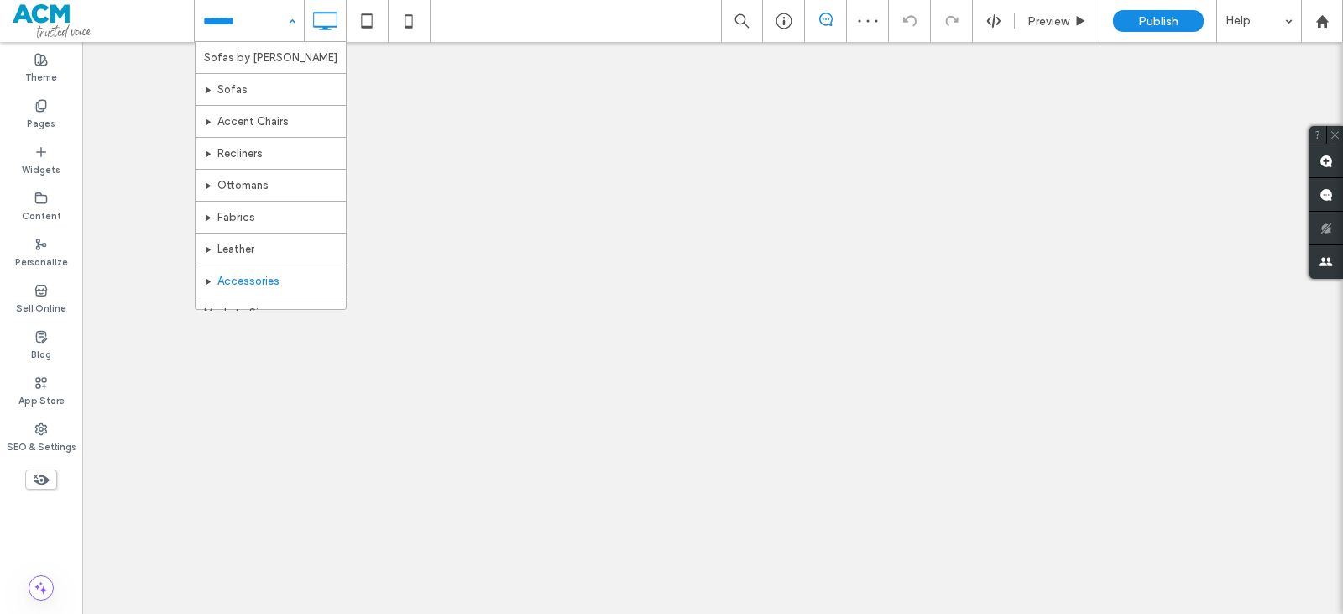
scroll to position [81, 0]
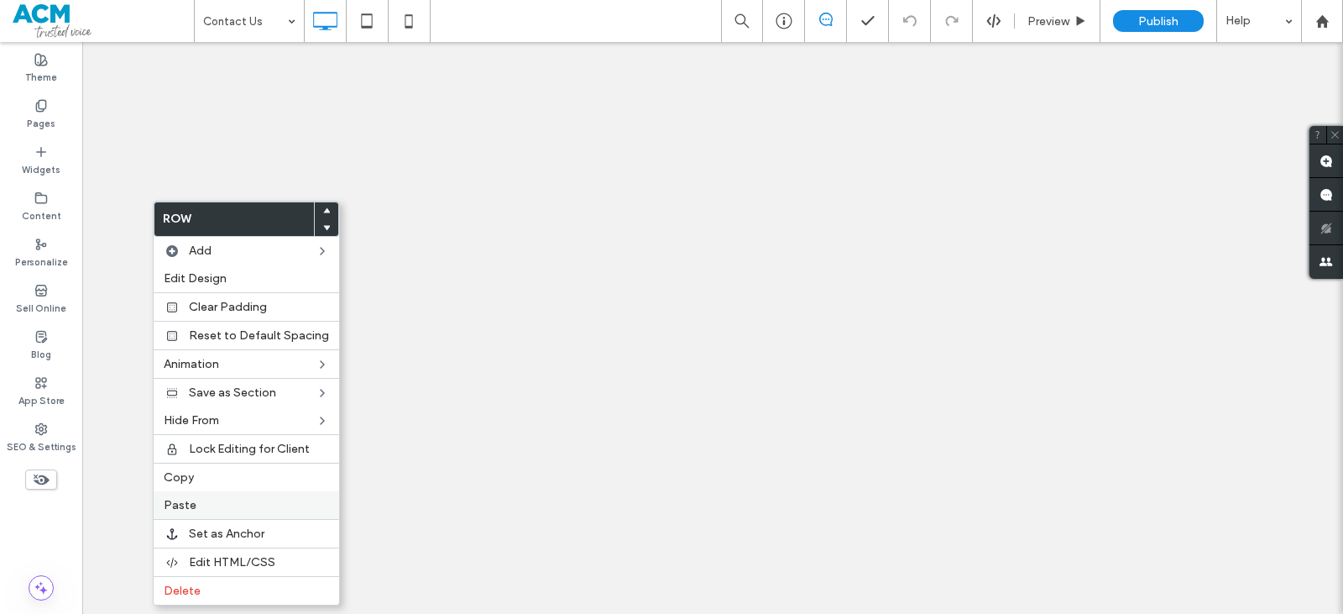
click at [194, 506] on label "Paste" at bounding box center [246, 505] width 165 height 14
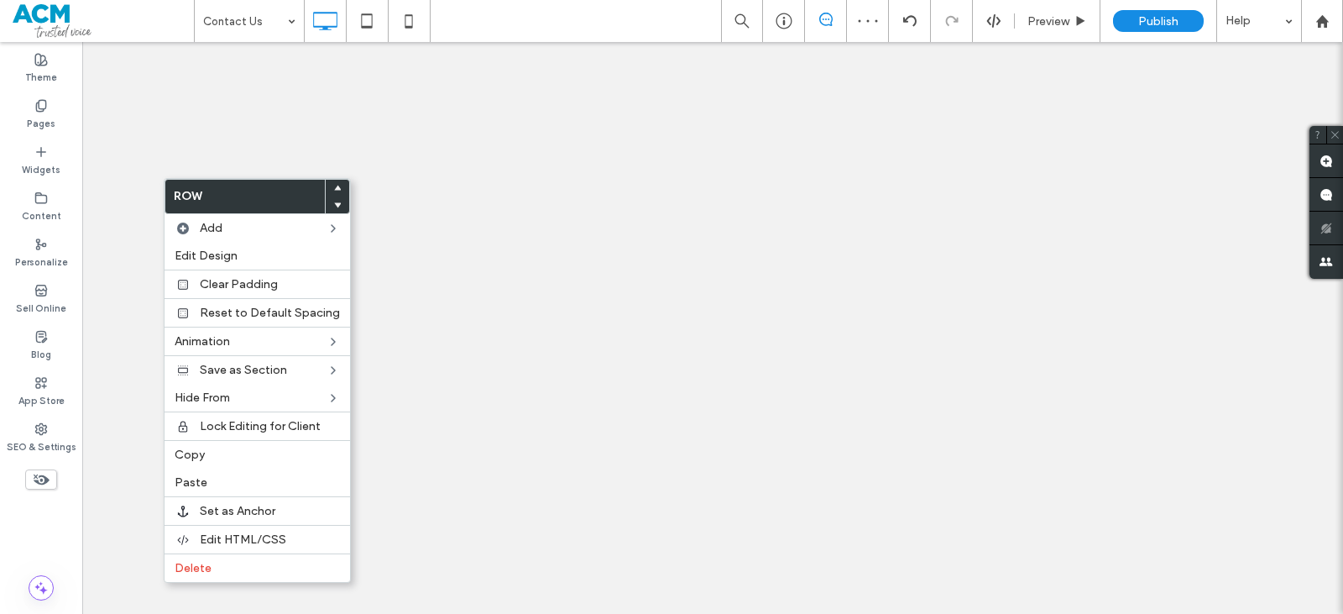
click at [337, 200] on div at bounding box center [338, 204] width 24 height 17
click at [334, 206] on icon at bounding box center [337, 204] width 7 height 7
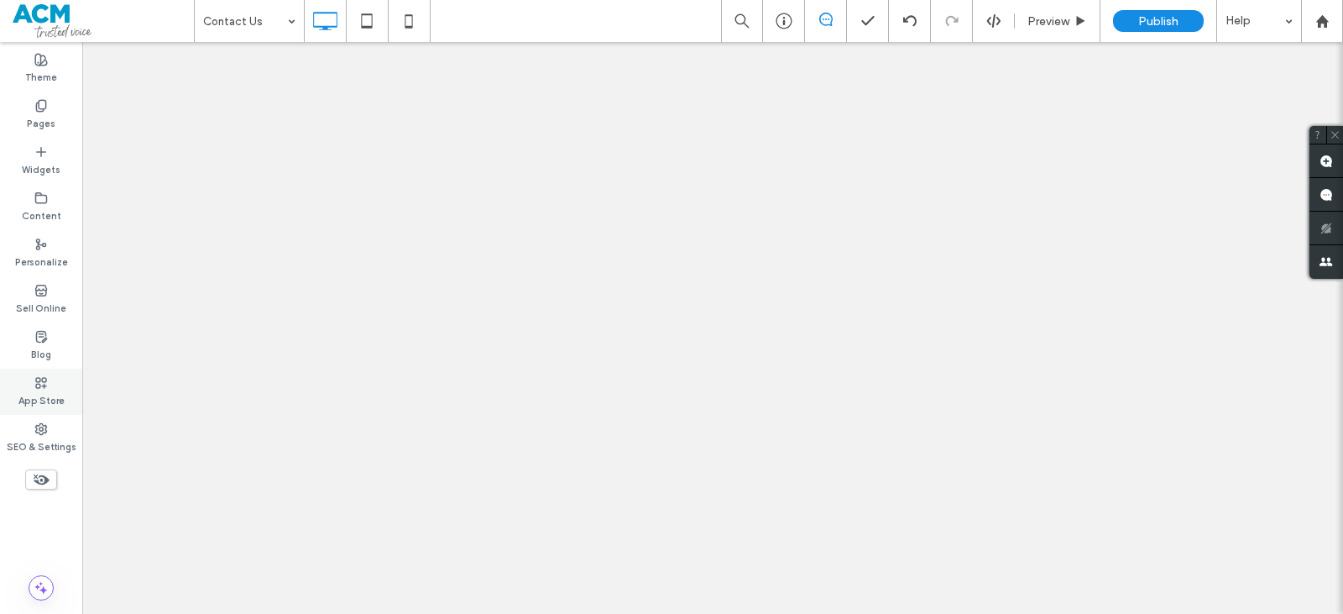
click at [33, 431] on div "SEO & Settings" at bounding box center [41, 438] width 82 height 46
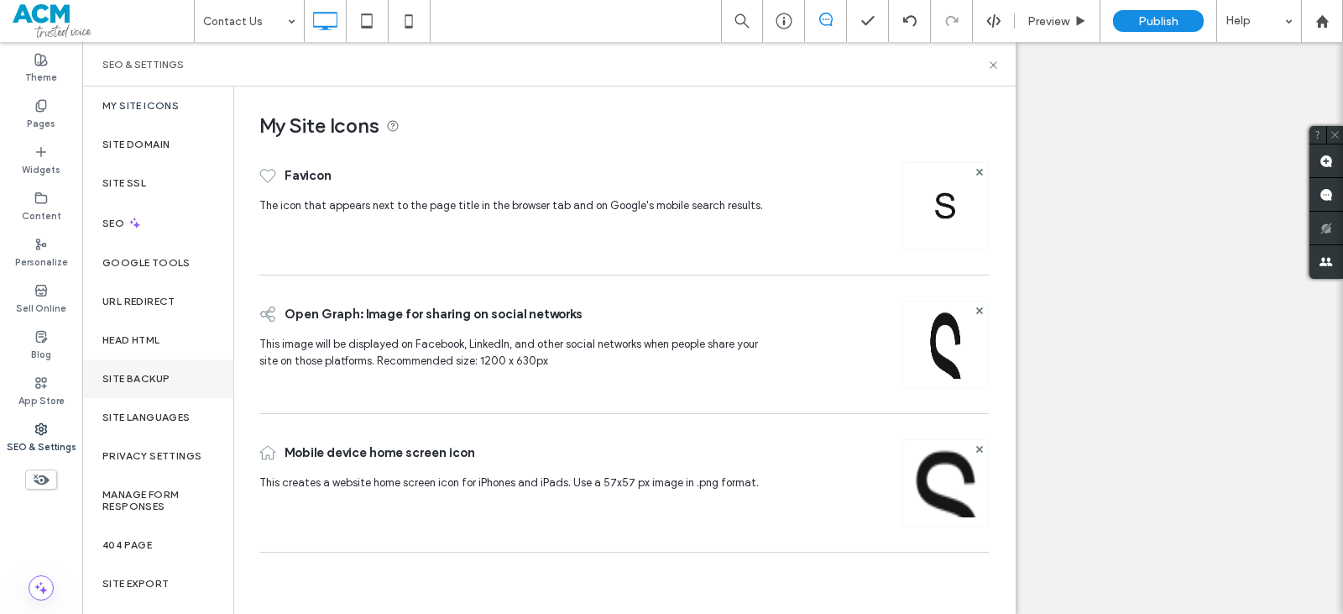
click at [113, 370] on div "Site Backup" at bounding box center [157, 378] width 151 height 39
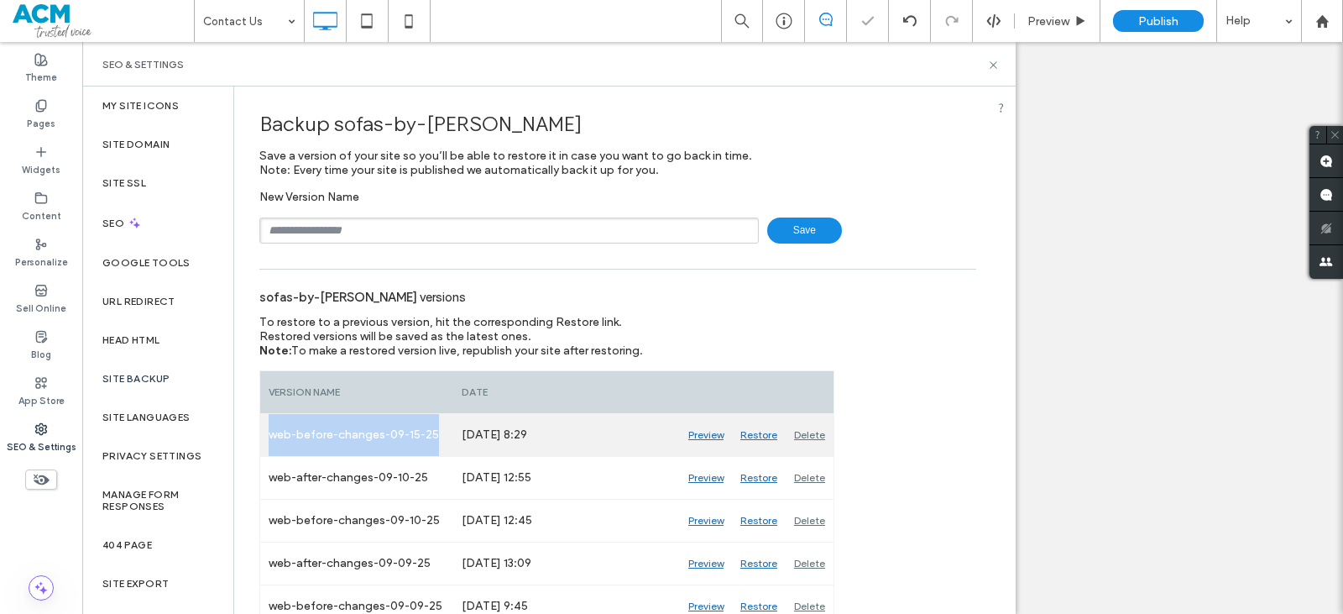
drag, startPoint x: 265, startPoint y: 431, endPoint x: 452, endPoint y: 428, distance: 187.2
click at [452, 428] on div "web-before-changes-09-15-25" at bounding box center [356, 435] width 193 height 42
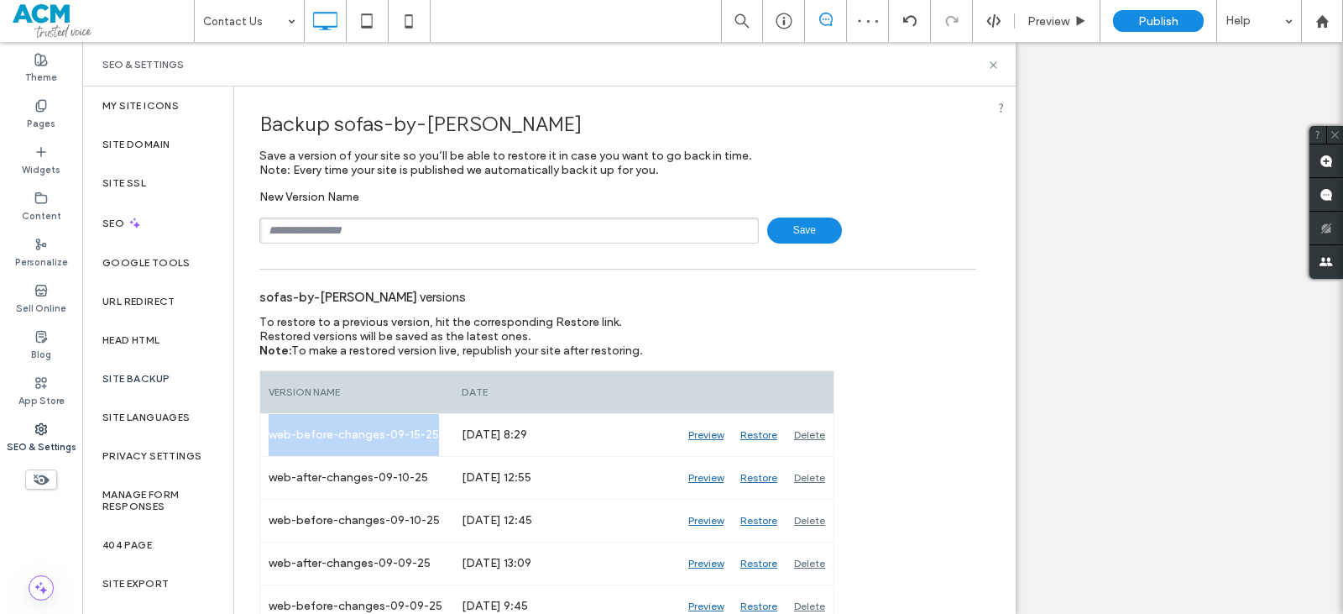
copy div "web-before-changes-09-15-25"
click at [410, 232] on input "text" at bounding box center [508, 230] width 499 height 26
paste input "**********"
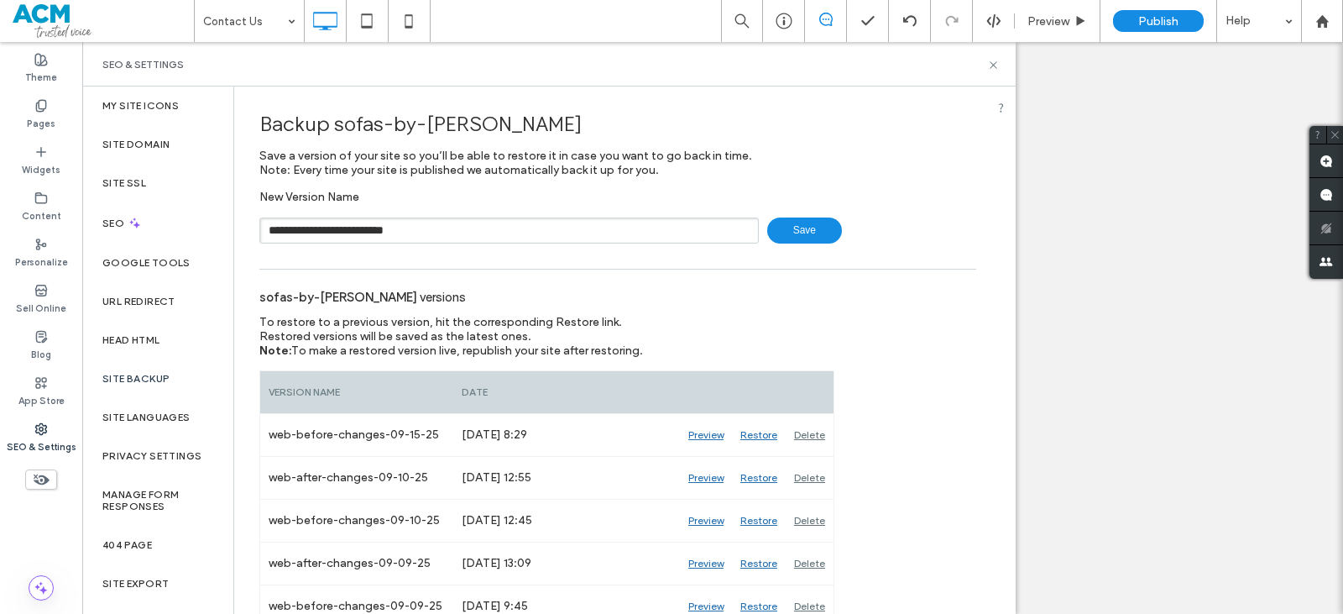
drag, startPoint x: 332, startPoint y: 228, endPoint x: 300, endPoint y: 234, distance: 33.3
click at [299, 235] on input "**********" at bounding box center [508, 230] width 499 height 26
type input "**********"
click at [775, 218] on span "Save" at bounding box center [804, 230] width 75 height 26
